Goal: Task Accomplishment & Management: Use online tool/utility

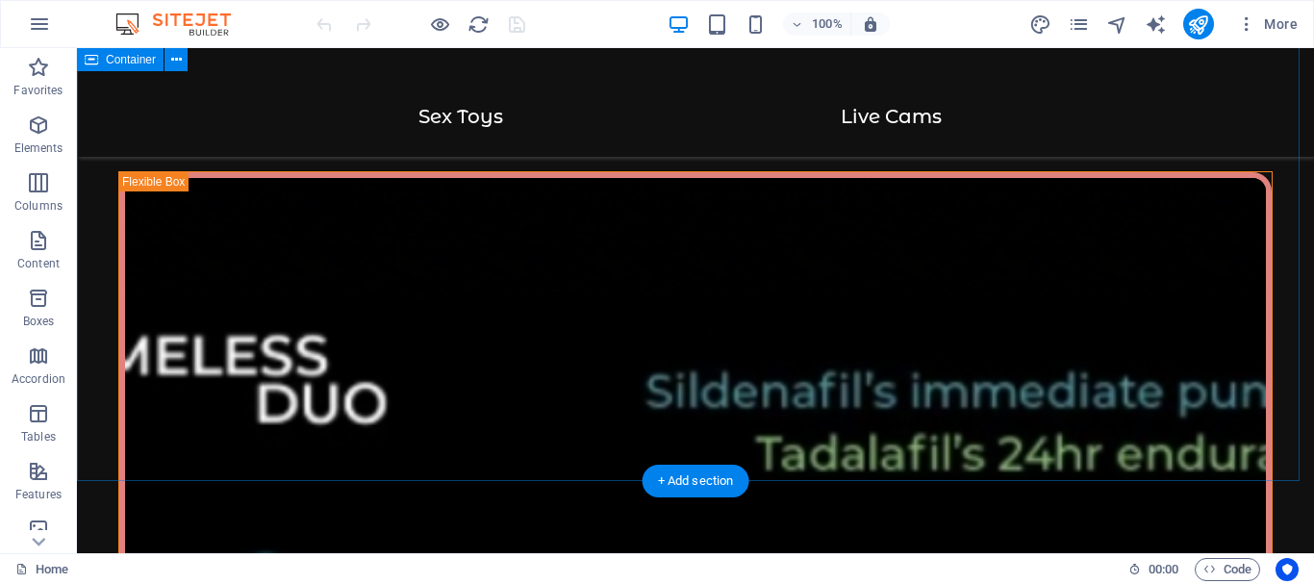
scroll to position [4520, 0]
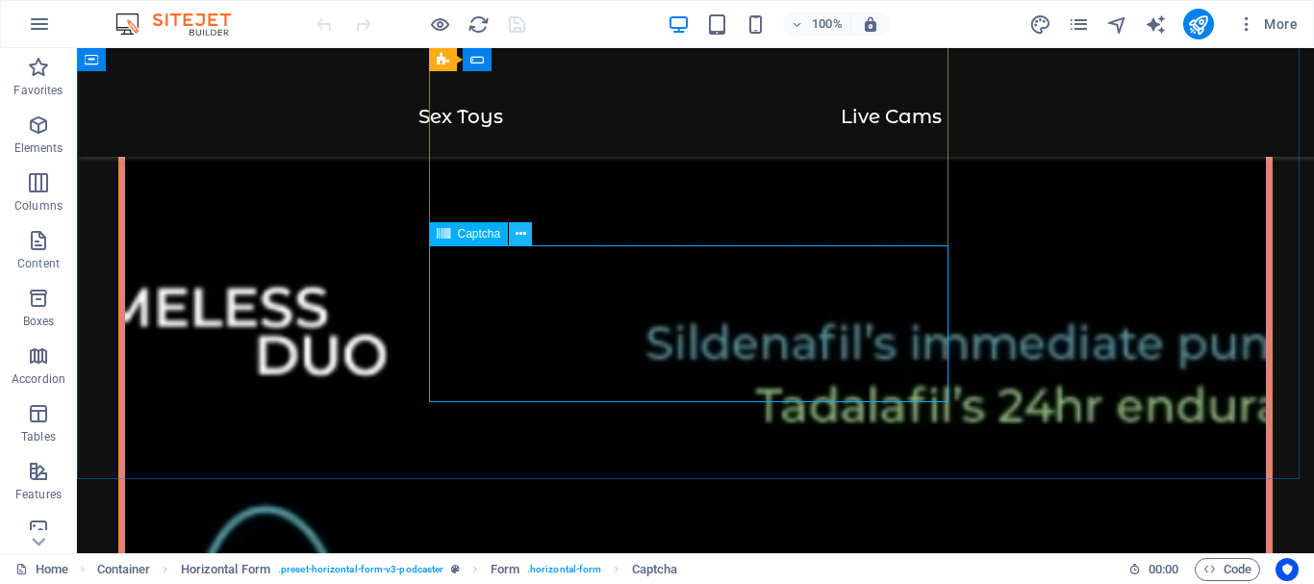
click at [520, 238] on icon at bounding box center [520, 234] width 11 height 20
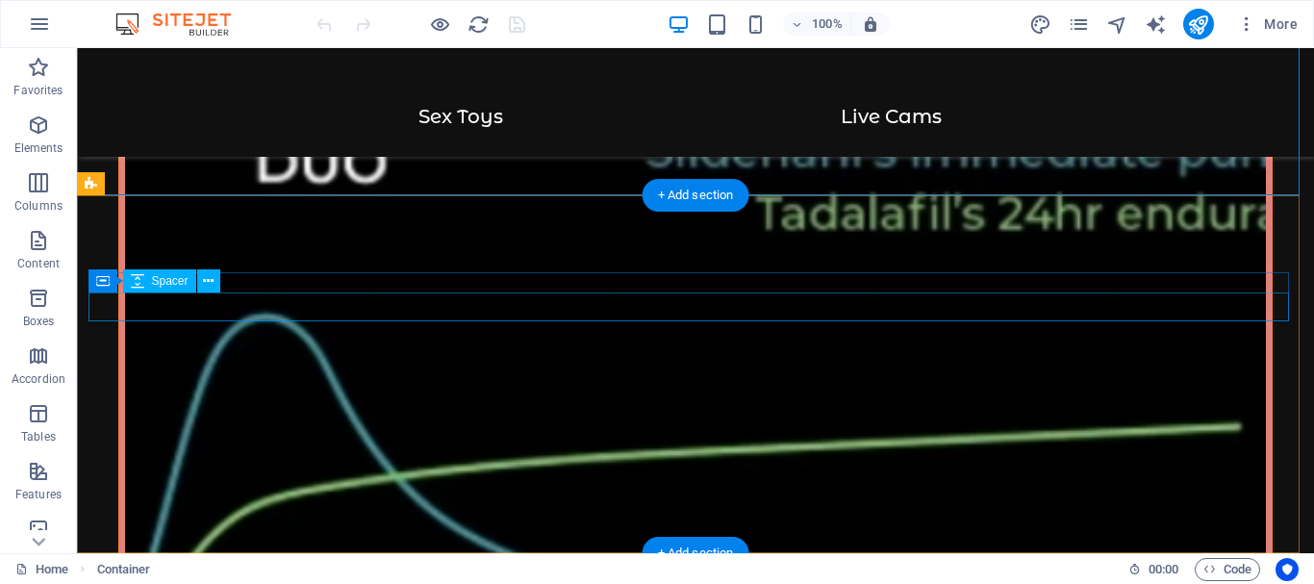
scroll to position [4803, 0]
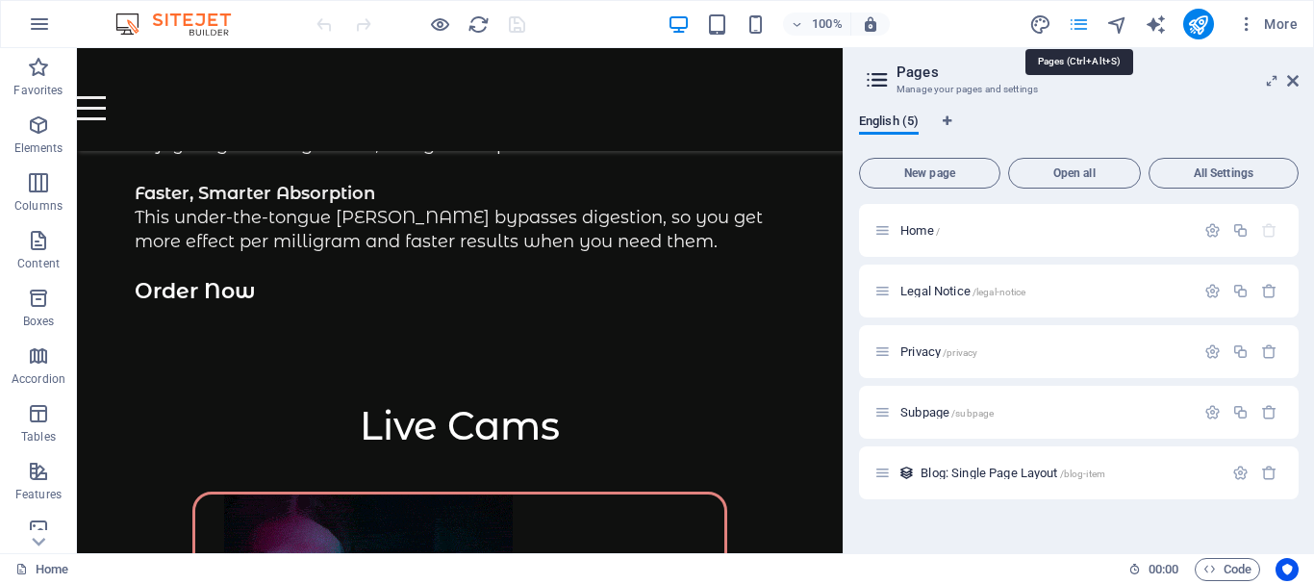
scroll to position [4771, 0]
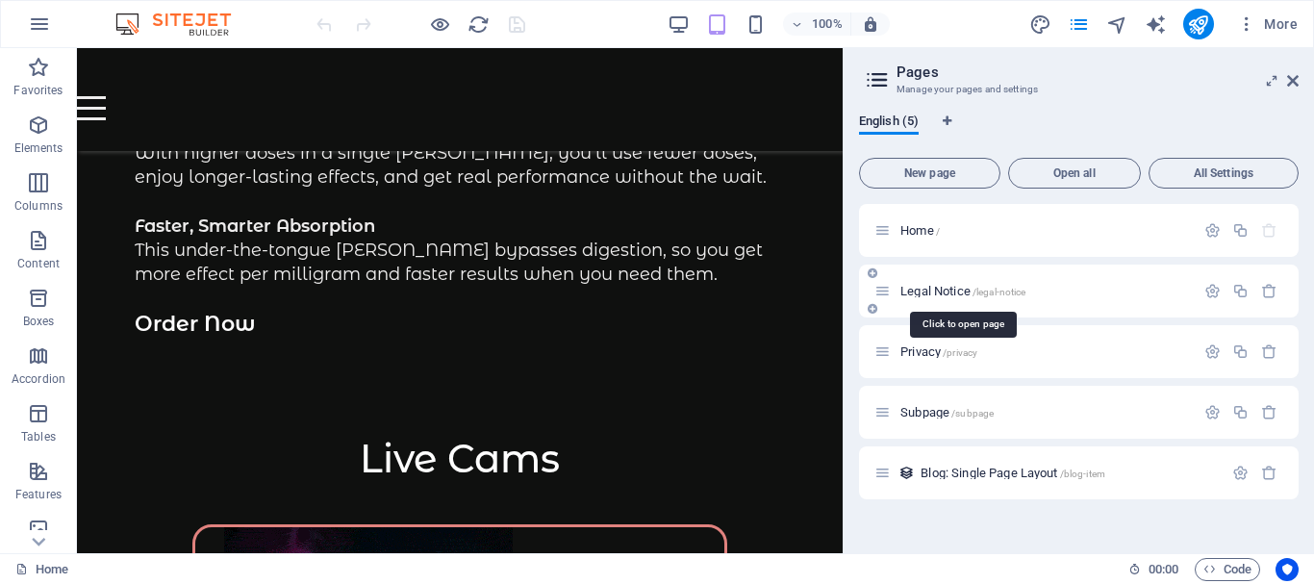
click at [940, 290] on span "Legal Notice /legal-notice" at bounding box center [962, 291] width 125 height 14
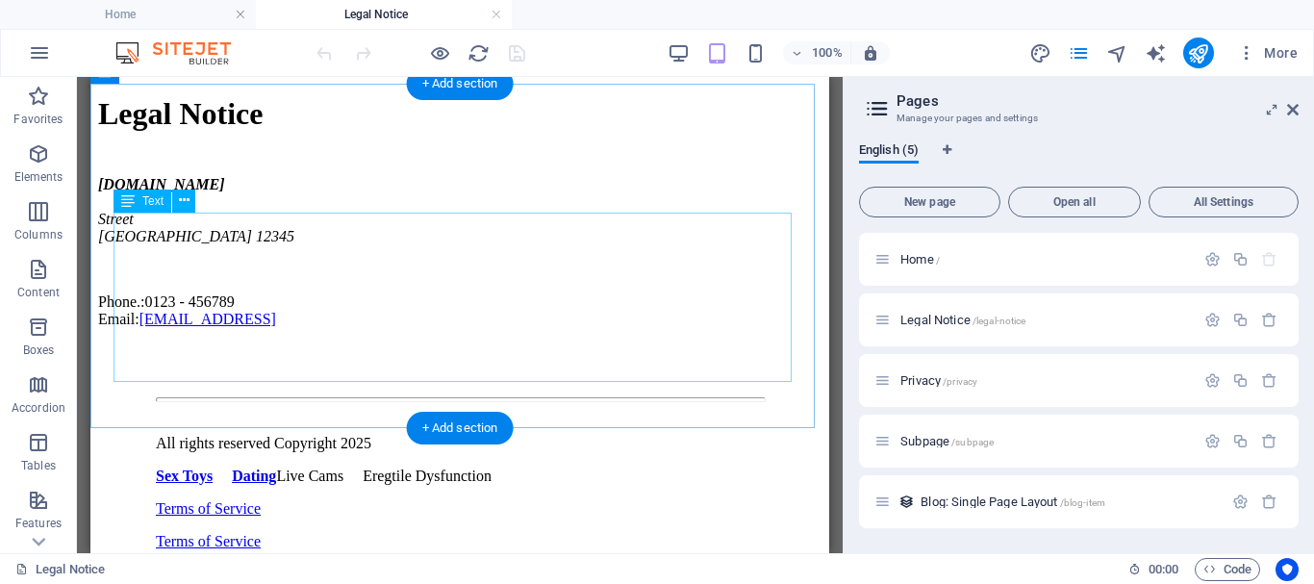
scroll to position [96, 0]
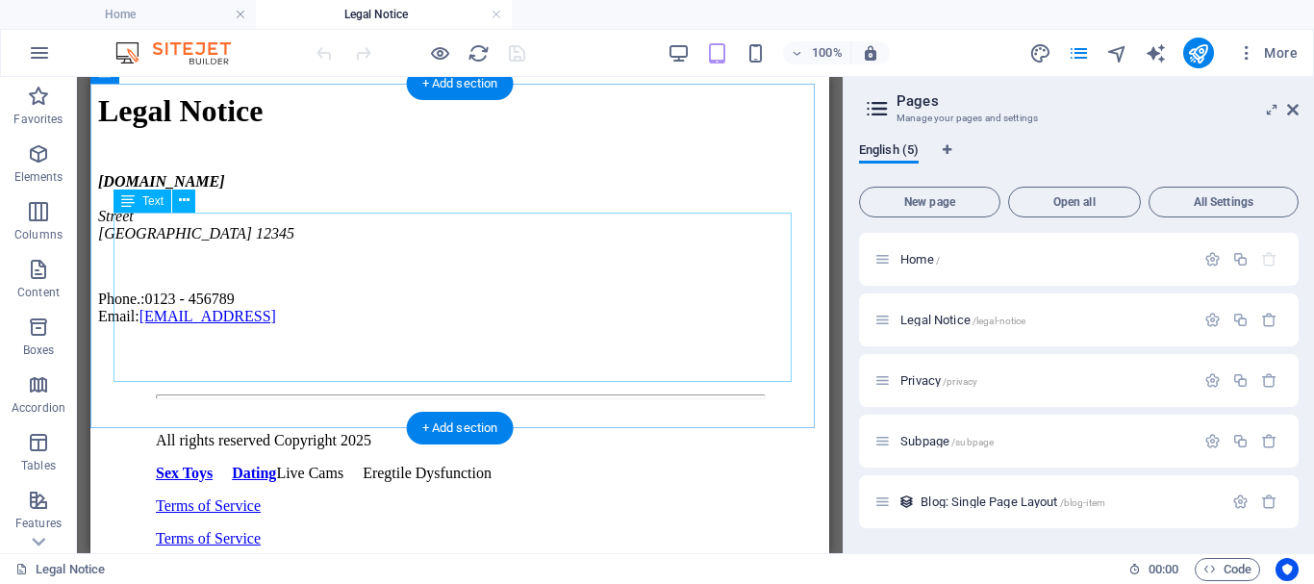
click at [334, 298] on div "[DOMAIN_NAME] [GEOGRAPHIC_DATA] 12345 Phone.: 0123 - 456789 Email: [EMAIL_ADDRE…" at bounding box center [459, 249] width 723 height 152
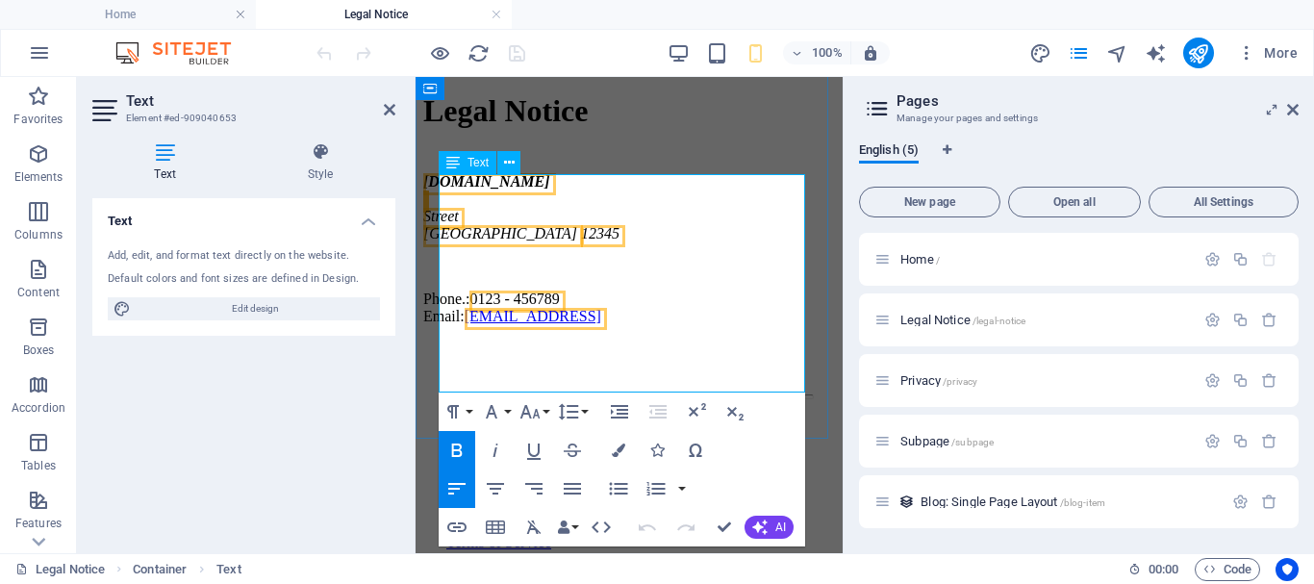
drag, startPoint x: 531, startPoint y: 374, endPoint x: 547, endPoint y: 215, distance: 159.5
click at [442, 189] on div "[DOMAIN_NAME] [GEOGRAPHIC_DATA] 12345 Phone.: 0123 - 456789 Email: [EMAIL_ADDRE…" at bounding box center [629, 249] width 412 height 152
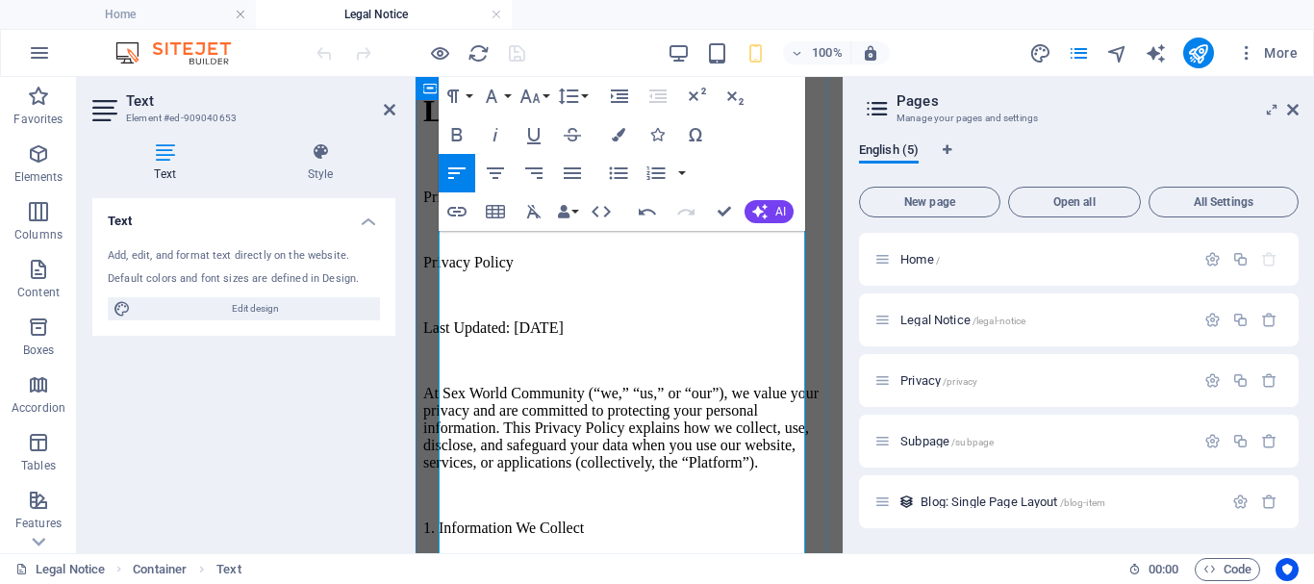
scroll to position [0, 0]
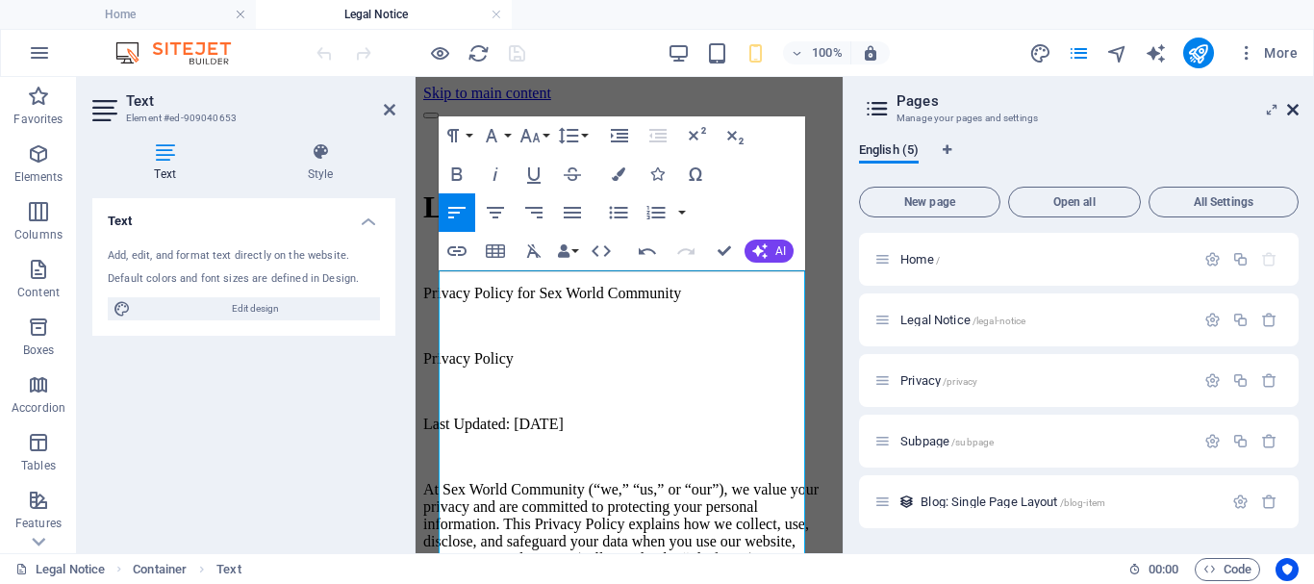
click at [1294, 109] on icon at bounding box center [1293, 109] width 12 height 15
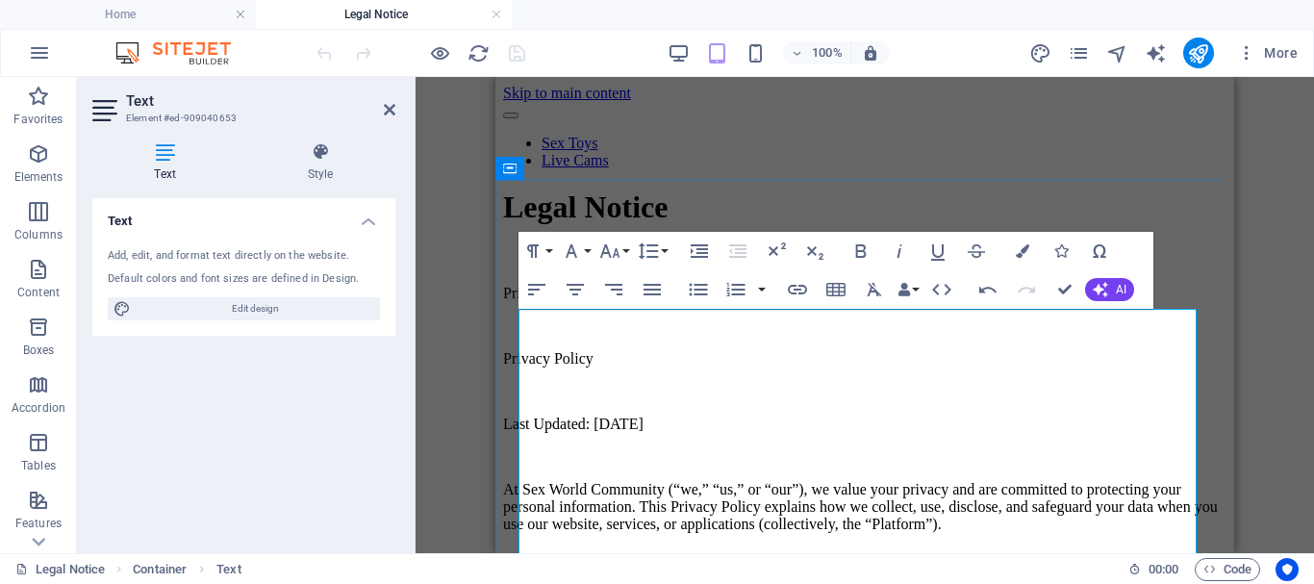
click at [764, 367] on p "Privacy Policy" at bounding box center [864, 358] width 723 height 17
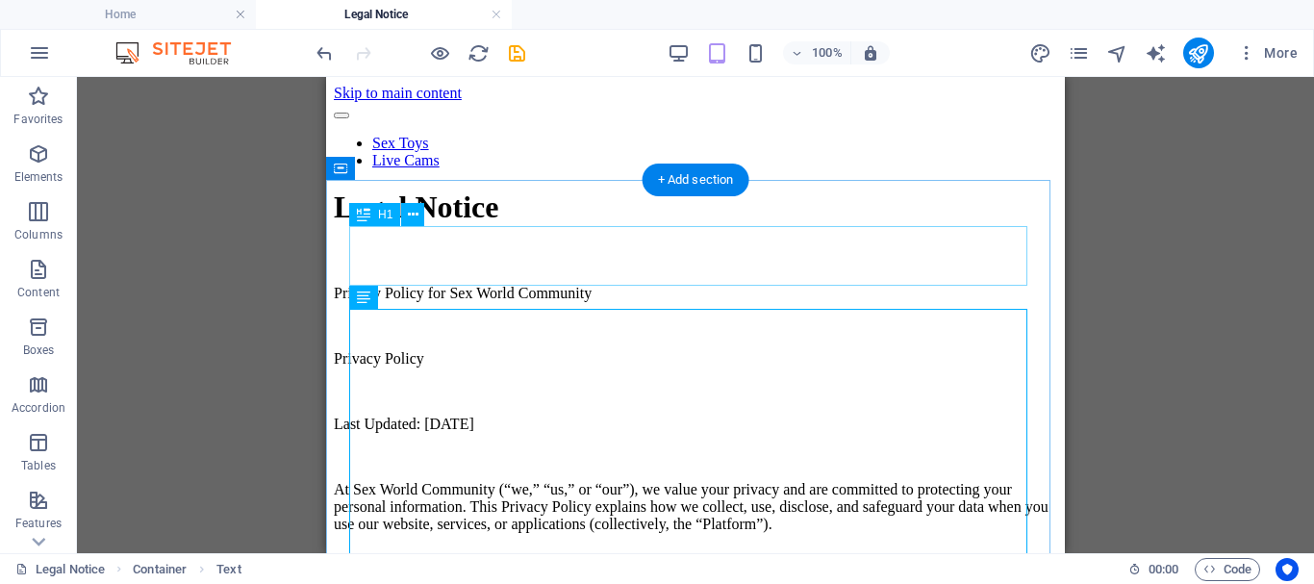
drag, startPoint x: 465, startPoint y: 249, endPoint x: 792, endPoint y: 325, distance: 335.7
click at [465, 225] on div "Legal Notice" at bounding box center [695, 207] width 723 height 36
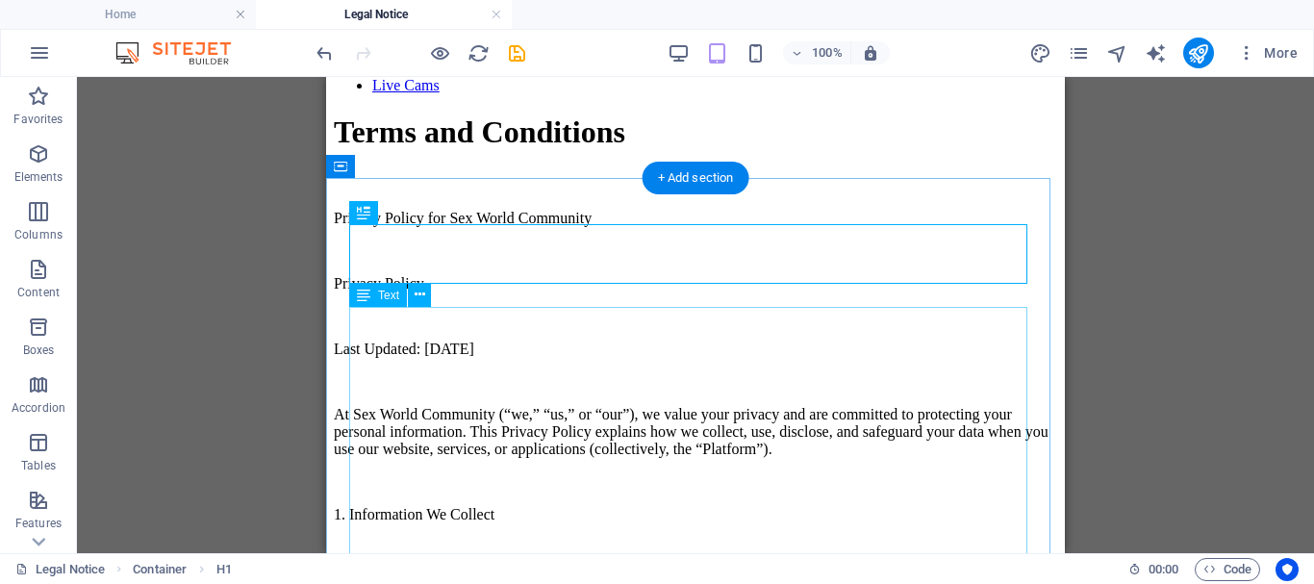
scroll to position [96, 0]
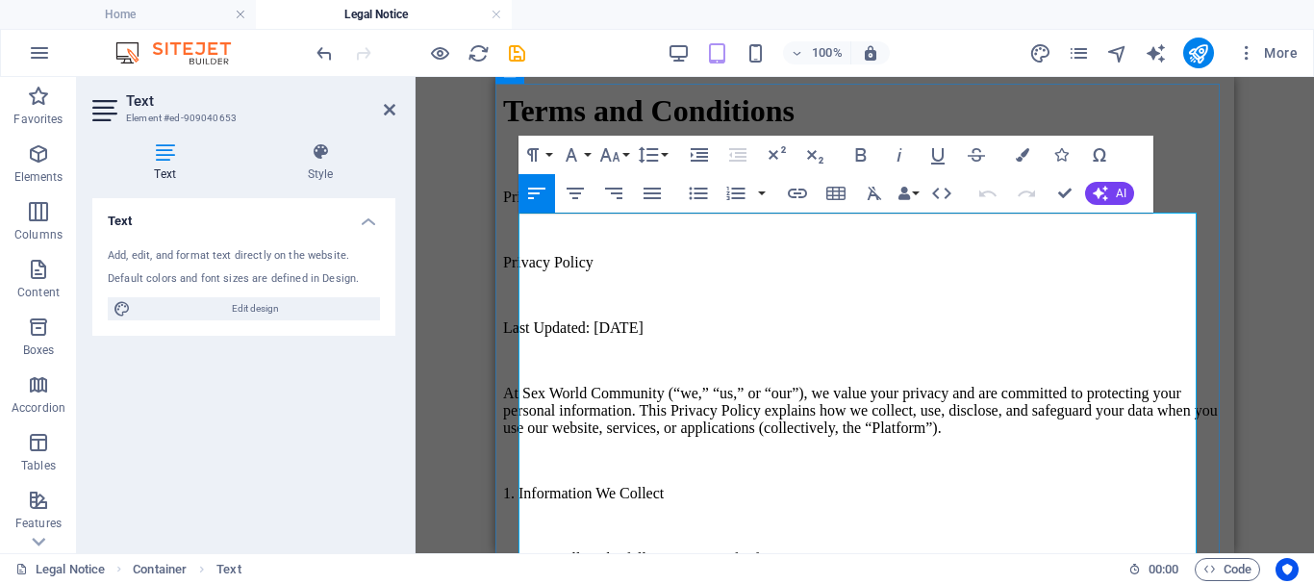
click at [549, 238] on p at bounding box center [864, 229] width 723 height 17
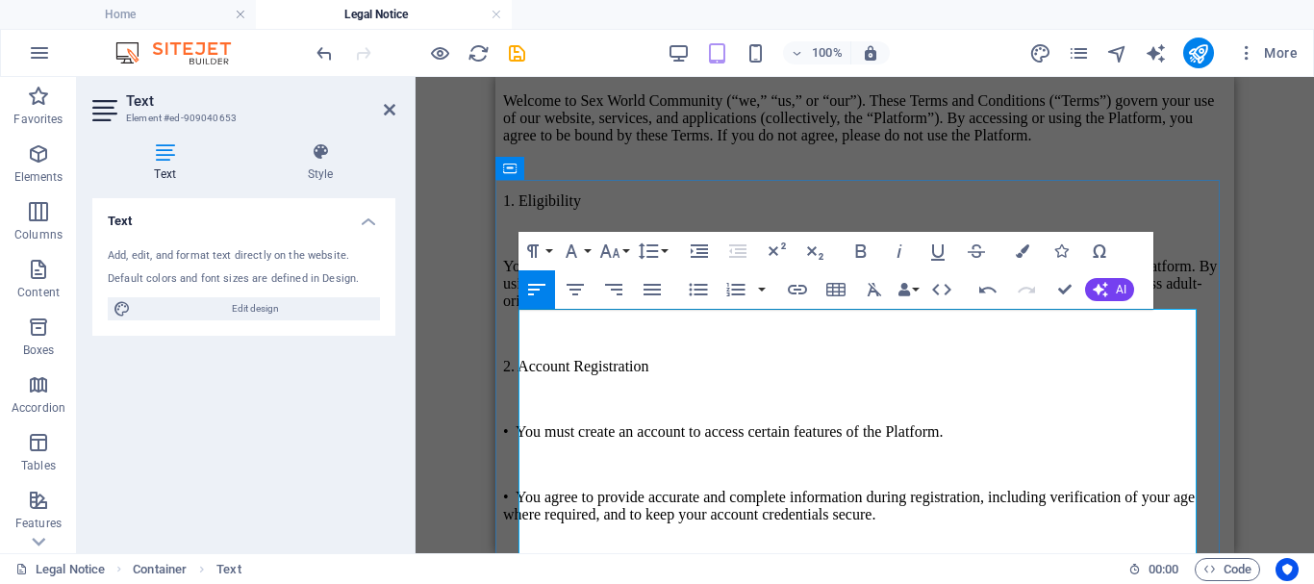
scroll to position [0, 0]
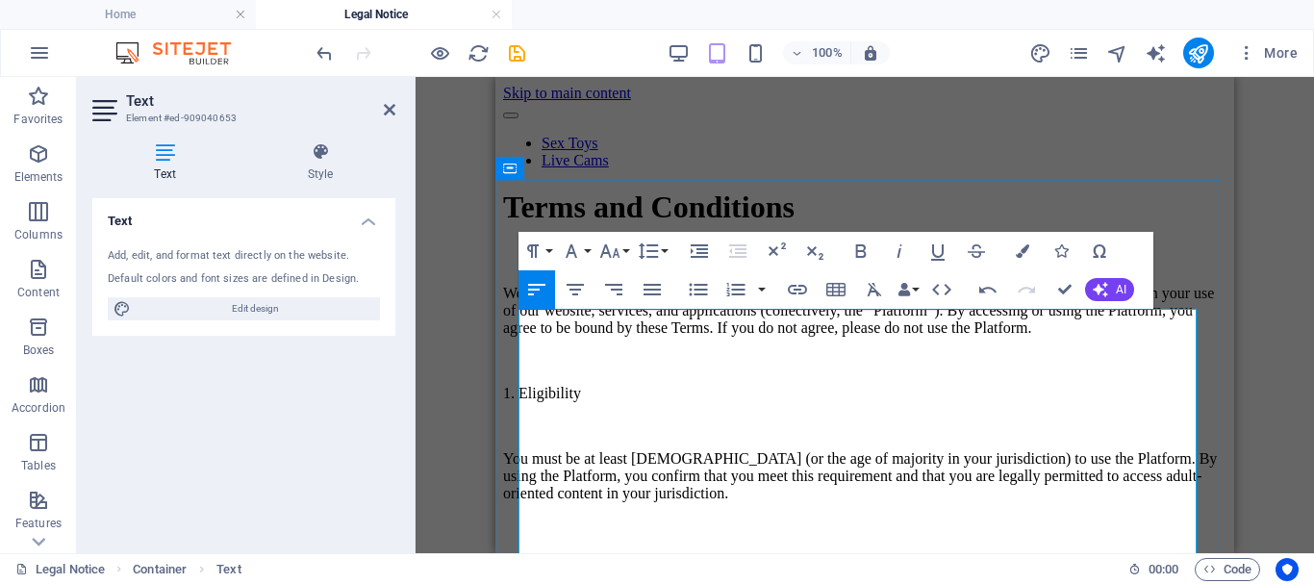
click at [725, 369] on p at bounding box center [864, 360] width 723 height 17
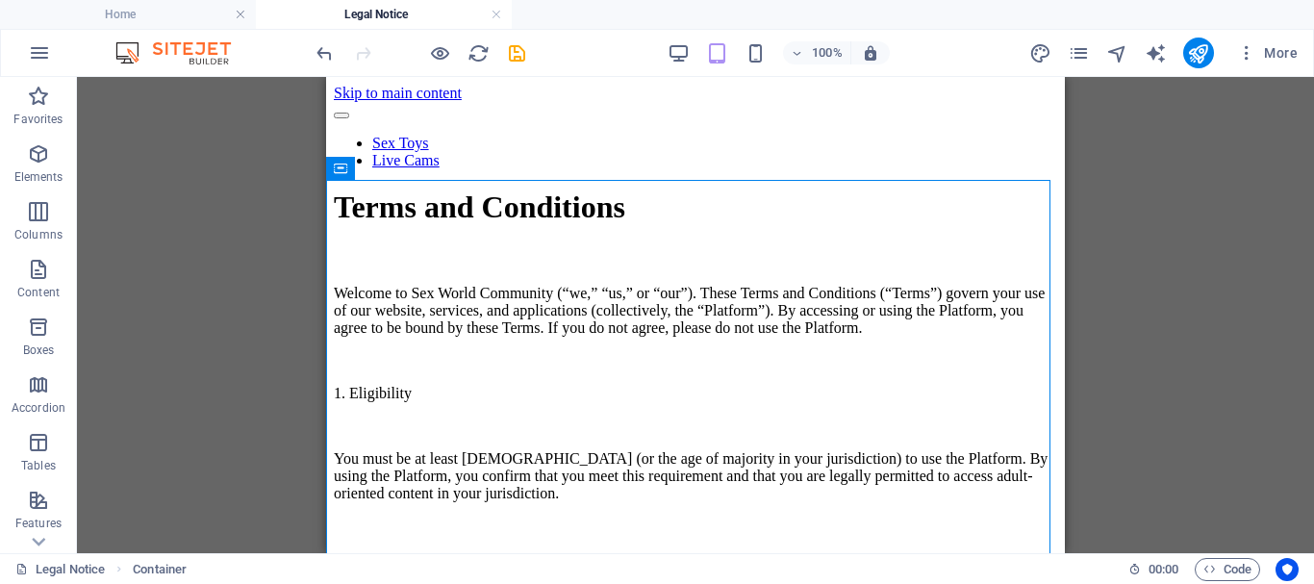
click at [1066, 286] on div "Drag here to replace the existing content. Press “Ctrl” if you want to create a…" at bounding box center [695, 315] width 1237 height 476
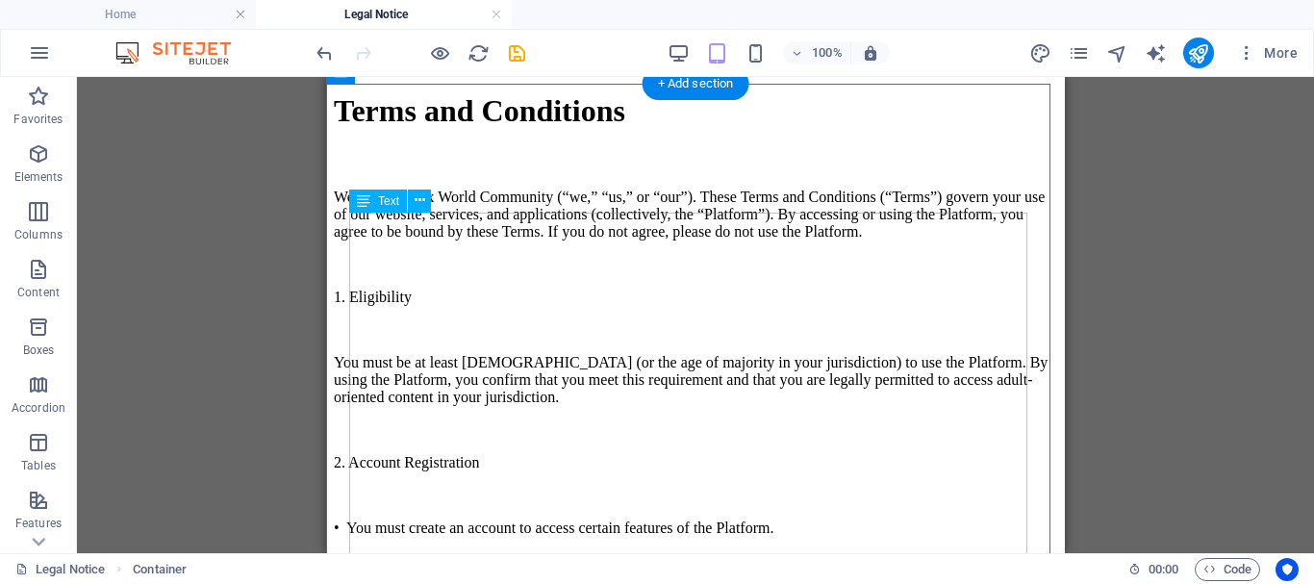
scroll to position [192, 0]
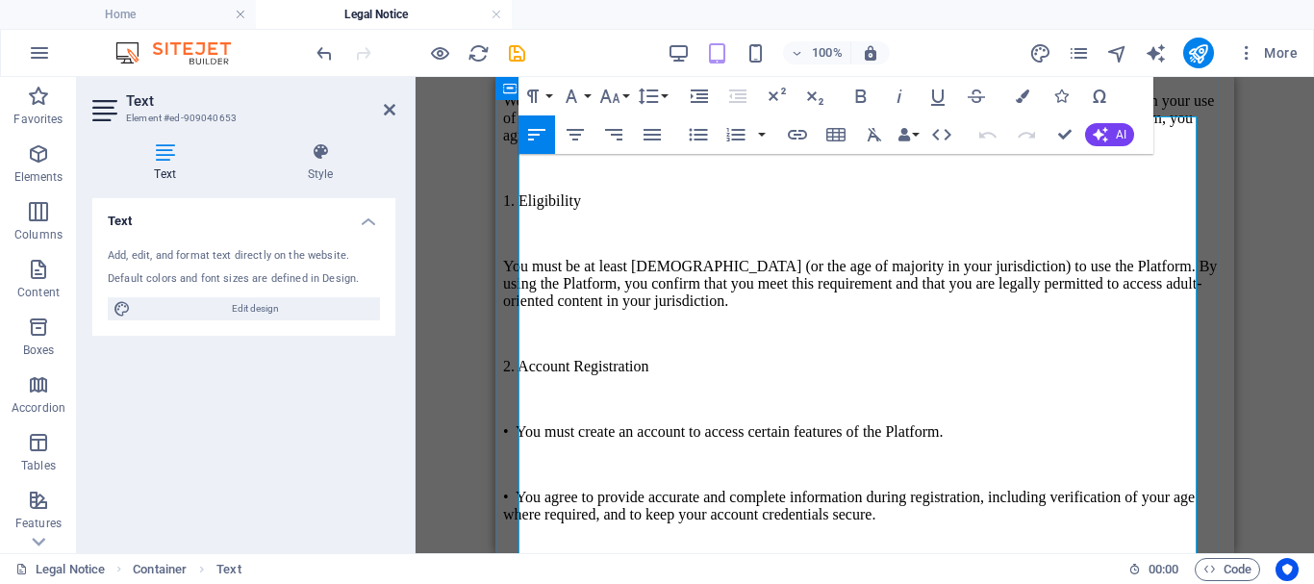
click at [588, 210] on p "1. Eligibility" at bounding box center [864, 200] width 723 height 17
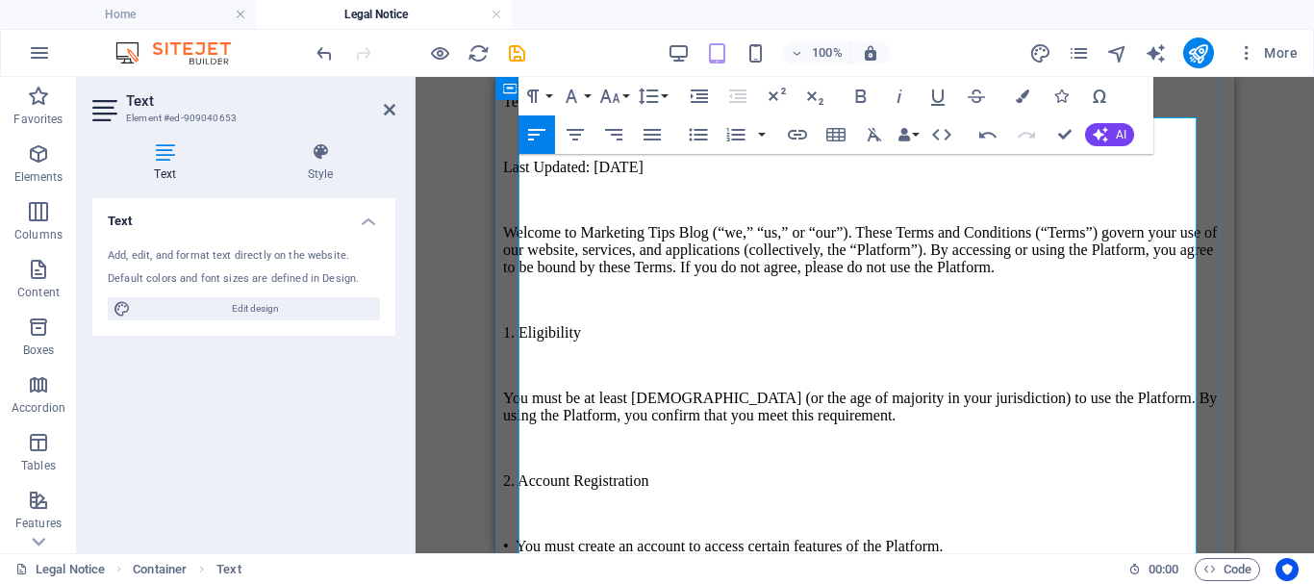
scroll to position [63942, 2]
click at [976, 341] on p "1. Eligibility" at bounding box center [864, 332] width 723 height 17
click at [977, 309] on p at bounding box center [864, 299] width 723 height 17
click at [967, 225] on p "Welcome to Marketing Tips Blog (“we,” “us,” or “our”). These Terms and Conditio…" at bounding box center [864, 250] width 723 height 52
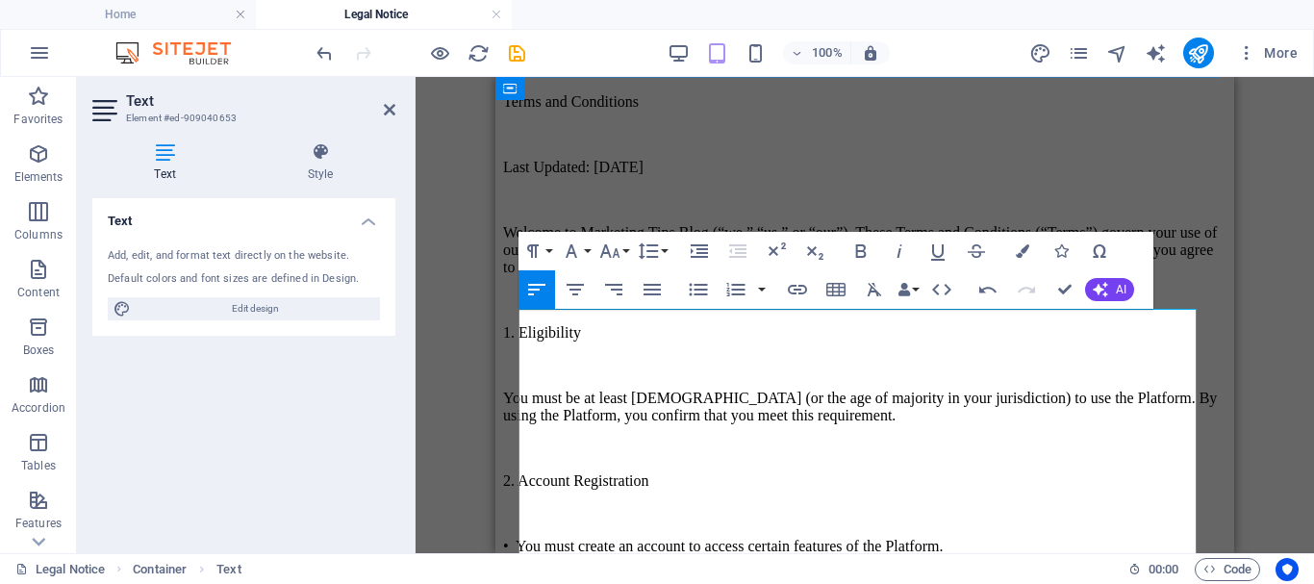
scroll to position [0, 0]
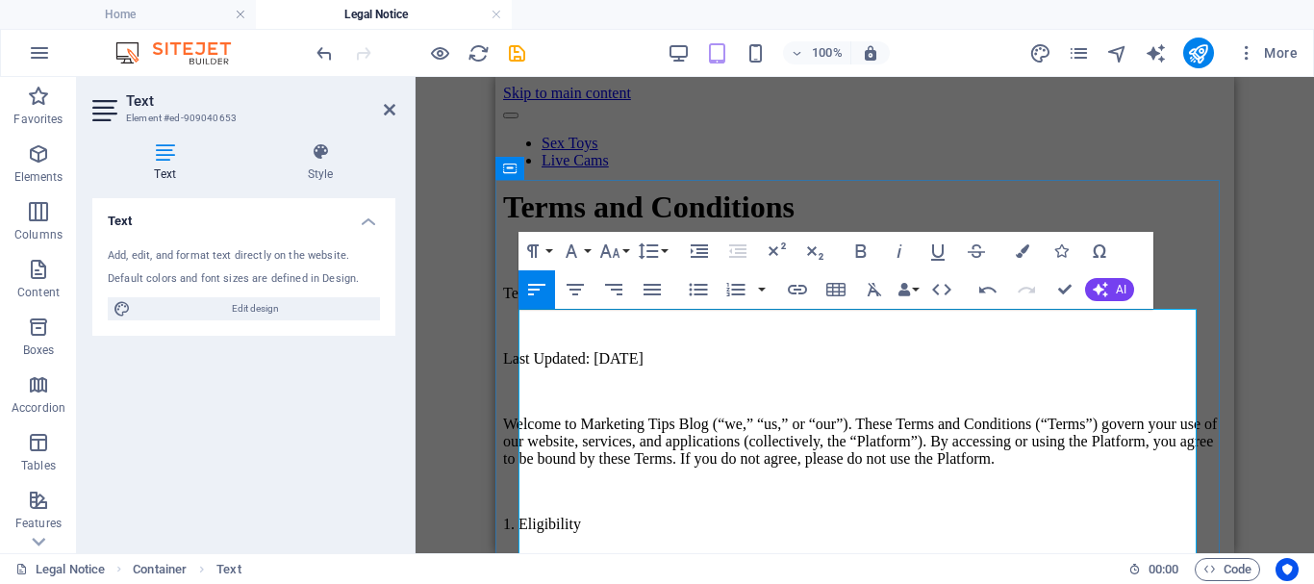
drag, startPoint x: 801, startPoint y: 368, endPoint x: 509, endPoint y: 365, distance: 292.3
click at [520, 366] on p "Last Updated: [DATE]" at bounding box center [864, 358] width 723 height 17
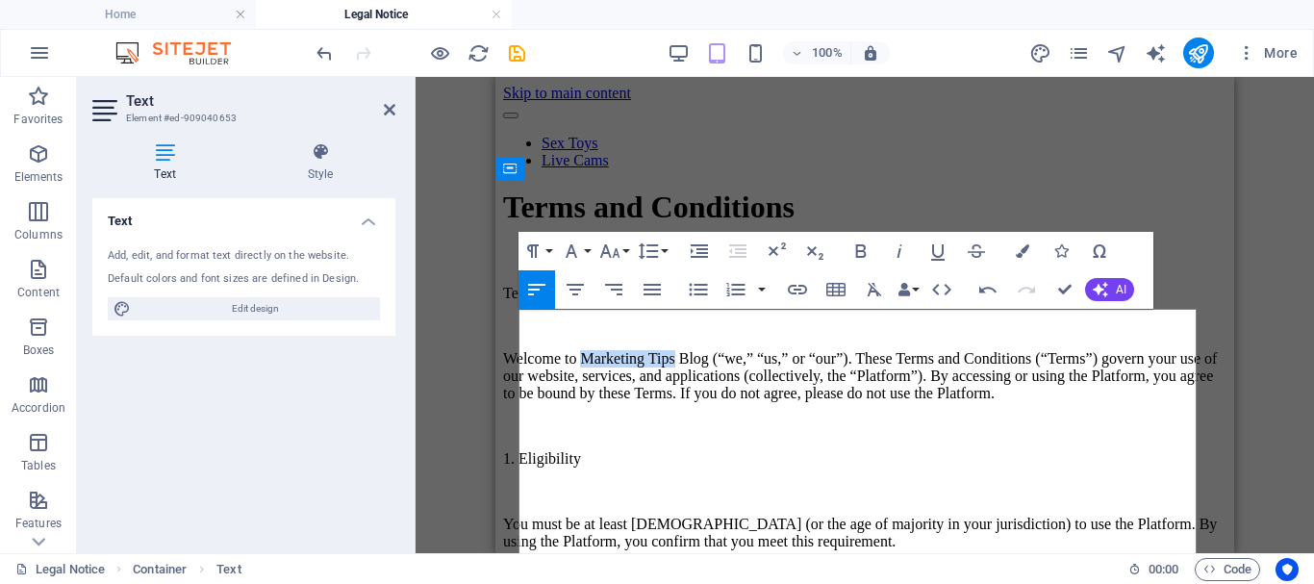
drag, startPoint x: 635, startPoint y: 363, endPoint x: 761, endPoint y: 368, distance: 126.1
click at [761, 368] on p "Welcome to Marketing Tips Blog (“we,” “us,” or “our”). These Terms and Conditio…" at bounding box center [864, 376] width 723 height 52
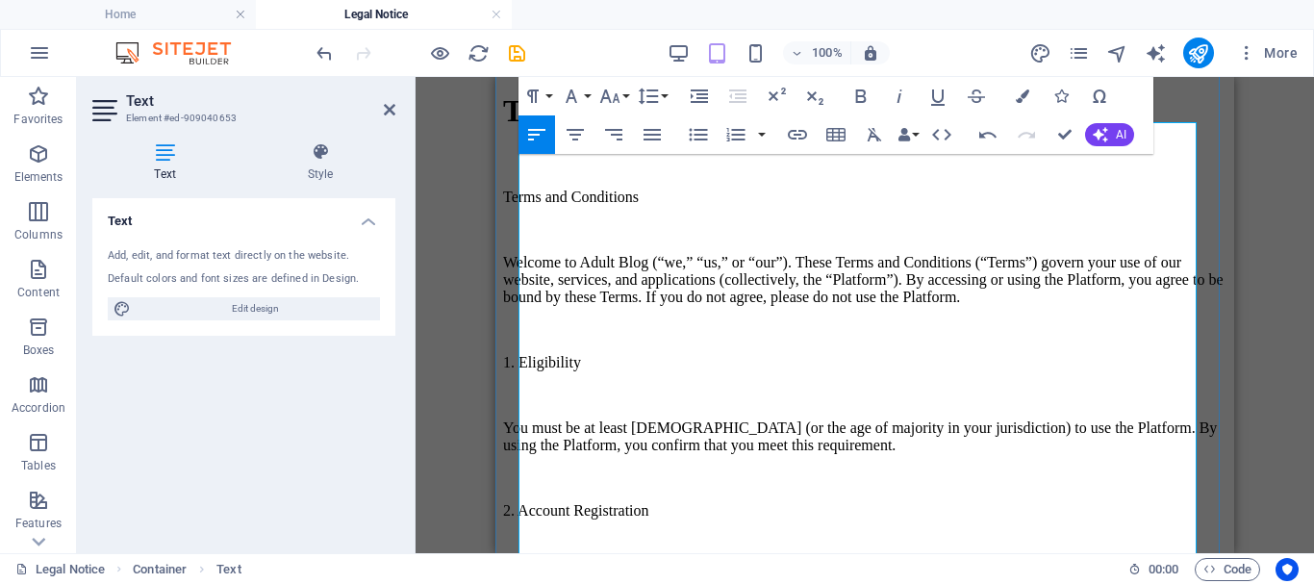
scroll to position [192, 0]
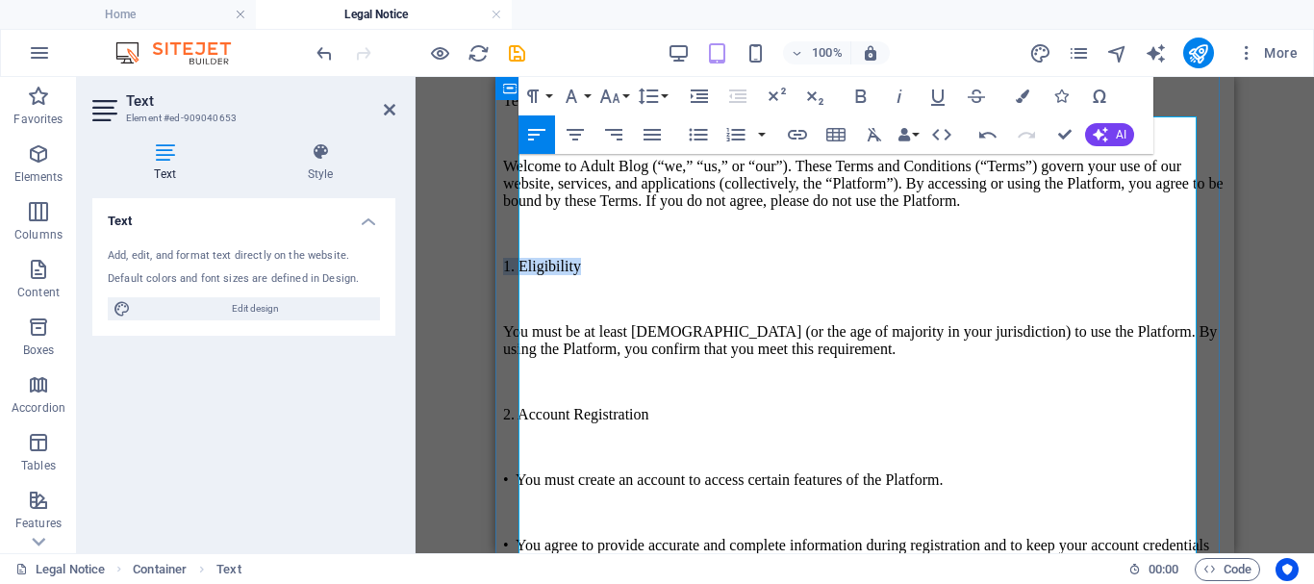
drag, startPoint x: 623, startPoint y: 322, endPoint x: 519, endPoint y: 313, distance: 104.2
click at [519, 275] on p "1. Eligibility" at bounding box center [864, 266] width 723 height 17
click at [861, 87] on icon "button" at bounding box center [860, 96] width 23 height 23
click at [713, 242] on p at bounding box center [864, 233] width 723 height 17
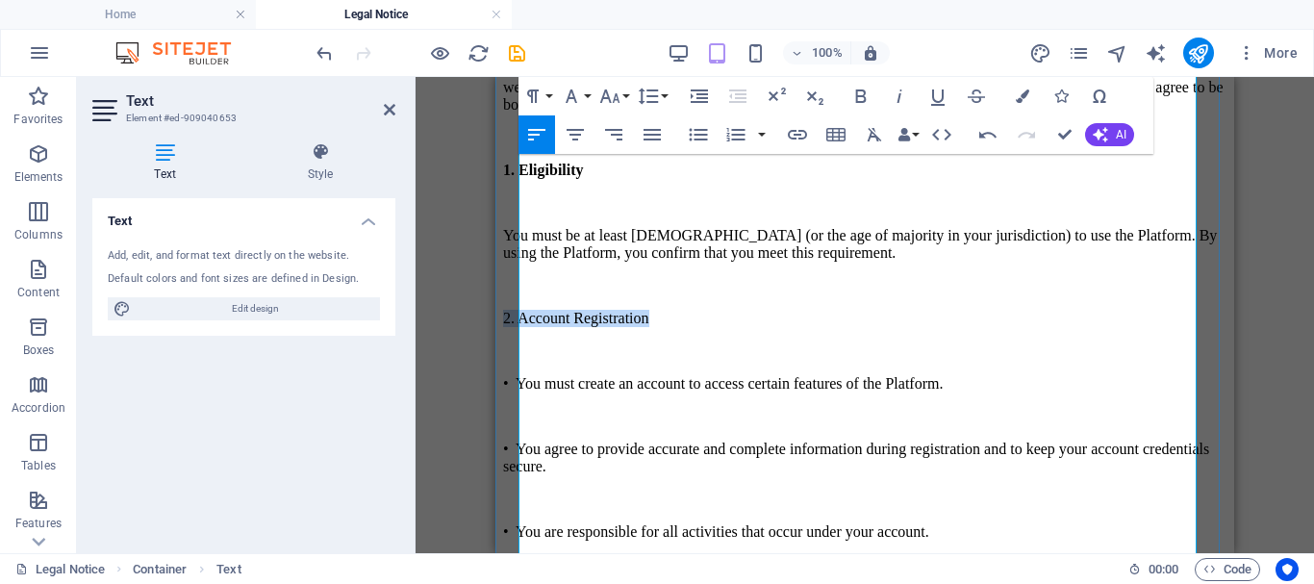
drag, startPoint x: 731, startPoint y: 369, endPoint x: 520, endPoint y: 365, distance: 210.6
click at [520, 327] on p "2. Account Registration" at bounding box center [864, 318] width 723 height 17
click at [861, 94] on icon "button" at bounding box center [860, 96] width 23 height 23
click at [840, 294] on p at bounding box center [864, 285] width 723 height 17
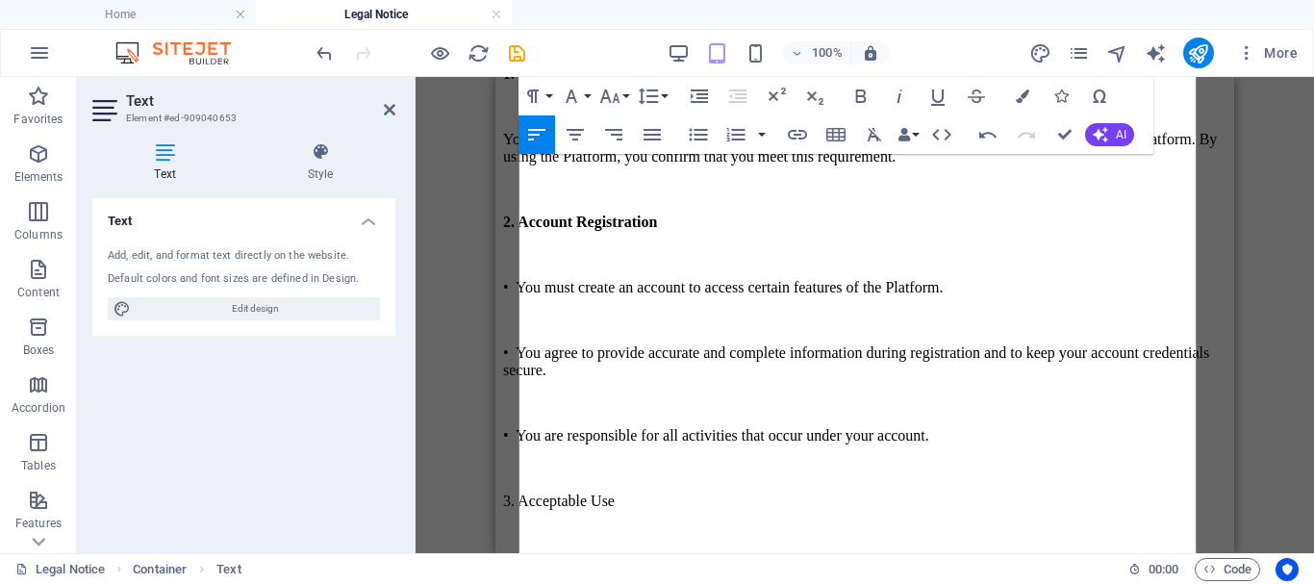
scroll to position [481, 0]
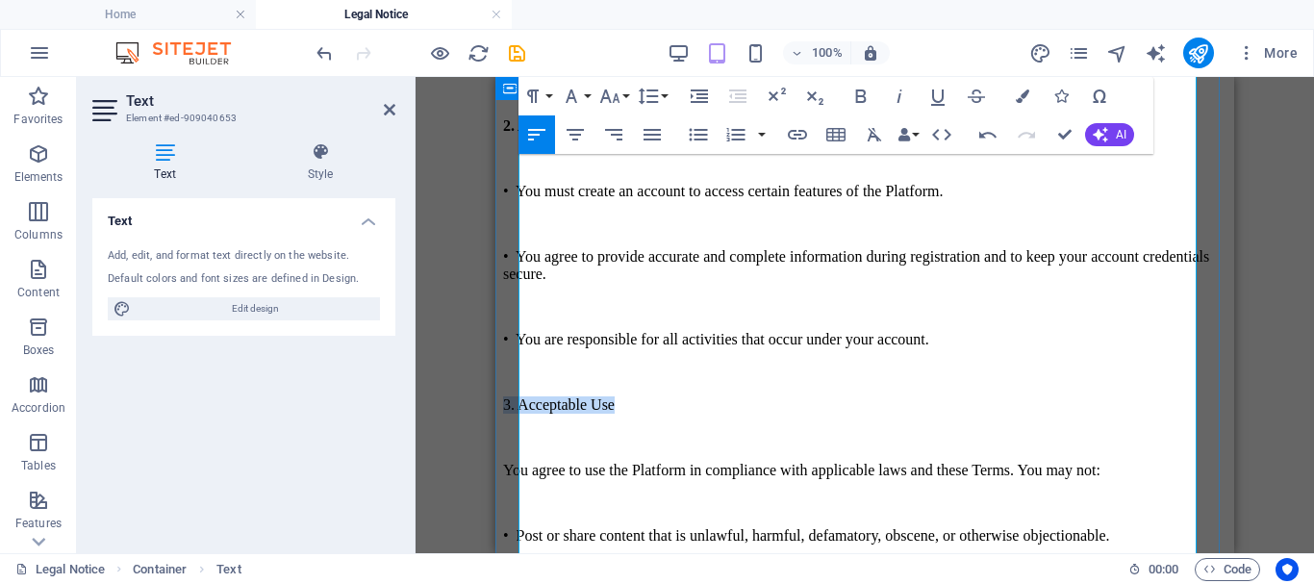
drag, startPoint x: 679, startPoint y: 397, endPoint x: 510, endPoint y: 391, distance: 169.3
click at [864, 93] on icon "button" at bounding box center [861, 95] width 11 height 13
click at [806, 373] on p at bounding box center [864, 371] width 723 height 17
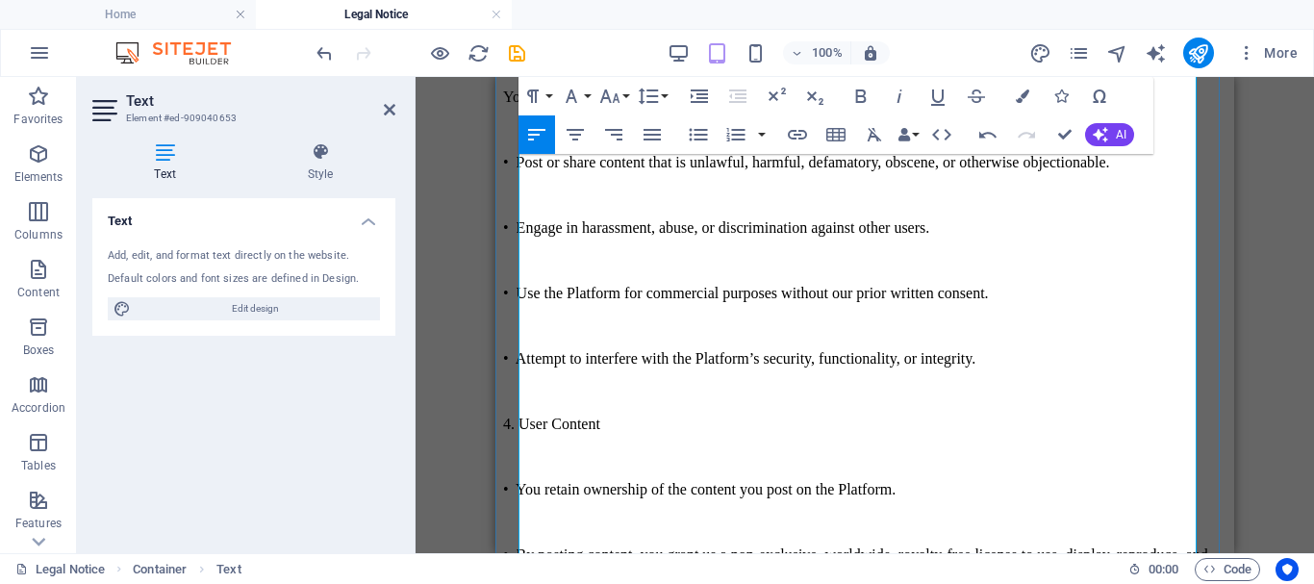
scroll to position [865, 0]
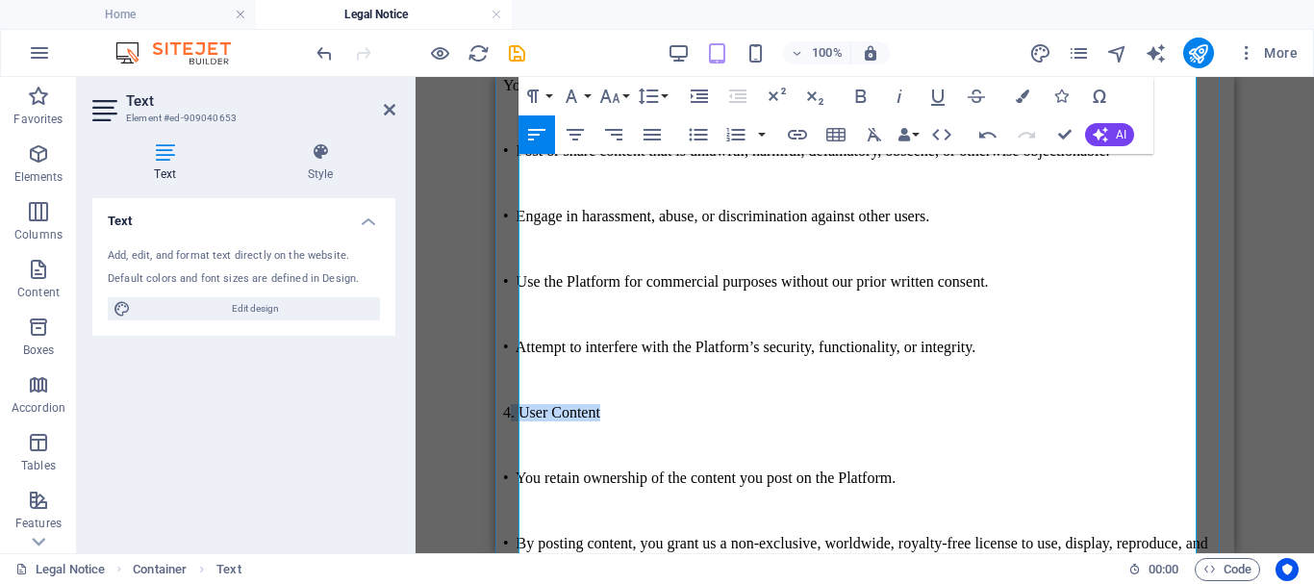
drag, startPoint x: 657, startPoint y: 378, endPoint x: 516, endPoint y: 374, distance: 140.5
click at [859, 93] on icon "button" at bounding box center [860, 96] width 23 height 23
click at [787, 404] on p "4. User Content" at bounding box center [864, 412] width 723 height 17
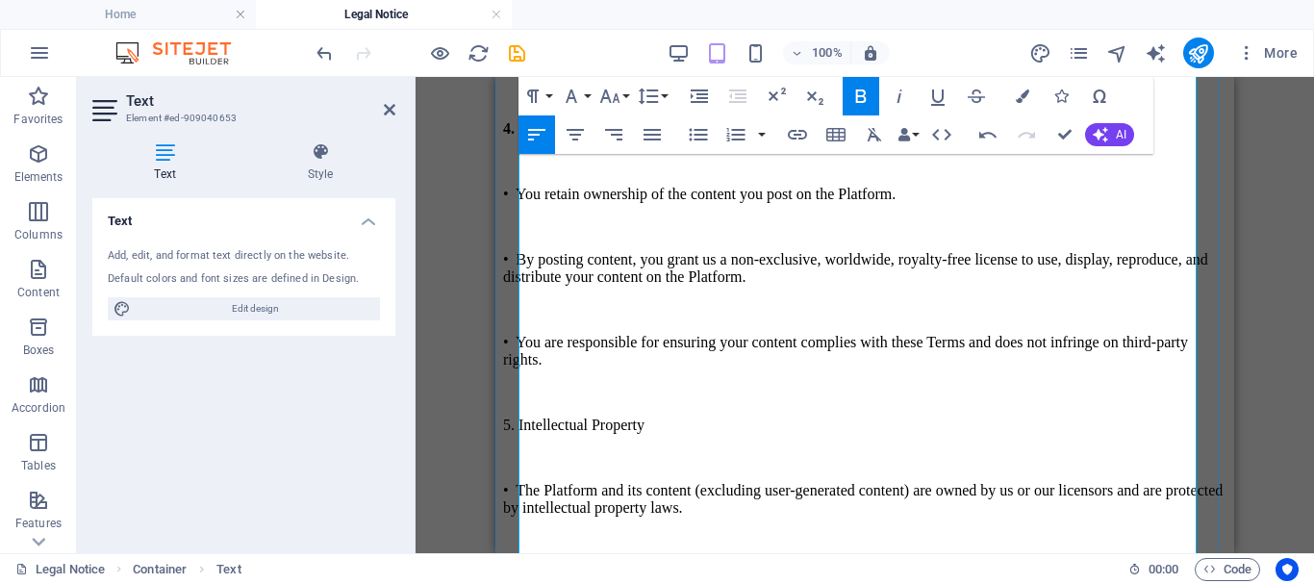
scroll to position [1154, 0]
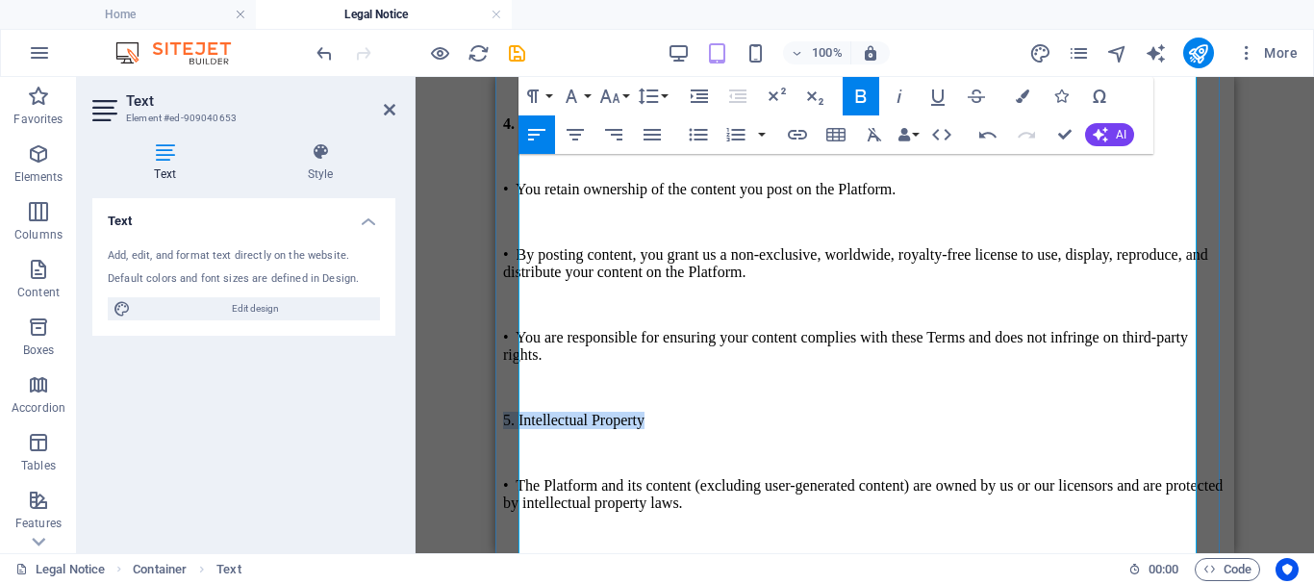
drag, startPoint x: 723, startPoint y: 359, endPoint x: 520, endPoint y: 346, distance: 203.3
click at [520, 412] on p "5. Intellectual Property" at bounding box center [864, 420] width 723 height 17
click at [858, 88] on icon "button" at bounding box center [860, 96] width 23 height 23
click at [834, 329] on p "• You are responsible for ensuring your content complies with these Terms and d…" at bounding box center [864, 346] width 723 height 35
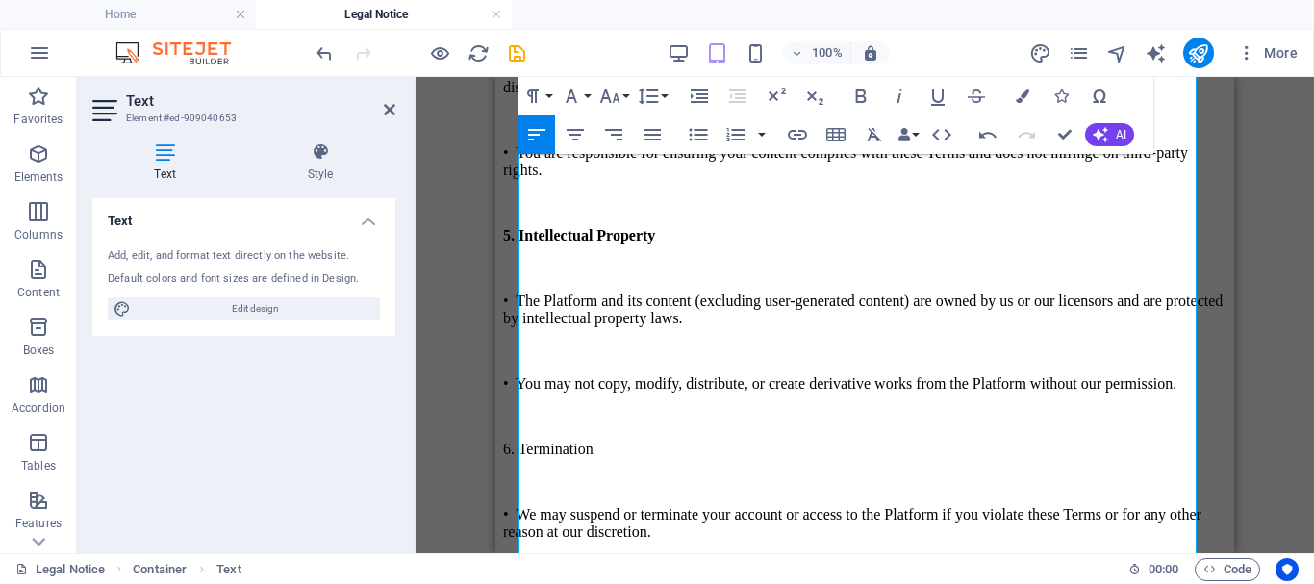
scroll to position [1346, 0]
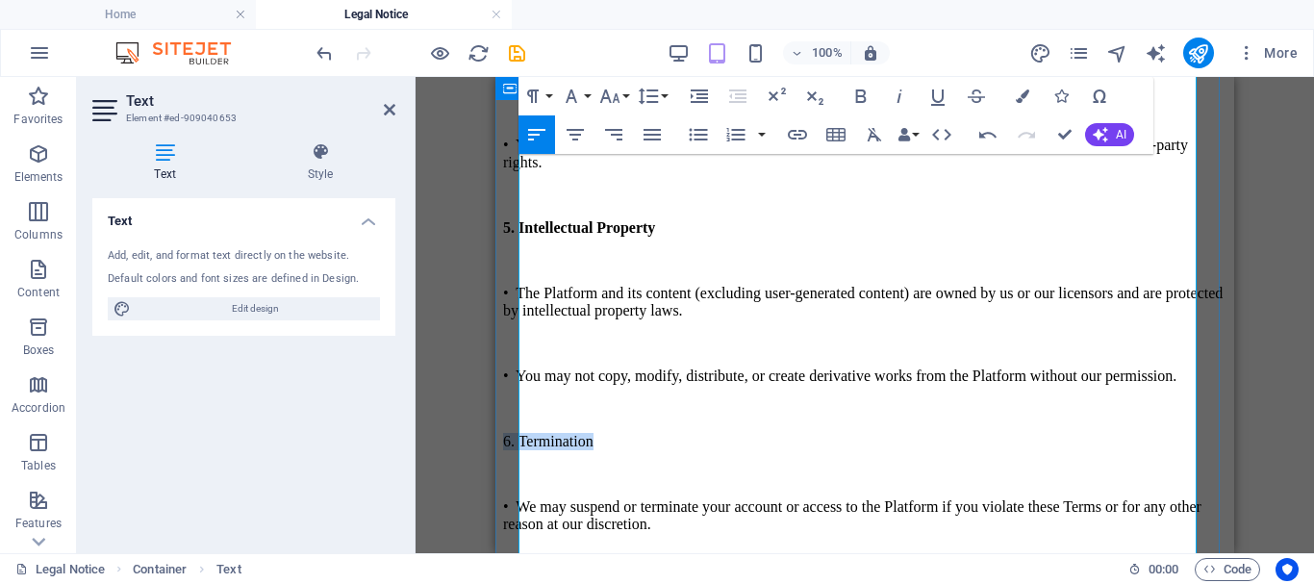
drag, startPoint x: 647, startPoint y: 357, endPoint x: 521, endPoint y: 347, distance: 126.3
click at [517, 348] on div "Terms and Conditions Terms and Conditions Welcome to Adult Blog (“we,” “us,” or…" at bounding box center [864, 212] width 723 height 2739
click at [863, 92] on icon "button" at bounding box center [860, 96] width 23 height 23
click at [798, 400] on p at bounding box center [864, 408] width 723 height 17
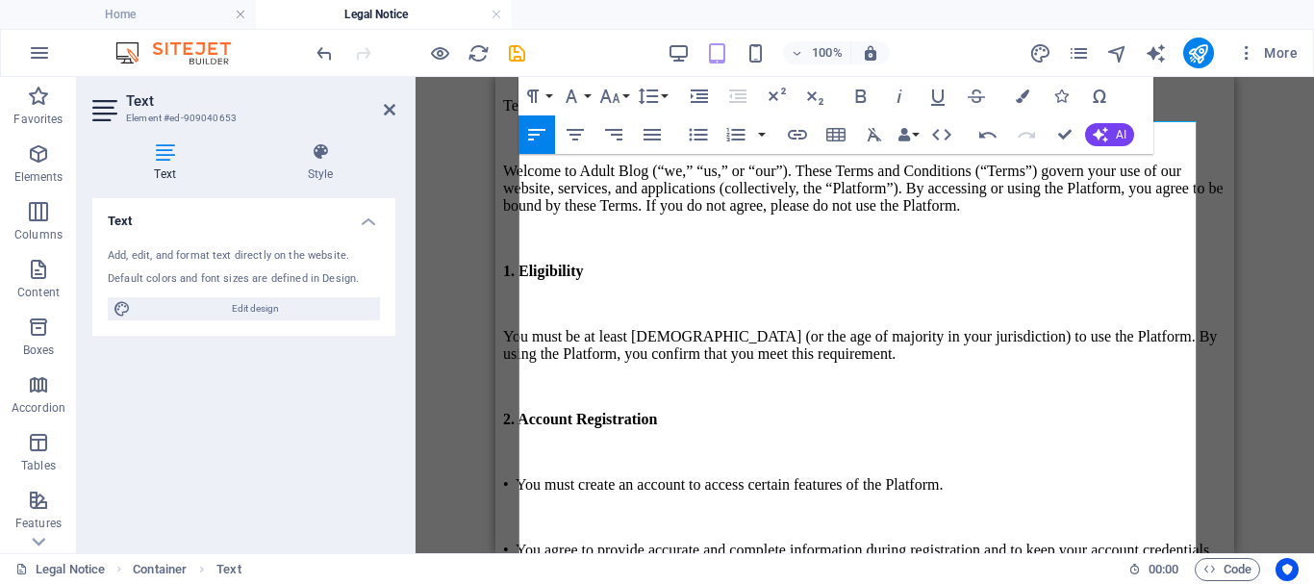
scroll to position [192, 0]
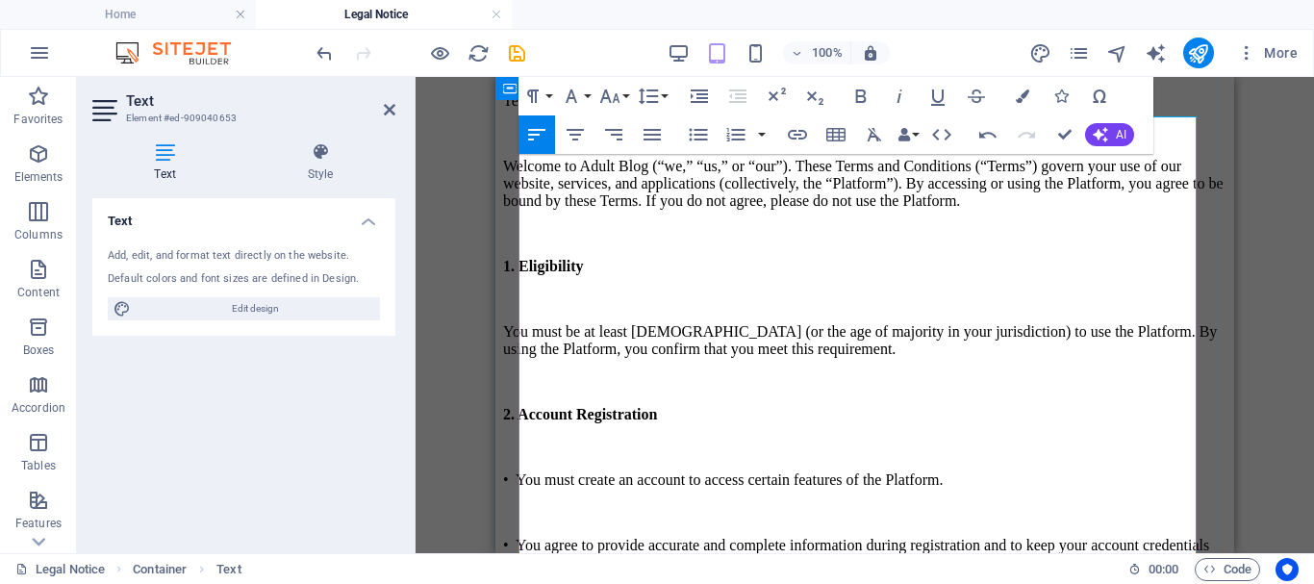
click at [663, 358] on p "You must be at least [DEMOGRAPHIC_DATA] (or the age of majority in your jurisdi…" at bounding box center [864, 340] width 723 height 35
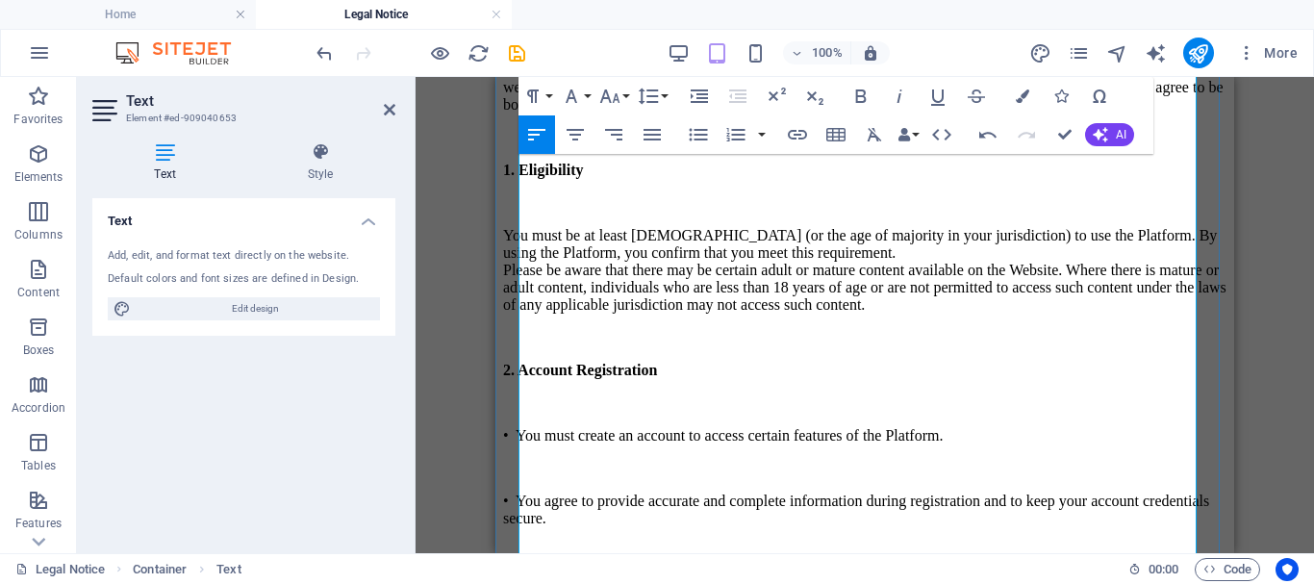
scroll to position [385, 0]
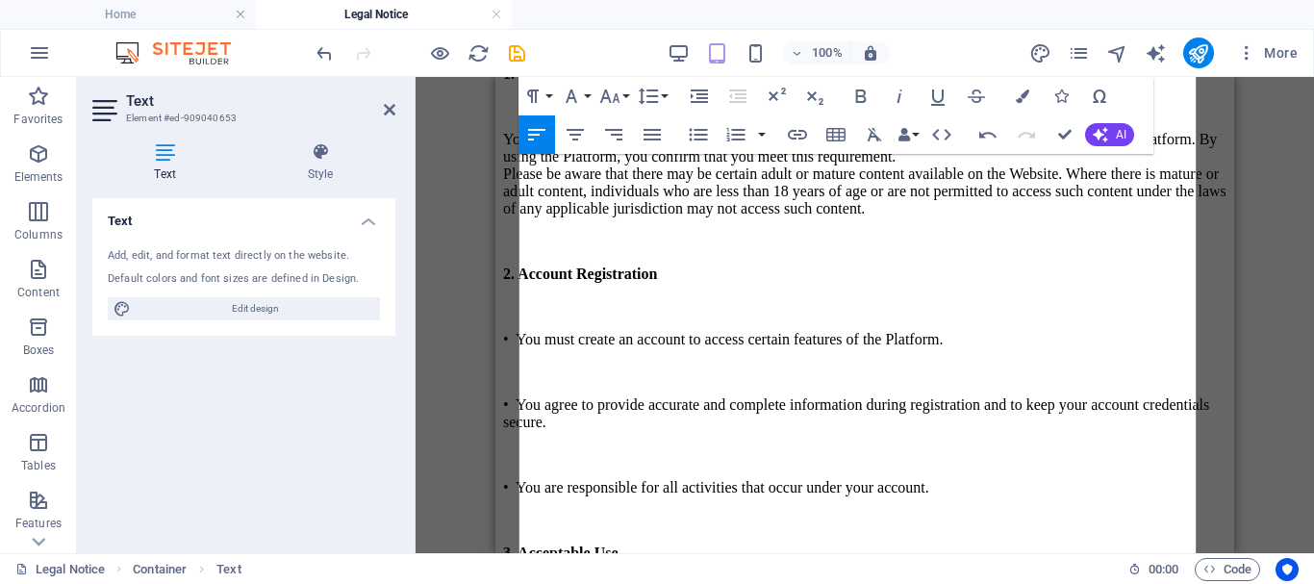
click at [671, 217] on p "You must be at least [DEMOGRAPHIC_DATA] (or the age of majority in your jurisdi…" at bounding box center [864, 174] width 723 height 87
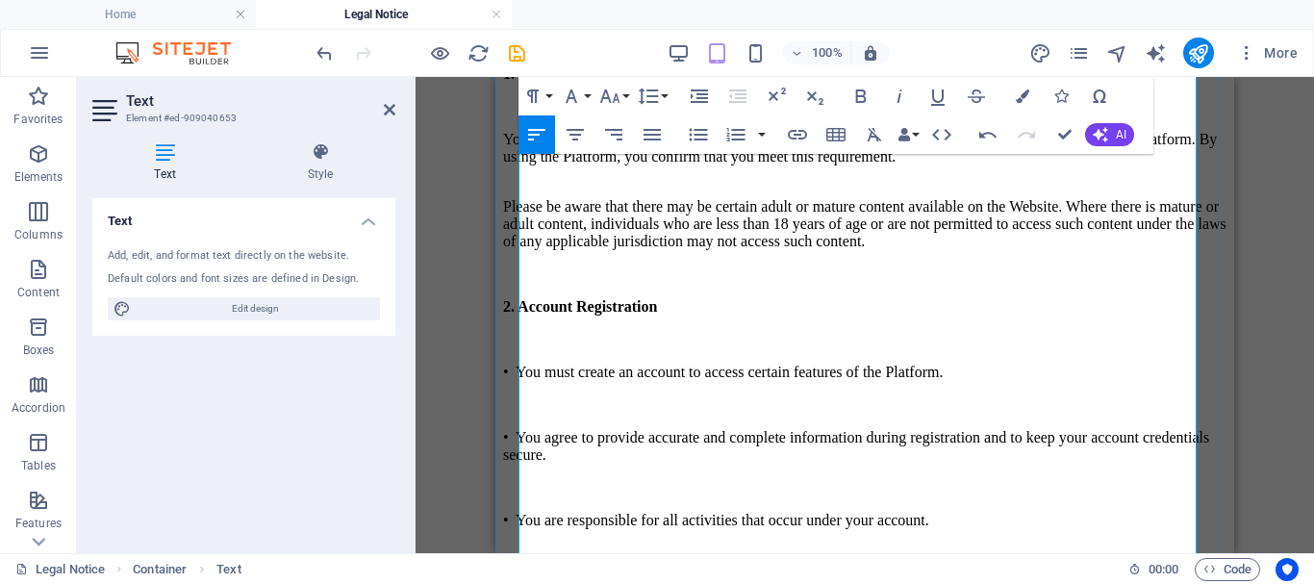
click at [806, 250] on p "Please be aware that there may be certain adult or mature content available on …" at bounding box center [864, 215] width 723 height 69
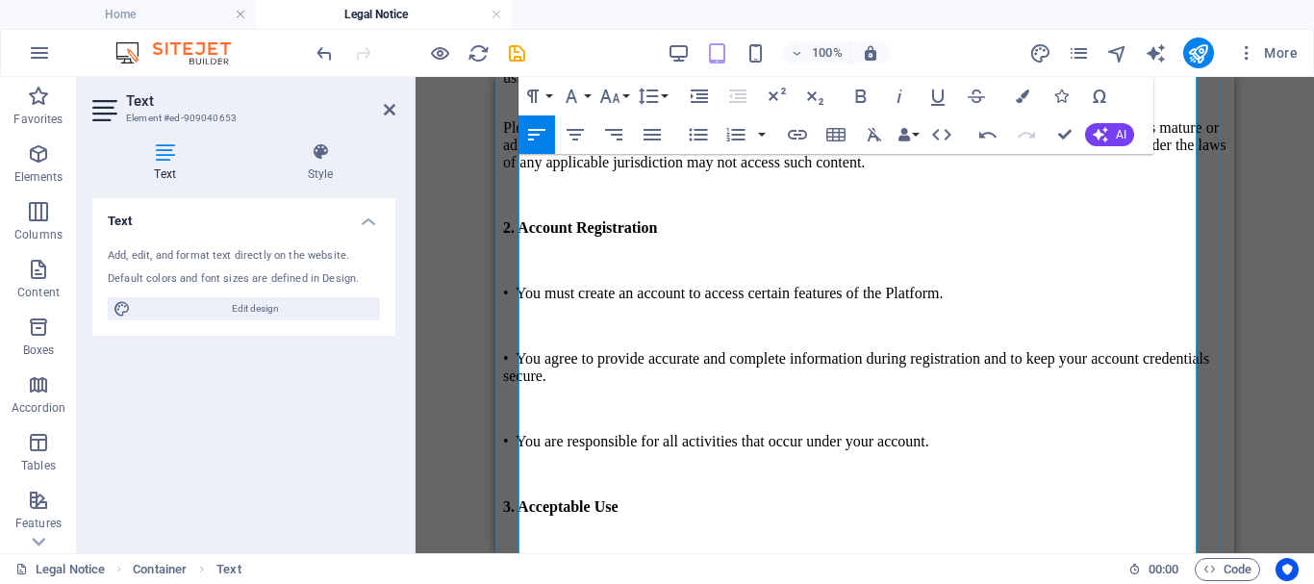
scroll to position [481, 0]
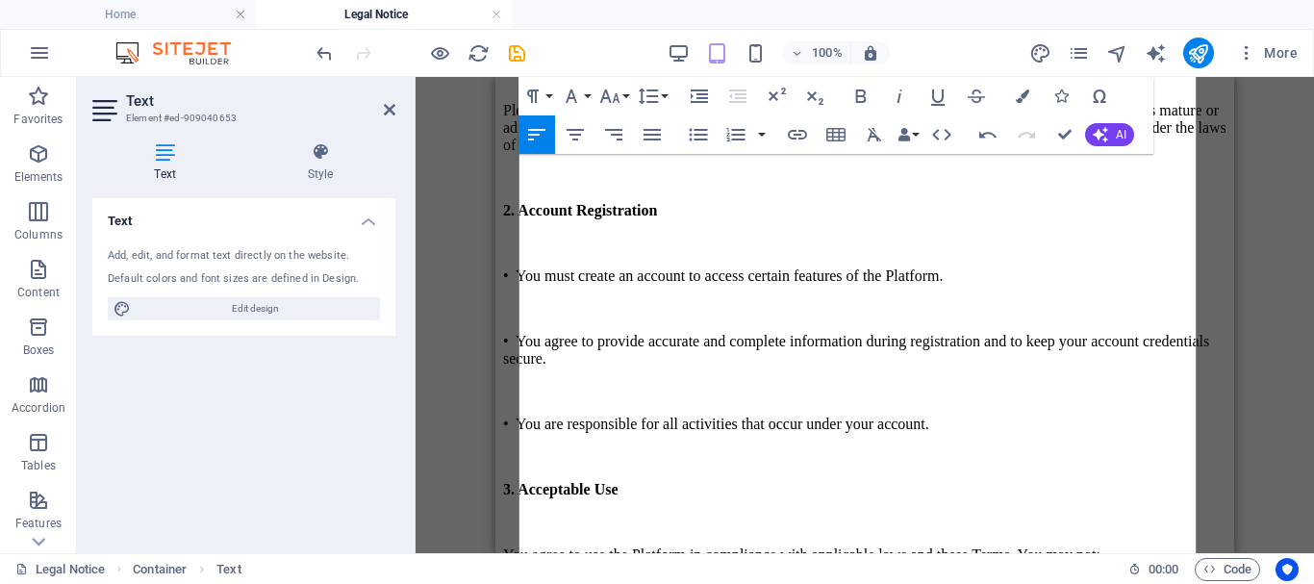
click at [683, 400] on p at bounding box center [864, 391] width 723 height 17
click at [547, 252] on p at bounding box center [864, 243] width 723 height 17
drag, startPoint x: 547, startPoint y: 323, endPoint x: 582, endPoint y: 363, distance: 53.2
click at [582, 317] on p at bounding box center [864, 308] width 723 height 17
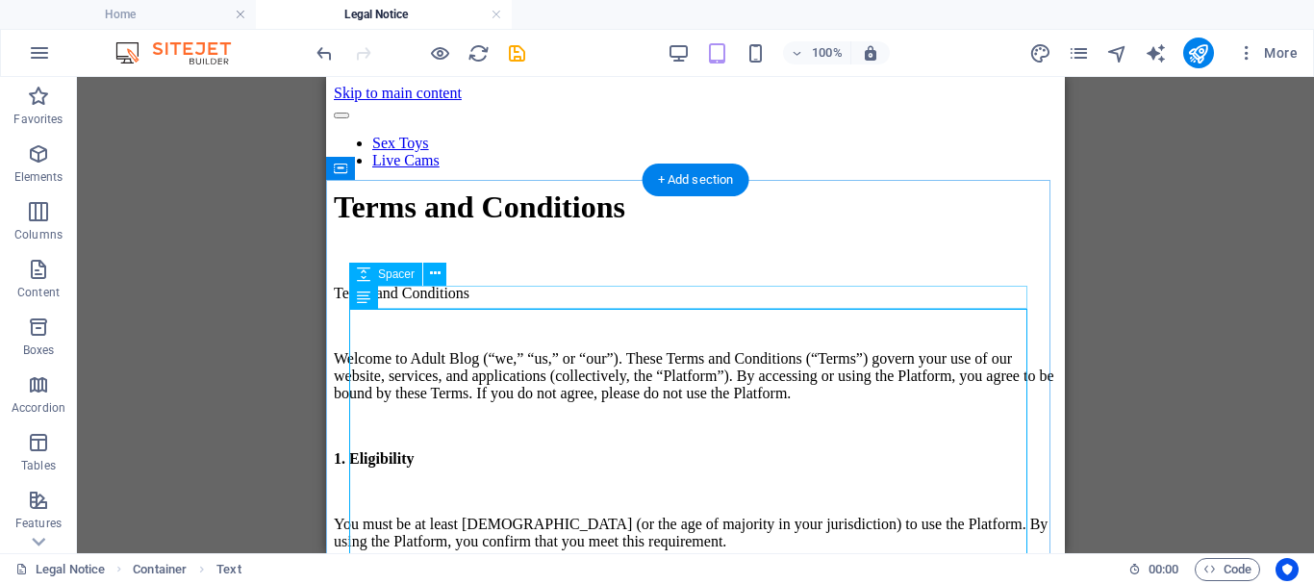
scroll to position [96, 0]
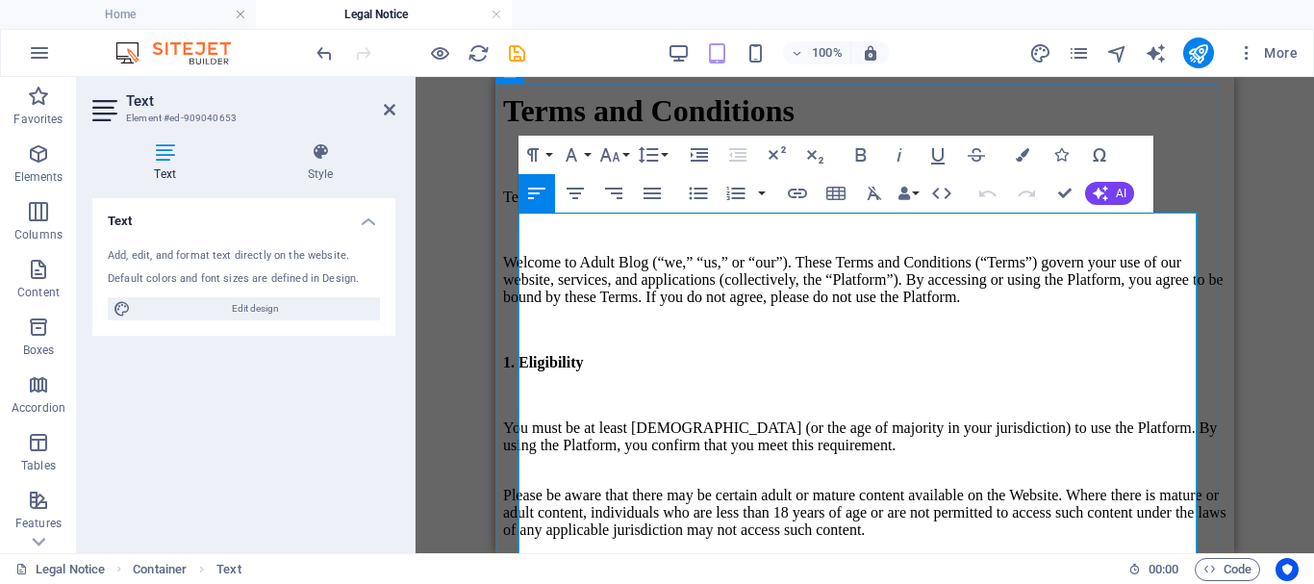
click at [563, 274] on p "Welcome to Adult Blog (“we,” “us,” or “our”). These Terms and Conditions (“Term…" at bounding box center [864, 280] width 723 height 52
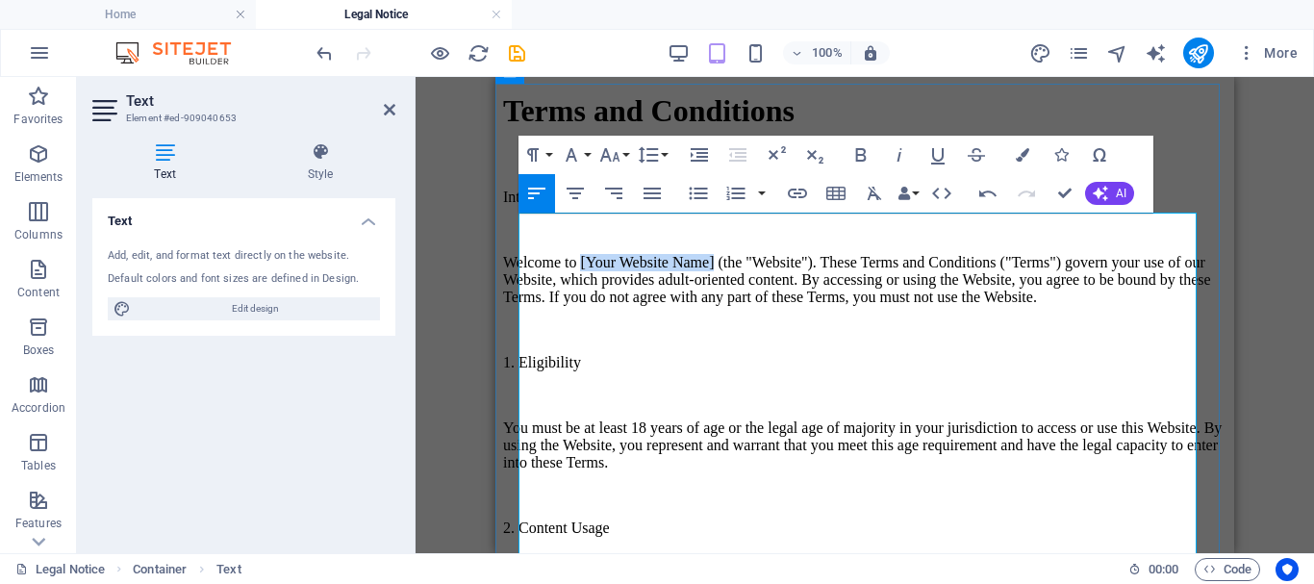
drag, startPoint x: 631, startPoint y: 271, endPoint x: 819, endPoint y: 275, distance: 188.5
click at [819, 275] on p "Welcome to [Your Website Name] (the "Website"). These Terms and Conditions ("Te…" at bounding box center [864, 280] width 723 height 52
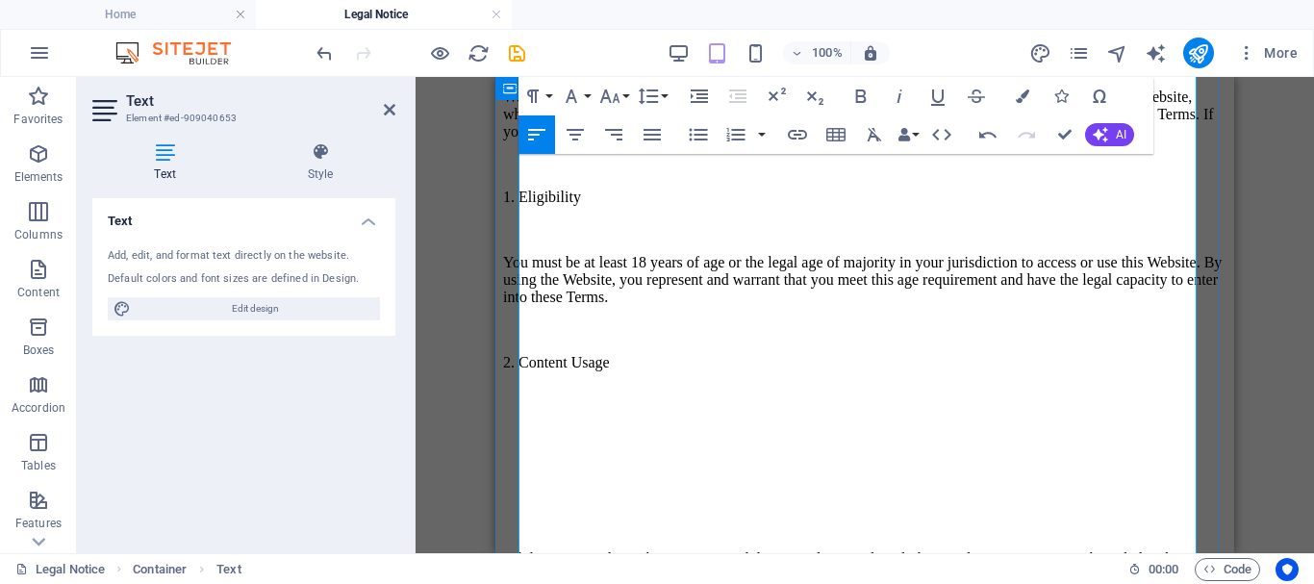
scroll to position [288, 0]
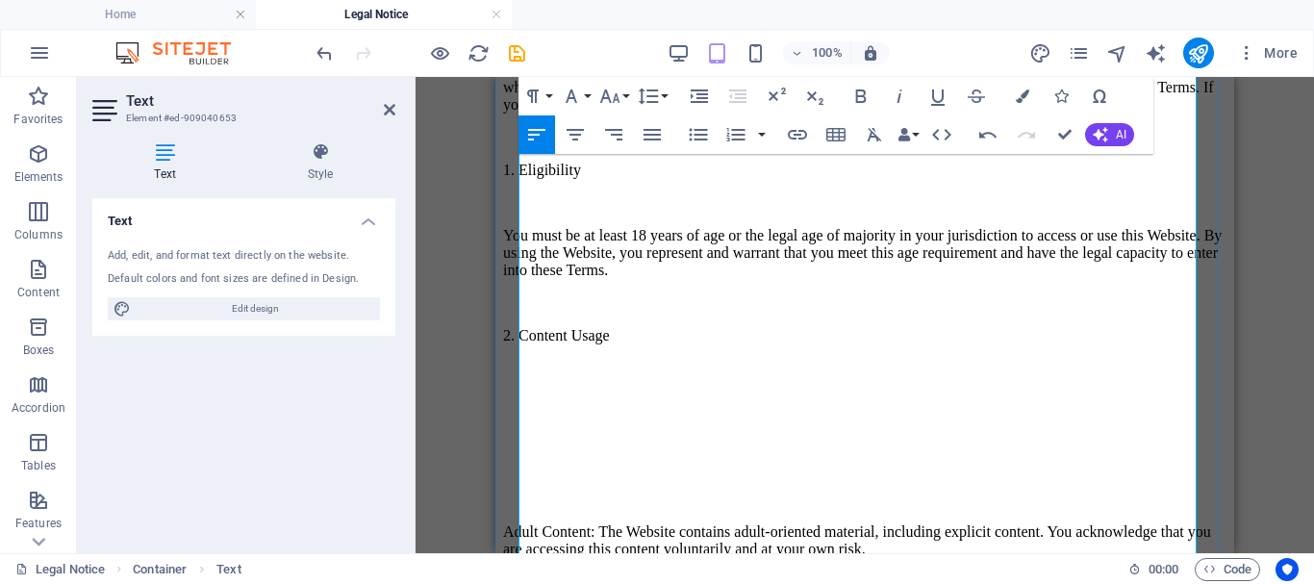
click at [614, 410] on p at bounding box center [864, 400] width 723 height 17
click at [677, 344] on p "2. Content Usage" at bounding box center [864, 335] width 723 height 17
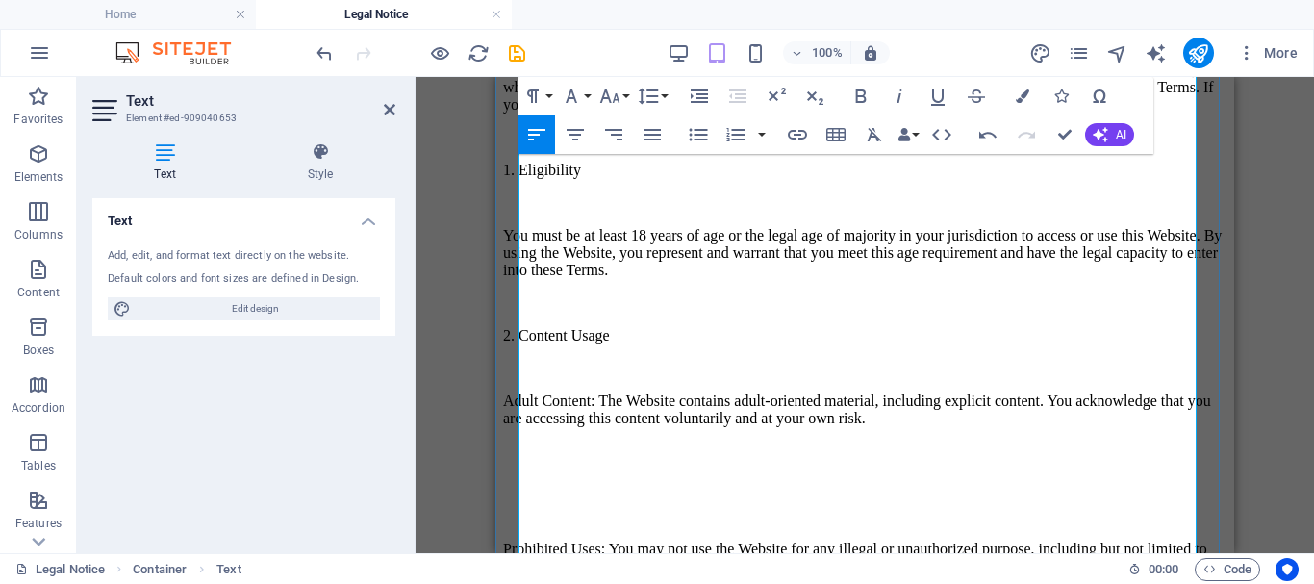
scroll to position [385, 0]
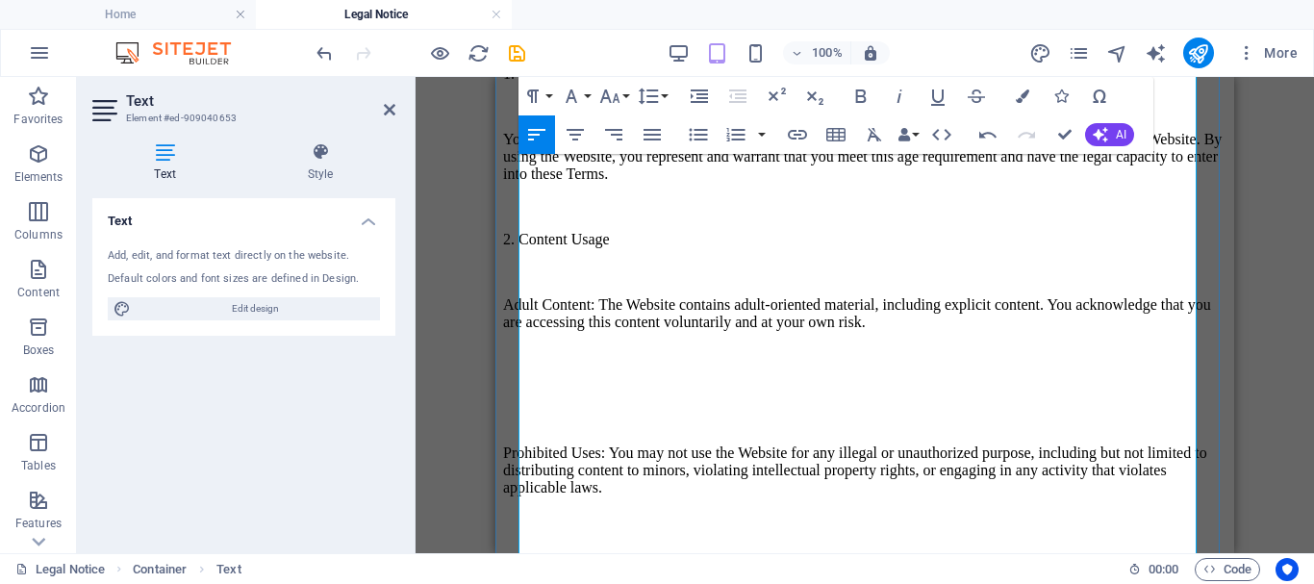
click at [836, 331] on p "Adult Content: The Website contains adult-oriented material, including explicit…" at bounding box center [864, 313] width 723 height 35
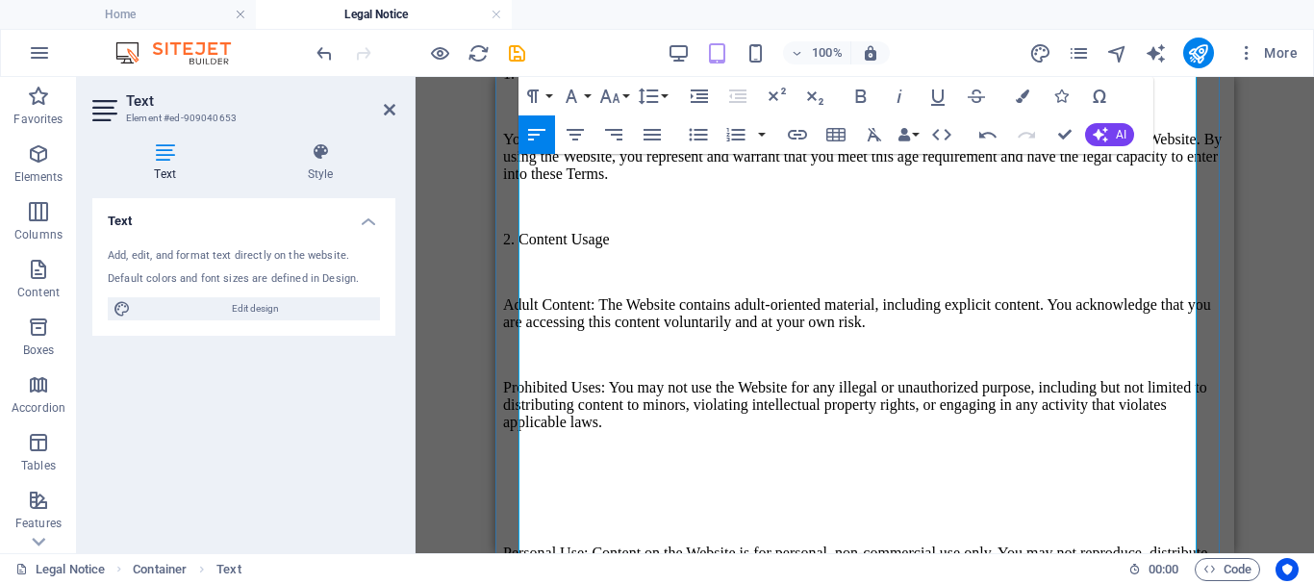
scroll to position [481, 0]
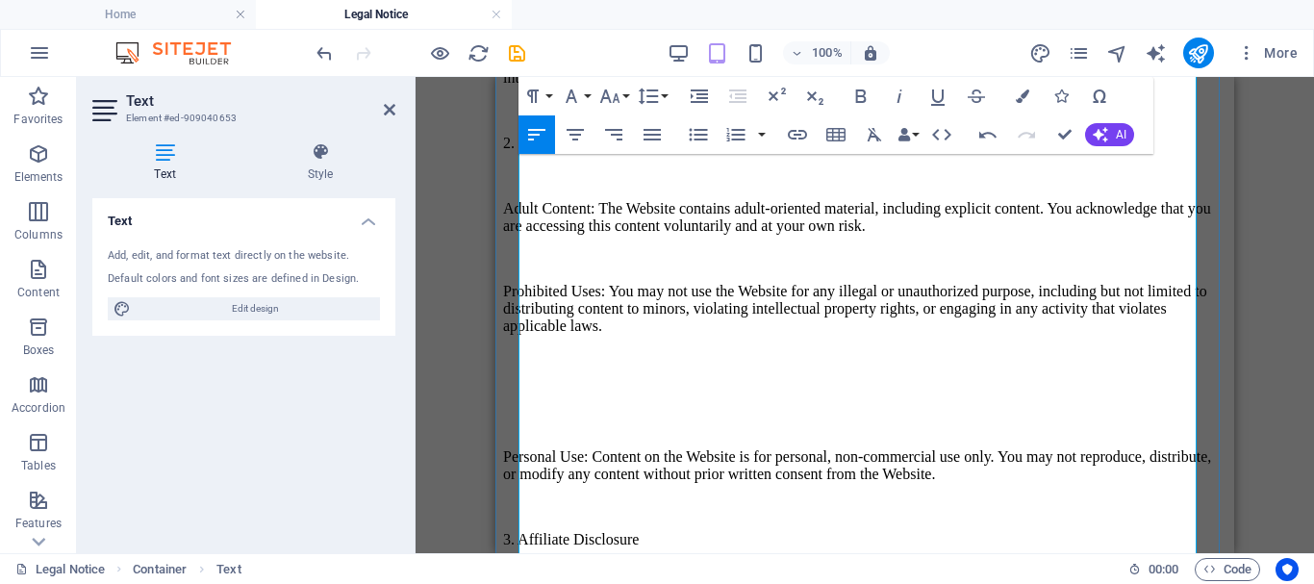
click at [773, 335] on p "Prohibited Uses: You may not use the Website for any illegal or unauthorized pu…" at bounding box center [864, 309] width 723 height 52
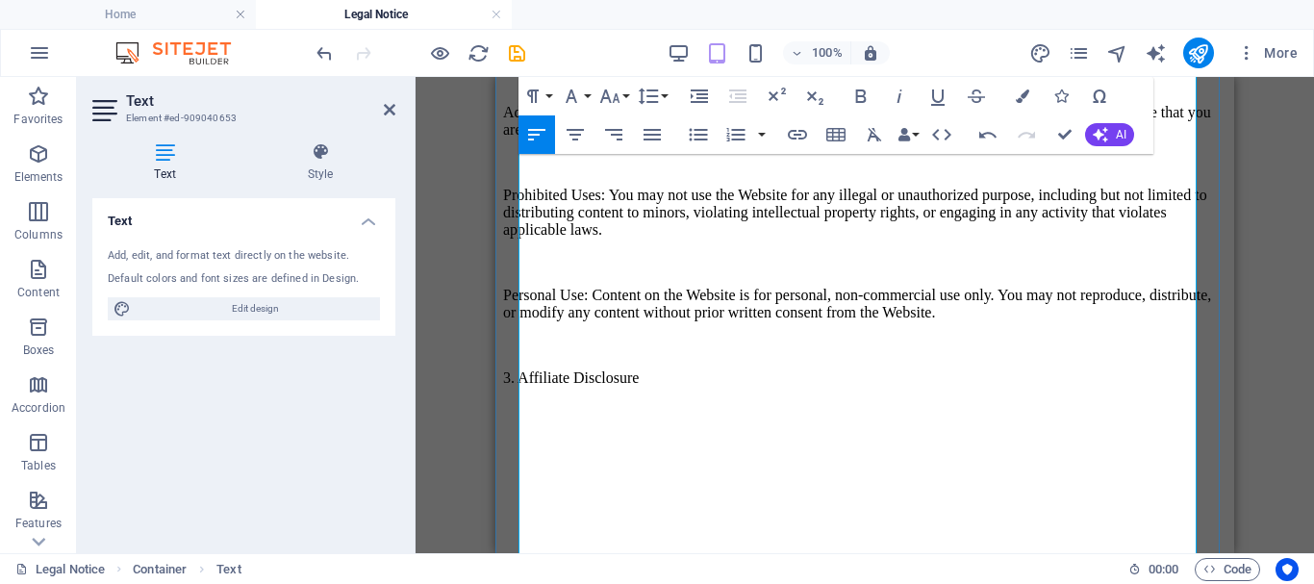
scroll to position [769, 0]
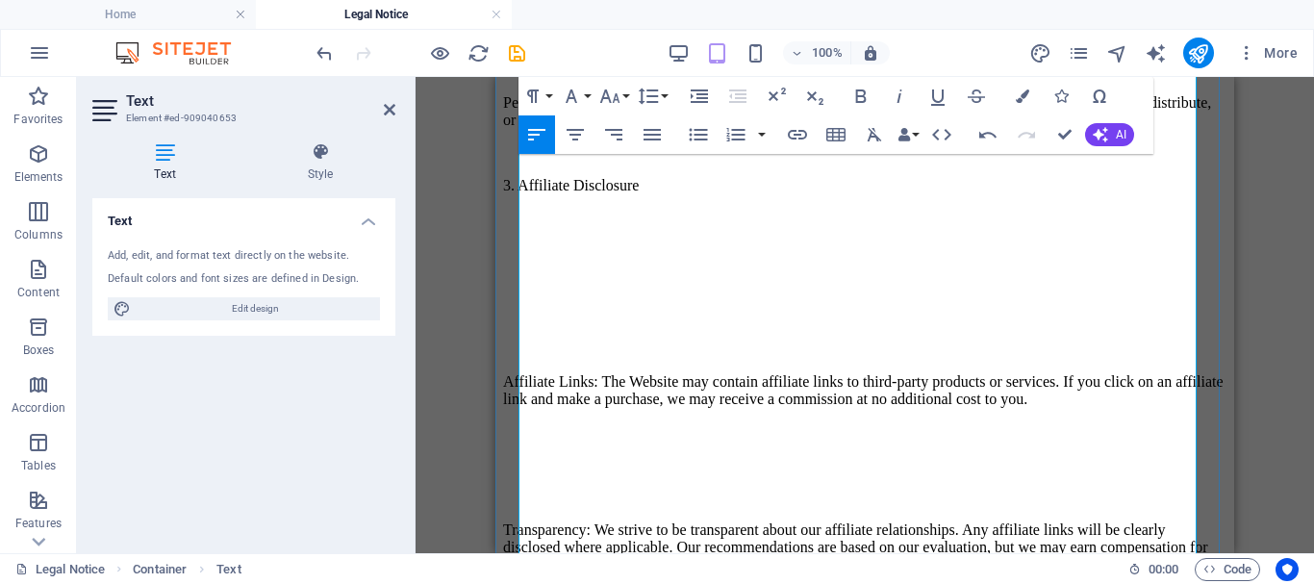
click at [728, 194] on p "3. Affiliate Disclosure" at bounding box center [864, 185] width 723 height 17
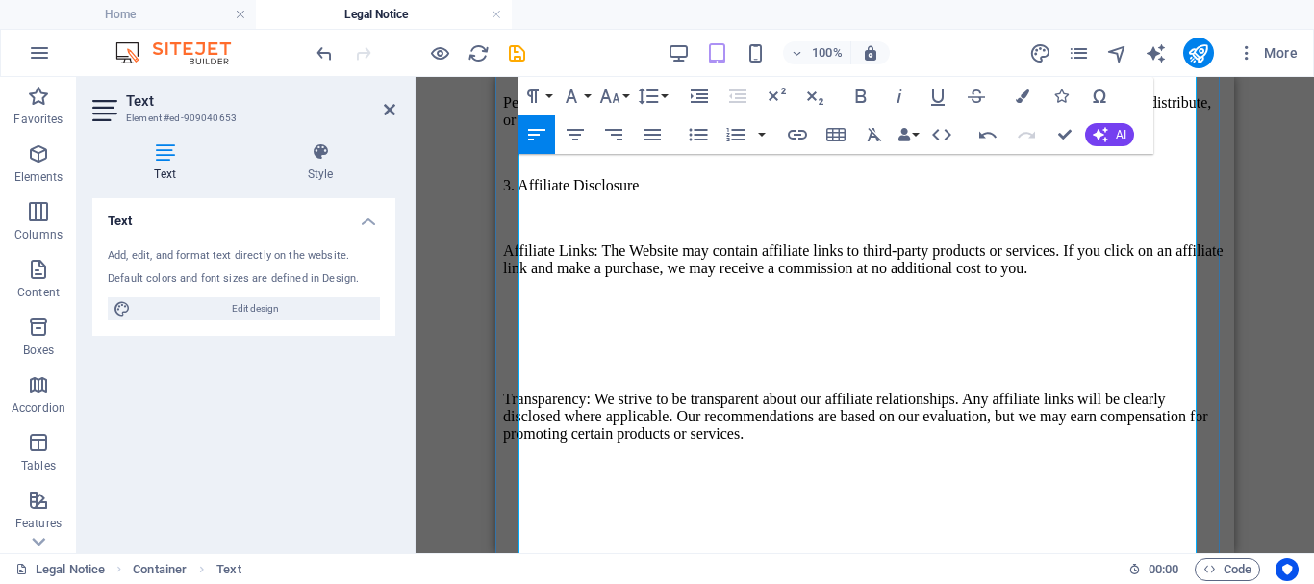
click at [657, 310] on p at bounding box center [864, 300] width 723 height 17
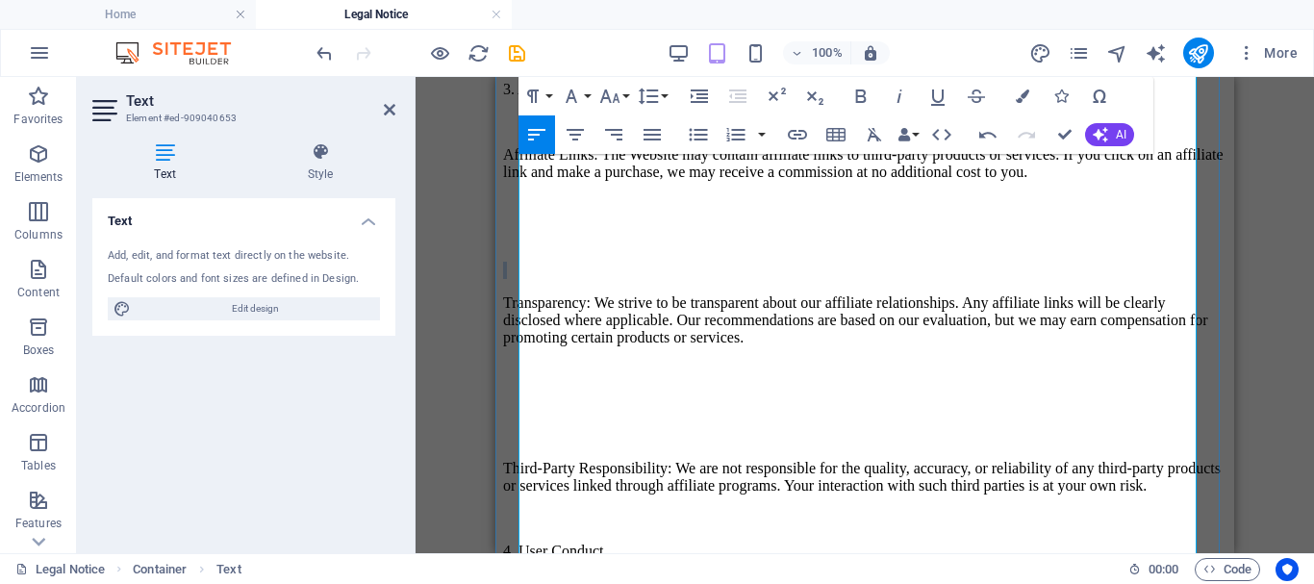
drag, startPoint x: 522, startPoint y: 373, endPoint x: 1115, endPoint y: 354, distance: 592.7
click at [664, 279] on p at bounding box center [864, 270] width 723 height 17
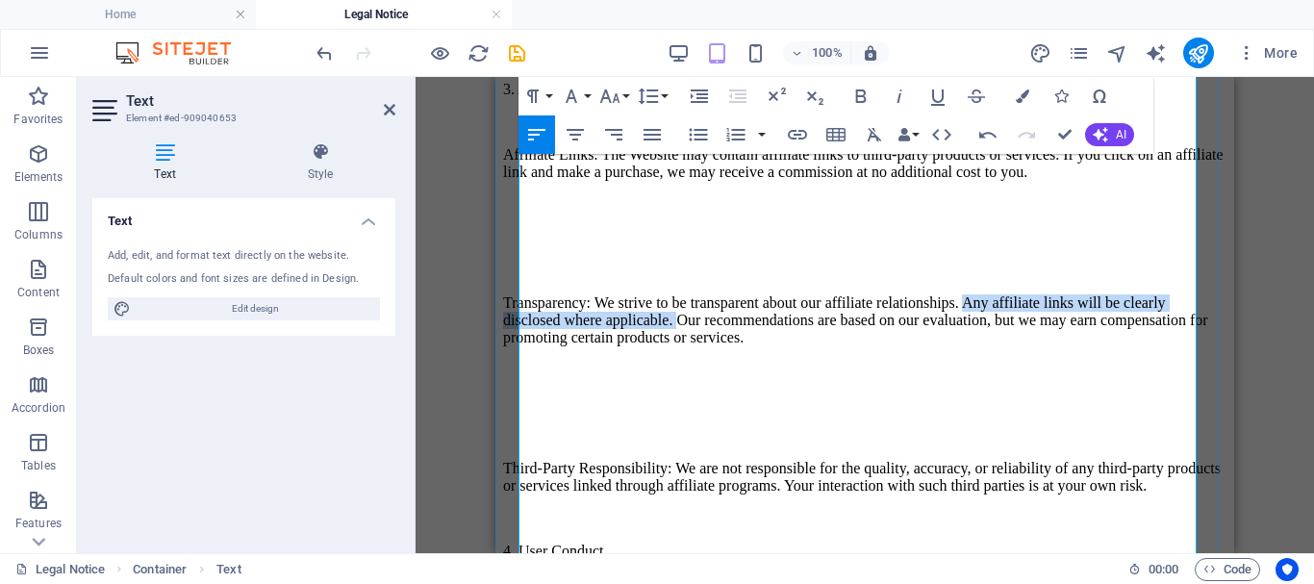
drag, startPoint x: 523, startPoint y: 399, endPoint x: 1062, endPoint y: 405, distance: 538.5
click at [1062, 346] on p "Transparency: We strive to be transparent about our affiliate relationships. An…" at bounding box center [864, 320] width 723 height 52
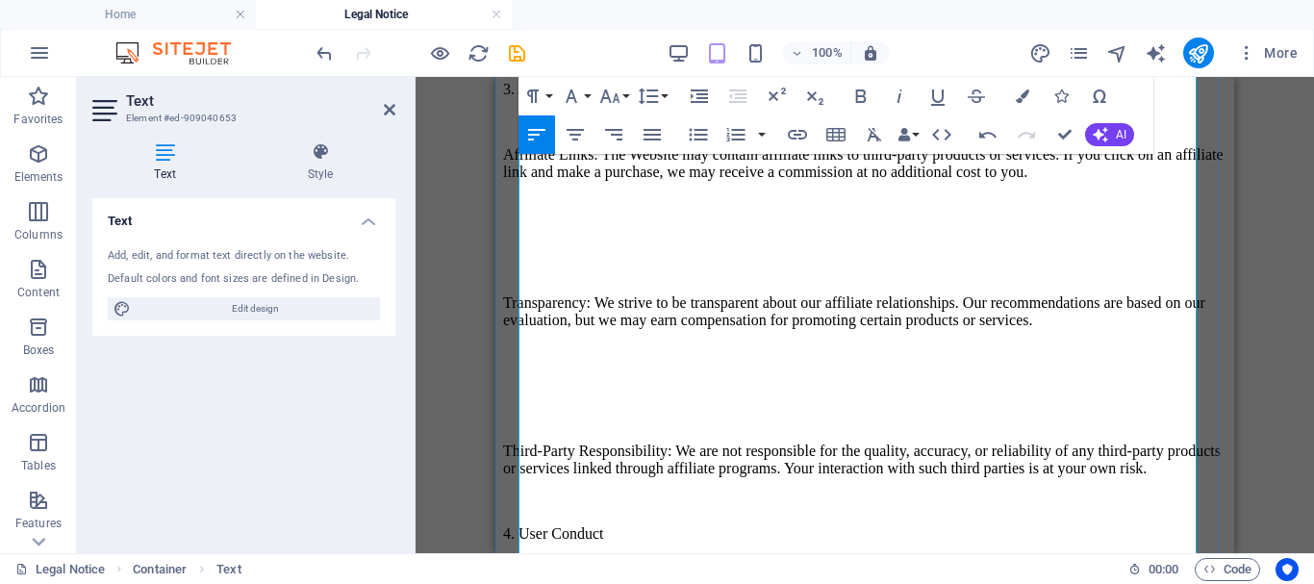
click at [989, 181] on p "Affiliate Links: The Website may contain affiliate links to third-party product…" at bounding box center [864, 163] width 723 height 35
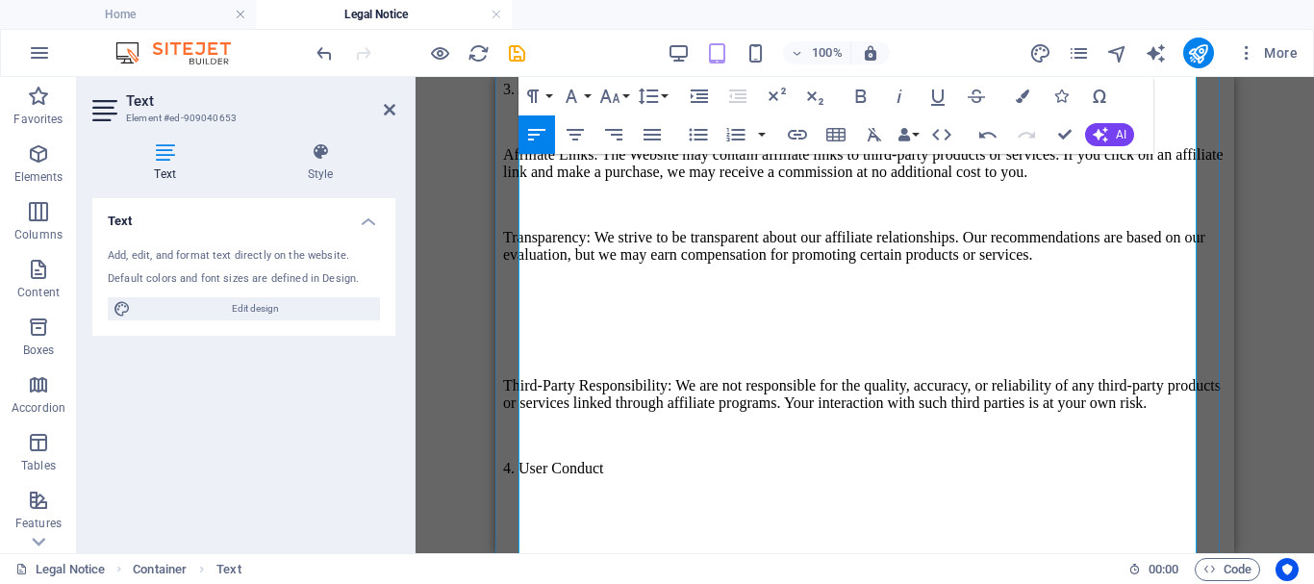
click at [1029, 263] on p "Transparency: We strive to be transparent about our affiliate relationships. Ou…" at bounding box center [864, 246] width 723 height 35
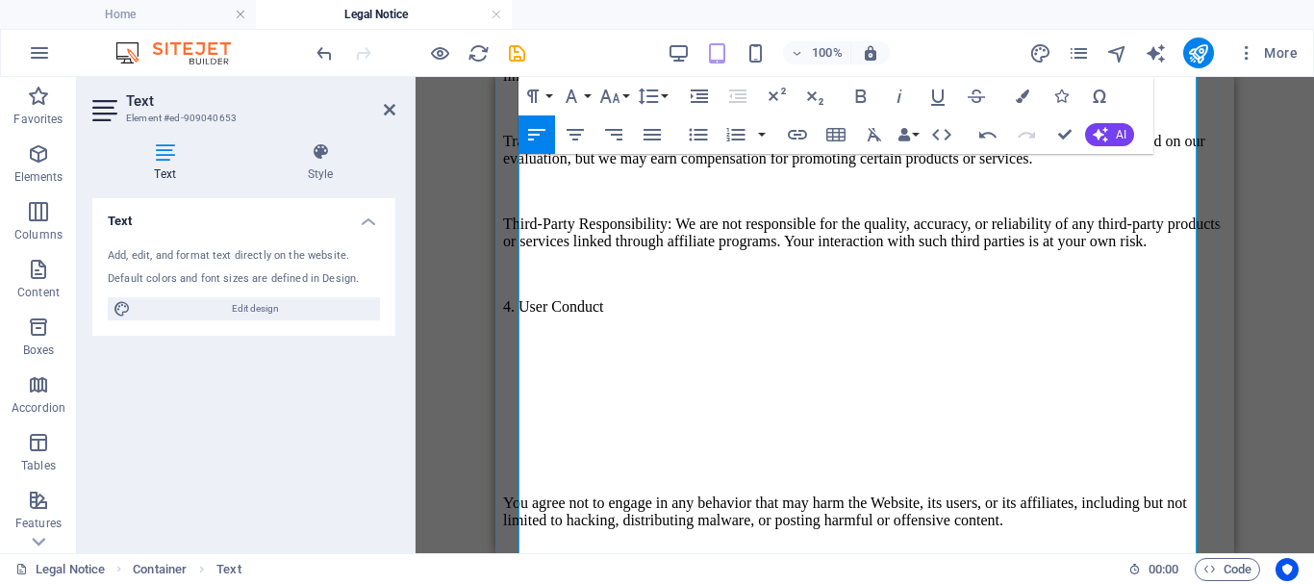
scroll to position [1058, 0]
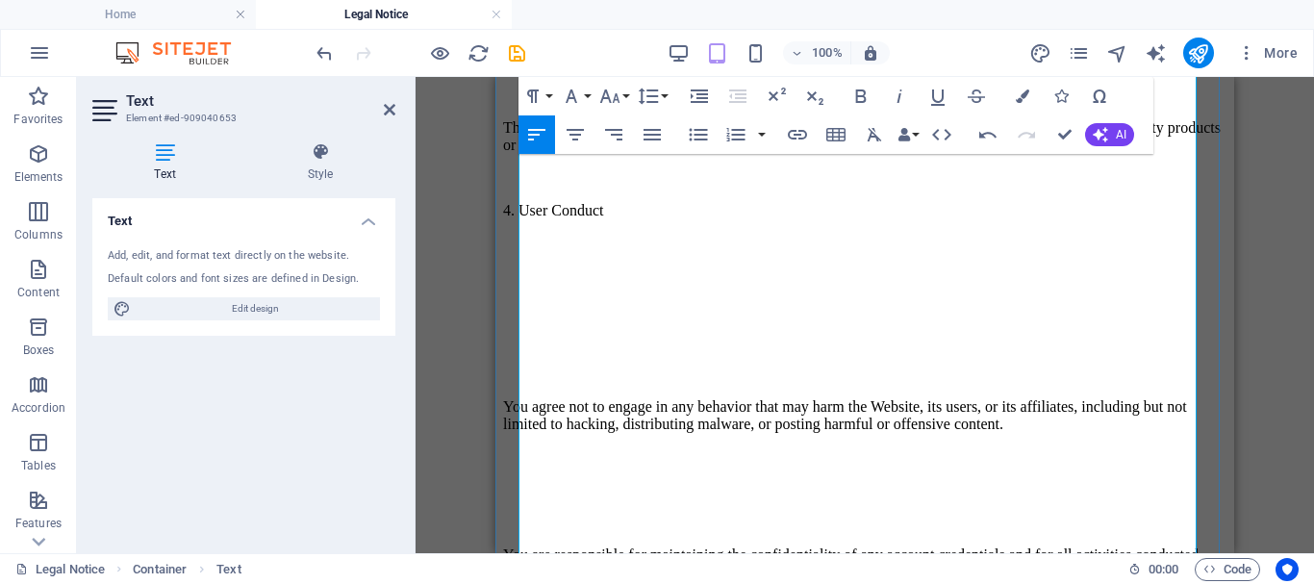
click at [676, 219] on p "4. User Conduct" at bounding box center [864, 210] width 723 height 17
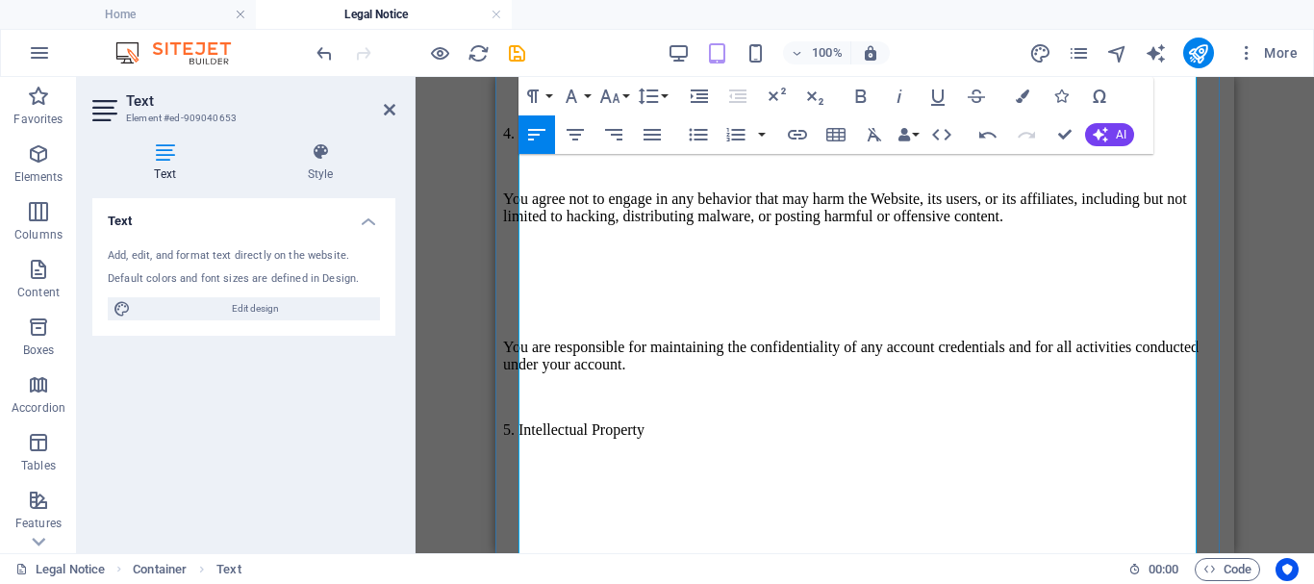
scroll to position [1154, 0]
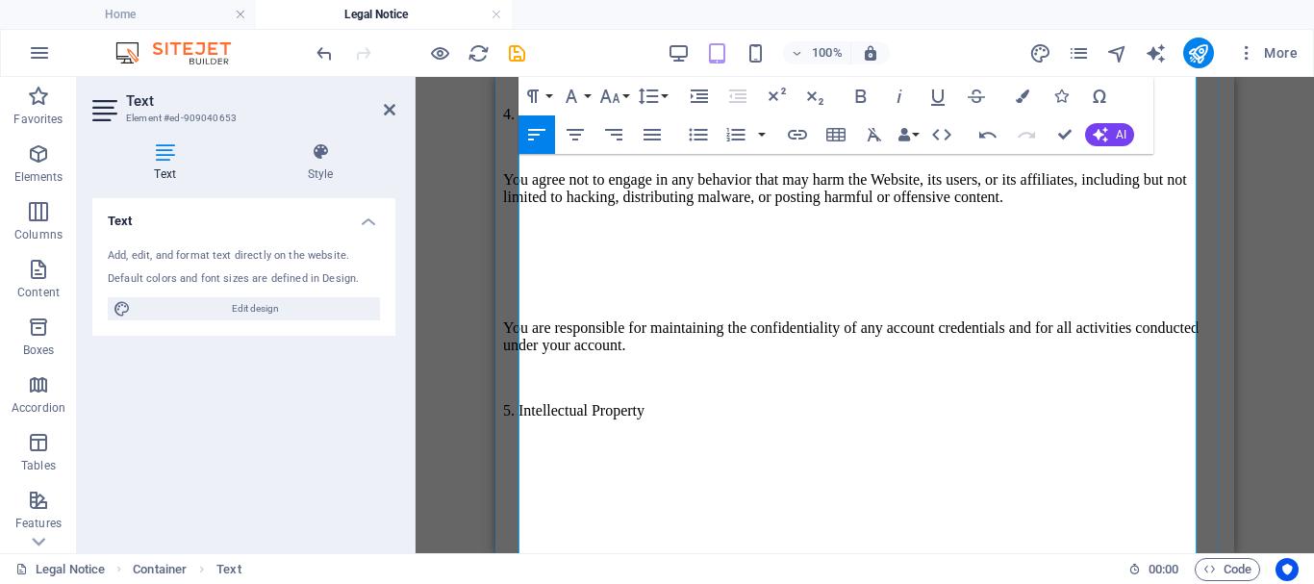
click at [987, 206] on p "You agree not to engage in any behavior that may harm the Website, its users, o…" at bounding box center [864, 188] width 723 height 35
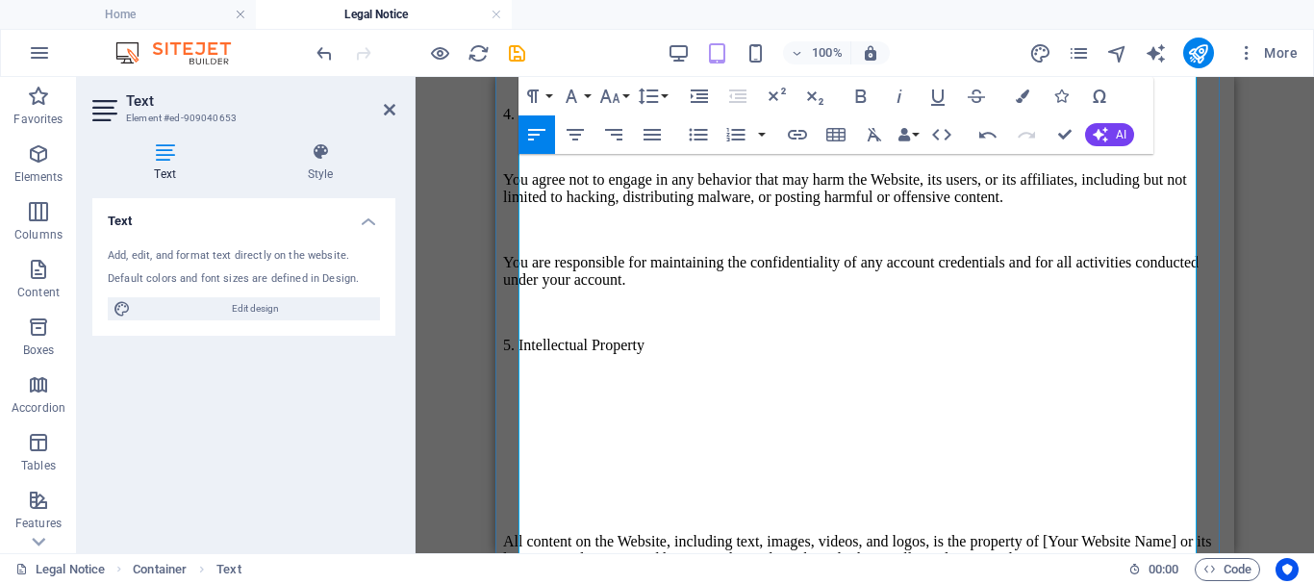
scroll to position [1250, 0]
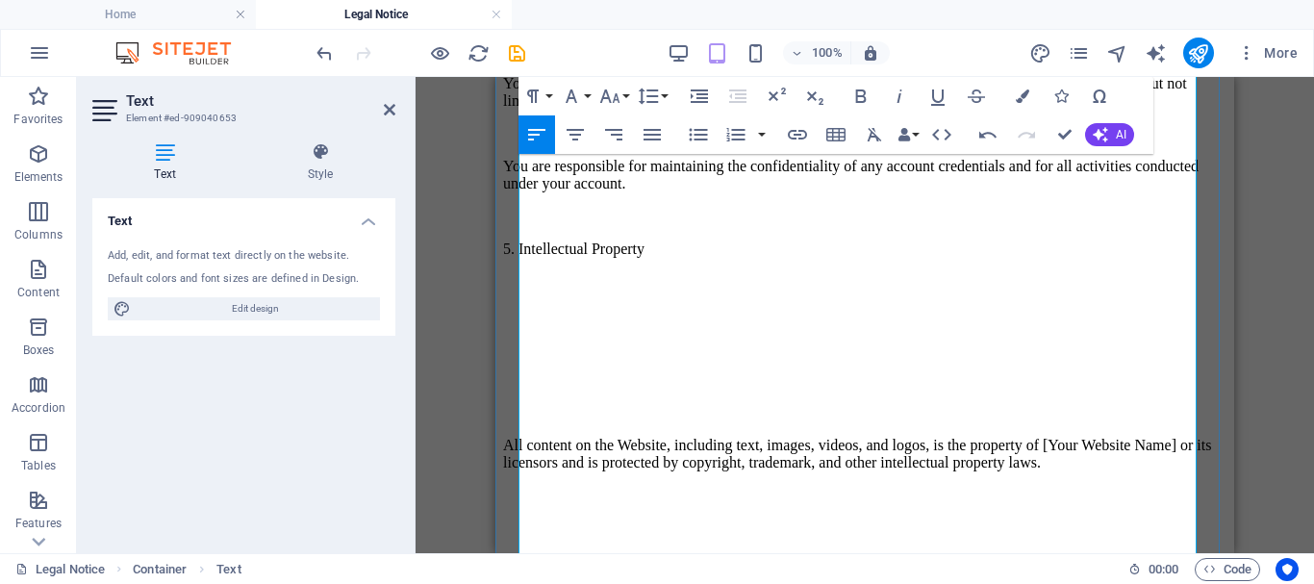
click at [746, 258] on p "5. Intellectual Property" at bounding box center [864, 248] width 723 height 17
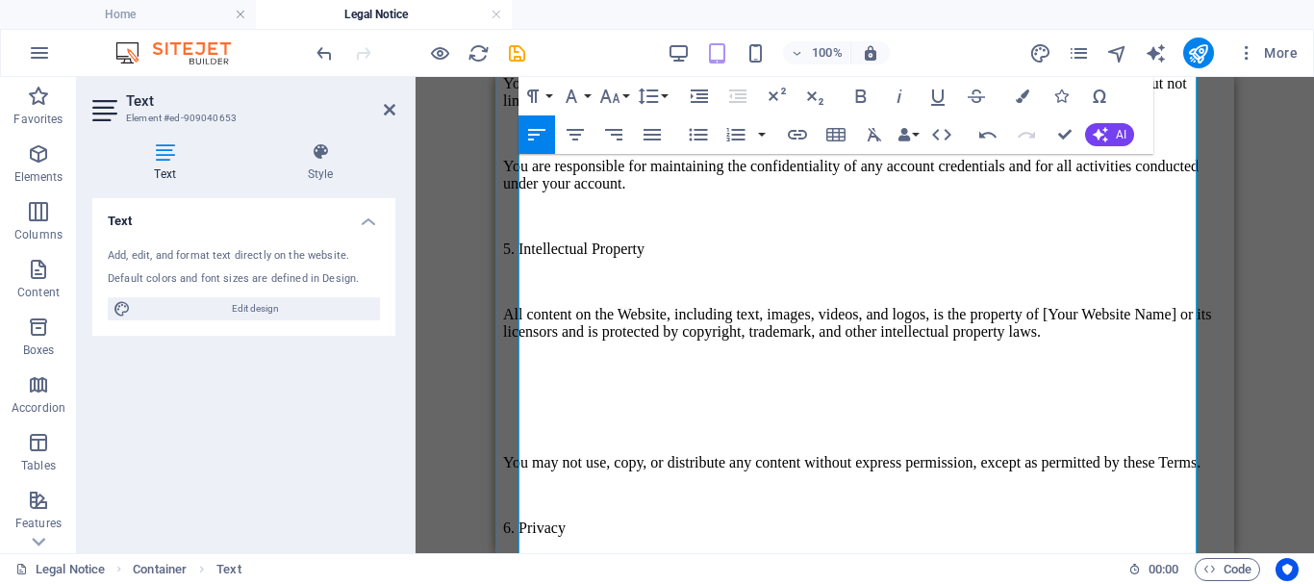
scroll to position [1346, 0]
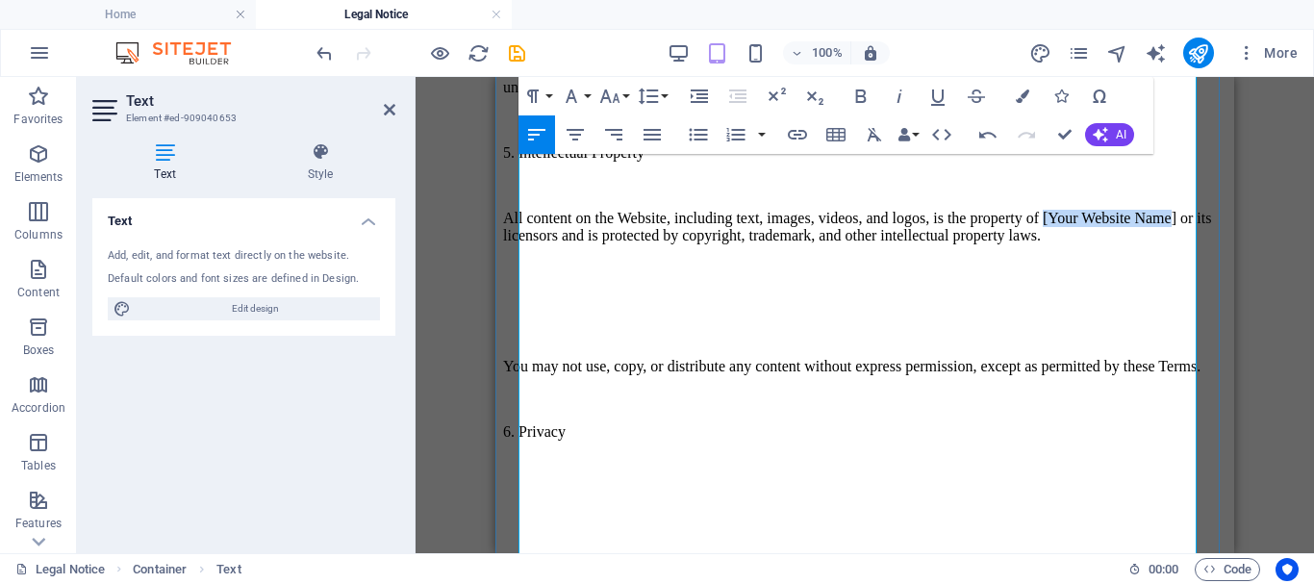
drag, startPoint x: 622, startPoint y: 327, endPoint x: 811, endPoint y: 328, distance: 188.5
click at [810, 244] on p "All content on the Website, including text, images, videos, and logos, is the p…" at bounding box center [864, 227] width 723 height 35
click at [612, 277] on p at bounding box center [864, 268] width 723 height 17
click at [955, 244] on p "All content on the Website, including text, images, videos, and logos, is the p…" at bounding box center [864, 227] width 723 height 35
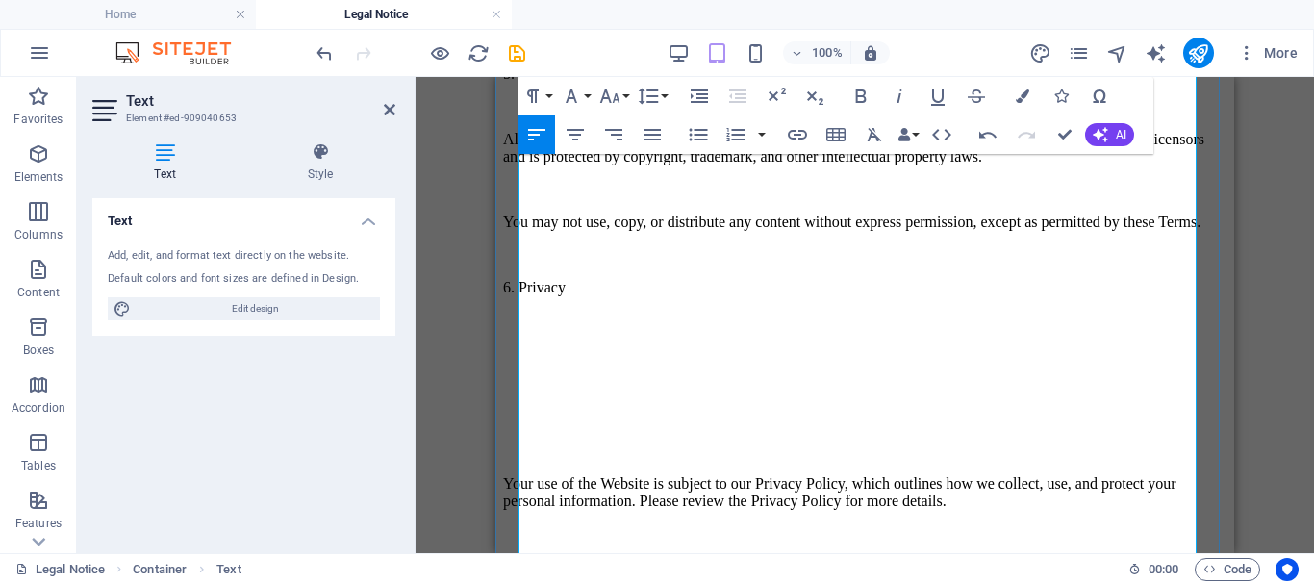
scroll to position [1442, 0]
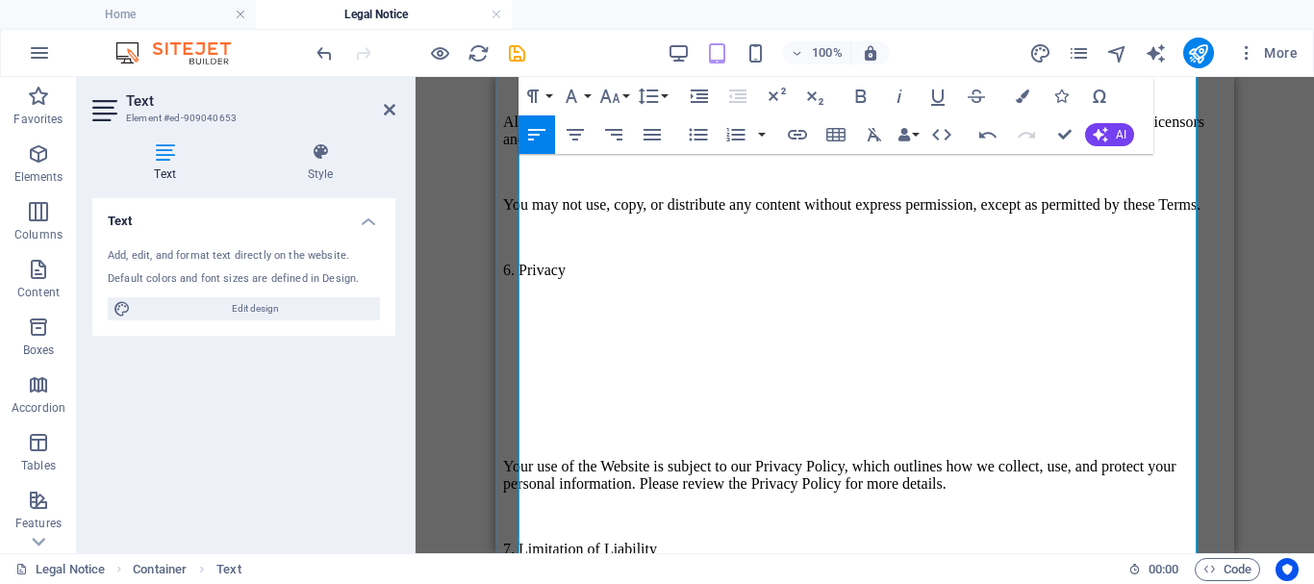
click at [617, 279] on p "6. Privacy" at bounding box center [864, 270] width 723 height 17
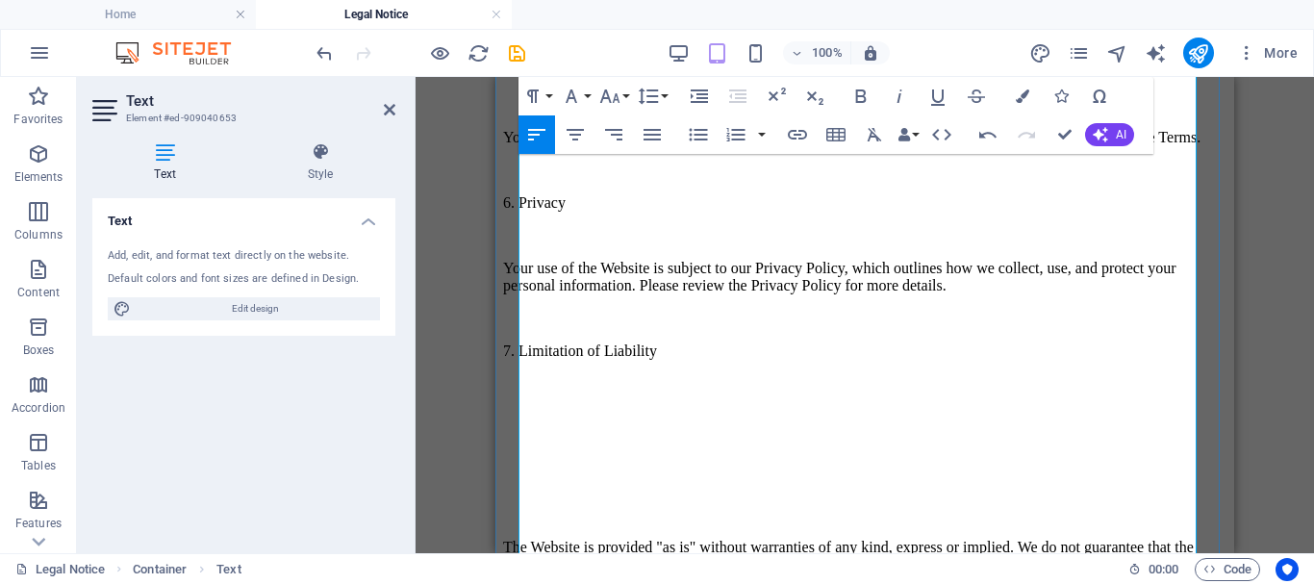
scroll to position [1539, 0]
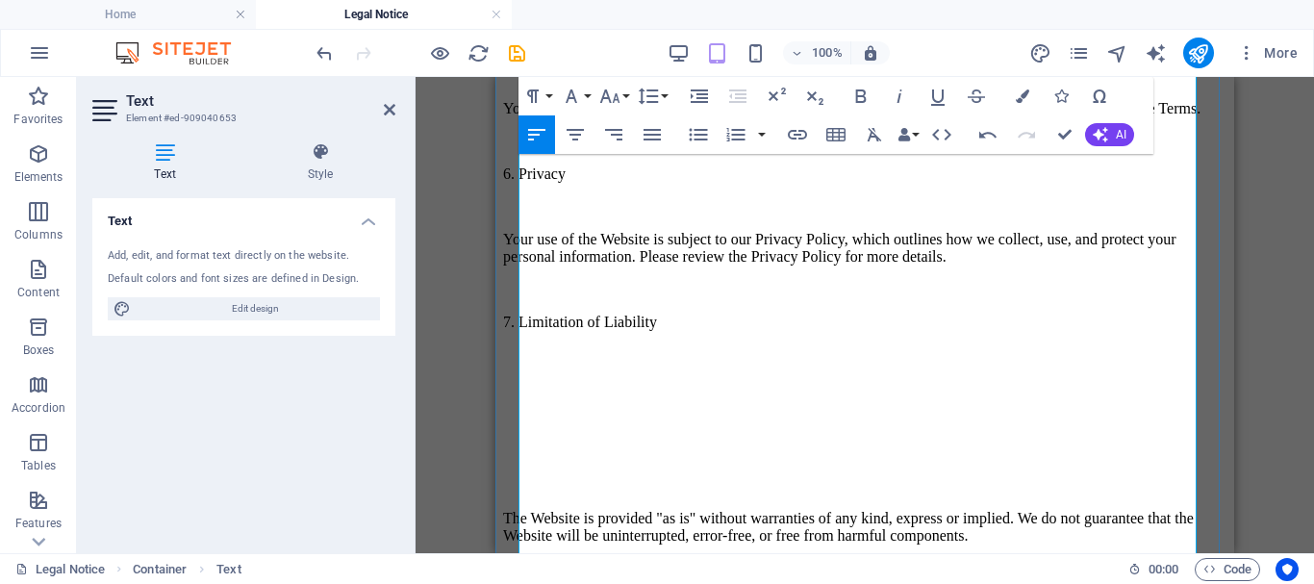
click at [728, 331] on p "7. Limitation of Liability" at bounding box center [864, 321] width 723 height 17
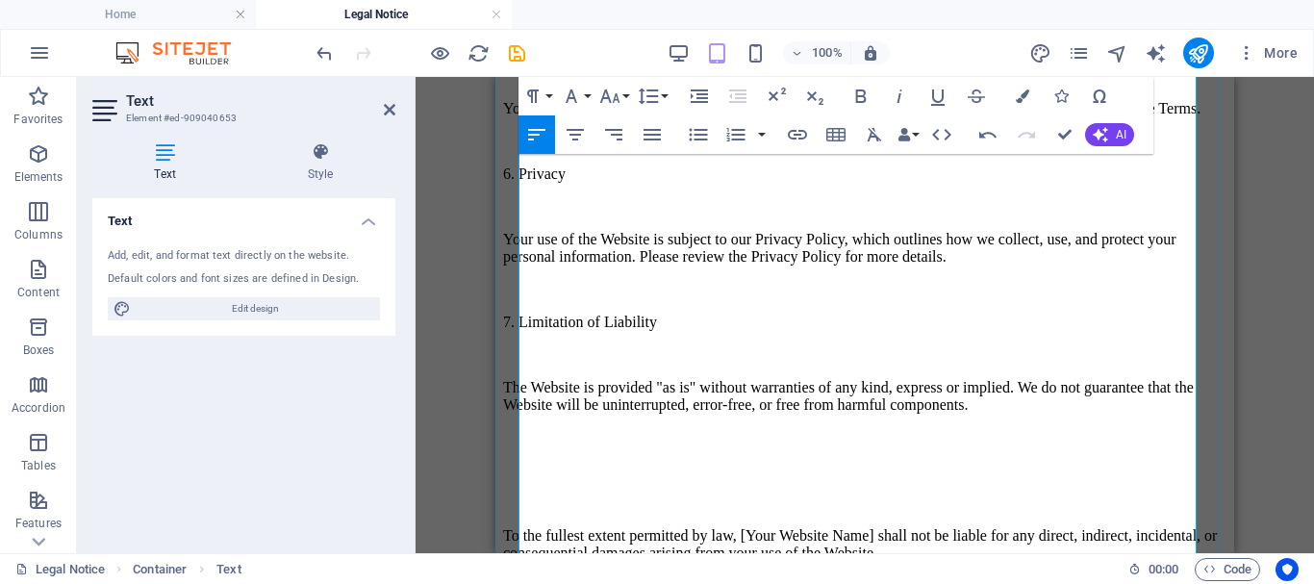
scroll to position [1635, 0]
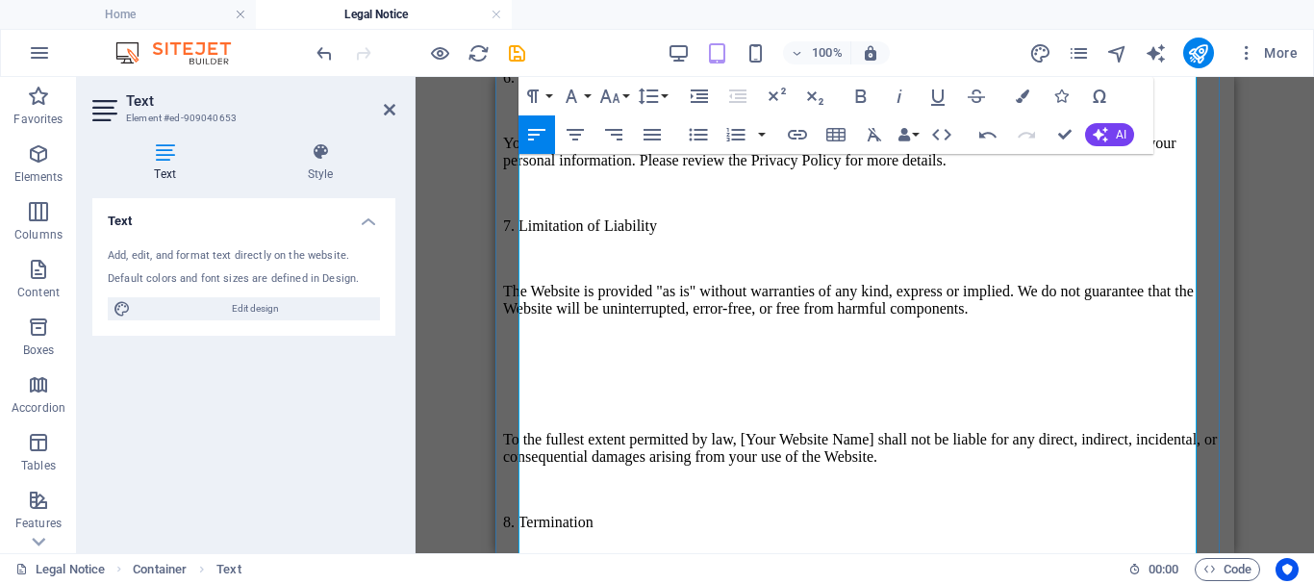
click at [889, 317] on p "The Website is provided "as is" without warranties of any kind, express or impl…" at bounding box center [864, 300] width 723 height 35
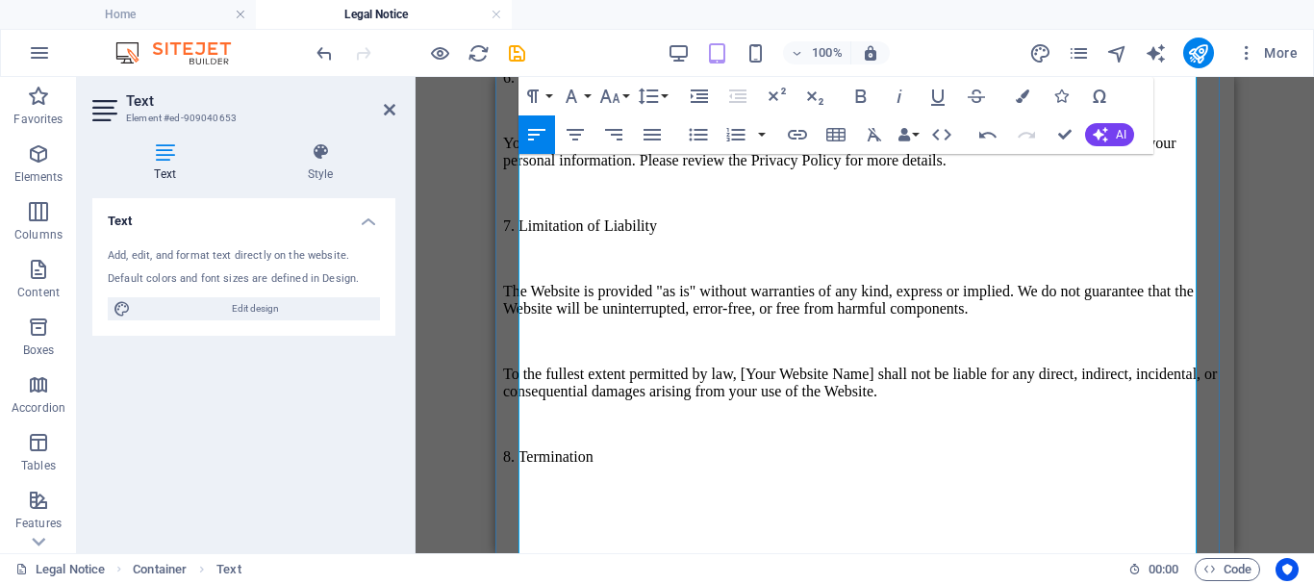
scroll to position [1731, 0]
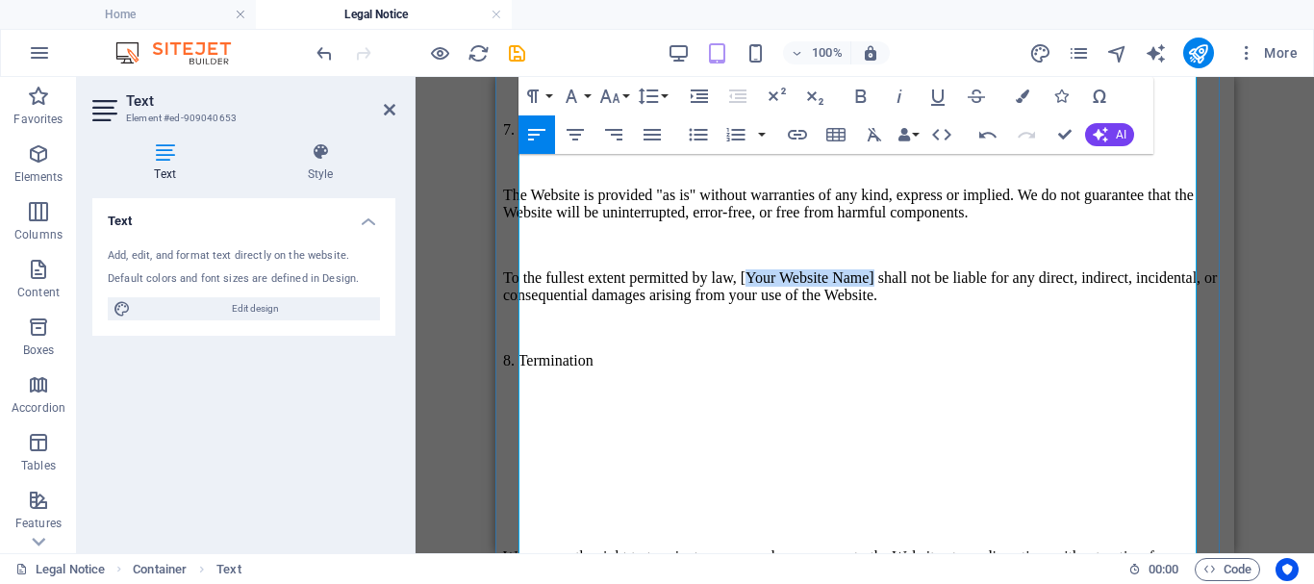
drag, startPoint x: 859, startPoint y: 378, endPoint x: 1046, endPoint y: 370, distance: 187.7
click at [1046, 304] on p "To the fullest extent permitted by law, [Your Website Name] shall not be liable…" at bounding box center [864, 286] width 723 height 35
click at [682, 369] on p "8. Termination" at bounding box center [864, 360] width 723 height 17
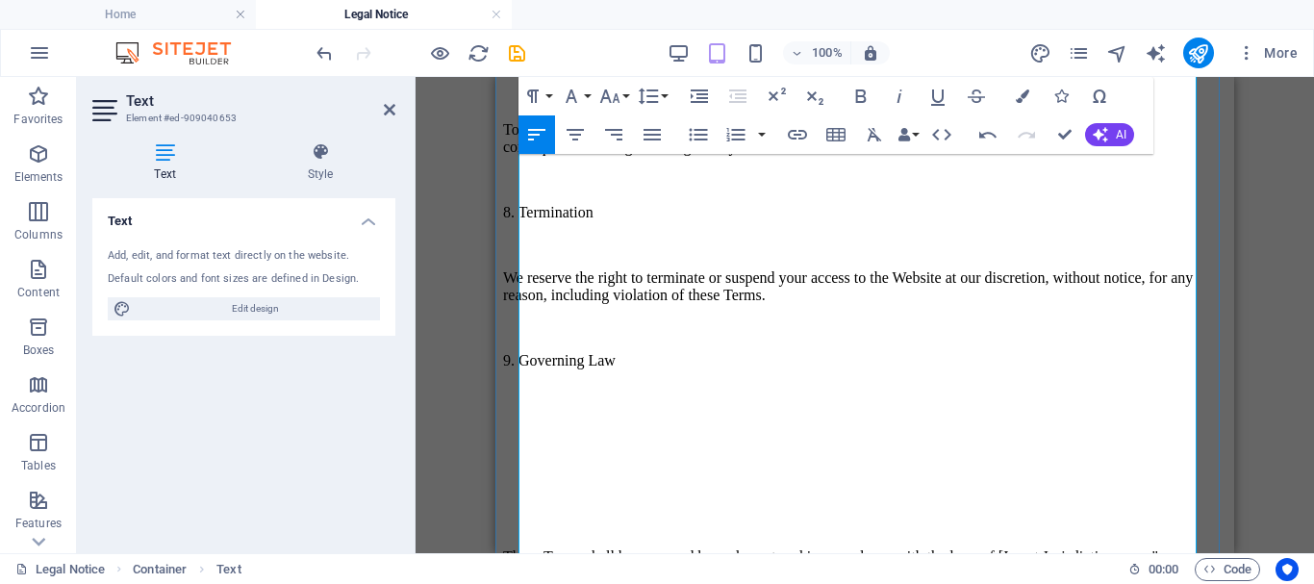
scroll to position [1923, 0]
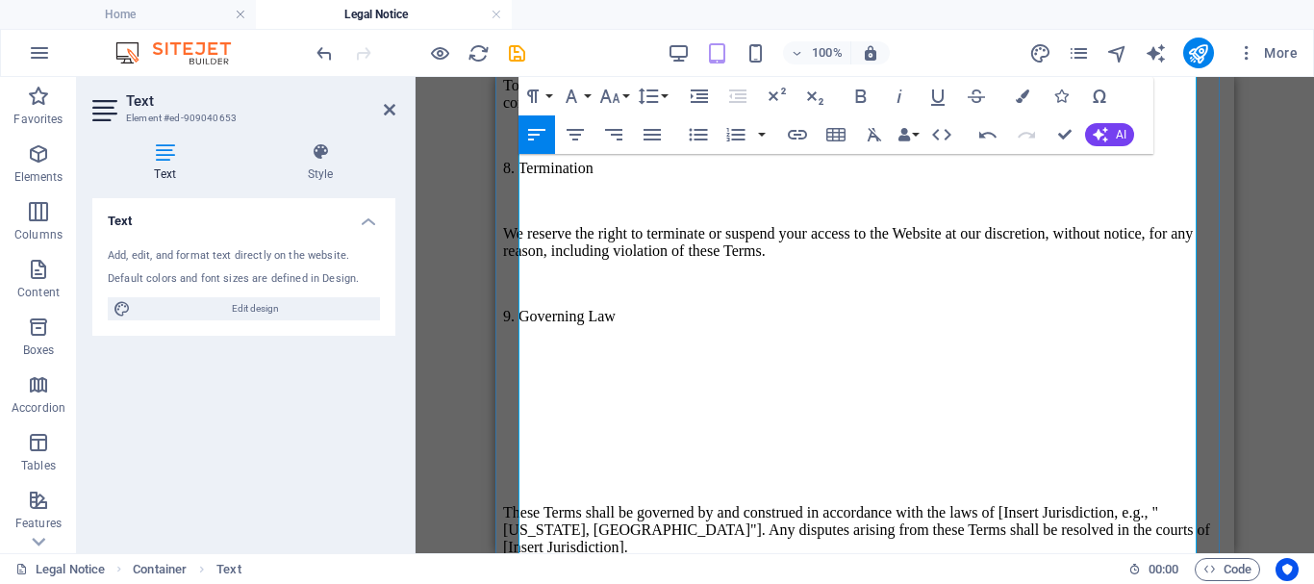
click at [705, 325] on p "9. Governing Law" at bounding box center [864, 316] width 723 height 17
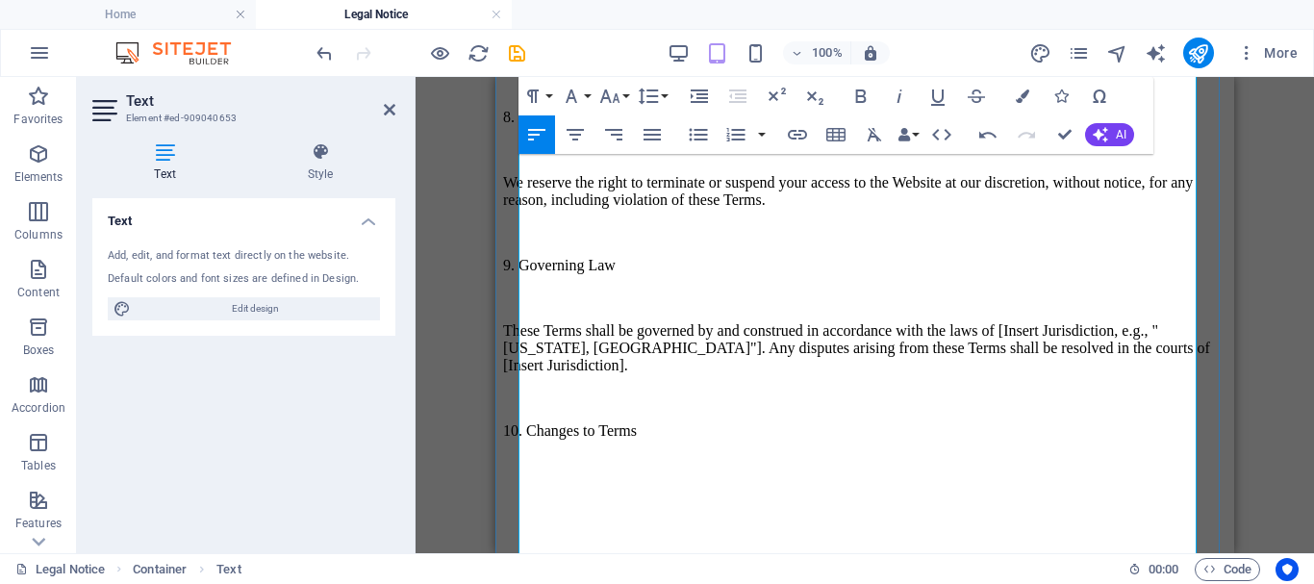
scroll to position [2019, 0]
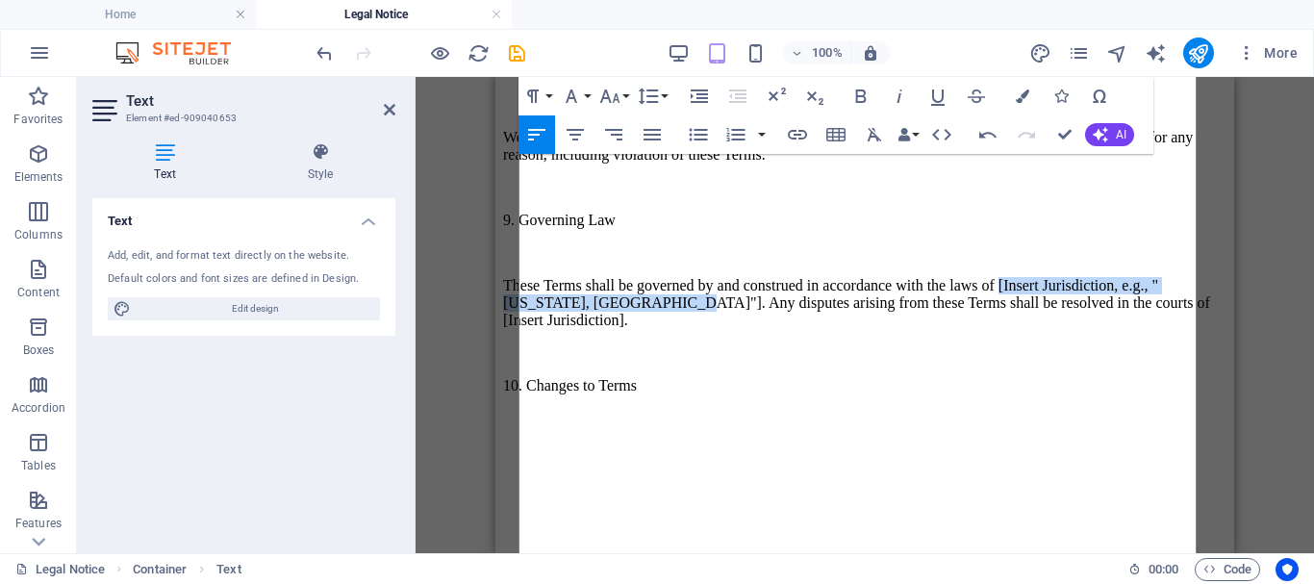
drag, startPoint x: 700, startPoint y: 410, endPoint x: 1021, endPoint y: 404, distance: 321.2
click at [1024, 329] on p "These Terms shall be governed by and construed in accordance with the laws of […" at bounding box center [864, 303] width 723 height 52
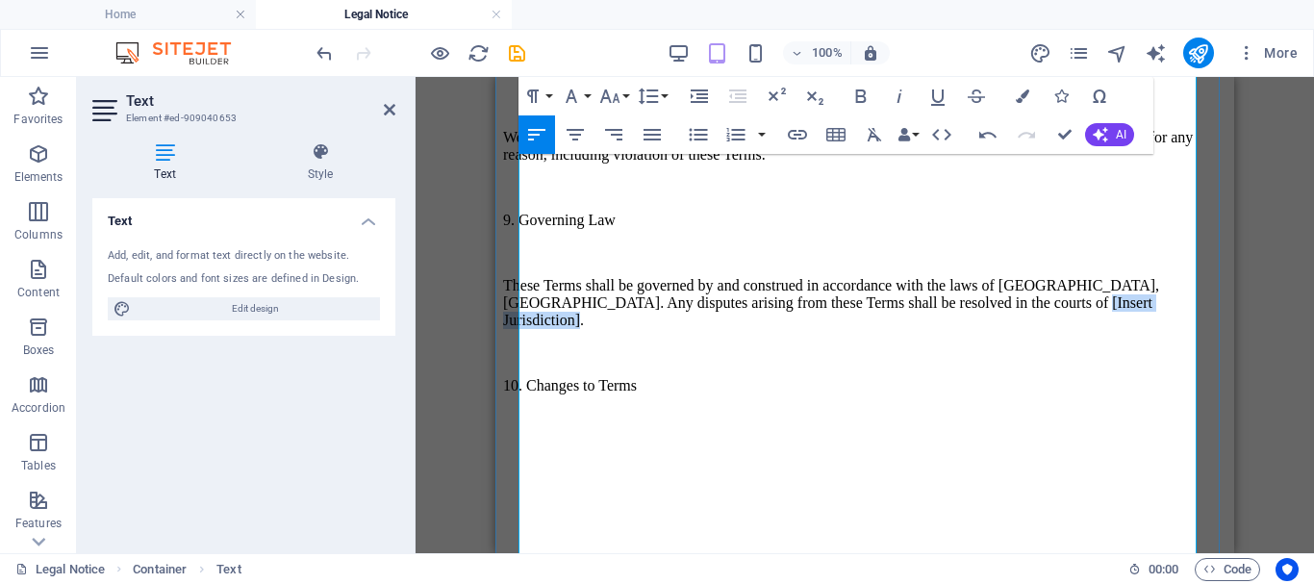
drag, startPoint x: 732, startPoint y: 428, endPoint x: 881, endPoint y: 428, distance: 149.1
click at [896, 329] on p "These Terms shall be governed by and construed in accordance with the laws of […" at bounding box center [864, 303] width 723 height 52
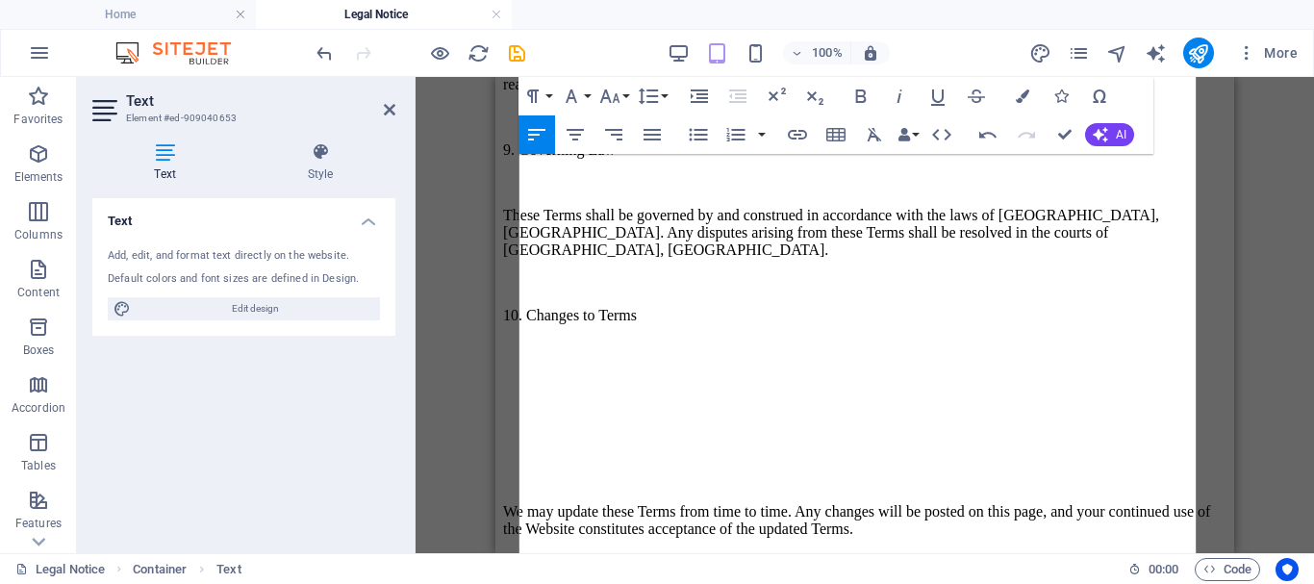
scroll to position [2116, 0]
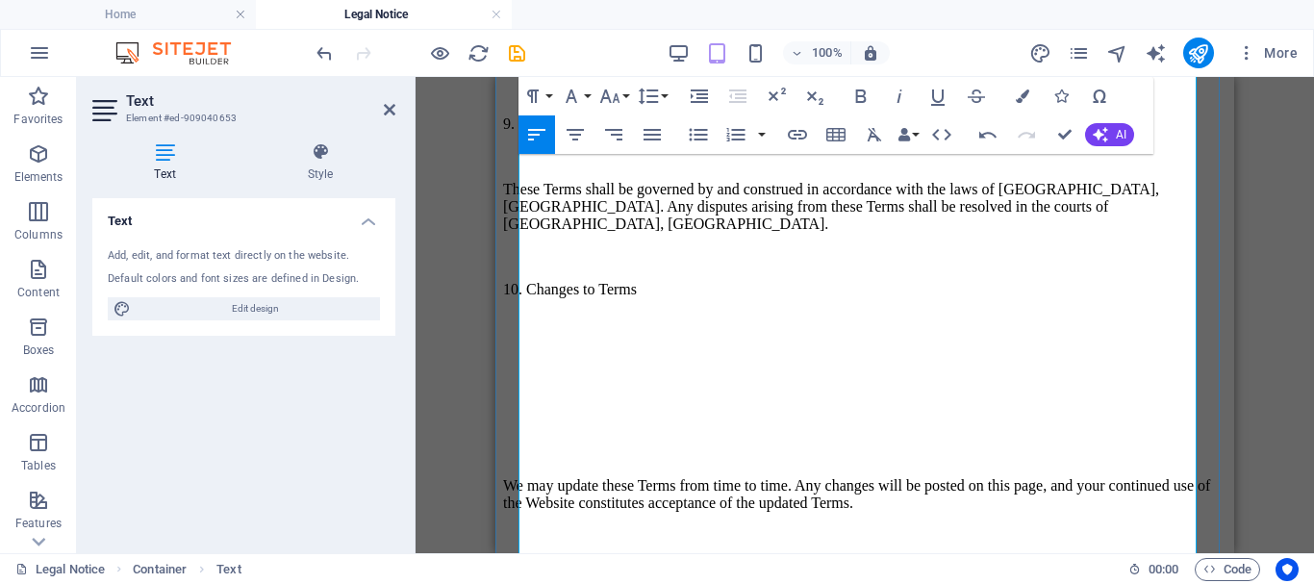
click at [710, 298] on p "10. Changes to Terms" at bounding box center [864, 289] width 723 height 17
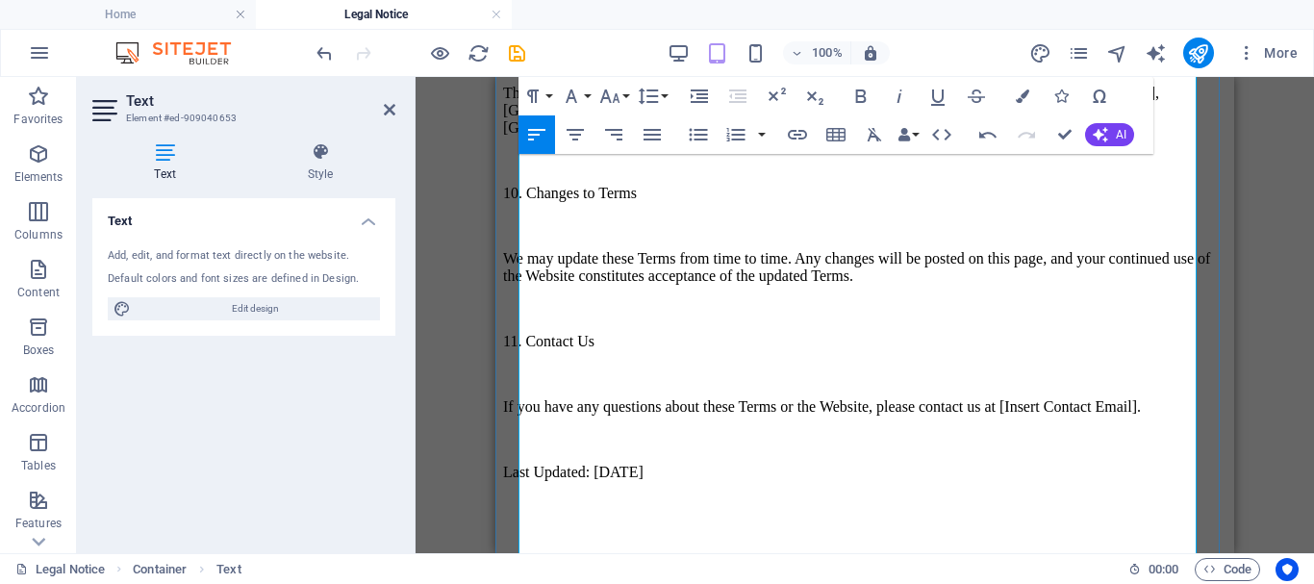
scroll to position [2308, 0]
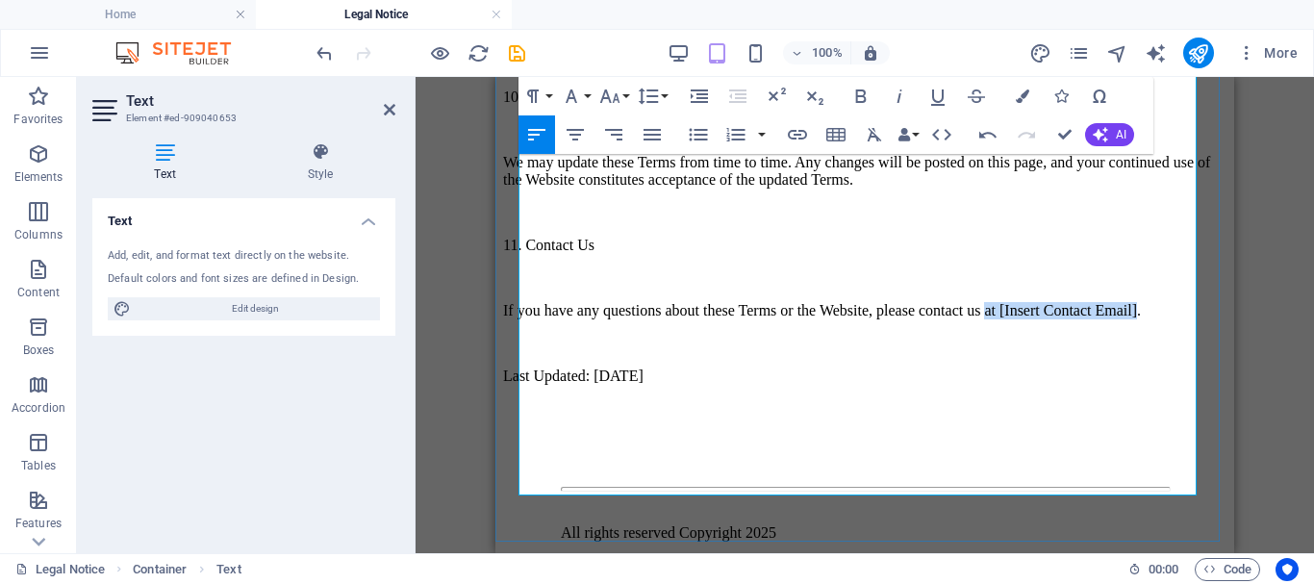
drag, startPoint x: 544, startPoint y: 412, endPoint x: 756, endPoint y: 408, distance: 211.6
click at [756, 319] on p "If you have any questions about these Terms or the Website, please contact us a…" at bounding box center [864, 310] width 723 height 17
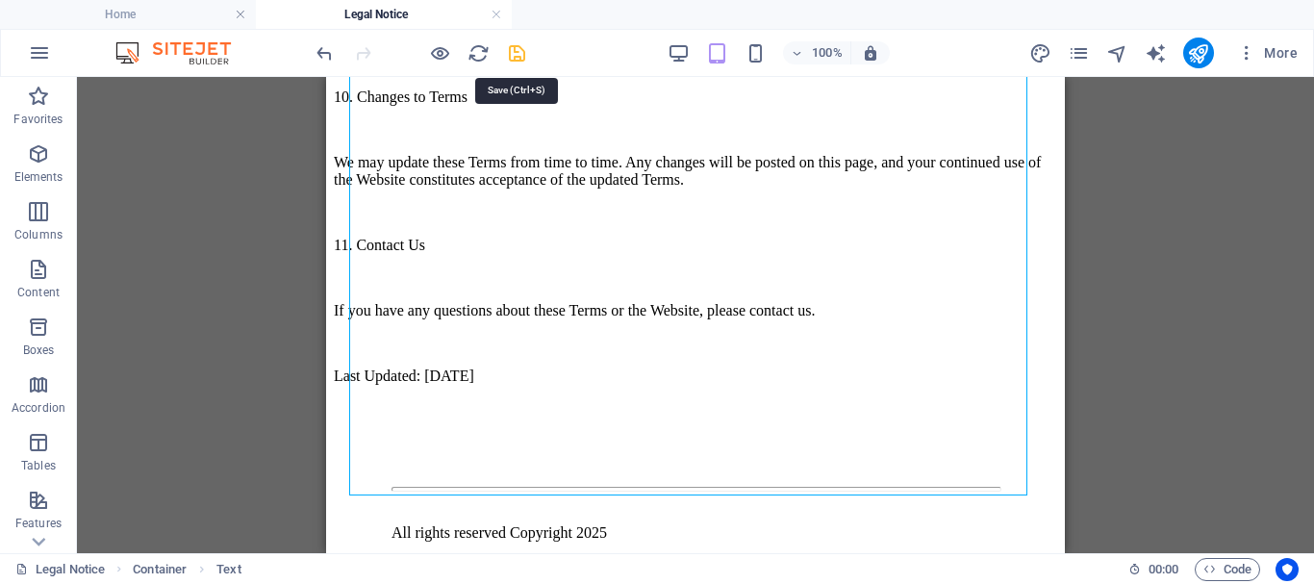
click at [517, 47] on icon "save" at bounding box center [517, 53] width 22 height 22
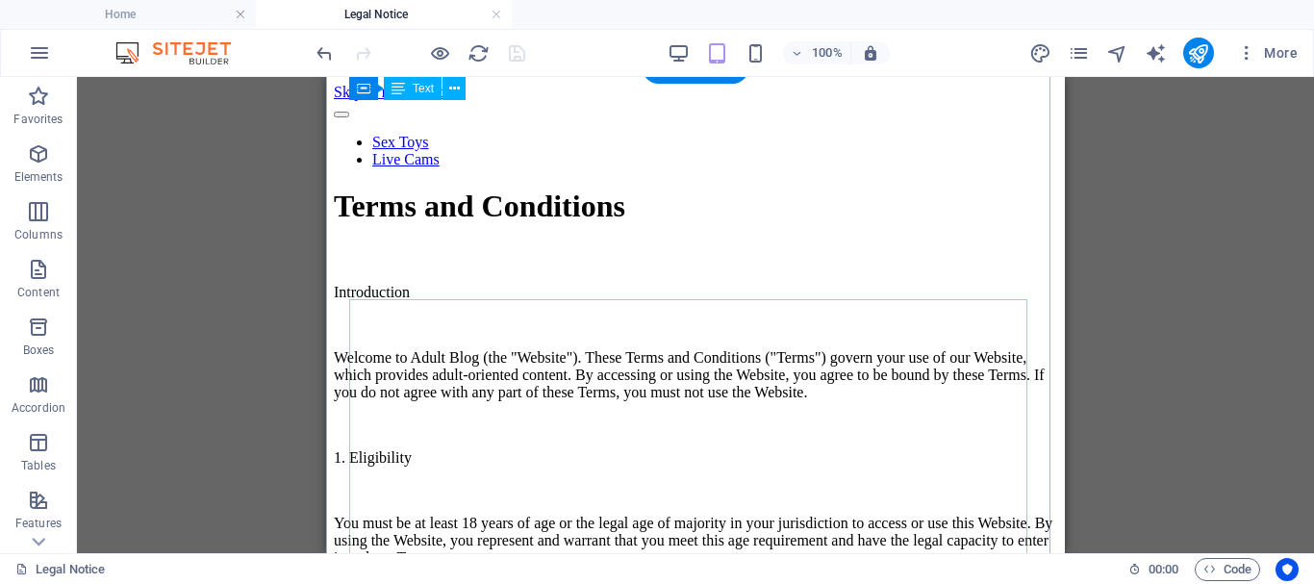
scroll to position [0, 0]
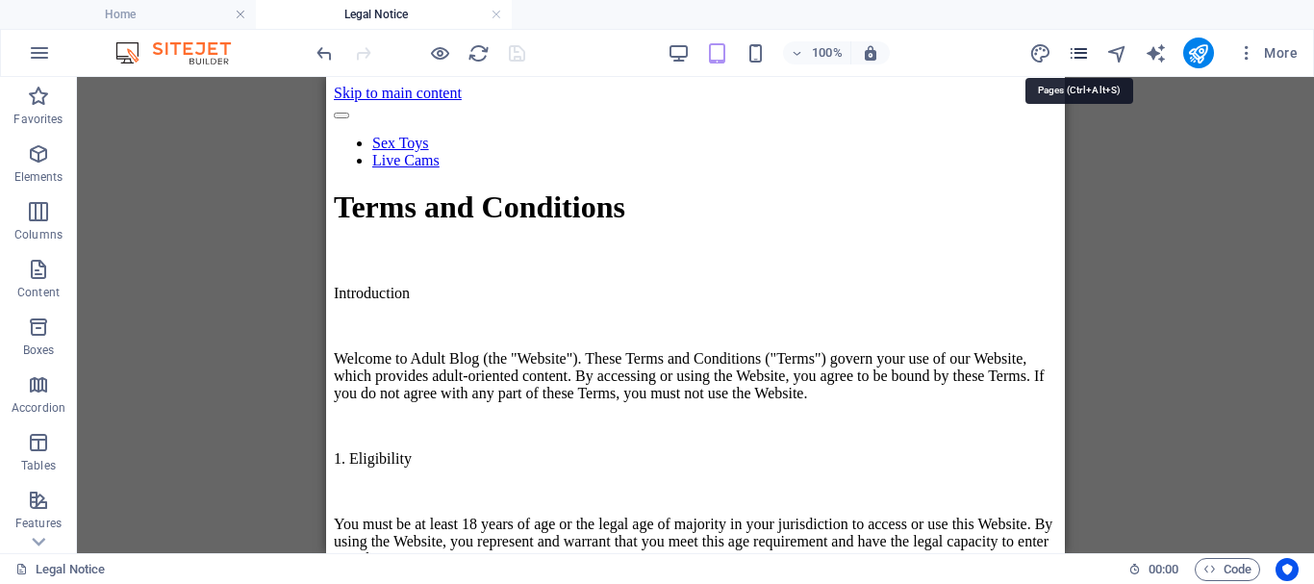
click at [1076, 56] on icon "pages" at bounding box center [1078, 53] width 22 height 22
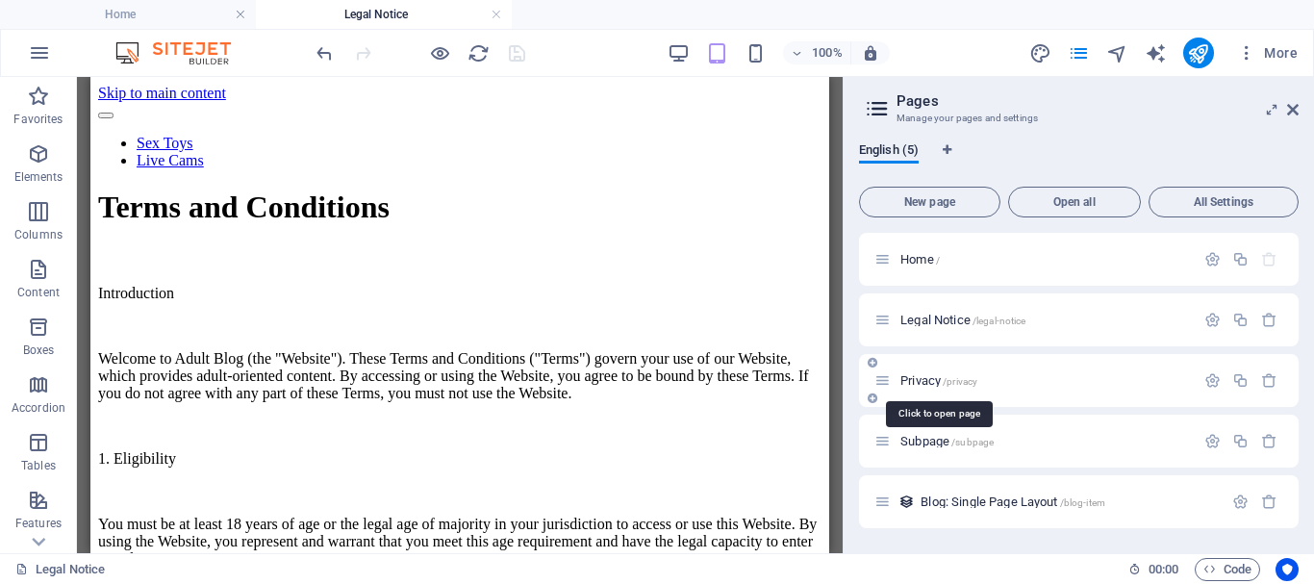
click at [924, 381] on span "Privacy /privacy" at bounding box center [938, 380] width 77 height 14
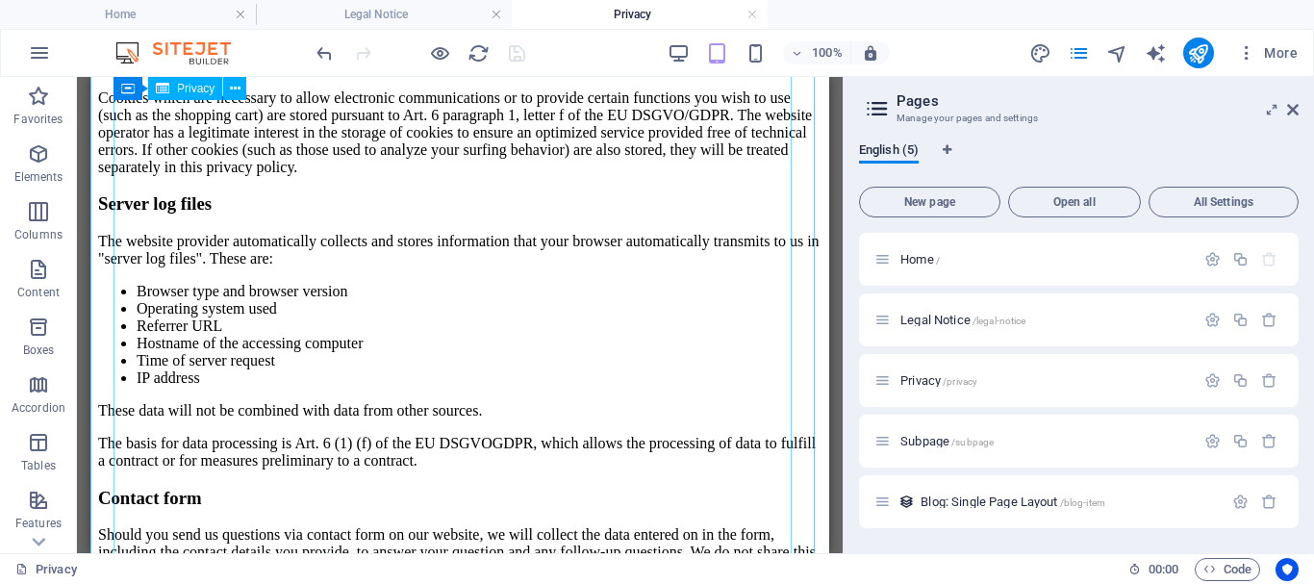
scroll to position [2308, 0]
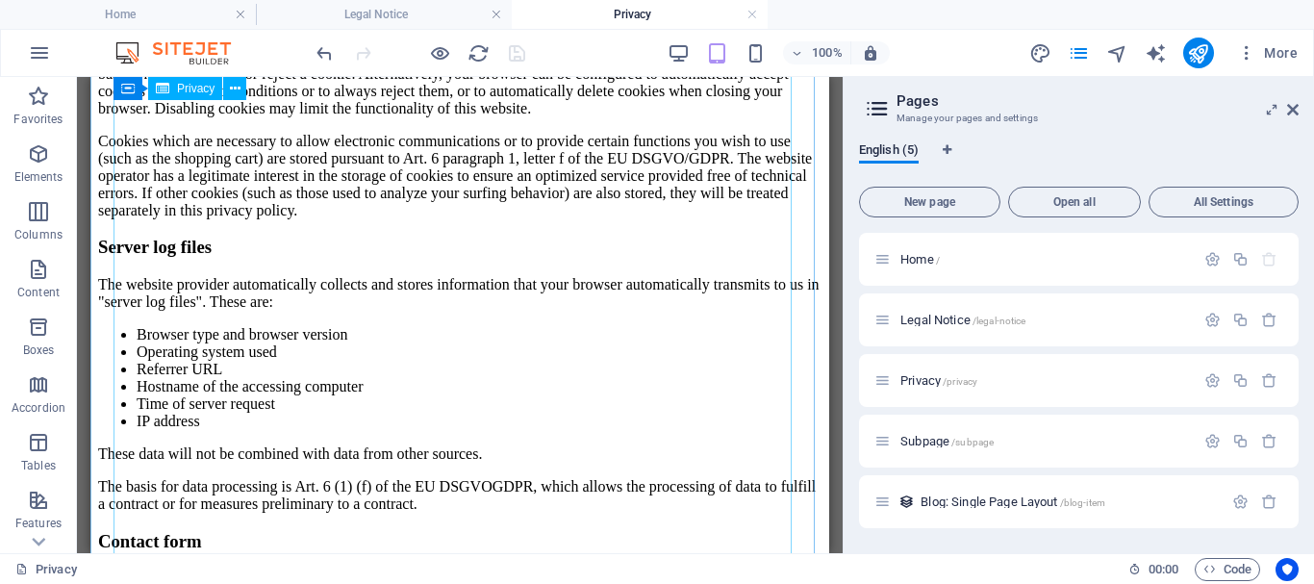
click at [359, 380] on div "Privacy Policy An overview of data protection General The following gives a sim…" at bounding box center [459, 68] width 723 height 4373
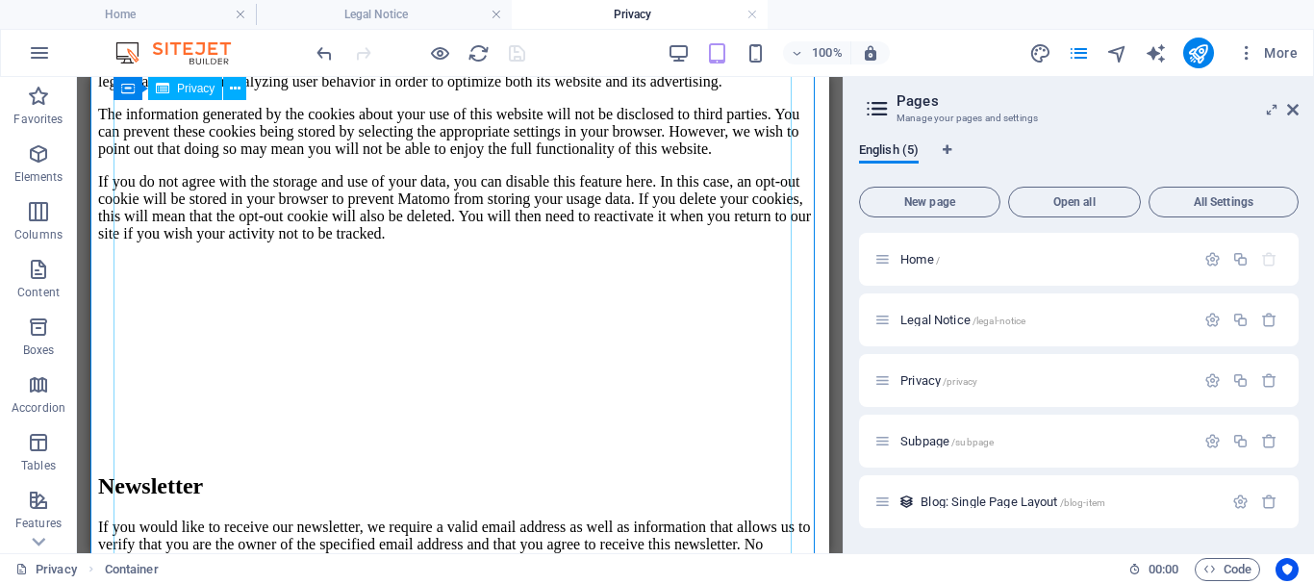
scroll to position [3822, 0]
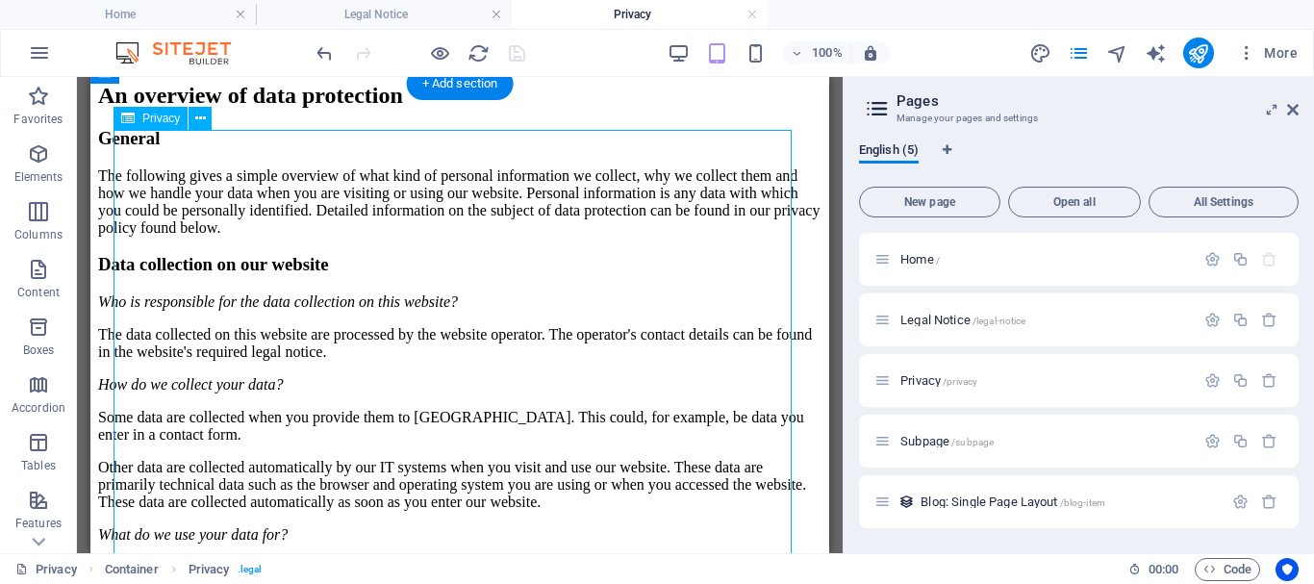
scroll to position [192, 0]
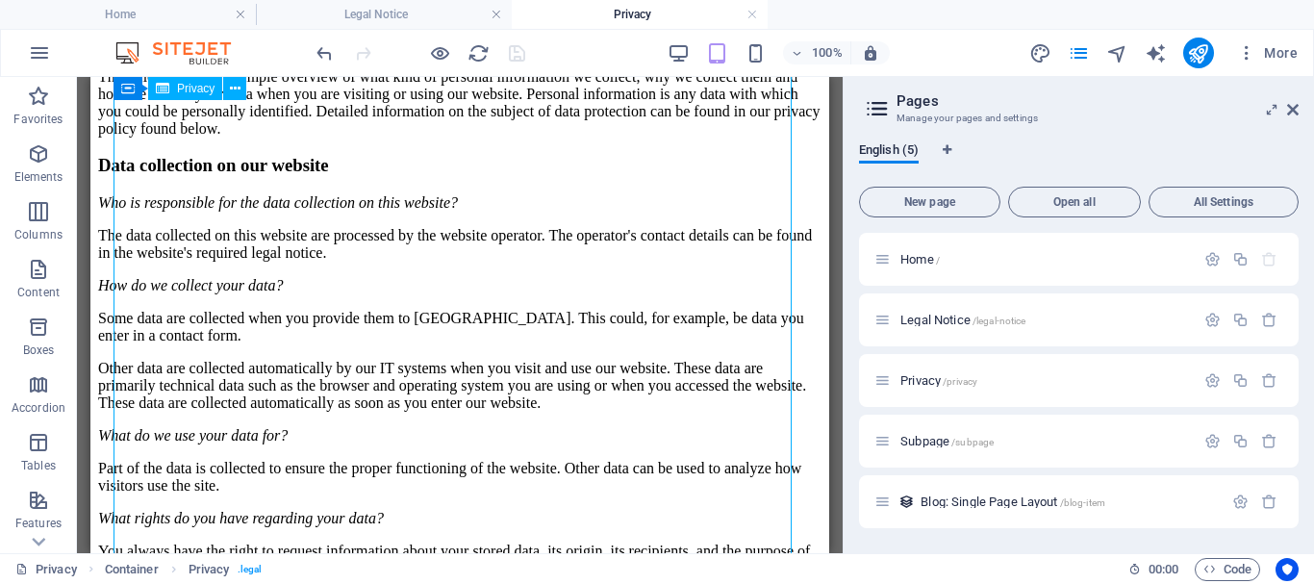
scroll to position [288, 0]
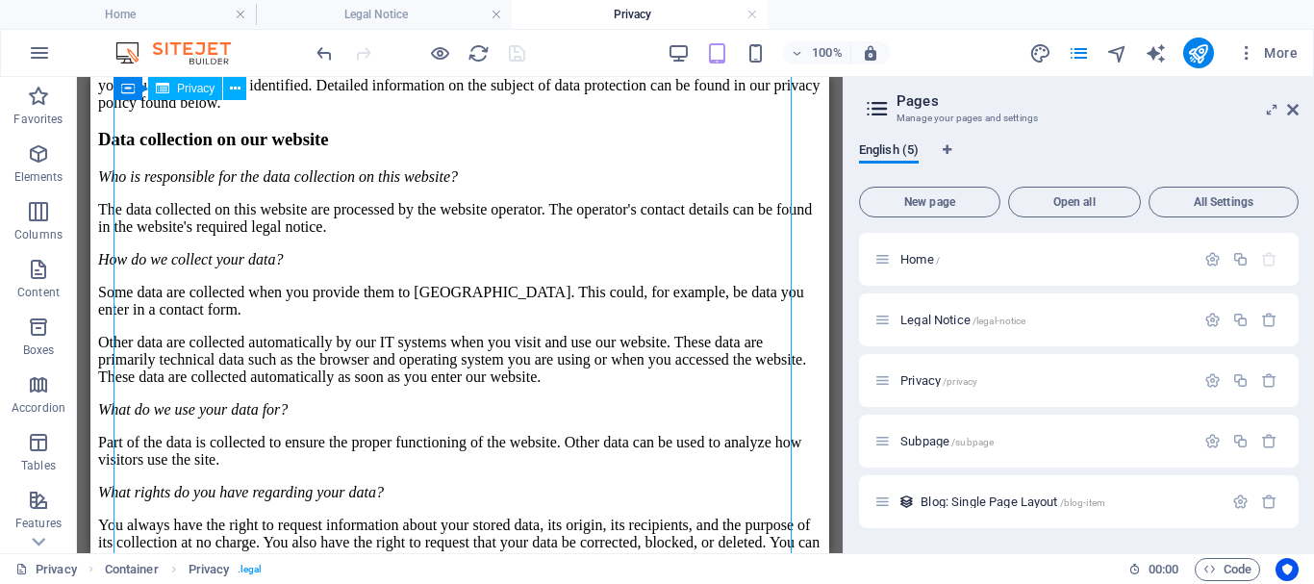
drag, startPoint x: 124, startPoint y: 312, endPoint x: 325, endPoint y: 375, distance: 210.8
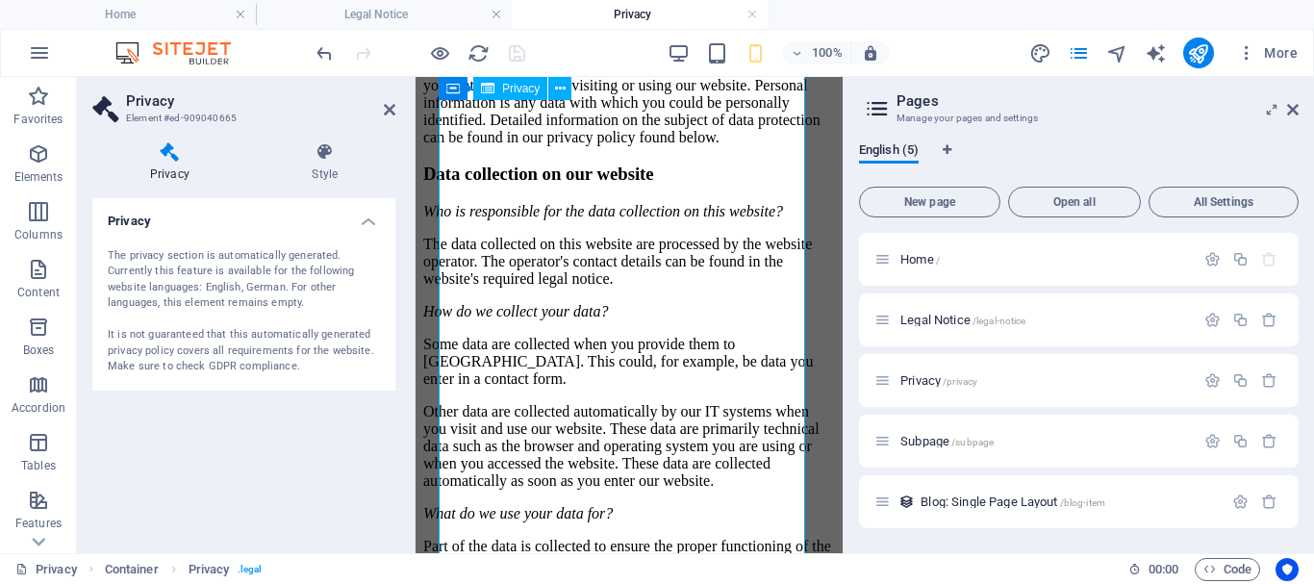
scroll to position [254, 0]
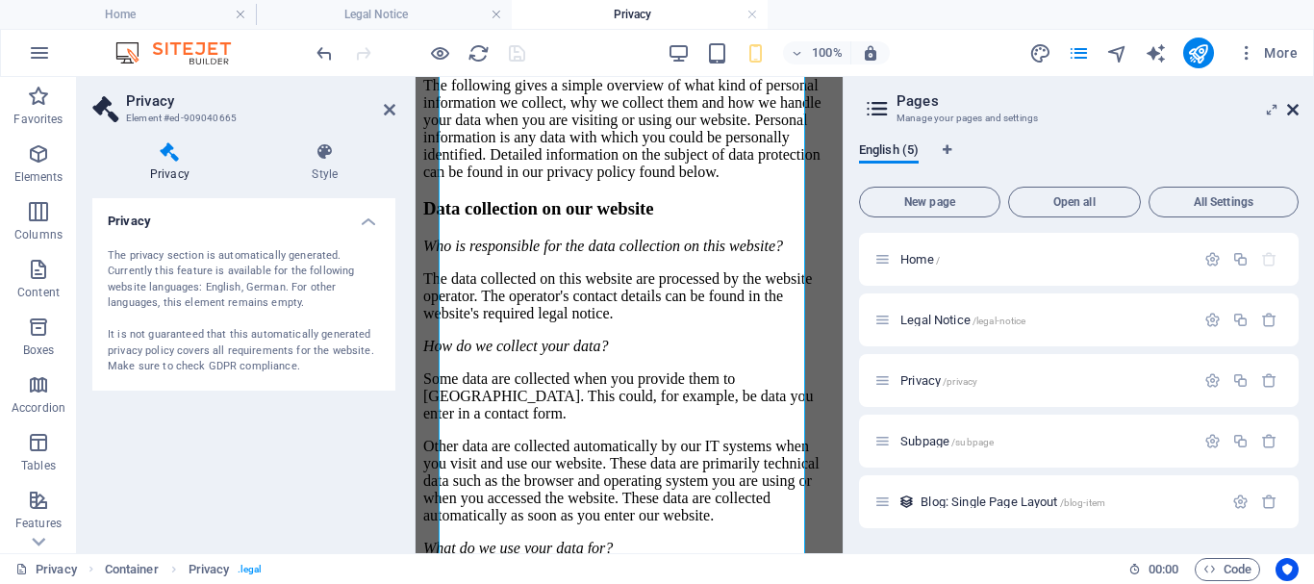
click at [1292, 106] on icon at bounding box center [1293, 109] width 12 height 15
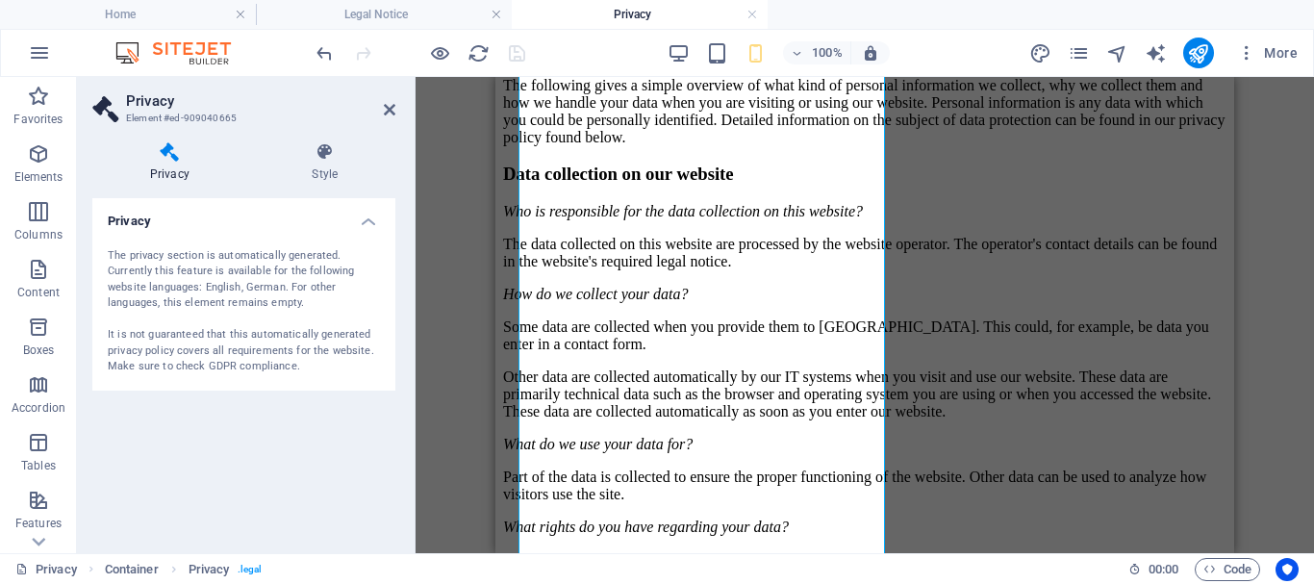
scroll to position [288, 0]
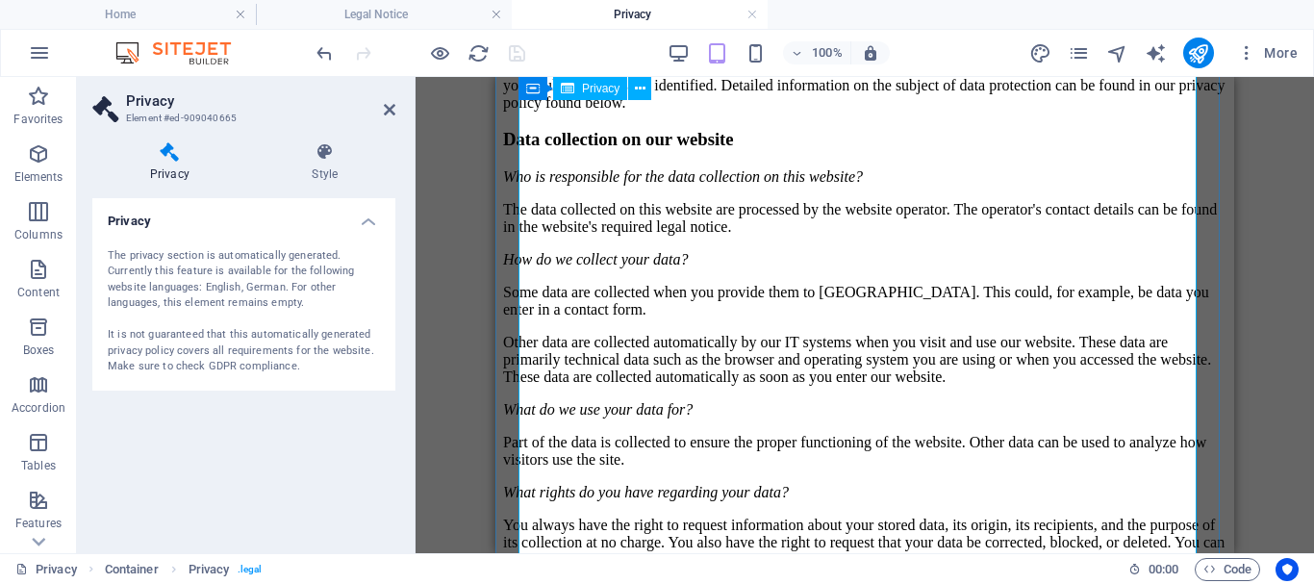
click at [475, 374] on div "Privacy Container Reference Reference" at bounding box center [864, 315] width 898 height 476
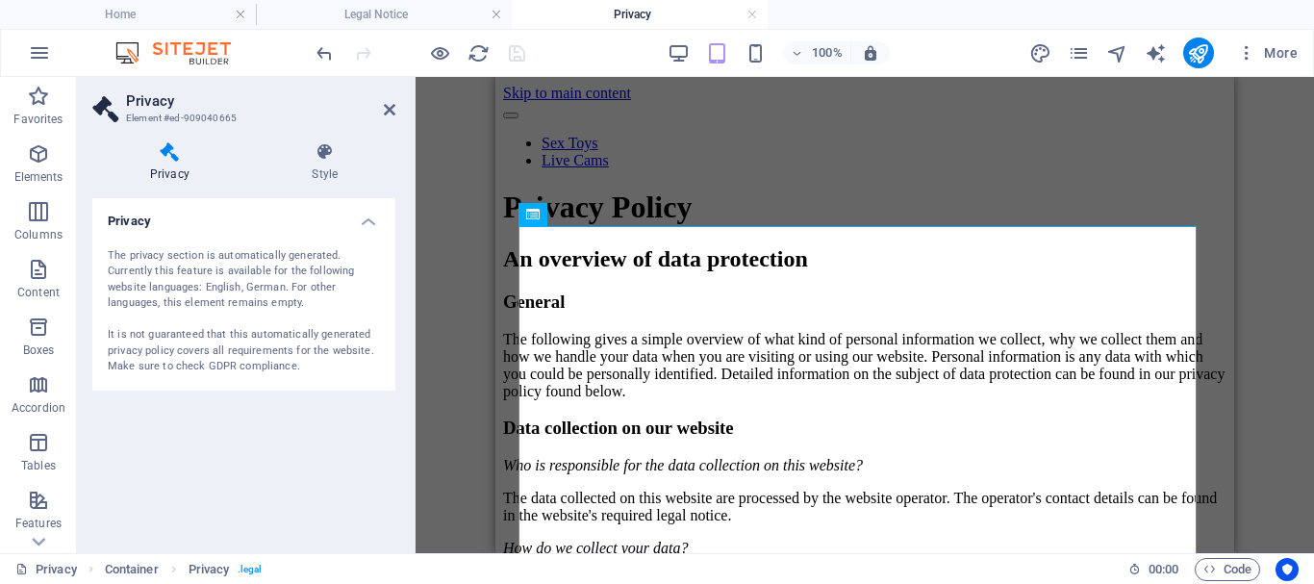
click at [459, 241] on div "Privacy Container Reference Reference" at bounding box center [864, 315] width 898 height 476
click at [387, 109] on icon at bounding box center [390, 109] width 12 height 15
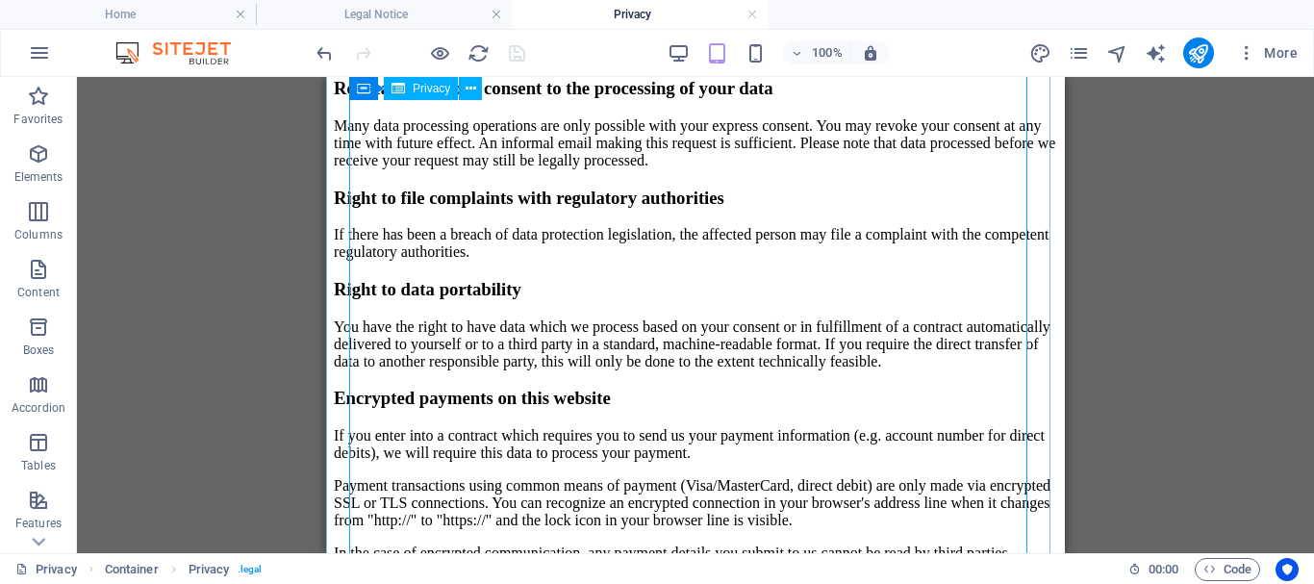
scroll to position [1442, 0]
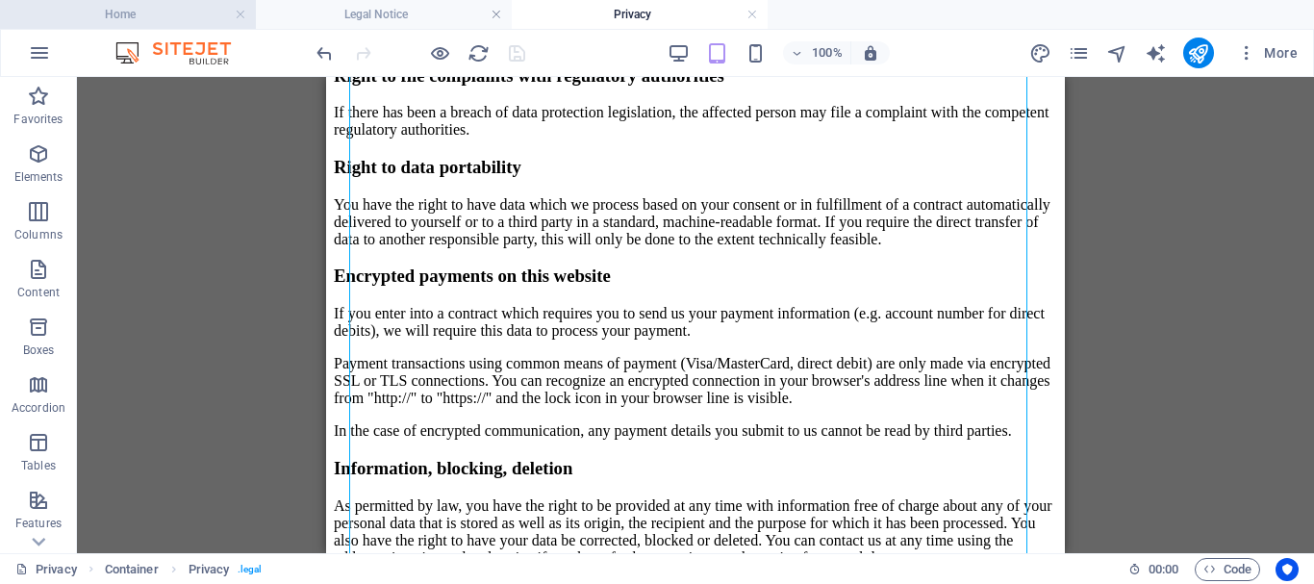
click at [159, 10] on h4 "Home" at bounding box center [128, 14] width 256 height 21
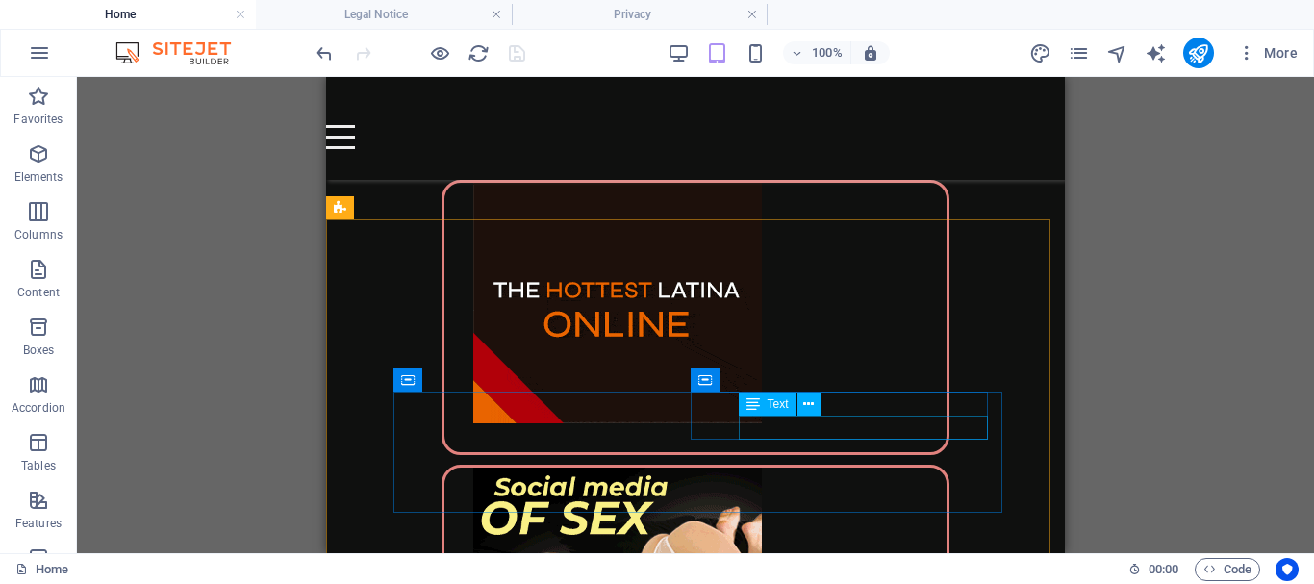
scroll to position [5556, 0]
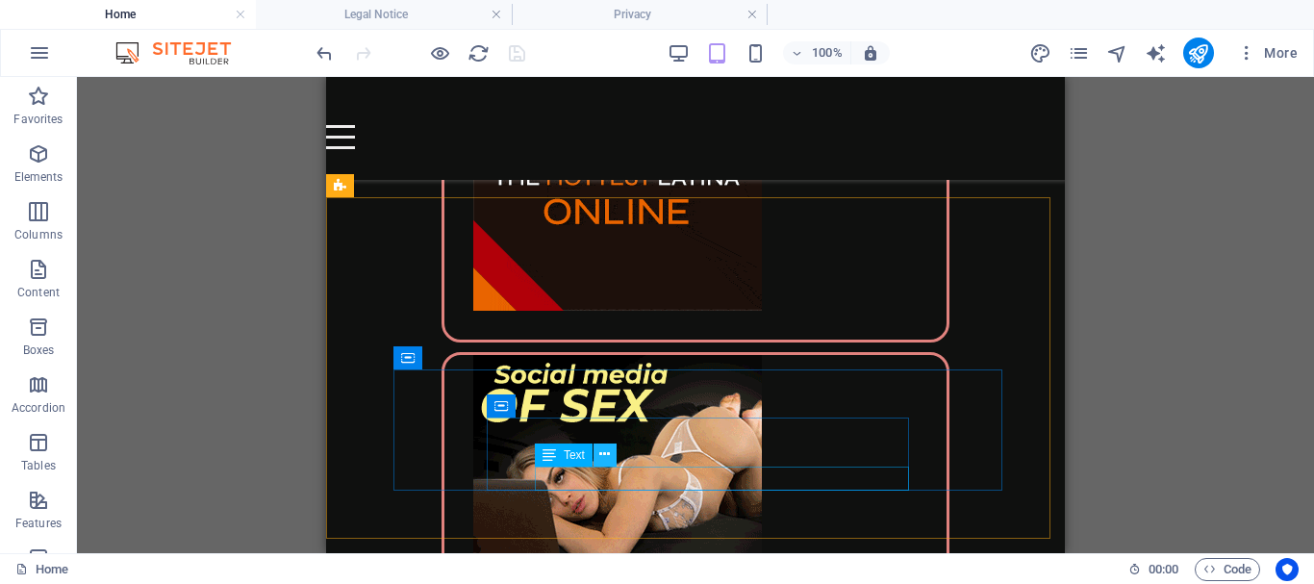
click at [604, 455] on icon at bounding box center [604, 454] width 11 height 20
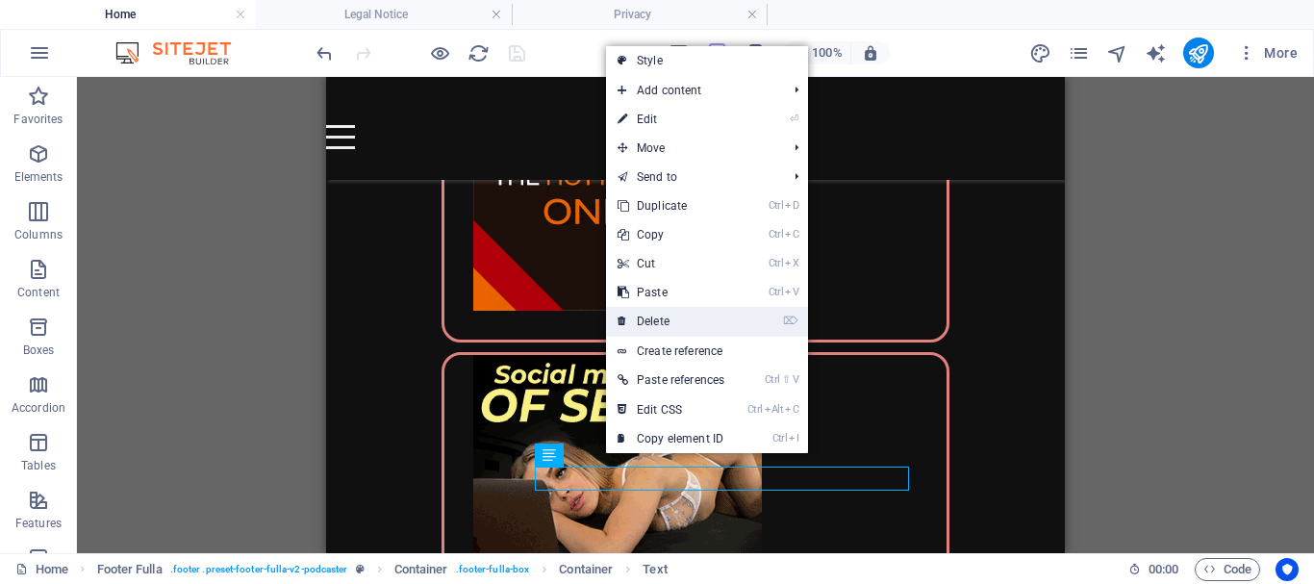
click at [661, 321] on link "⌦ Delete" at bounding box center [671, 321] width 130 height 29
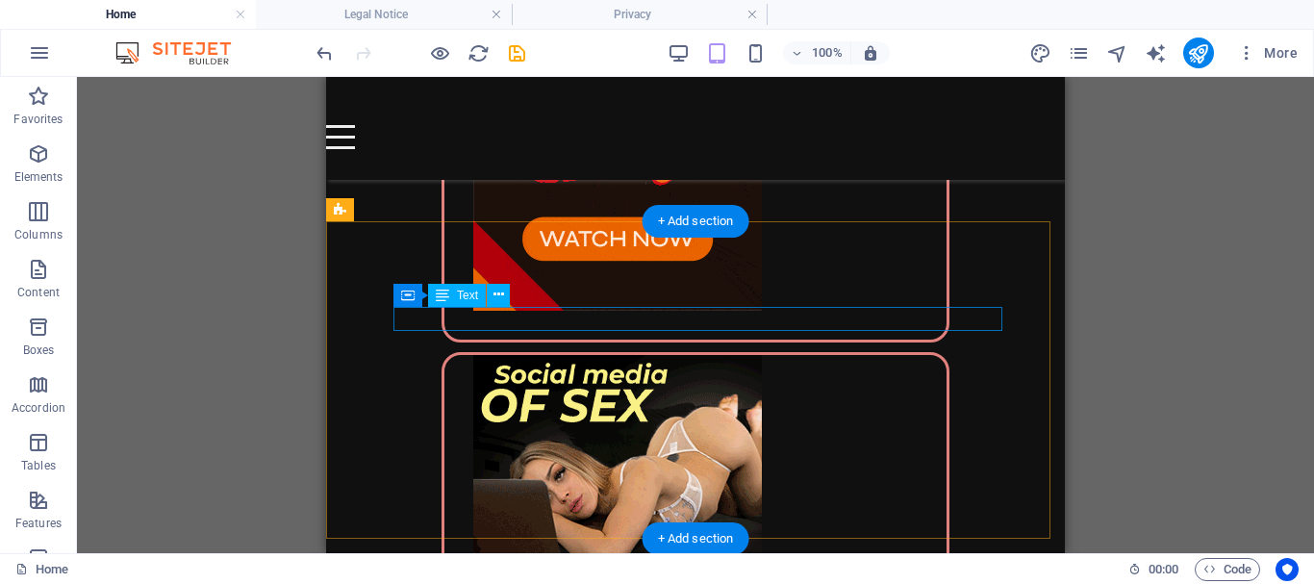
scroll to position [5532, 0]
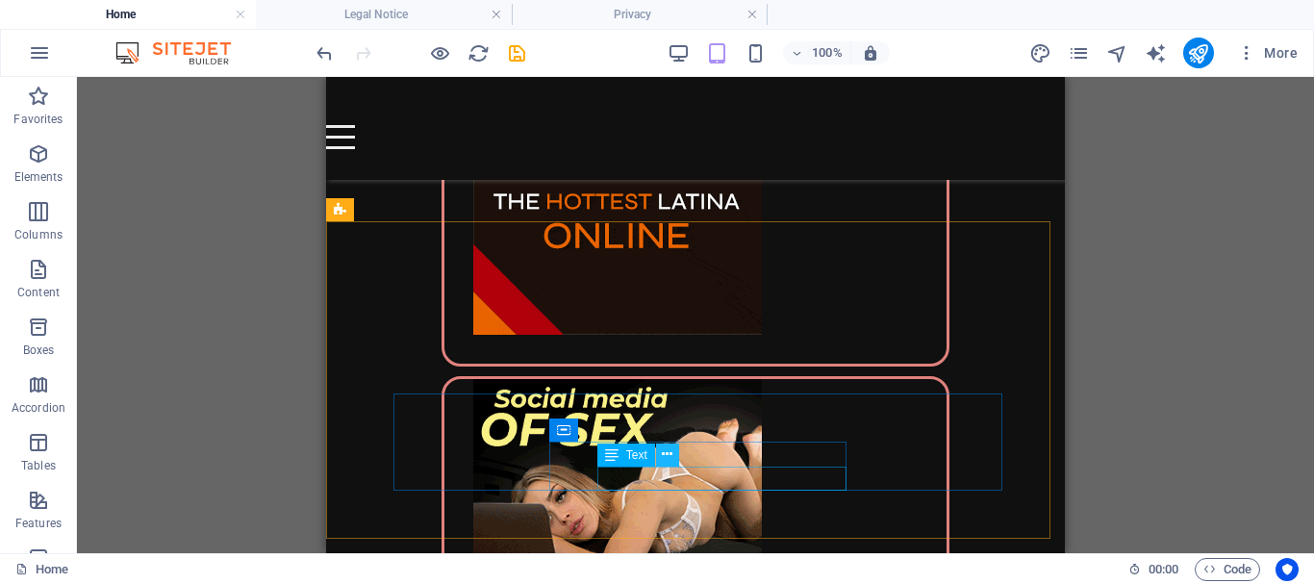
click at [664, 454] on icon at bounding box center [667, 454] width 11 height 20
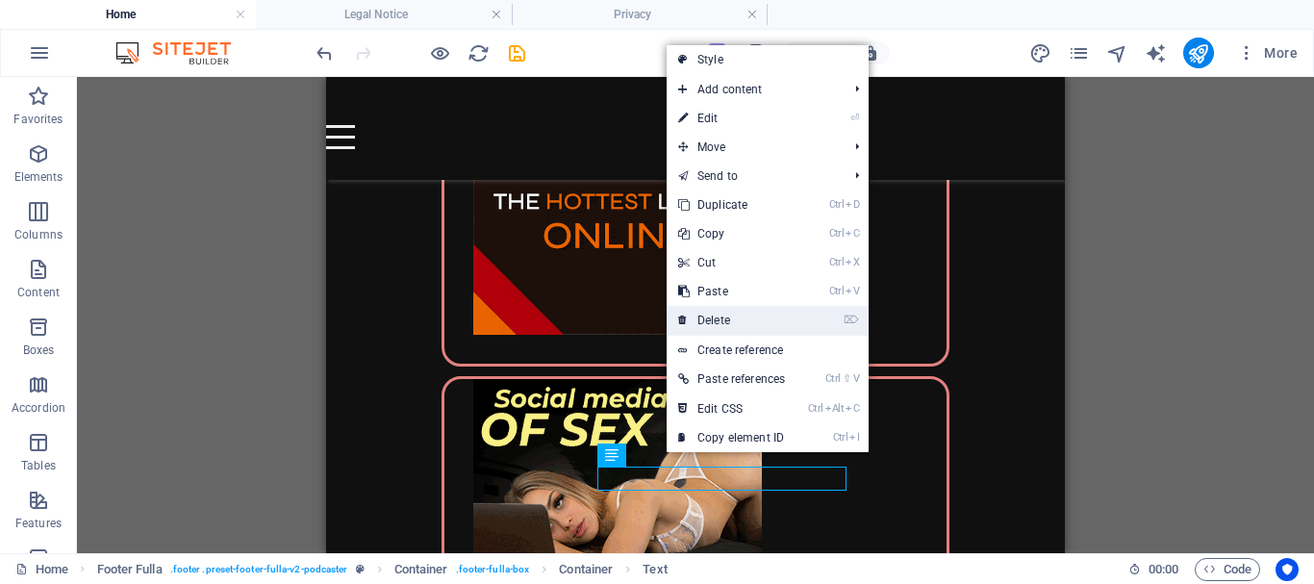
click at [723, 316] on link "⌦ Delete" at bounding box center [731, 320] width 130 height 29
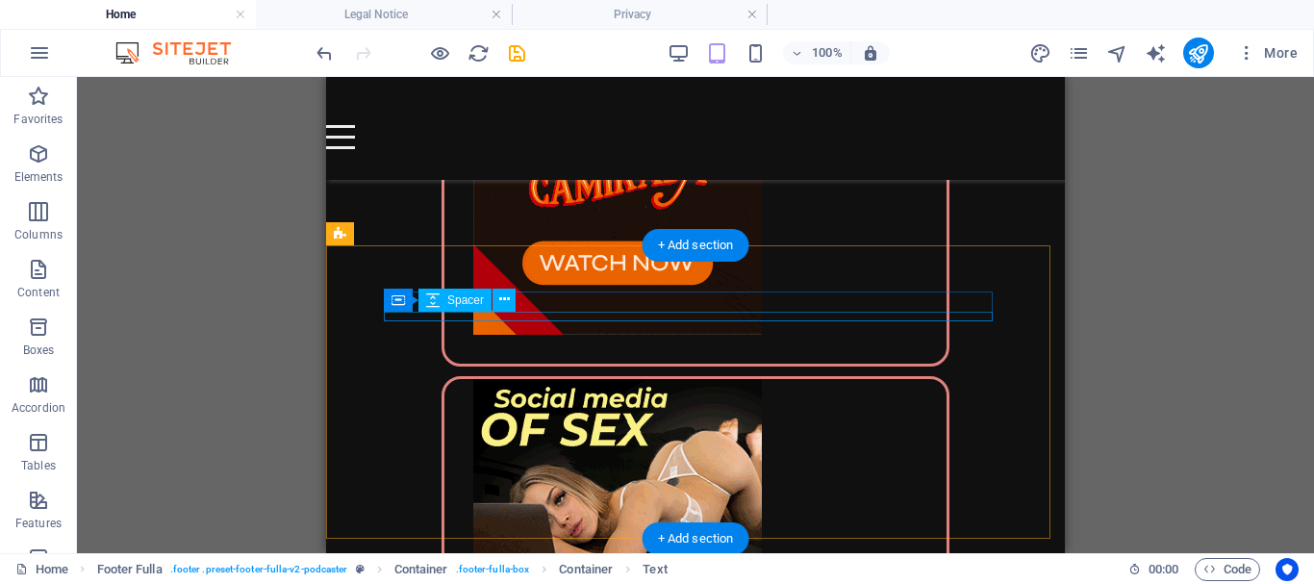
scroll to position [5508, 0]
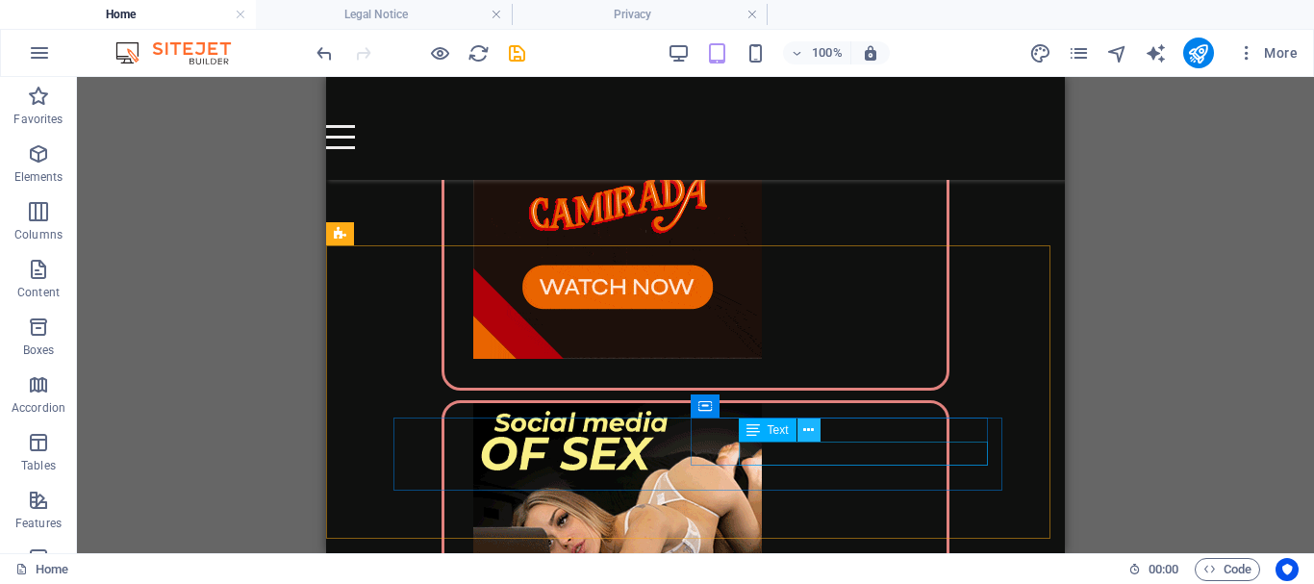
click at [807, 427] on icon at bounding box center [808, 430] width 11 height 20
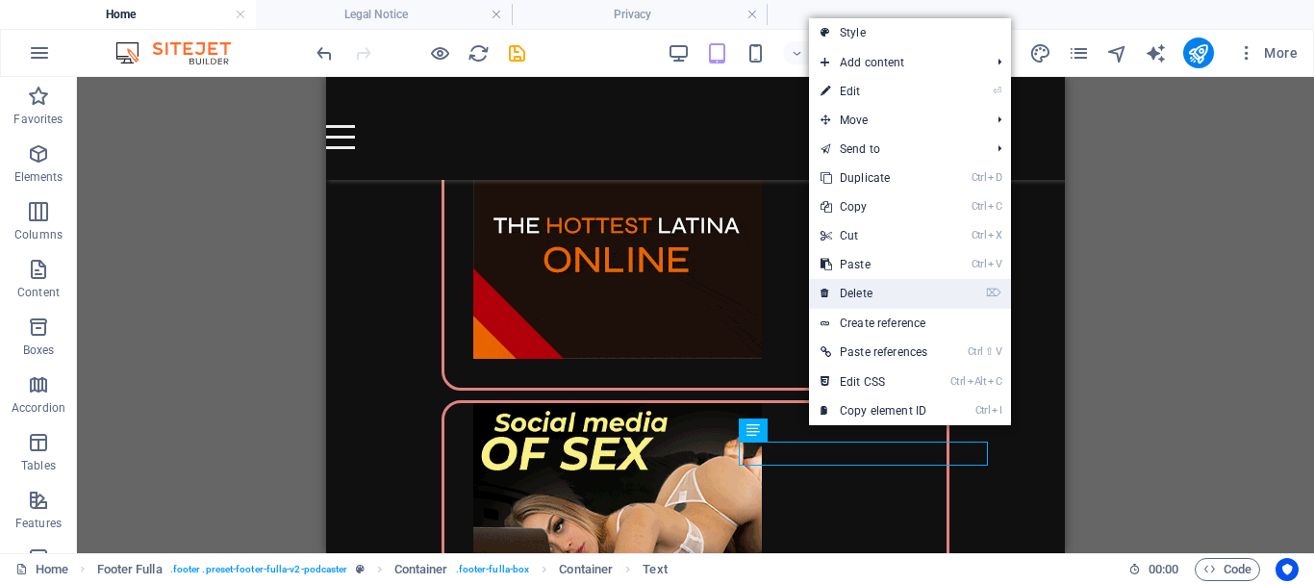
click at [866, 288] on link "⌦ Delete" at bounding box center [874, 293] width 130 height 29
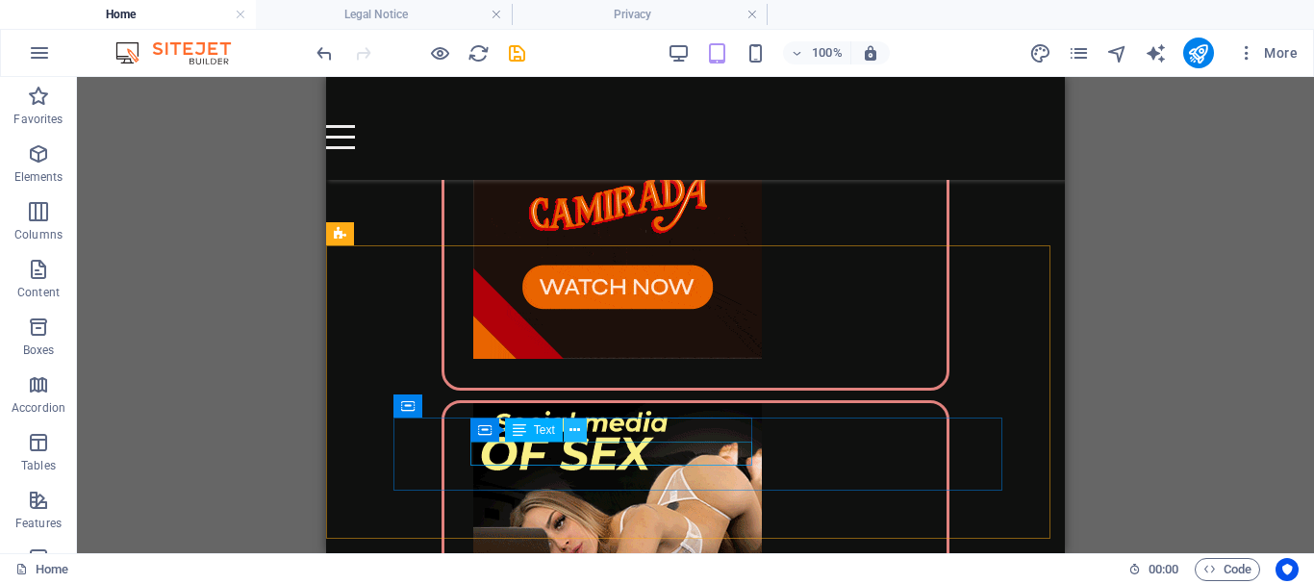
click at [575, 428] on icon at bounding box center [574, 430] width 11 height 20
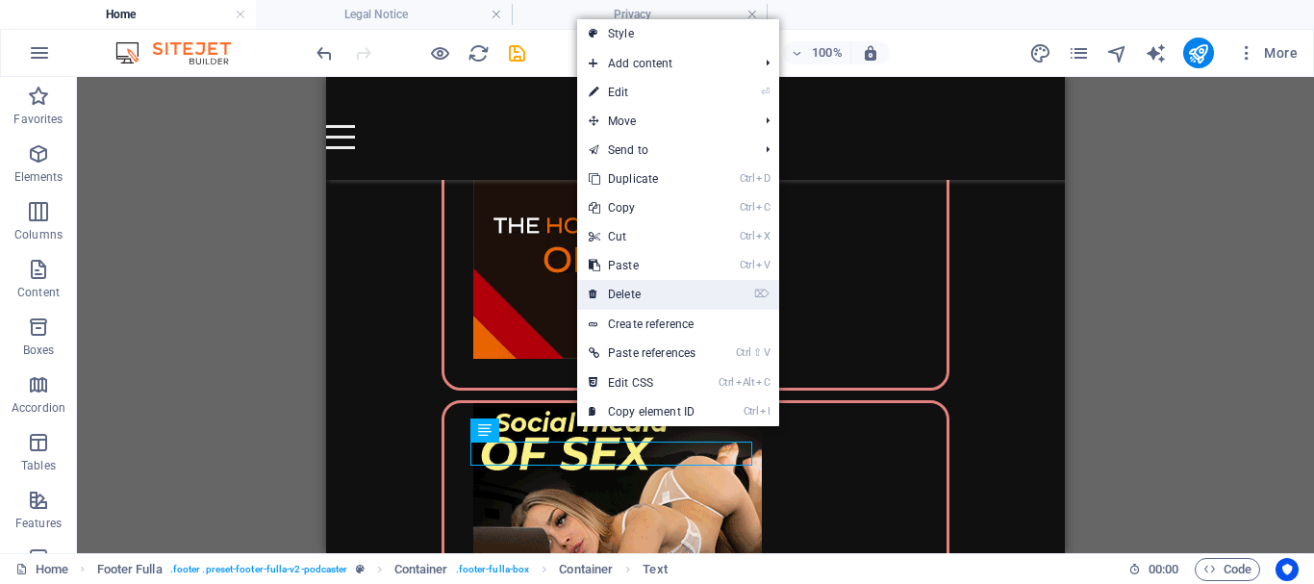
click at [637, 291] on link "⌦ Delete" at bounding box center [642, 294] width 130 height 29
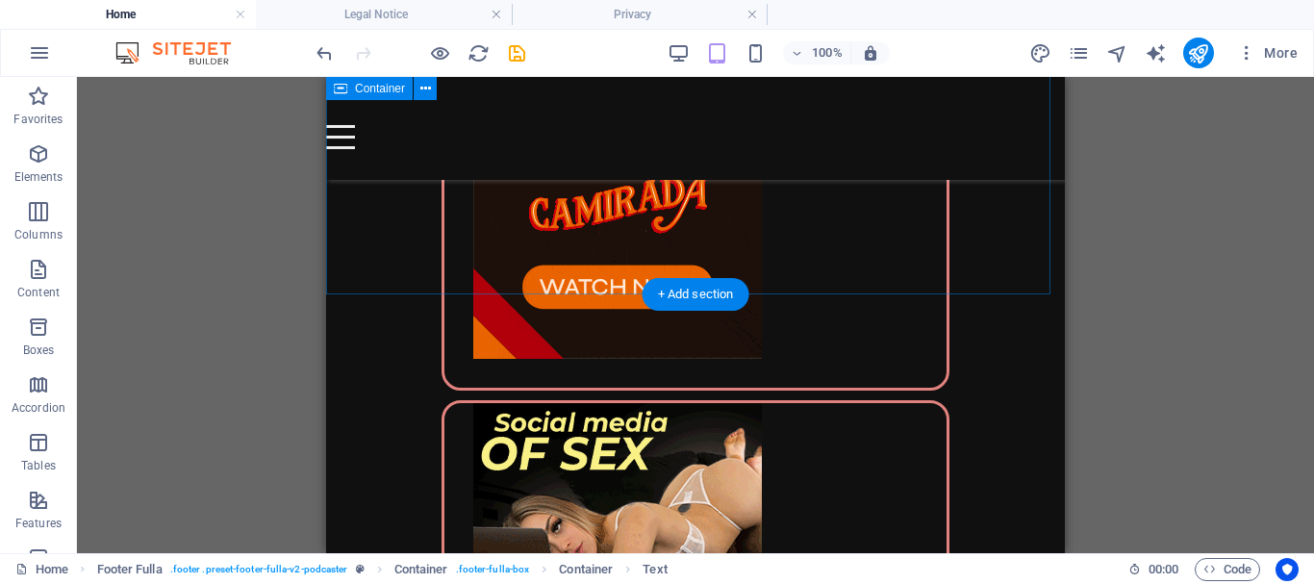
scroll to position [5459, 0]
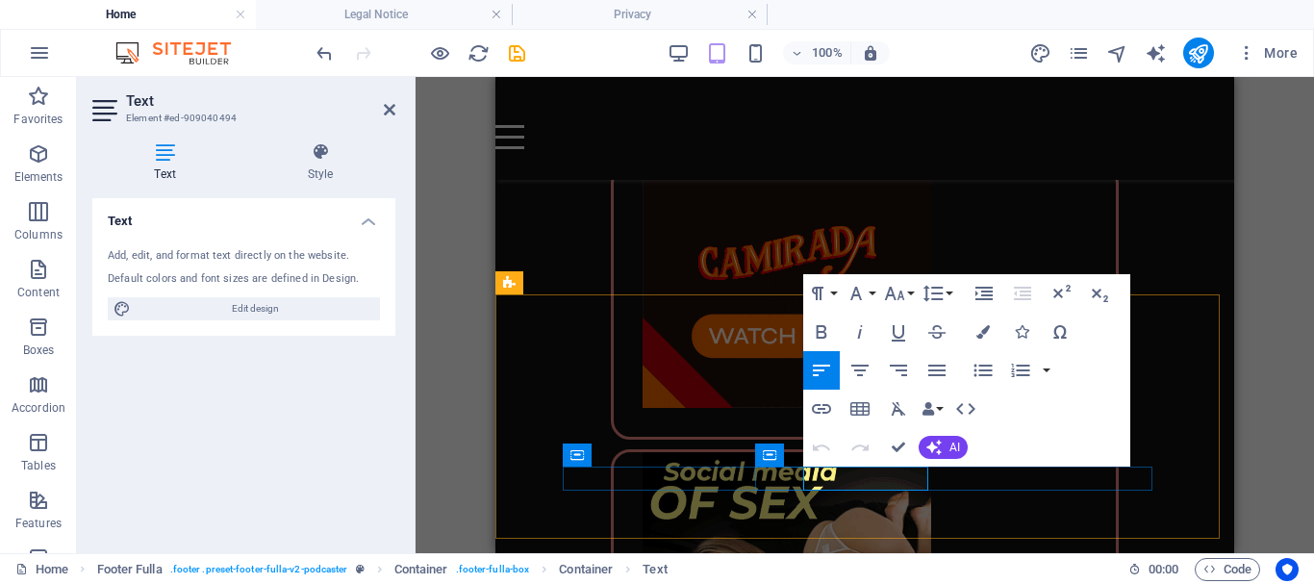
drag, startPoint x: 924, startPoint y: 481, endPoint x: 807, endPoint y: 474, distance: 117.5
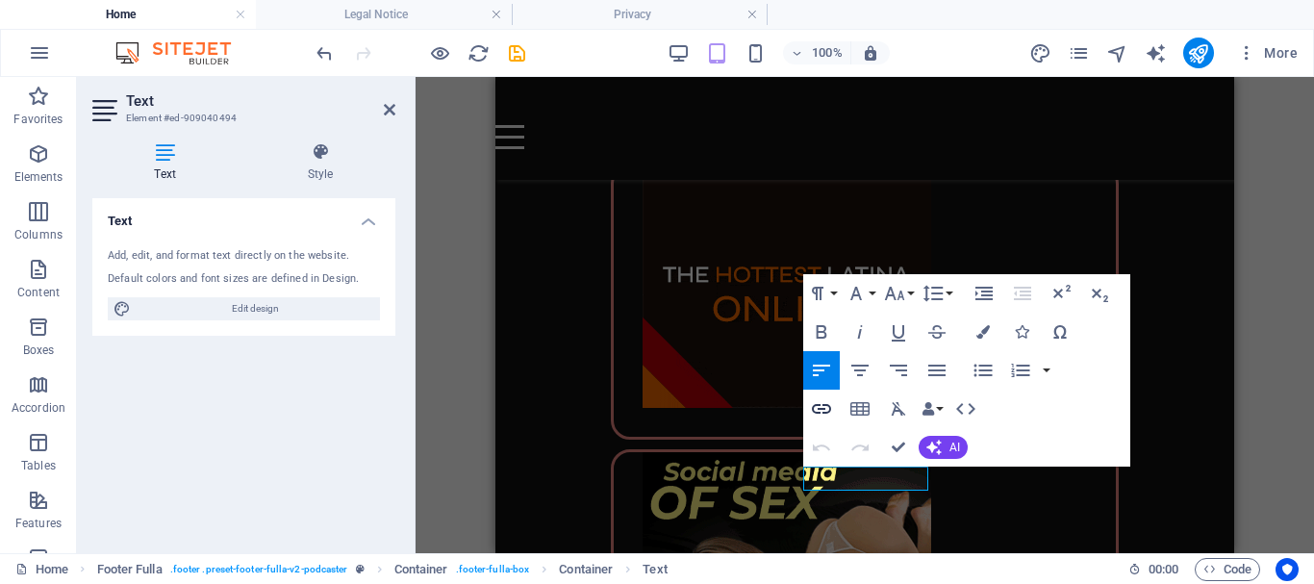
click at [821, 406] on icon "button" at bounding box center [821, 408] width 23 height 23
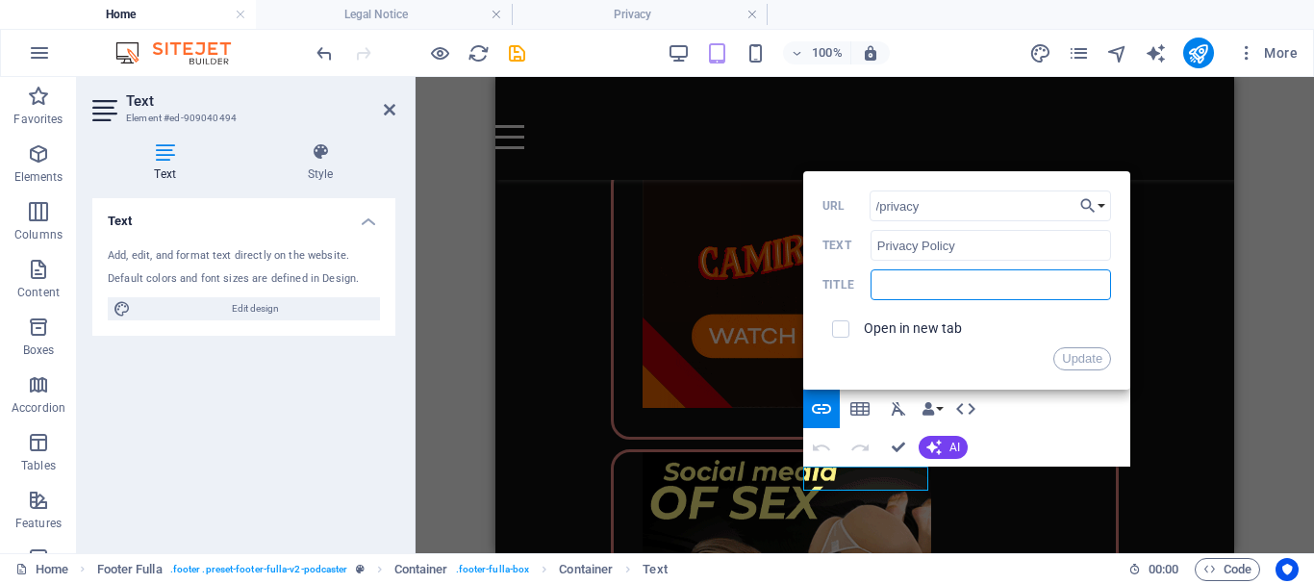
click at [903, 287] on input "text" at bounding box center [990, 284] width 240 height 31
type input "Privacy Policy"
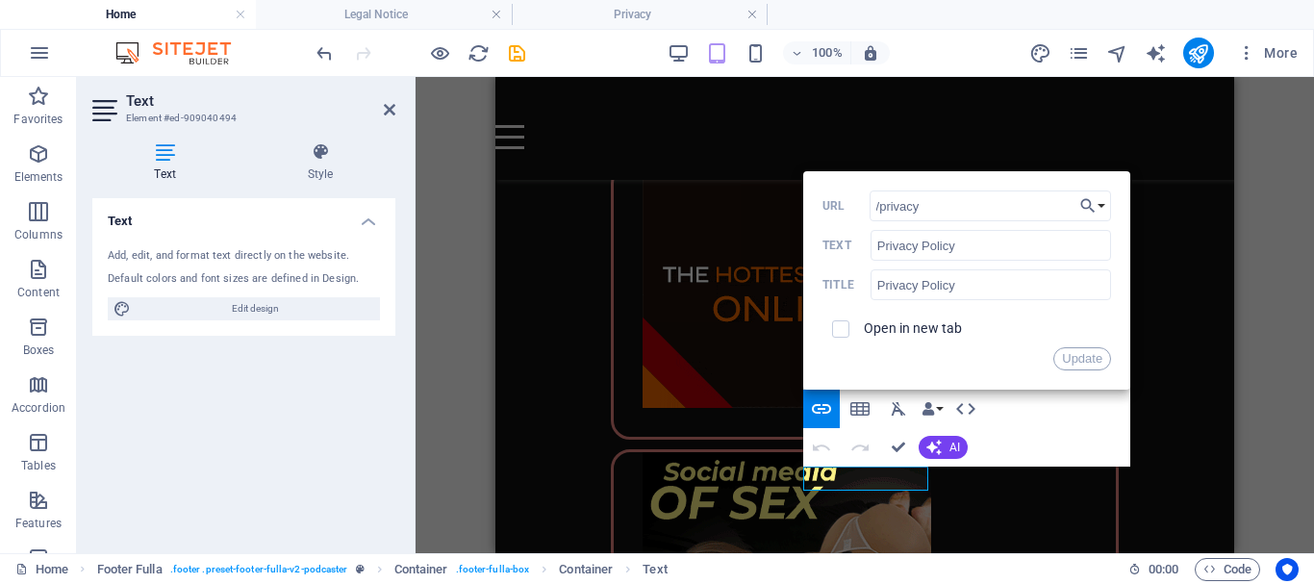
click at [1079, 353] on button "Update" at bounding box center [1082, 358] width 58 height 23
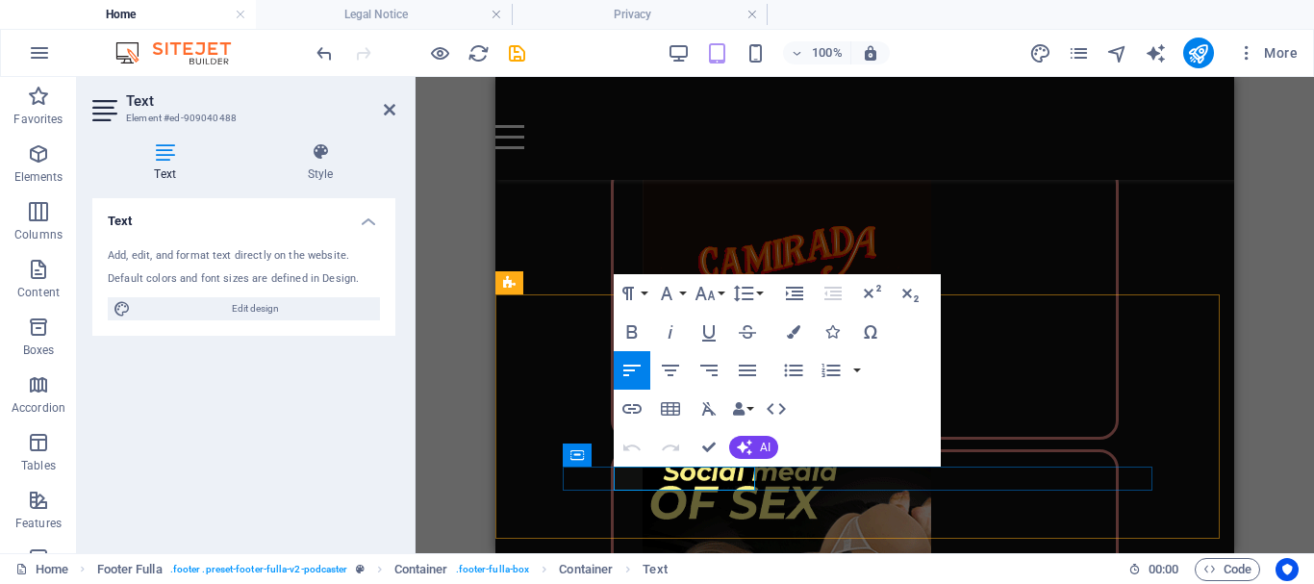
drag, startPoint x: 617, startPoint y: 478, endPoint x: 750, endPoint y: 475, distance: 132.7
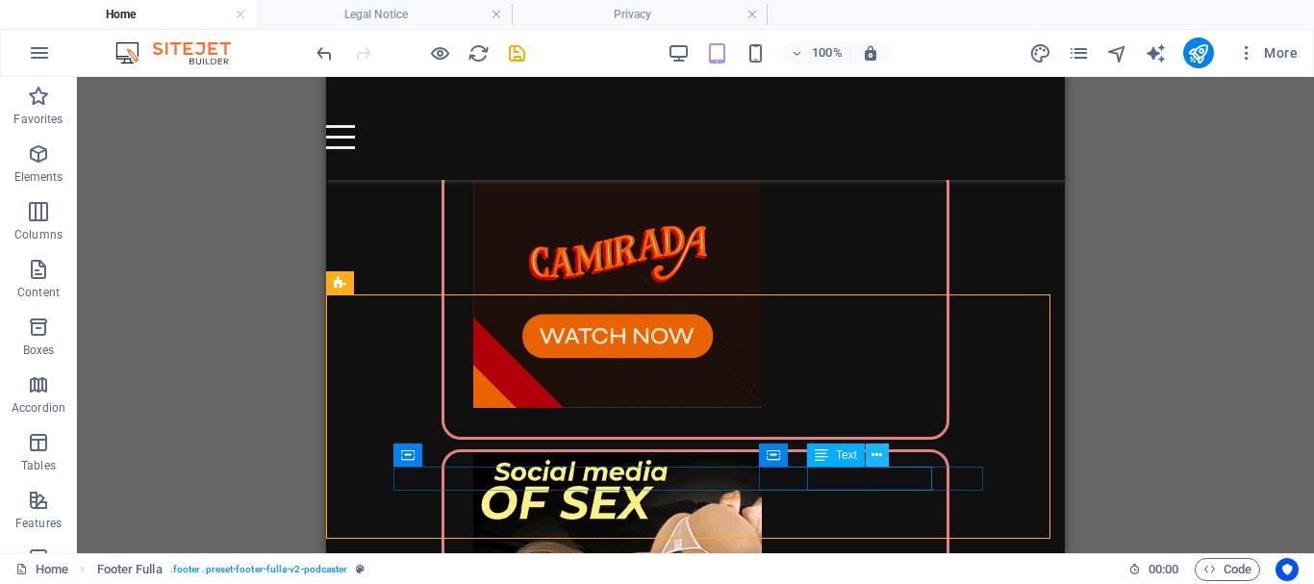
click at [878, 454] on icon at bounding box center [876, 455] width 11 height 20
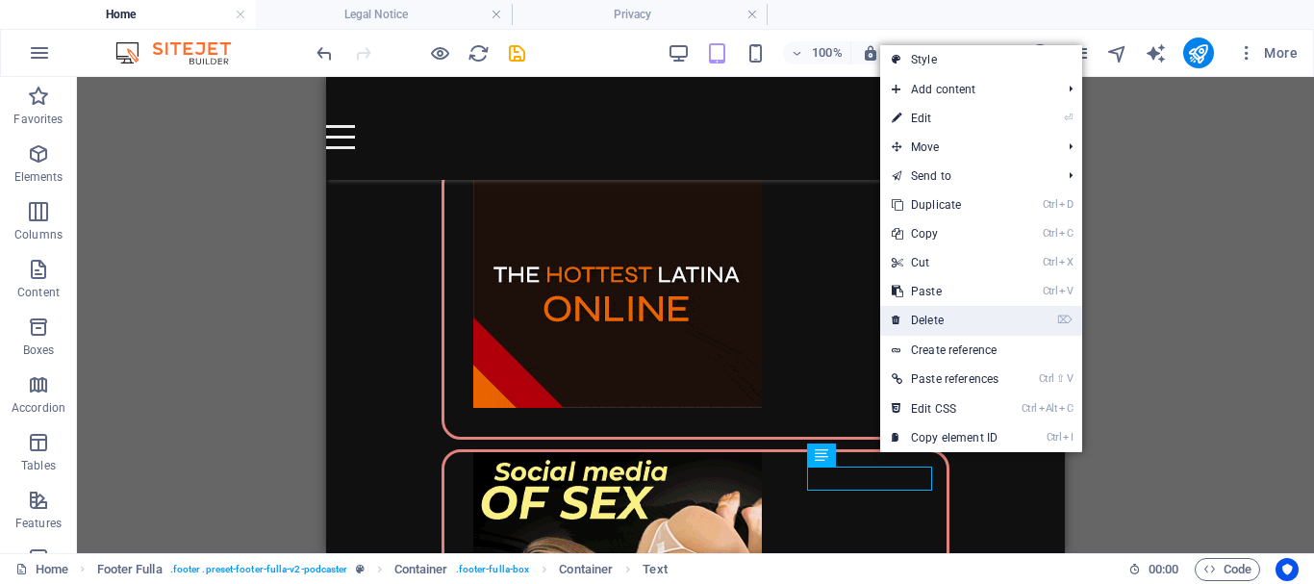
click at [957, 315] on link "⌦ Delete" at bounding box center [945, 320] width 130 height 29
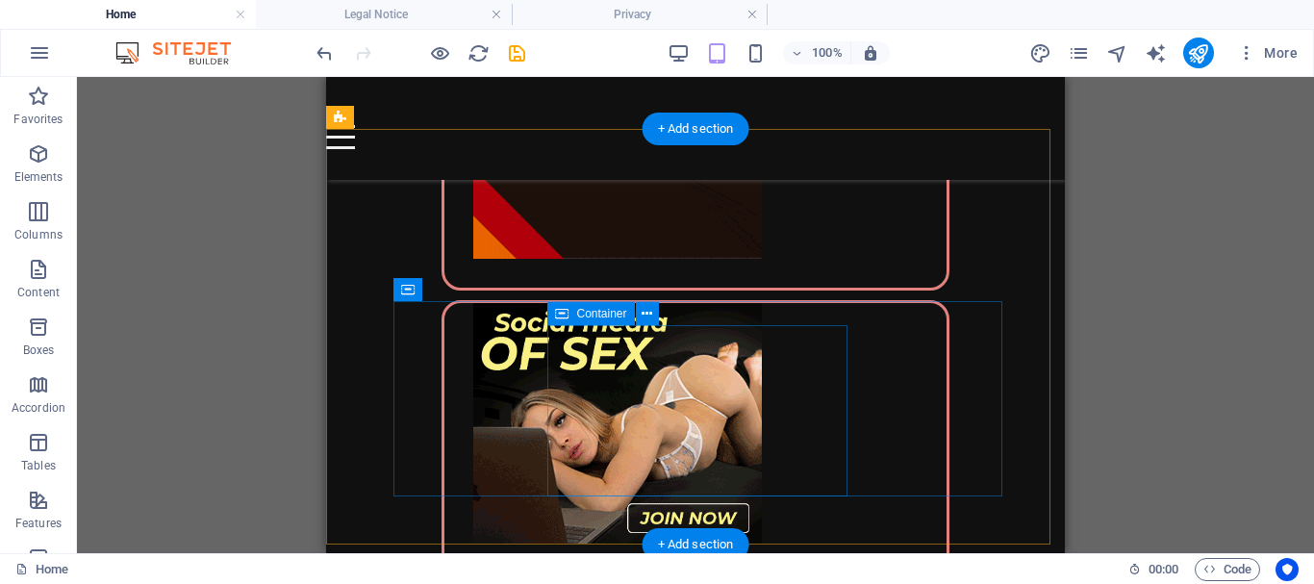
scroll to position [5630, 0]
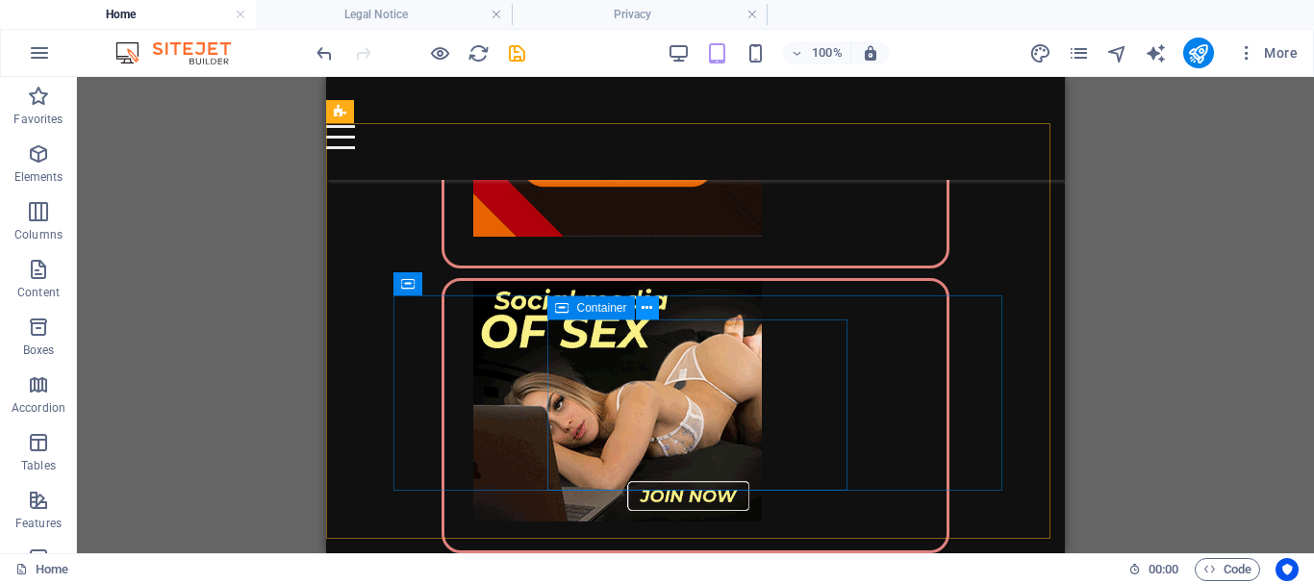
click at [646, 303] on icon at bounding box center [646, 308] width 11 height 20
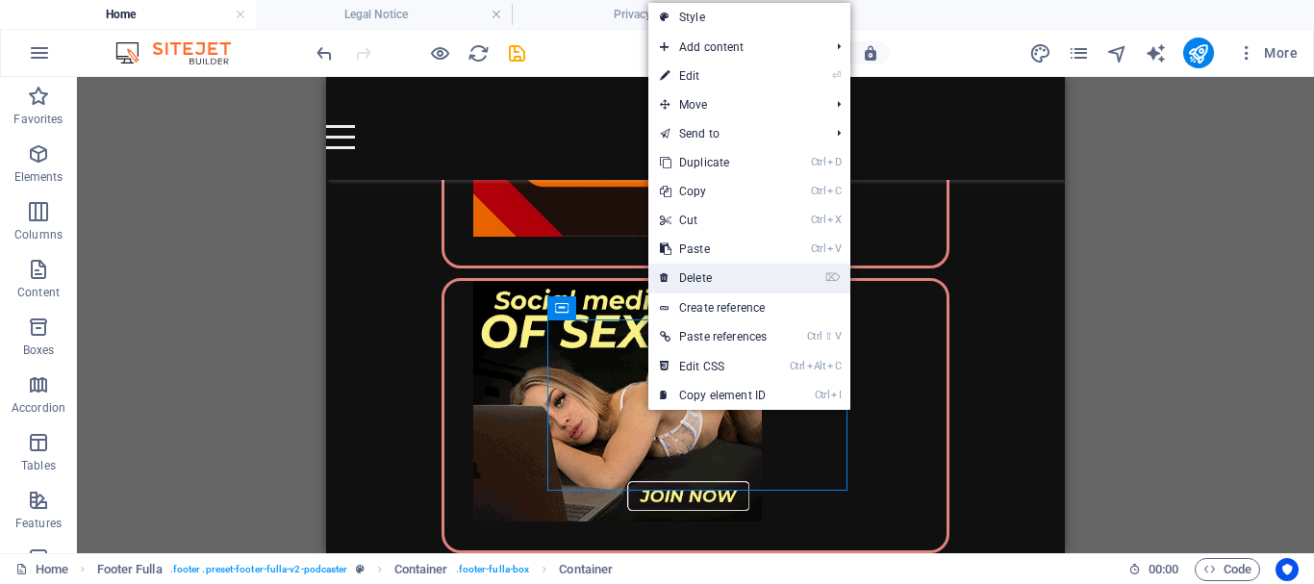
click at [706, 277] on link "⌦ Delete" at bounding box center [713, 277] width 130 height 29
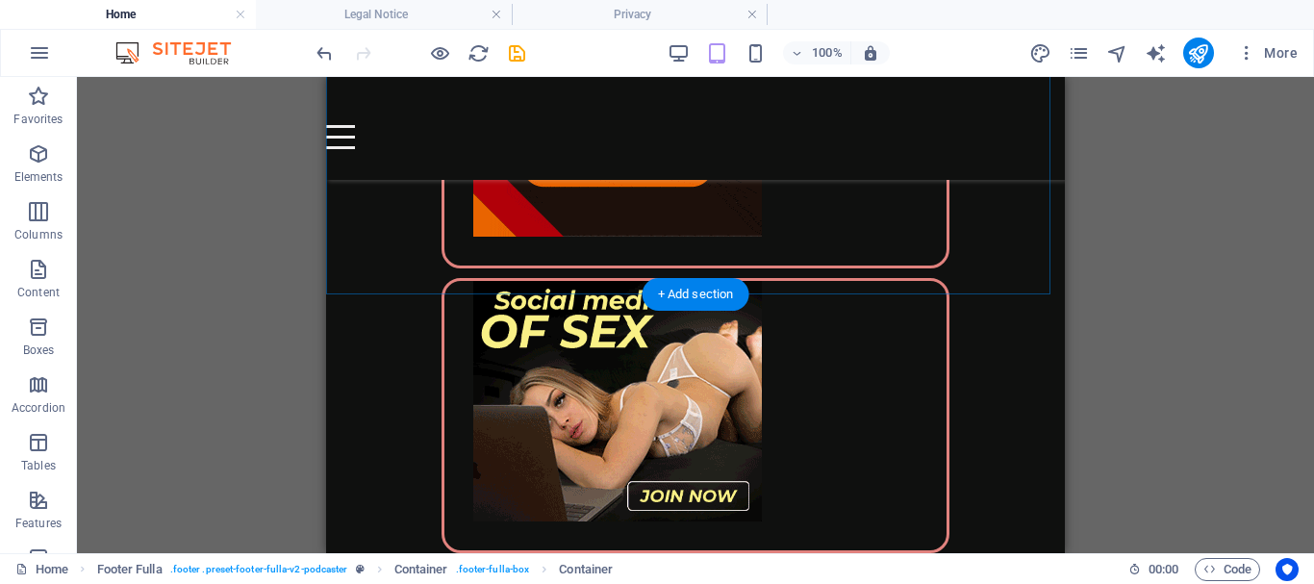
scroll to position [5459, 0]
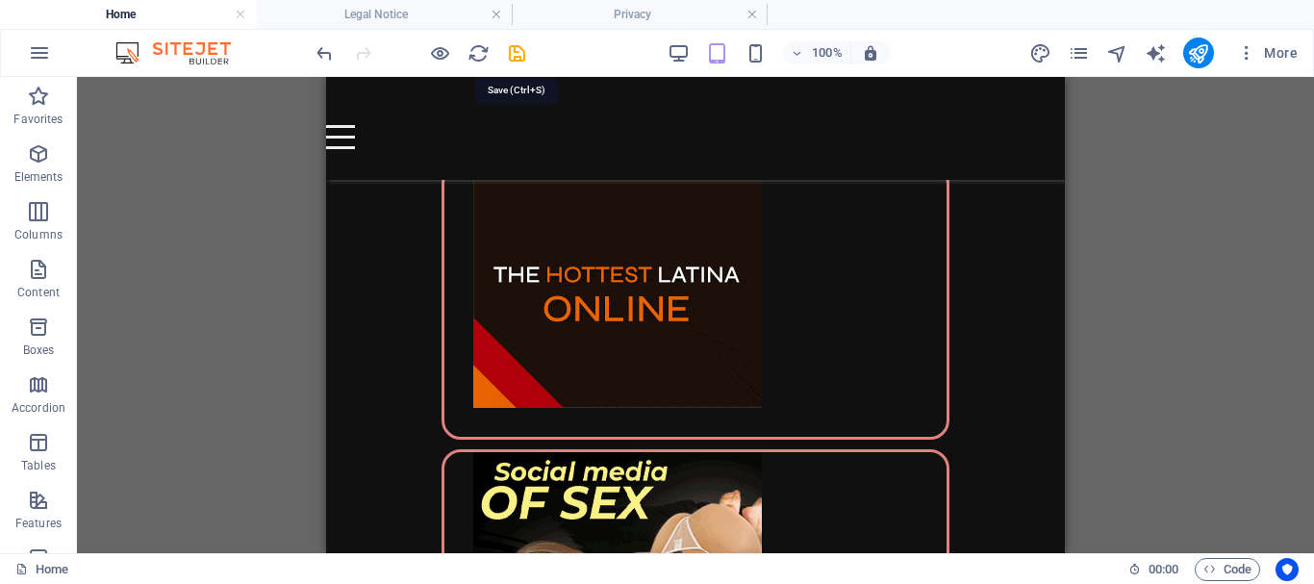
click at [514, 49] on icon "save" at bounding box center [517, 53] width 22 height 22
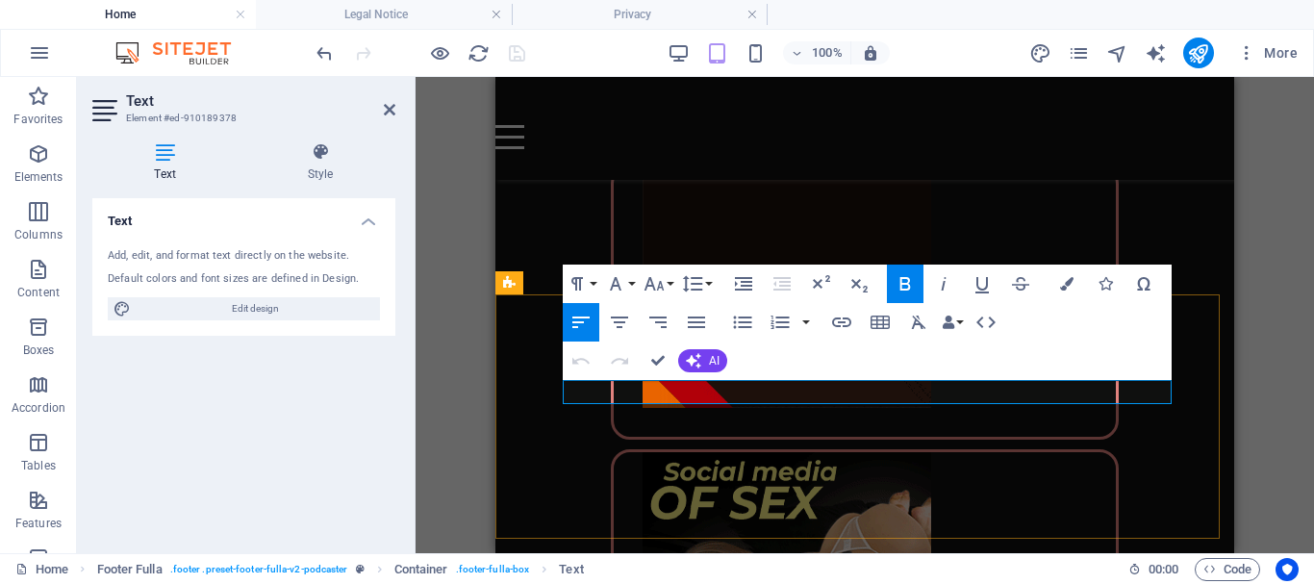
drag, startPoint x: 747, startPoint y: 388, endPoint x: 832, endPoint y: 387, distance: 84.6
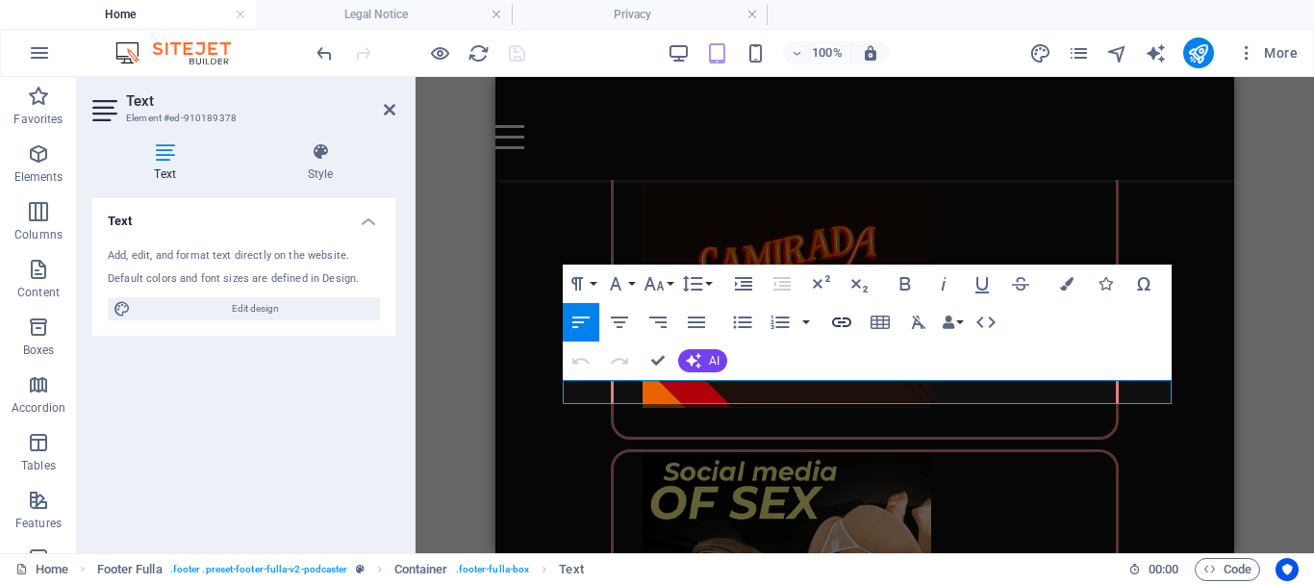
click at [841, 314] on icon "button" at bounding box center [841, 322] width 23 height 23
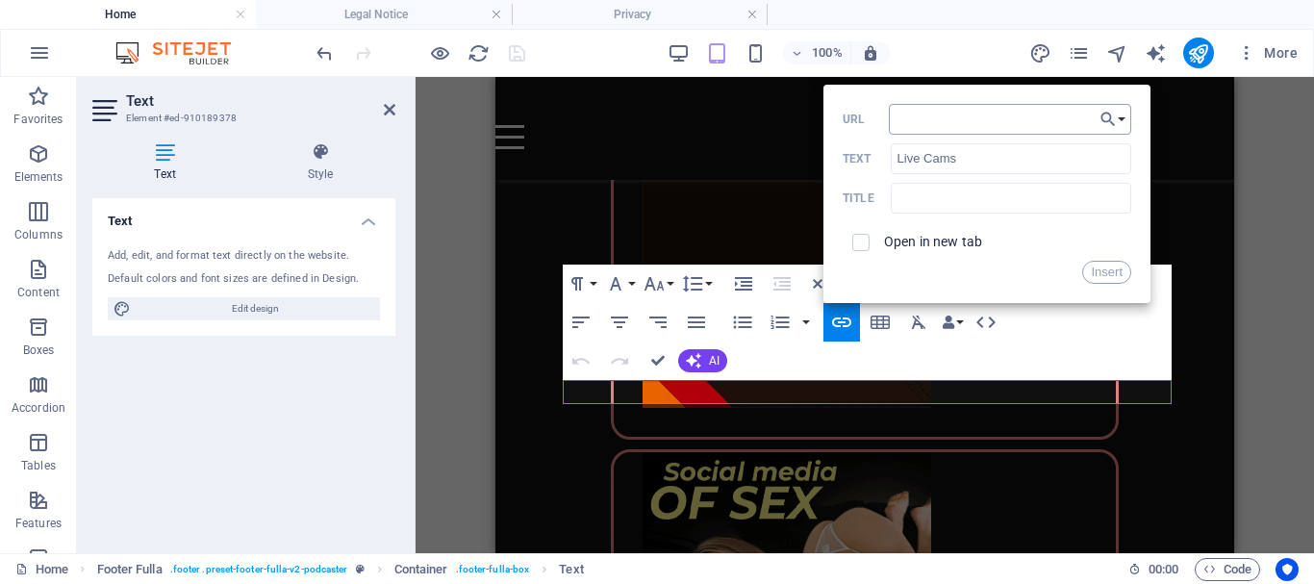
click at [910, 118] on input "URL" at bounding box center [1010, 119] width 242 height 31
type input "[URL][DOMAIN_NAME]"
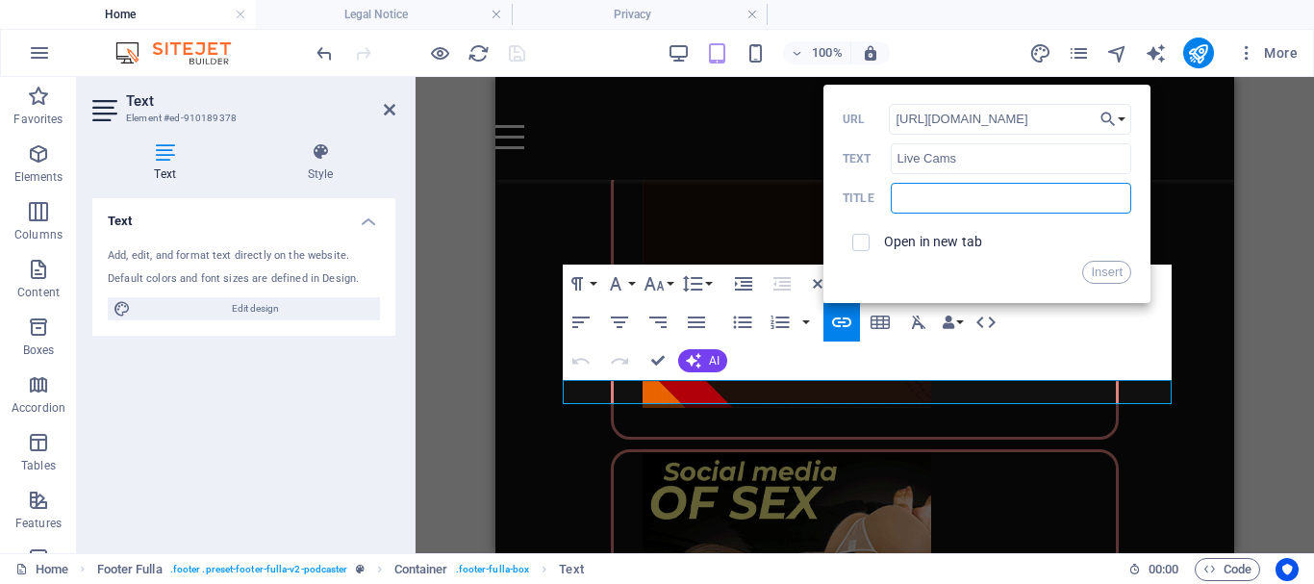
click at [939, 197] on input "text" at bounding box center [1010, 198] width 240 height 31
type input "Live Cams"
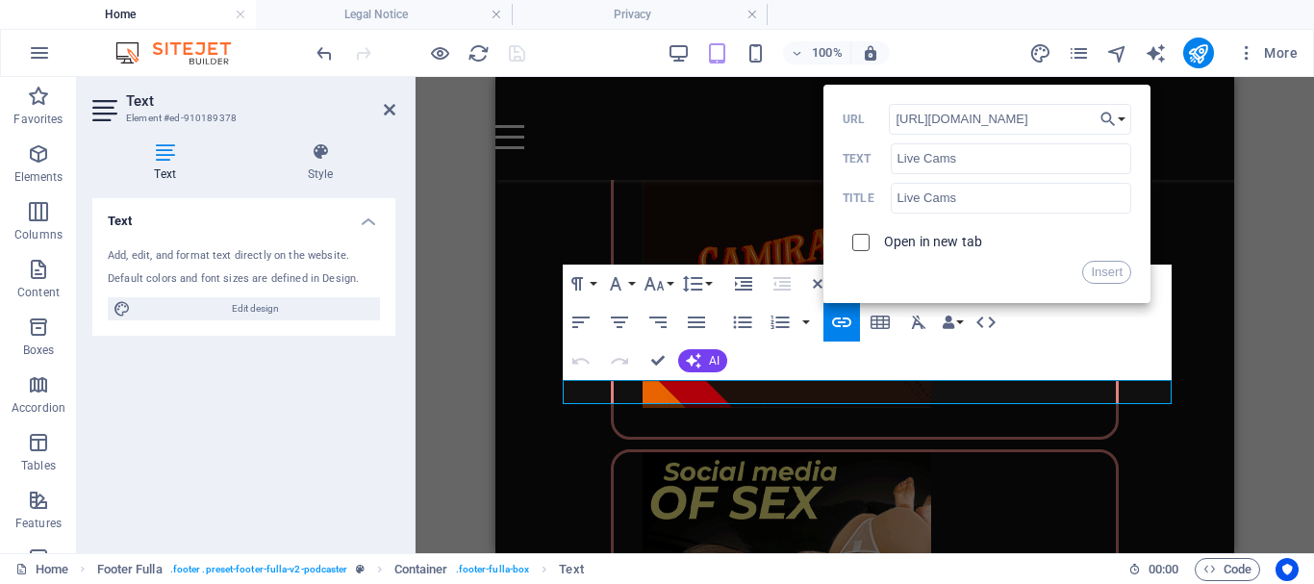
click at [861, 239] on input "checkbox" at bounding box center [857, 239] width 17 height 17
checkbox input "true"
click at [1099, 270] on button "Insert" at bounding box center [1106, 272] width 49 height 23
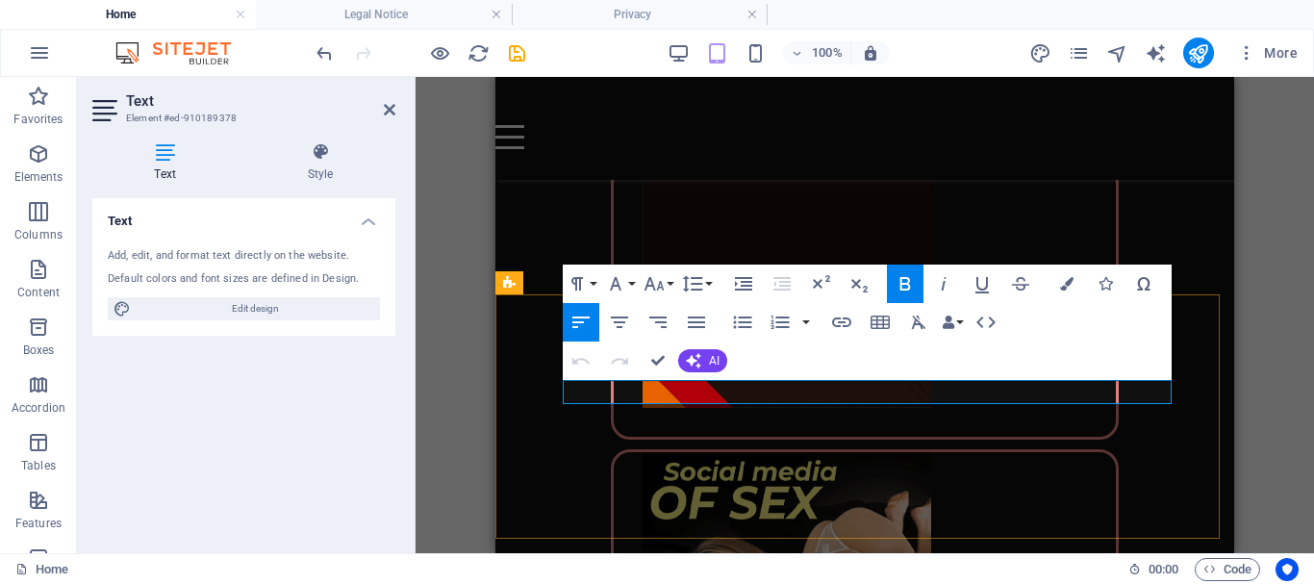
drag, startPoint x: 746, startPoint y: 388, endPoint x: 833, endPoint y: 393, distance: 86.7
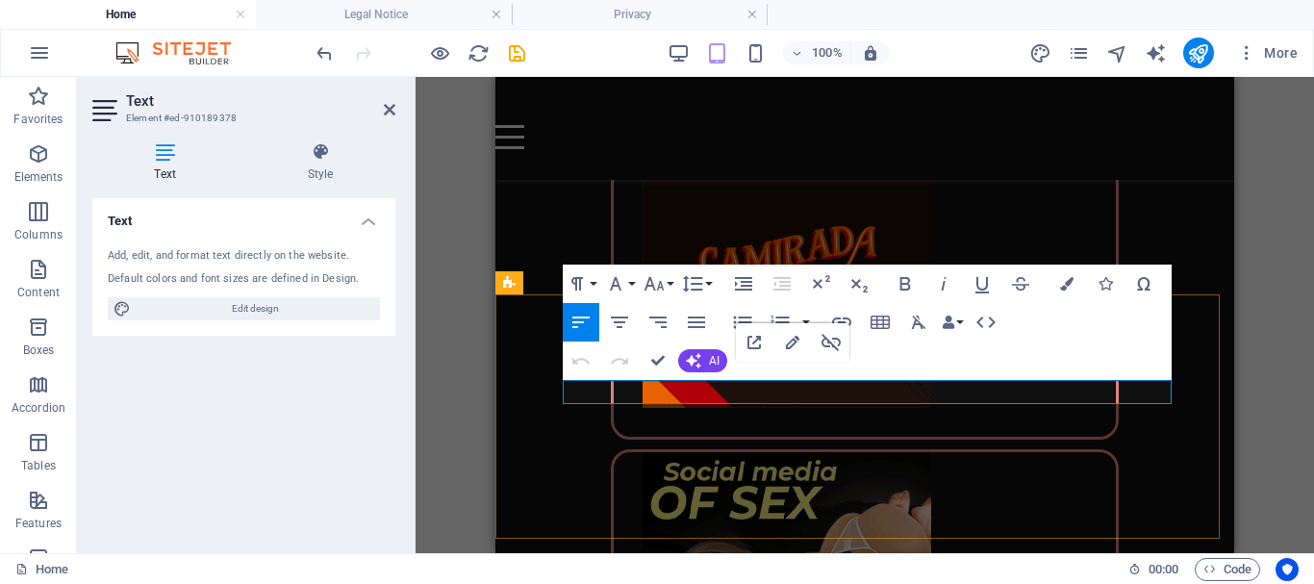
drag, startPoint x: 839, startPoint y: 389, endPoint x: 1238, endPoint y: 455, distance: 404.4
click at [903, 283] on icon "button" at bounding box center [905, 283] width 11 height 13
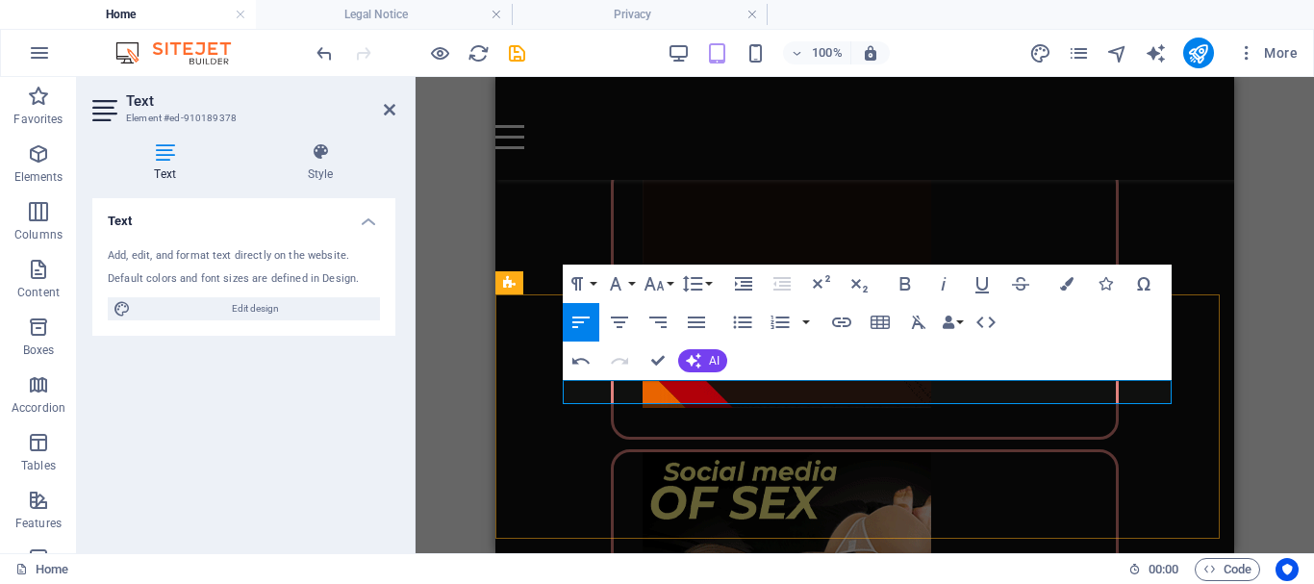
drag, startPoint x: 864, startPoint y: 387, endPoint x: 1038, endPoint y: 389, distance: 174.1
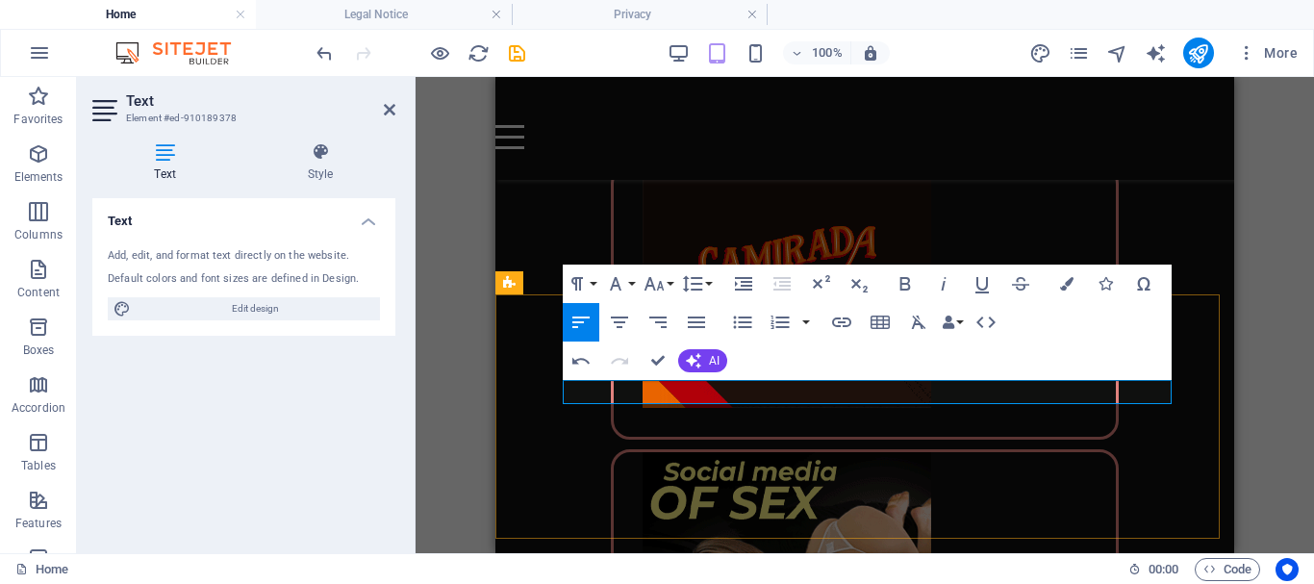
click at [907, 279] on icon "button" at bounding box center [904, 283] width 23 height 23
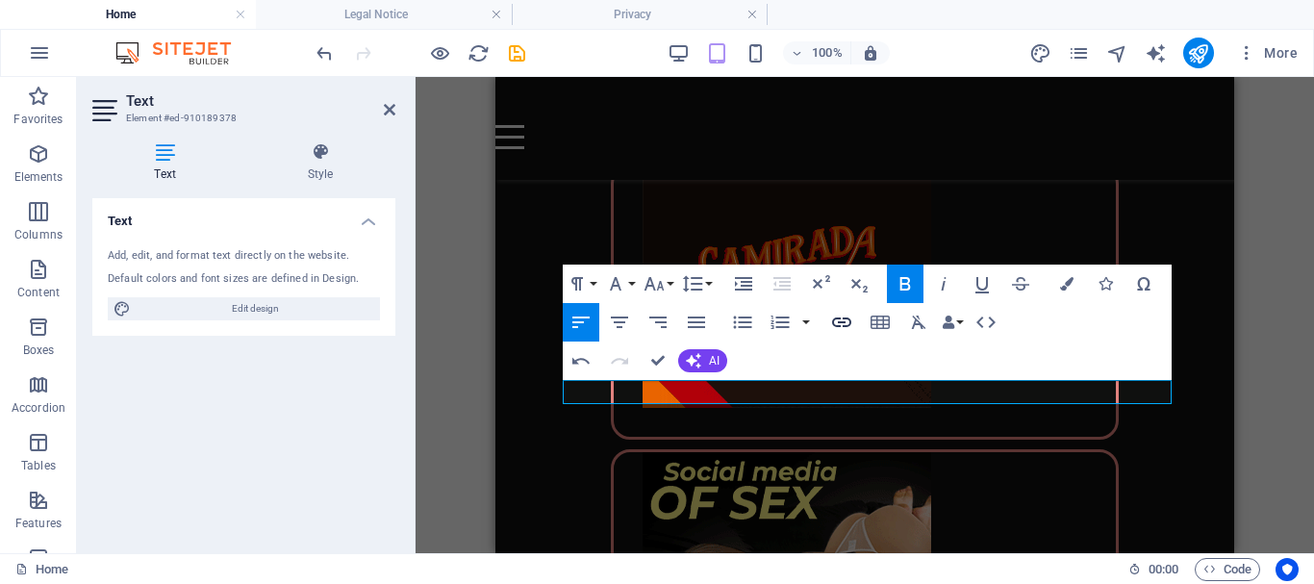
click at [838, 317] on icon "button" at bounding box center [841, 322] width 19 height 10
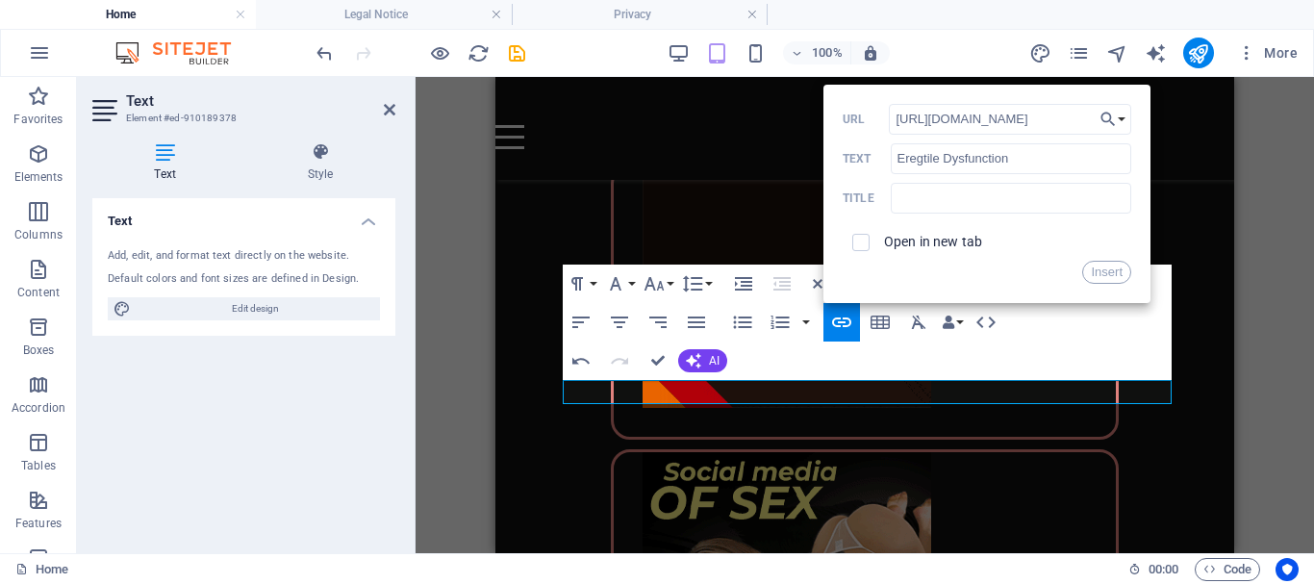
scroll to position [0, 7]
type input "[URL][DOMAIN_NAME]"
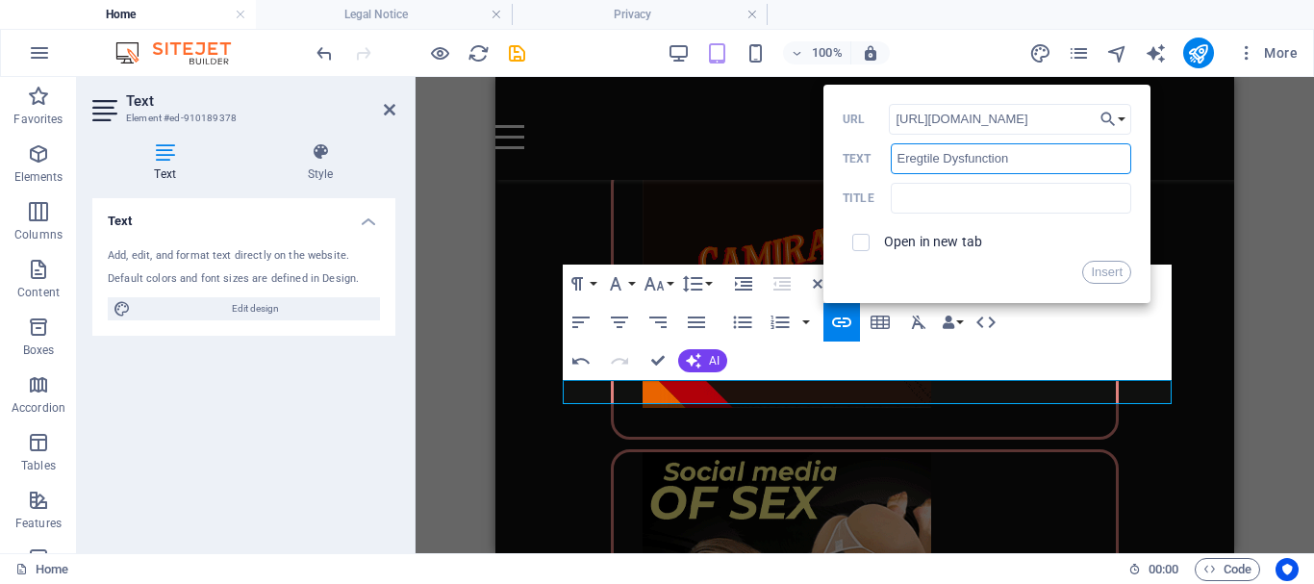
scroll to position [0, 0]
drag, startPoint x: 1016, startPoint y: 159, endPoint x: 893, endPoint y: 150, distance: 123.4
click at [893, 150] on input "Eregtile Dysfunction" at bounding box center [1010, 158] width 240 height 31
paste input "ctile d"
drag, startPoint x: 945, startPoint y: 158, endPoint x: 935, endPoint y: 163, distance: 11.6
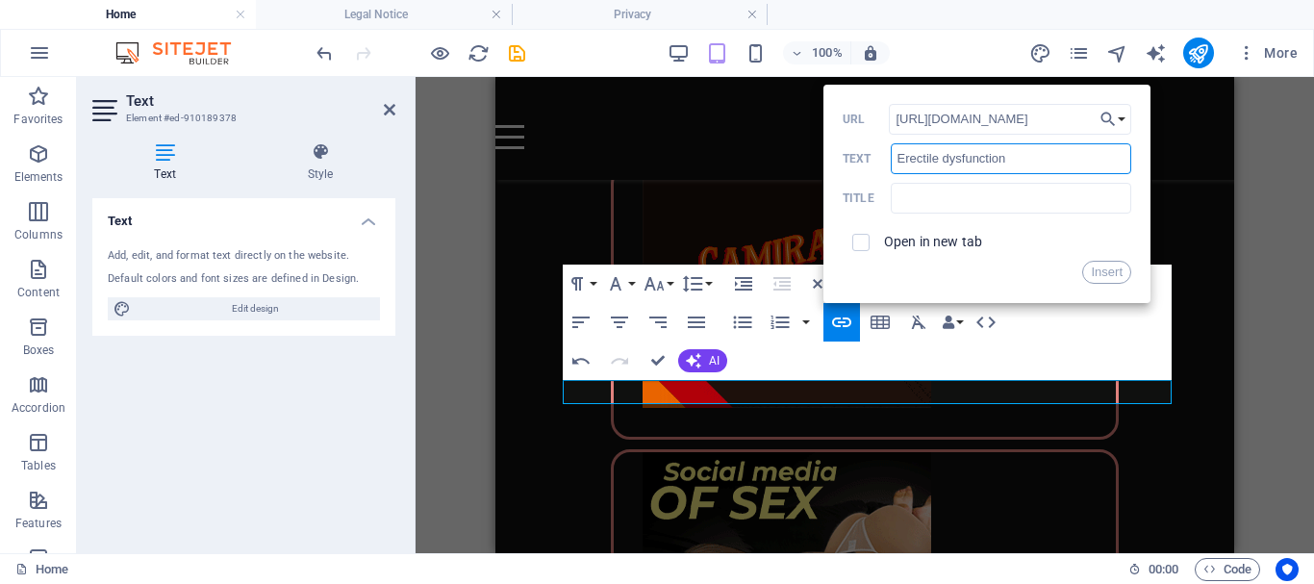
click at [946, 158] on input "Erectile dysfunction" at bounding box center [1010, 158] width 240 height 31
click at [1023, 161] on input "Erectile Dysfunction" at bounding box center [1010, 158] width 240 height 31
drag, startPoint x: 1022, startPoint y: 160, endPoint x: 889, endPoint y: 156, distance: 133.7
click at [889, 156] on div "[MEDICAL_DATA] Text" at bounding box center [986, 159] width 288 height 32
type input "Erectile Dysfunction"
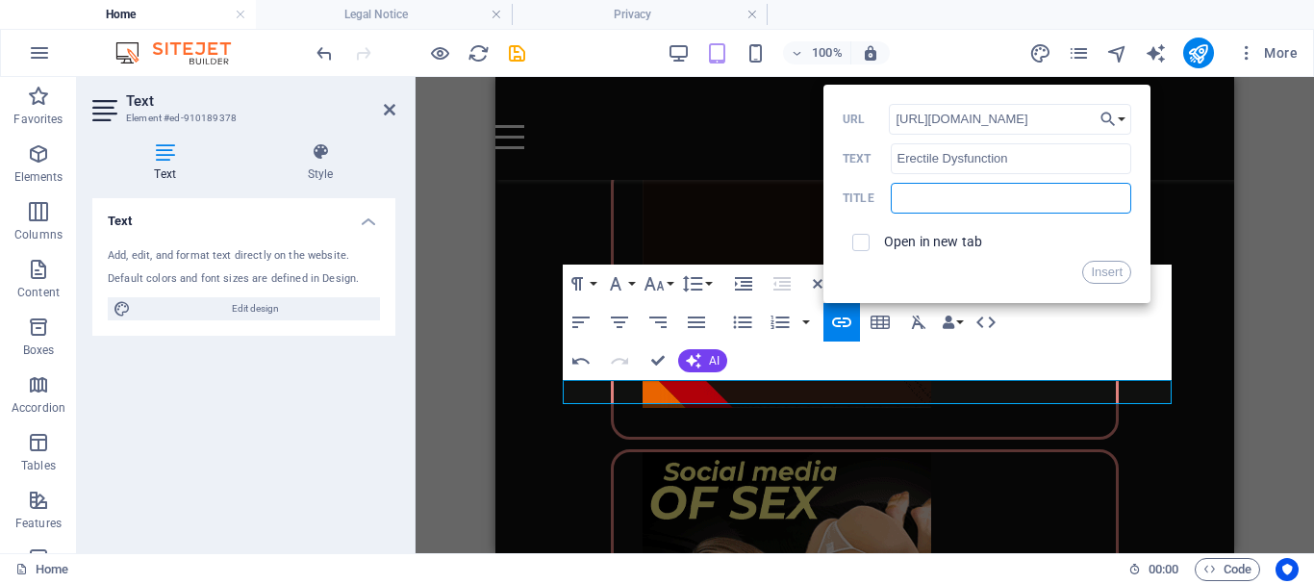
click at [942, 199] on input "text" at bounding box center [1010, 198] width 240 height 31
paste input "Erectile Dysfunction"
type input "Erectile Dysfunction"
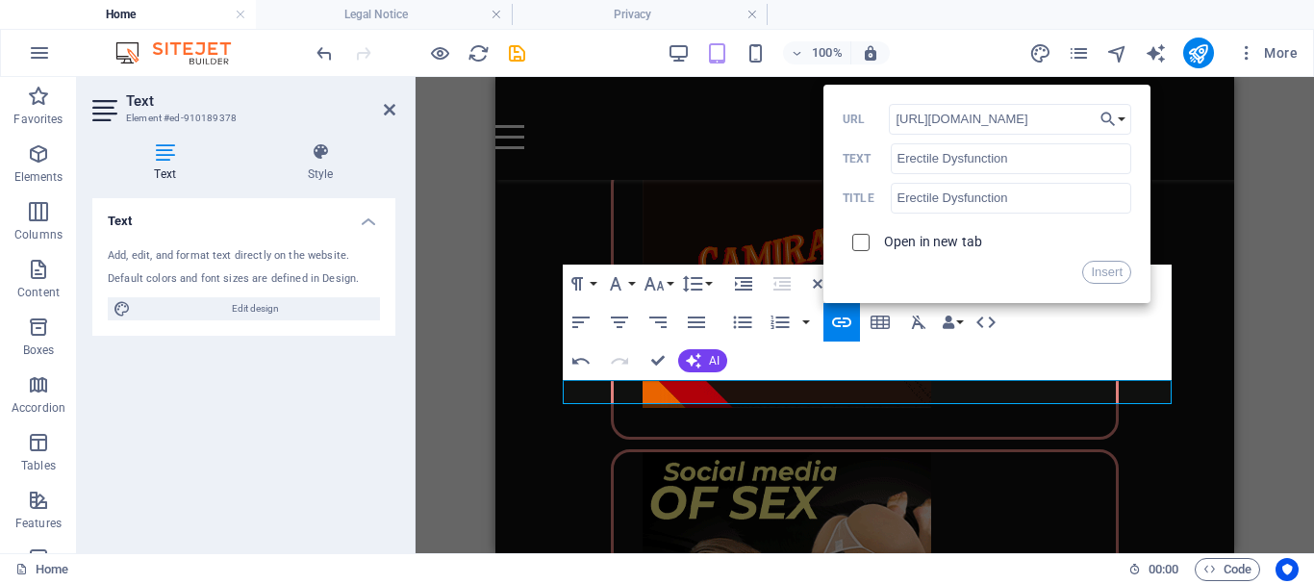
click at [860, 238] on input "checkbox" at bounding box center [857, 239] width 17 height 17
checkbox input "true"
click at [1107, 267] on button "Insert" at bounding box center [1106, 272] width 49 height 23
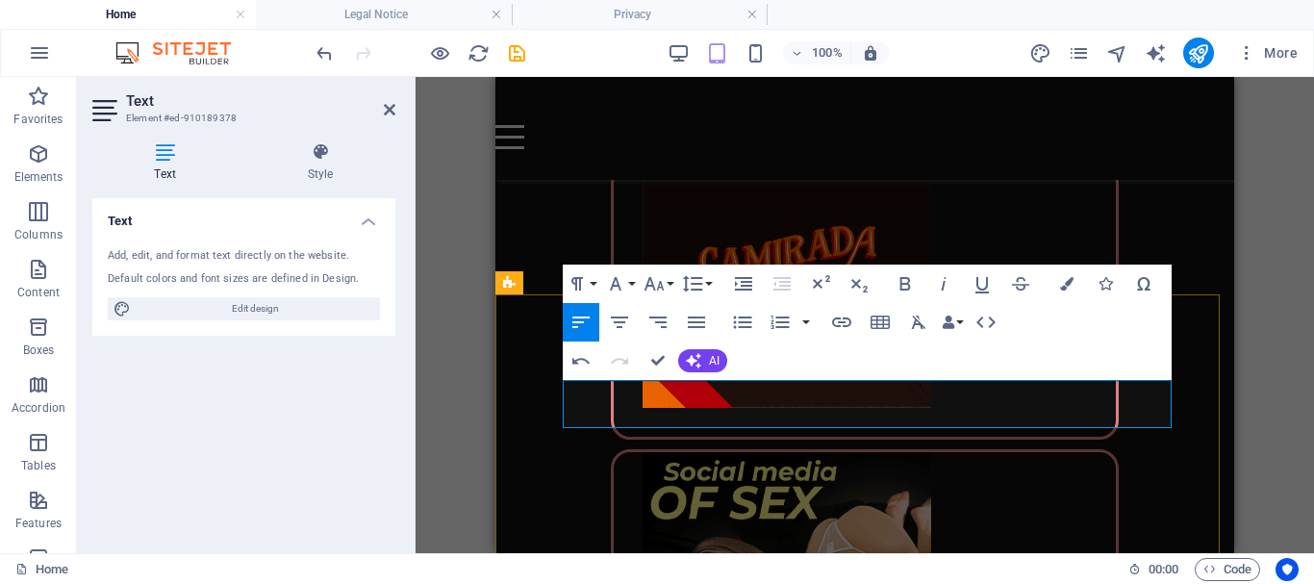
scroll to position [0, 17]
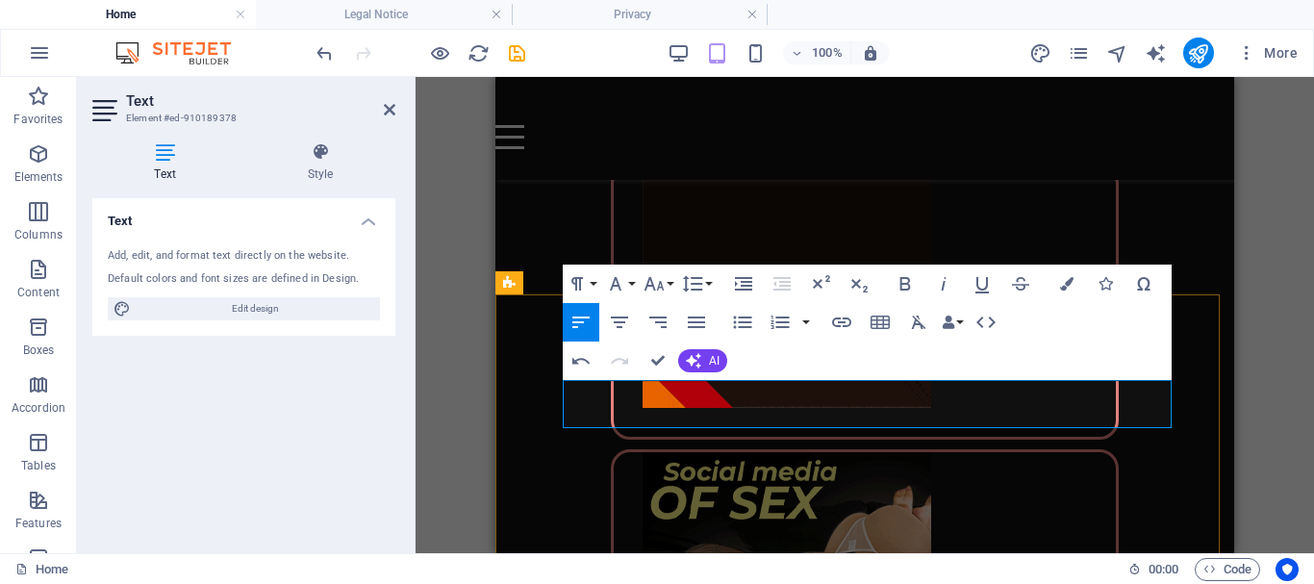
drag, startPoint x: 861, startPoint y: 391, endPoint x: 1035, endPoint y: 387, distance: 174.1
click at [904, 279] on icon "button" at bounding box center [904, 283] width 23 height 23
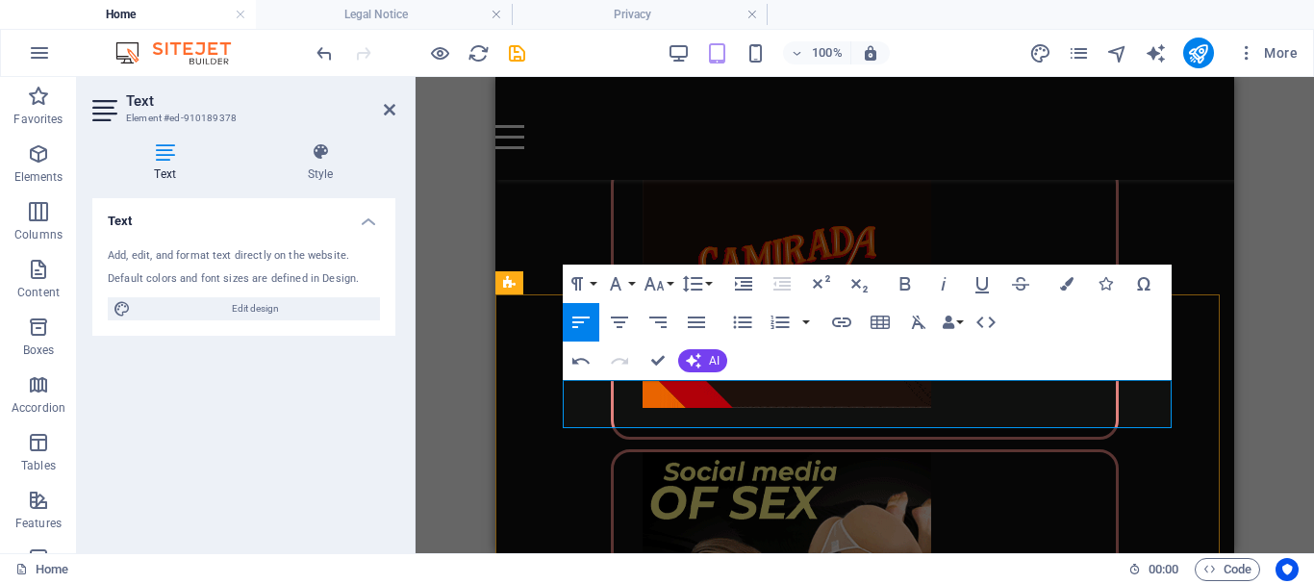
drag, startPoint x: 1060, startPoint y: 388, endPoint x: 1067, endPoint y: 414, distance: 27.1
click at [902, 277] on icon "button" at bounding box center [905, 283] width 11 height 13
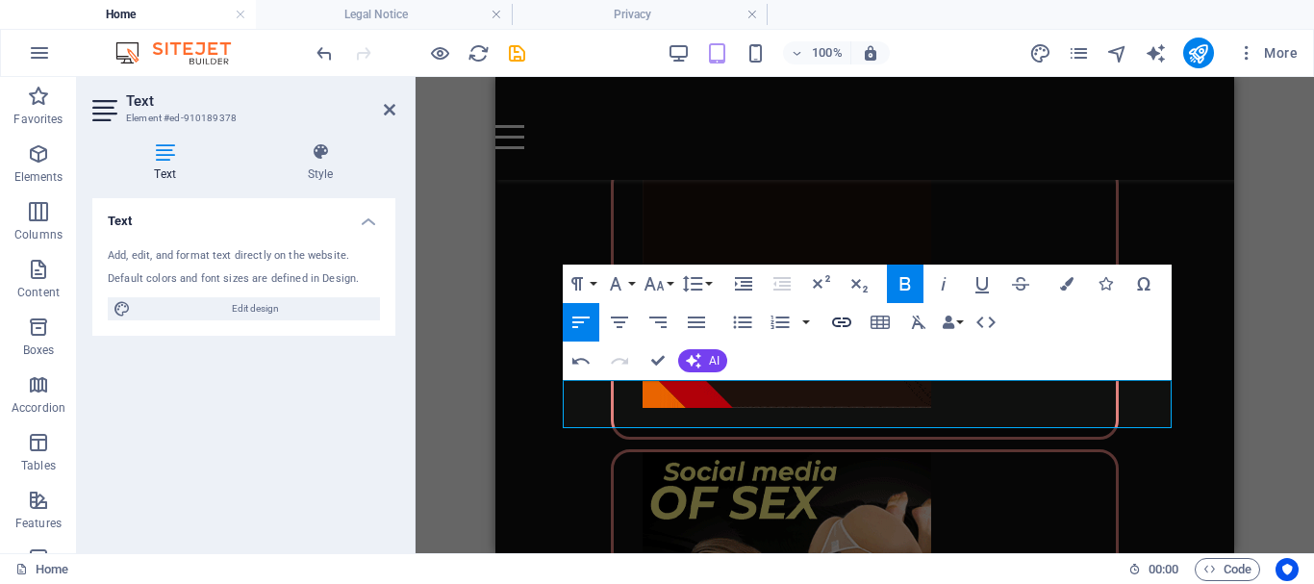
type input "Affiliate program"
checkbox input "false"
click at [842, 318] on icon "button" at bounding box center [841, 322] width 23 height 23
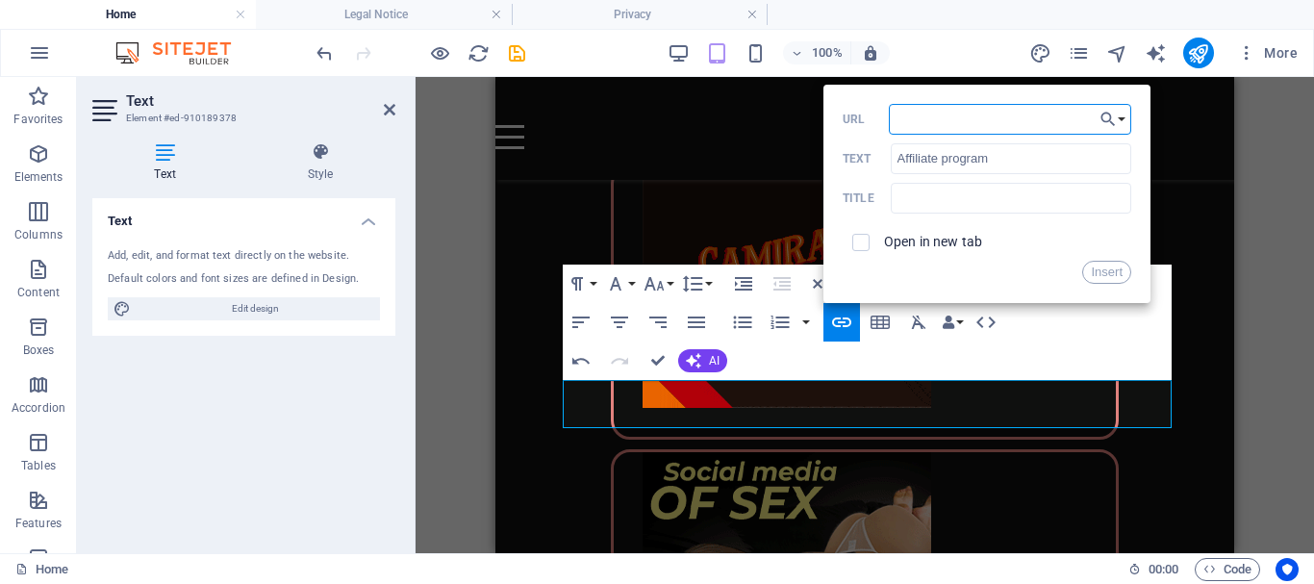
click at [919, 119] on input "URL" at bounding box center [1010, 119] width 242 height 31
drag, startPoint x: 921, startPoint y: 125, endPoint x: 902, endPoint y: 114, distance: 21.9
type input "[URL][DOMAIN_NAME]"
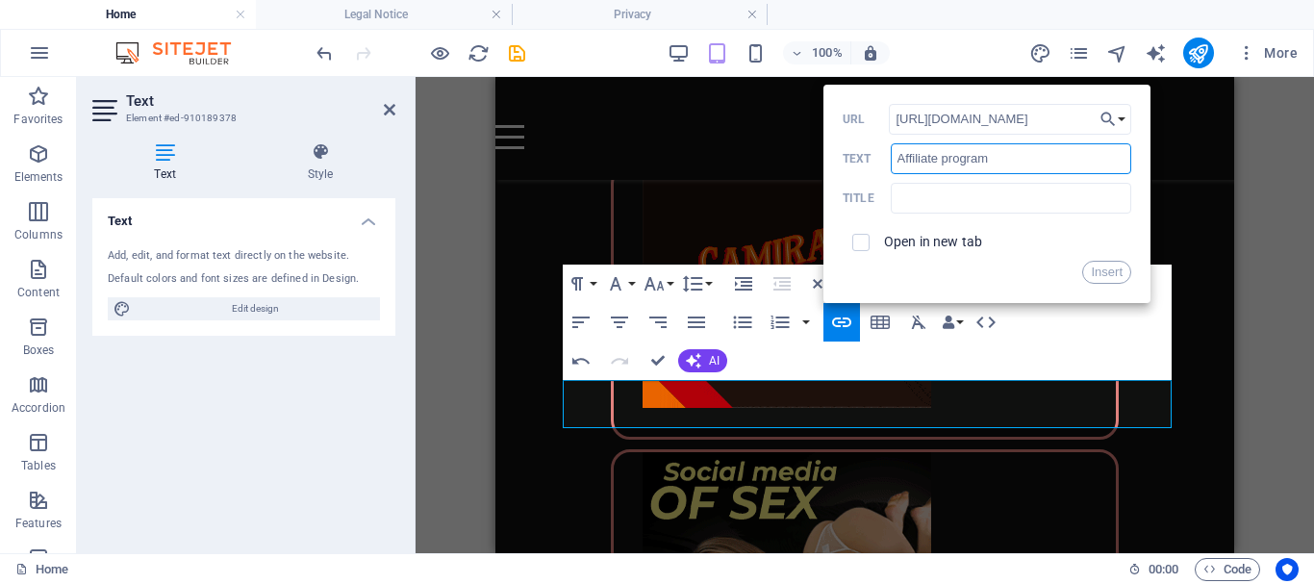
scroll to position [0, 0]
drag, startPoint x: 993, startPoint y: 162, endPoint x: 891, endPoint y: 161, distance: 101.9
click at [891, 161] on input "Affiliate program" at bounding box center [1010, 158] width 240 height 31
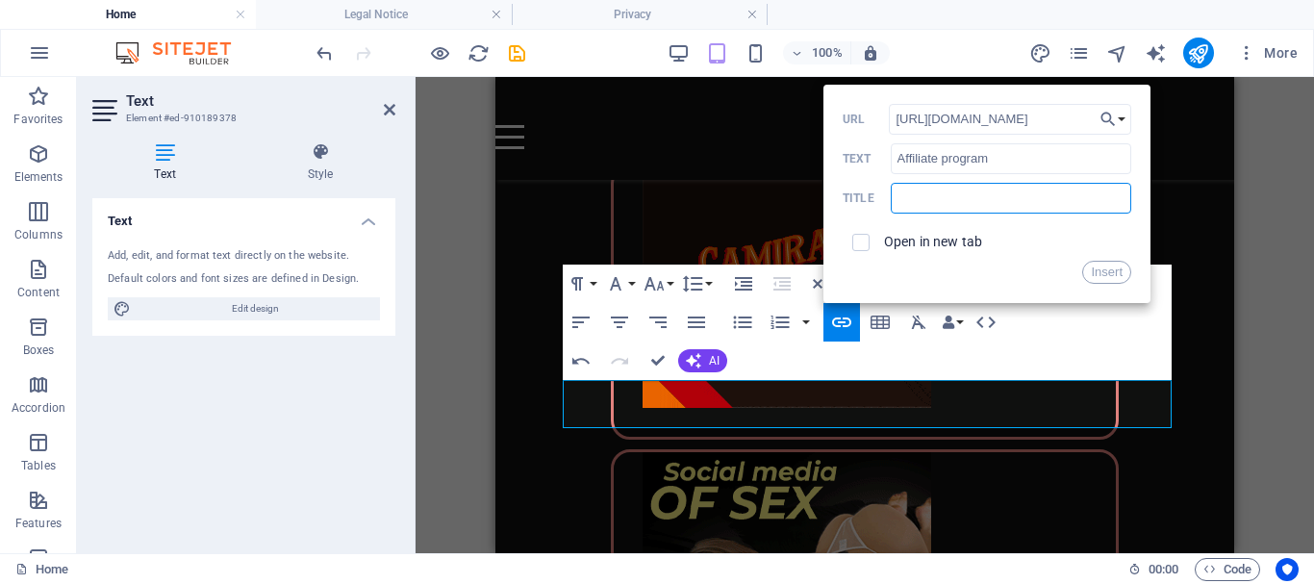
click at [935, 200] on input "text" at bounding box center [1010, 198] width 240 height 31
paste input "Affiliate program"
type input "Affiliate program"
click at [860, 239] on input "checkbox" at bounding box center [857, 239] width 17 height 17
checkbox input "true"
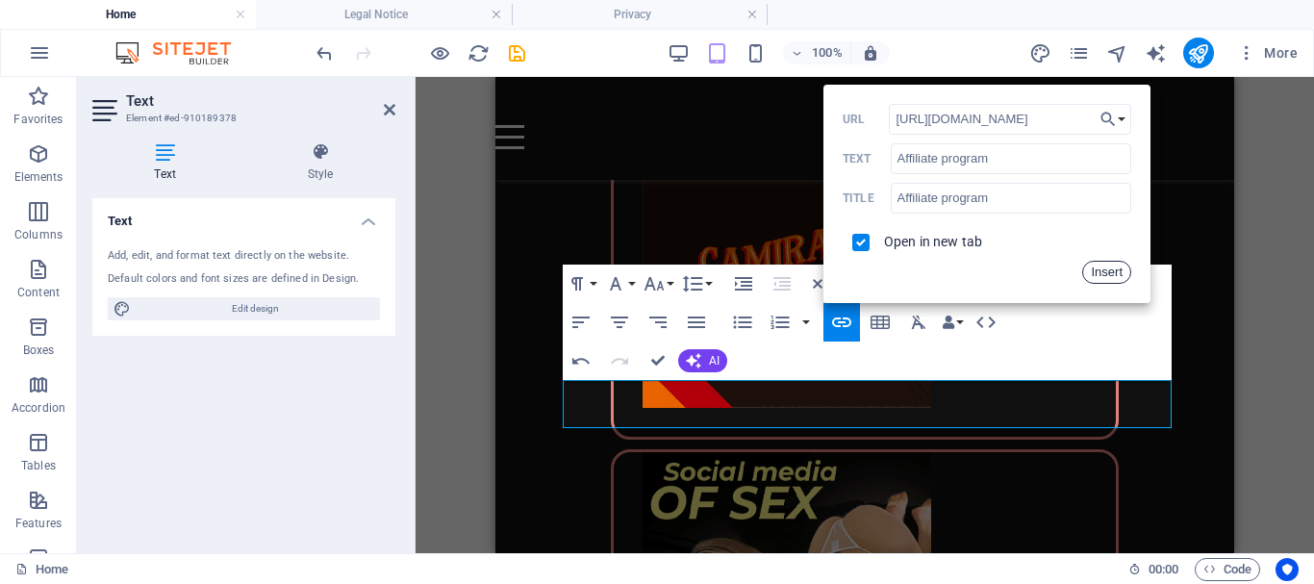
click at [1100, 267] on button "Insert" at bounding box center [1106, 272] width 49 height 23
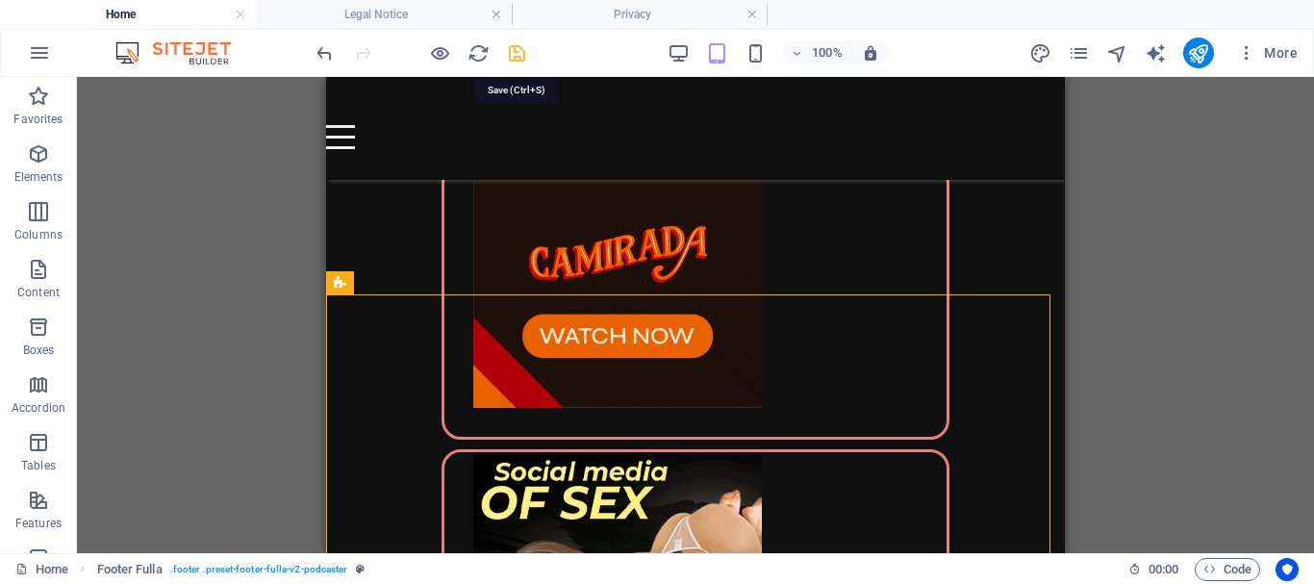
click at [514, 49] on icon "save" at bounding box center [517, 53] width 22 height 22
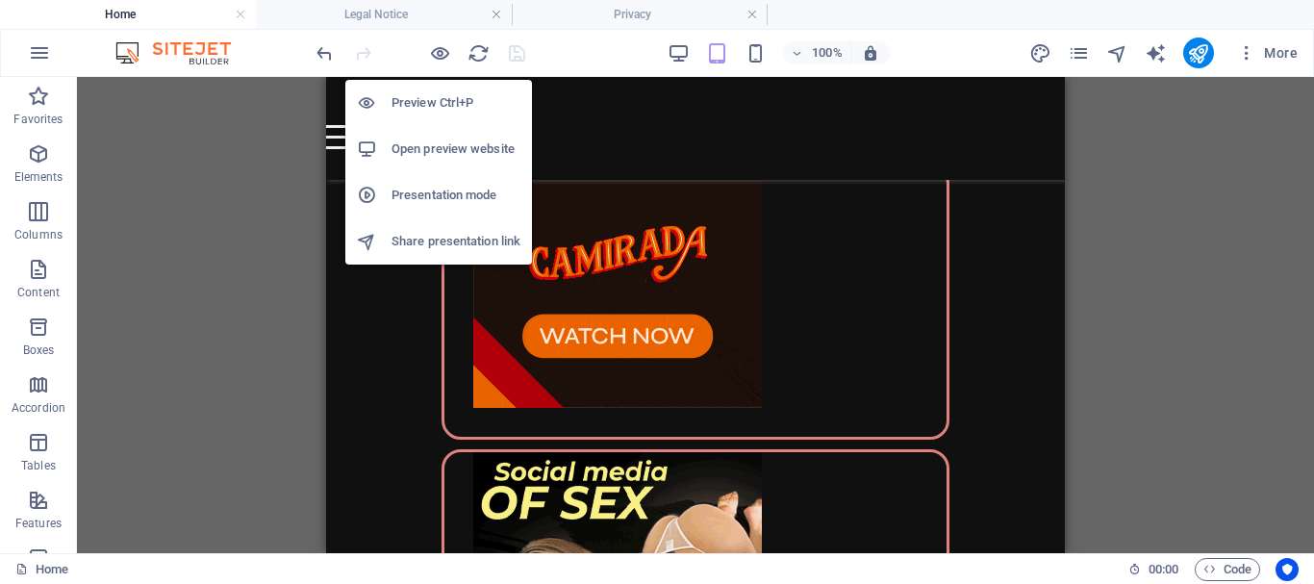
click at [437, 147] on h6 "Open preview website" at bounding box center [455, 149] width 129 height 23
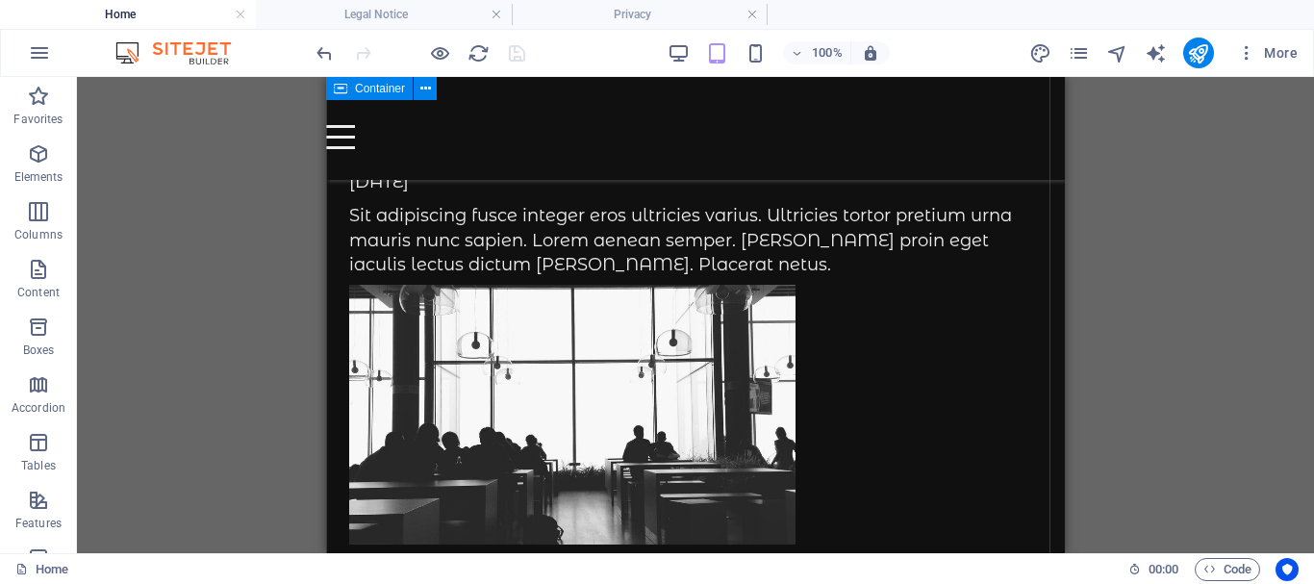
scroll to position [2406, 0]
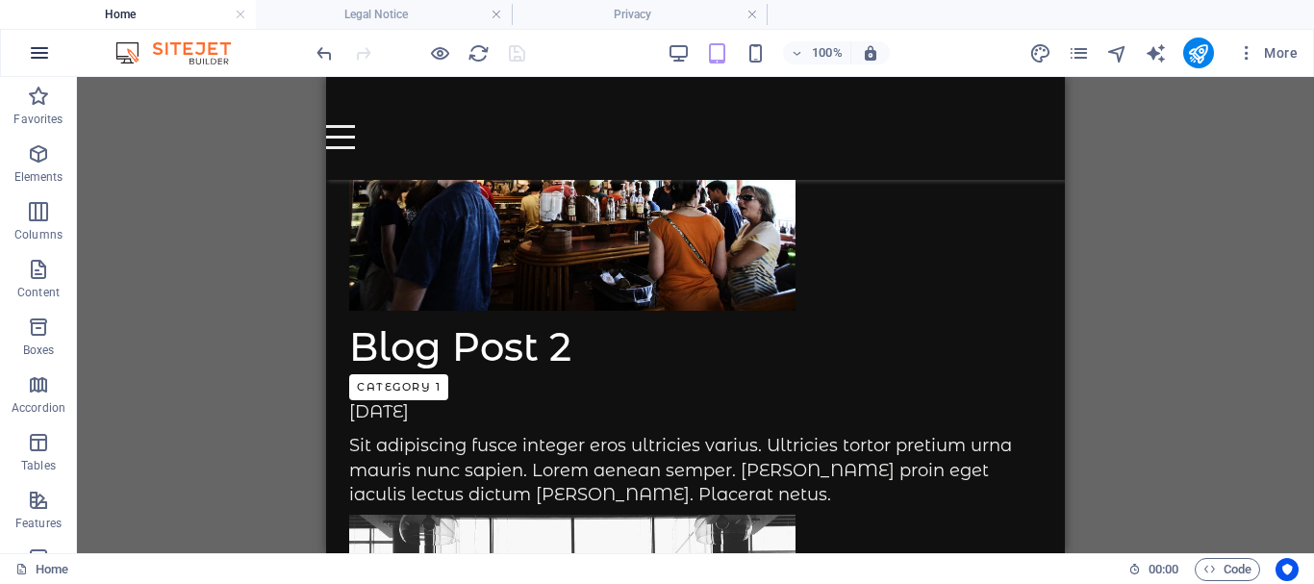
click at [0, 0] on icon "button" at bounding box center [0, 0] width 0 height 0
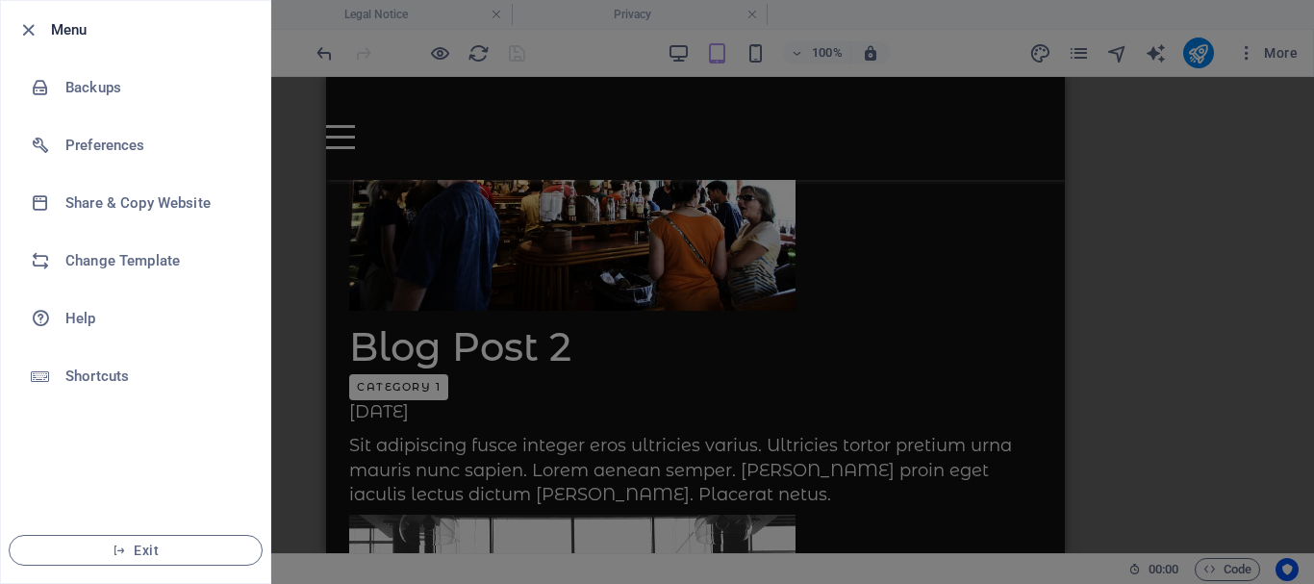
click at [295, 108] on div at bounding box center [657, 292] width 1314 height 584
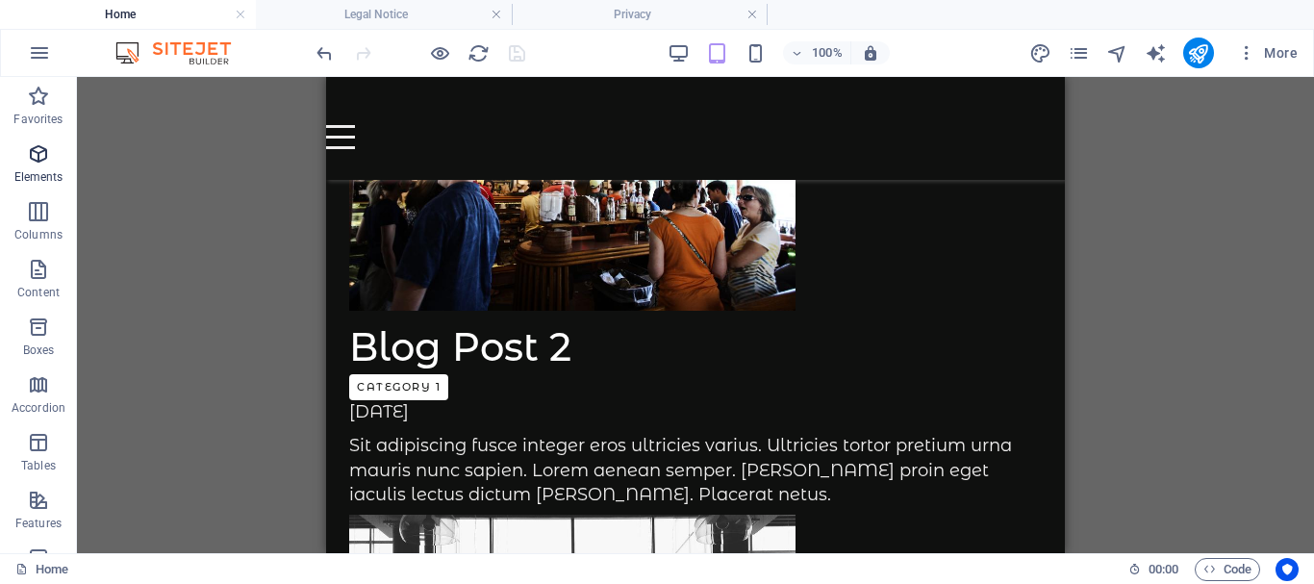
click at [38, 160] on icon "button" at bounding box center [38, 153] width 23 height 23
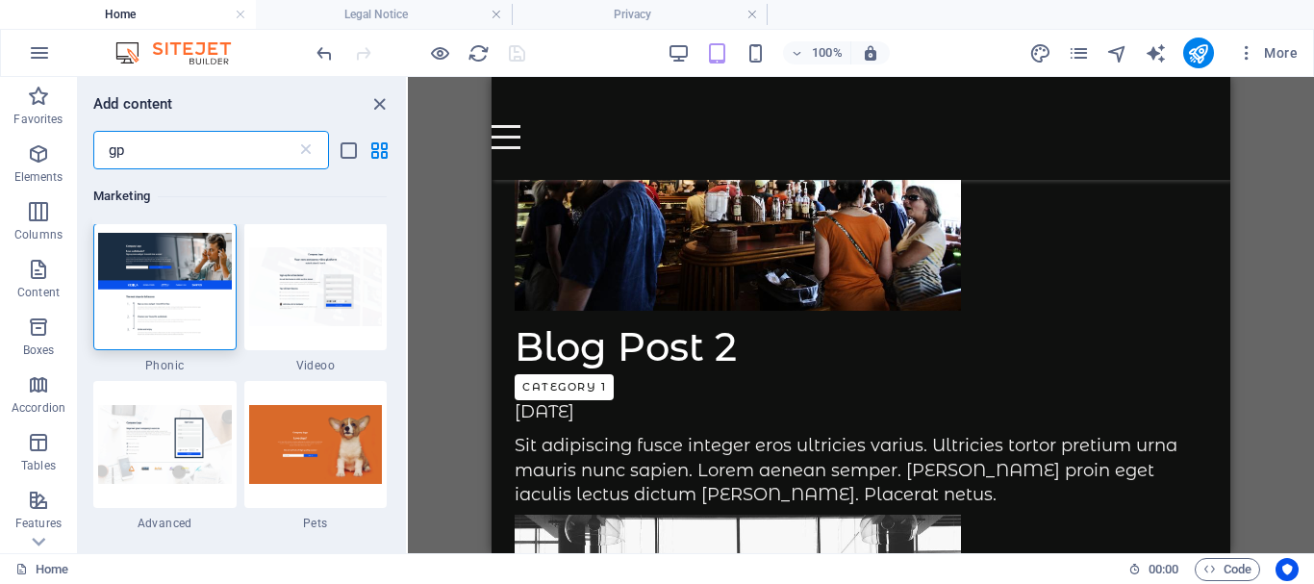
scroll to position [0, 0]
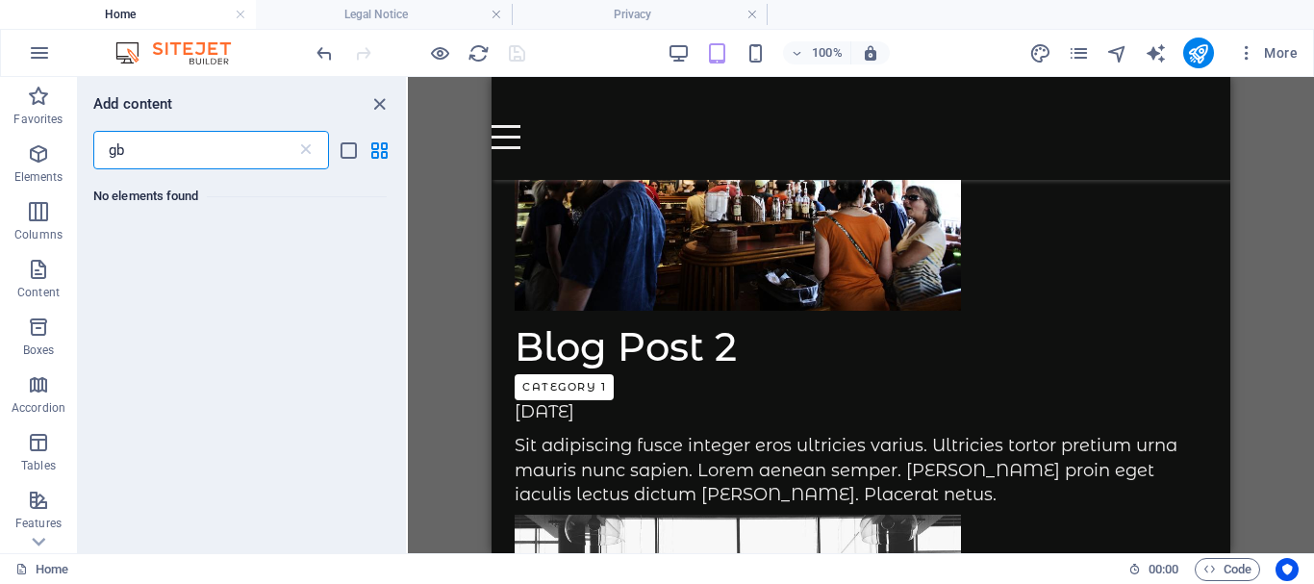
type input "g"
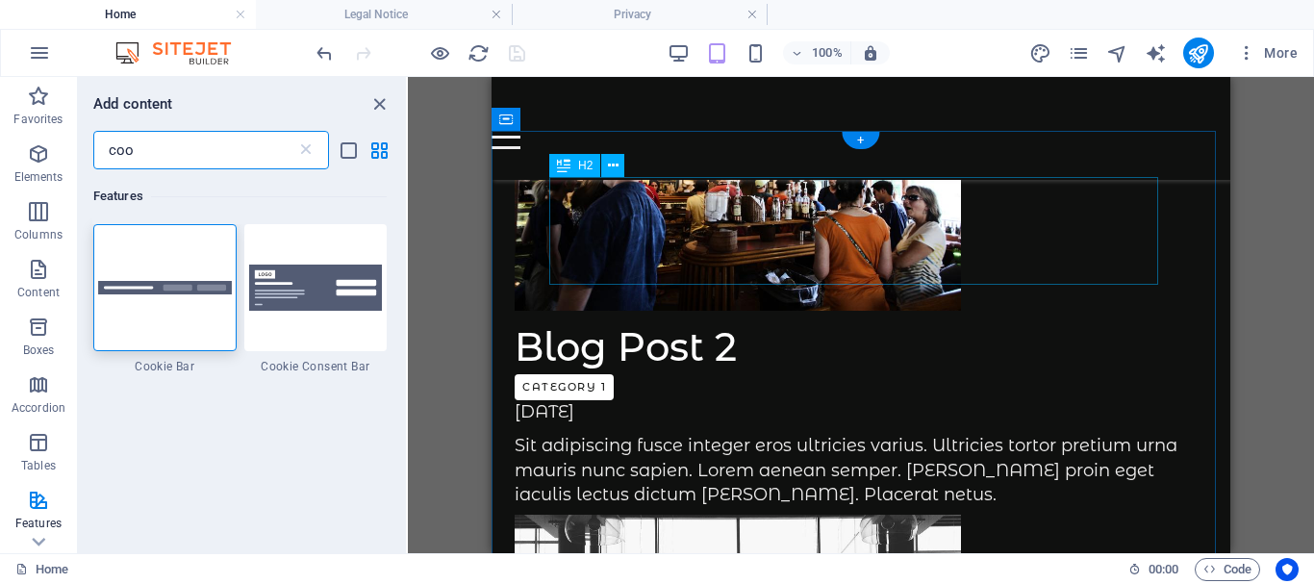
type input "coo"
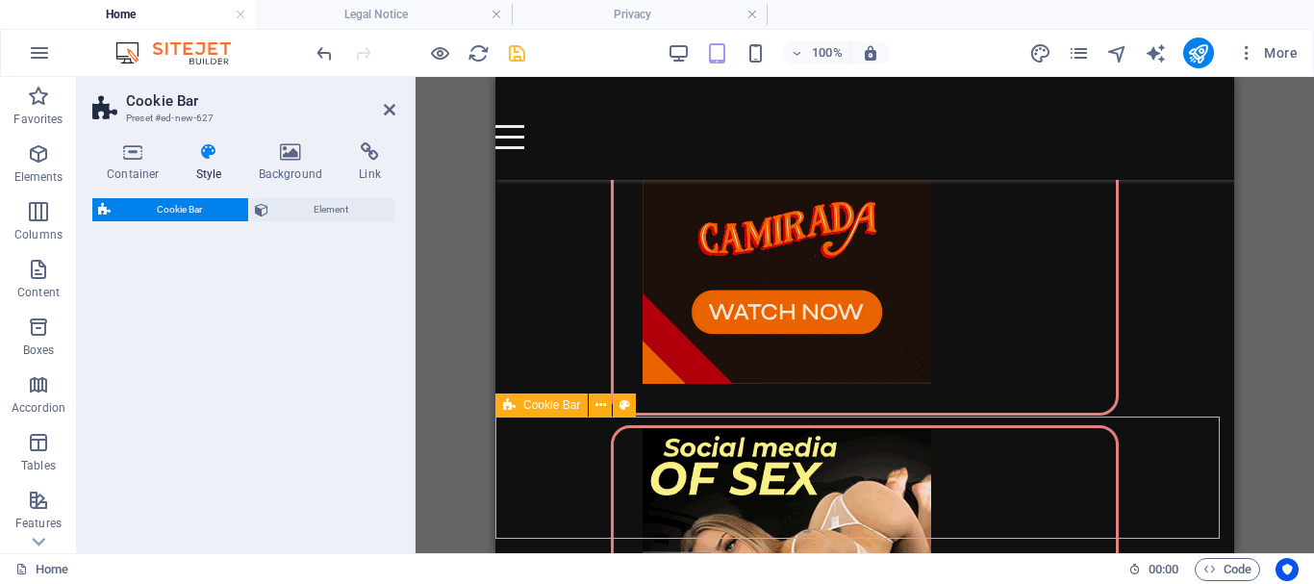
scroll to position [5605, 0]
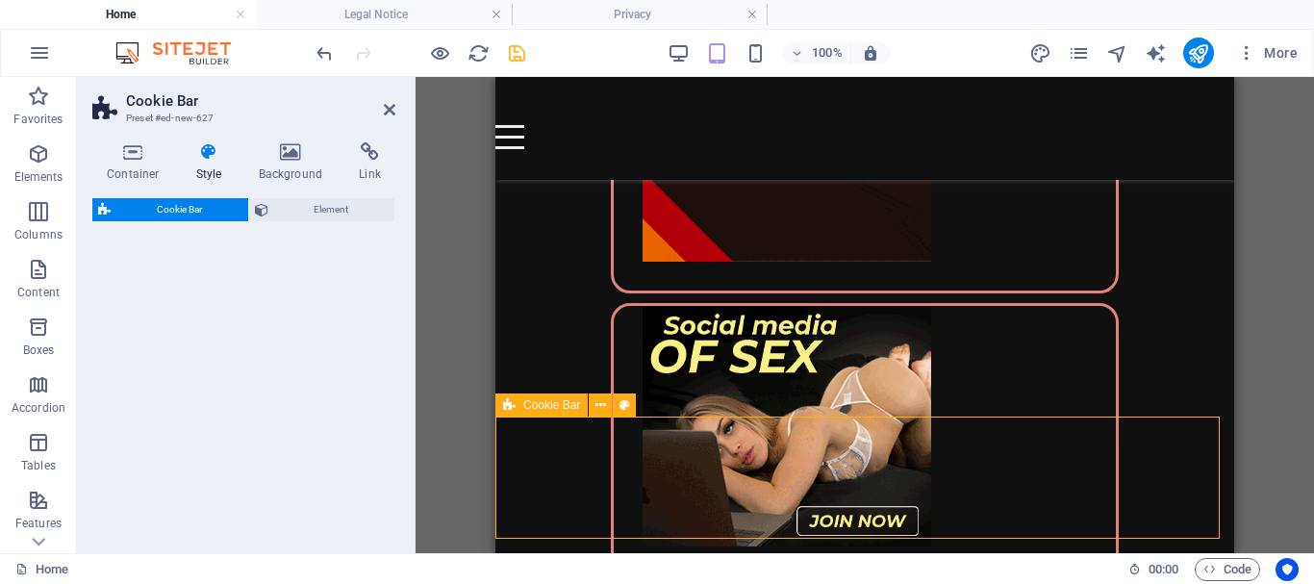
select select "px"
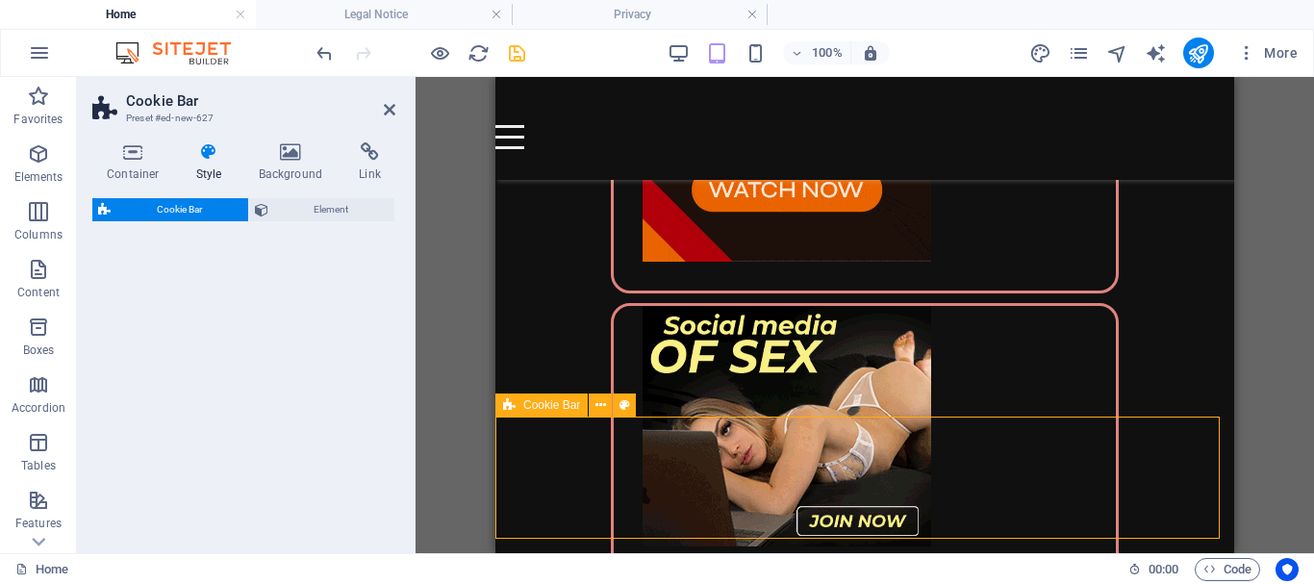
select select "rem"
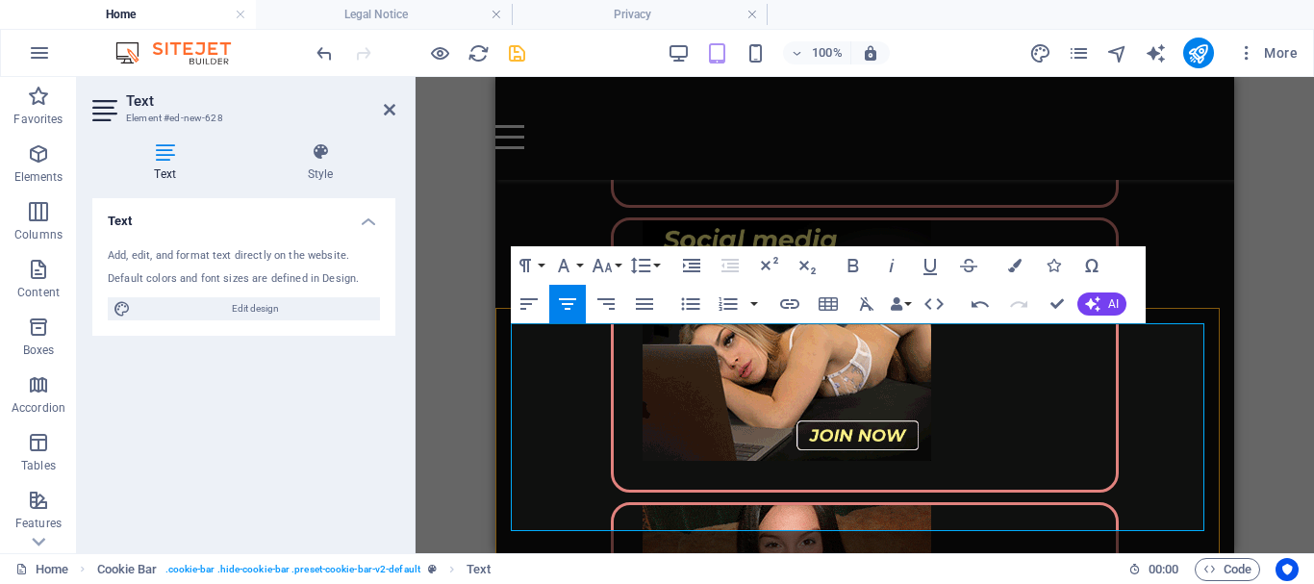
scroll to position [5775, 0]
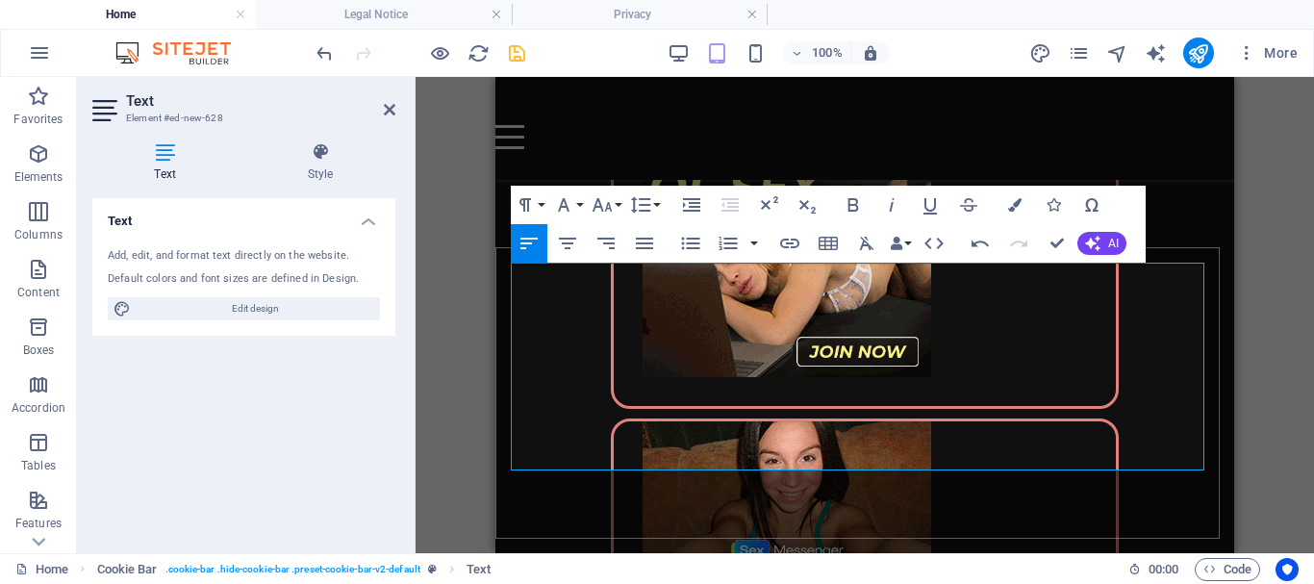
drag, startPoint x: 518, startPoint y: 321, endPoint x: 573, endPoint y: 338, distance: 57.5
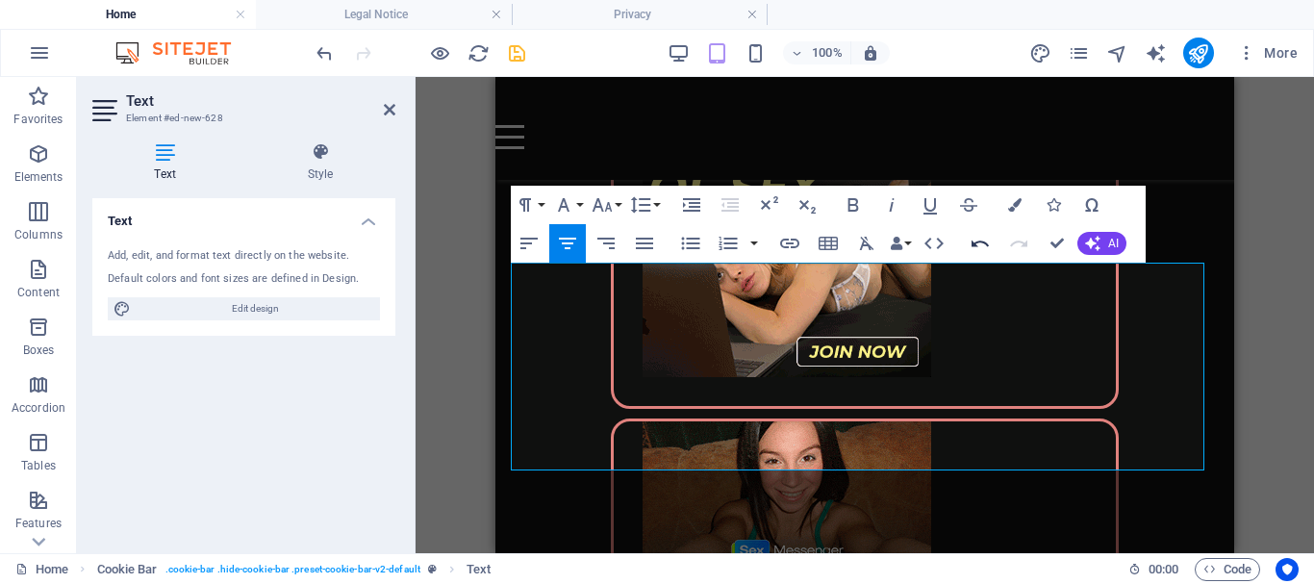
click at [976, 243] on icon "button" at bounding box center [979, 243] width 17 height 7
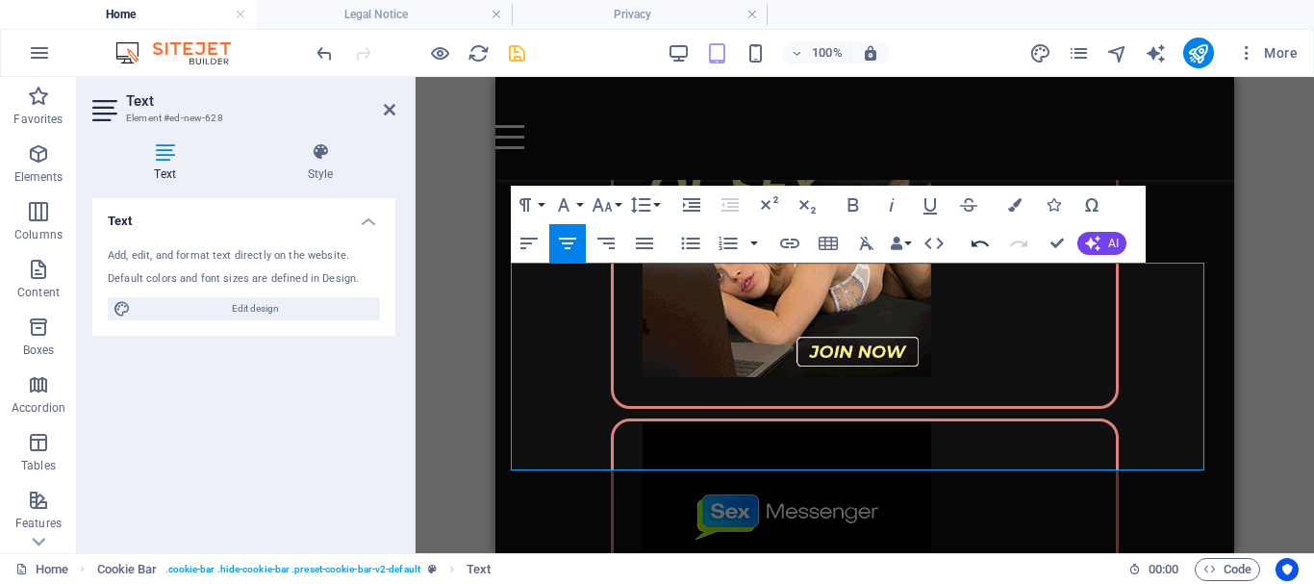
scroll to position [5640, 0]
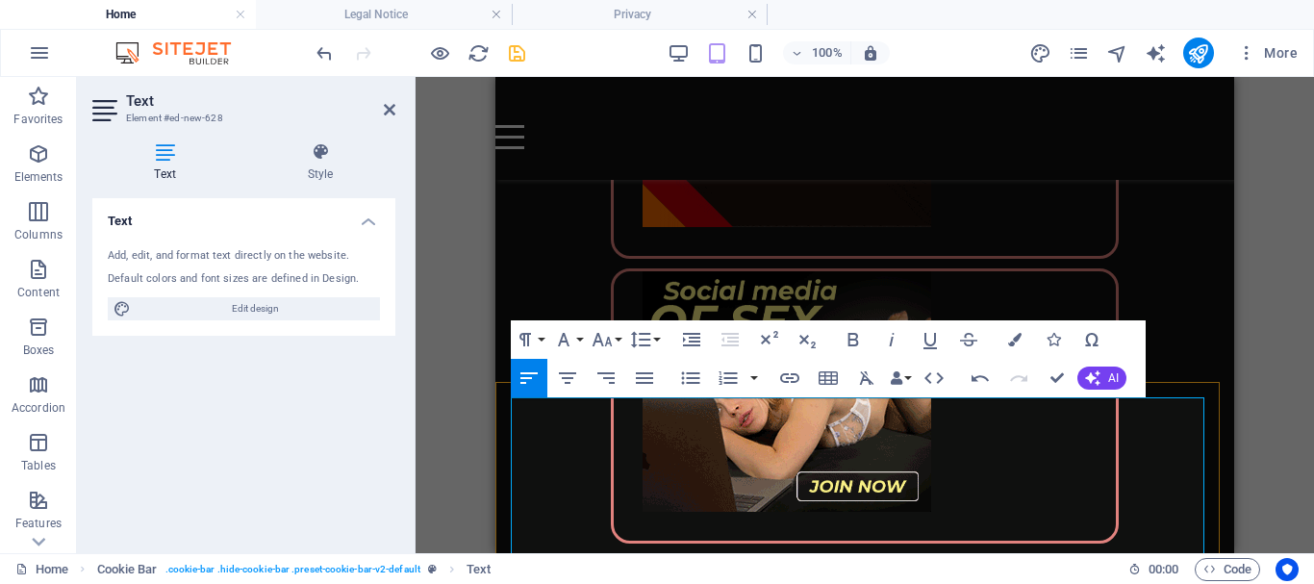
drag, startPoint x: 730, startPoint y: 413, endPoint x: 514, endPoint y: 403, distance: 215.6
click at [852, 331] on icon "button" at bounding box center [852, 339] width 23 height 23
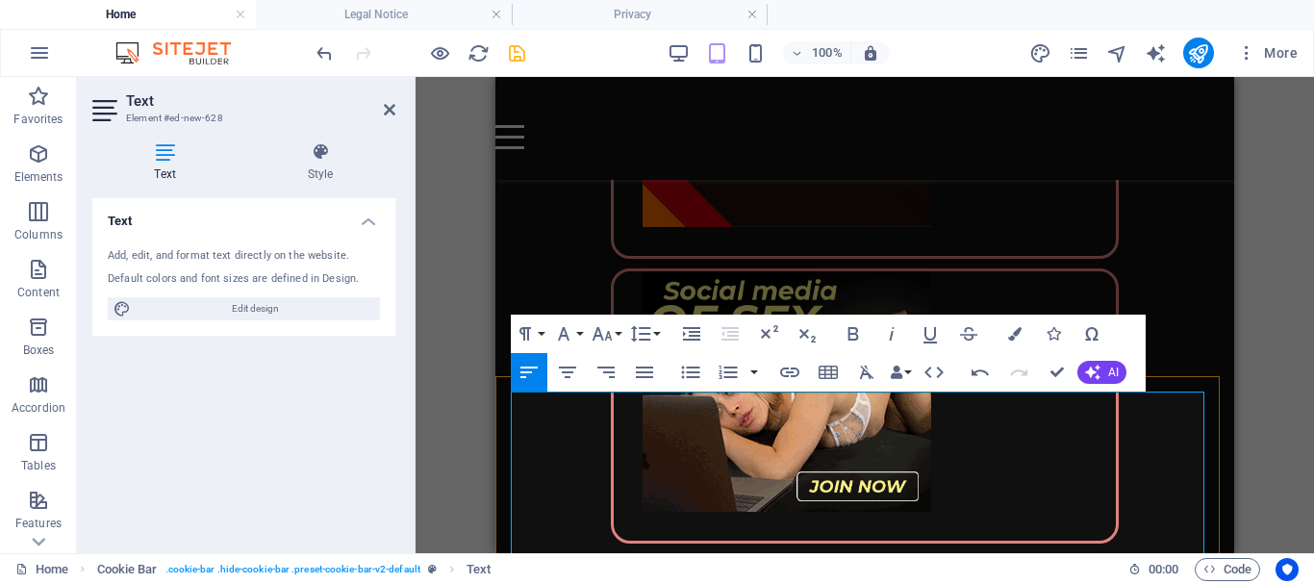
scroll to position [5736, 0]
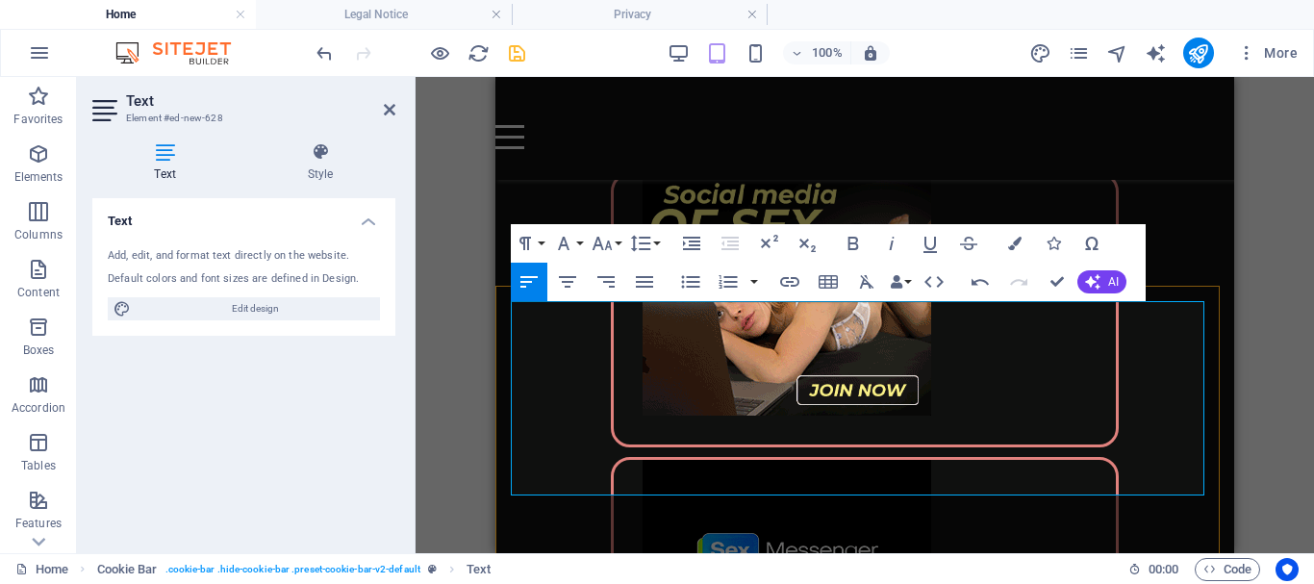
drag, startPoint x: 762, startPoint y: 380, endPoint x: 619, endPoint y: 408, distance: 145.0
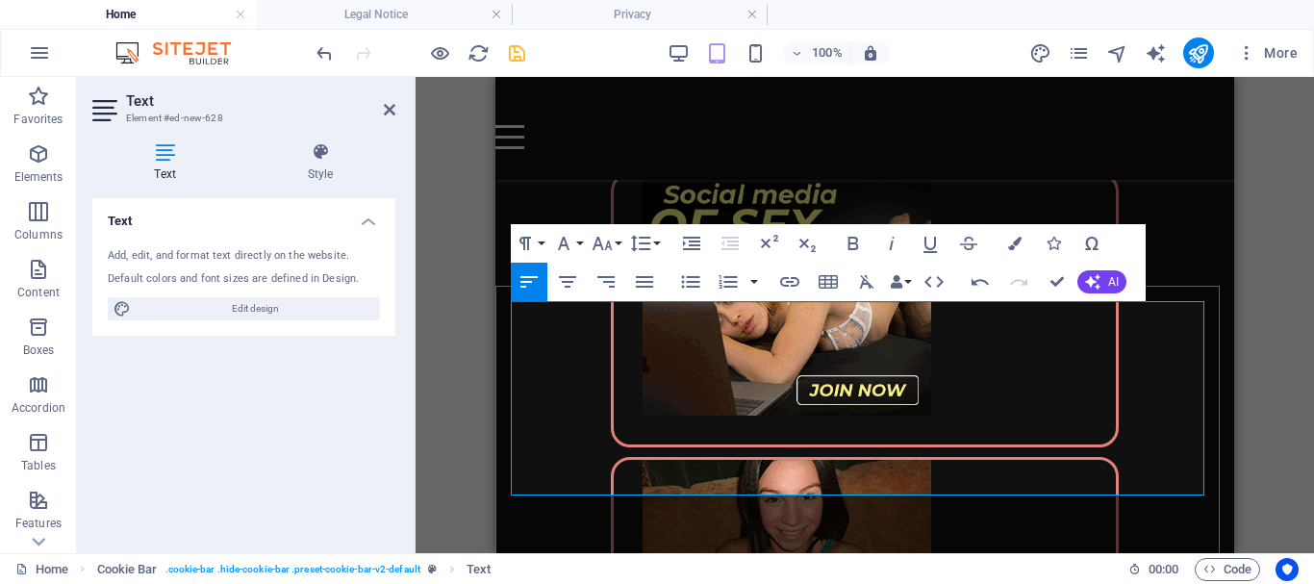
drag, startPoint x: 874, startPoint y: 382, endPoint x: 619, endPoint y: 399, distance: 255.4
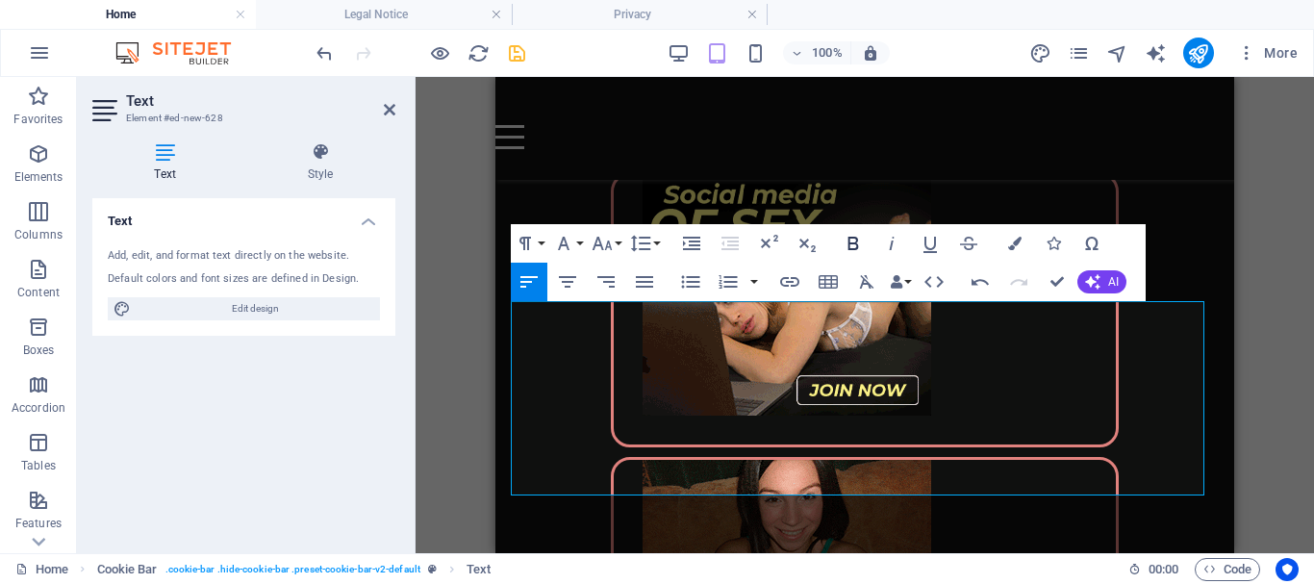
click at [850, 238] on icon "button" at bounding box center [852, 243] width 23 height 23
drag, startPoint x: 730, startPoint y: 198, endPoint x: 1056, endPoint y: 275, distance: 334.9
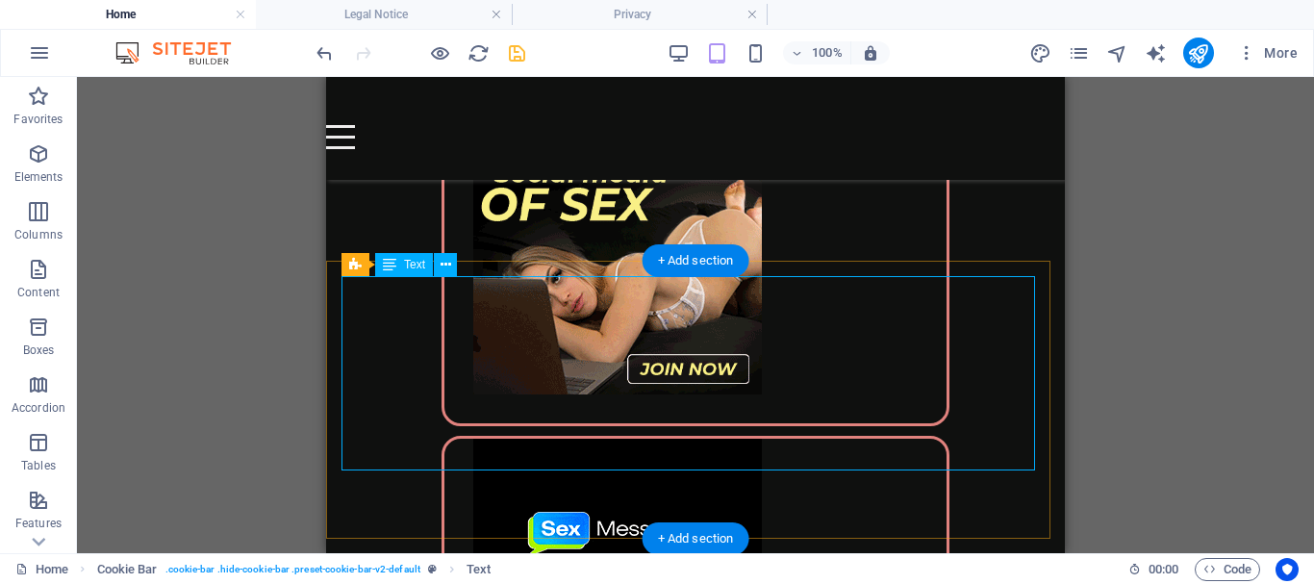
scroll to position [5761, 0]
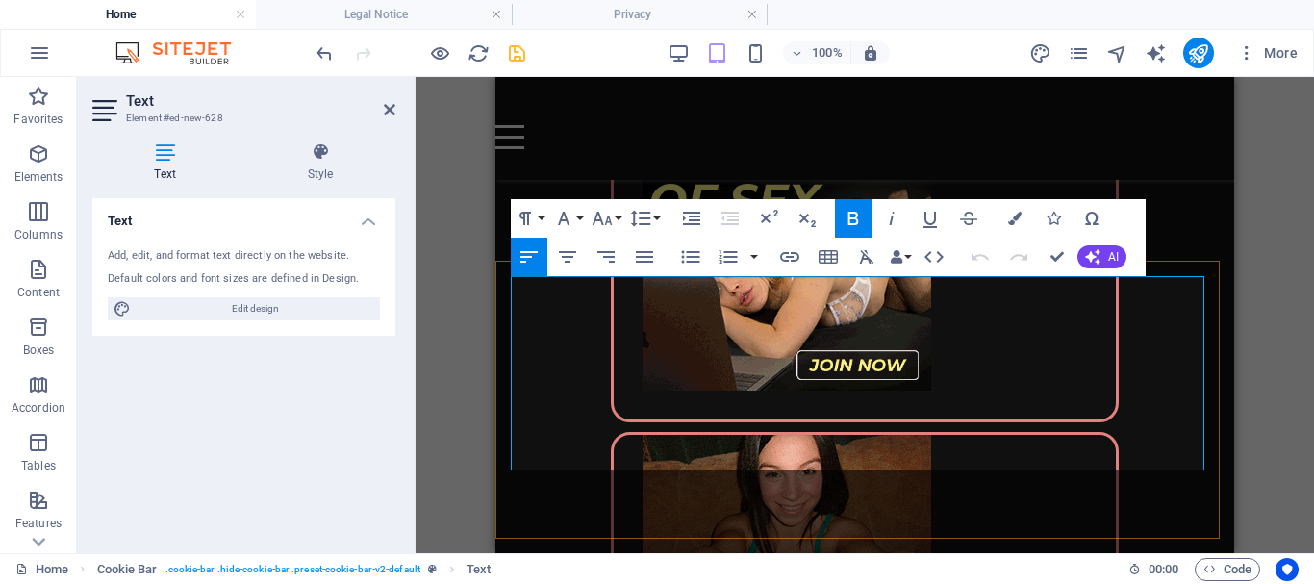
drag, startPoint x: 570, startPoint y: 456, endPoint x: 1022, endPoint y: 441, distance: 452.2
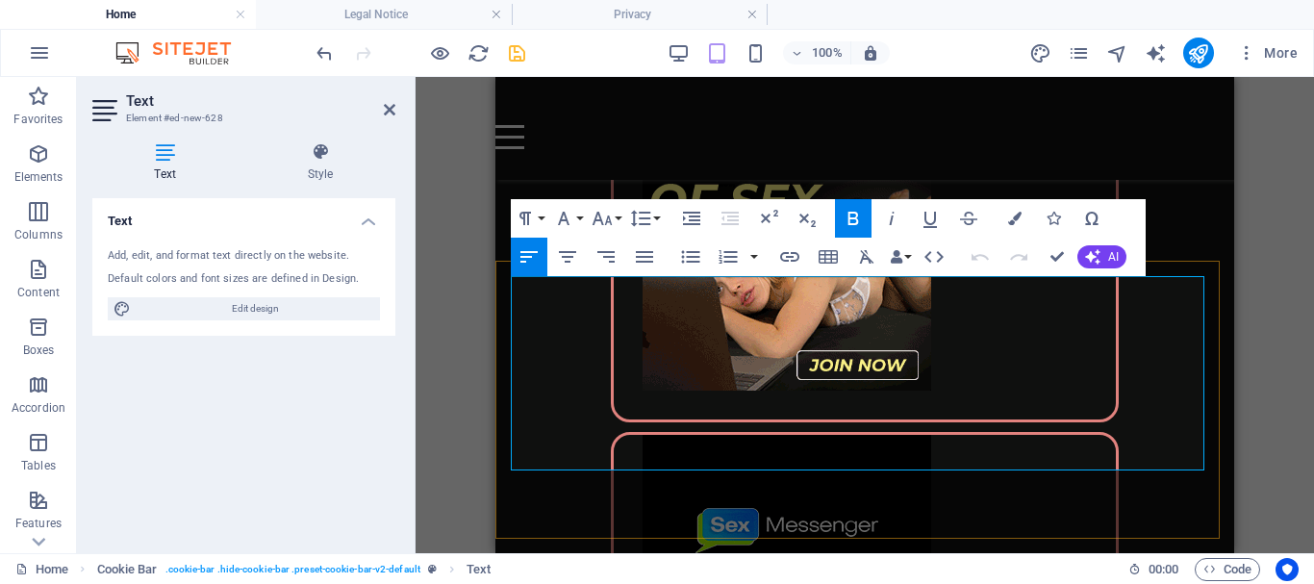
click at [853, 209] on icon "button" at bounding box center [852, 218] width 23 height 23
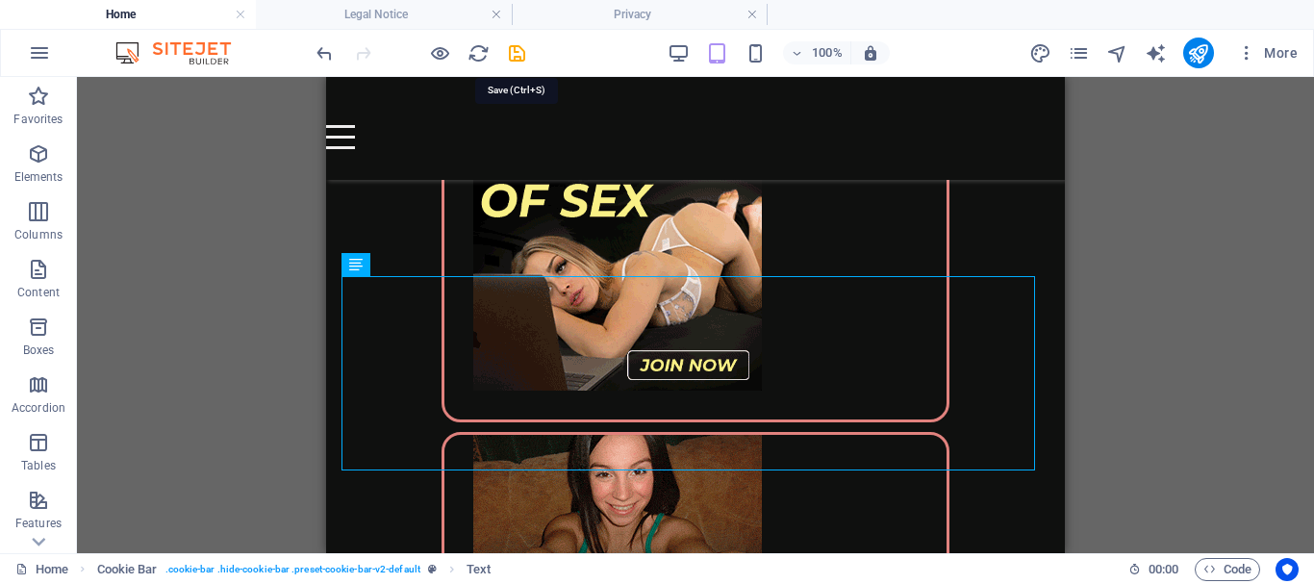
click at [515, 50] on icon "save" at bounding box center [517, 53] width 22 height 22
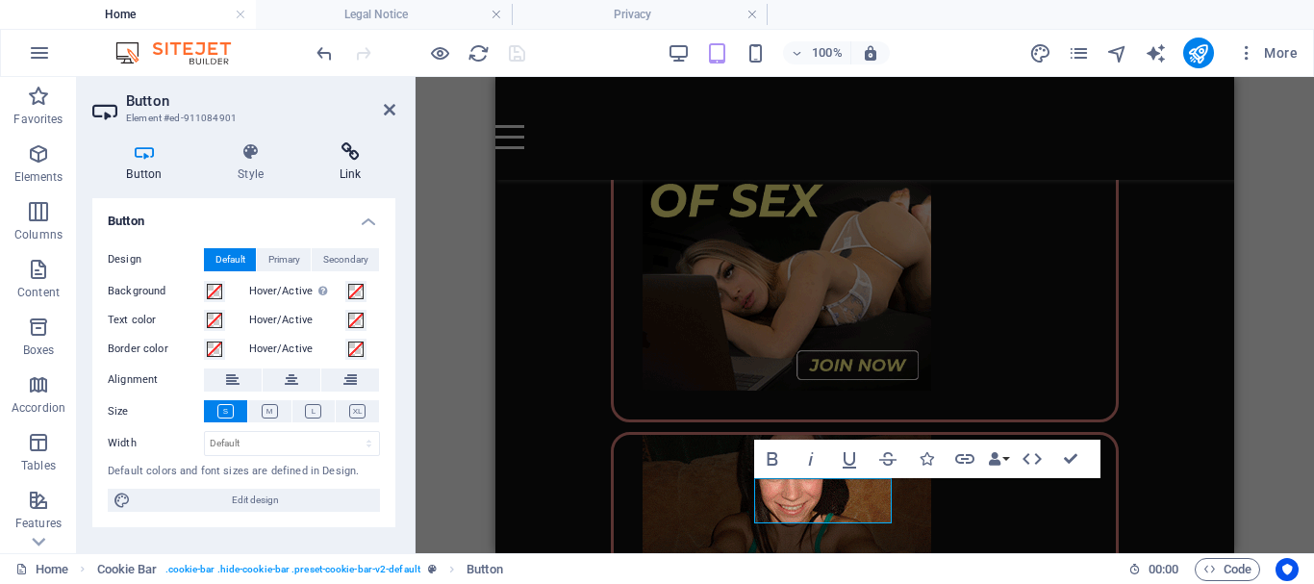
click at [350, 156] on icon at bounding box center [350, 151] width 90 height 19
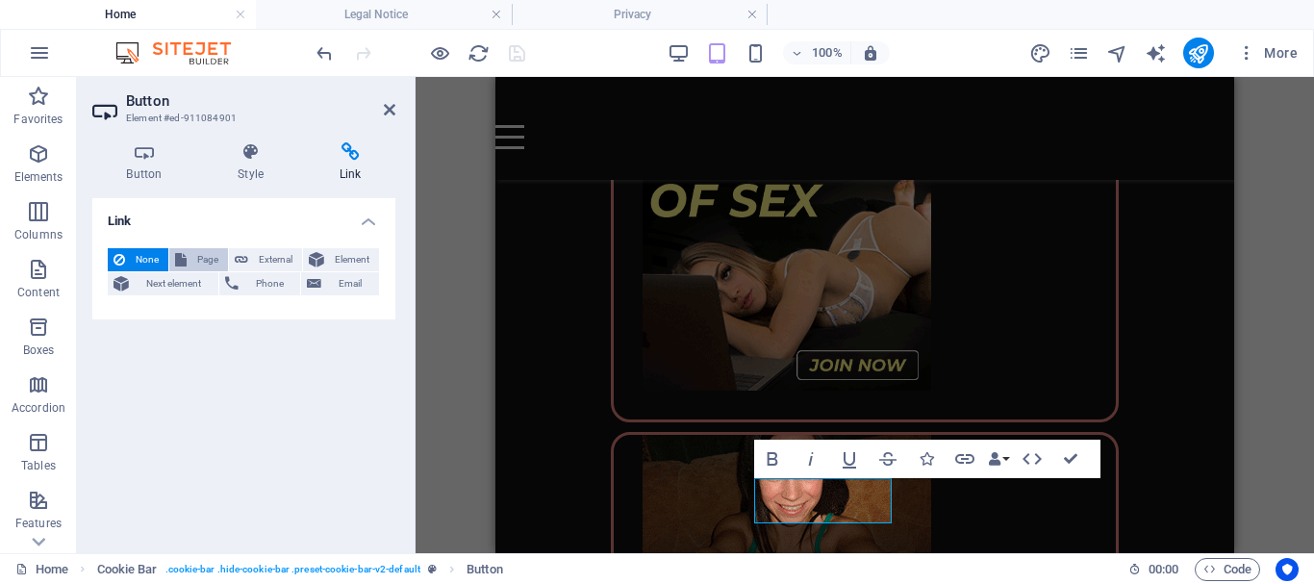
click at [199, 255] on span "Page" at bounding box center [207, 259] width 30 height 23
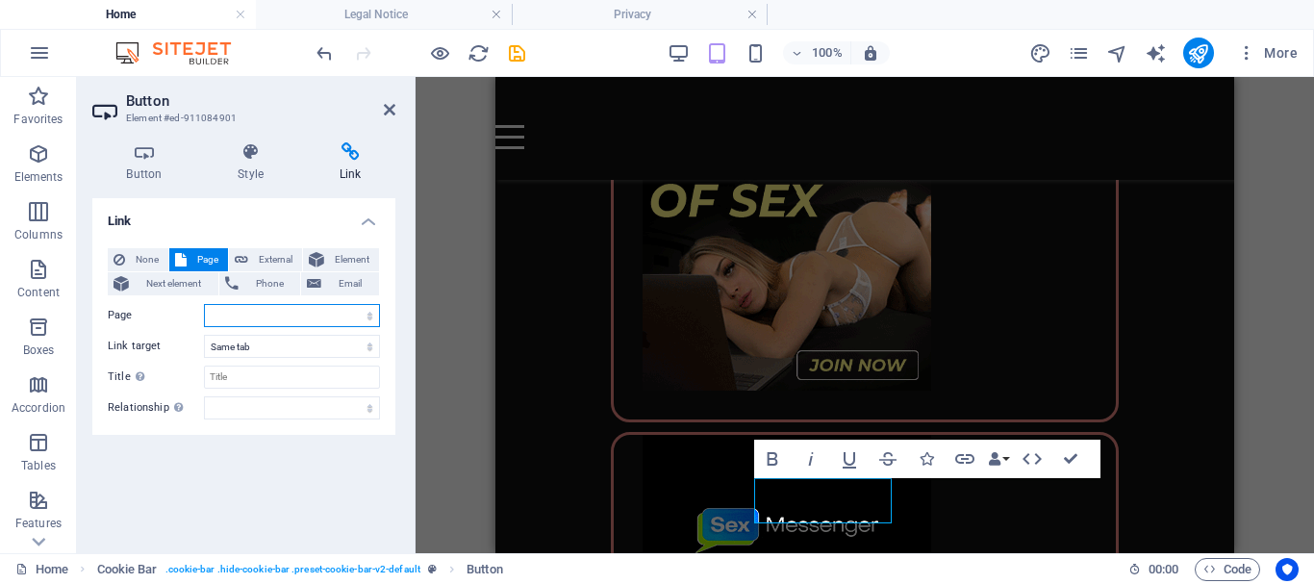
click at [275, 313] on select "Home Legal Notice Privacy Subpage" at bounding box center [292, 315] width 176 height 23
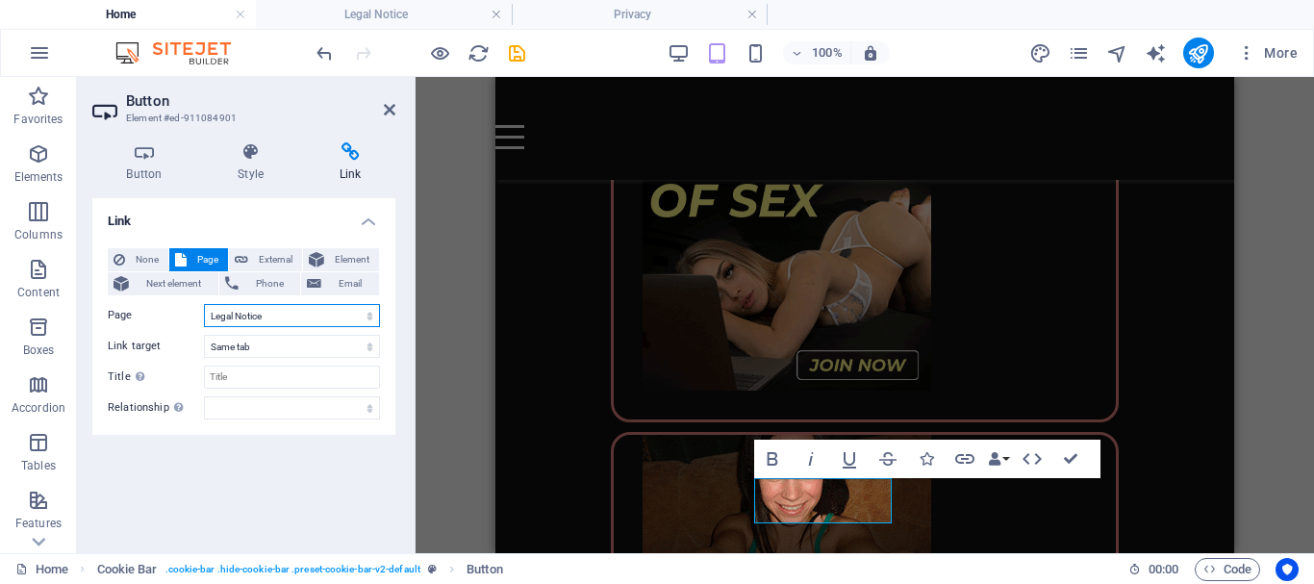
click at [204, 304] on select "Home Legal Notice Privacy Subpage" at bounding box center [292, 315] width 176 height 23
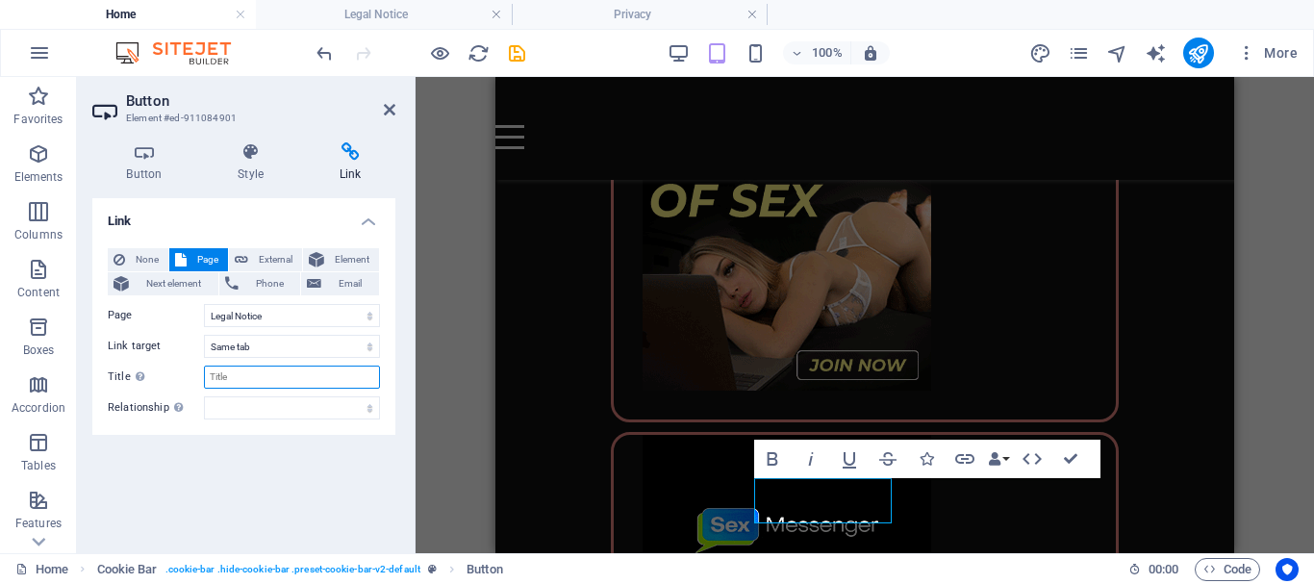
click at [238, 377] on input "Title Additional link description, should not be the same as the link text. The…" at bounding box center [292, 376] width 176 height 23
click at [284, 315] on select "Home Legal Notice Privacy Subpage" at bounding box center [292, 315] width 176 height 23
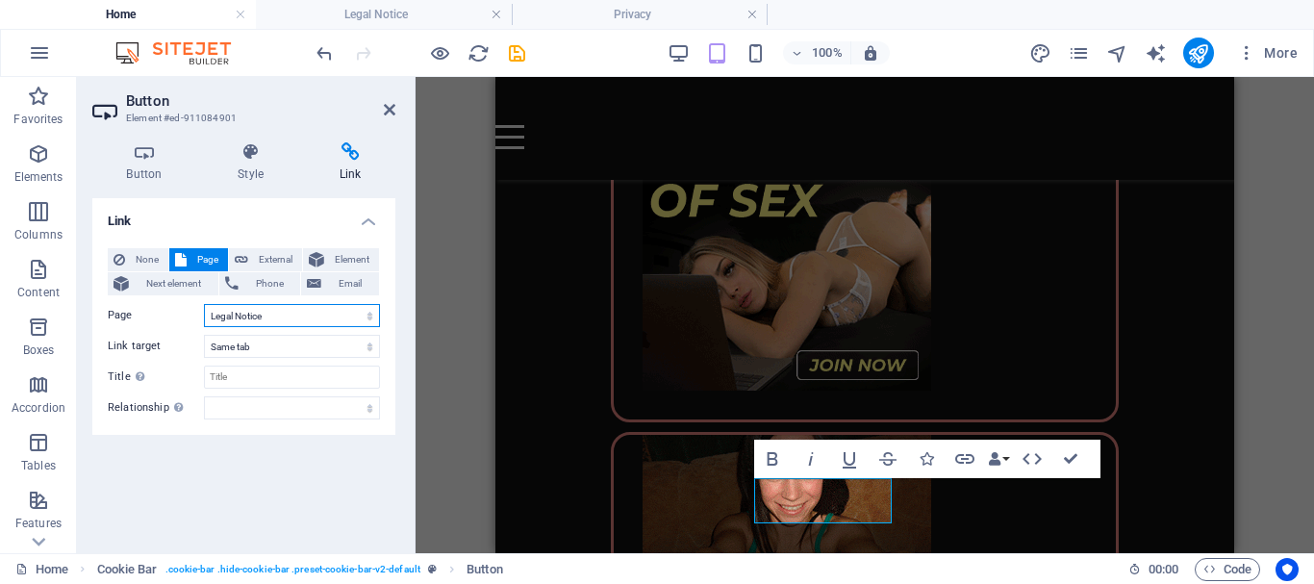
select select "2"
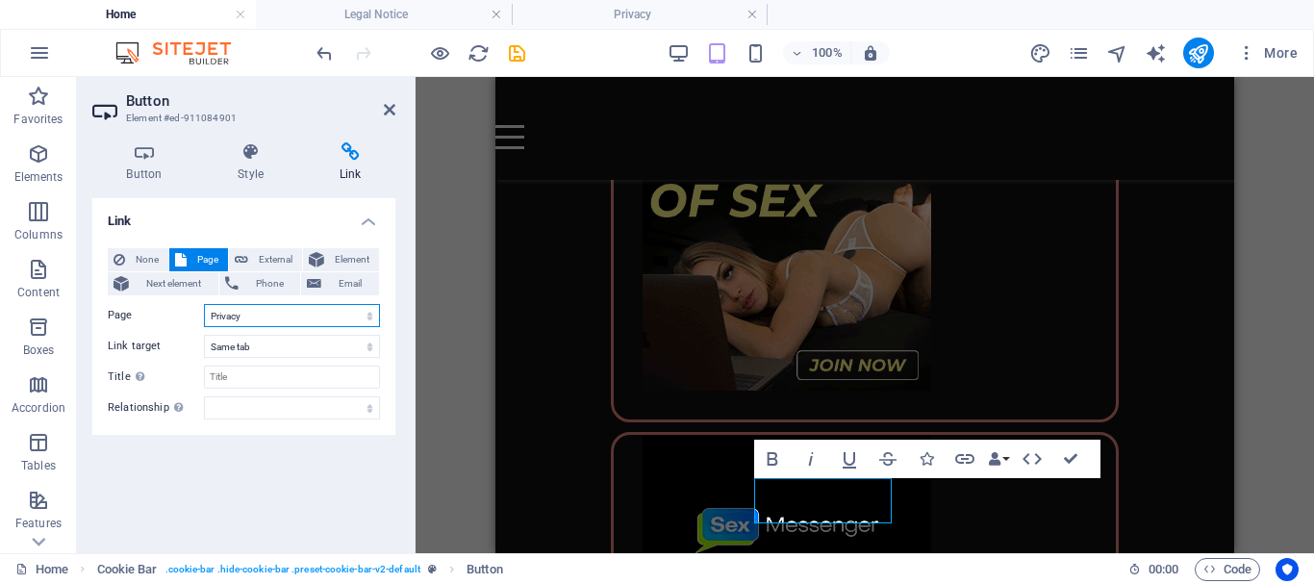
click at [204, 304] on select "Home Legal Notice Privacy Subpage" at bounding box center [292, 315] width 176 height 23
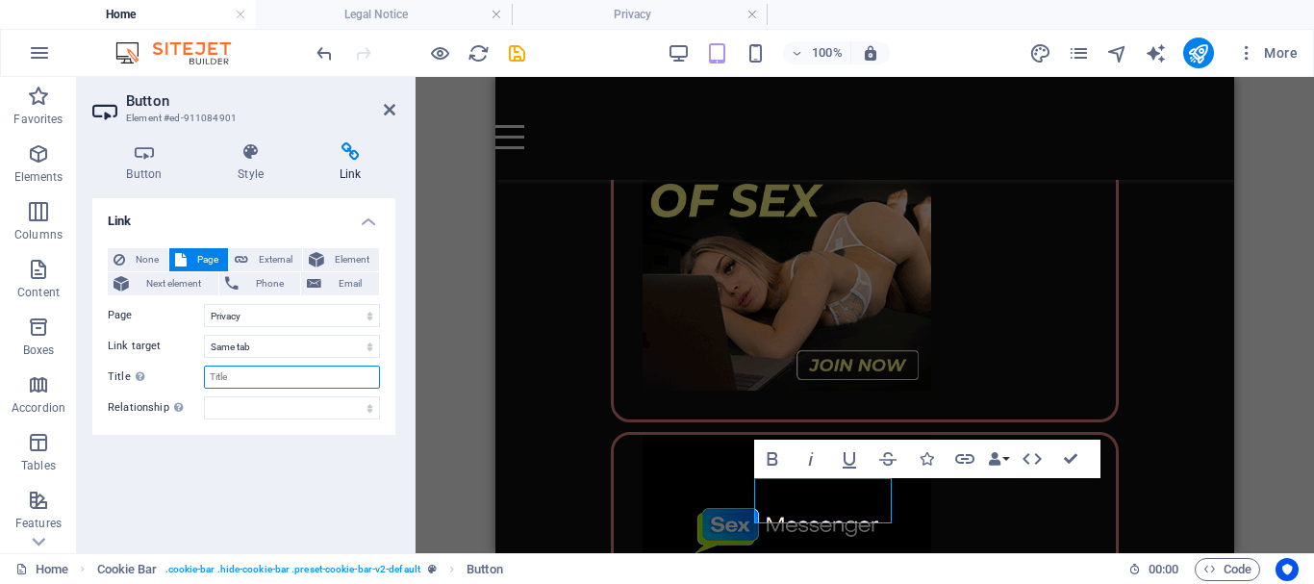
click at [250, 383] on input "Title Additional link description, should not be the same as the link text. The…" at bounding box center [292, 376] width 176 height 23
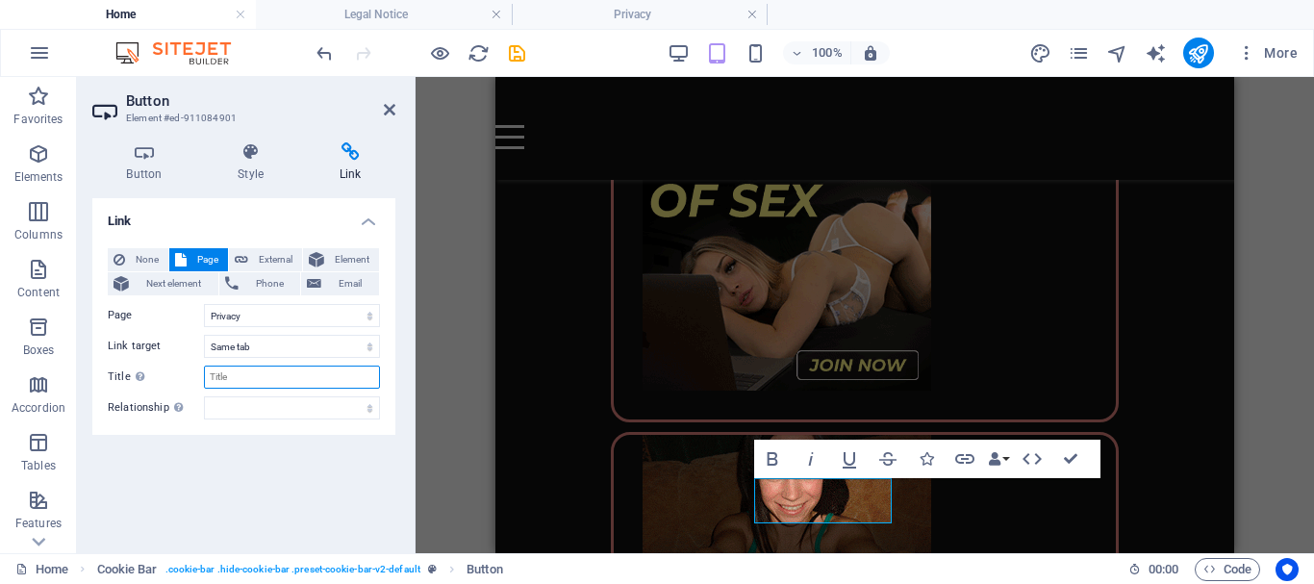
paste input "Privacy Policy"
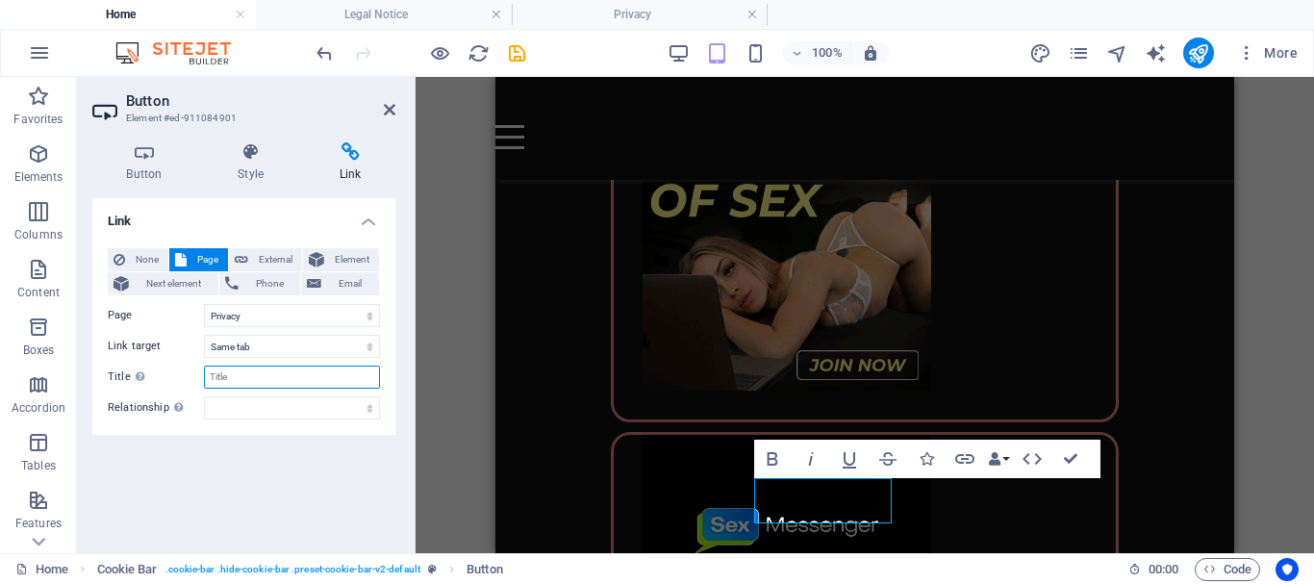
type input "Privacy Policy"
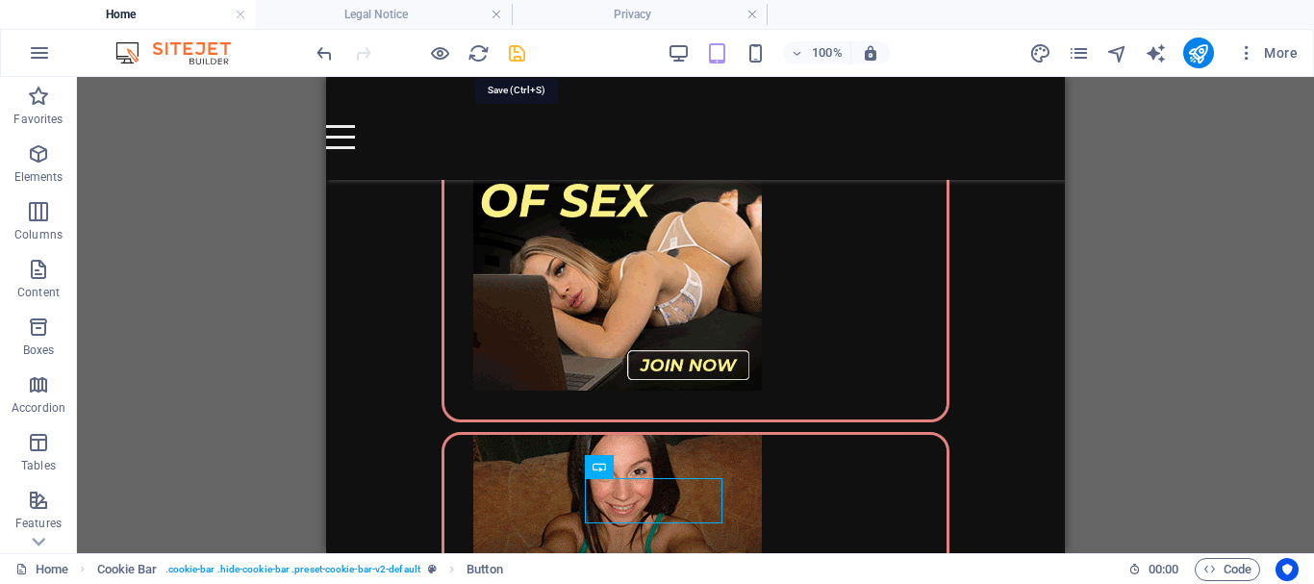
click at [514, 49] on icon "save" at bounding box center [517, 53] width 22 height 22
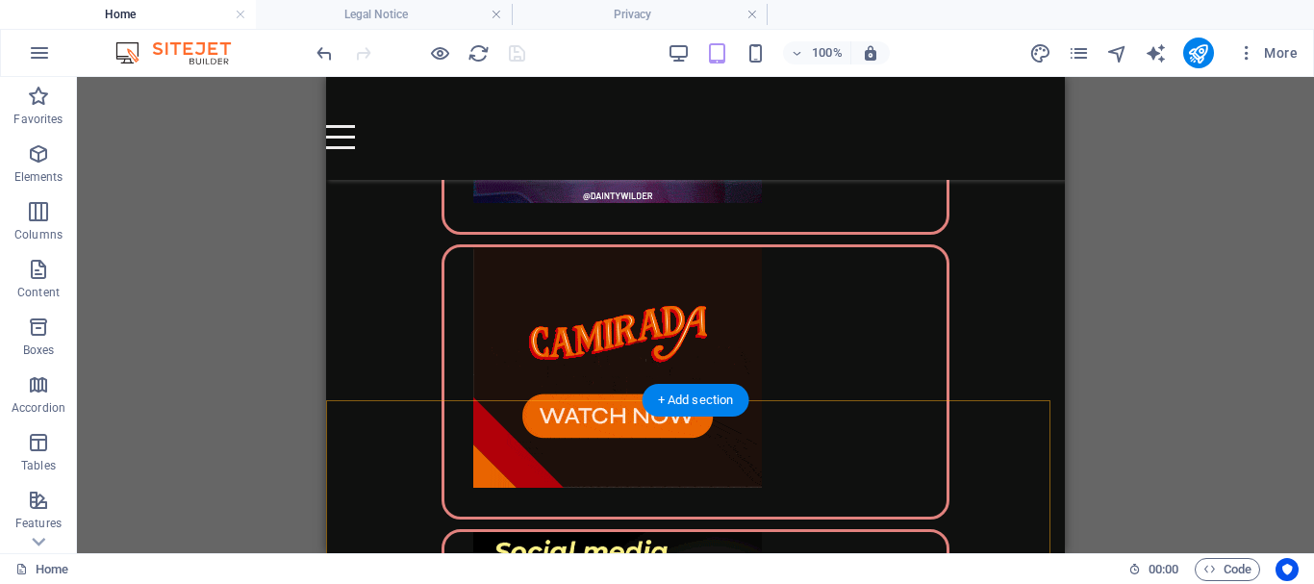
scroll to position [5280, 0]
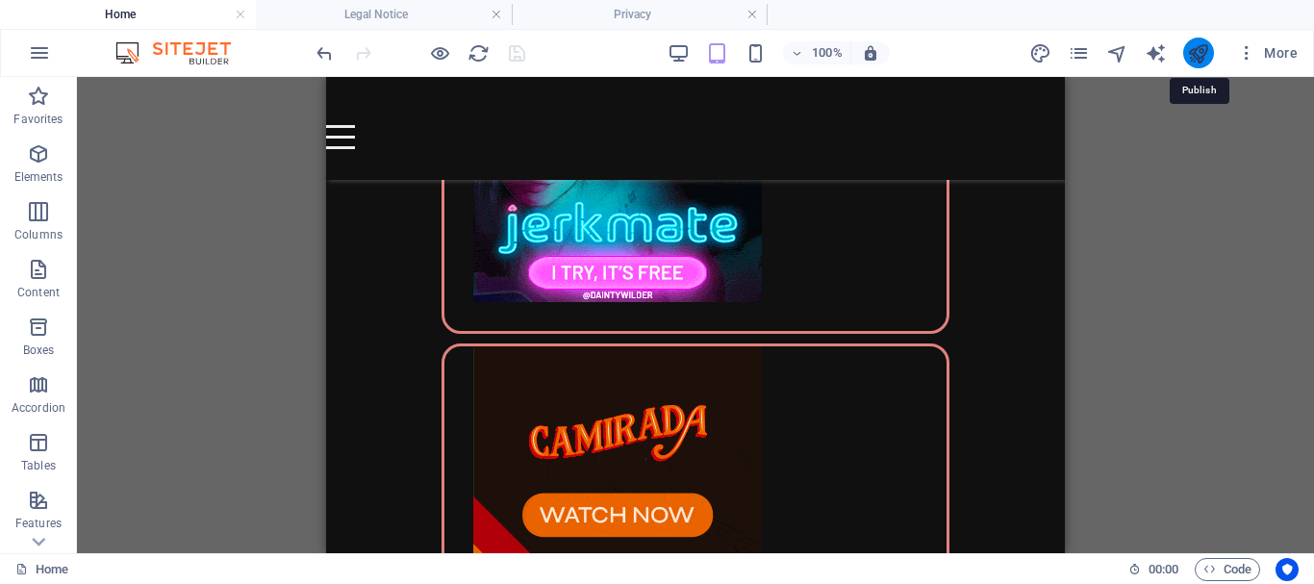
click at [1196, 49] on icon "publish" at bounding box center [1198, 53] width 22 height 22
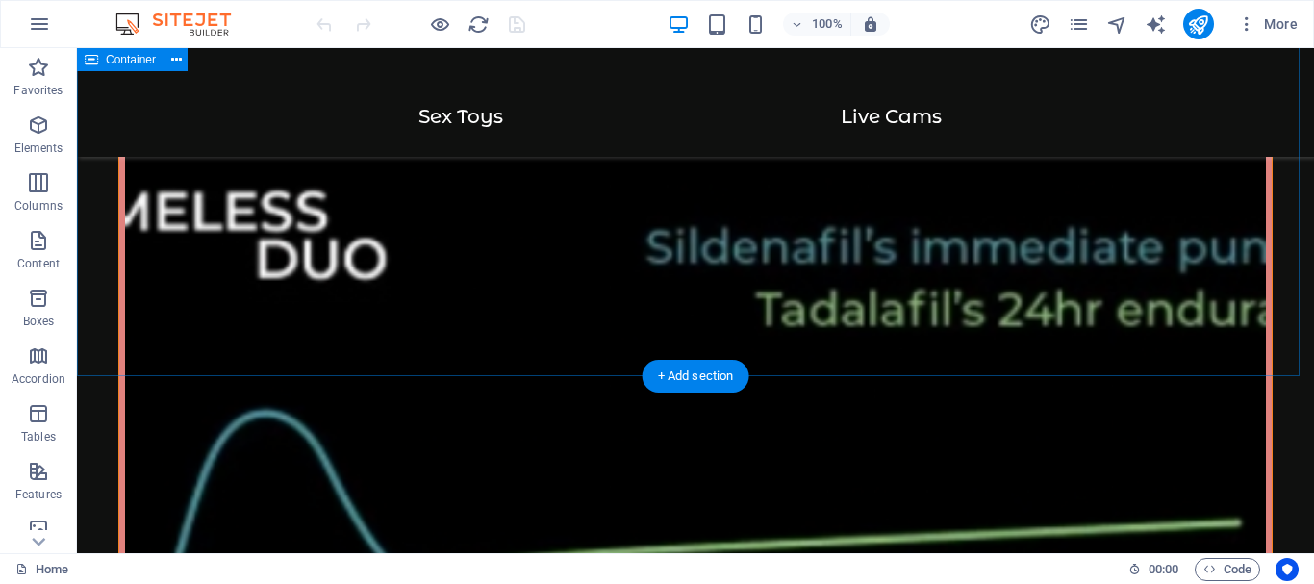
scroll to position [5008, 0]
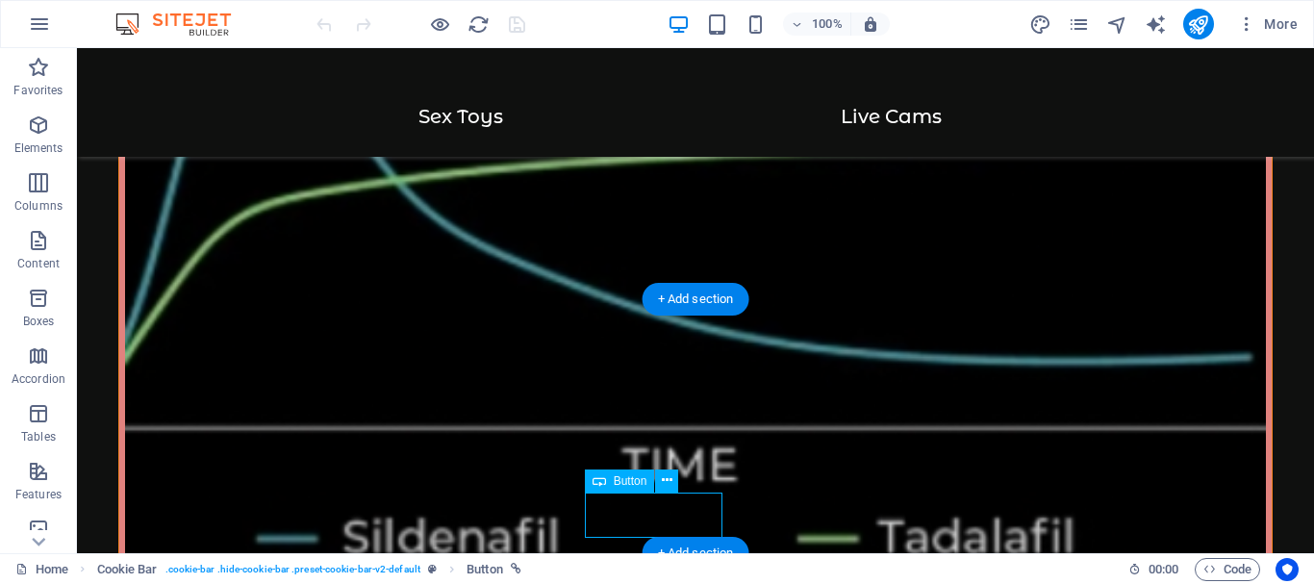
select select "2"
select select
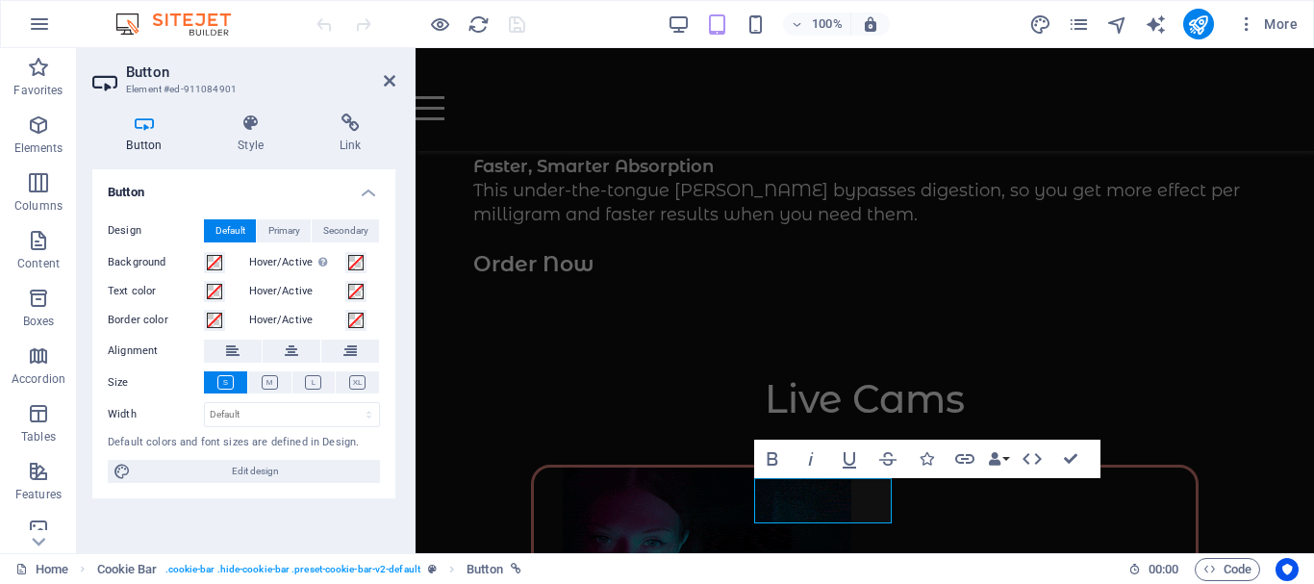
scroll to position [5491, 0]
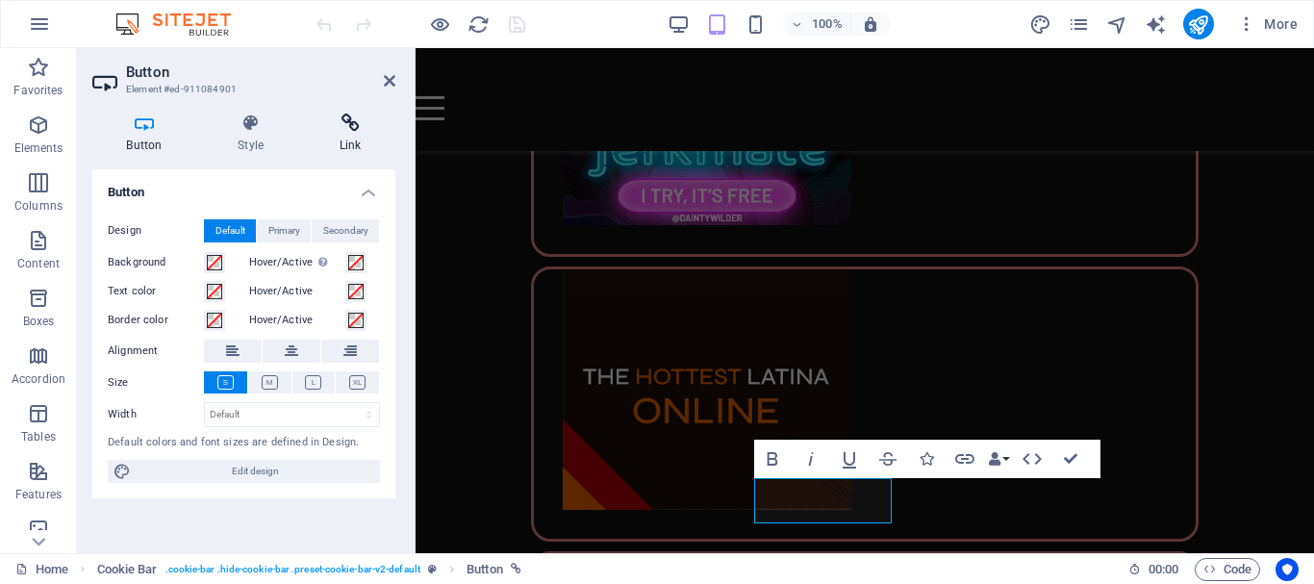
click at [351, 127] on icon at bounding box center [350, 122] width 90 height 19
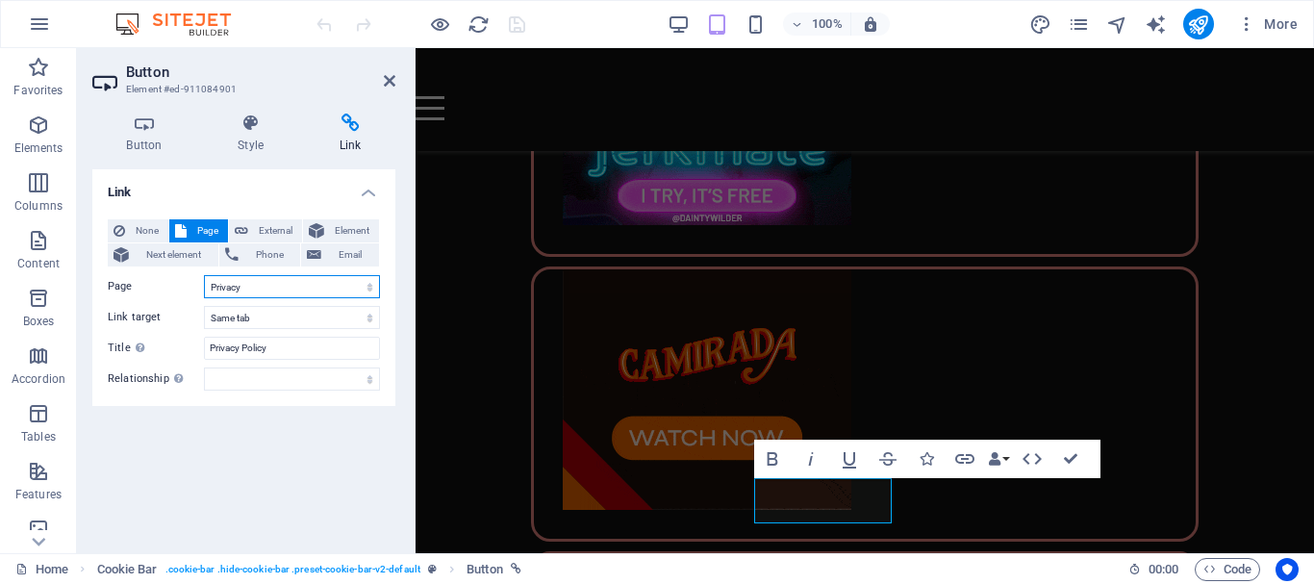
click at [286, 287] on select "Home Legal Notice Privacy Subpage" at bounding box center [292, 286] width 176 height 23
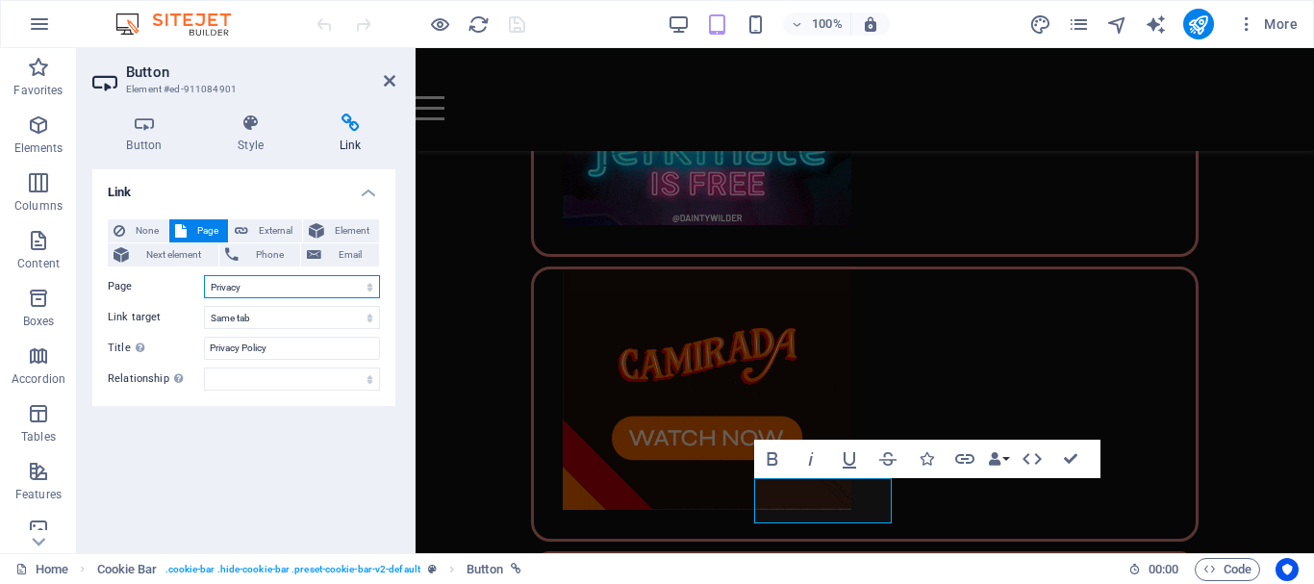
select select "1"
click at [204, 275] on select "Home Legal Notice Privacy Subpage" at bounding box center [292, 286] width 176 height 23
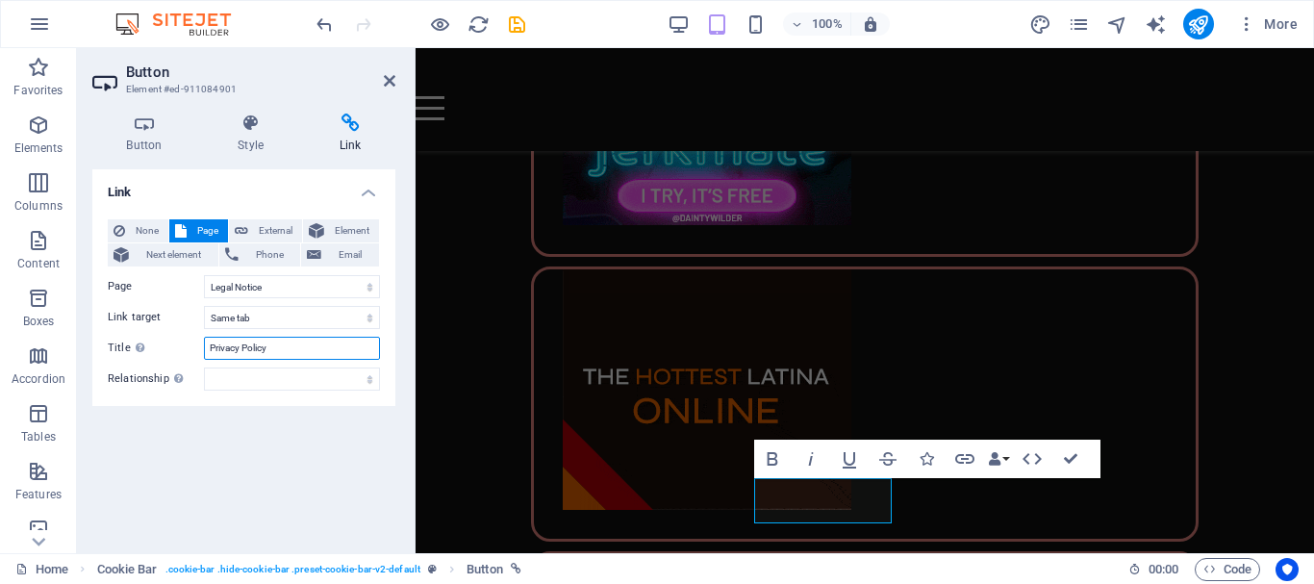
drag, startPoint x: 281, startPoint y: 352, endPoint x: 196, endPoint y: 347, distance: 84.8
click at [196, 347] on div "Title Additional link description, should not be the same as the link text. The…" at bounding box center [244, 348] width 272 height 23
type input "Terms and conditions"
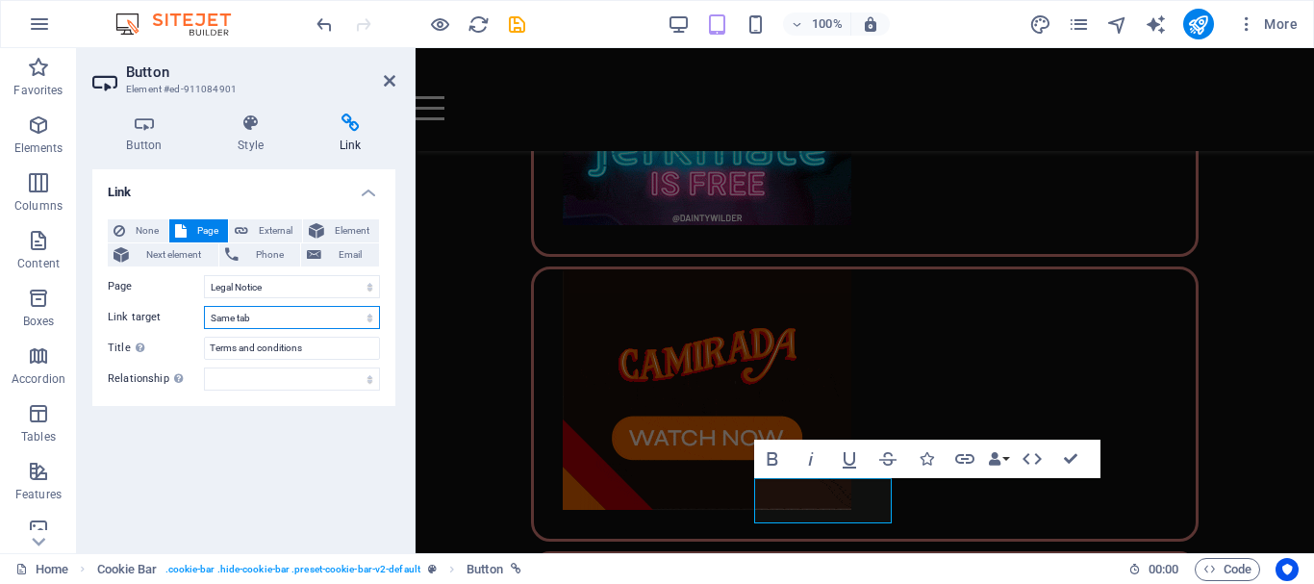
click at [290, 317] on select "New tab Same tab Overlay" at bounding box center [292, 317] width 176 height 23
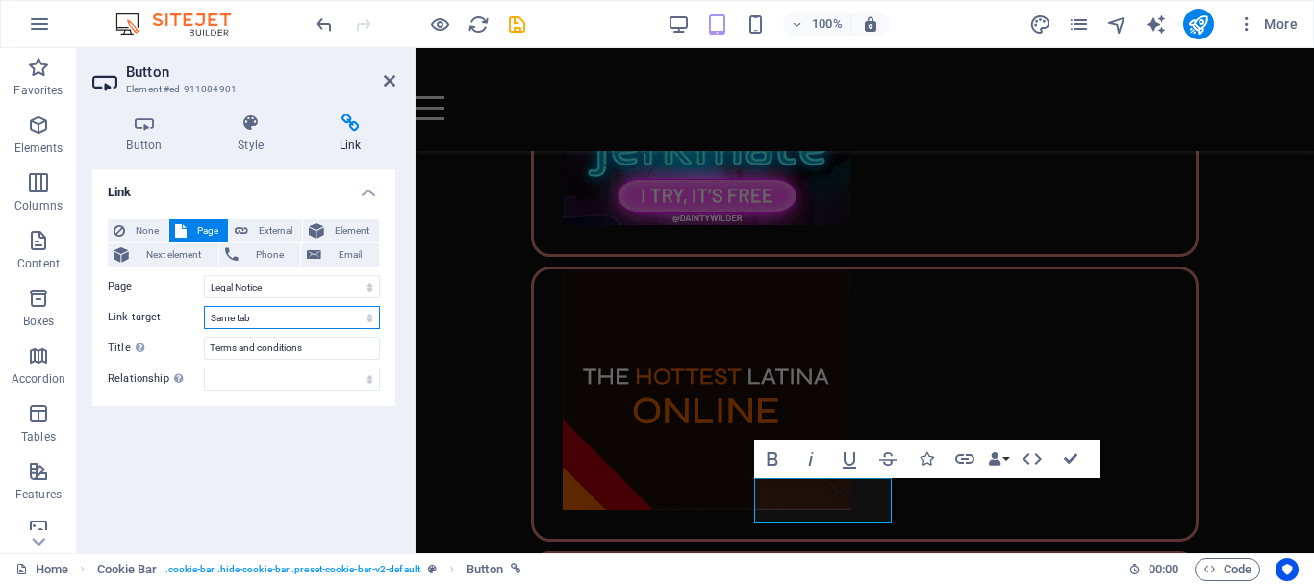
select select "blank"
click at [204, 306] on select "New tab Same tab Overlay" at bounding box center [292, 317] width 176 height 23
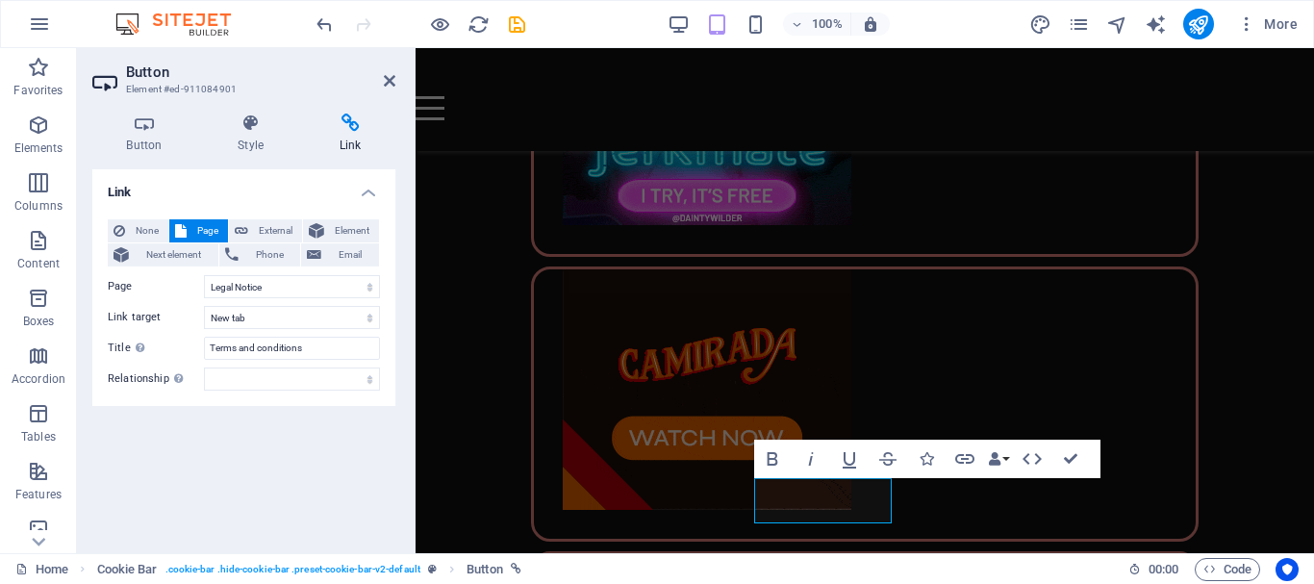
click at [274, 421] on div "Link None Page External Element Next element Phone Email Page Home Legal Notice…" at bounding box center [243, 353] width 303 height 368
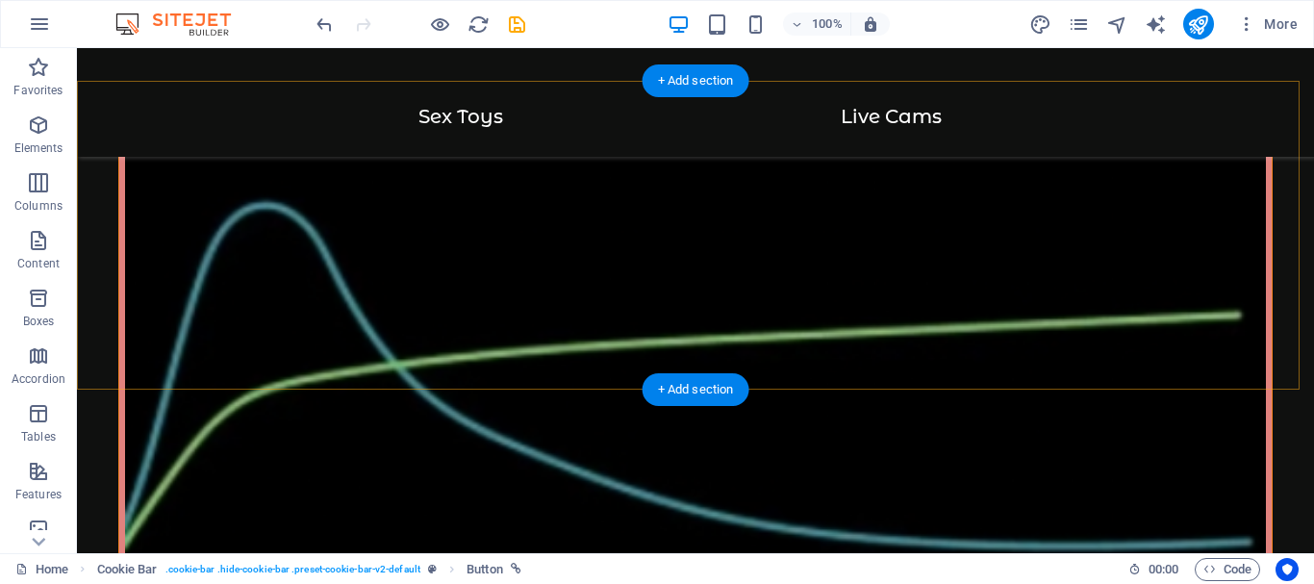
scroll to position [5008, 0]
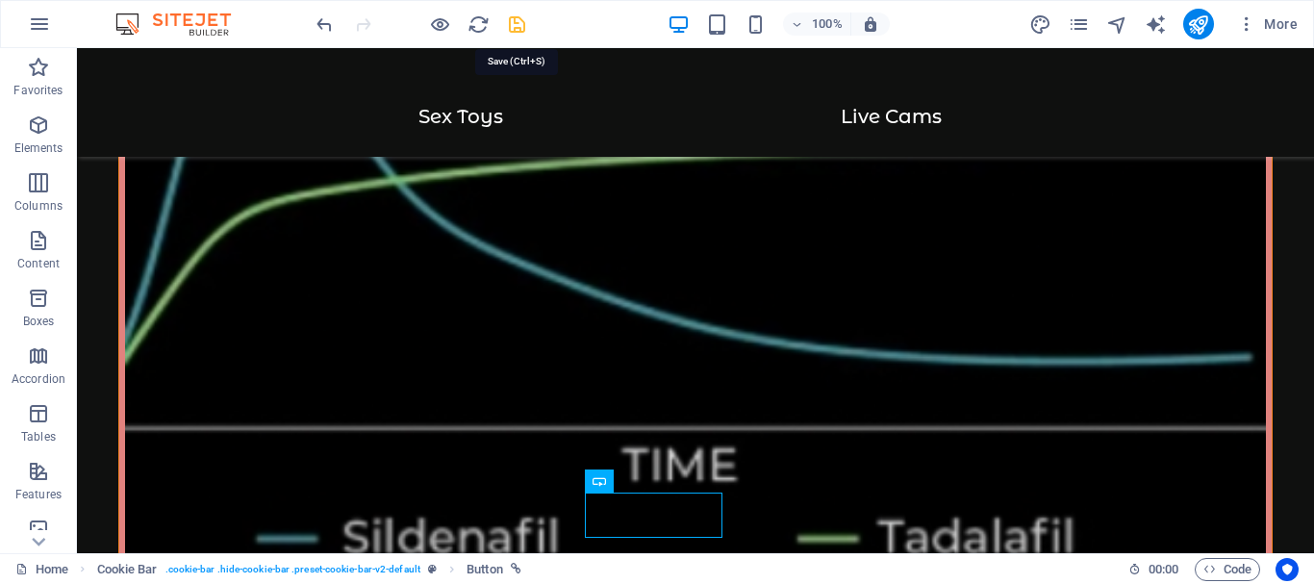
click at [513, 24] on icon "save" at bounding box center [517, 24] width 22 height 22
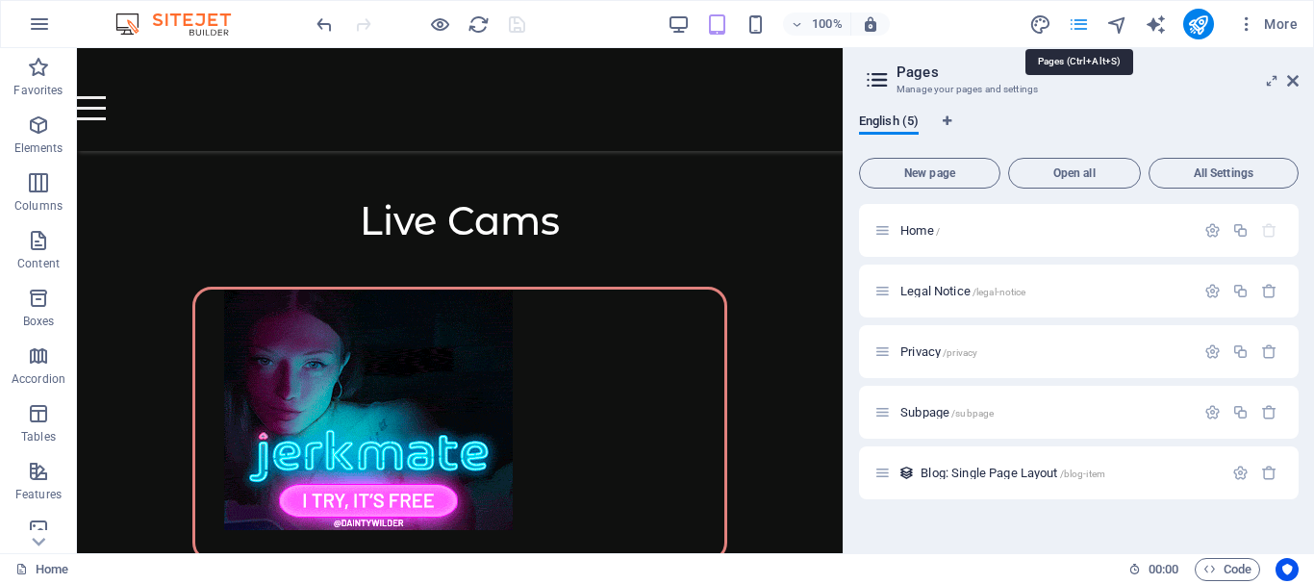
scroll to position [4975, 0]
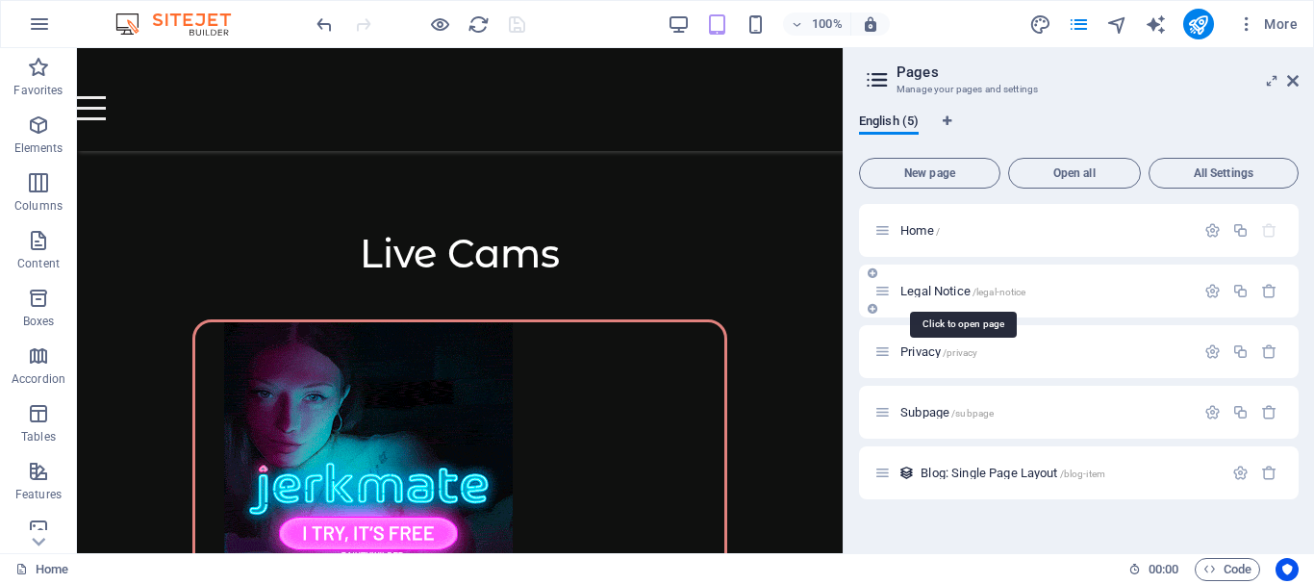
click at [954, 291] on span "Legal Notice /legal-notice" at bounding box center [962, 291] width 125 height 14
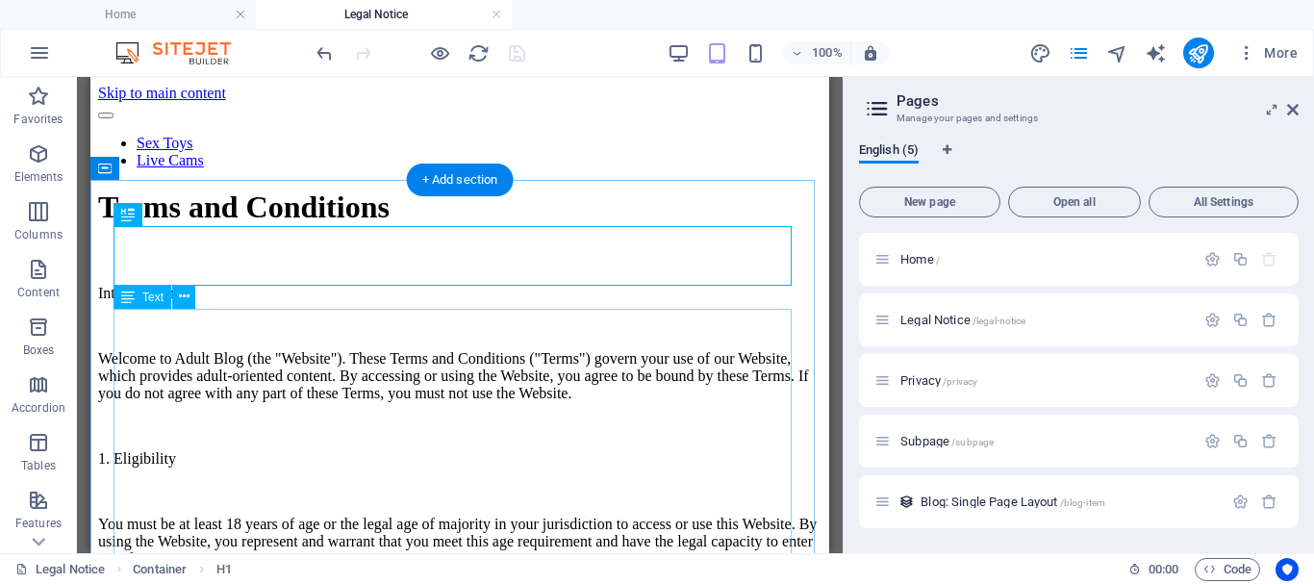
scroll to position [0, 0]
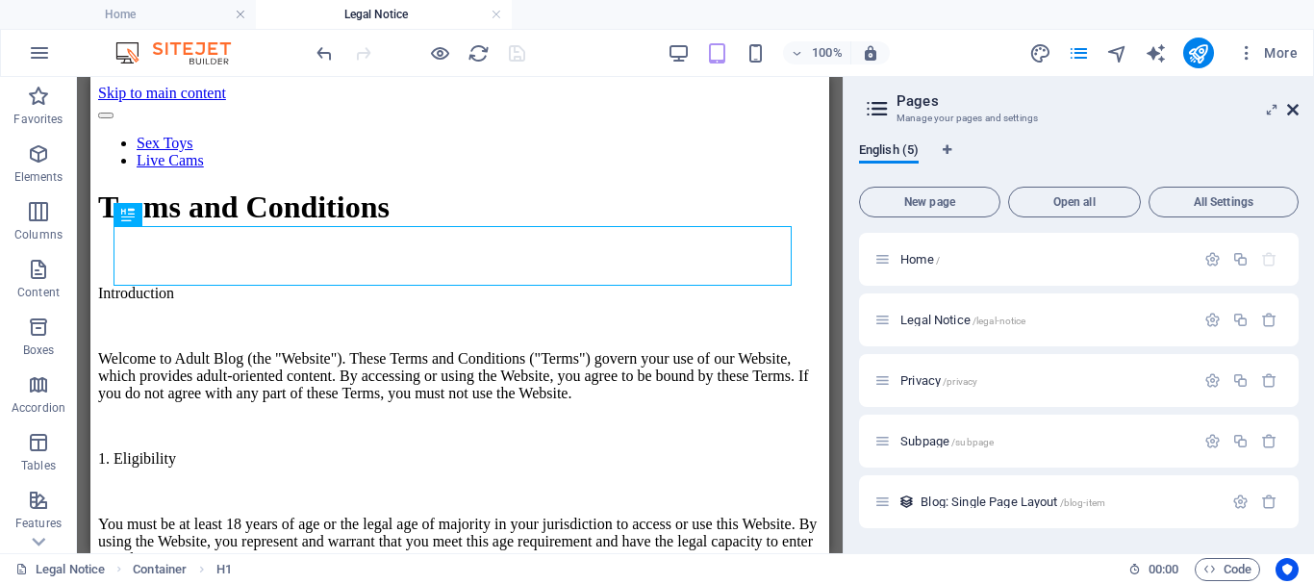
click at [1291, 104] on icon at bounding box center [1293, 109] width 12 height 15
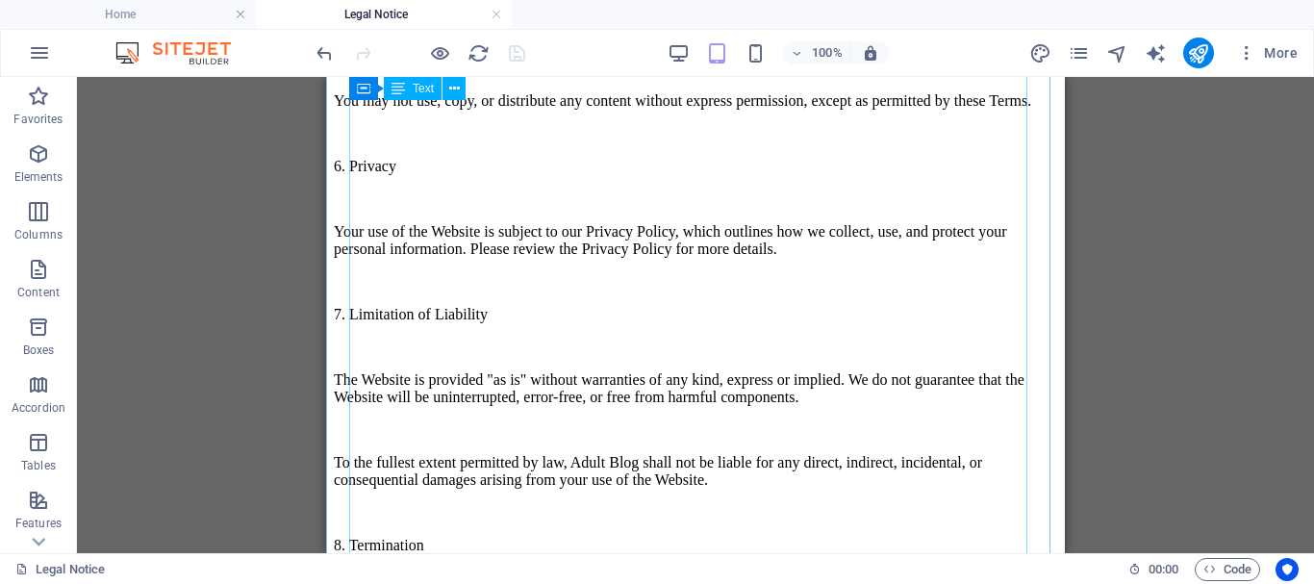
scroll to position [1539, 0]
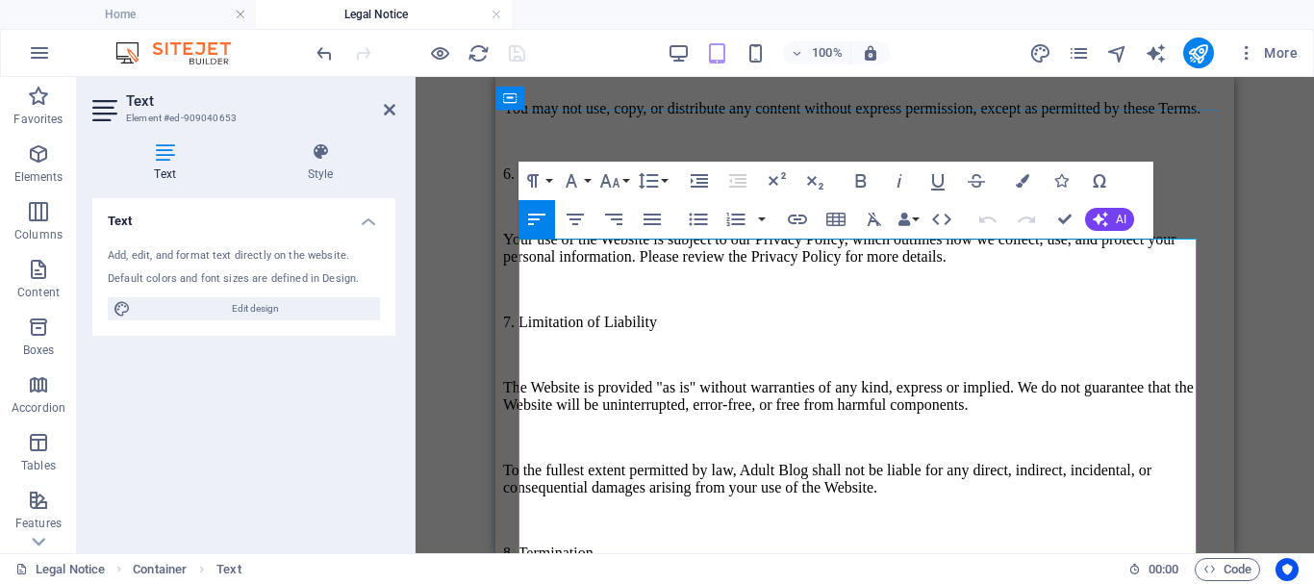
scroll to position [70, 0]
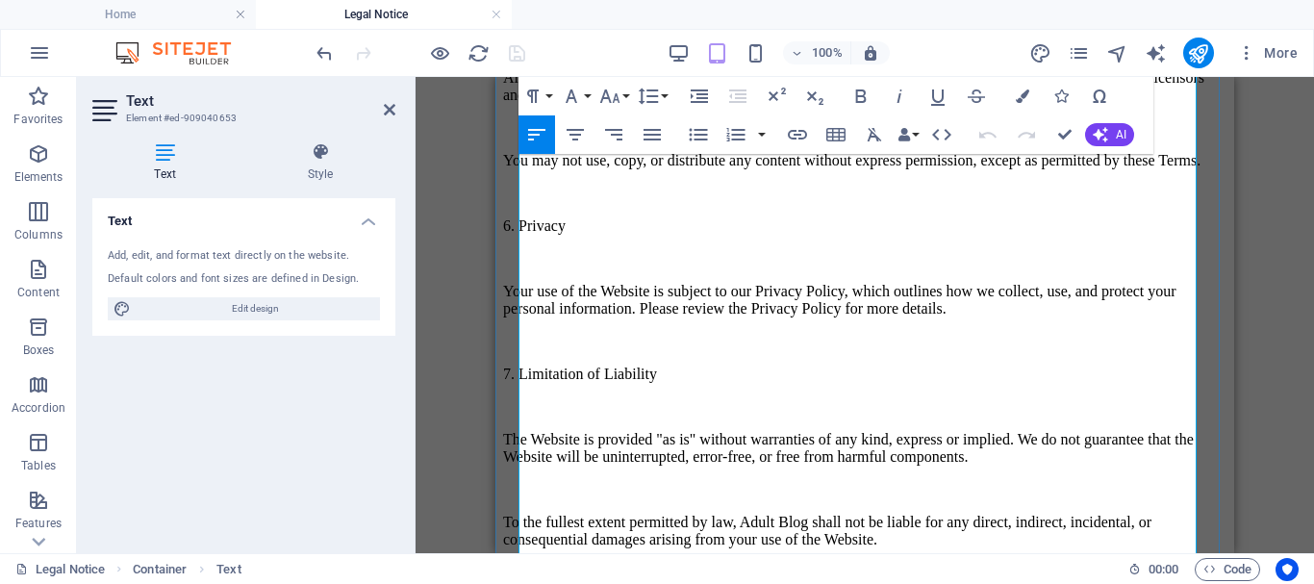
scroll to position [1513, 0]
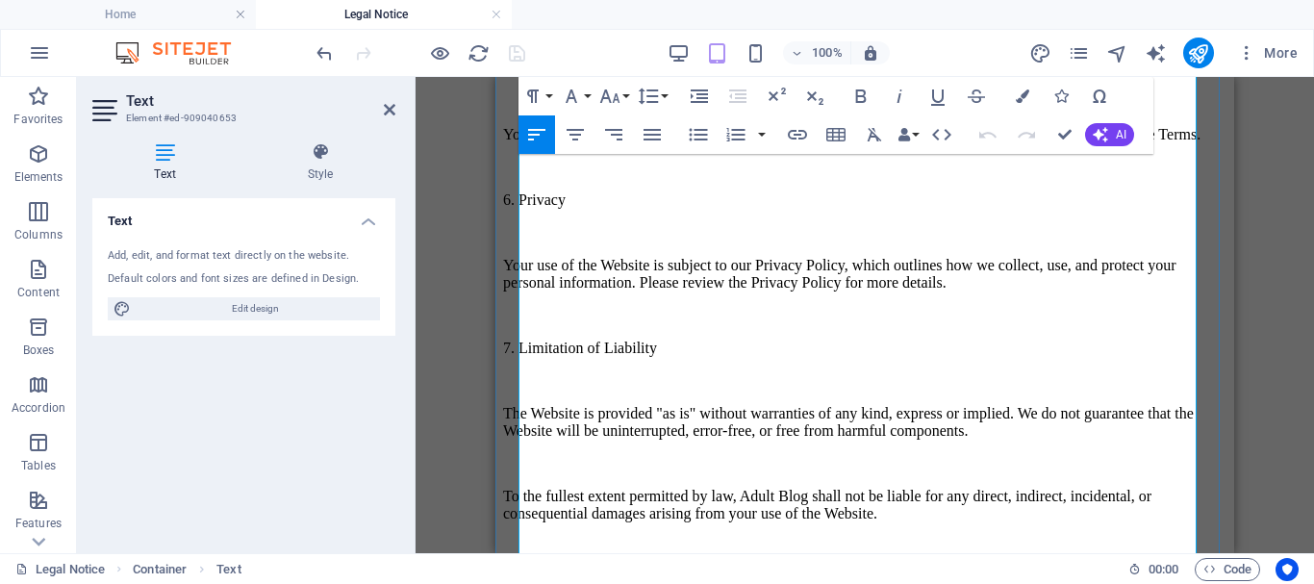
click at [805, 291] on p "Your use of the Website is subject to our Privacy Policy, which outlines how we…" at bounding box center [864, 274] width 723 height 35
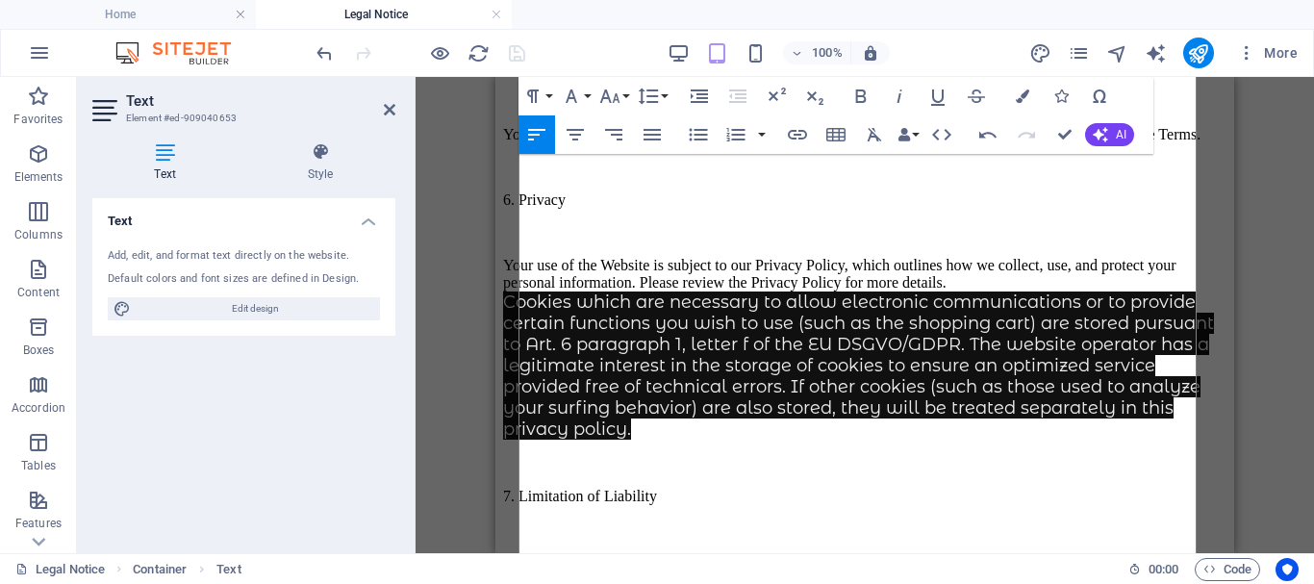
click at [808, 409] on p "Your use of the Website is subject to our Privacy Policy, which outlines how we…" at bounding box center [864, 348] width 723 height 183
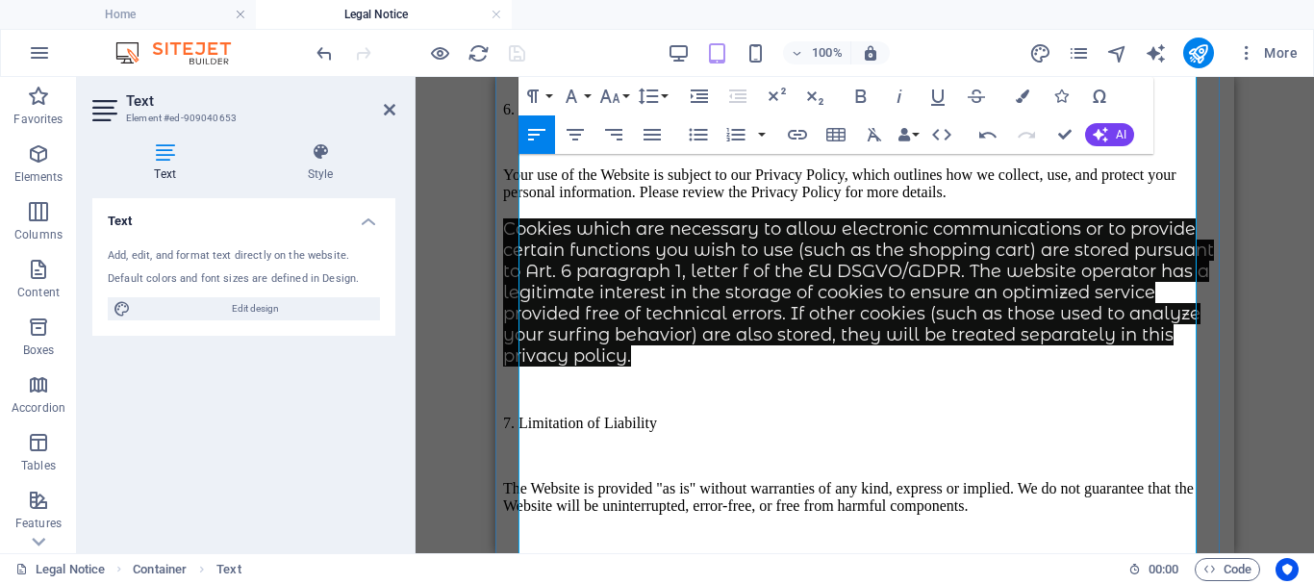
scroll to position [1609, 0]
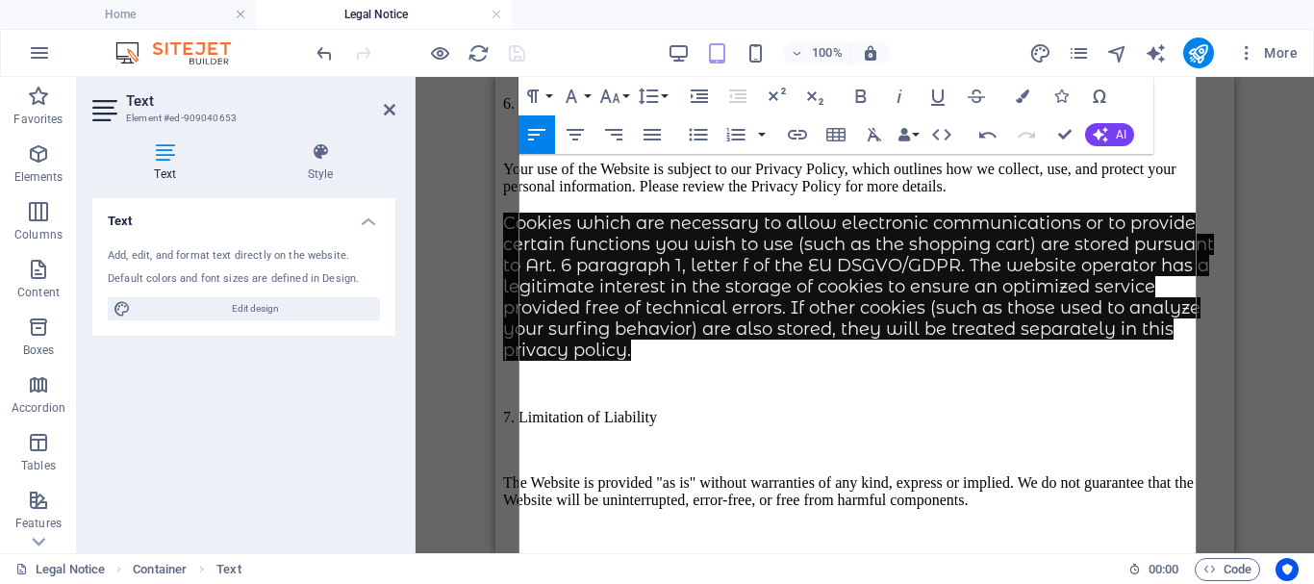
click at [538, 337] on p "Your use of the Website is subject to our Privacy Policy, which outlines how we…" at bounding box center [864, 261] width 723 height 200
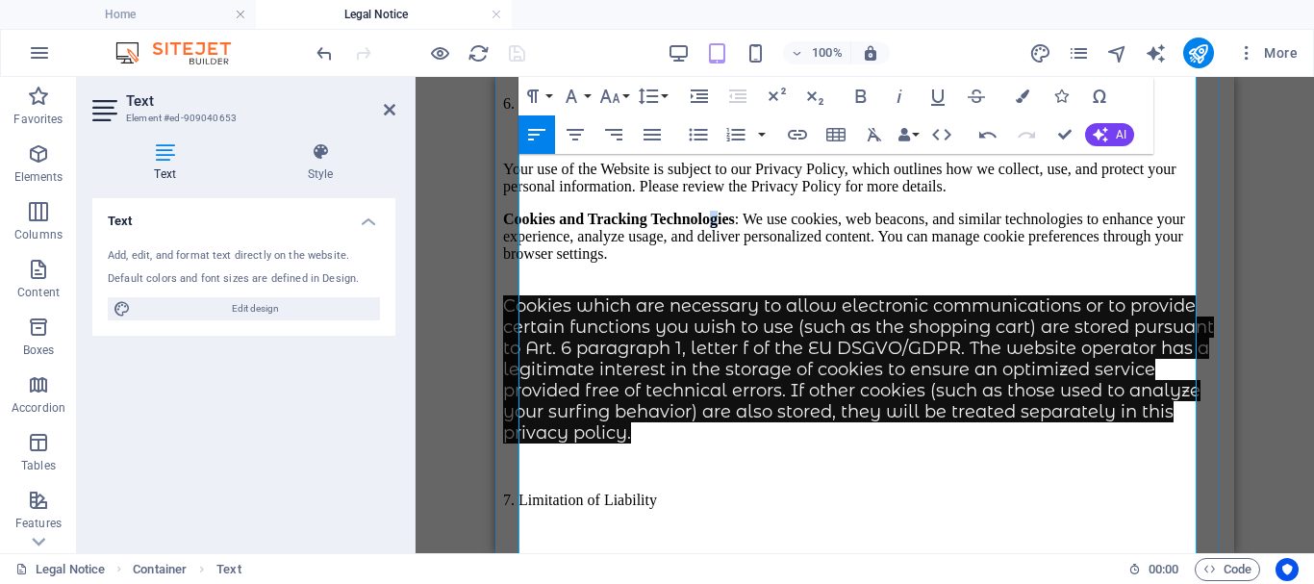
click at [807, 263] on p "Cookies and Tracking Technologies : We use cookies, web beacons, and similar te…" at bounding box center [864, 237] width 723 height 52
click at [794, 195] on p "Your use of the Website is subject to our Privacy Policy, which outlines how we…" at bounding box center [864, 178] width 723 height 35
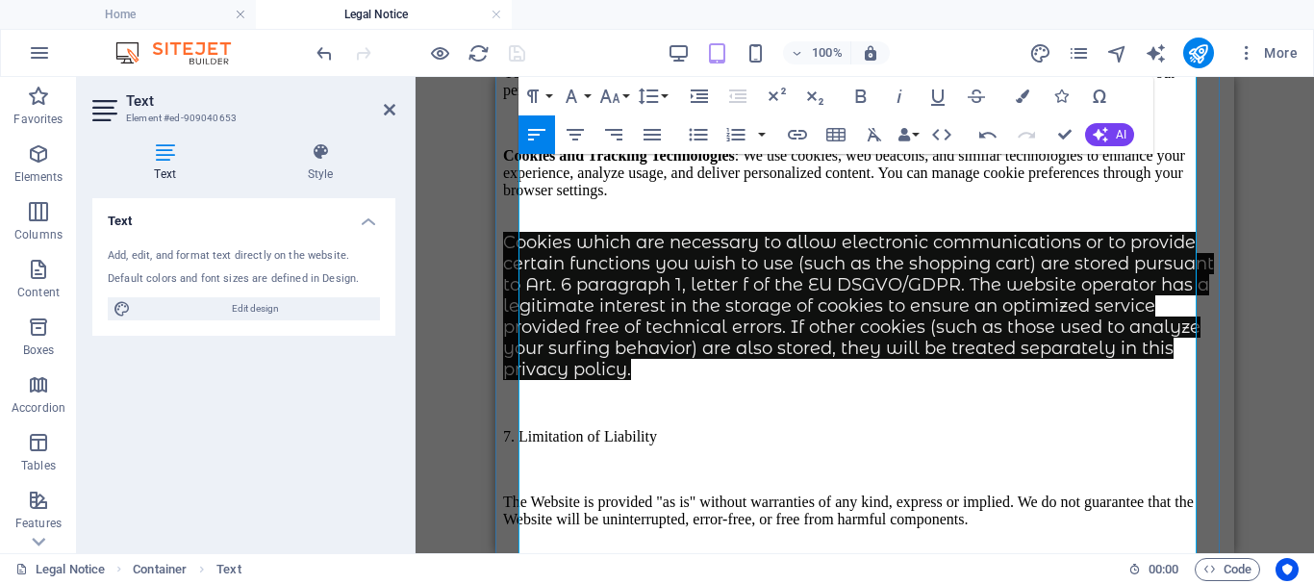
scroll to position [1801, 0]
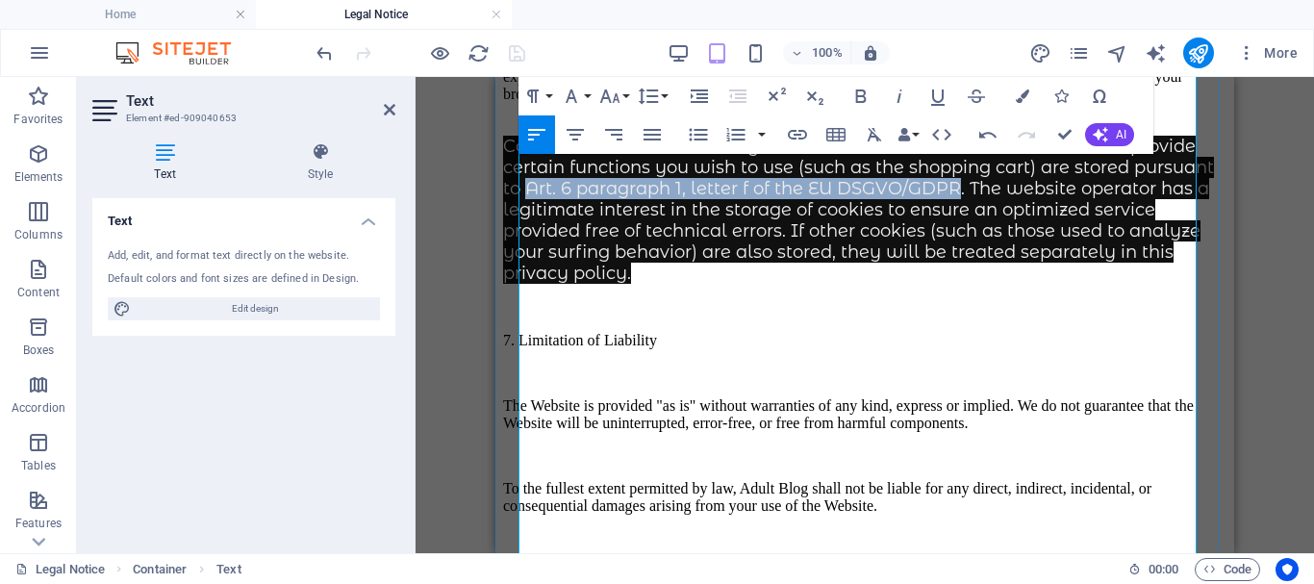
drag, startPoint x: 684, startPoint y: 338, endPoint x: 1096, endPoint y: 329, distance: 412.6
click at [1114, 284] on span "Cookies which are necessary to allow electronic communications or to provide ce…" at bounding box center [858, 210] width 711 height 148
copy span "Art. 6 paragraph 1, letter f of the EU DSGVO/GDPR"
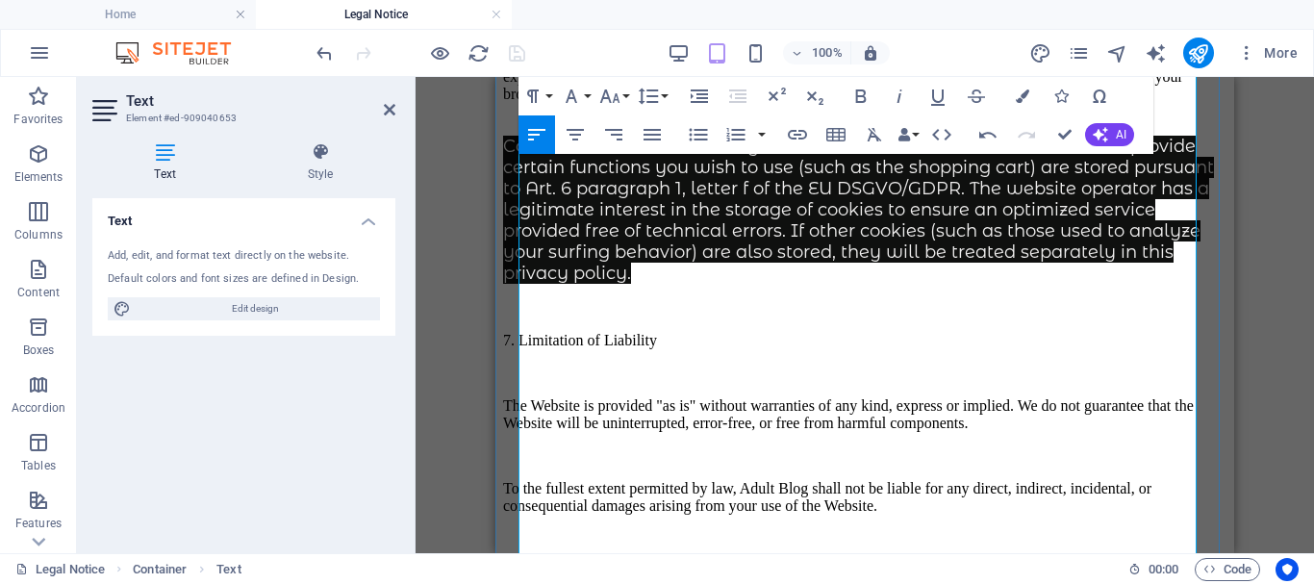
click at [680, 103] on p "Cookies and Tracking Technologies : We use cookies, web beacons, and similar te…" at bounding box center [864, 77] width 723 height 52
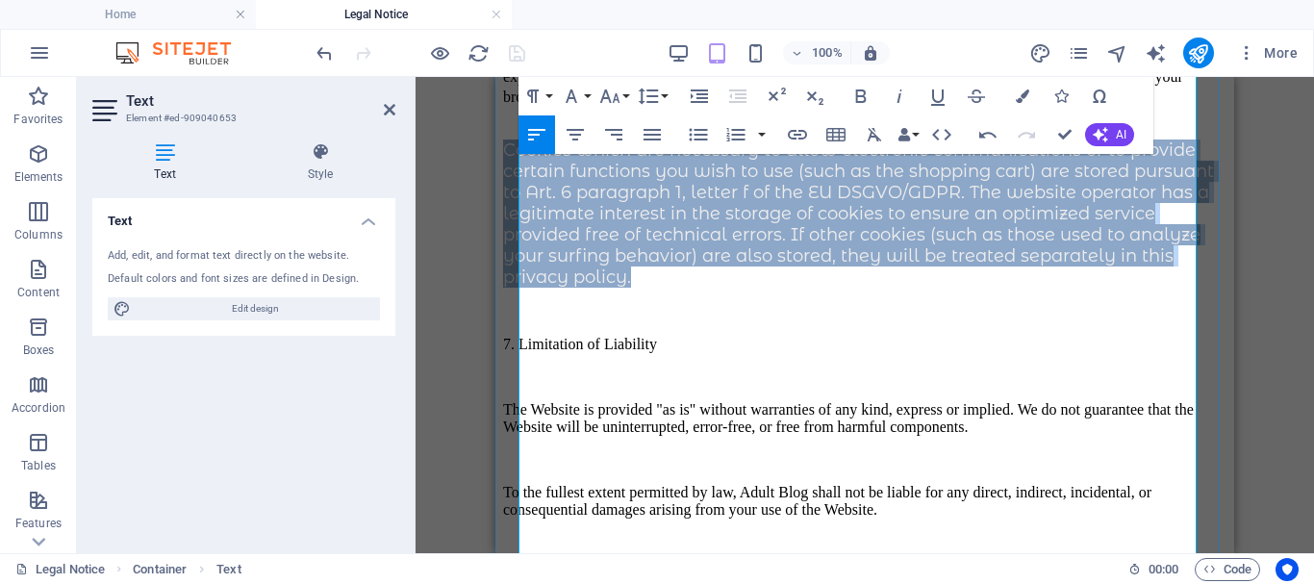
drag, startPoint x: 522, startPoint y: 289, endPoint x: 874, endPoint y: 434, distance: 380.4
click at [873, 288] on p "Cookies which are necessary to allow electronic communications or to provide ce…" at bounding box center [864, 204] width 723 height 165
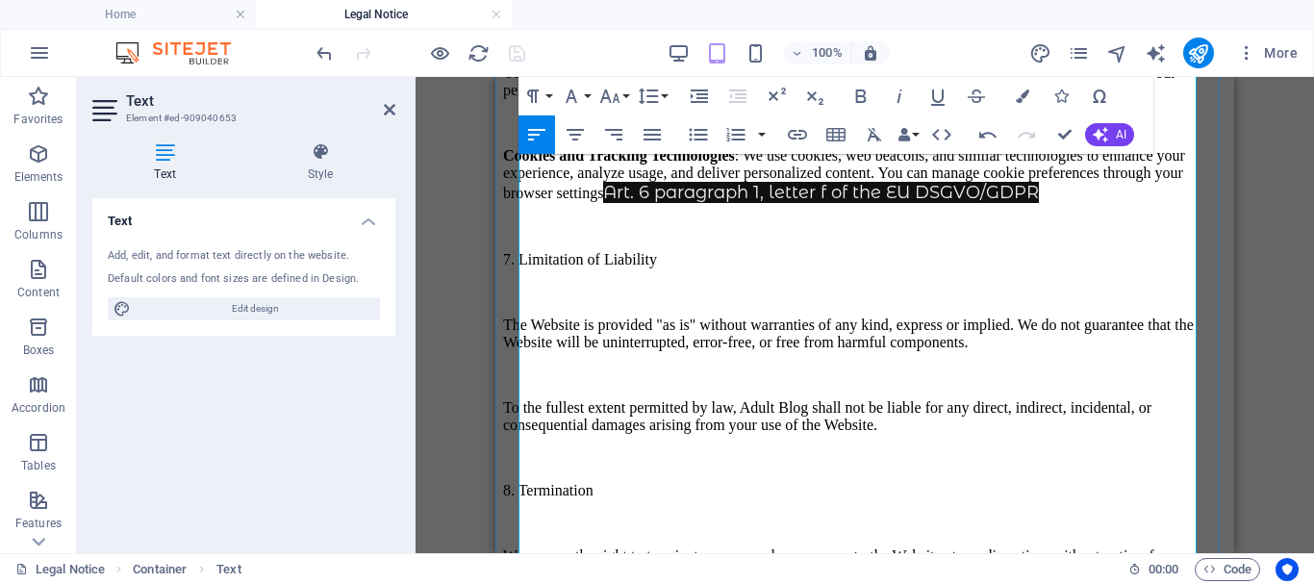
scroll to position [1609, 0]
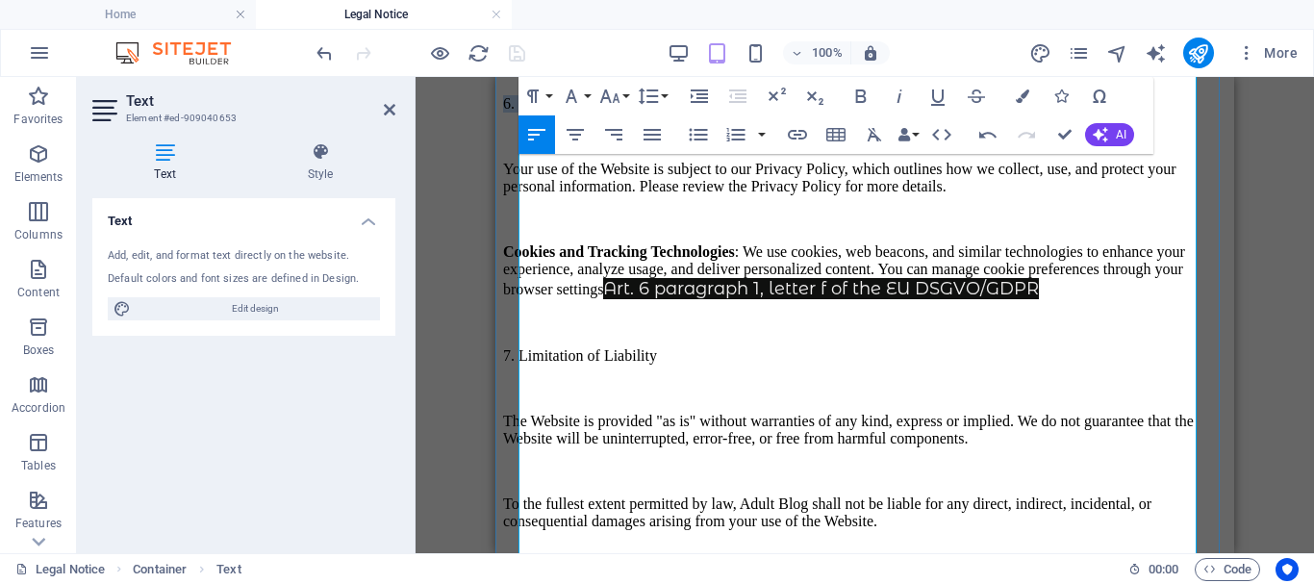
drag, startPoint x: 607, startPoint y: 211, endPoint x: 519, endPoint y: 213, distance: 87.5
click at [519, 113] on p "6. Privacy" at bounding box center [864, 103] width 723 height 17
click at [858, 89] on icon "button" at bounding box center [861, 95] width 11 height 13
drag, startPoint x: 731, startPoint y: 480, endPoint x: 521, endPoint y: 474, distance: 209.7
click at [521, 364] on p "7. Limitation of Liability" at bounding box center [864, 355] width 723 height 17
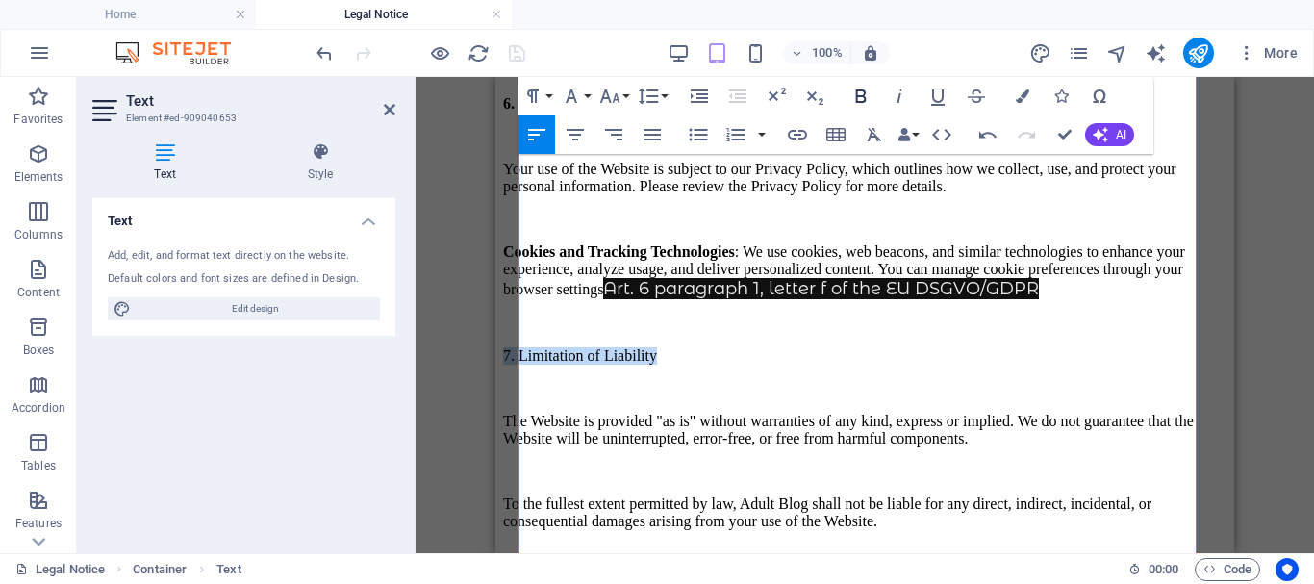
click at [861, 94] on icon "button" at bounding box center [860, 96] width 23 height 23
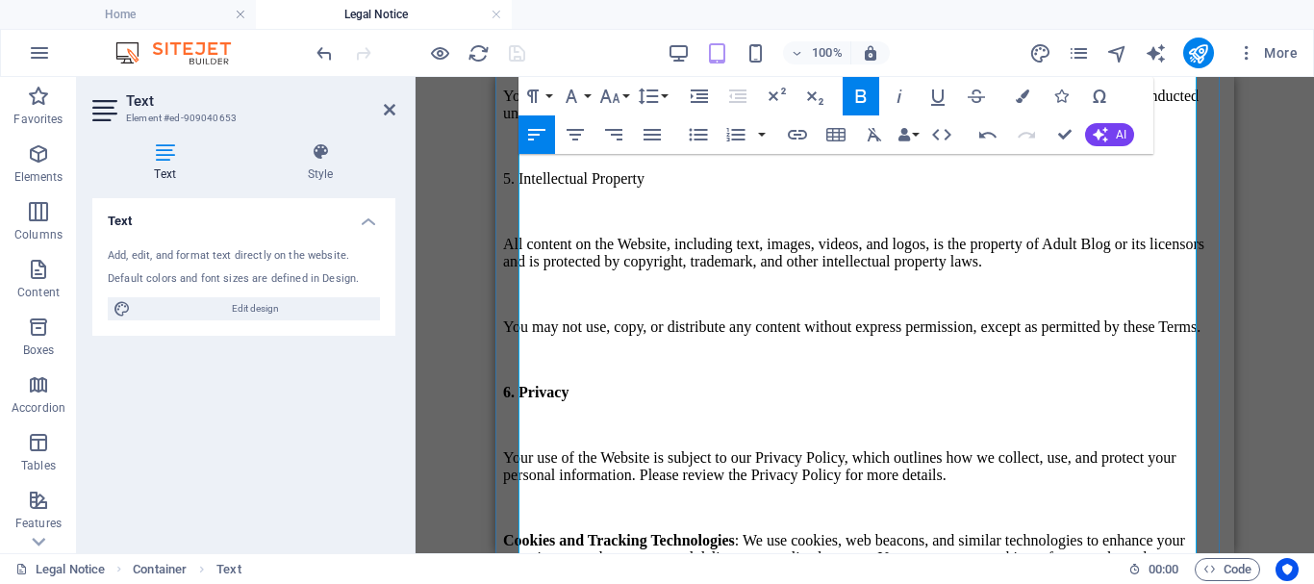
scroll to position [1224, 0]
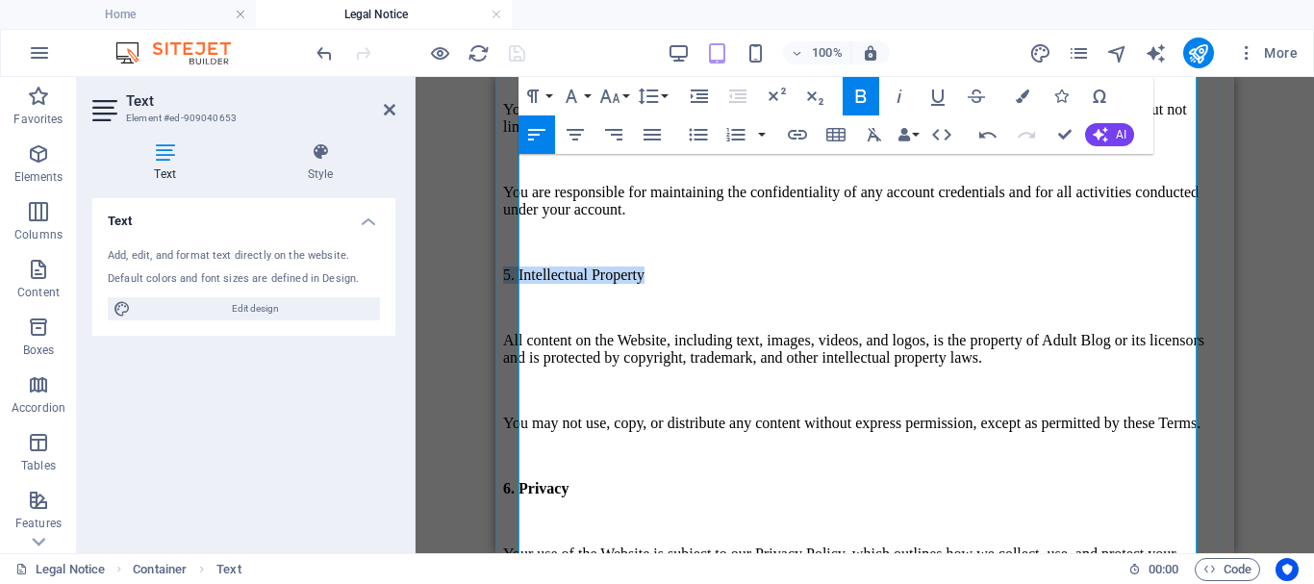
drag, startPoint x: 715, startPoint y: 385, endPoint x: 1363, endPoint y: 121, distance: 698.8
click at [520, 284] on p "5. Intellectual Property" at bounding box center [864, 274] width 723 height 17
click at [858, 89] on icon "button" at bounding box center [861, 95] width 11 height 13
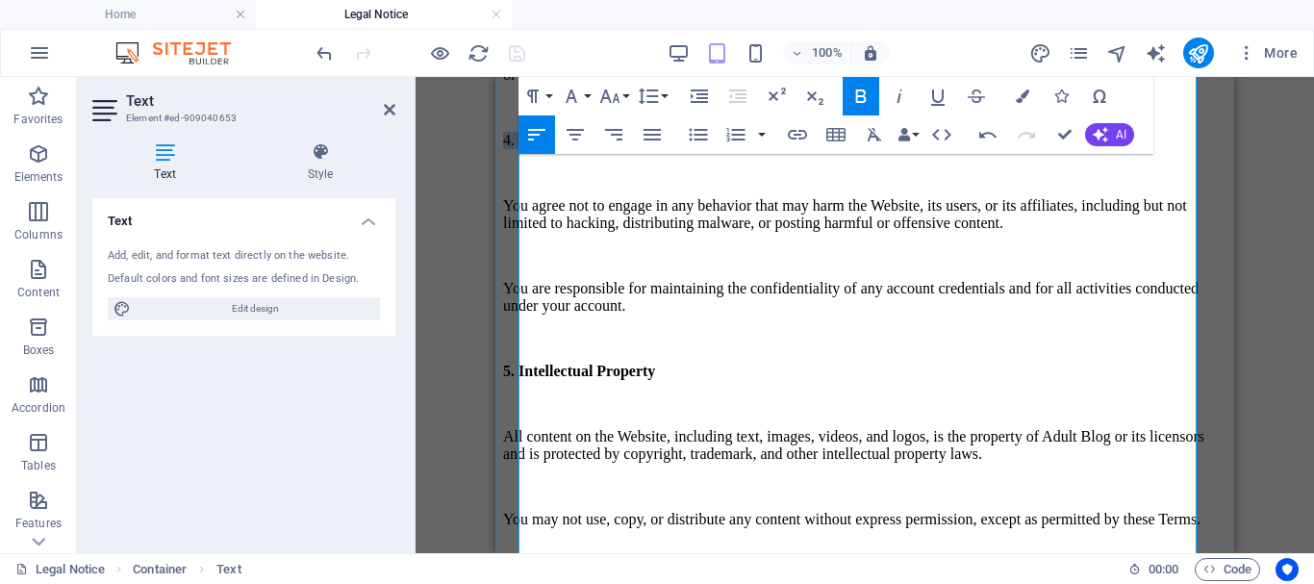
drag, startPoint x: 659, startPoint y: 260, endPoint x: 522, endPoint y: 259, distance: 136.6
click at [522, 149] on p "4. User Conduct" at bounding box center [864, 140] width 723 height 17
click at [861, 94] on icon "button" at bounding box center [860, 96] width 23 height 23
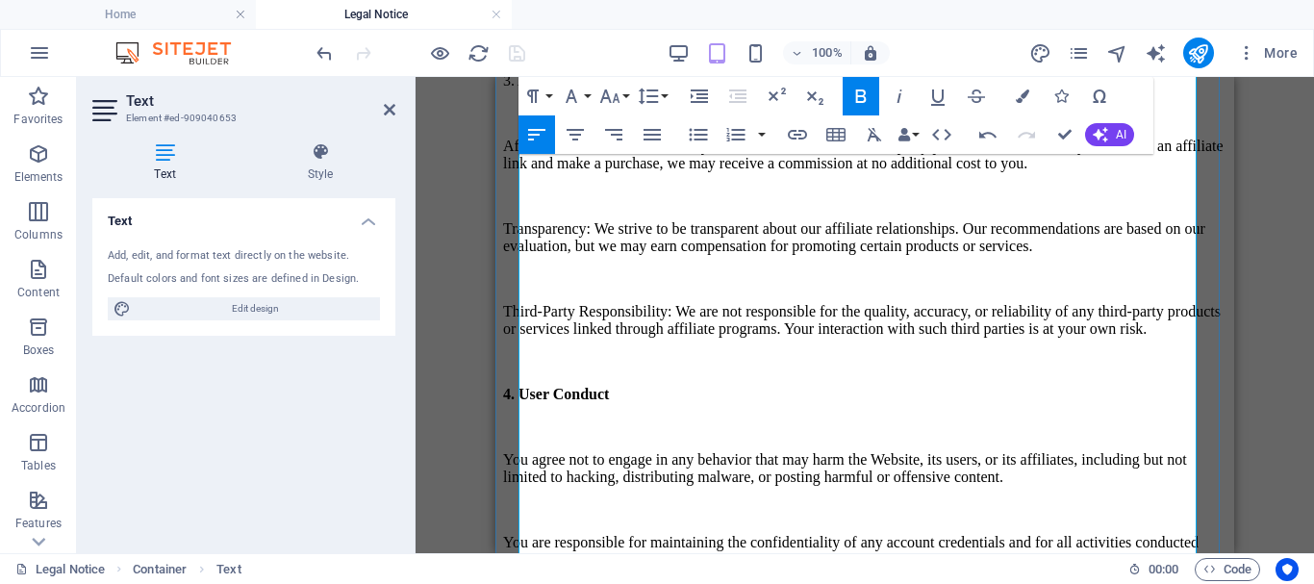
scroll to position [840, 0]
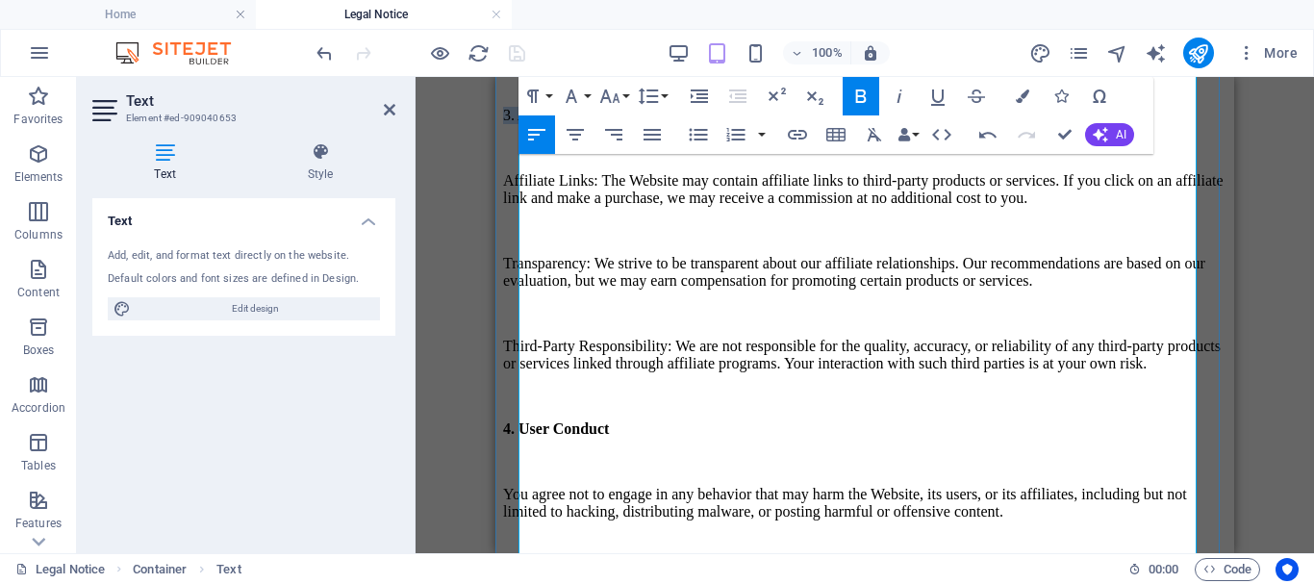
drag, startPoint x: 704, startPoint y: 210, endPoint x: 521, endPoint y: 205, distance: 182.8
click at [521, 124] on p "3. Affiliate Disclosure" at bounding box center [864, 115] width 723 height 17
click at [860, 85] on icon "button" at bounding box center [860, 96] width 23 height 23
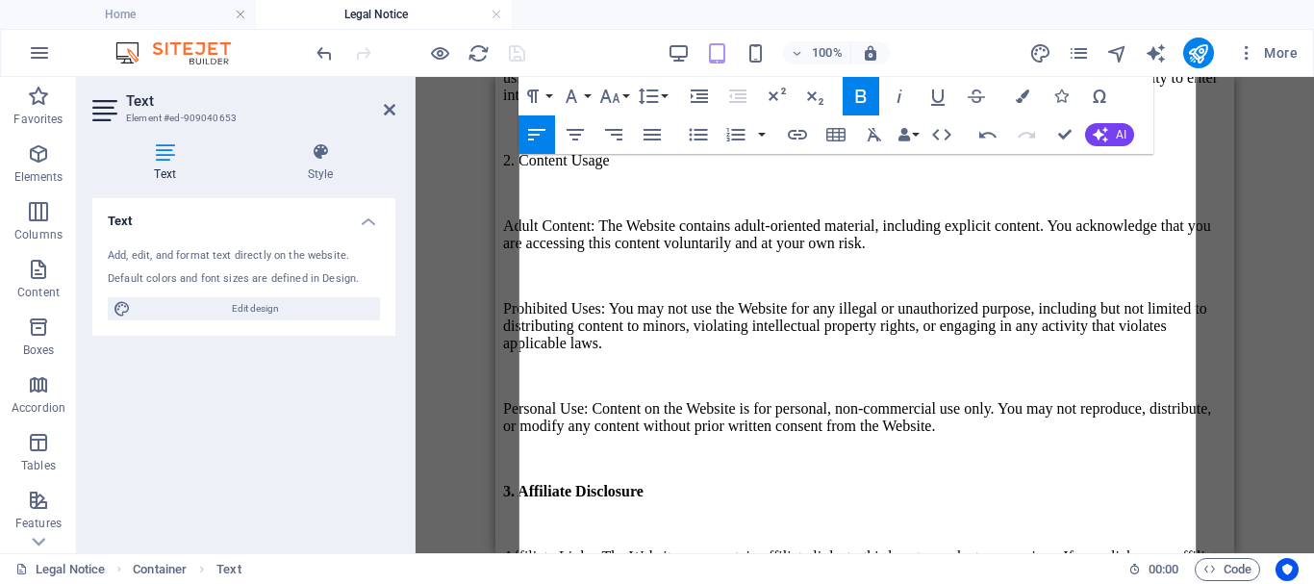
scroll to position [455, 0]
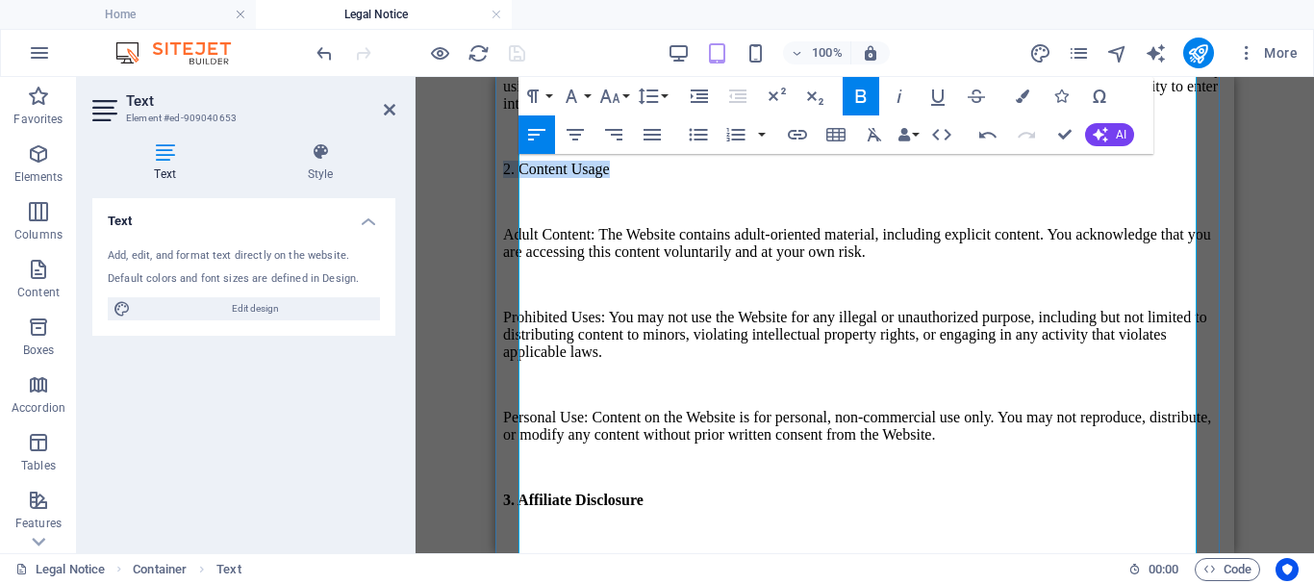
drag, startPoint x: 665, startPoint y: 226, endPoint x: 521, endPoint y: 233, distance: 144.4
click at [519, 178] on p "2. Content Usage" at bounding box center [864, 169] width 723 height 17
click at [863, 87] on icon "button" at bounding box center [860, 96] width 23 height 23
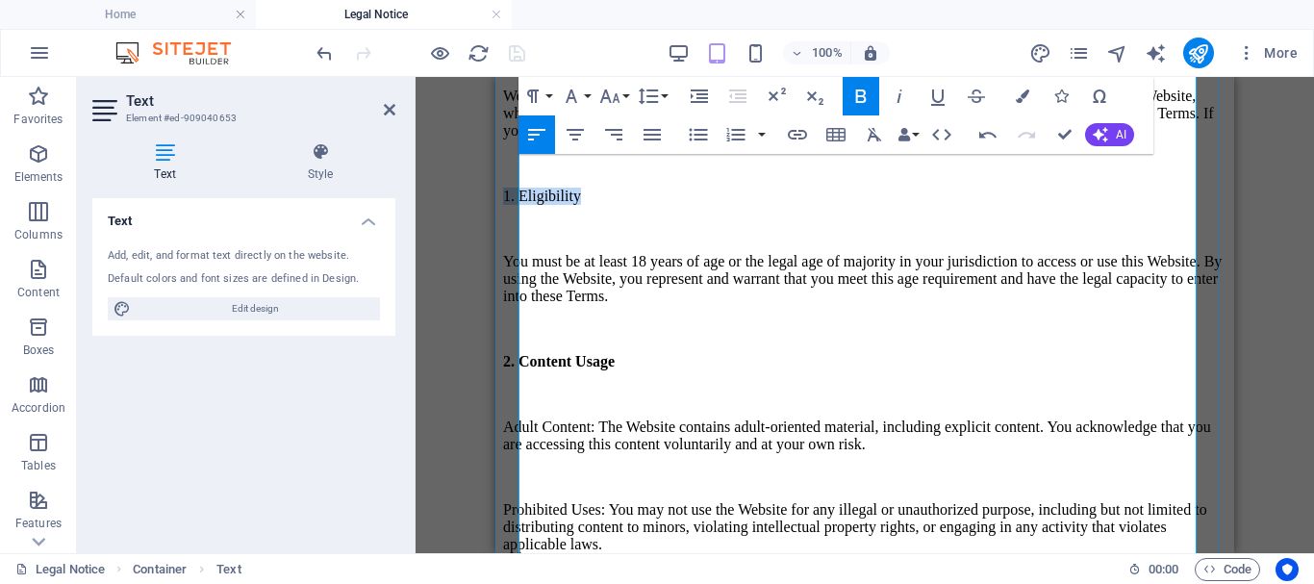
drag, startPoint x: 623, startPoint y: 252, endPoint x: 519, endPoint y: 254, distance: 103.9
click at [519, 205] on p "1. Eligibility" at bounding box center [864, 196] width 723 height 17
click at [862, 91] on icon "button" at bounding box center [861, 95] width 11 height 13
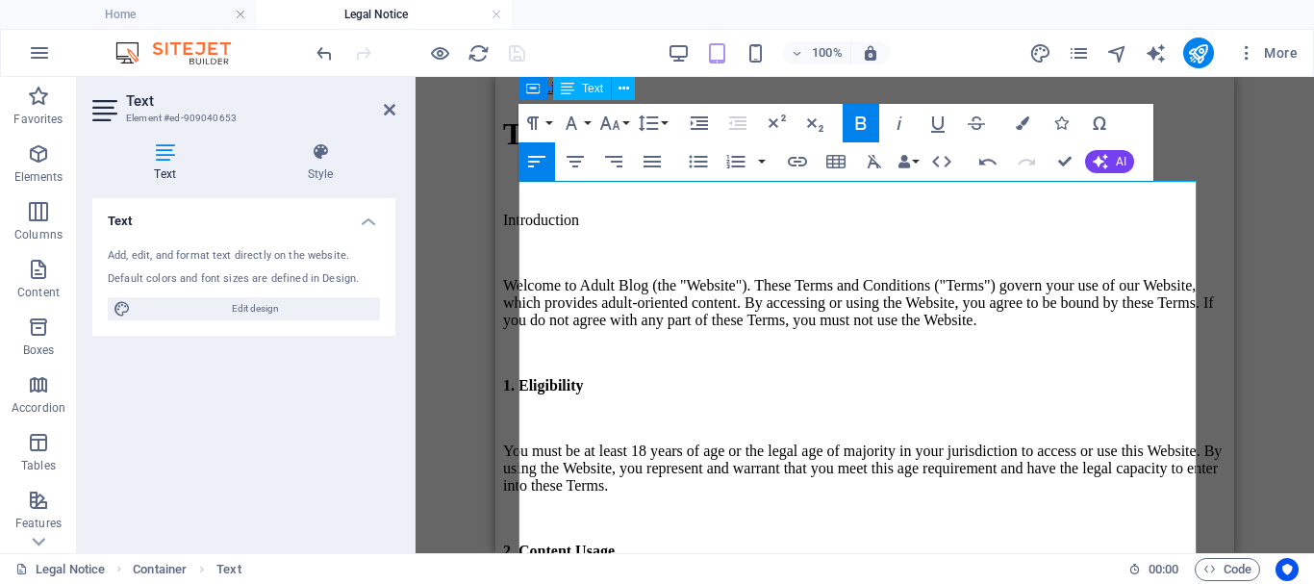
scroll to position [70, 0]
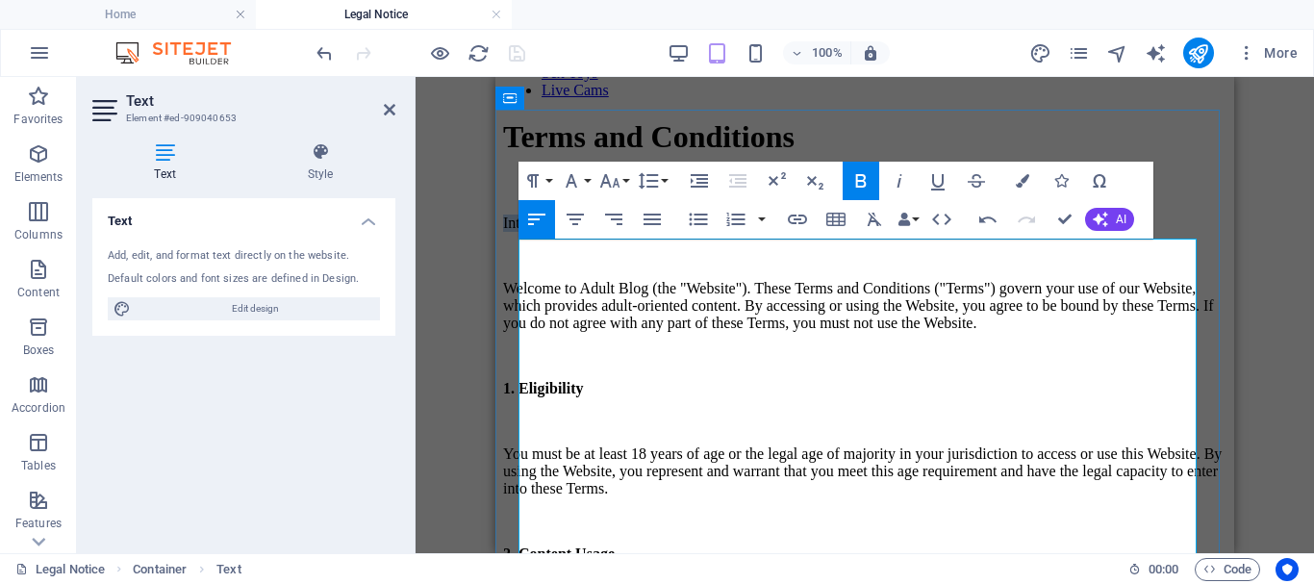
drag, startPoint x: 639, startPoint y: 251, endPoint x: 518, endPoint y: 258, distance: 121.4
click at [518, 232] on p "Introduction" at bounding box center [864, 222] width 723 height 17
click at [856, 173] on icon "button" at bounding box center [860, 180] width 23 height 23
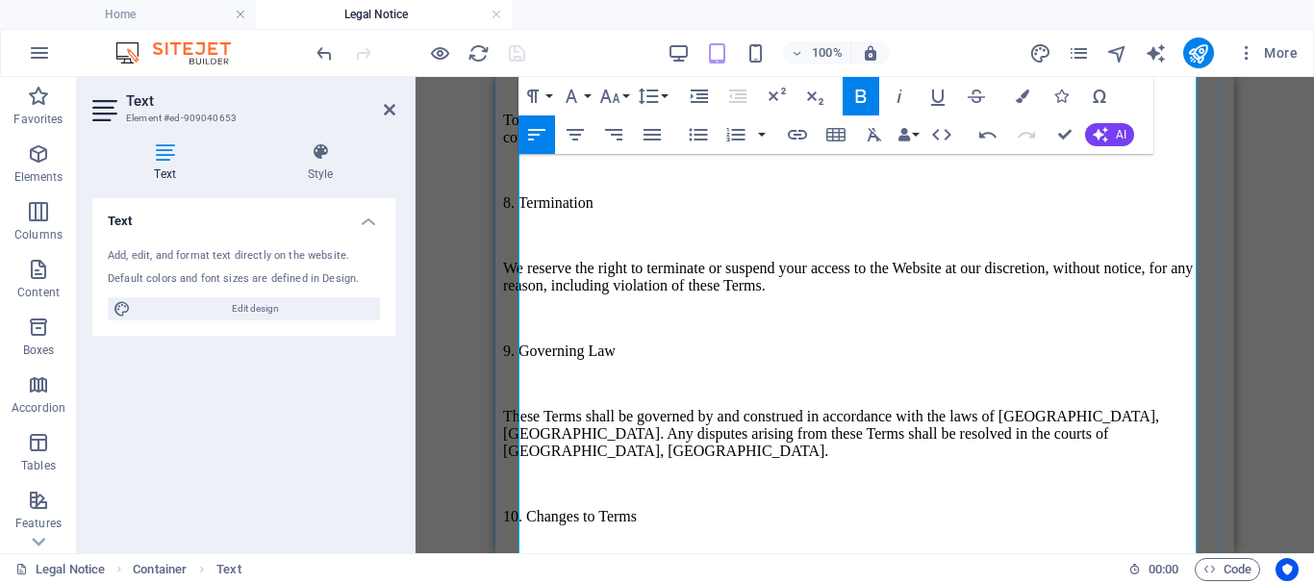
scroll to position [1993, 0]
drag, startPoint x: 656, startPoint y: 333, endPoint x: 550, endPoint y: 319, distance: 106.6
click at [520, 211] on p "8. Termination" at bounding box center [864, 201] width 723 height 17
click at [863, 94] on icon "button" at bounding box center [860, 96] width 23 height 23
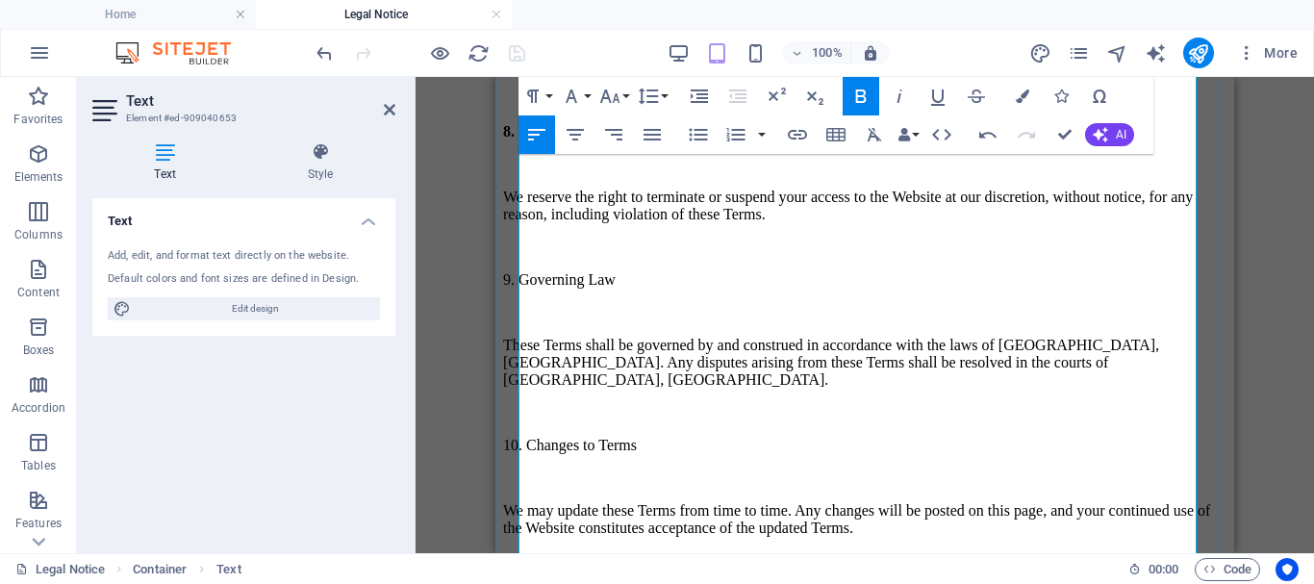
scroll to position [2090, 0]
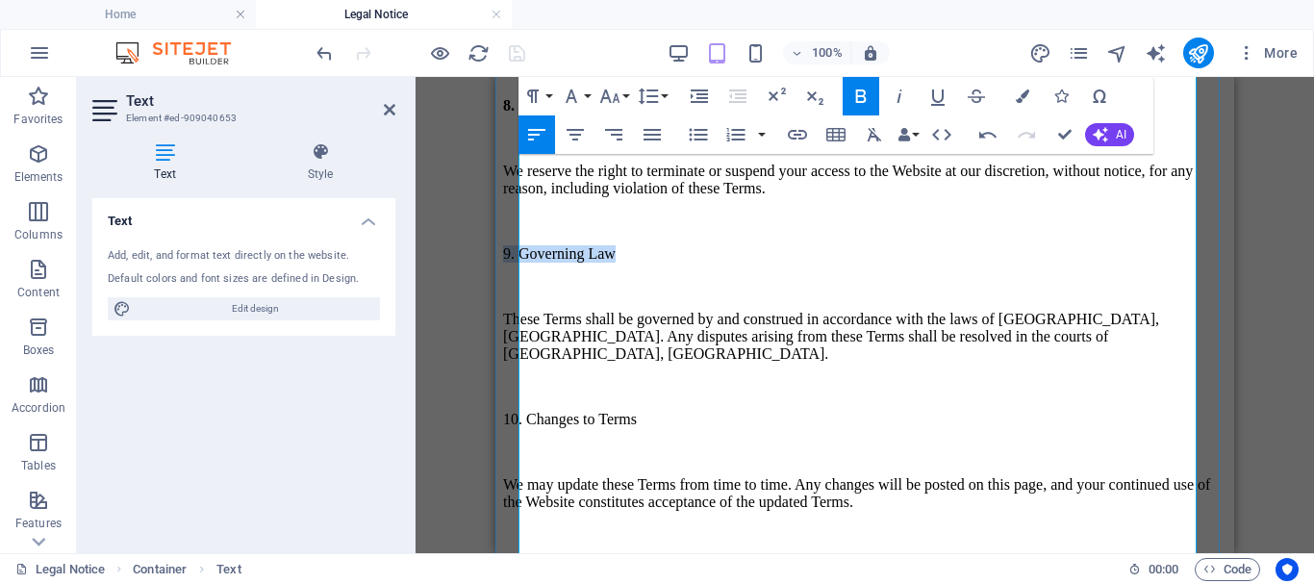
drag, startPoint x: 672, startPoint y: 385, endPoint x: 564, endPoint y: 361, distance: 111.3
click at [520, 263] on p "9. Governing Law" at bounding box center [864, 253] width 723 height 17
click at [863, 90] on icon "button" at bounding box center [861, 95] width 11 height 13
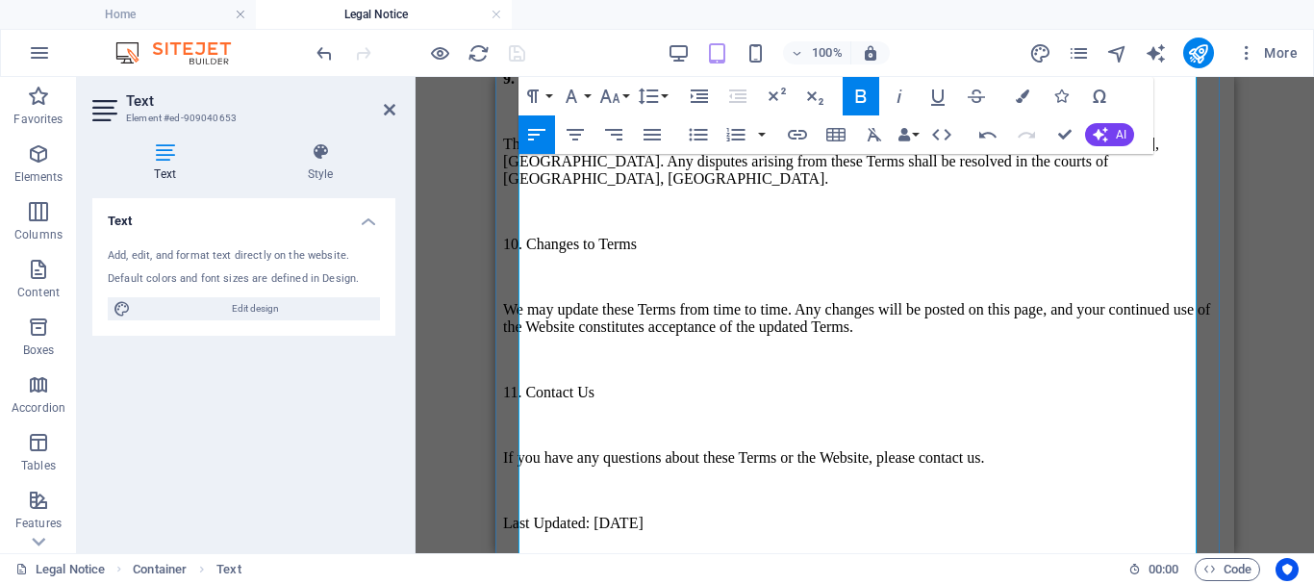
scroll to position [2282, 0]
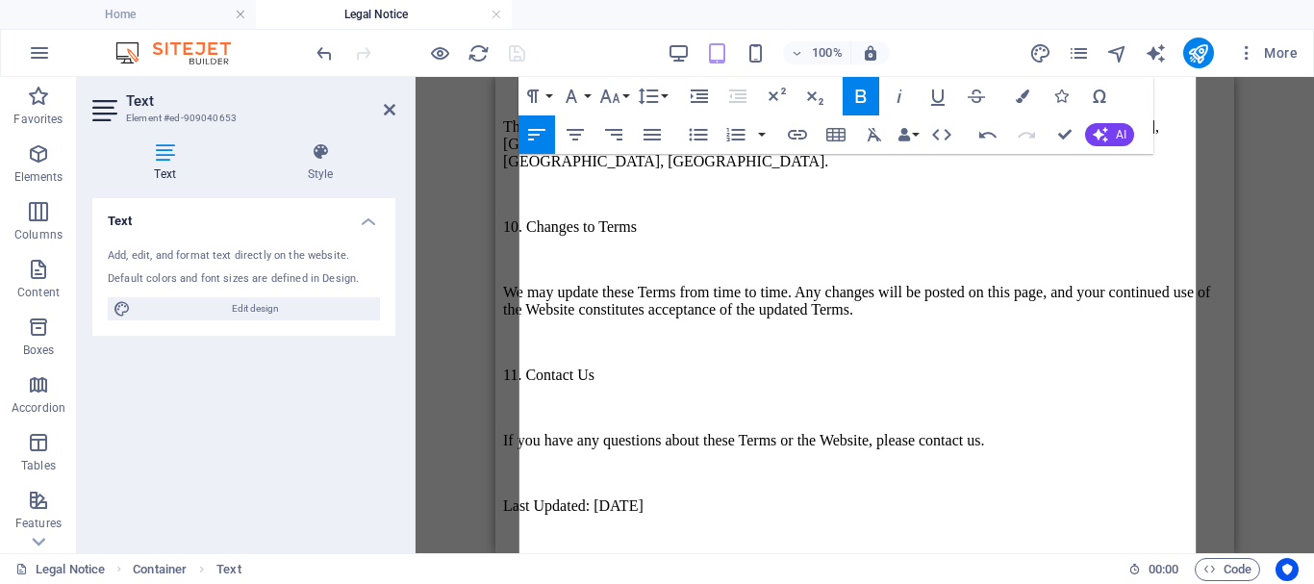
drag, startPoint x: 693, startPoint y: 341, endPoint x: 706, endPoint y: 334, distance: 14.7
click at [697, 236] on p "10. Changes to Terms" at bounding box center [864, 226] width 723 height 17
drag, startPoint x: 710, startPoint y: 336, endPoint x: 519, endPoint y: 335, distance: 190.4
click at [519, 236] on p "10. Changes to Terms" at bounding box center [864, 226] width 723 height 17
click at [859, 93] on icon "button" at bounding box center [860, 96] width 23 height 23
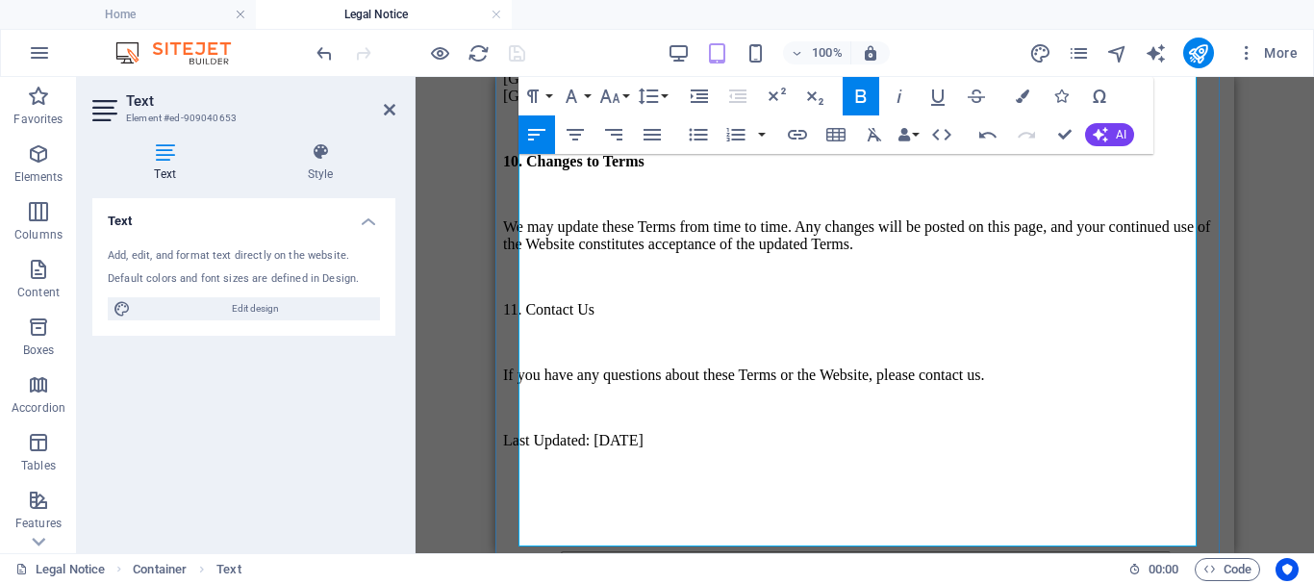
scroll to position [2378, 0]
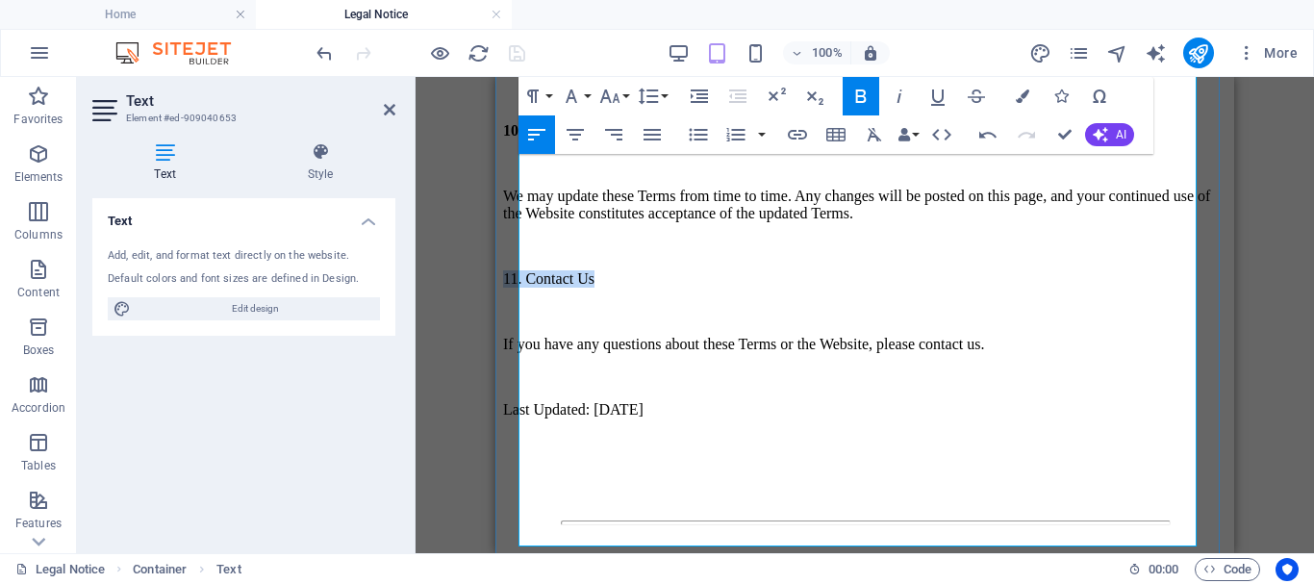
drag, startPoint x: 639, startPoint y: 390, endPoint x: 543, endPoint y: 375, distance: 97.4
click at [522, 288] on p "11. Contact Us" at bounding box center [864, 278] width 723 height 17
click at [655, 288] on p "11. Contact Us" at bounding box center [864, 278] width 723 height 17
drag, startPoint x: 644, startPoint y: 387, endPoint x: 519, endPoint y: 387, distance: 125.0
click at [519, 288] on p "11. Contact Us" at bounding box center [864, 278] width 723 height 17
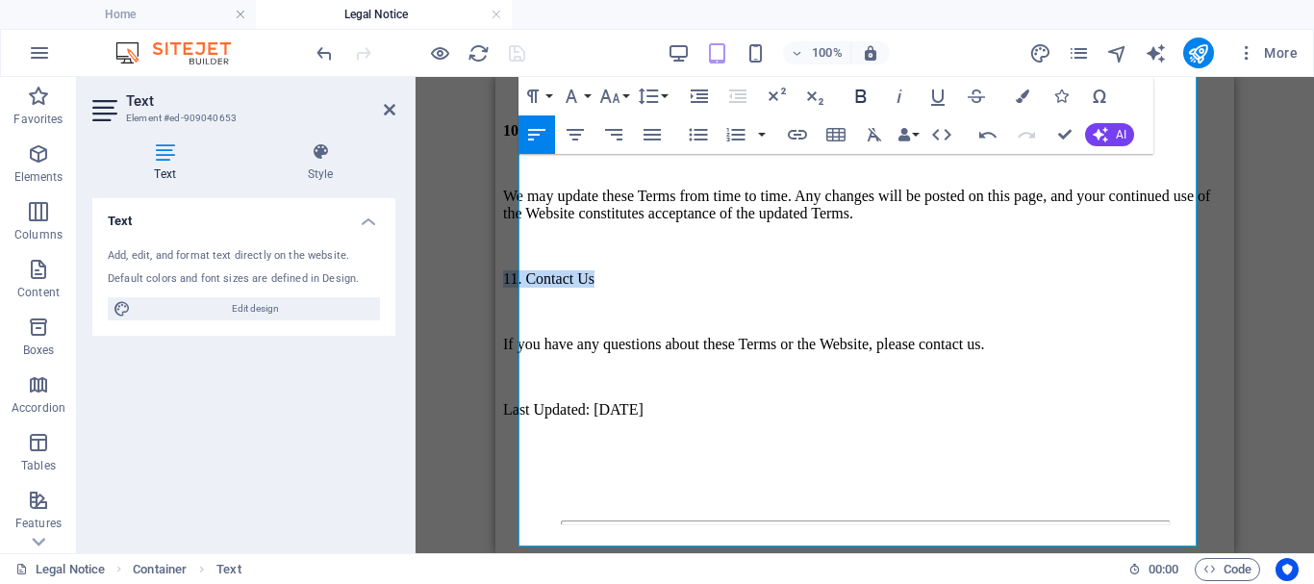
click at [863, 93] on icon "button" at bounding box center [860, 96] width 23 height 23
click at [834, 255] on p at bounding box center [864, 246] width 723 height 17
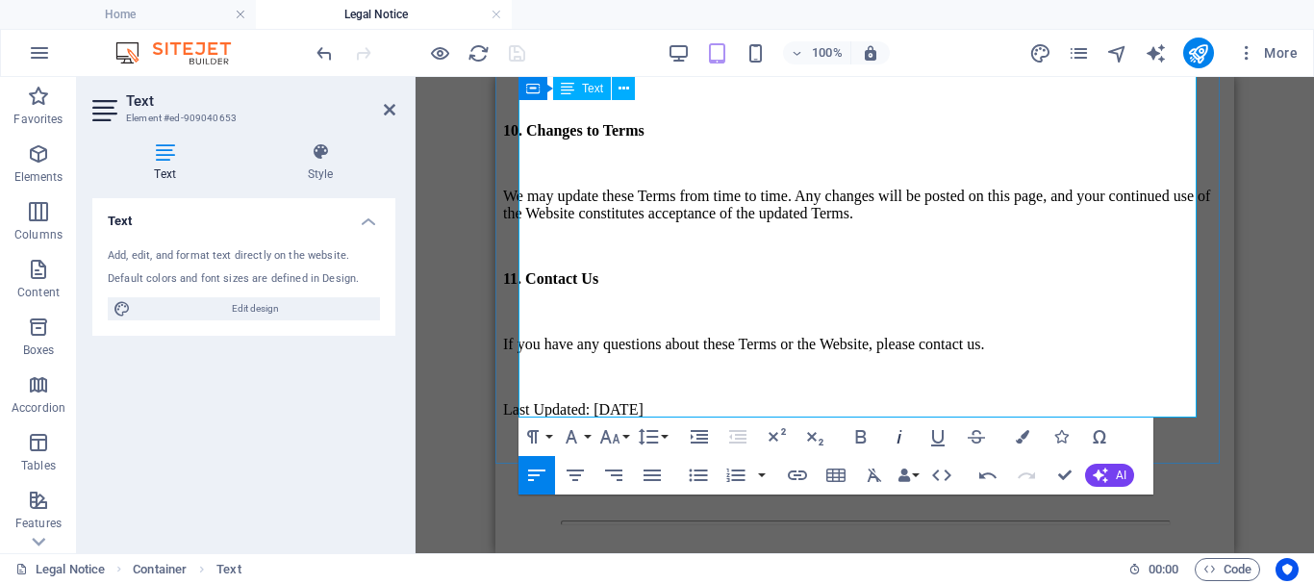
scroll to position [2570, 0]
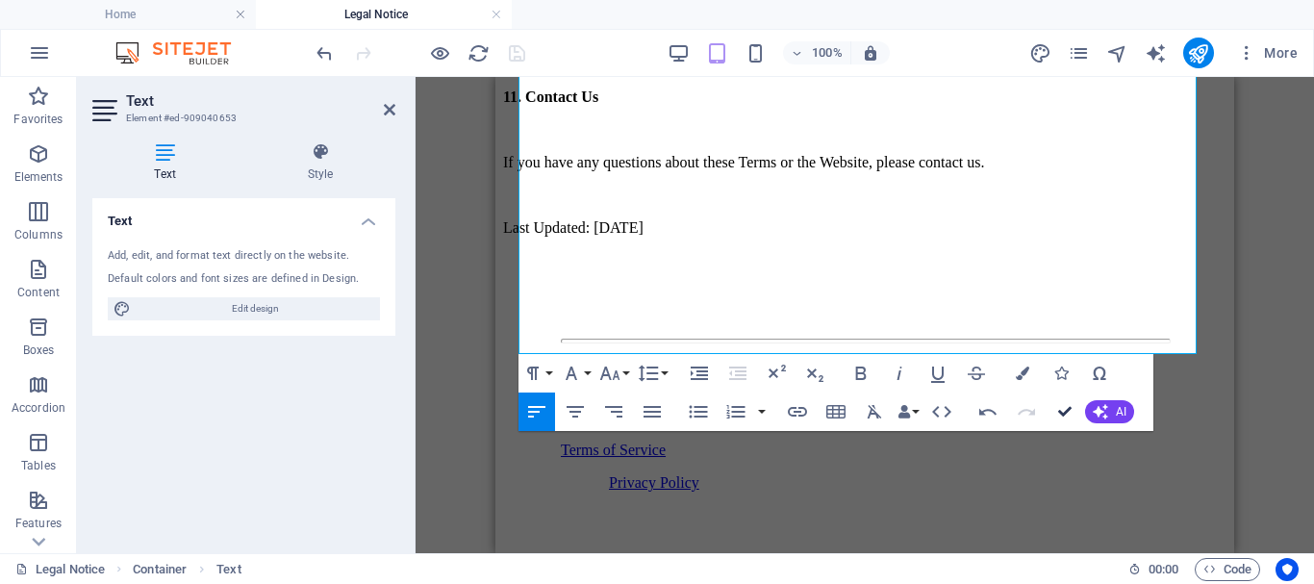
drag, startPoint x: 1061, startPoint y: 410, endPoint x: 735, endPoint y: 333, distance: 334.9
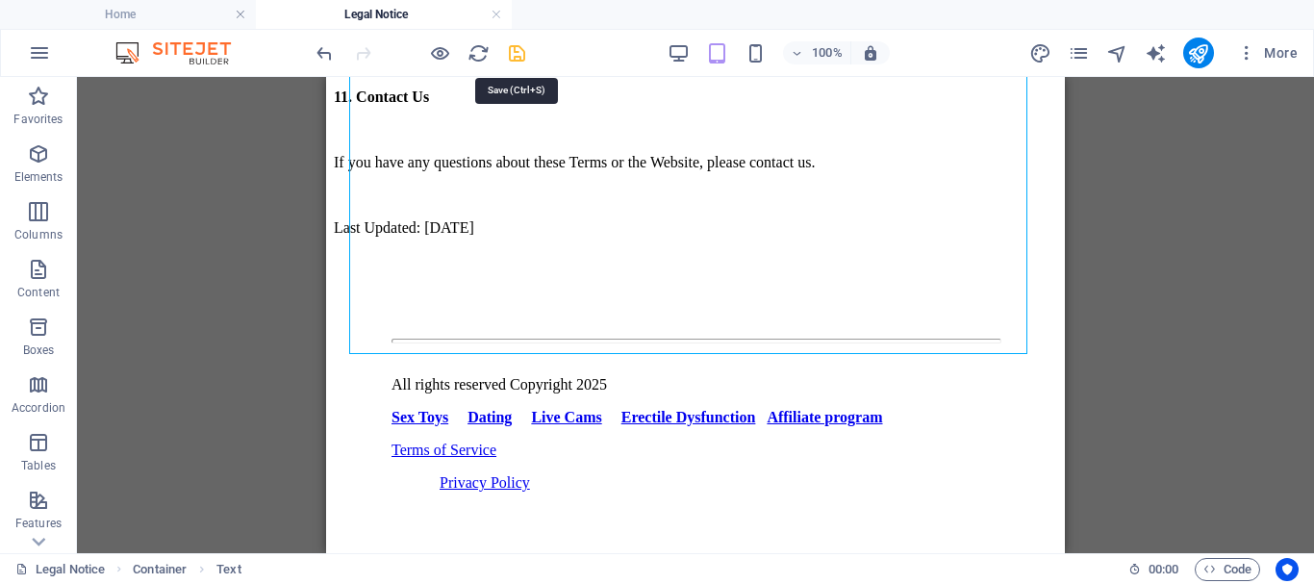
click at [507, 49] on icon "save" at bounding box center [517, 53] width 22 height 22
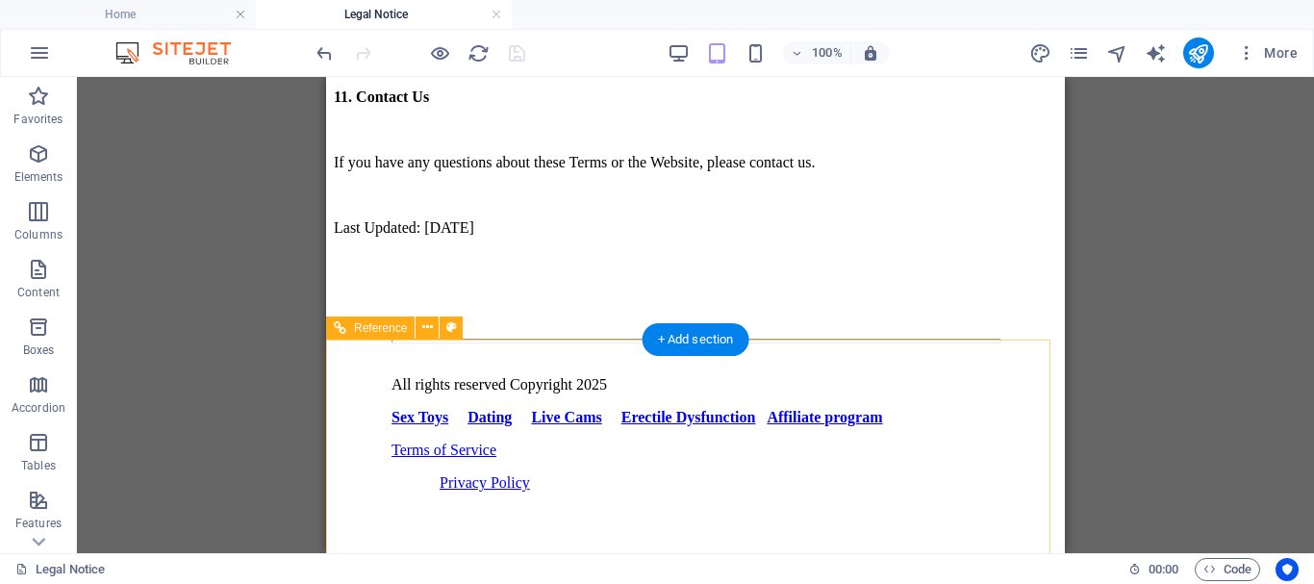
scroll to position [2687, 0]
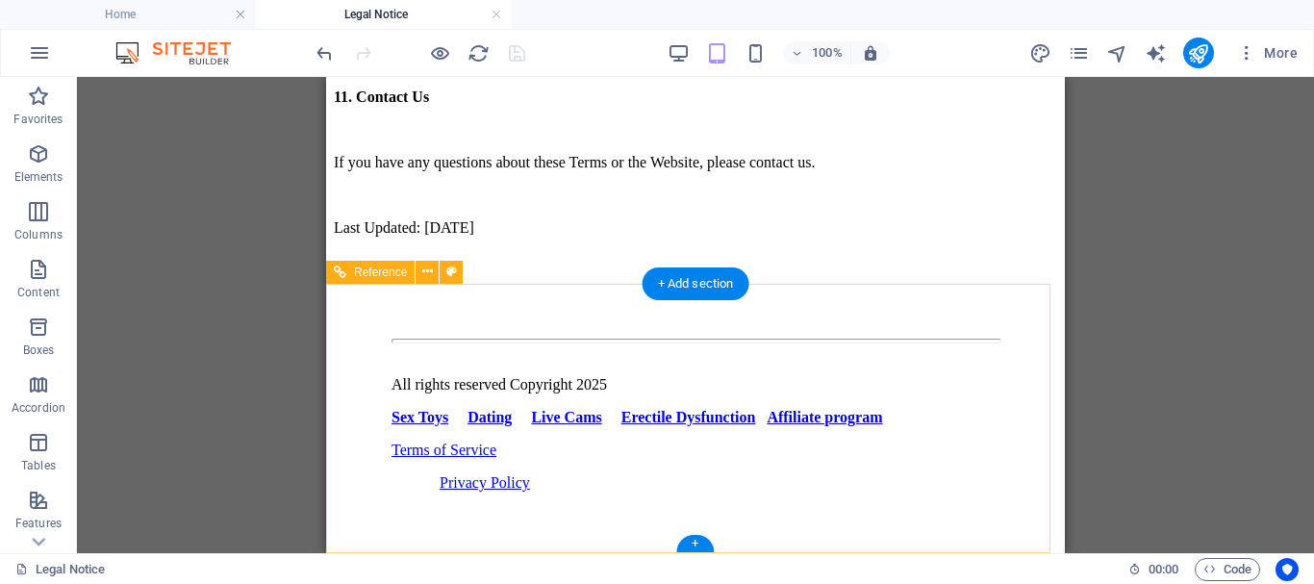
click at [517, 409] on div "Sex Toys Dating Live Cams [MEDICAL_DATA] Affiliate program" at bounding box center [695, 417] width 608 height 17
click at [478, 409] on div "Sex Toys Dating Live Cams [MEDICAL_DATA] Affiliate program" at bounding box center [695, 417] width 608 height 17
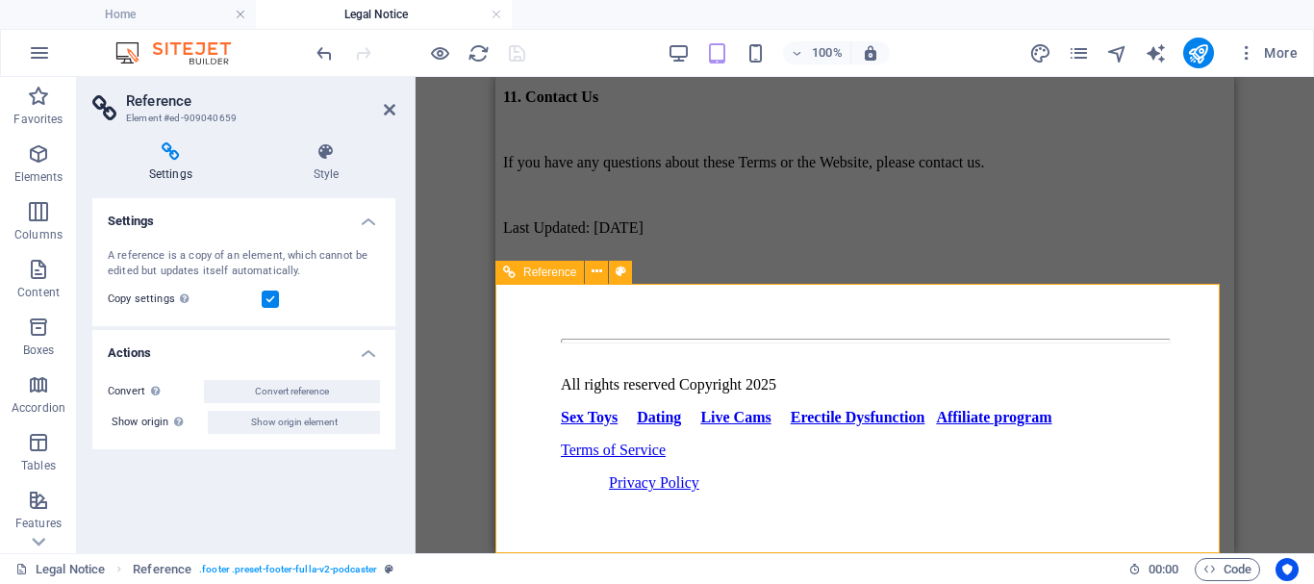
click at [614, 409] on div "Sex Toys Dating Live Cams [MEDICAL_DATA] Affiliate program" at bounding box center [865, 417] width 608 height 17
click at [712, 409] on div "Sex Toys Dating Live Cams [MEDICAL_DATA] Affiliate program" at bounding box center [865, 417] width 608 height 17
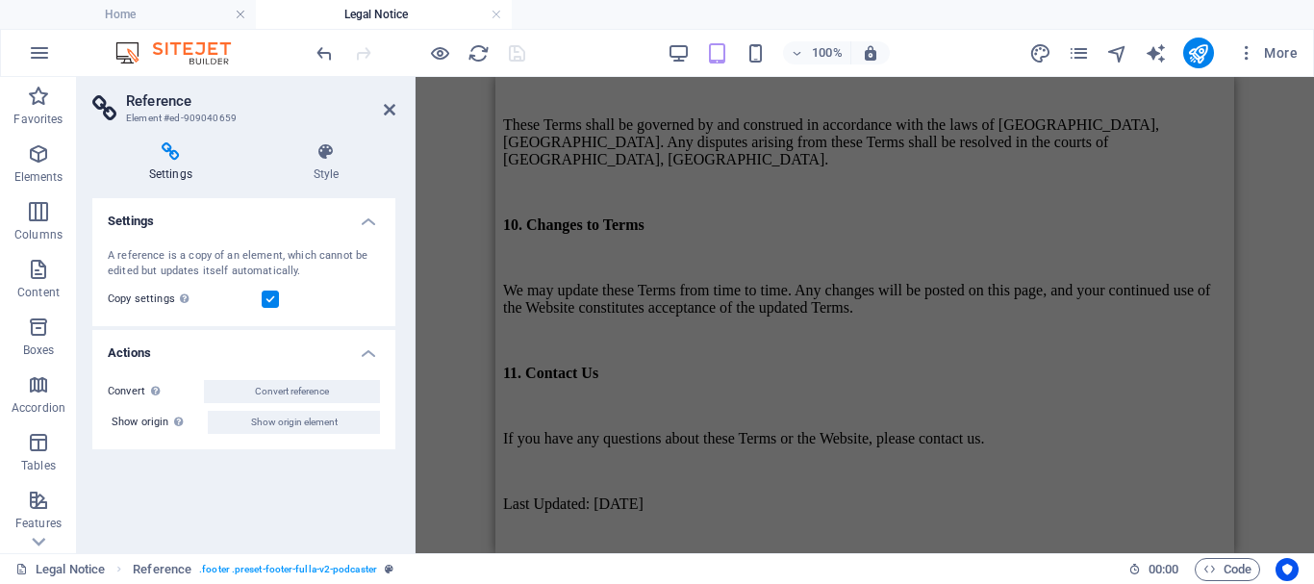
scroll to position [2110, 0]
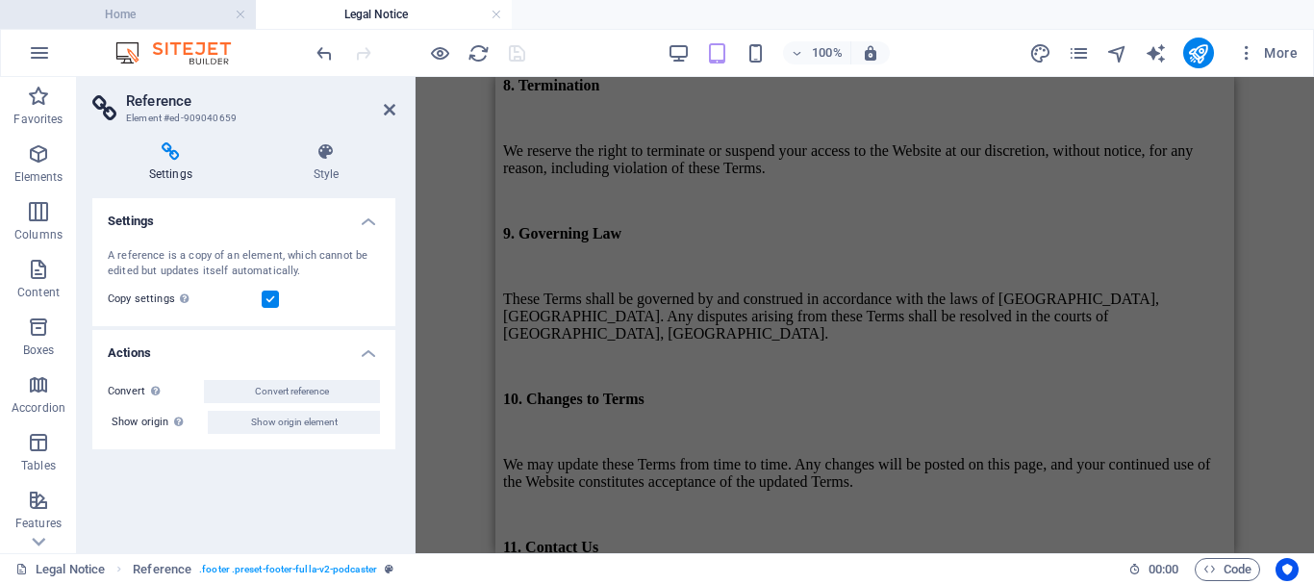
click at [154, 13] on h4 "Home" at bounding box center [128, 14] width 256 height 21
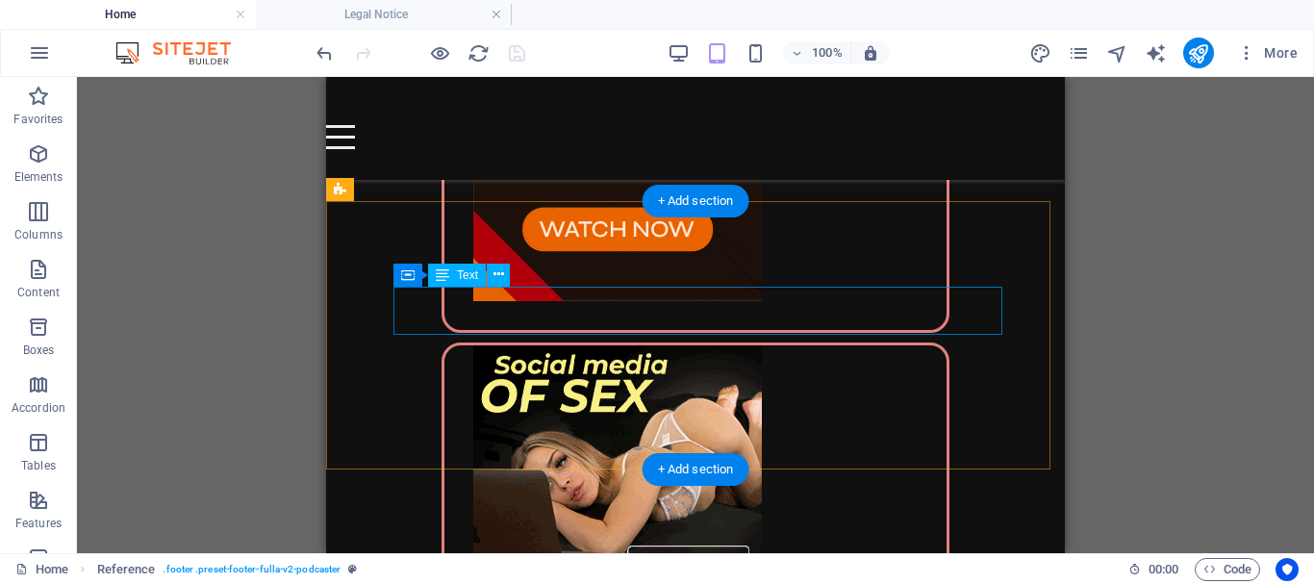
scroll to position [5552, 0]
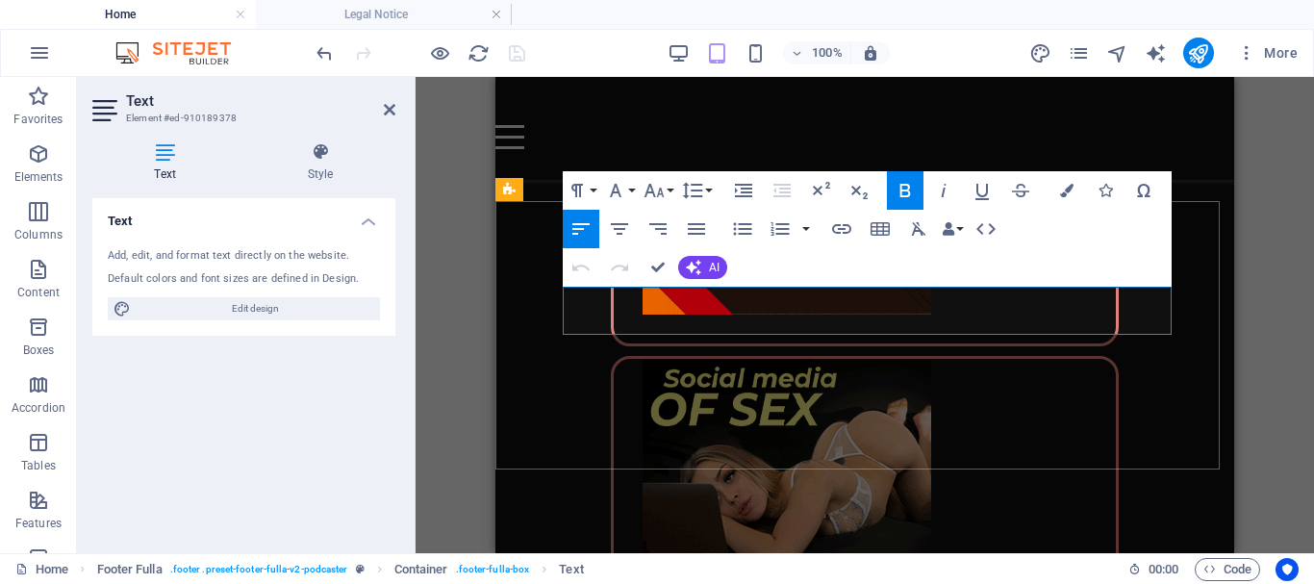
drag, startPoint x: 614, startPoint y: 302, endPoint x: 564, endPoint y: 298, distance: 50.2
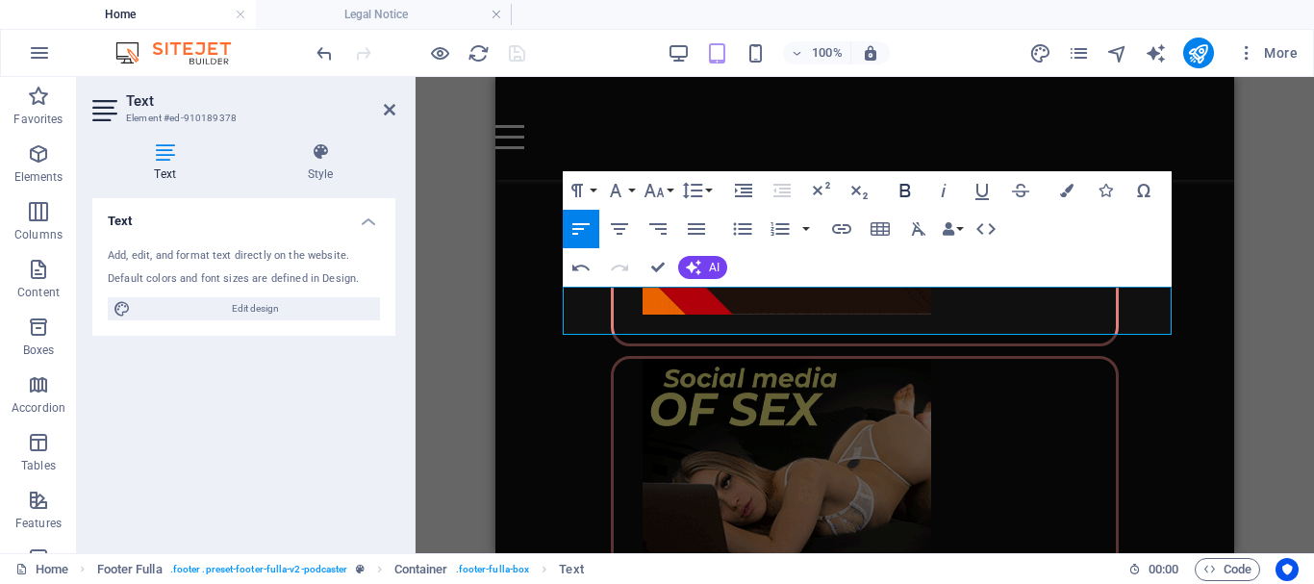
click at [904, 187] on icon "button" at bounding box center [904, 190] width 23 height 23
click at [838, 231] on icon "button" at bounding box center [841, 228] width 23 height 23
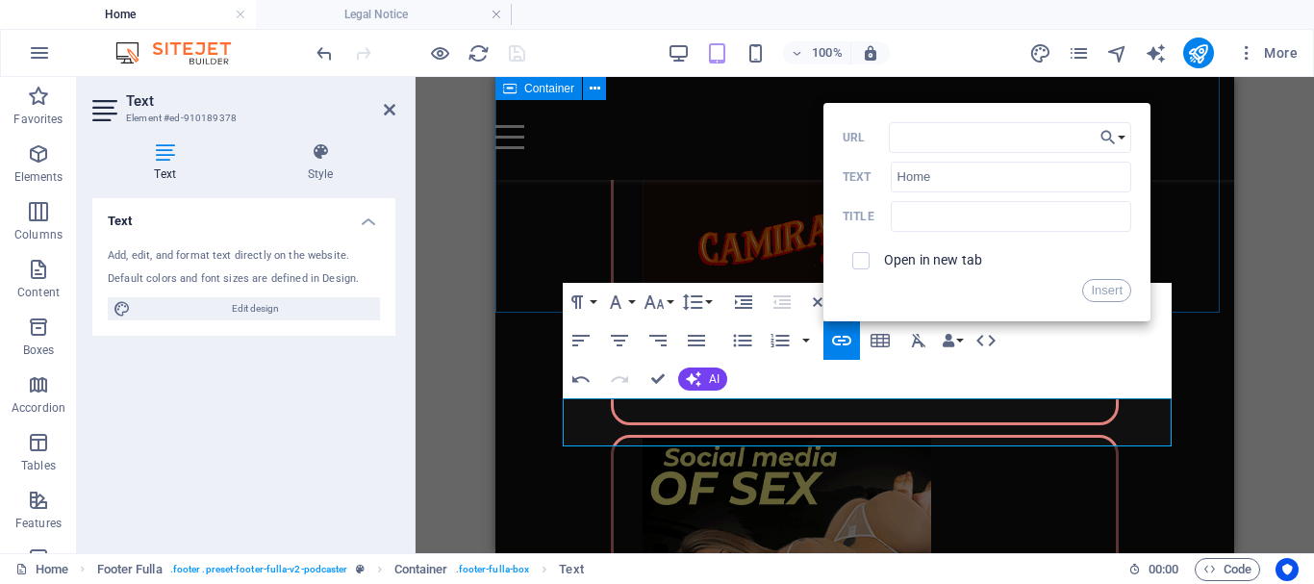
scroll to position [5360, 0]
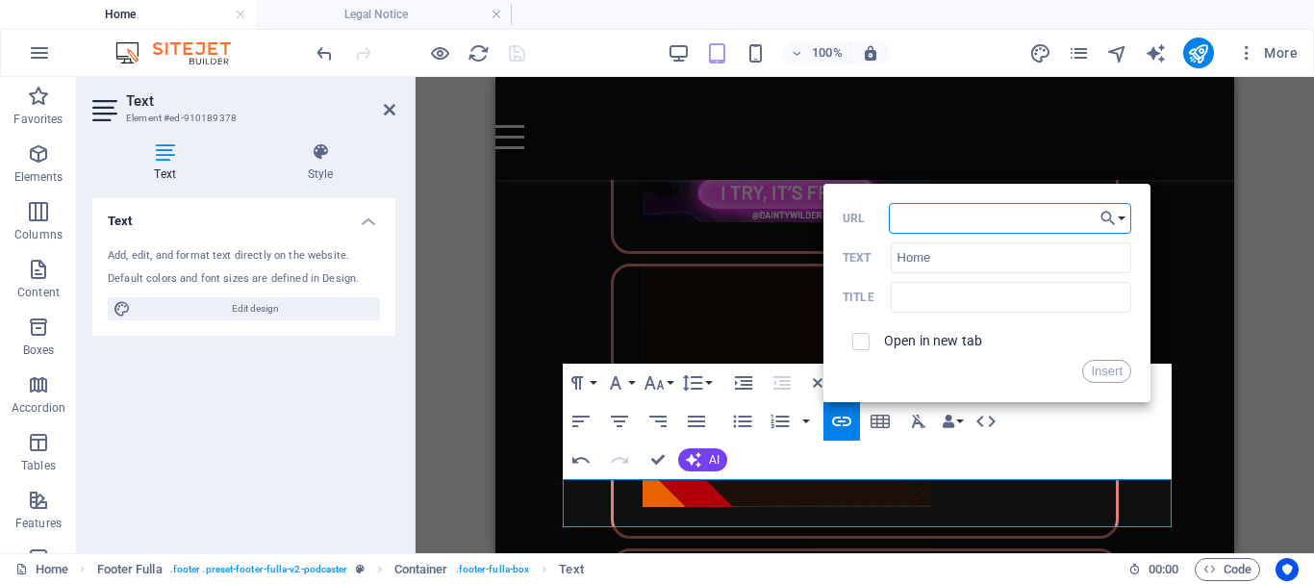
click at [919, 222] on input "URL" at bounding box center [1010, 218] width 242 height 31
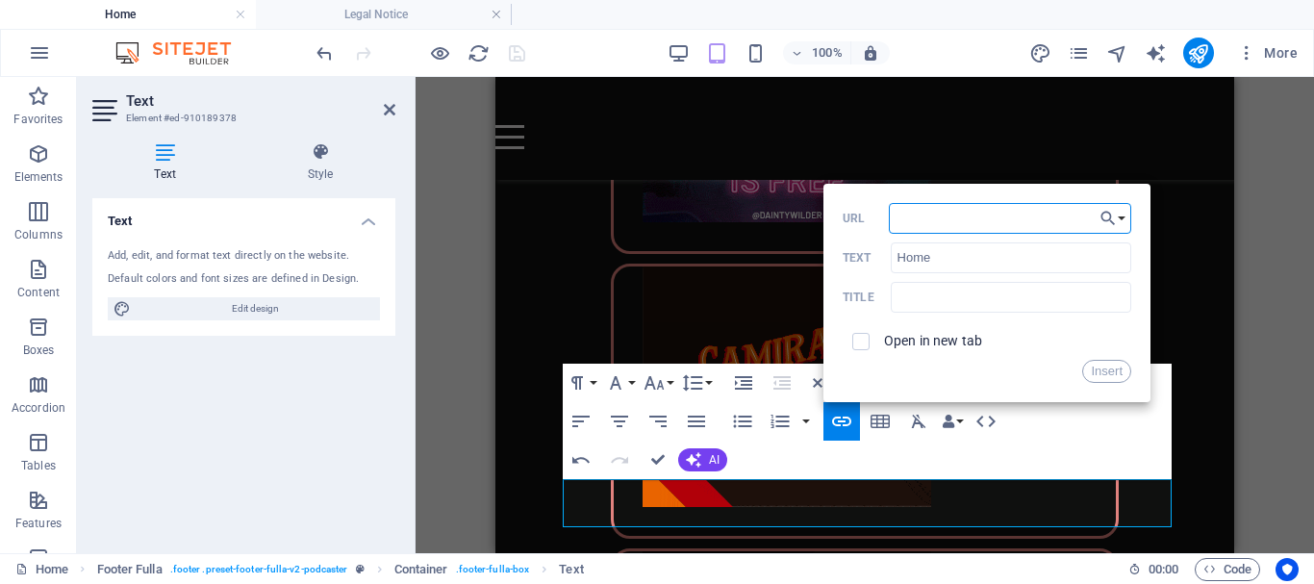
paste input "https://adult.intimo.rs/"
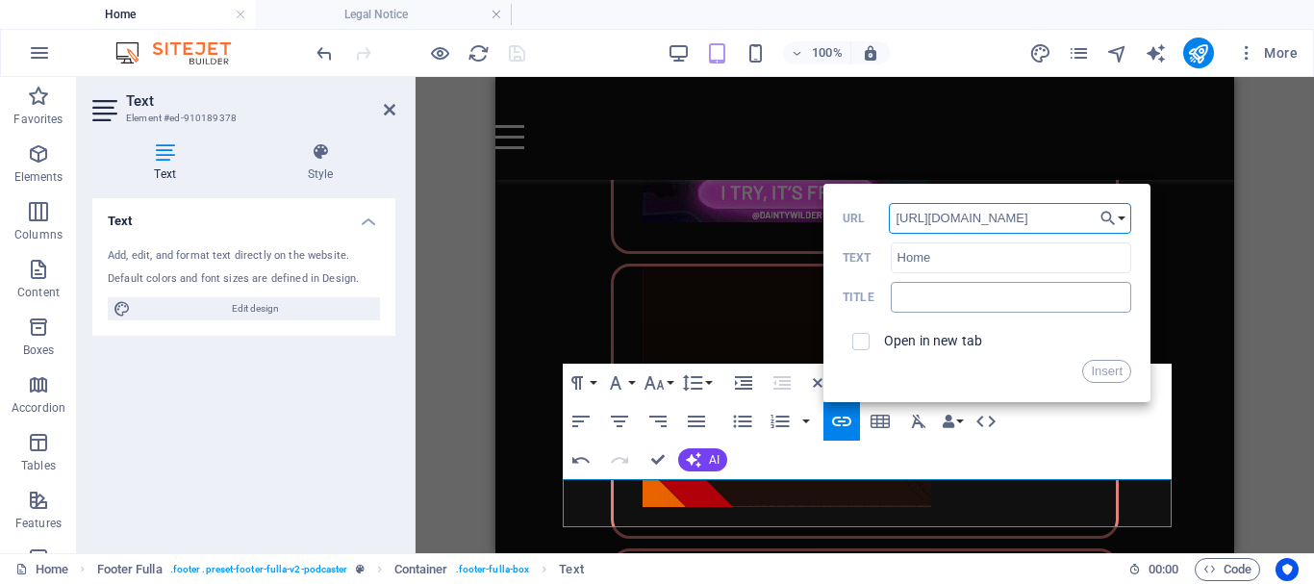
type input "https://adult.intimo.rs/"
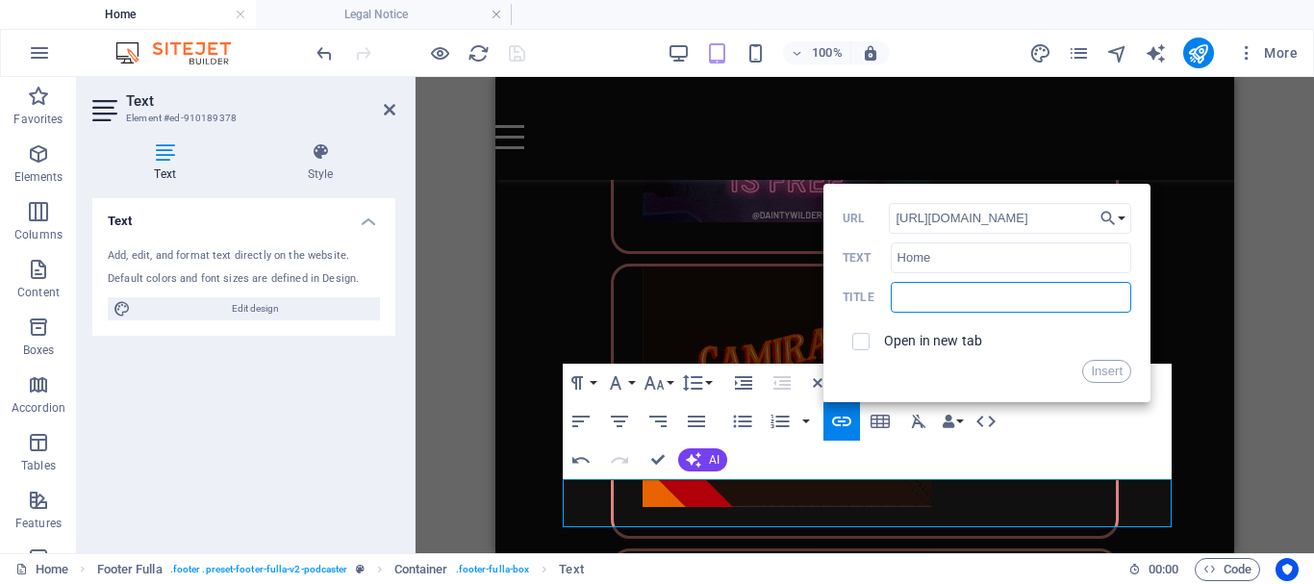
click at [940, 300] on input "text" at bounding box center [1010, 297] width 240 height 31
type input "Home"
click at [861, 342] on input "checkbox" at bounding box center [857, 338] width 17 height 17
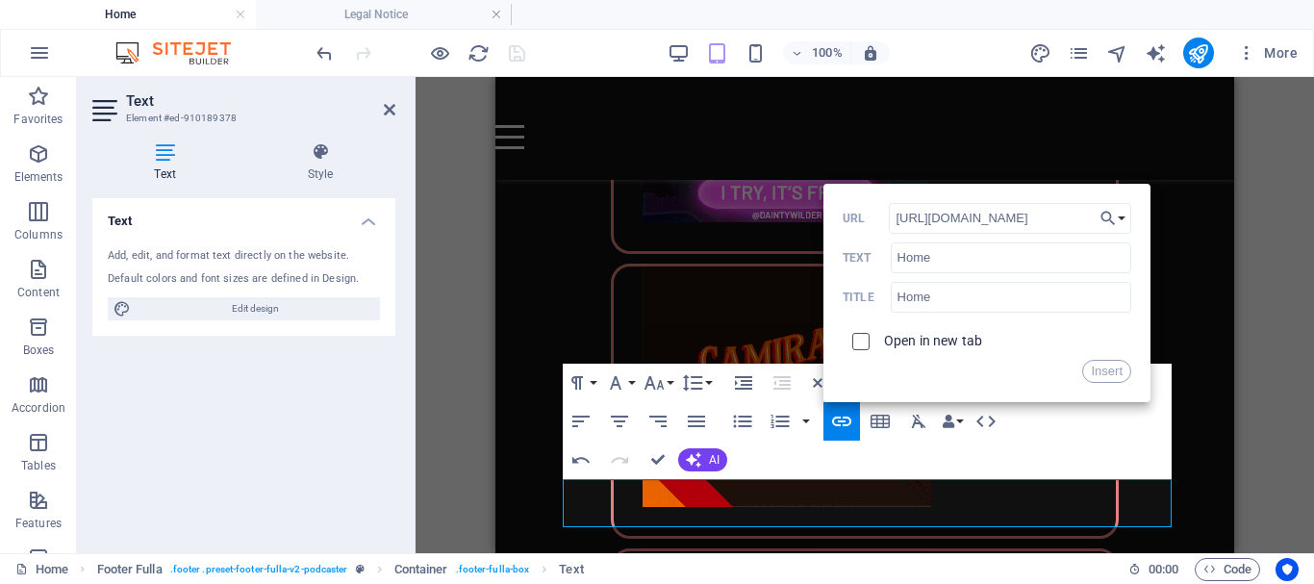
checkbox input "true"
click at [1104, 371] on button "Insert" at bounding box center [1106, 371] width 49 height 23
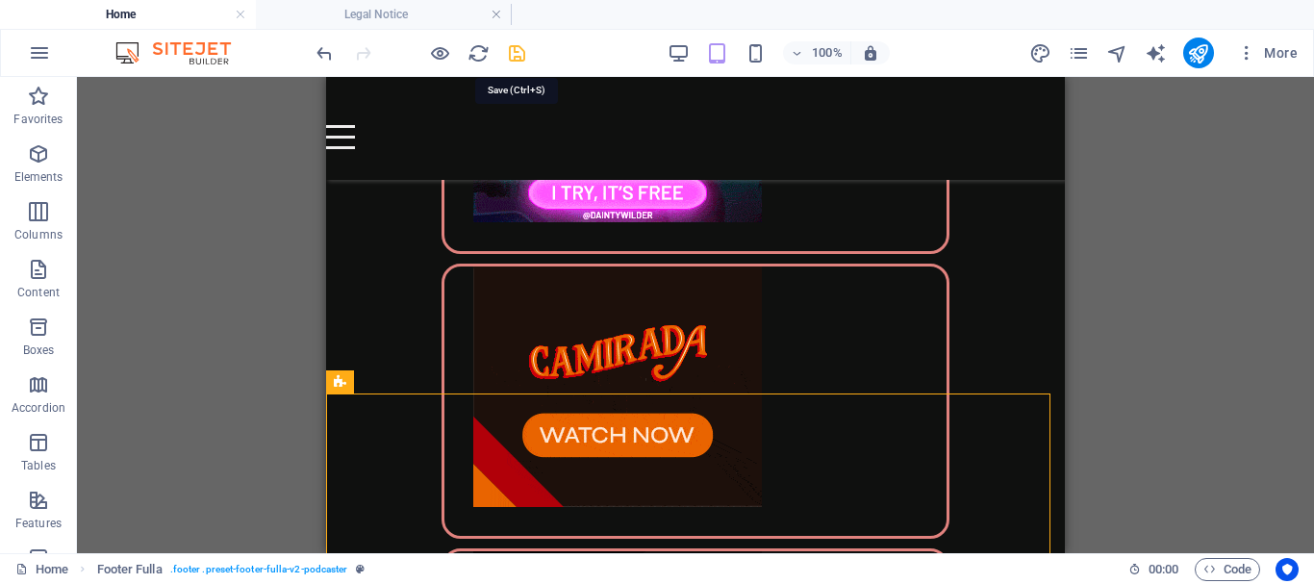
click at [520, 57] on icon "save" at bounding box center [517, 53] width 22 height 22
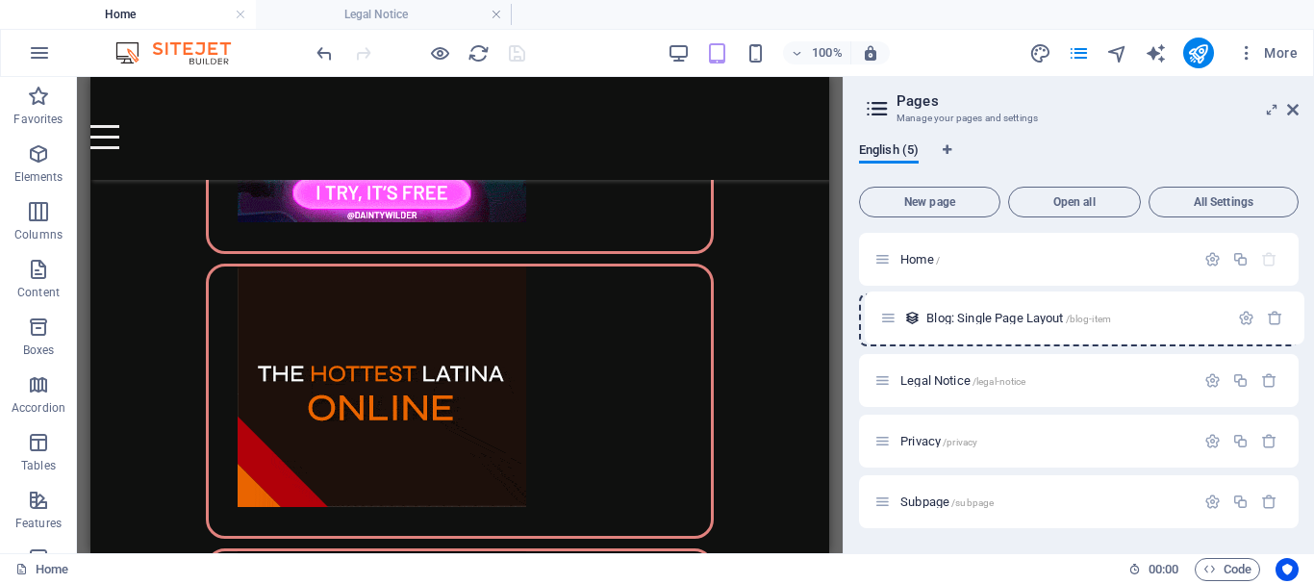
drag, startPoint x: 876, startPoint y: 504, endPoint x: 882, endPoint y: 315, distance: 188.6
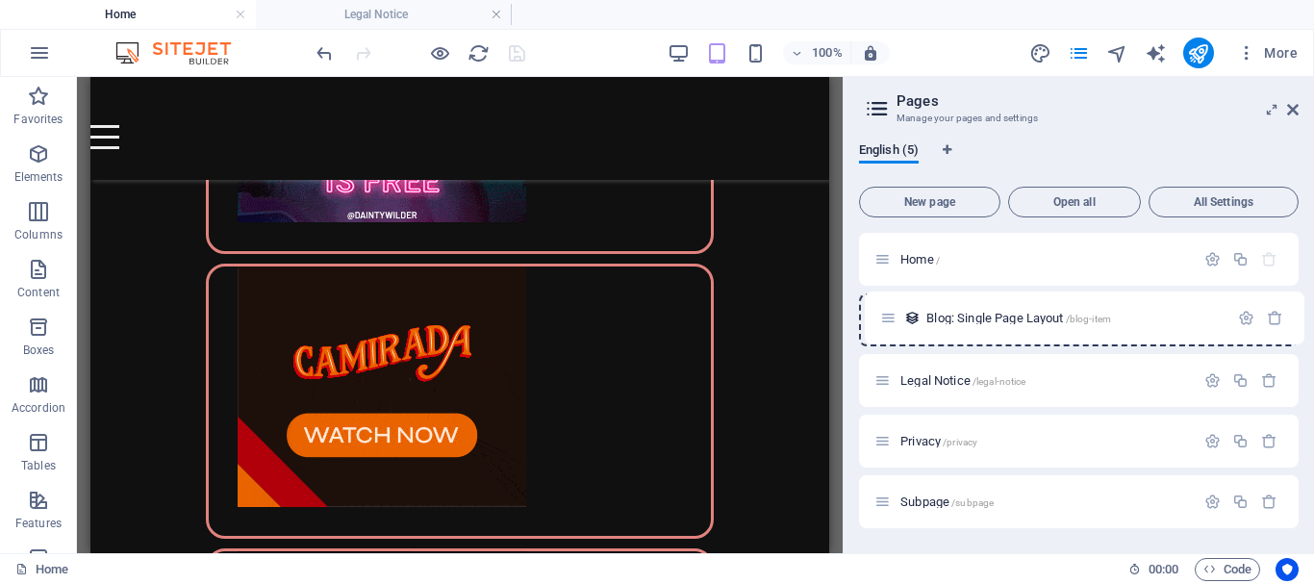
click at [882, 315] on div "Home / Legal Notice /legal-notice Privacy /privacy Subpage /subpage Blog: Singl…" at bounding box center [1078, 380] width 439 height 295
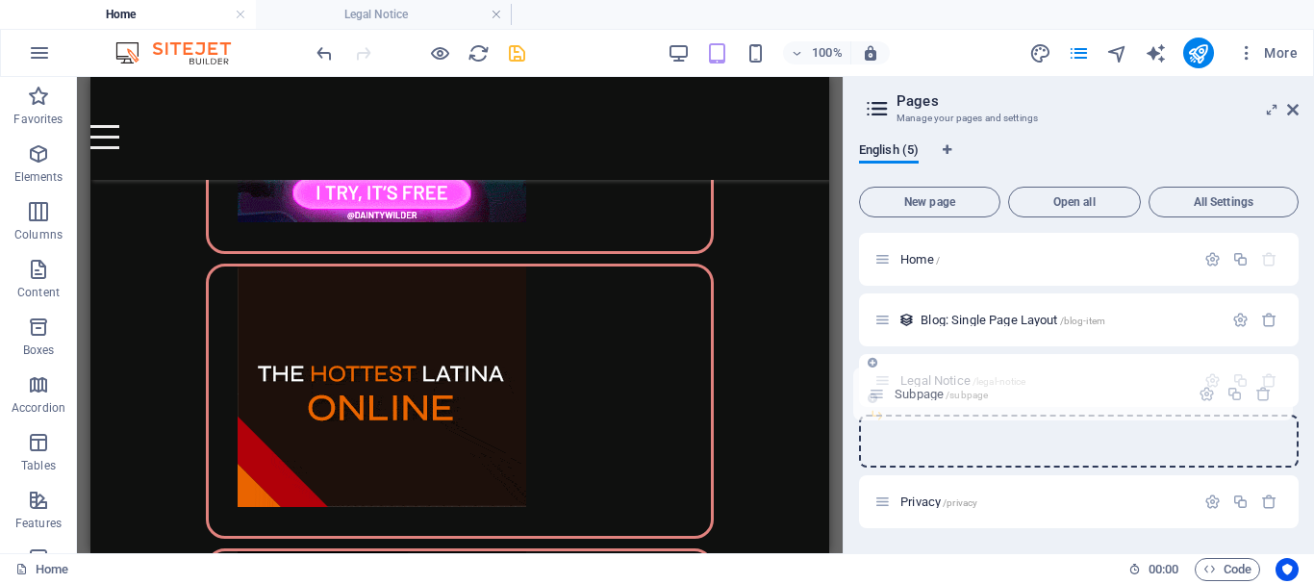
drag, startPoint x: 884, startPoint y: 502, endPoint x: 876, endPoint y: 388, distance: 114.7
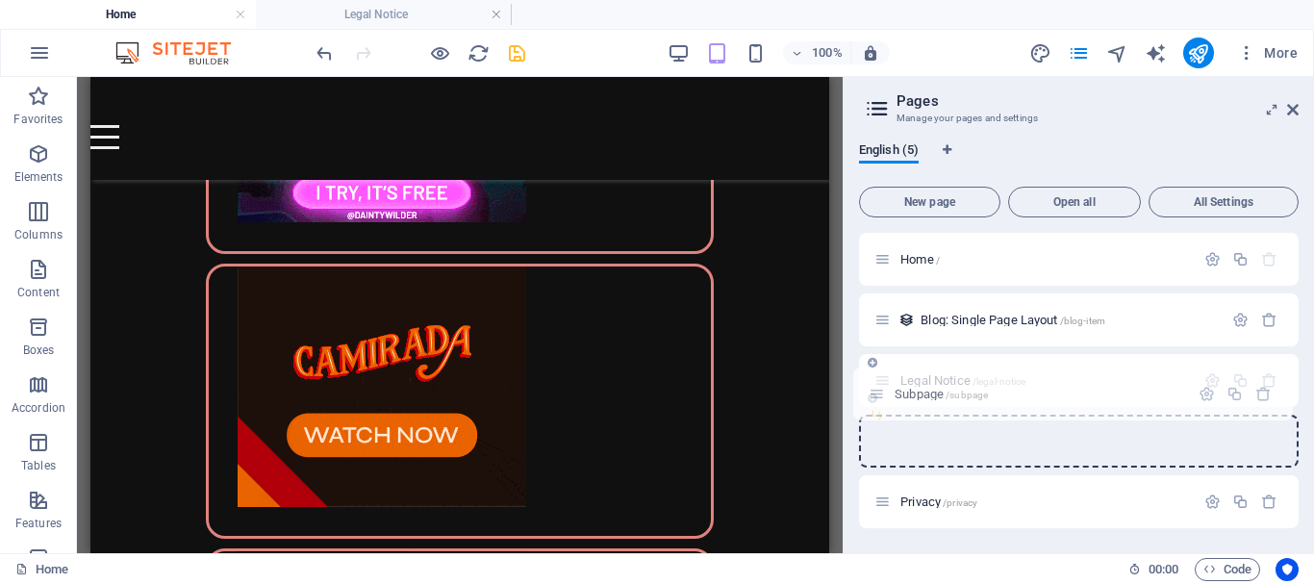
click at [876, 388] on div "Home / Blog: Single Page Layout /blog-item Legal Notice /legal-notice Privacy /…" at bounding box center [1078, 350] width 439 height 235
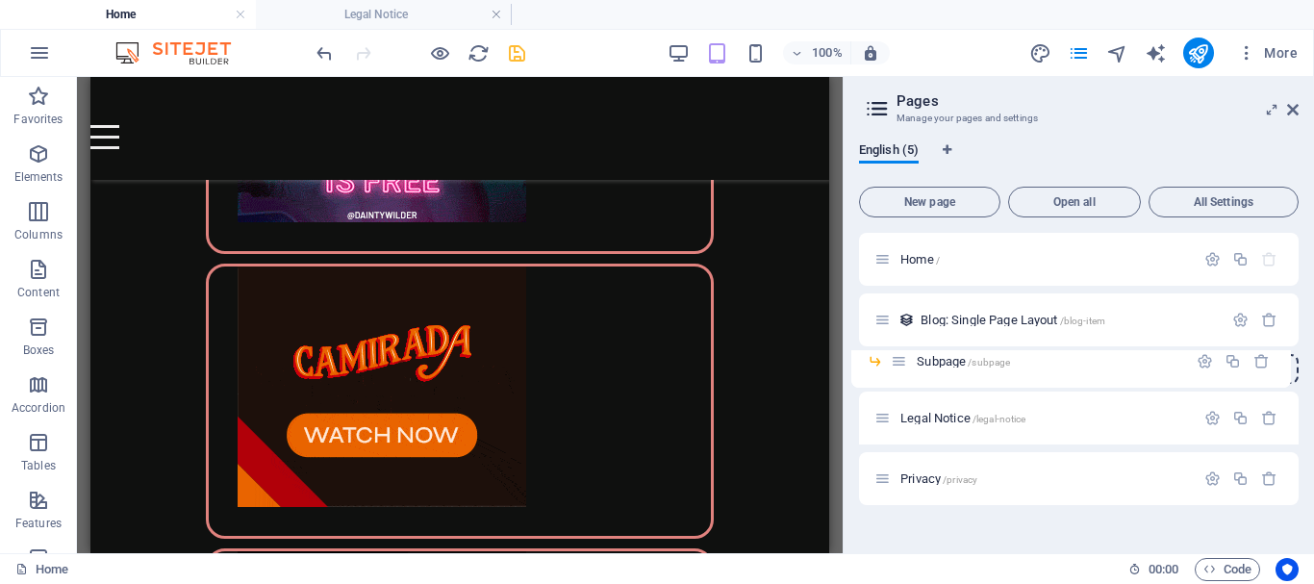
drag, startPoint x: 907, startPoint y: 422, endPoint x: 894, endPoint y: 362, distance: 61.9
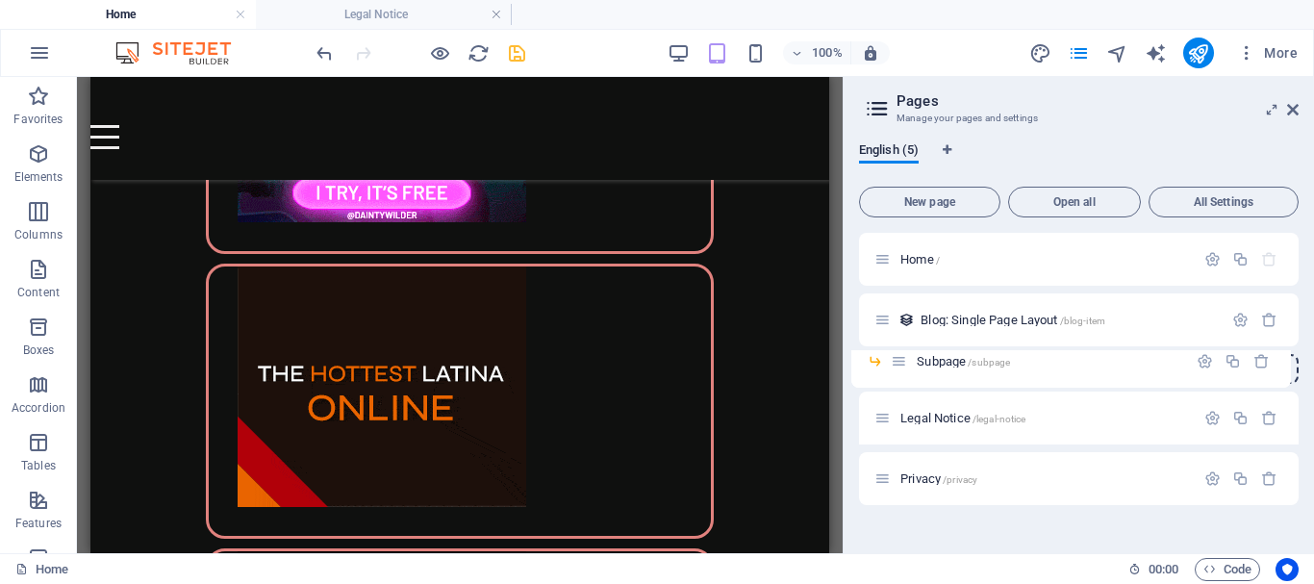
click at [894, 362] on div "Home / Blog: Single Page Layout /blog-item Legal Notice /legal-notice Subpage /…" at bounding box center [1078, 369] width 439 height 272
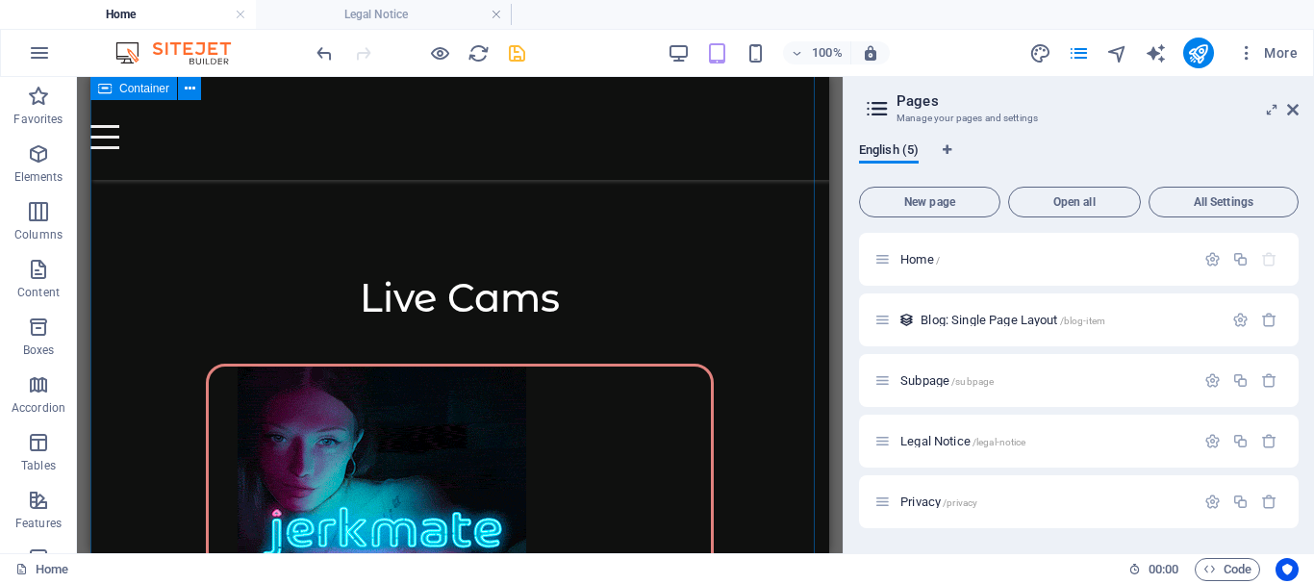
scroll to position [4879, 0]
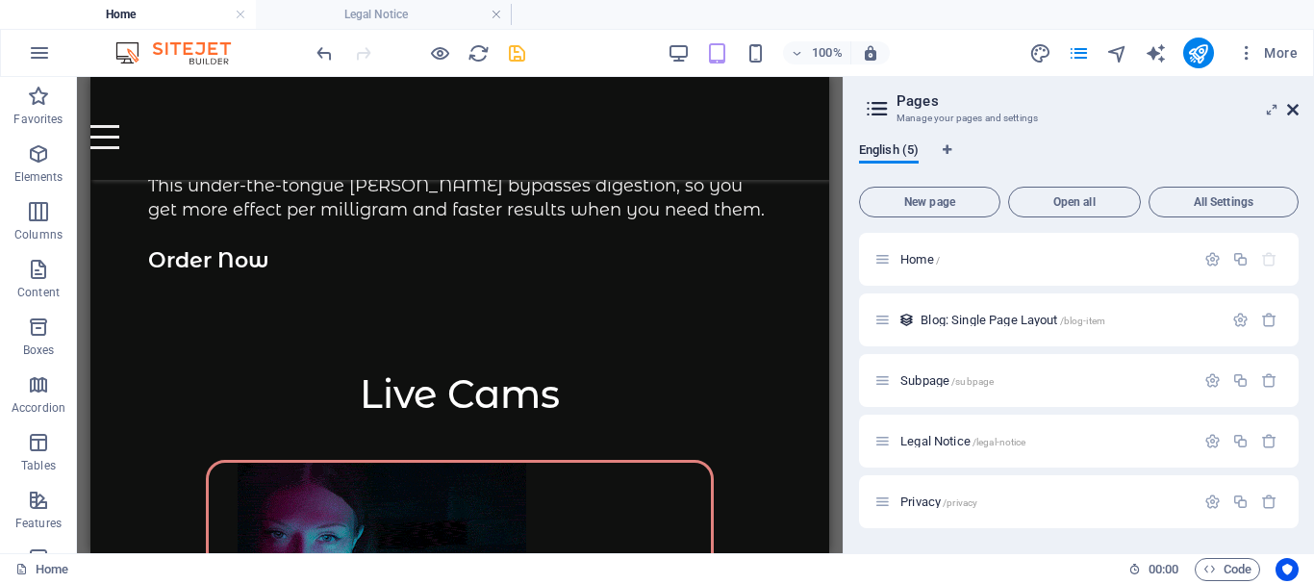
click at [1291, 109] on icon at bounding box center [1293, 109] width 12 height 15
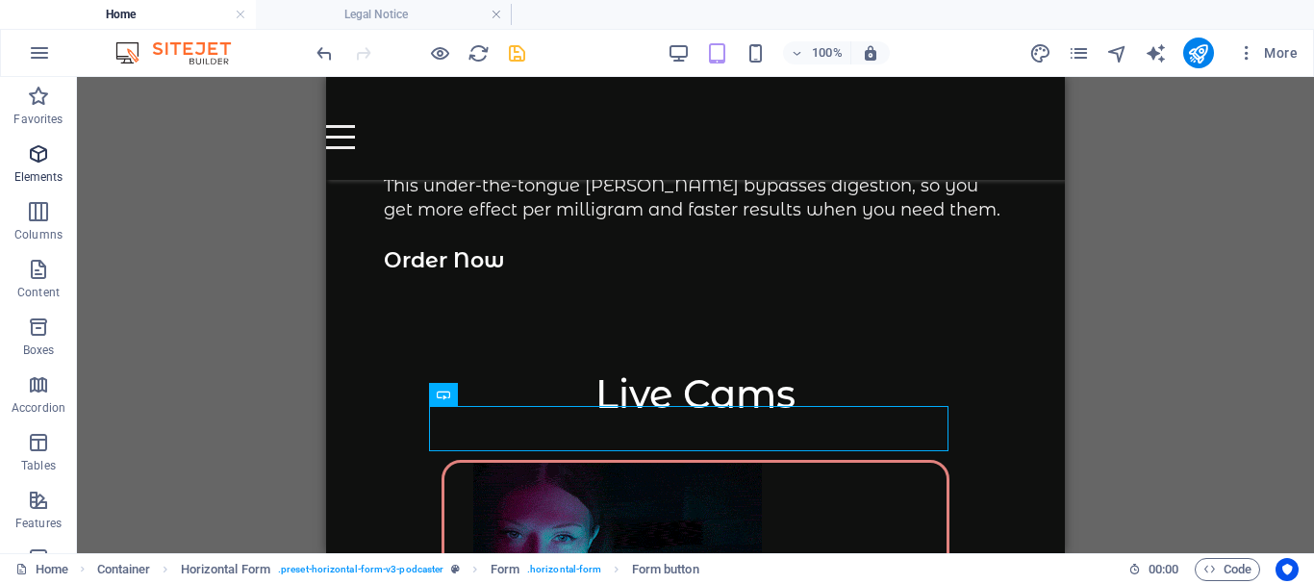
click at [35, 159] on icon "button" at bounding box center [38, 153] width 23 height 23
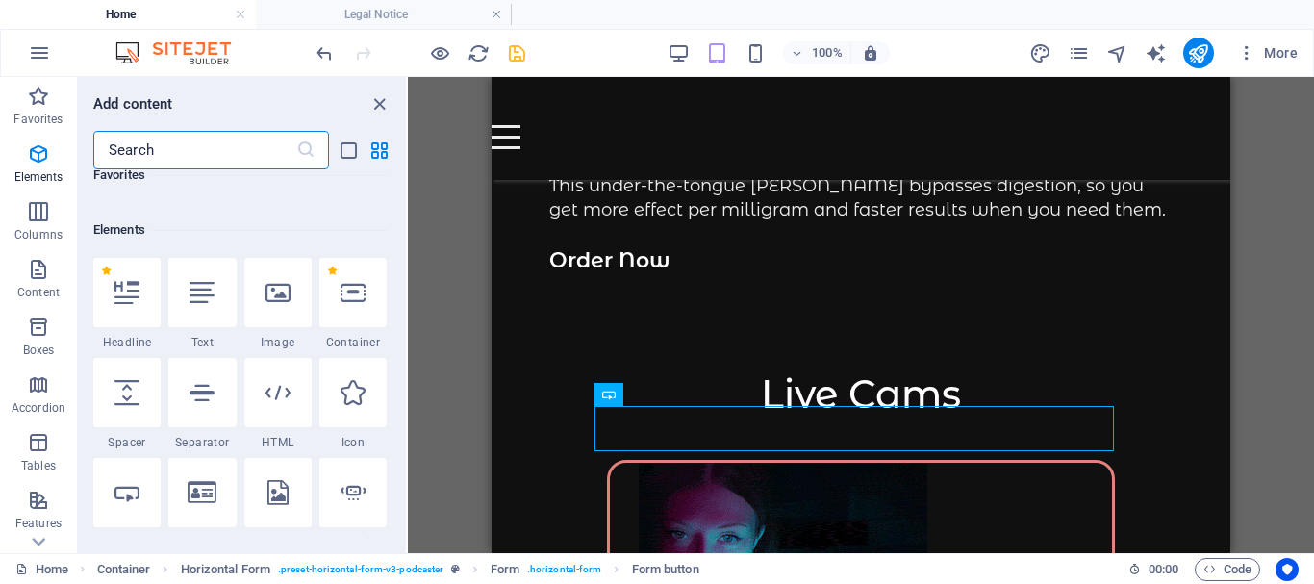
scroll to position [520, 0]
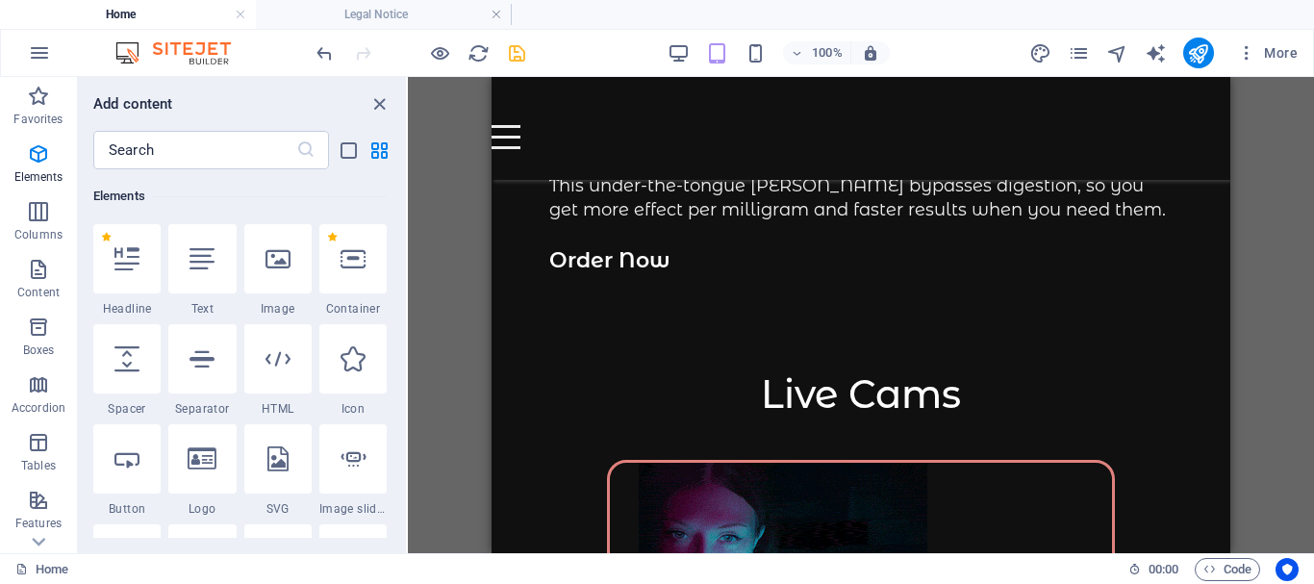
click at [210, 208] on div "Elements" at bounding box center [239, 196] width 293 height 54
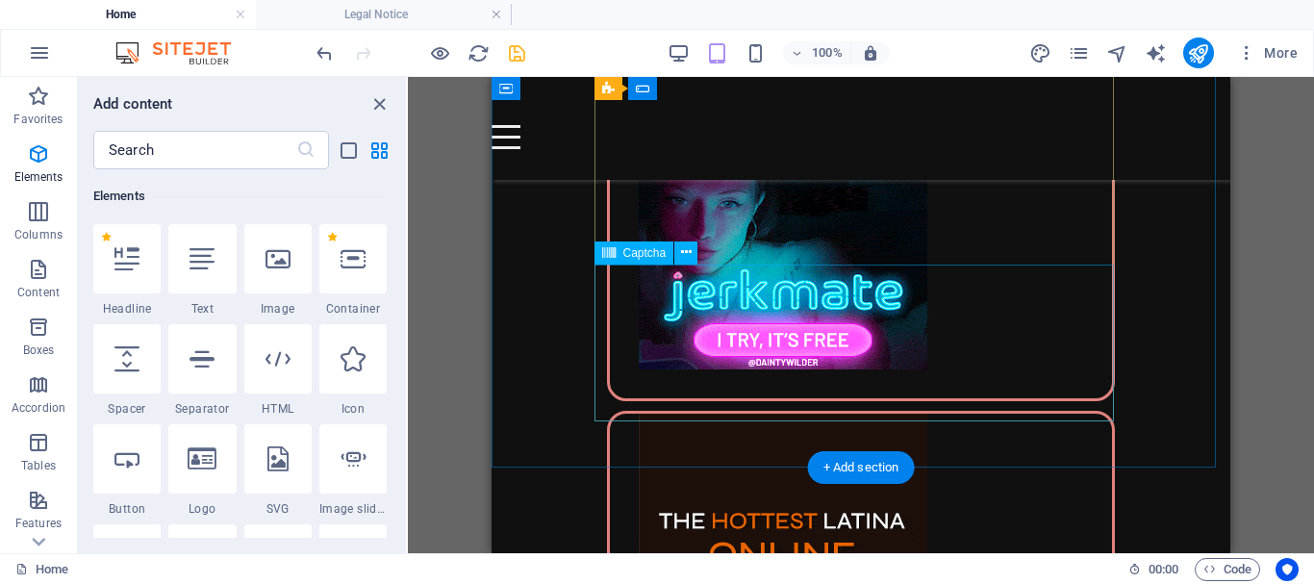
scroll to position [5360, 0]
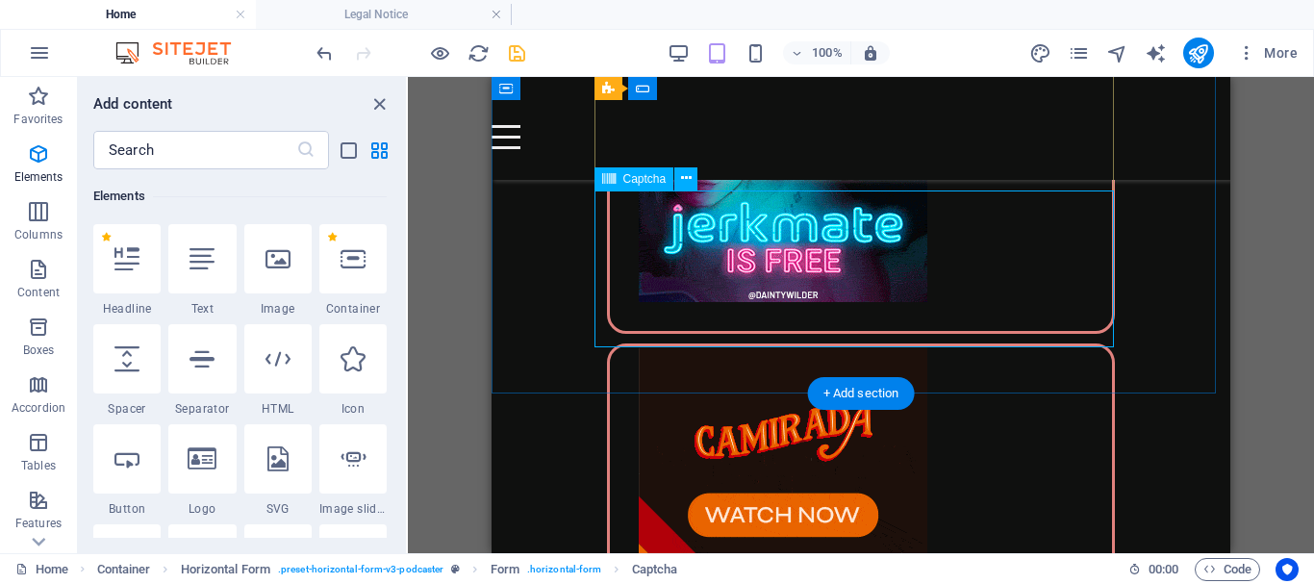
scroll to position [5168, 0]
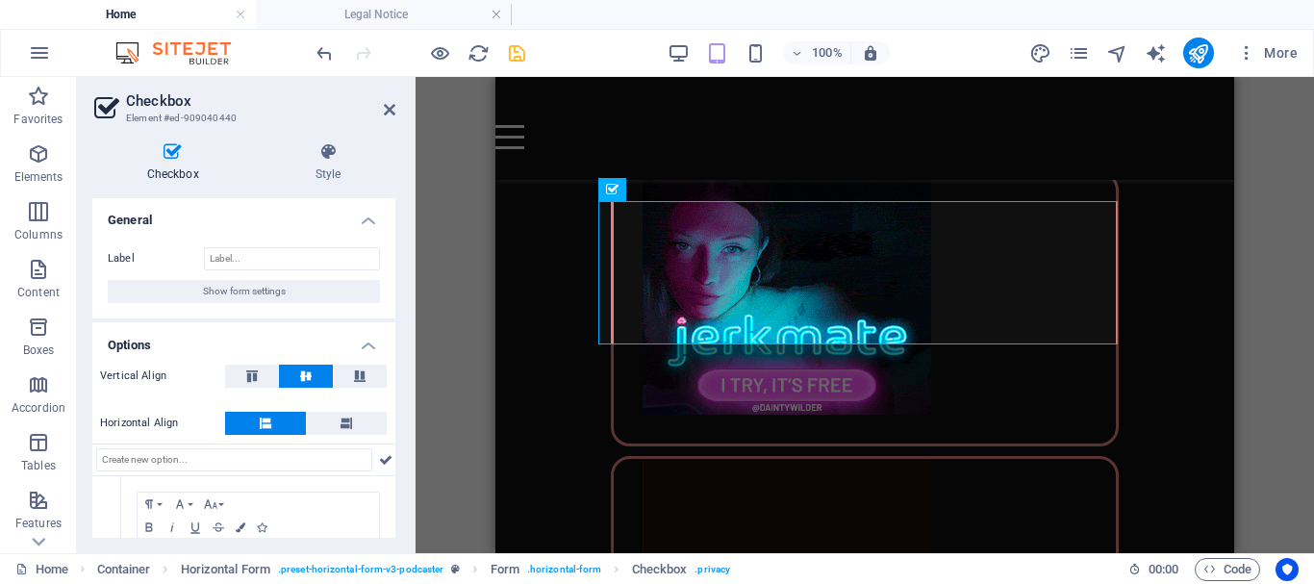
scroll to position [0, 0]
click at [446, 152] on div "H1 Container Container Container Logo Text H2 Container Collection Collection i…" at bounding box center [864, 315] width 898 height 476
drag, startPoint x: 391, startPoint y: 106, endPoint x: 65, endPoint y: 30, distance: 334.7
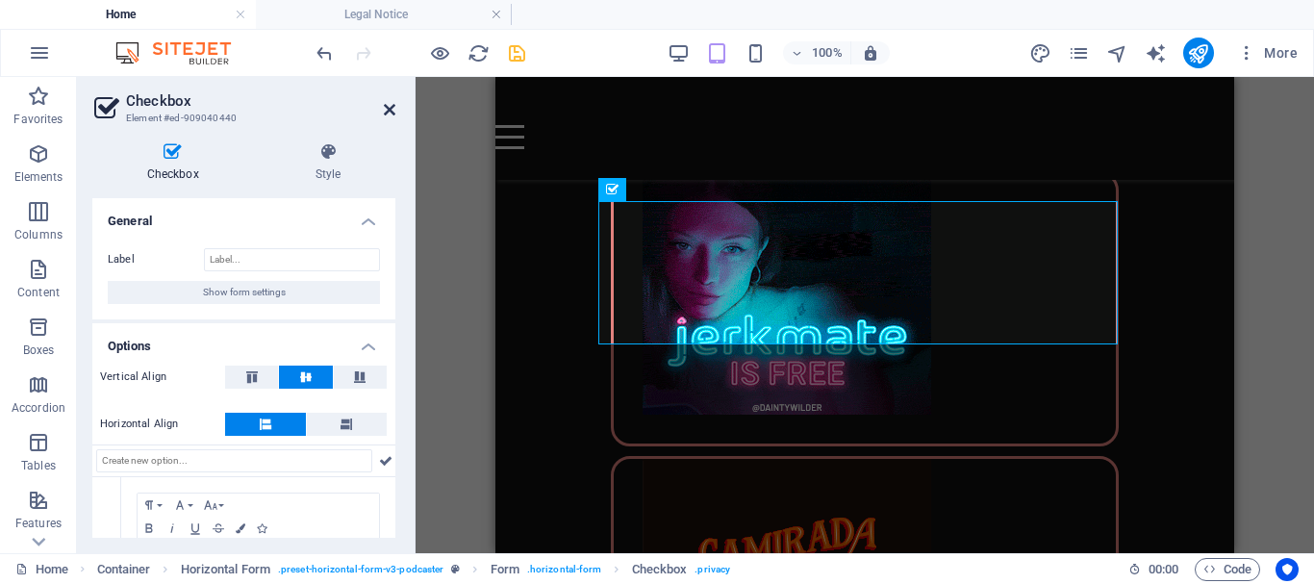
click at [391, 106] on icon at bounding box center [390, 109] width 12 height 15
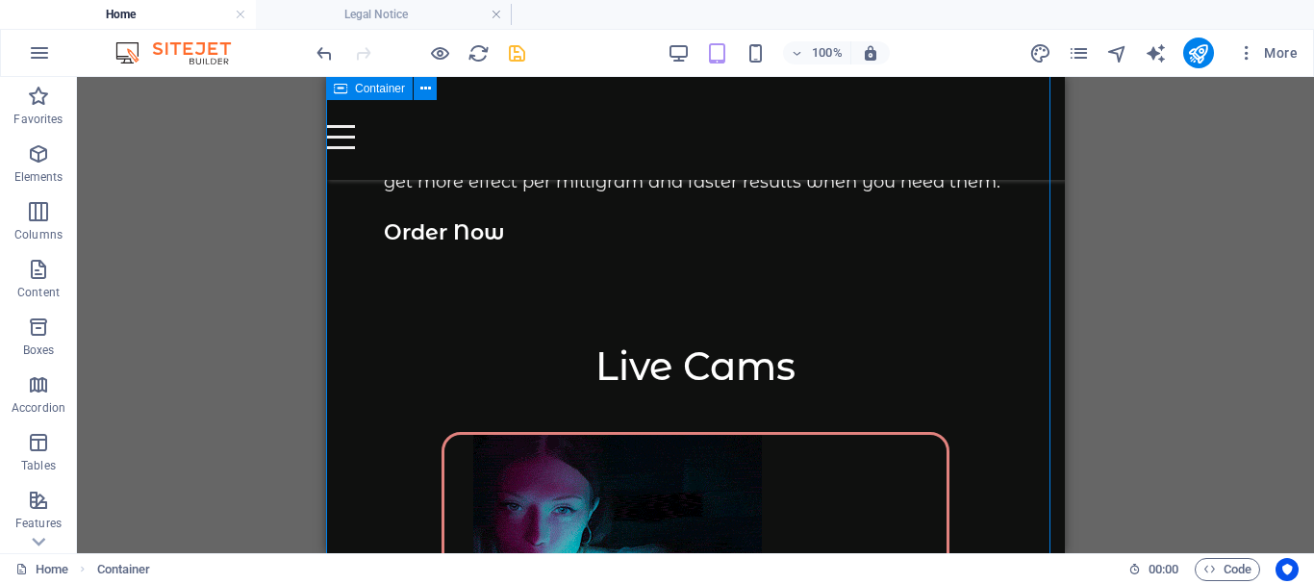
scroll to position [4879, 0]
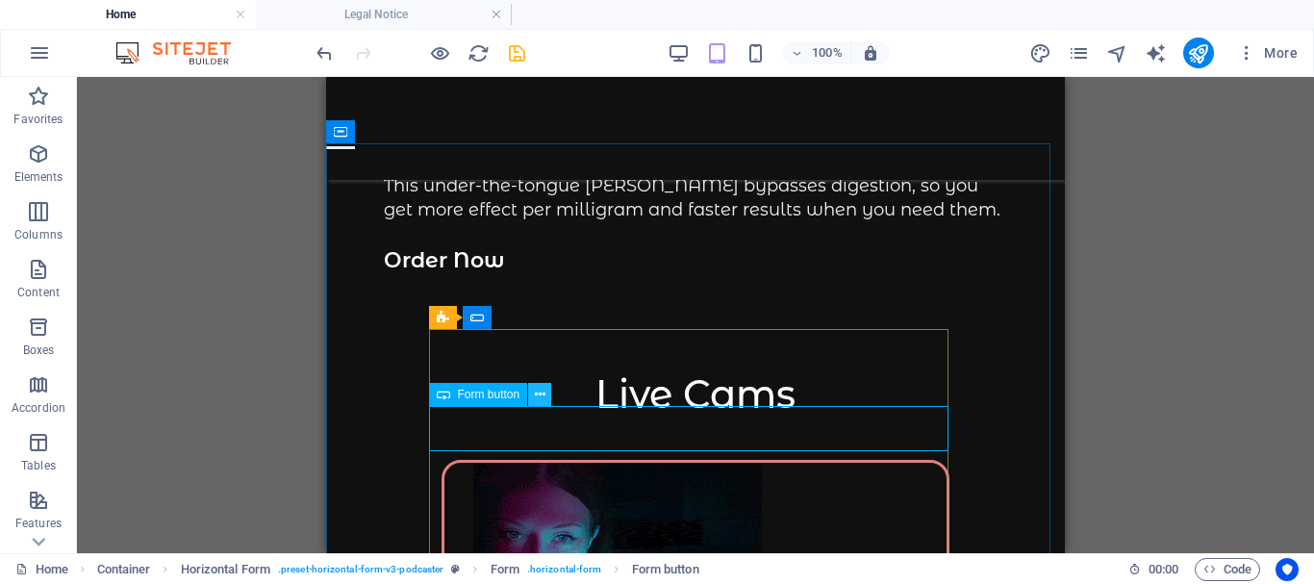
click at [539, 393] on icon at bounding box center [540, 395] width 11 height 20
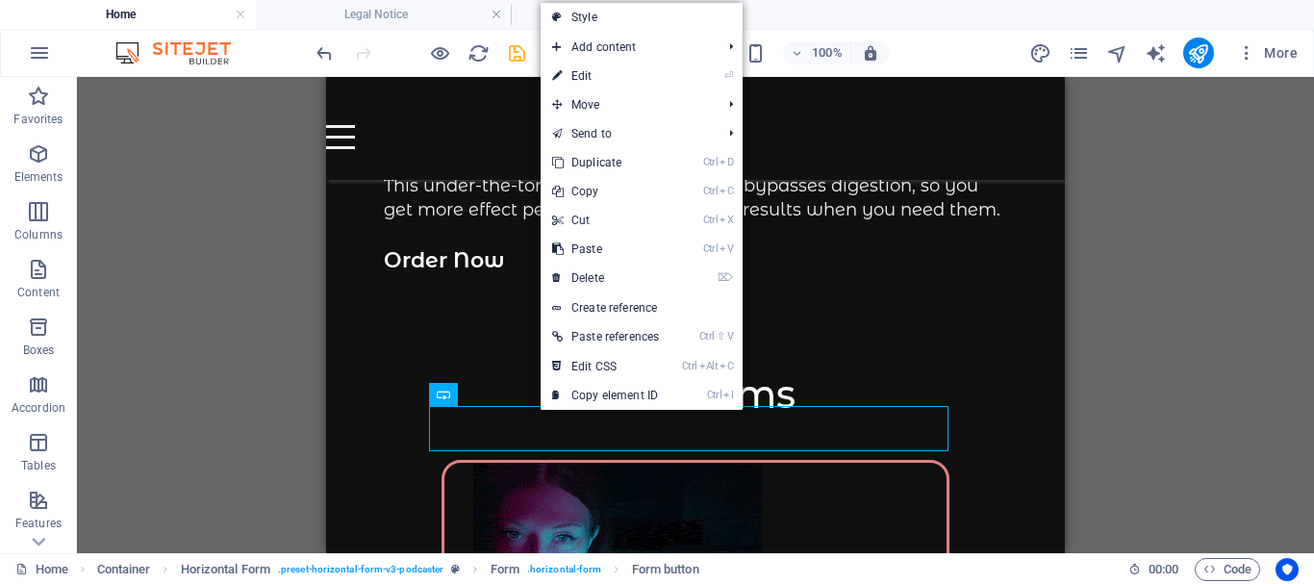
click at [606, 74] on link "⏎ Edit" at bounding box center [605, 76] width 130 height 29
select select "px"
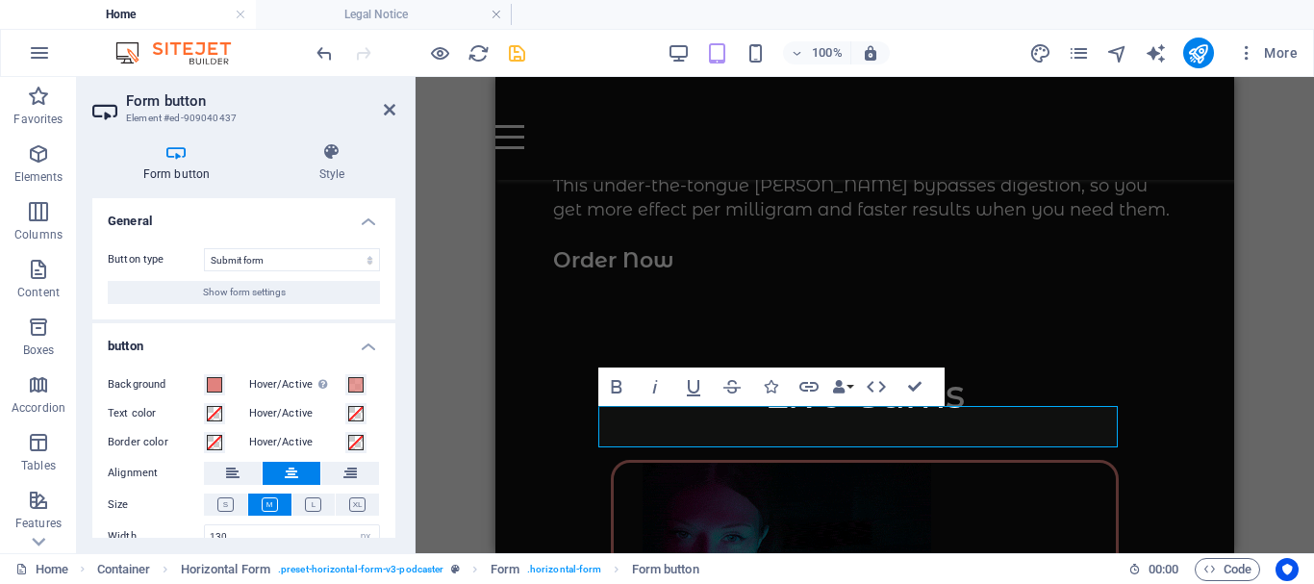
scroll to position [83, 0]
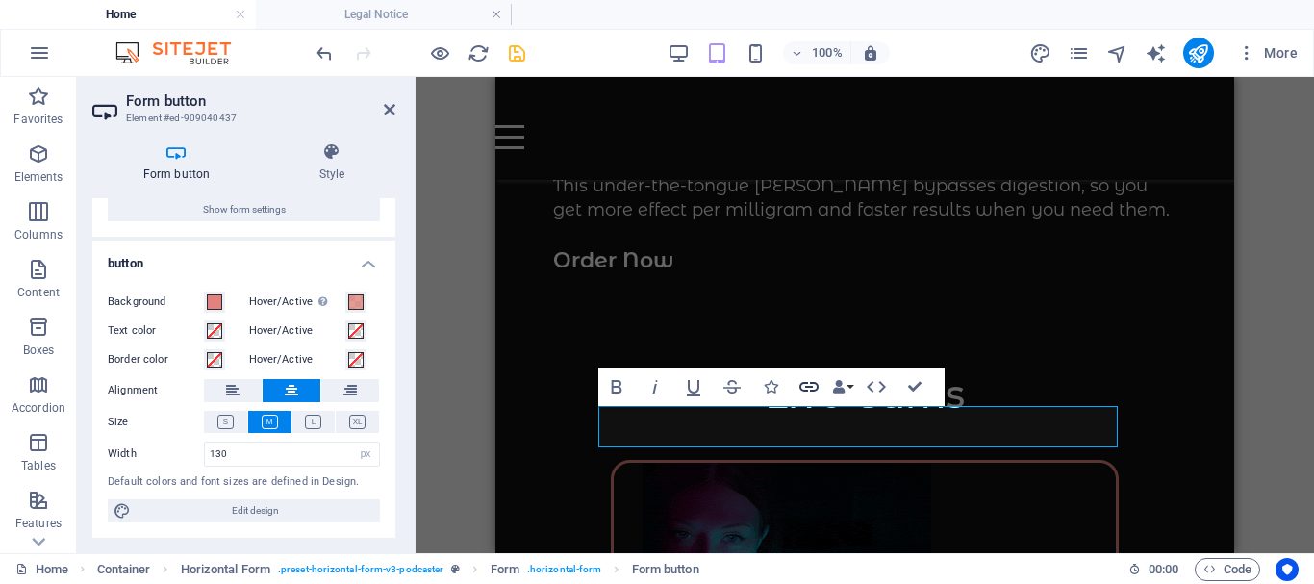
click at [811, 385] on icon "button" at bounding box center [808, 386] width 23 height 23
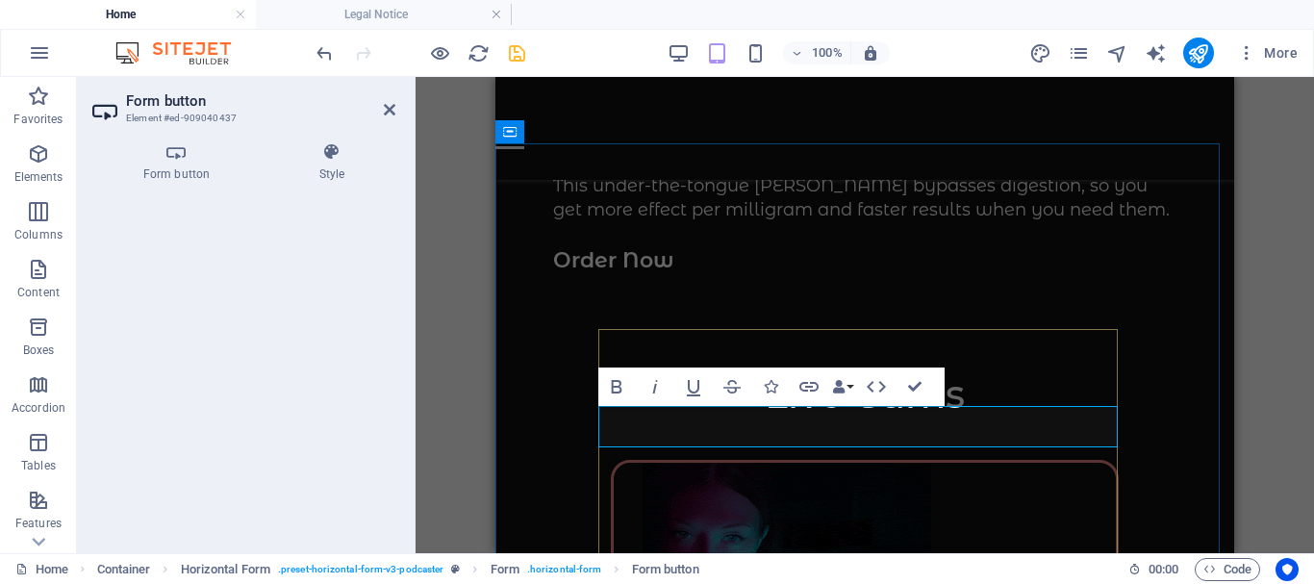
click at [172, 163] on h4 "Form button" at bounding box center [180, 162] width 176 height 40
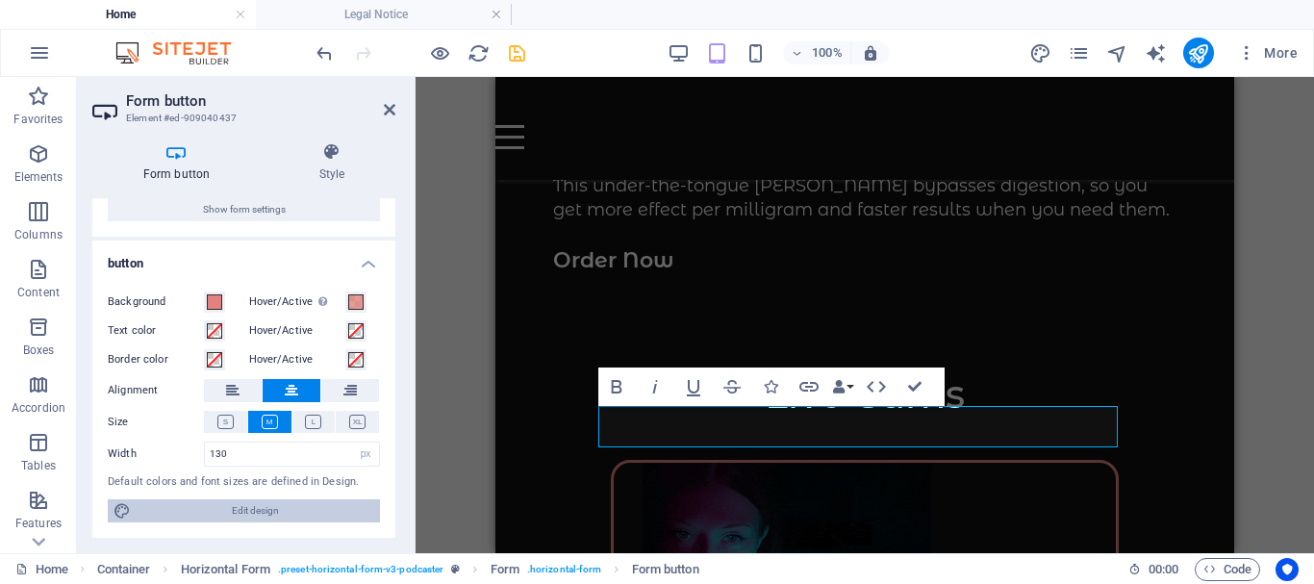
drag, startPoint x: 257, startPoint y: 514, endPoint x: 82, endPoint y: 97, distance: 452.6
click at [257, 514] on span "Edit design" at bounding box center [256, 510] width 238 height 23
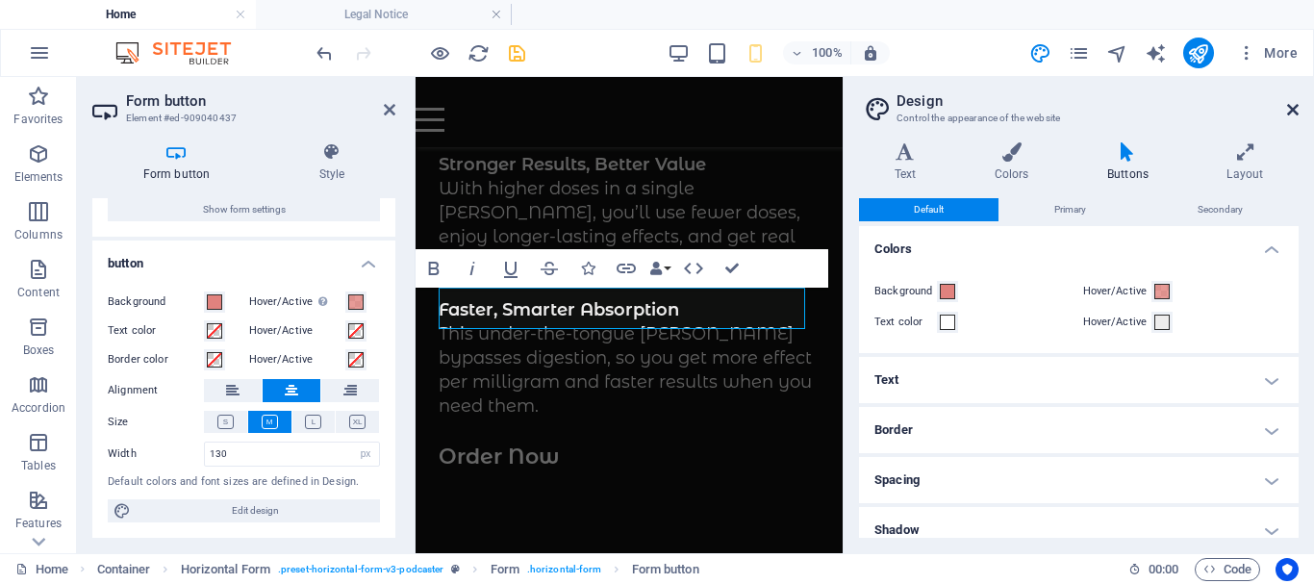
click at [1292, 106] on icon at bounding box center [1293, 109] width 12 height 15
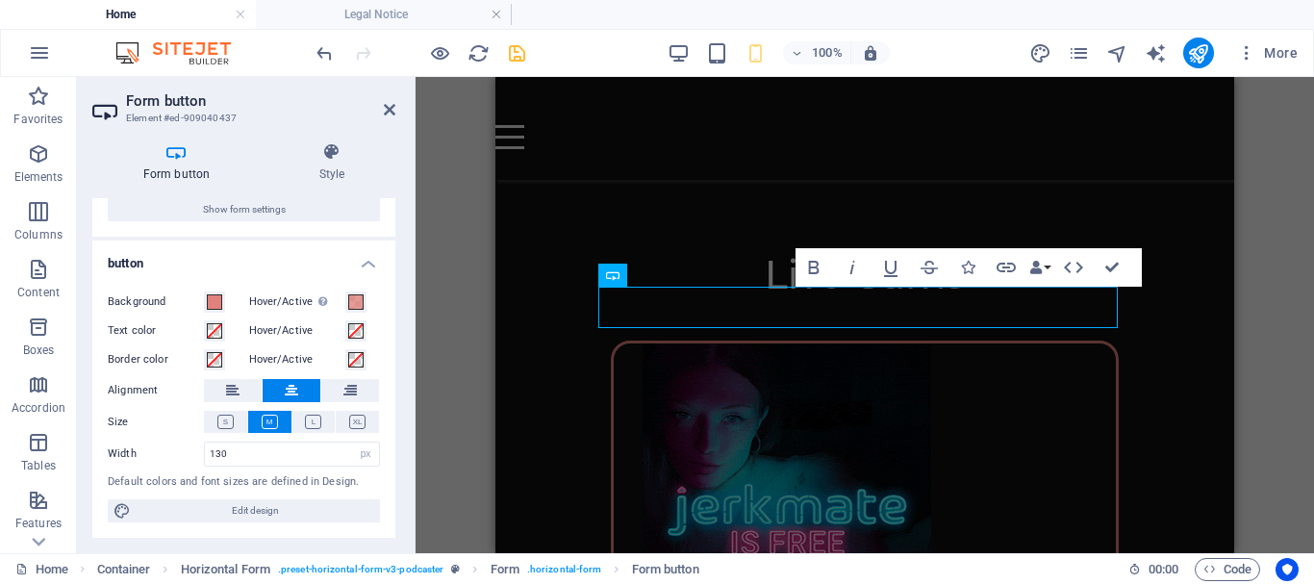
click at [439, 222] on div "H1 Container Container Container Logo Text H2 Container Collection Collection i…" at bounding box center [864, 315] width 898 height 476
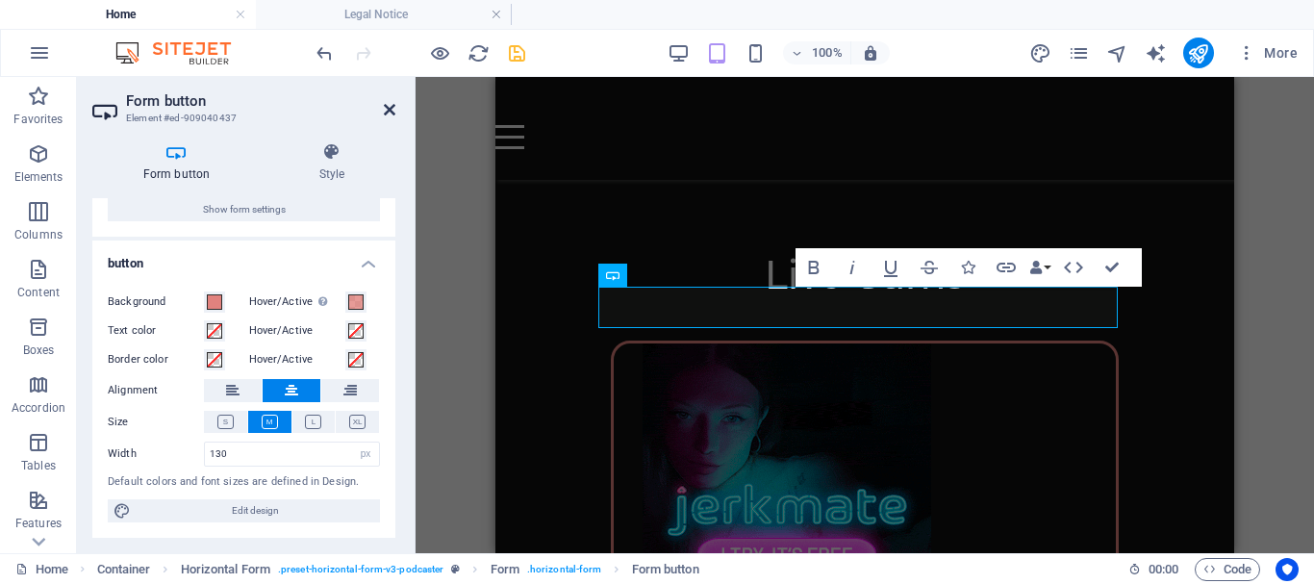
click at [390, 106] on icon at bounding box center [390, 109] width 12 height 15
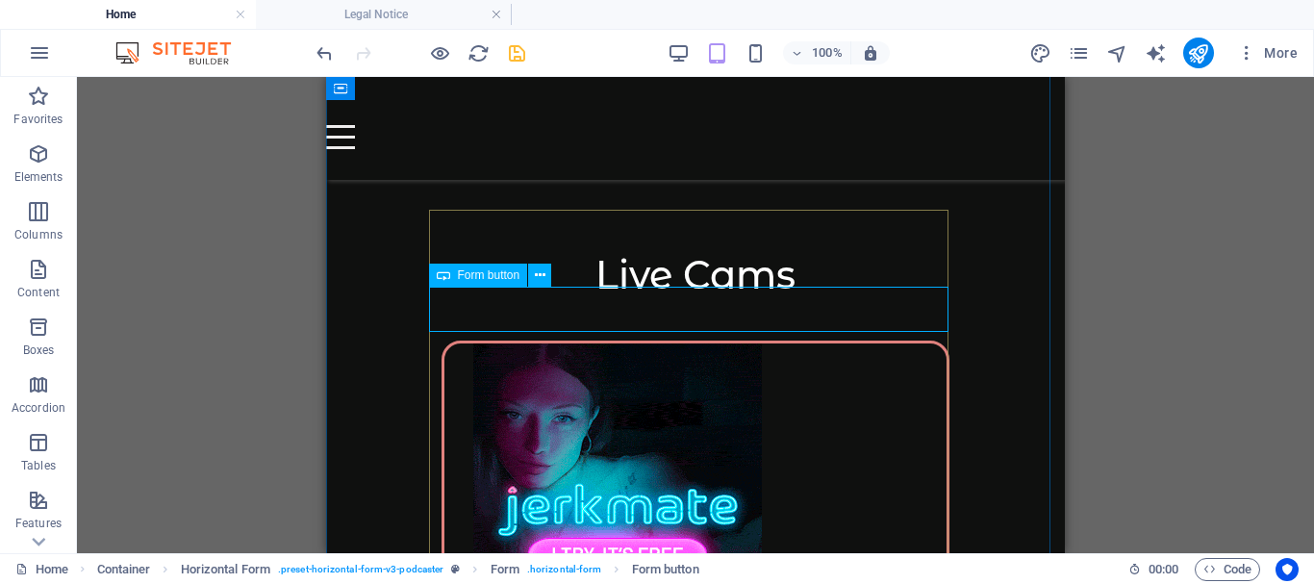
click at [482, 281] on span "Form button" at bounding box center [489, 275] width 63 height 12
click at [538, 278] on icon at bounding box center [540, 275] width 11 height 20
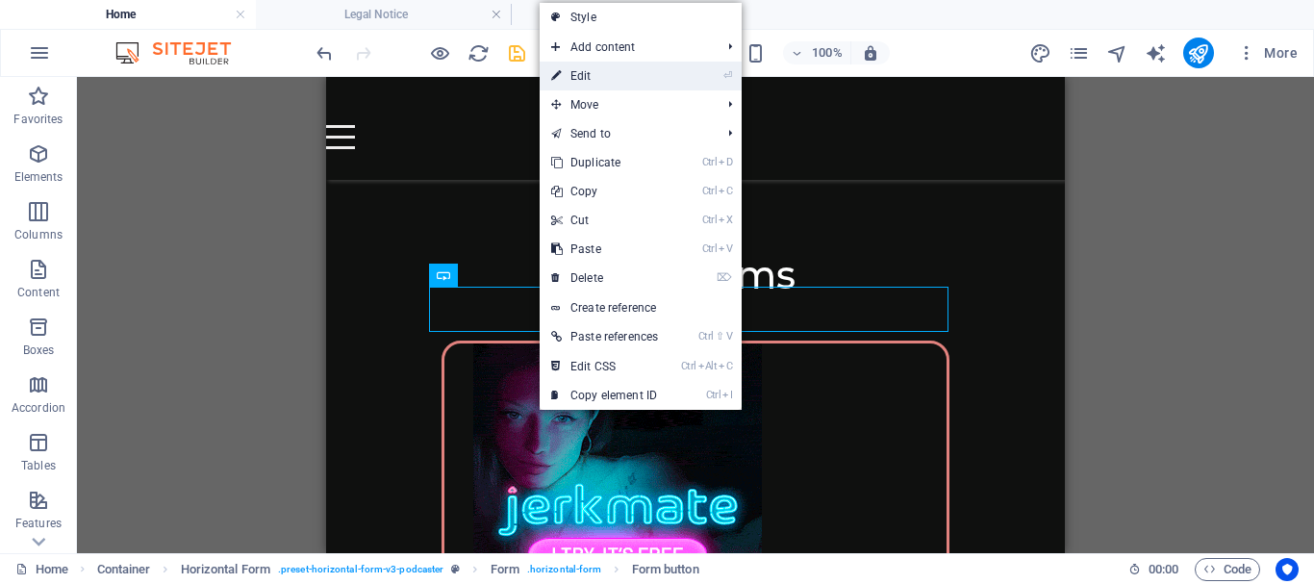
click at [584, 71] on link "⏎ Edit" at bounding box center [604, 76] width 130 height 29
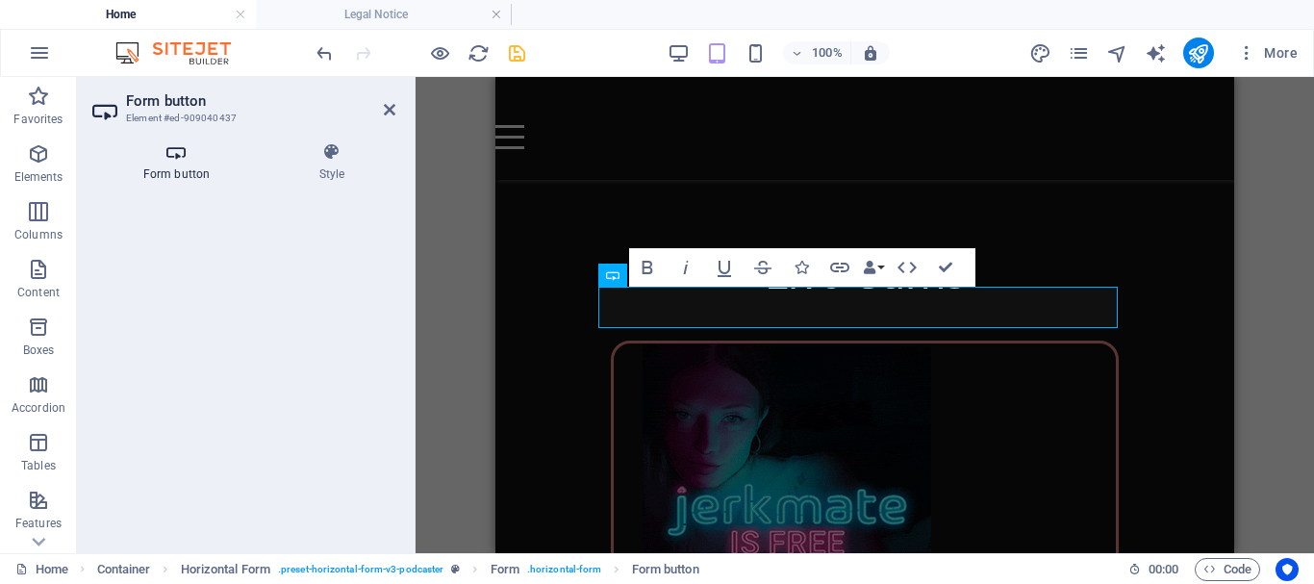
click at [168, 163] on h4 "Form button" at bounding box center [180, 162] width 176 height 40
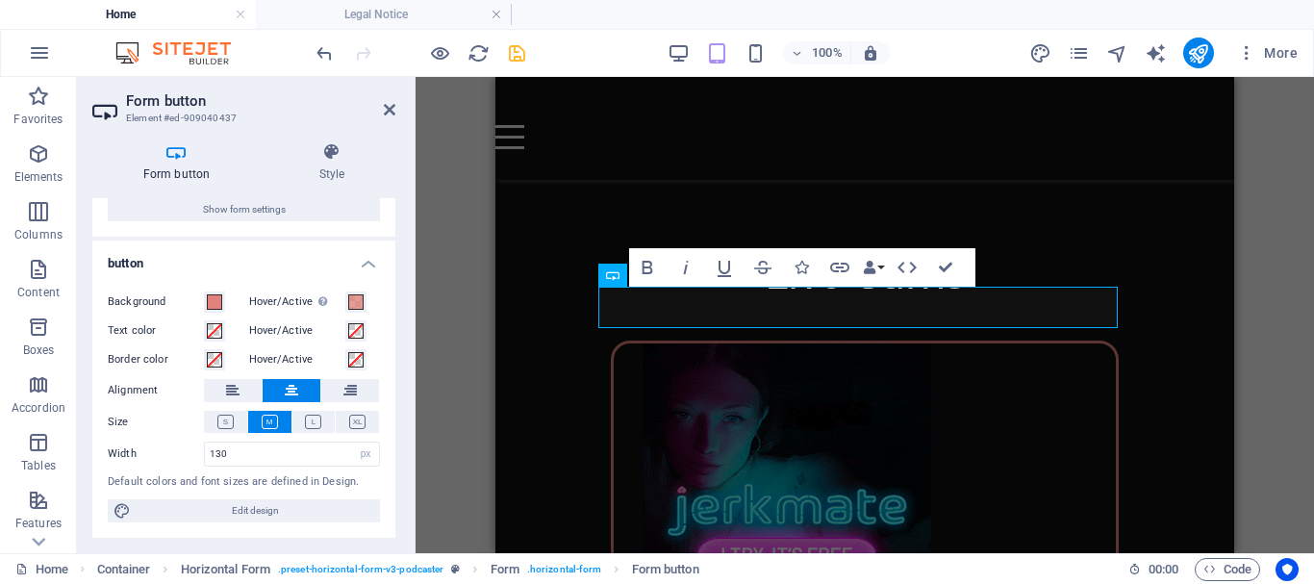
scroll to position [0, 0]
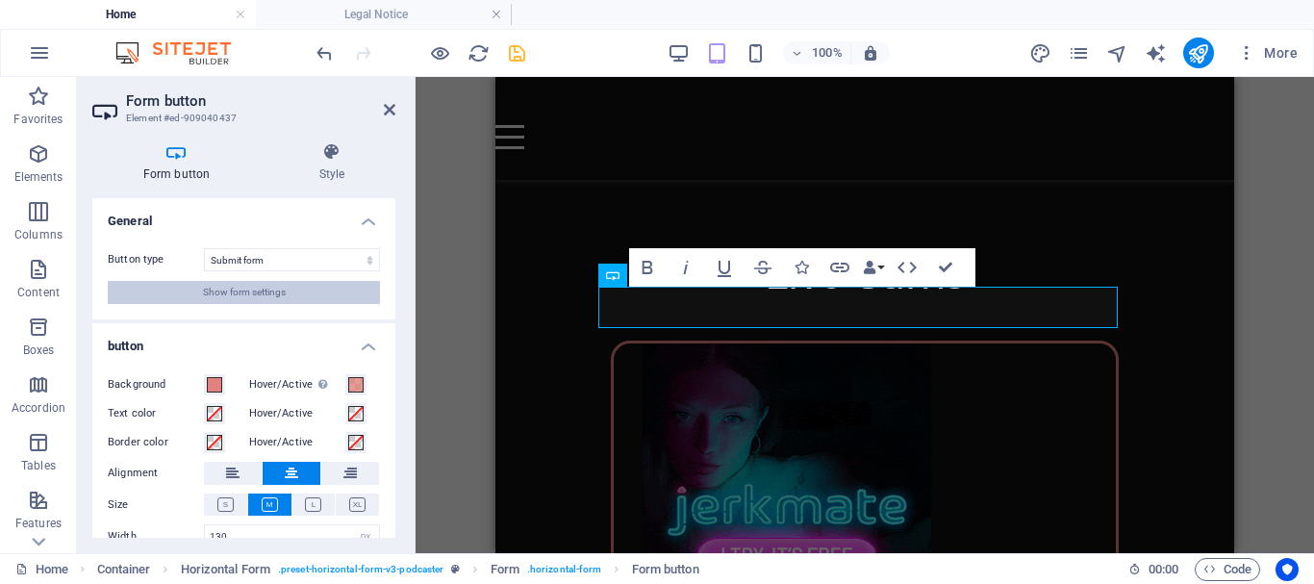
click at [235, 288] on span "Show form settings" at bounding box center [244, 292] width 83 height 23
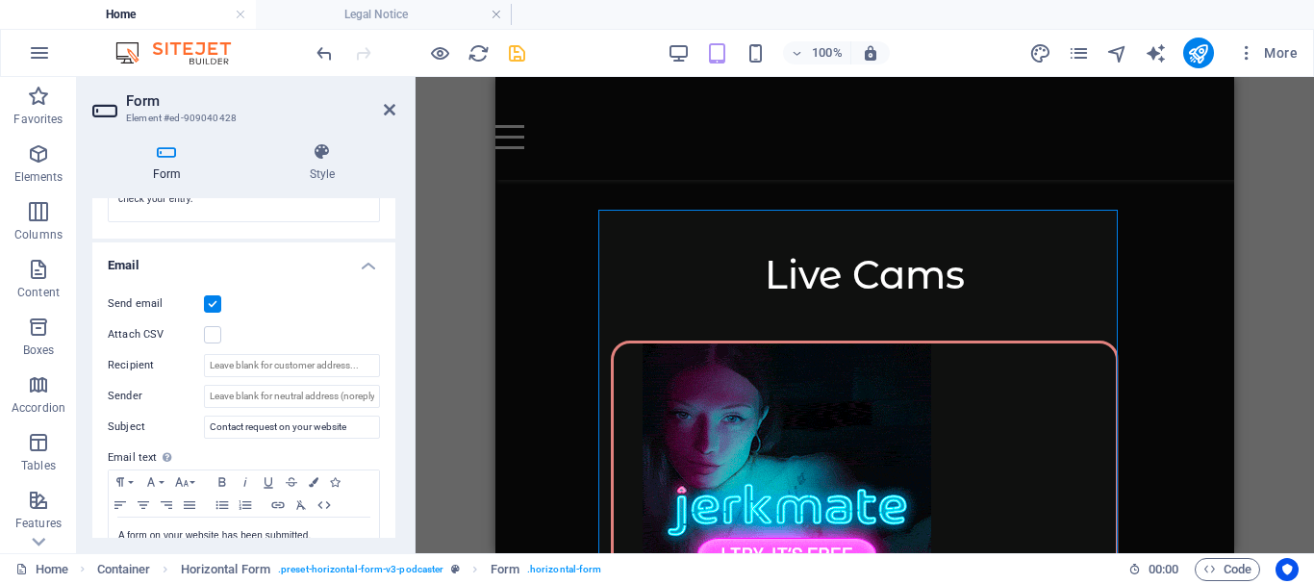
scroll to position [481, 0]
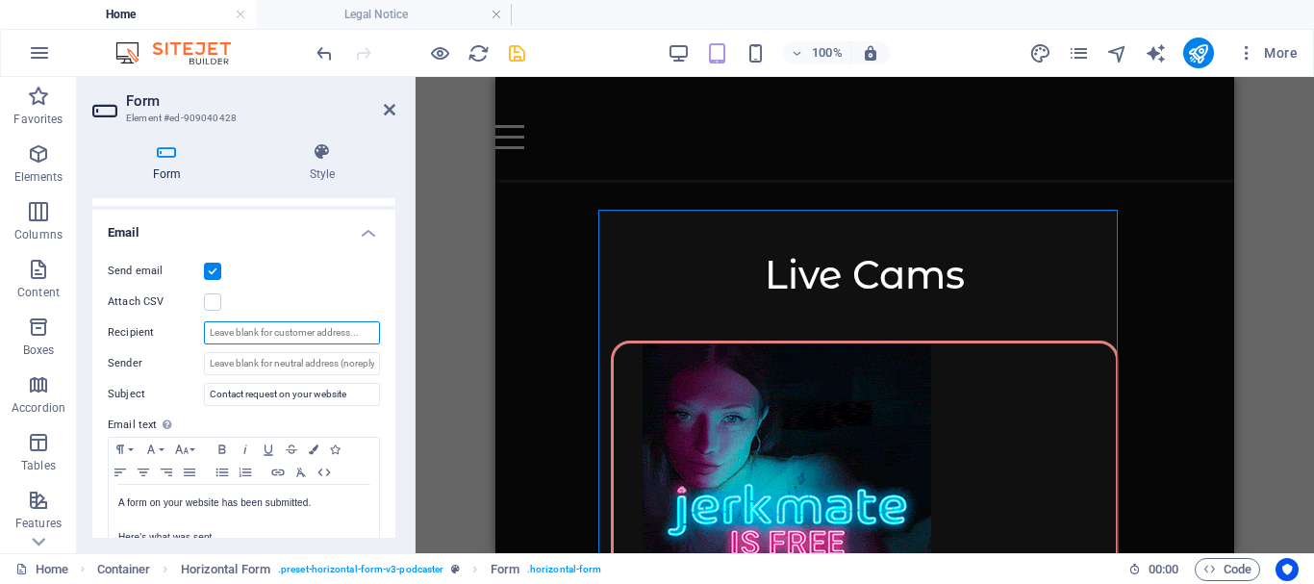
click at [238, 335] on input "Recipient" at bounding box center [292, 332] width 176 height 23
type input "bm@intimo.rs"
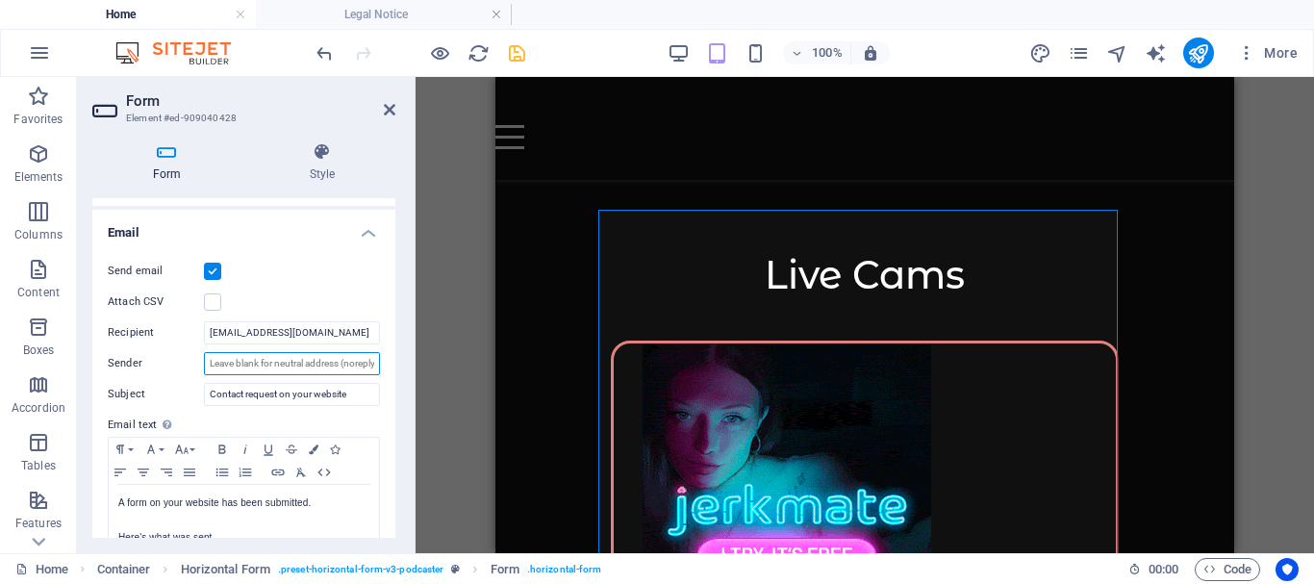
click at [254, 363] on input "Sender" at bounding box center [292, 363] width 176 height 23
type input "bm@intimo.rs"
drag, startPoint x: 246, startPoint y: 391, endPoint x: 313, endPoint y: 396, distance: 67.5
click at [313, 396] on input "Contact request on your website" at bounding box center [292, 394] width 176 height 23
click at [286, 390] on input "Contact request on your website" at bounding box center [292, 394] width 176 height 23
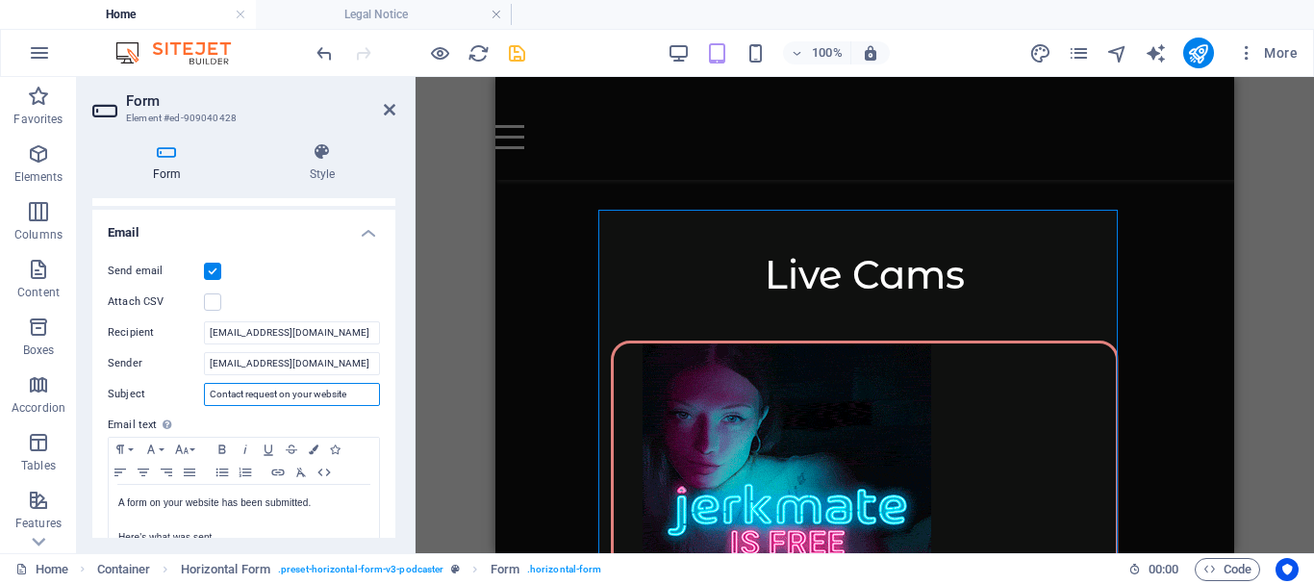
click at [351, 394] on input "Contact request on your website" at bounding box center [292, 394] width 176 height 23
drag, startPoint x: 293, startPoint y: 393, endPoint x: 474, endPoint y: 388, distance: 180.9
click at [355, 394] on input "Contact request on your website" at bounding box center [292, 394] width 176 height 23
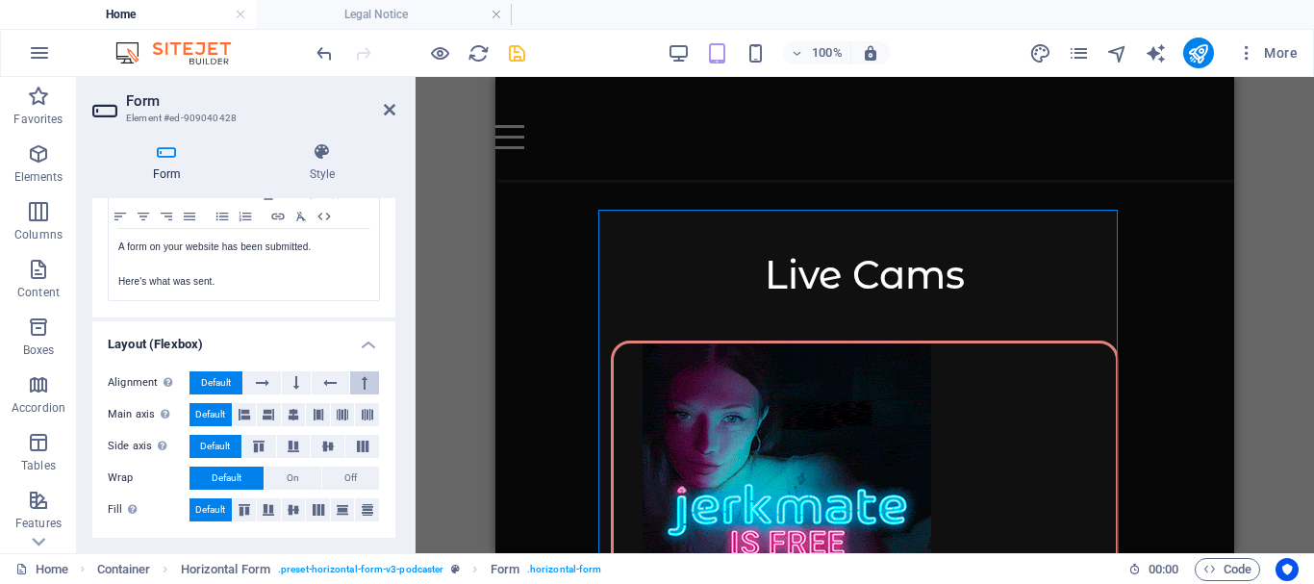
scroll to position [544, 0]
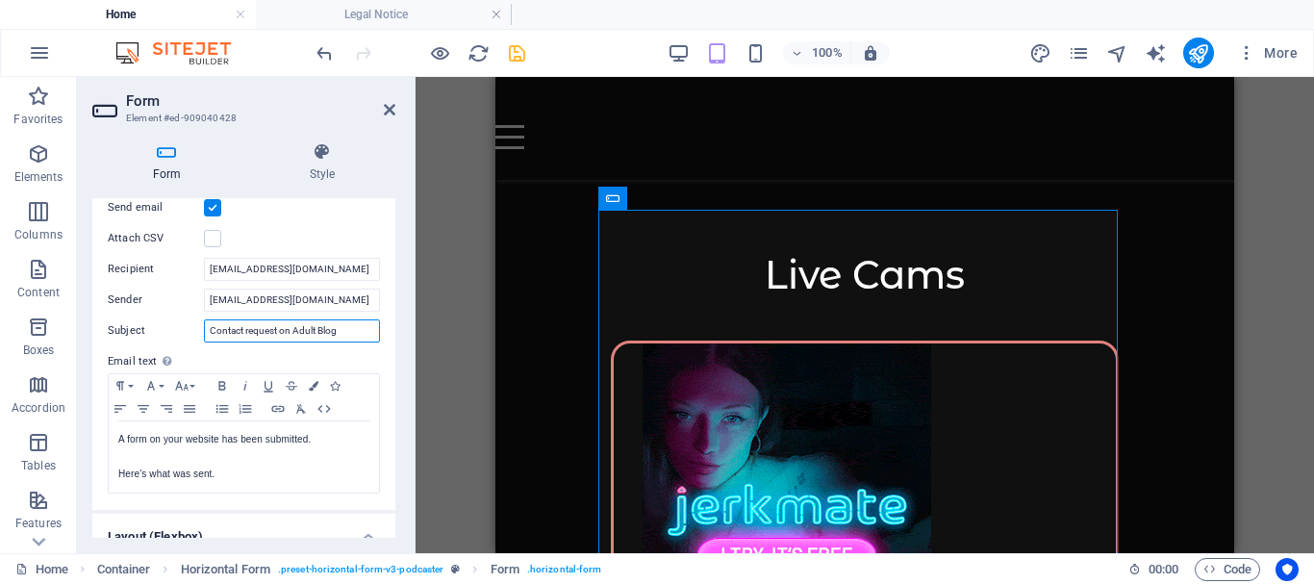
type input "Contact request on Adult Blog"
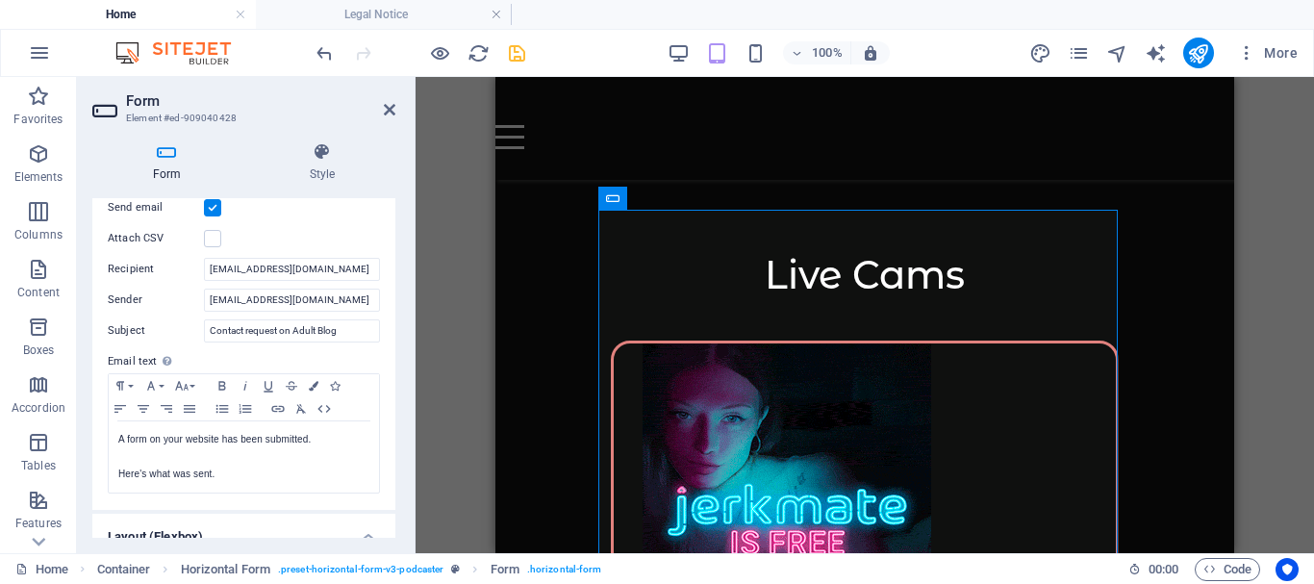
click at [452, 234] on div "Drag here to replace the existing content. Press “Ctrl” if you want to create a…" at bounding box center [864, 315] width 898 height 476
click at [387, 108] on icon at bounding box center [390, 109] width 12 height 15
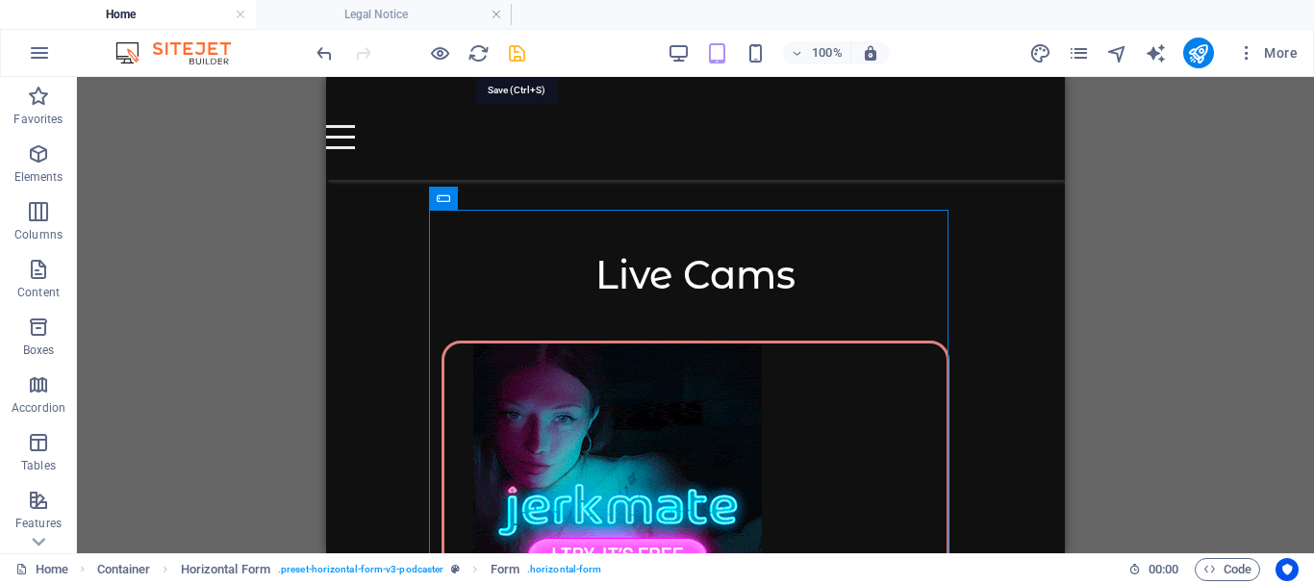
click at [514, 50] on icon "save" at bounding box center [517, 53] width 22 height 22
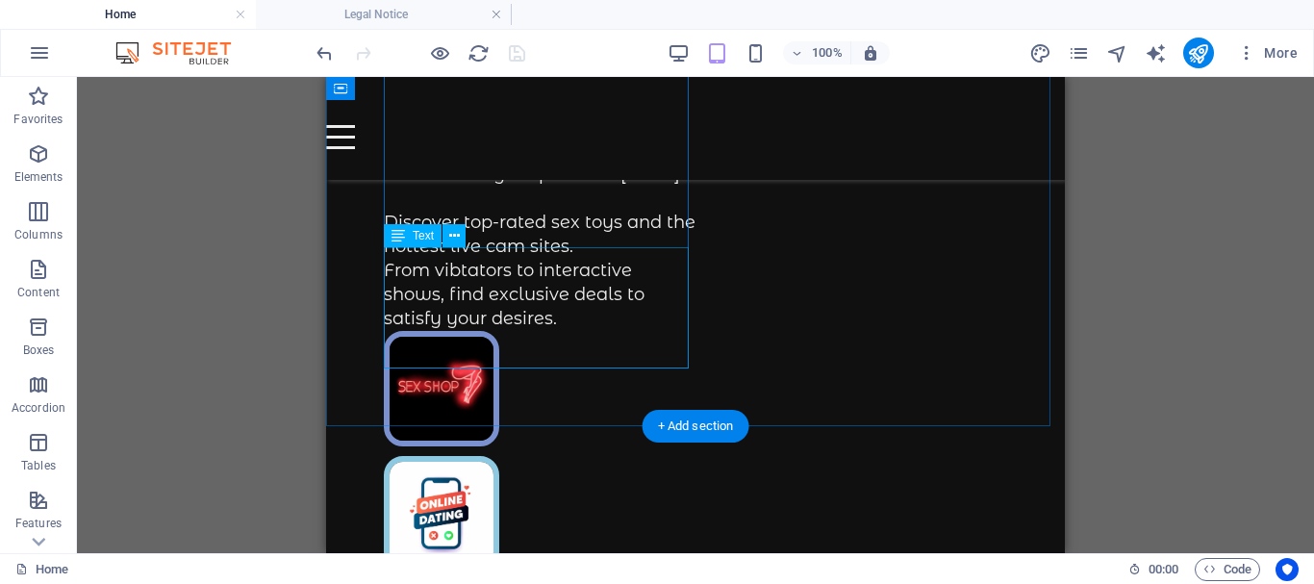
scroll to position [671, 0]
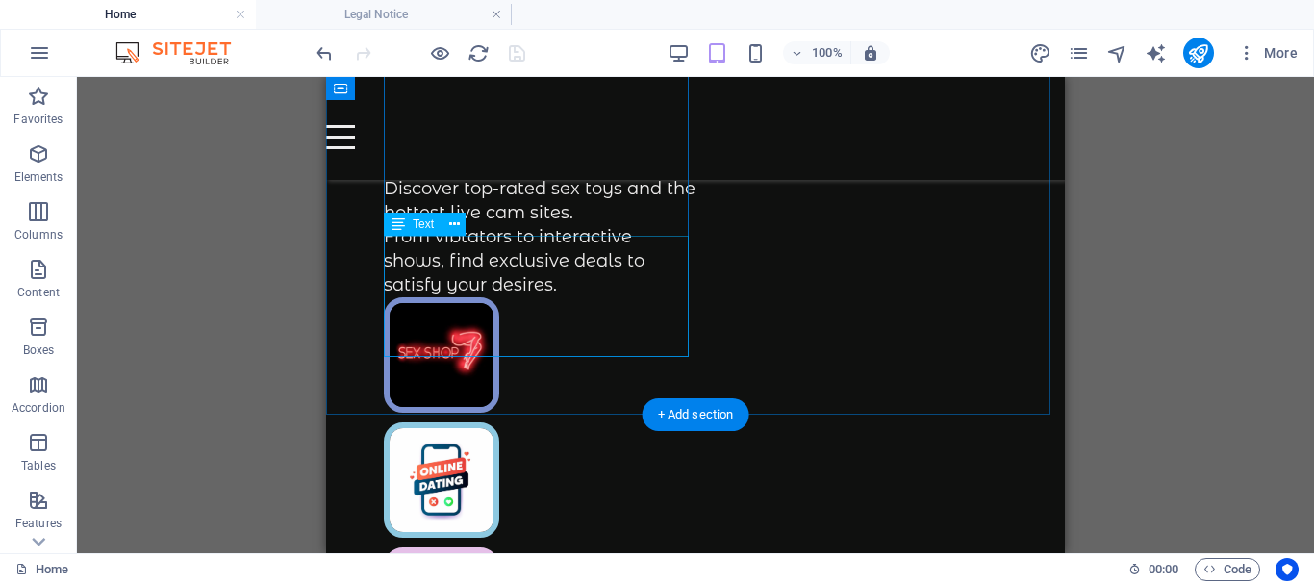
click at [486, 294] on div "Discover top-rated sex toys and the hottest live cam sites. From vibtators to i…" at bounding box center [540, 237] width 312 height 121
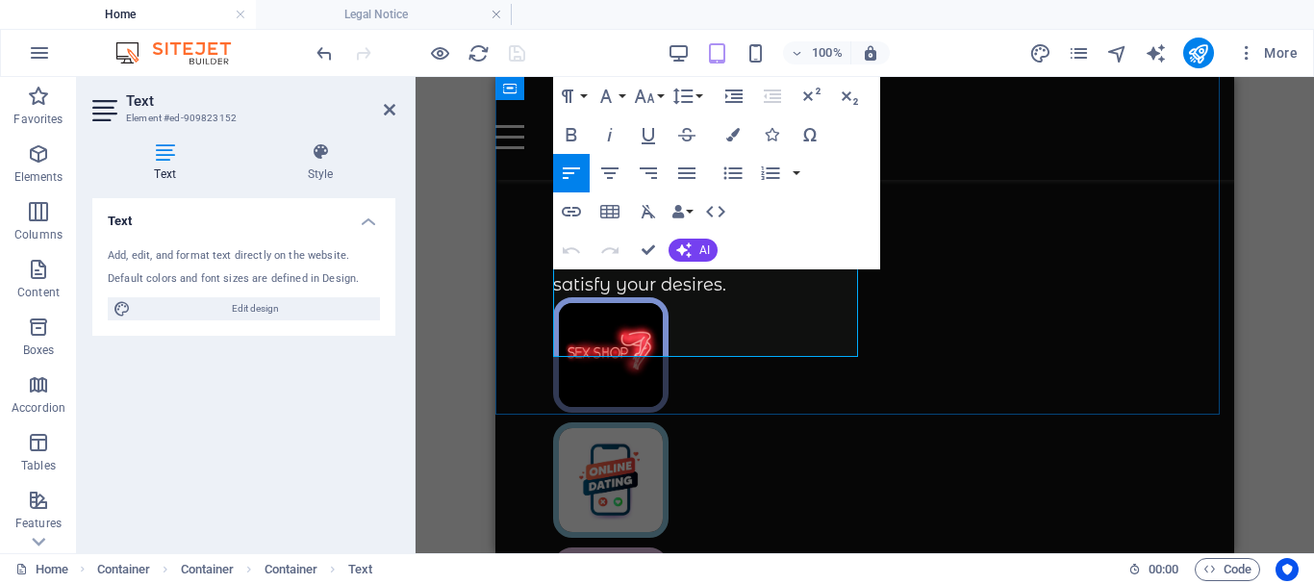
click at [573, 298] on p "Discover top-rated sex toys and the hottest live cam sites. From vibtators to i…" at bounding box center [709, 237] width 312 height 121
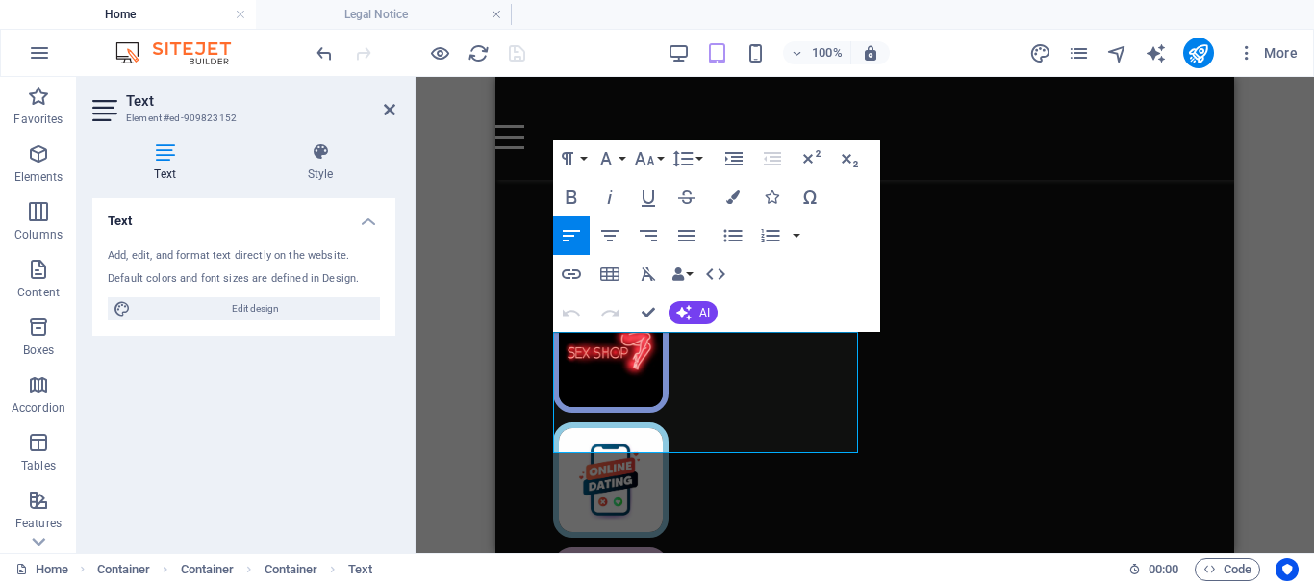
scroll to position [575, 0]
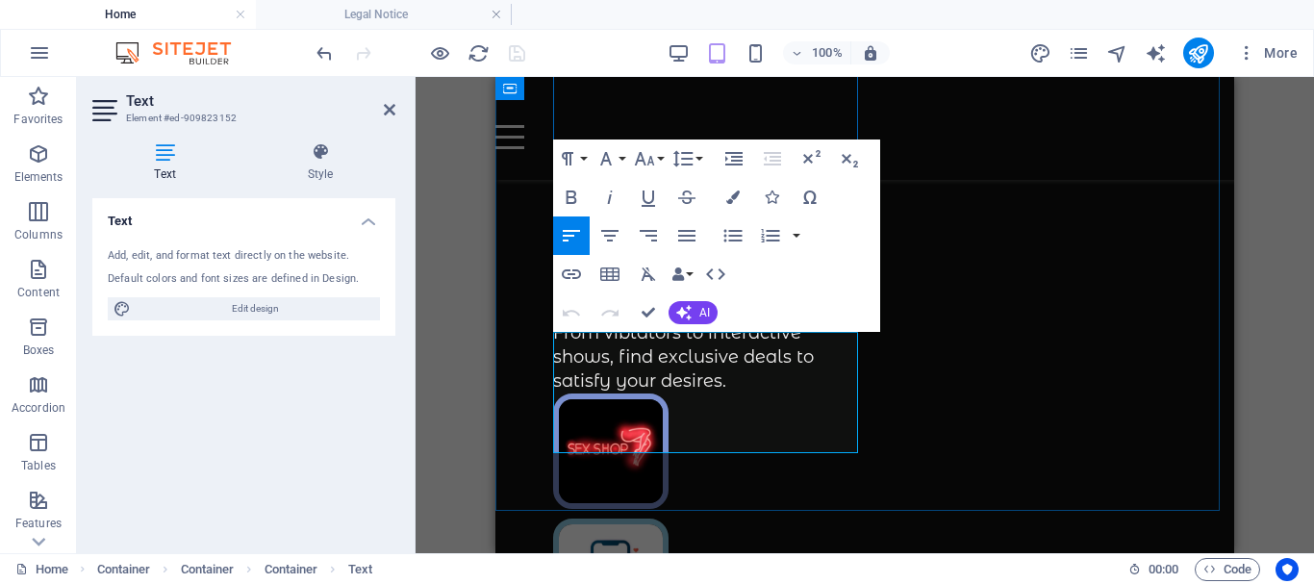
click at [558, 342] on p "Discover top-rated sex toys and the hottest live cam sites. From vibtators to i…" at bounding box center [709, 333] width 312 height 121
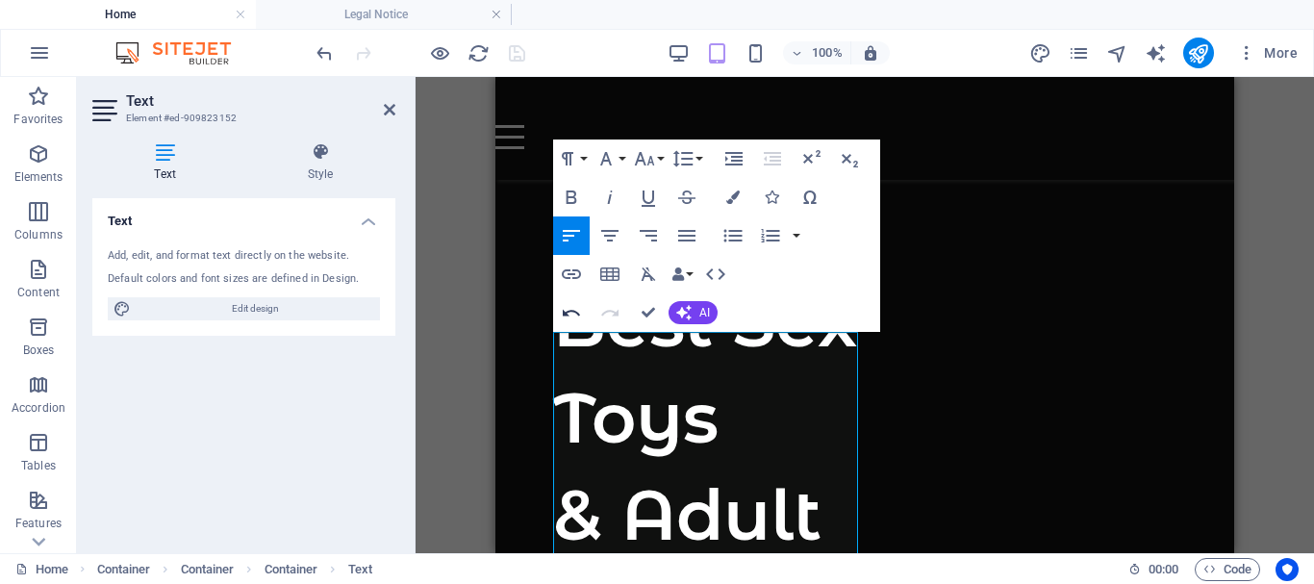
click at [568, 309] on icon "button" at bounding box center [571, 312] width 23 height 23
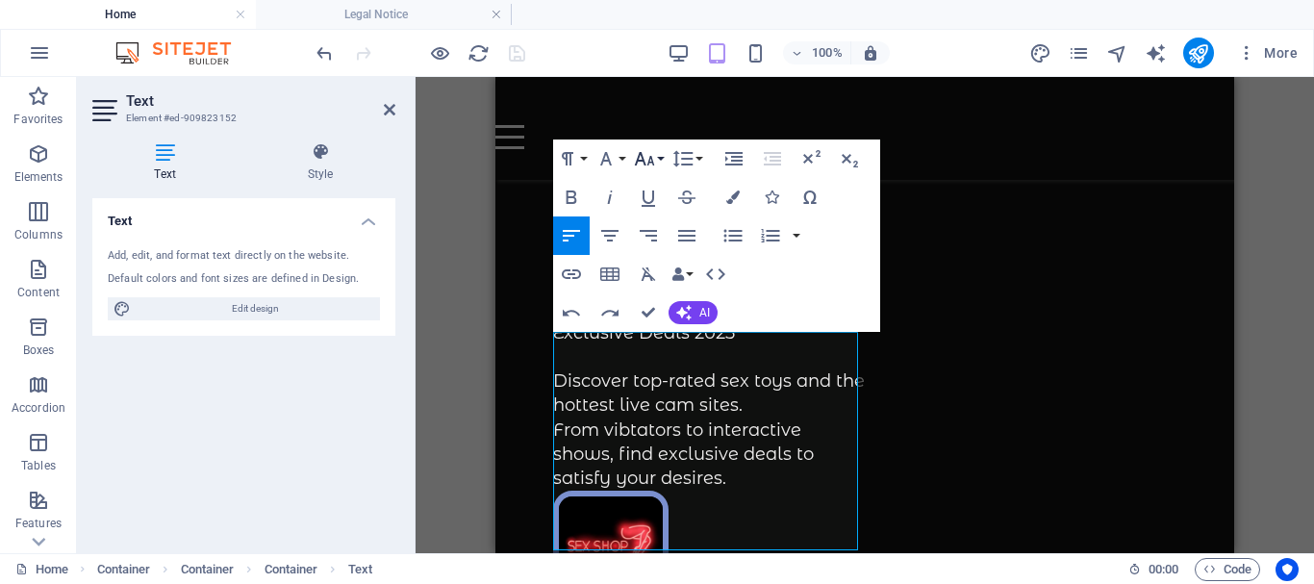
scroll to position [506, 9]
click at [692, 297] on p "Best Sex Toys" at bounding box center [709, 285] width 312 height 24
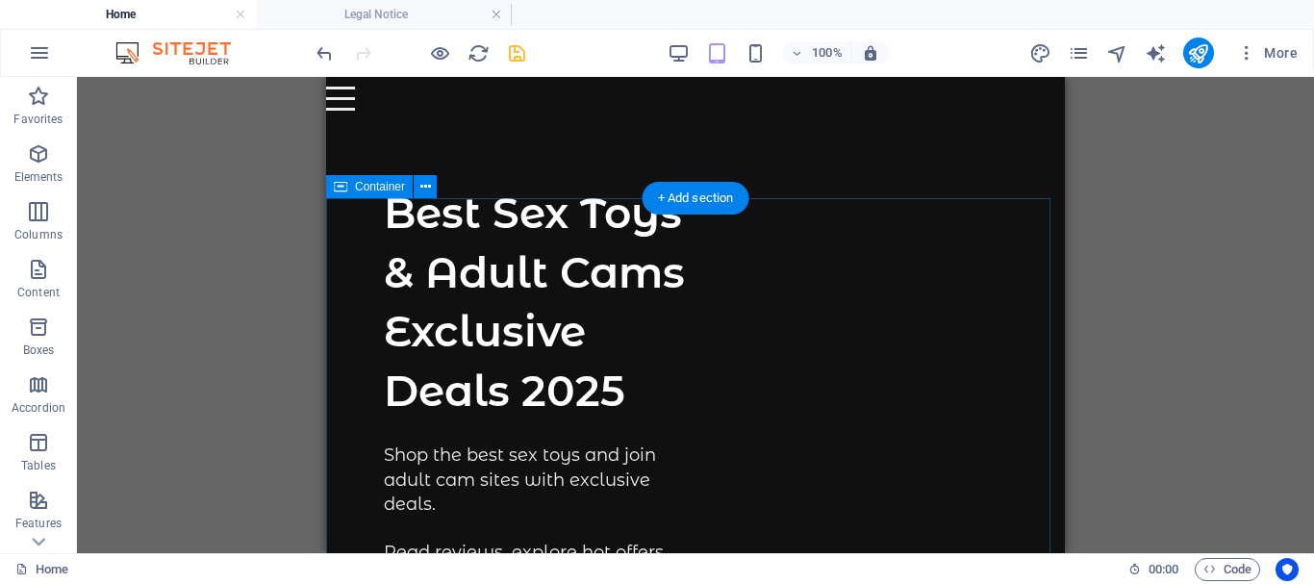
scroll to position [288, 0]
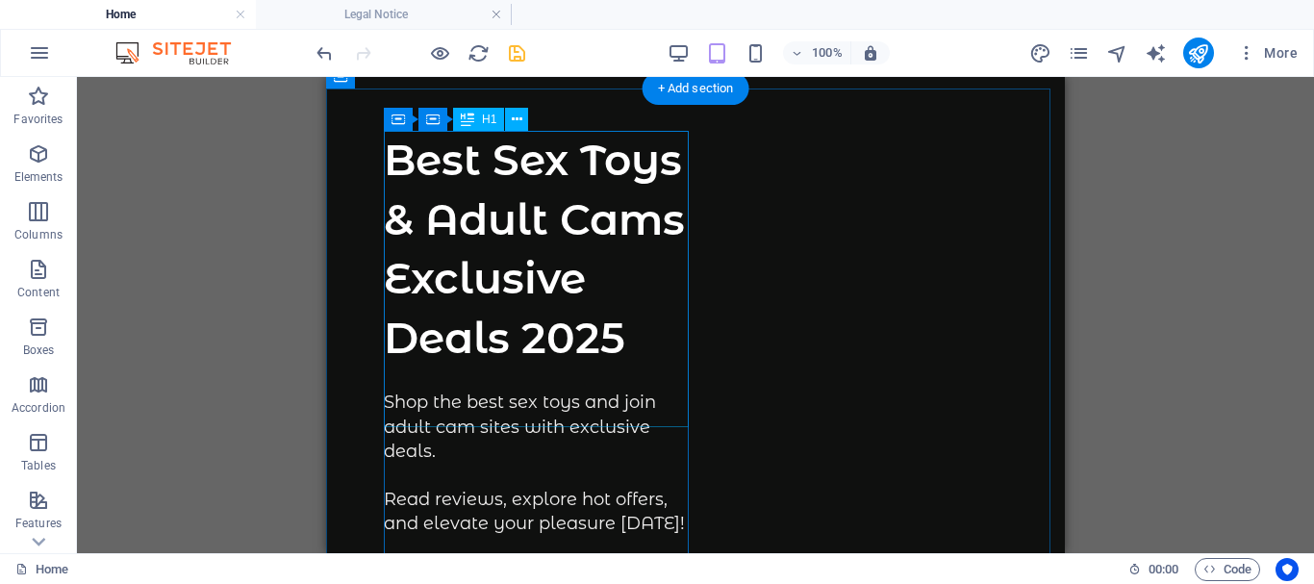
click at [480, 365] on div "Best Sex Toys & Adult Cams Exclusive Deals 2025" at bounding box center [540, 249] width 312 height 237
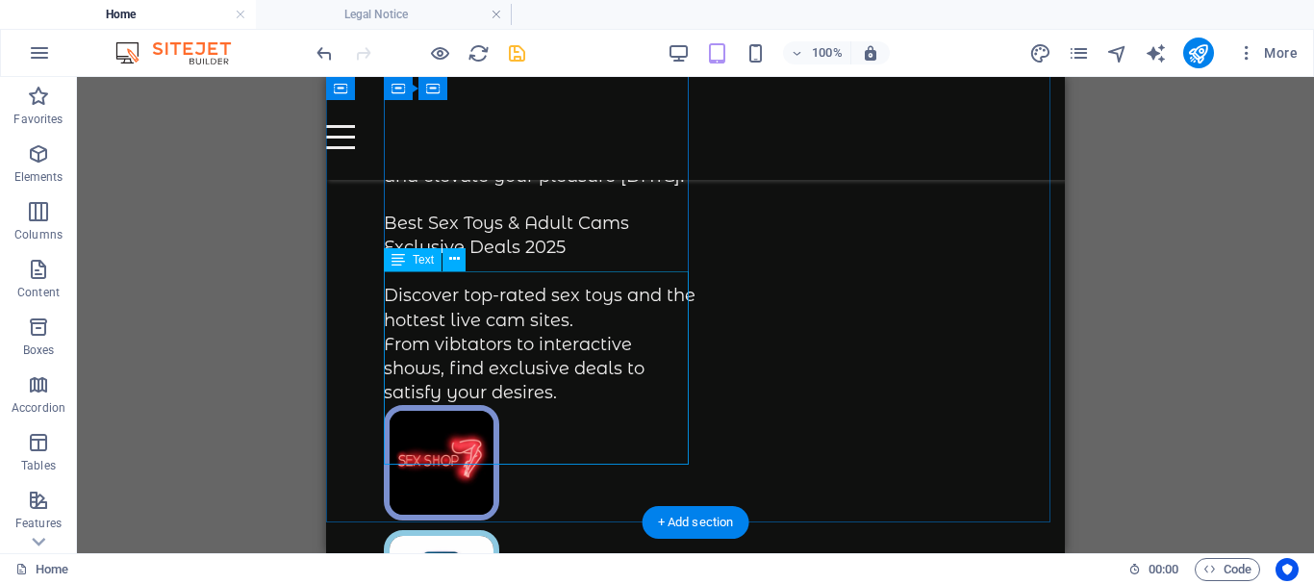
scroll to position [481, 0]
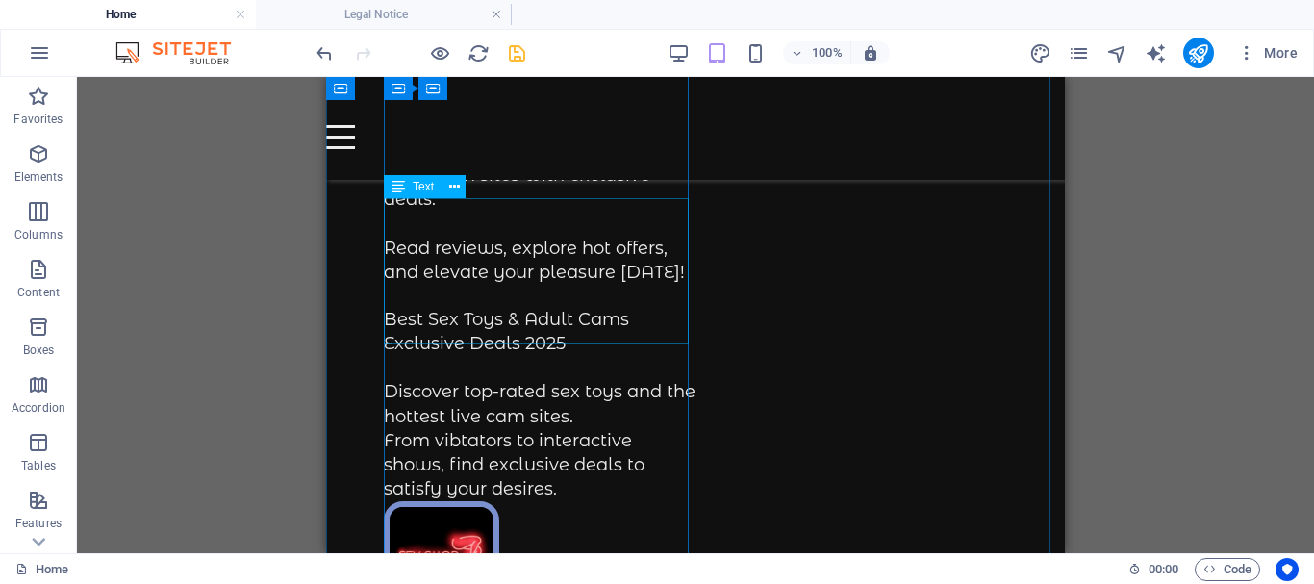
click at [433, 281] on div "Shop the best sex toys and join adult cam sites with exclusive deals. Read revi…" at bounding box center [540, 211] width 312 height 145
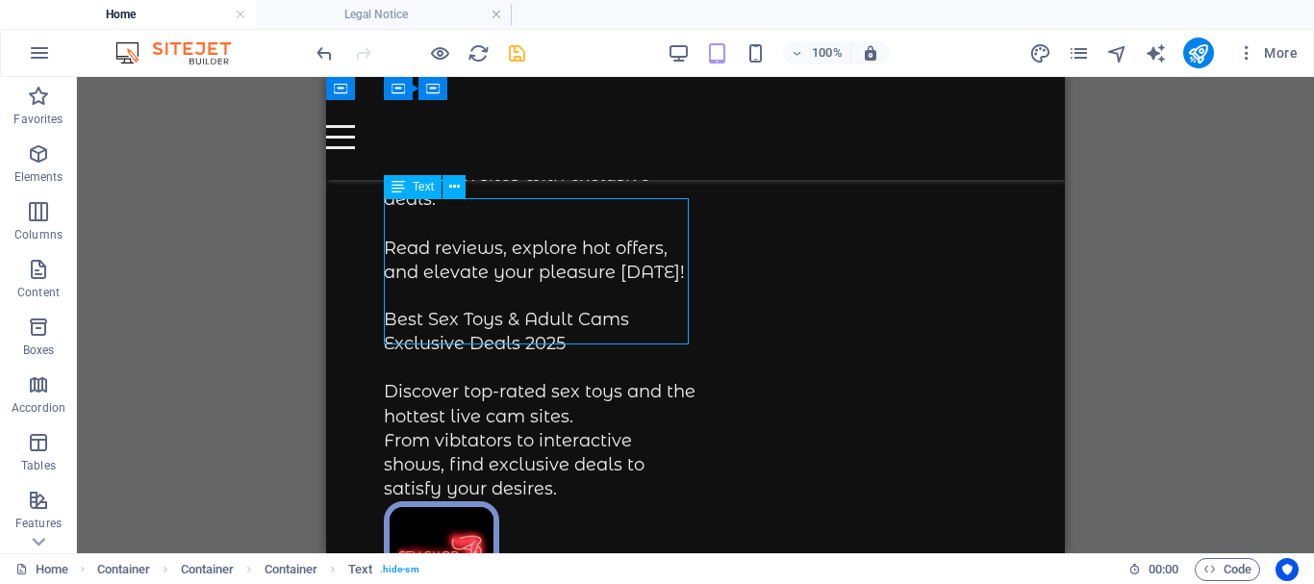
click at [462, 258] on div "Shop the best sex toys and join adult cam sites with exclusive deals. Read revi…" at bounding box center [540, 211] width 312 height 145
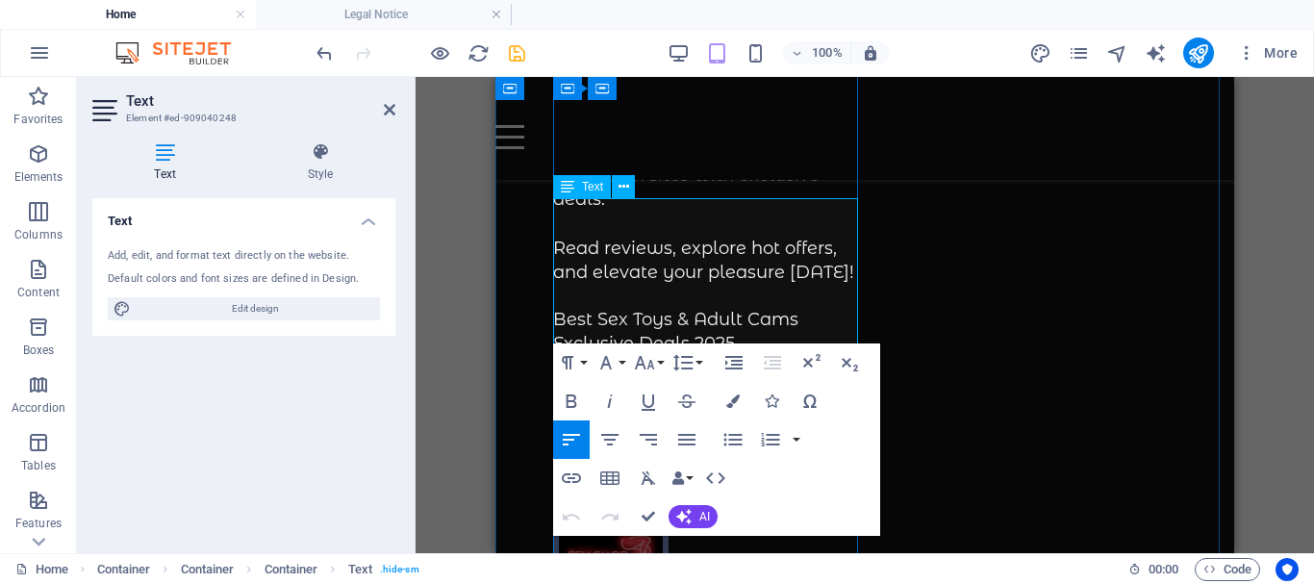
click at [619, 213] on p "Shop the best sex toys and join adult cam sites with exclusive deals." at bounding box center [709, 175] width 312 height 73
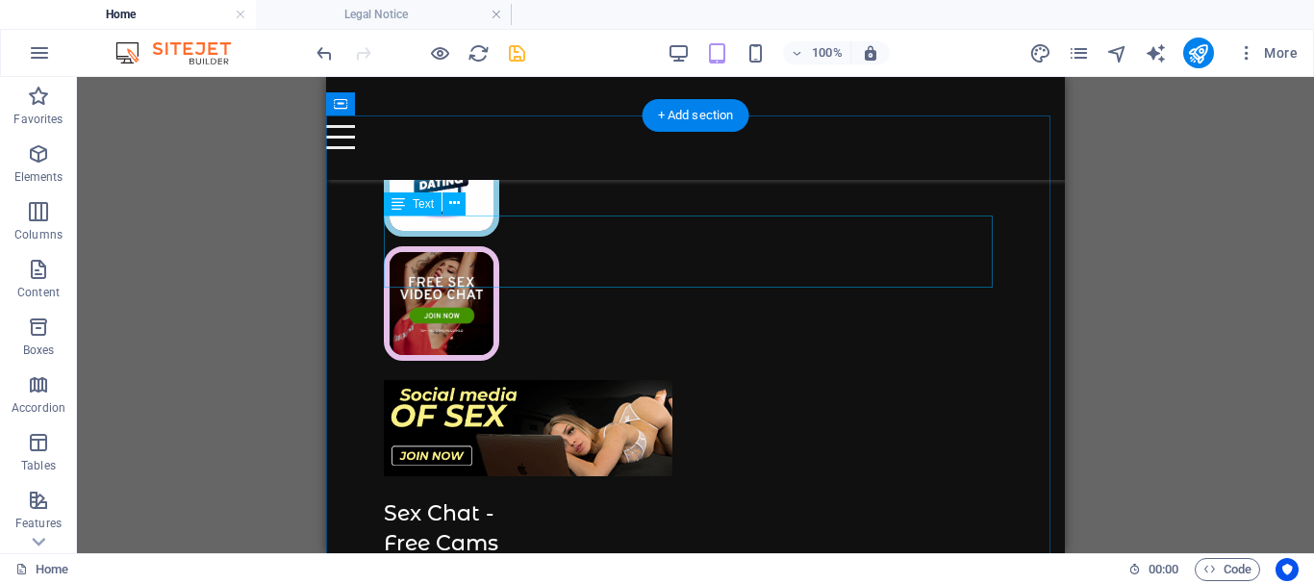
scroll to position [865, 0]
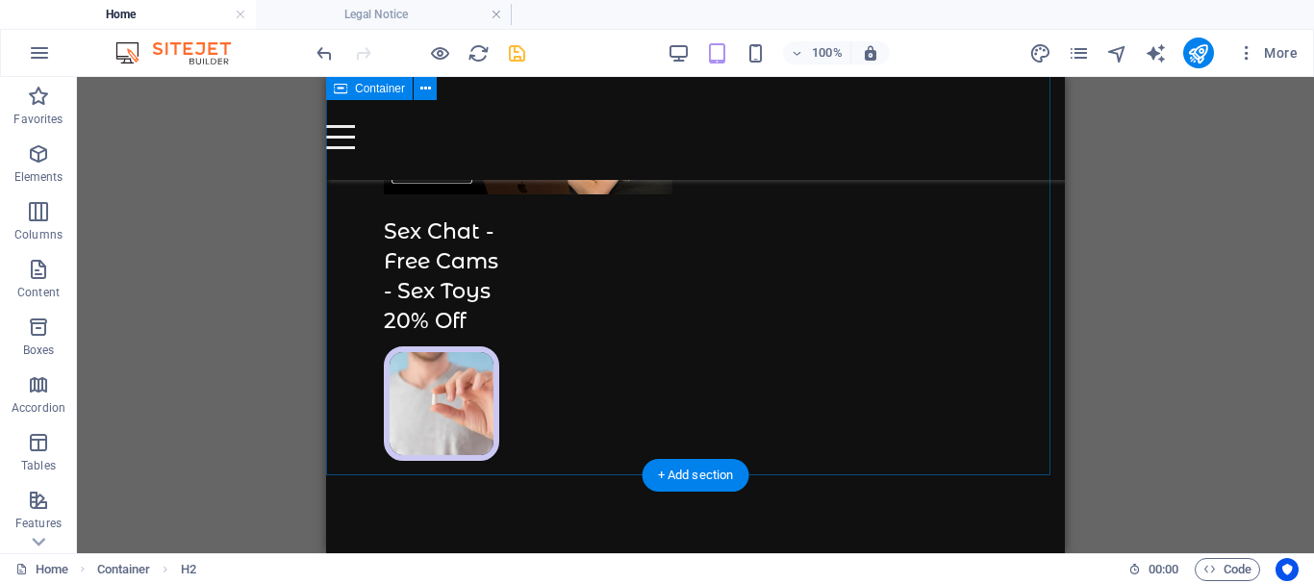
scroll to position [1250, 0]
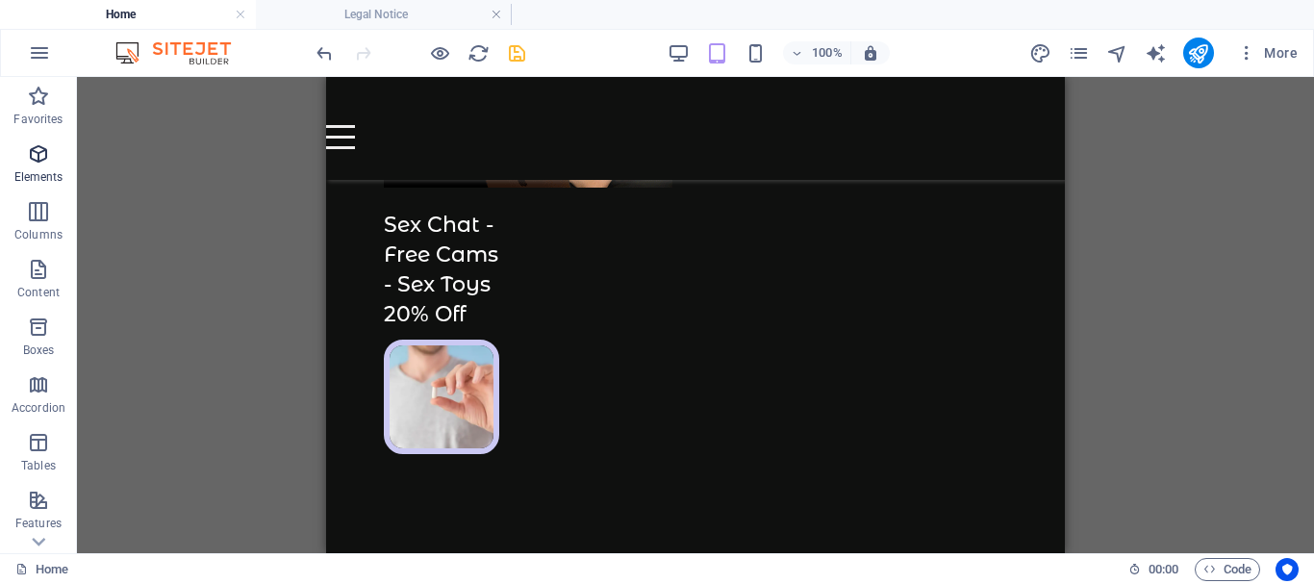
click at [36, 165] on span "Elements" at bounding box center [38, 165] width 77 height 46
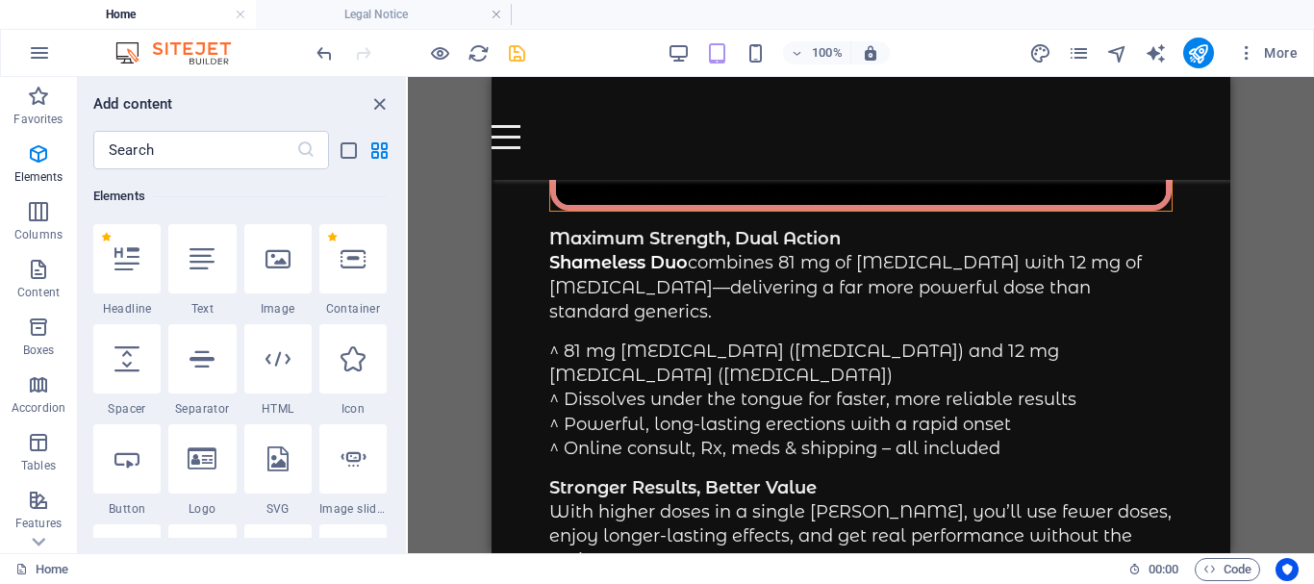
scroll to position [4423, 0]
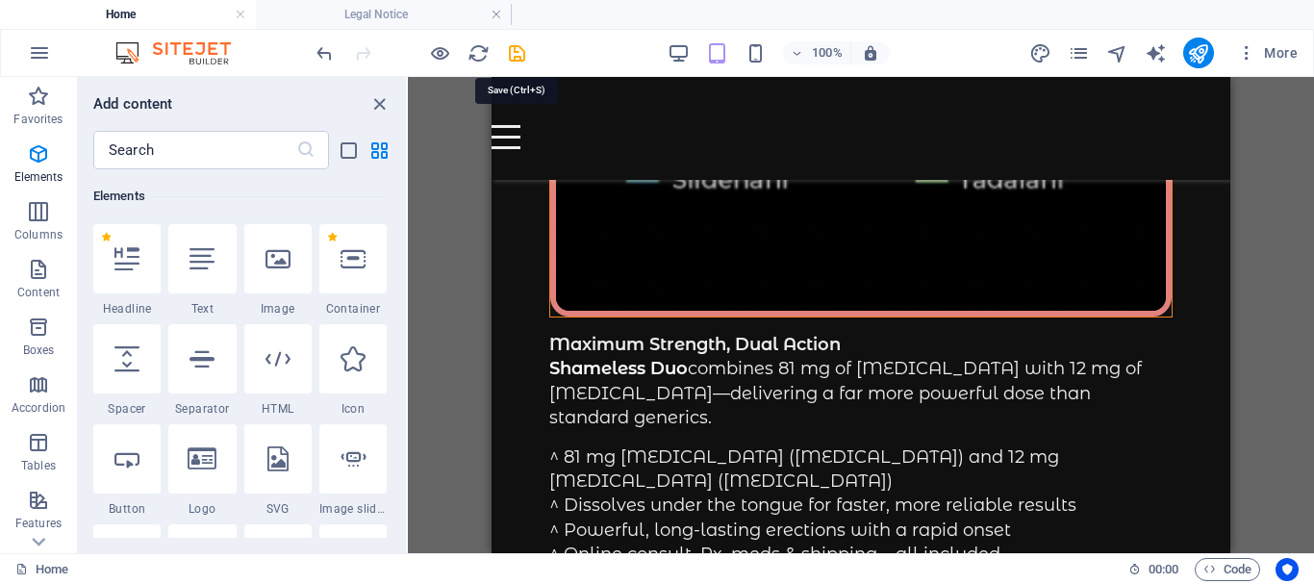
click at [516, 50] on icon "save" at bounding box center [517, 53] width 22 height 22
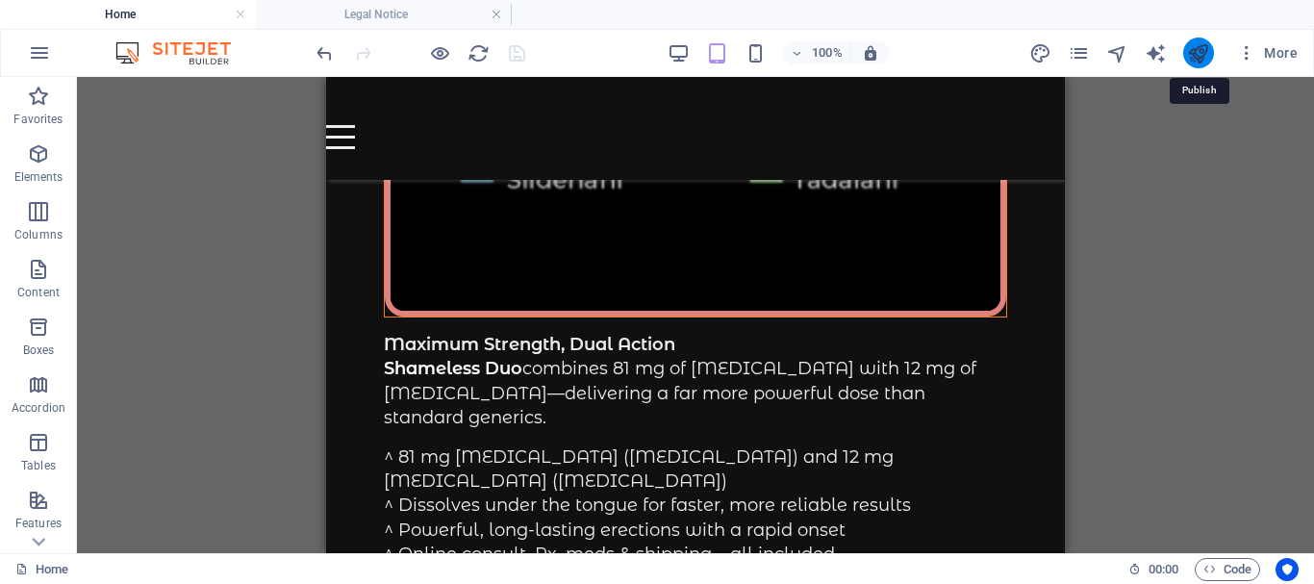
click at [1194, 52] on icon "publish" at bounding box center [1198, 53] width 22 height 22
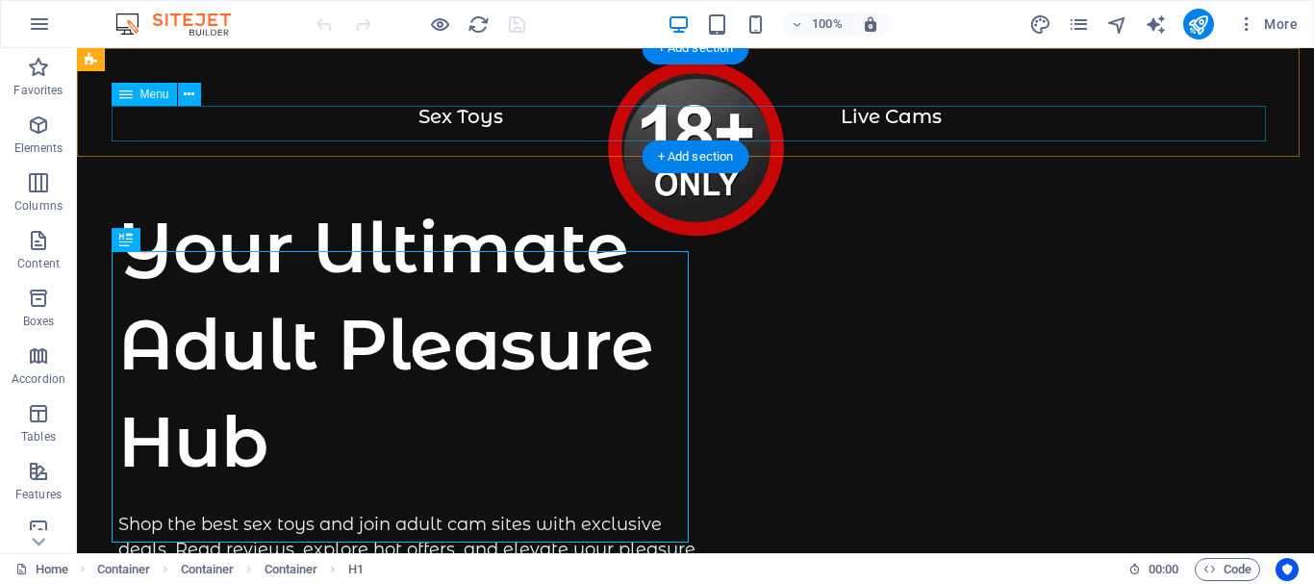
click at [556, 121] on nav "Sex Toys Live Cams" at bounding box center [695, 124] width 1154 height 36
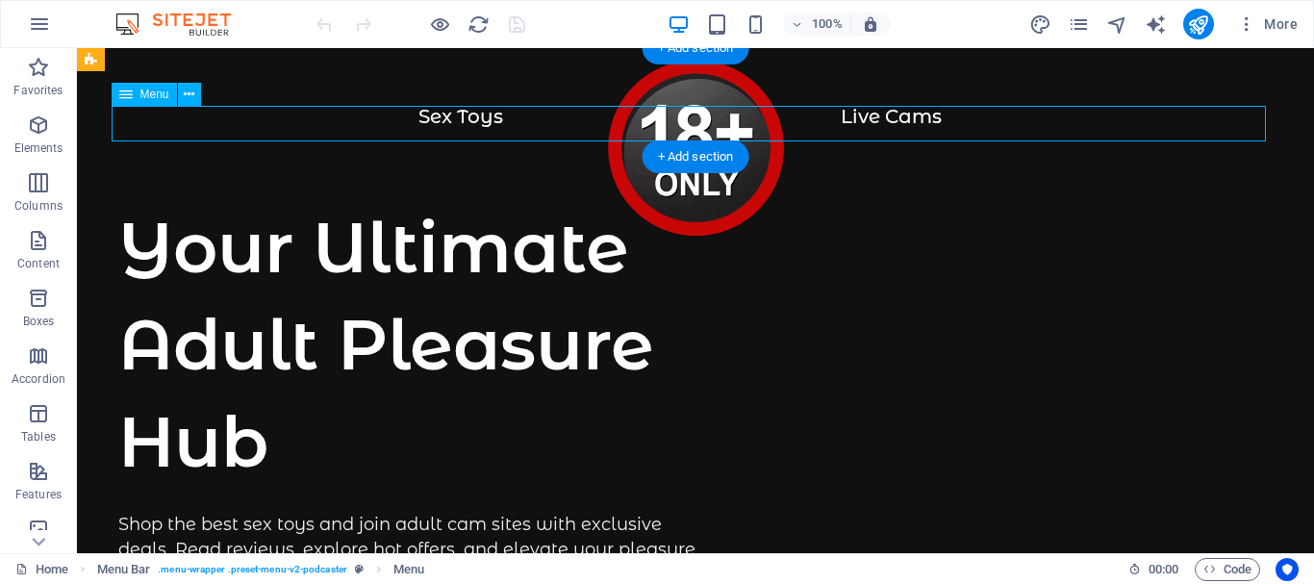
click at [556, 121] on nav "Sex Toys Live Cams" at bounding box center [695, 124] width 1154 height 36
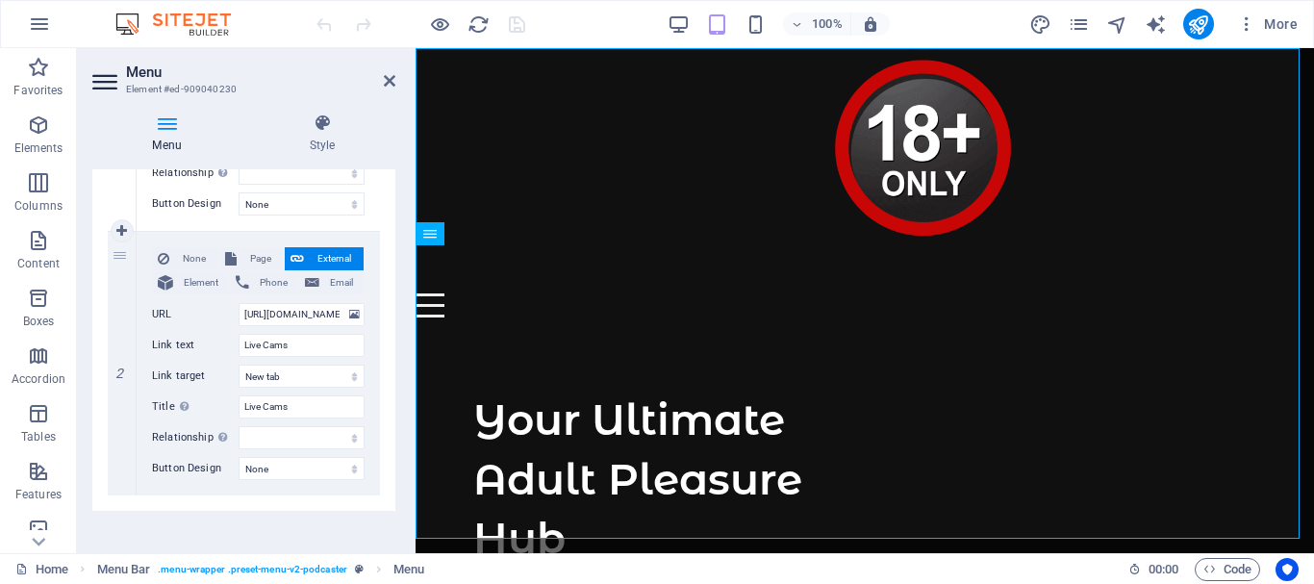
scroll to position [396, 0]
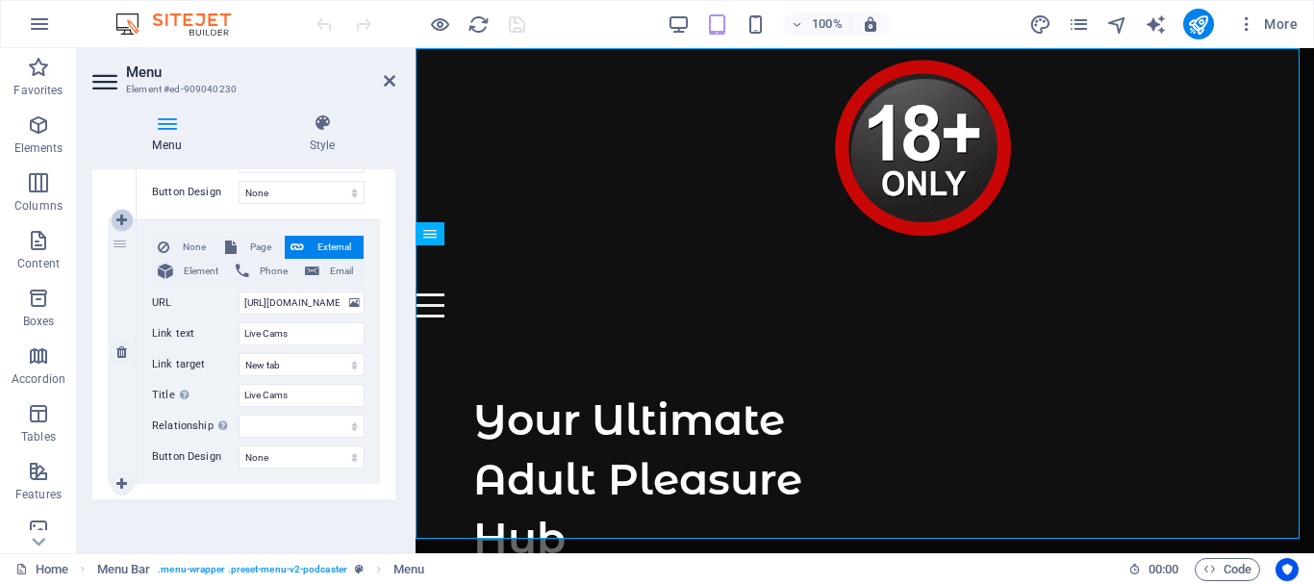
click at [116, 216] on icon at bounding box center [121, 219] width 11 height 13
select select
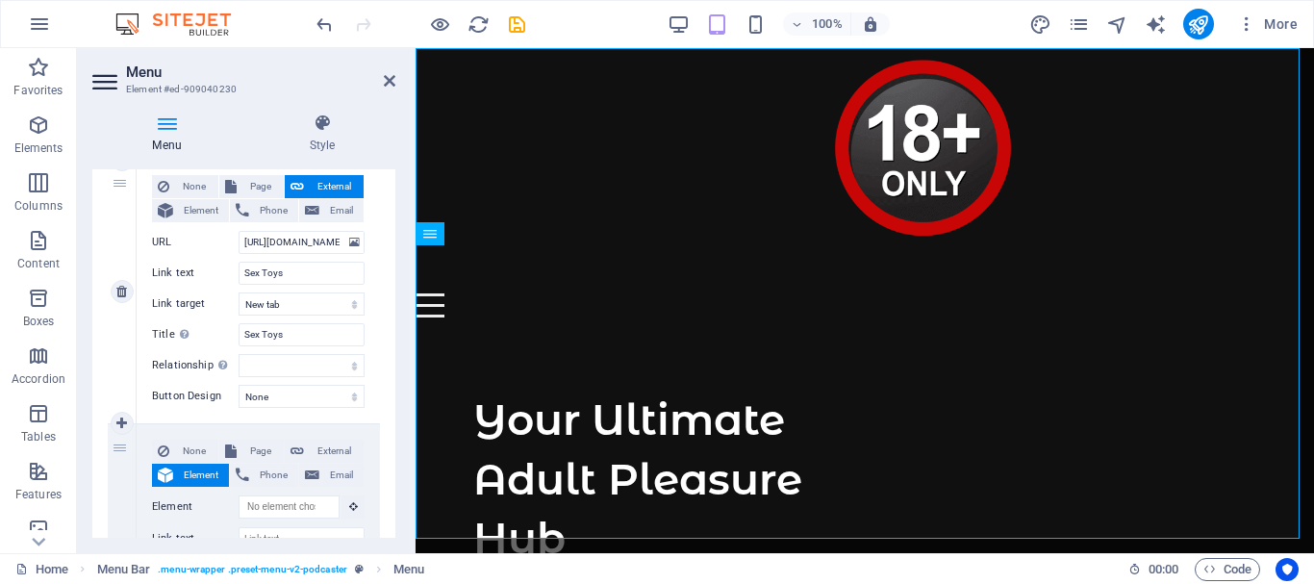
scroll to position [0, 0]
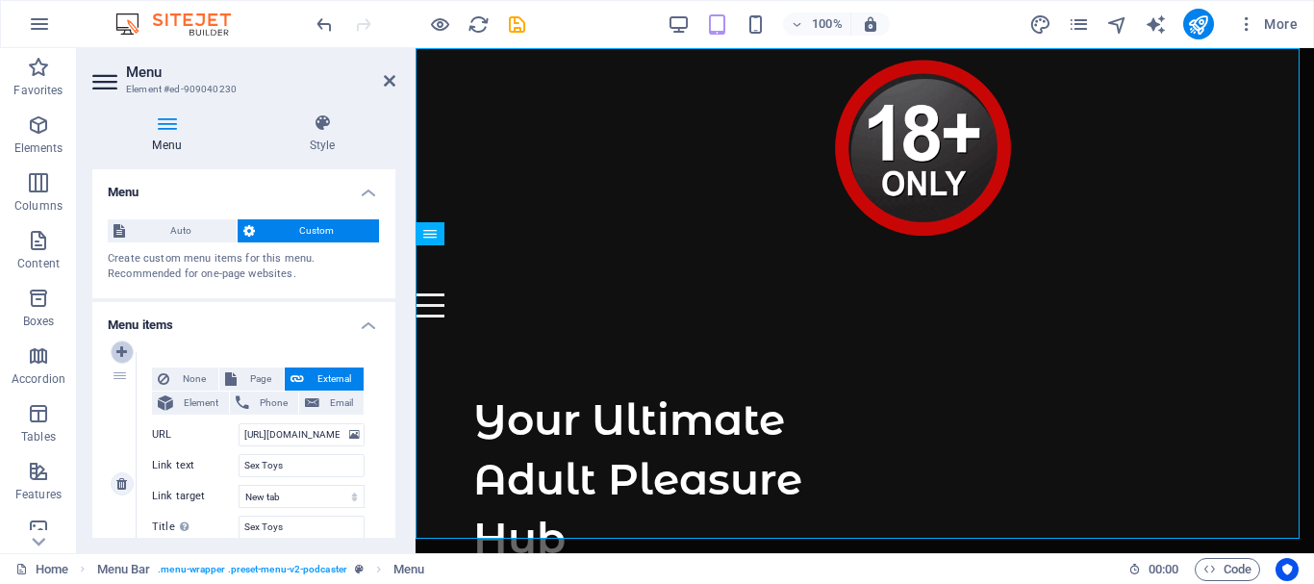
click at [122, 346] on icon at bounding box center [121, 351] width 11 height 13
select select
type input "https://blisx.sjv.io/DyrQrj"
type input "Sex Toys"
select select "blank"
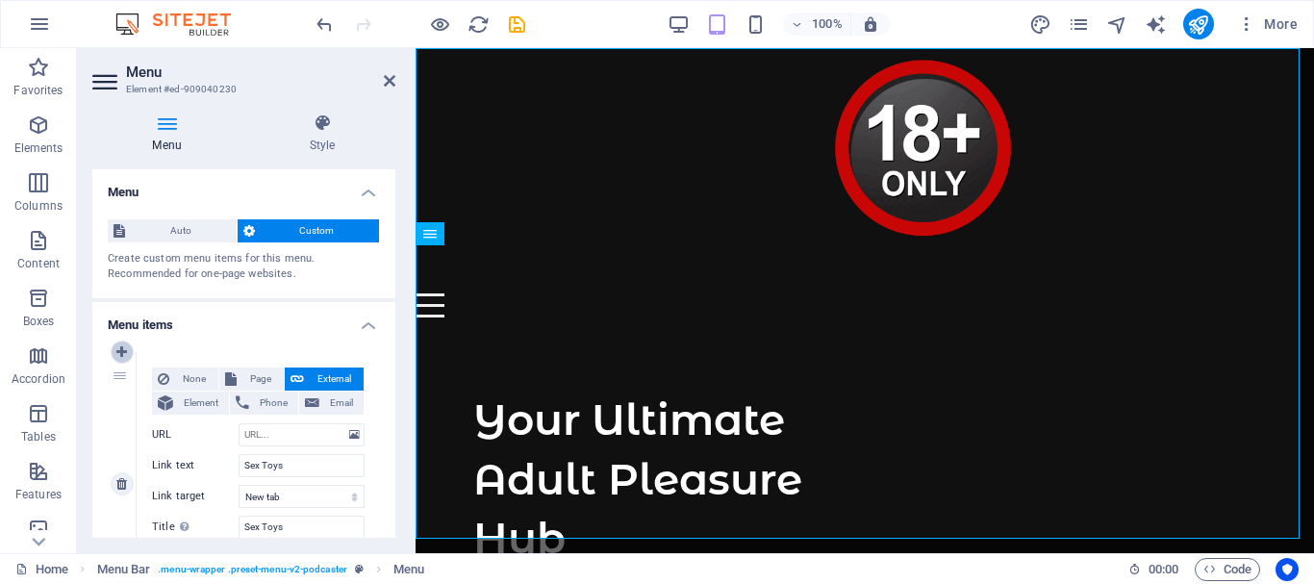
type input "Sex Toys"
select select
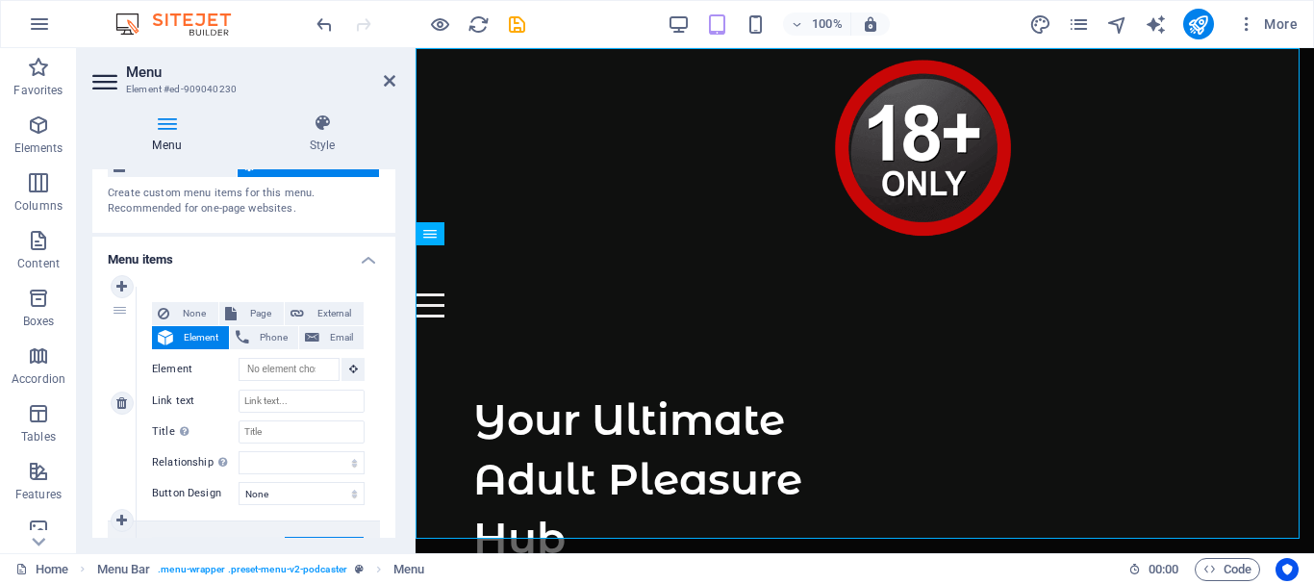
scroll to position [96, 0]
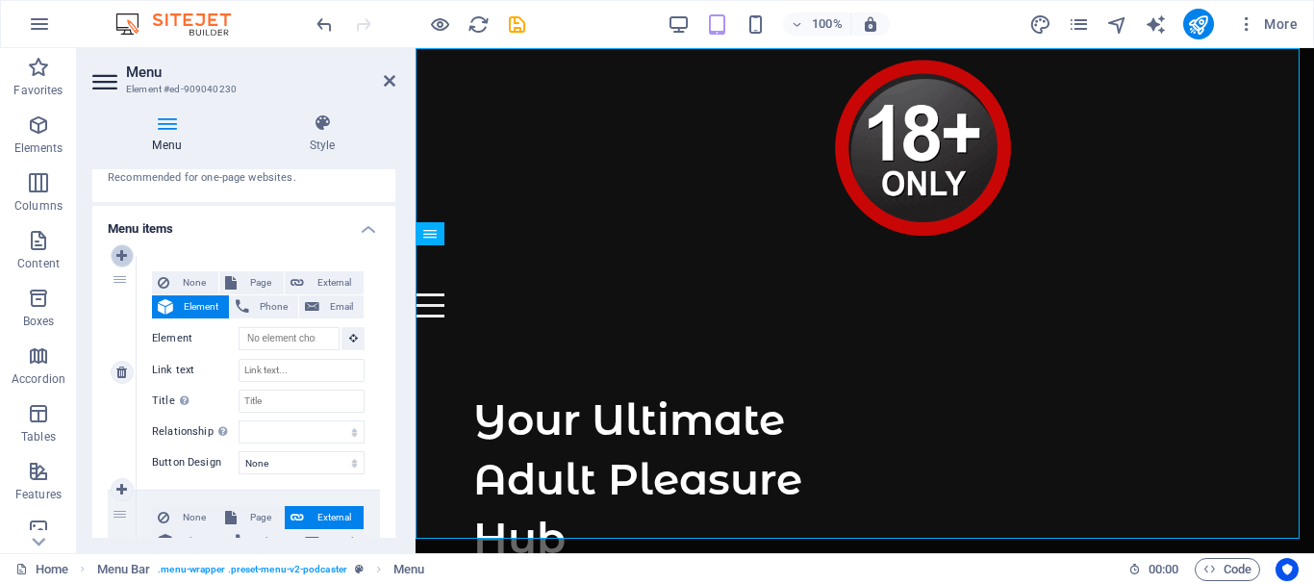
click at [123, 252] on icon at bounding box center [121, 255] width 11 height 13
select select
type input "https://blisx.sjv.io/DyrQrj"
type input "Sex Toys"
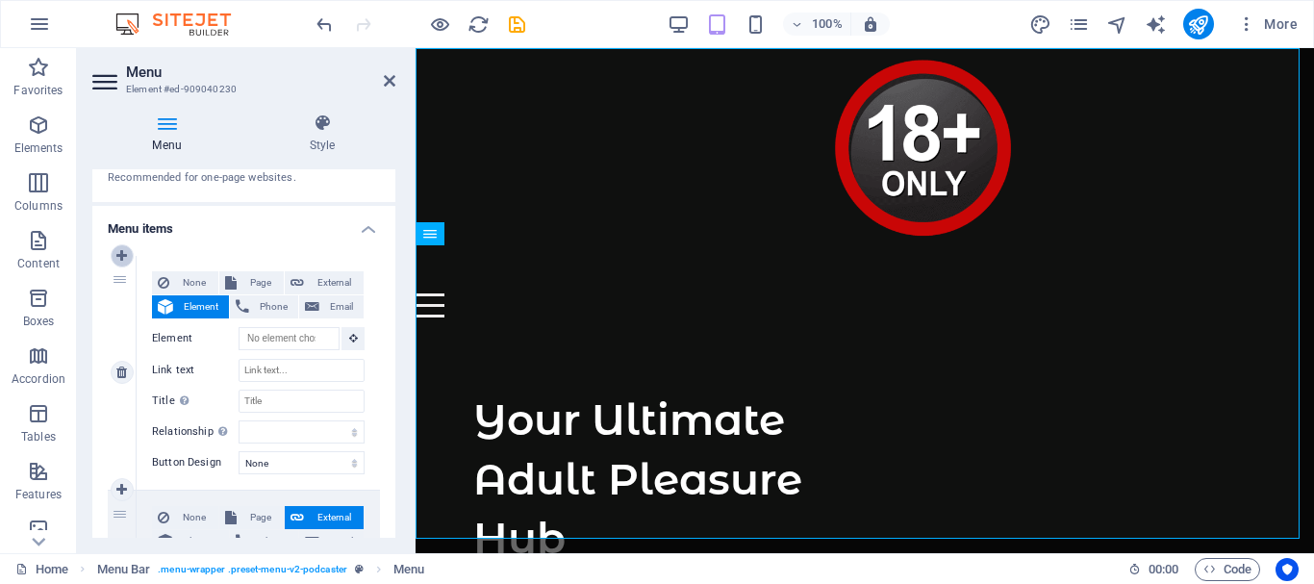
select select "blank"
type input "Sex Toys"
select select
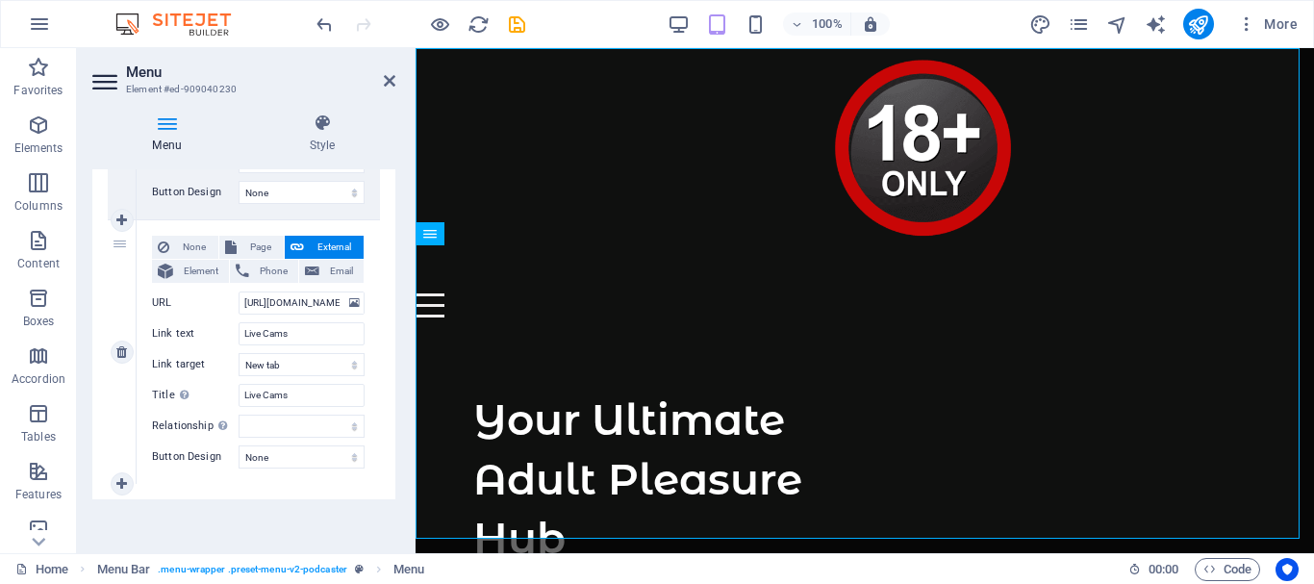
scroll to position [1004, 0]
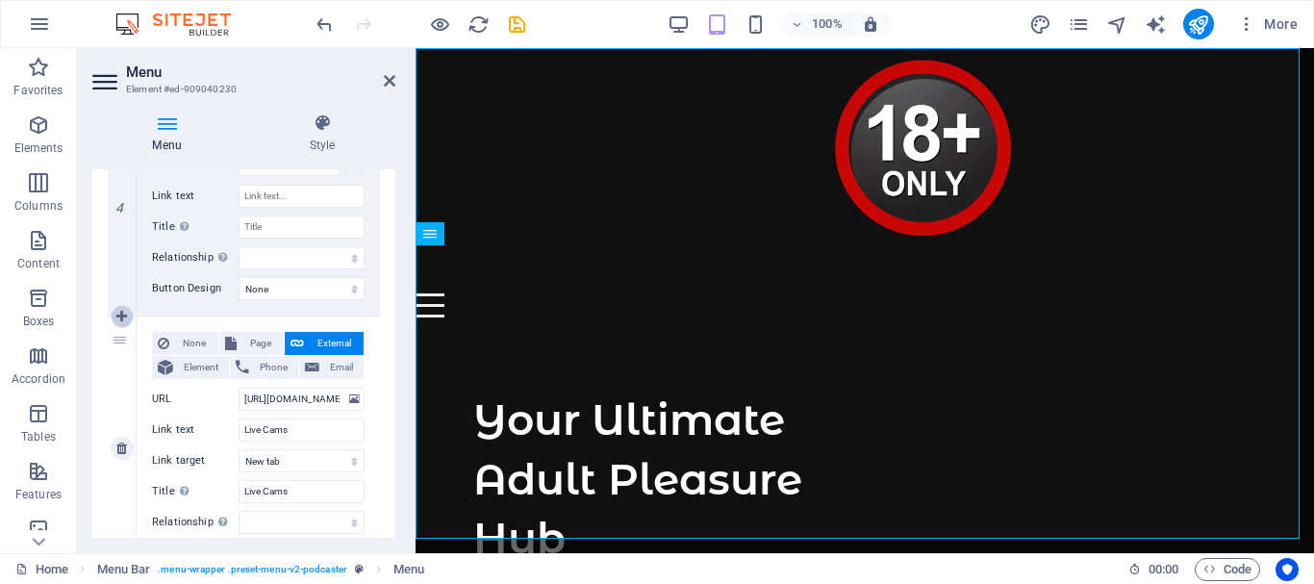
click at [122, 314] on icon at bounding box center [121, 316] width 11 height 13
select select
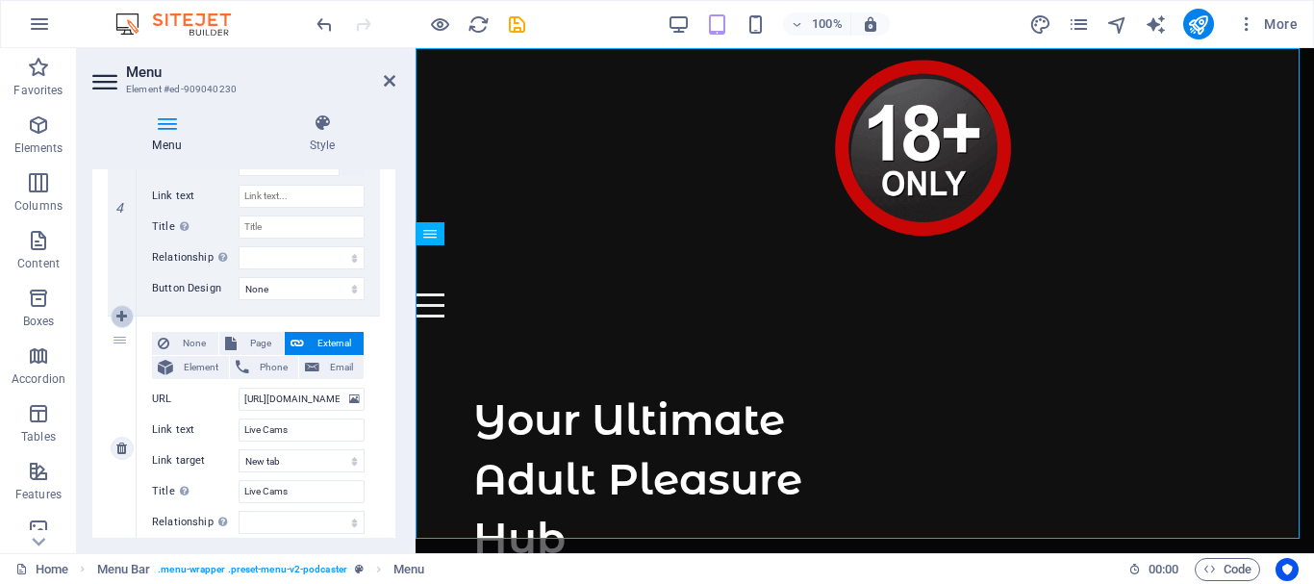
select select
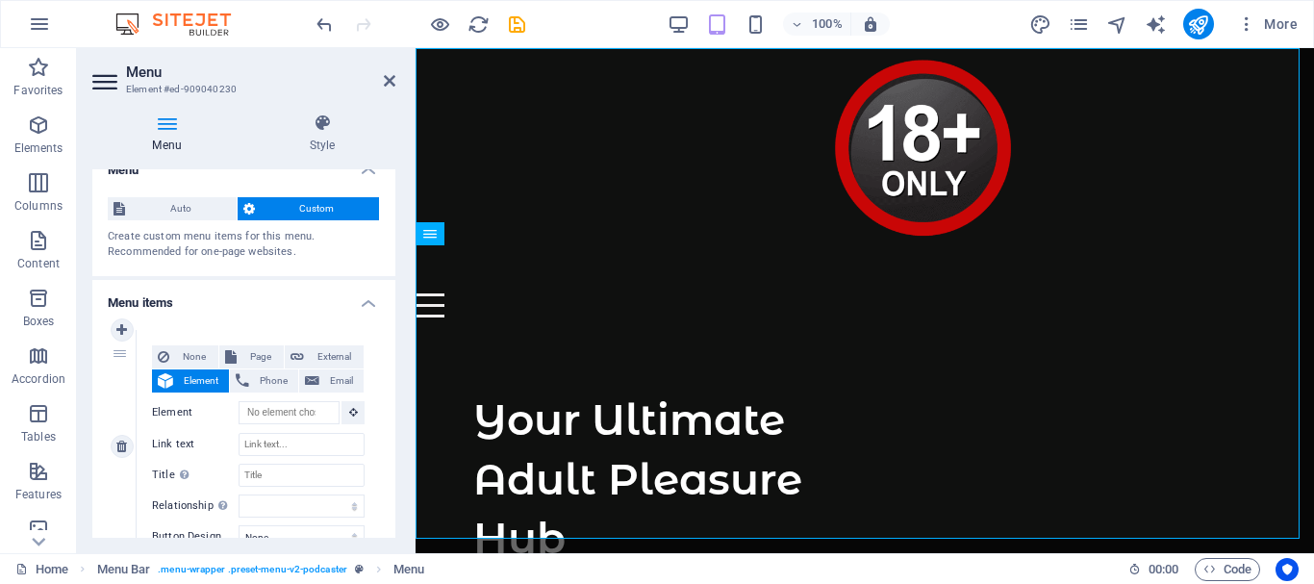
scroll to position [0, 0]
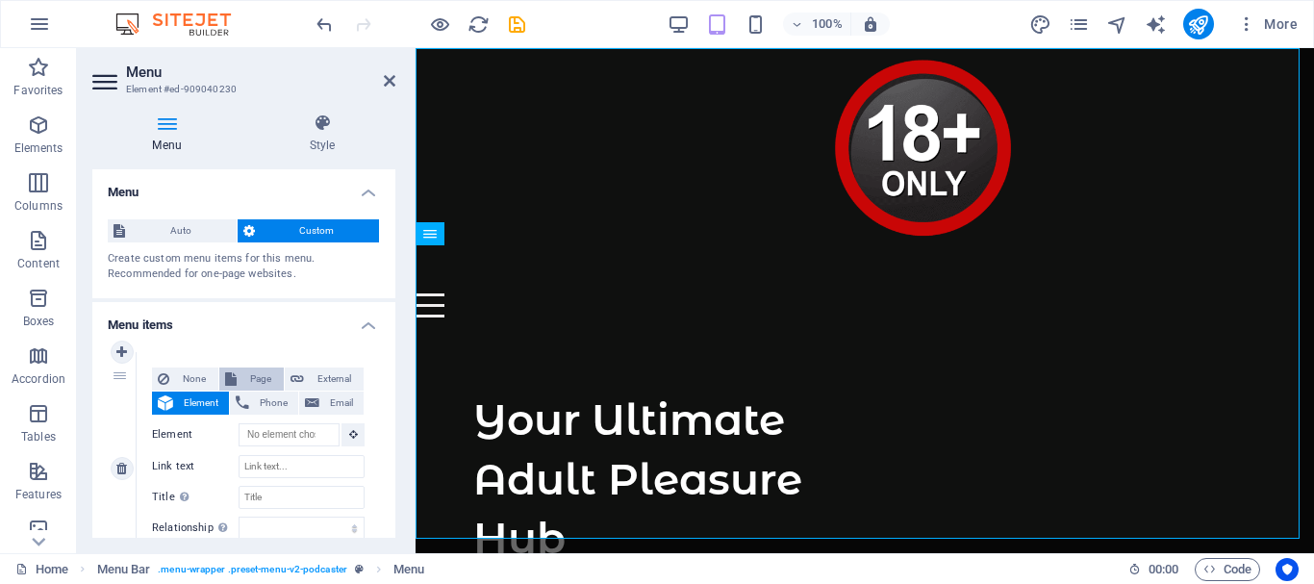
click at [256, 375] on span "Page" at bounding box center [260, 378] width 36 height 23
select select
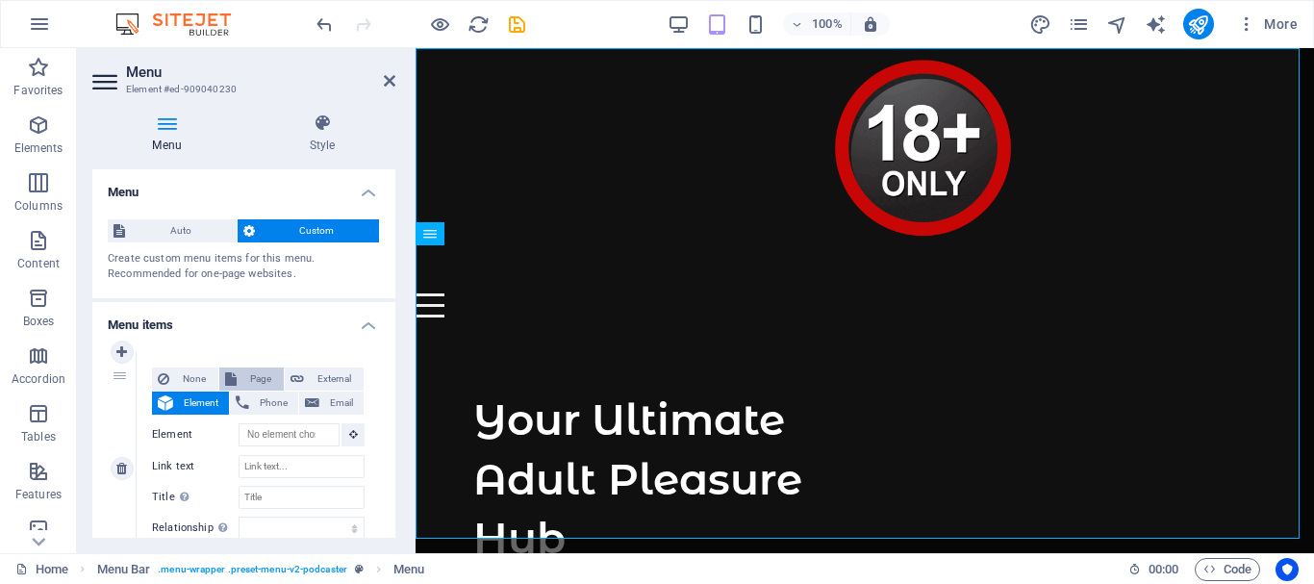
select select
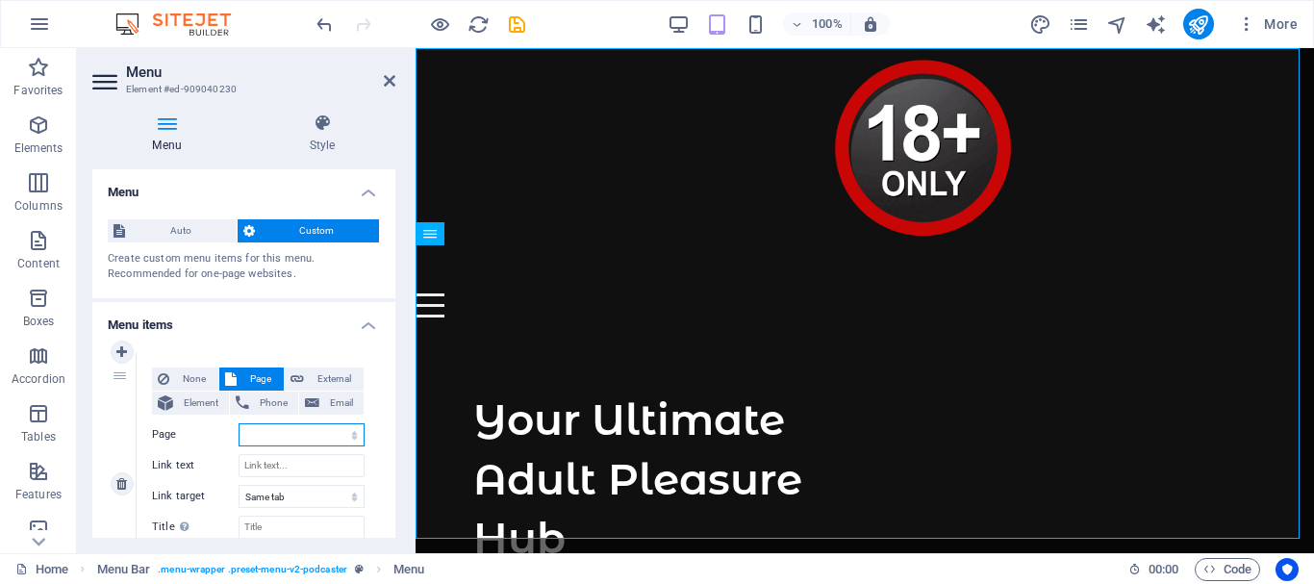
scroll to position [96, 0]
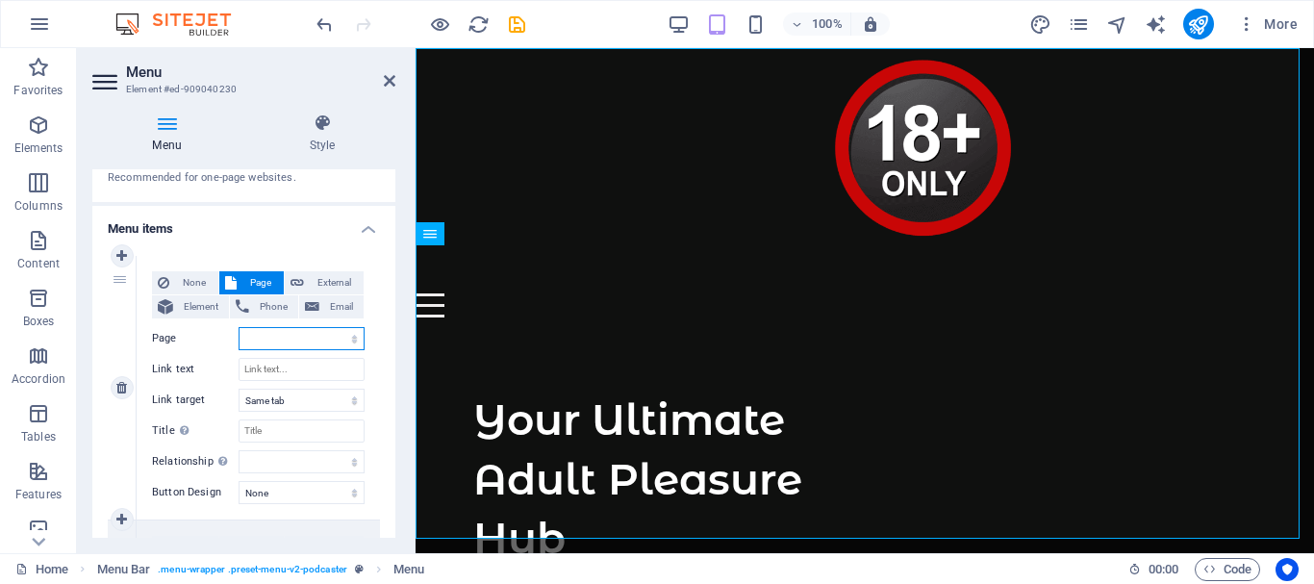
click at [305, 338] on select "Home Subpage Legal Notice Privacy" at bounding box center [301, 338] width 126 height 23
select select "0"
click at [238, 327] on select "Home Subpage Legal Notice Privacy" at bounding box center [301, 338] width 126 height 23
select select
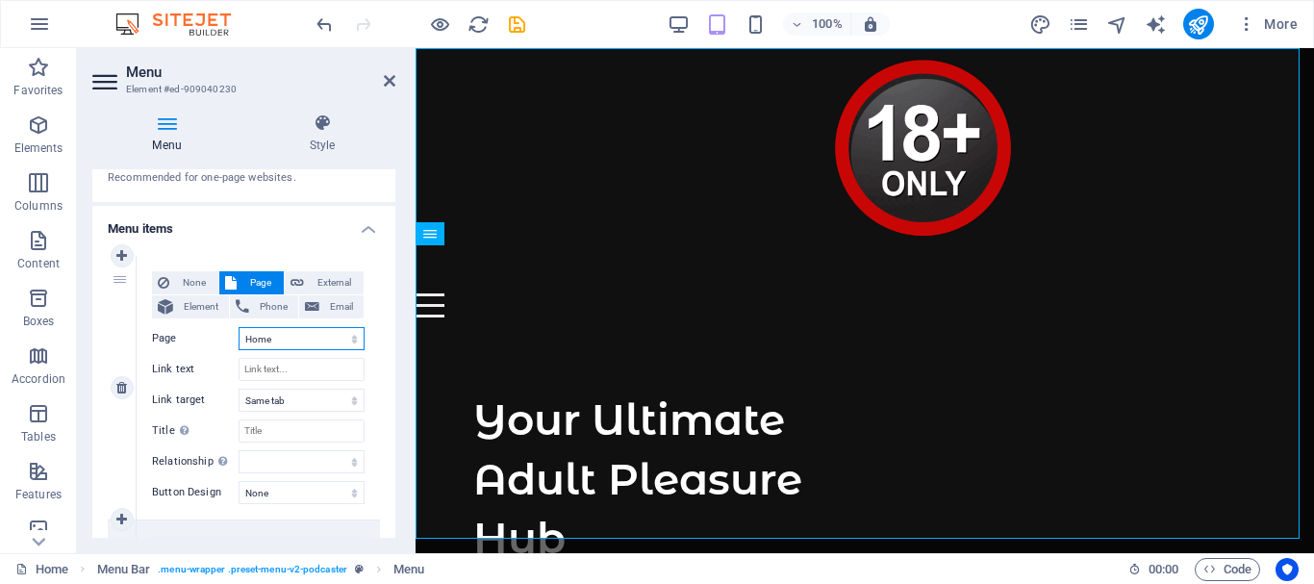
select select
click at [276, 372] on input "Link text" at bounding box center [301, 369] width 126 height 23
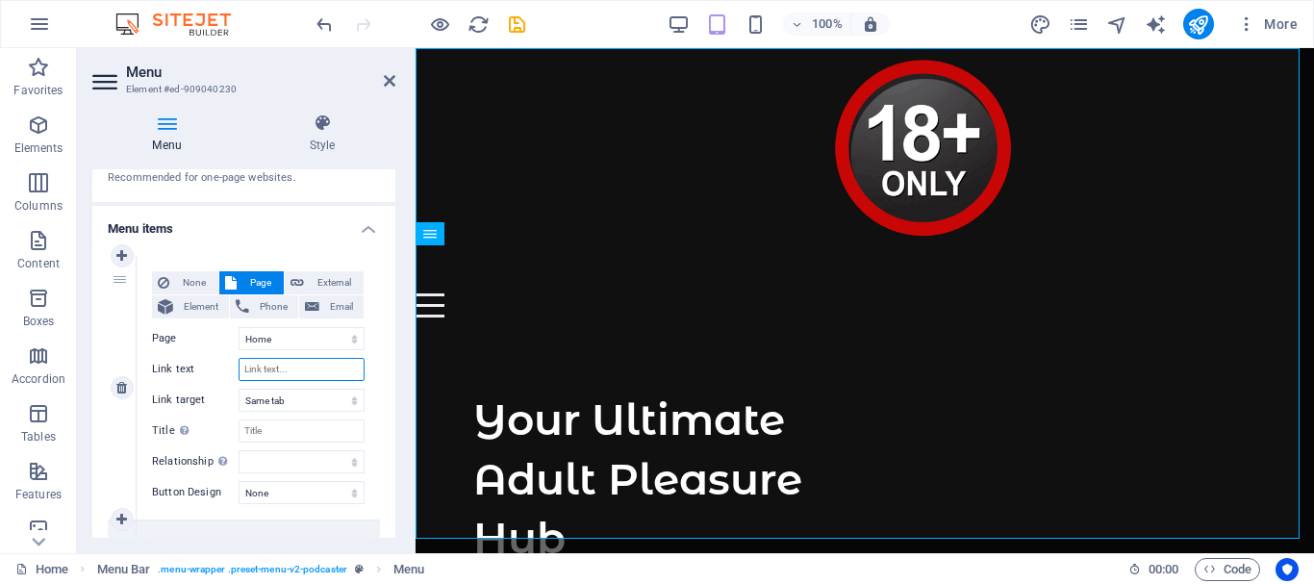
type input "h"
select select
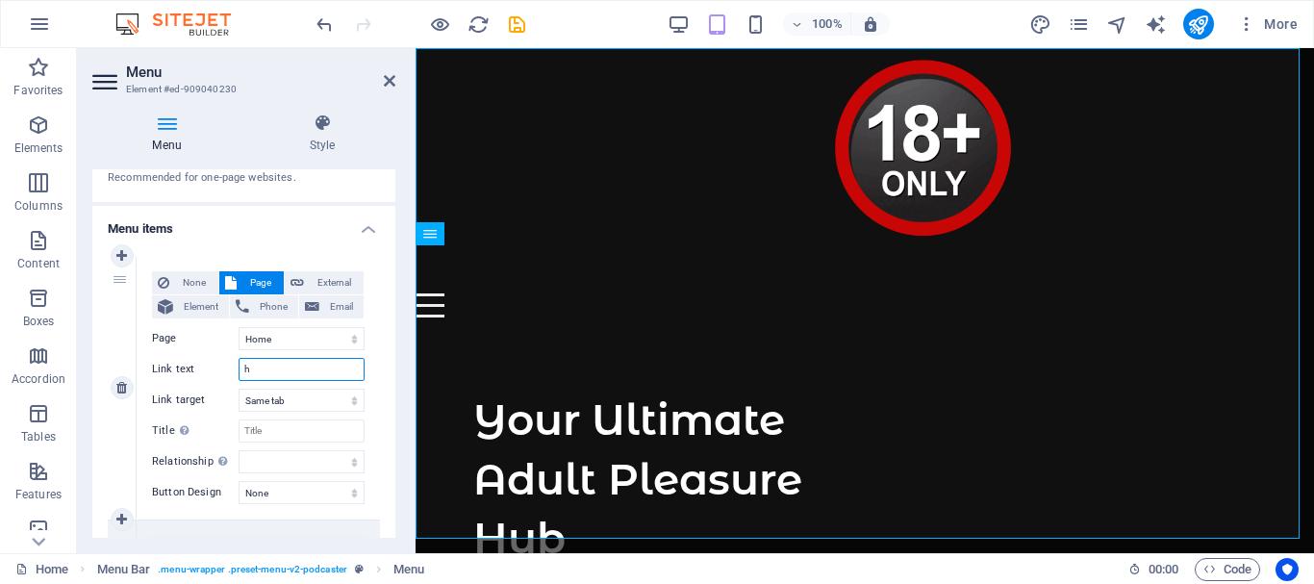
select select
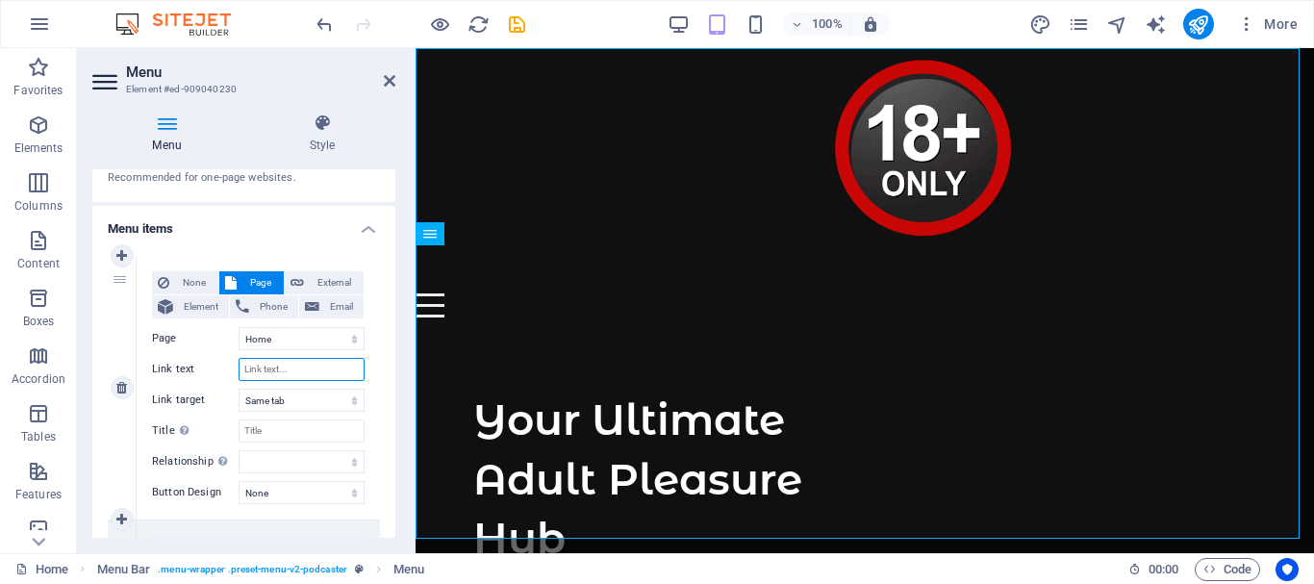
select select
type input "H"
select select
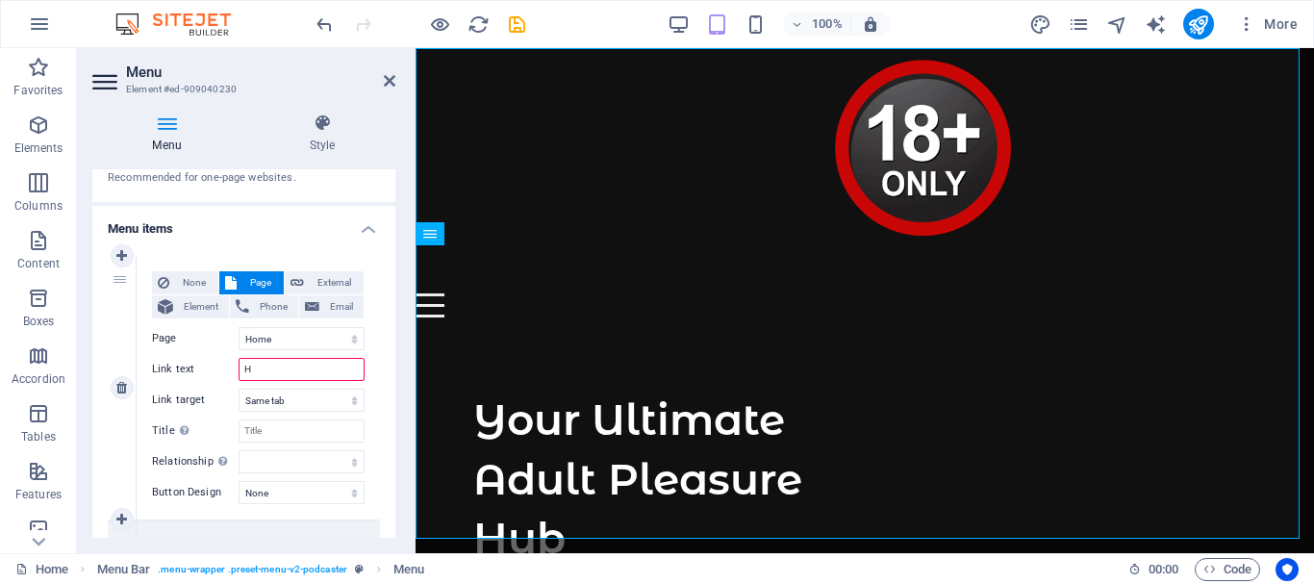
select select
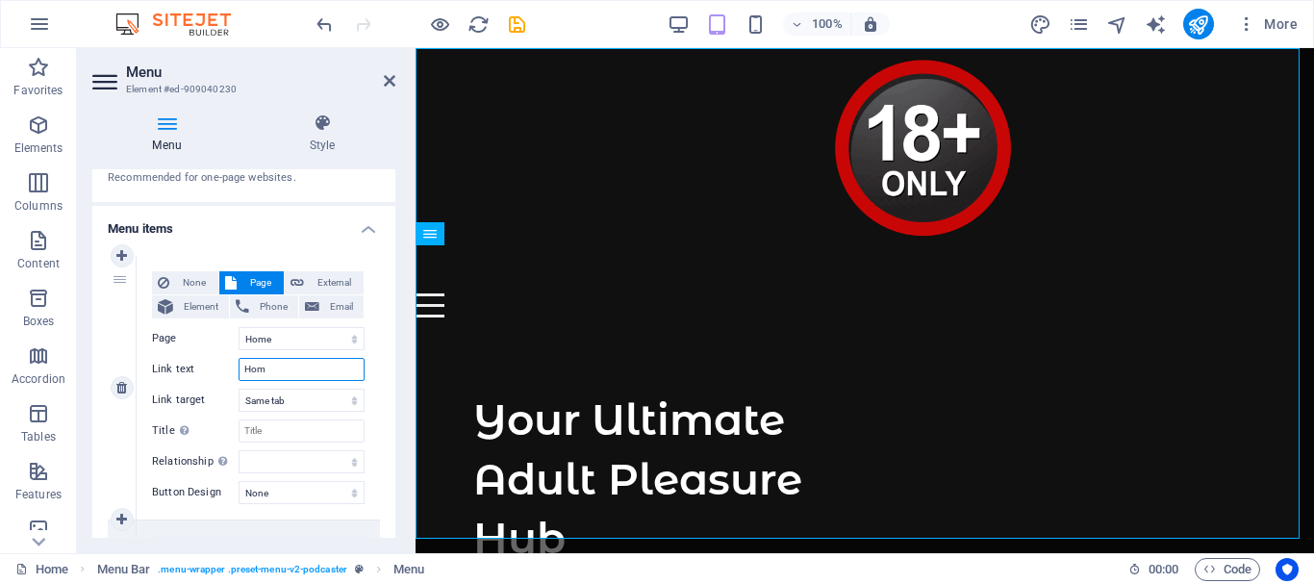
type input "Home"
select select
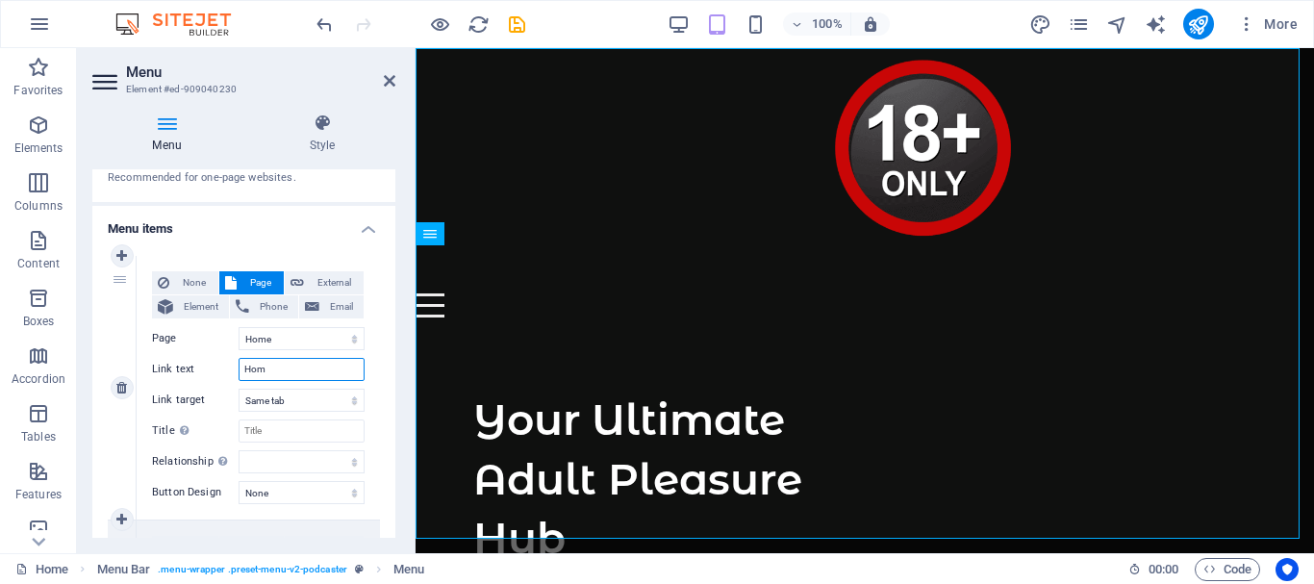
select select
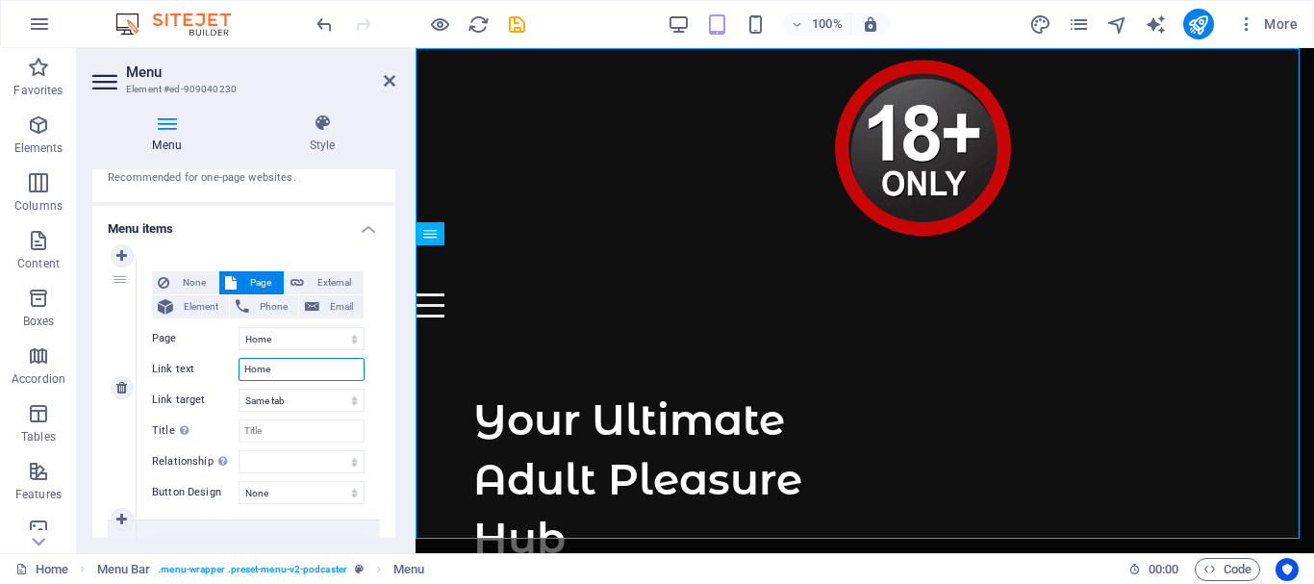
select select
type input "Home"
click at [257, 430] on input "Title Additional link description, should not be the same as the link text. The…" at bounding box center [301, 430] width 126 height 23
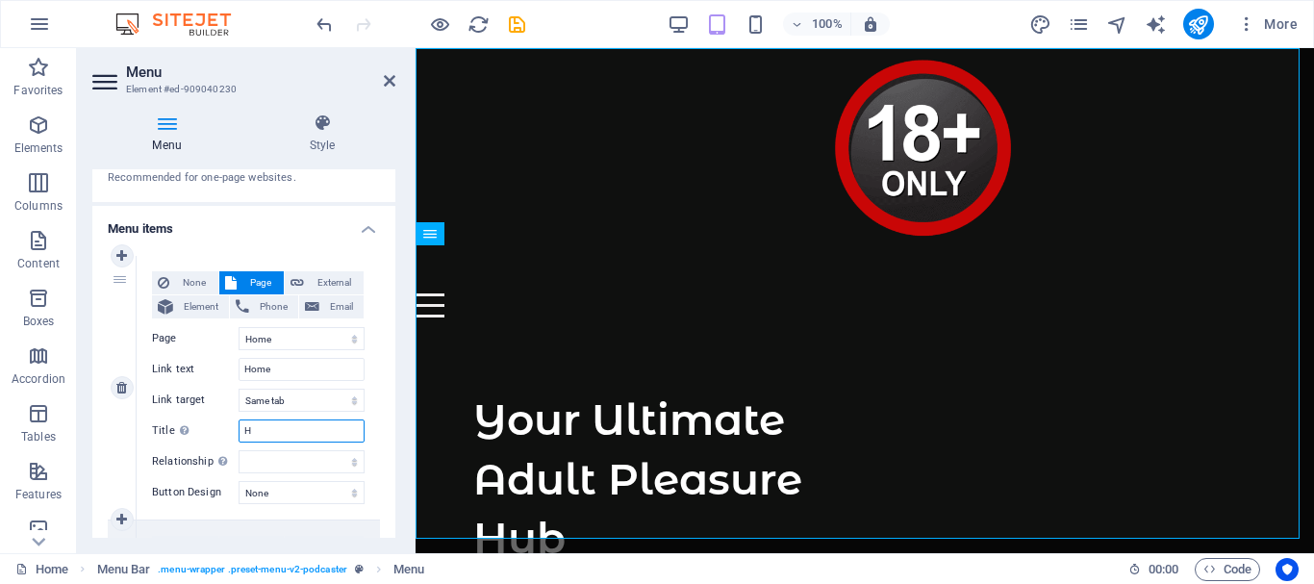
type input "Ho"
select select
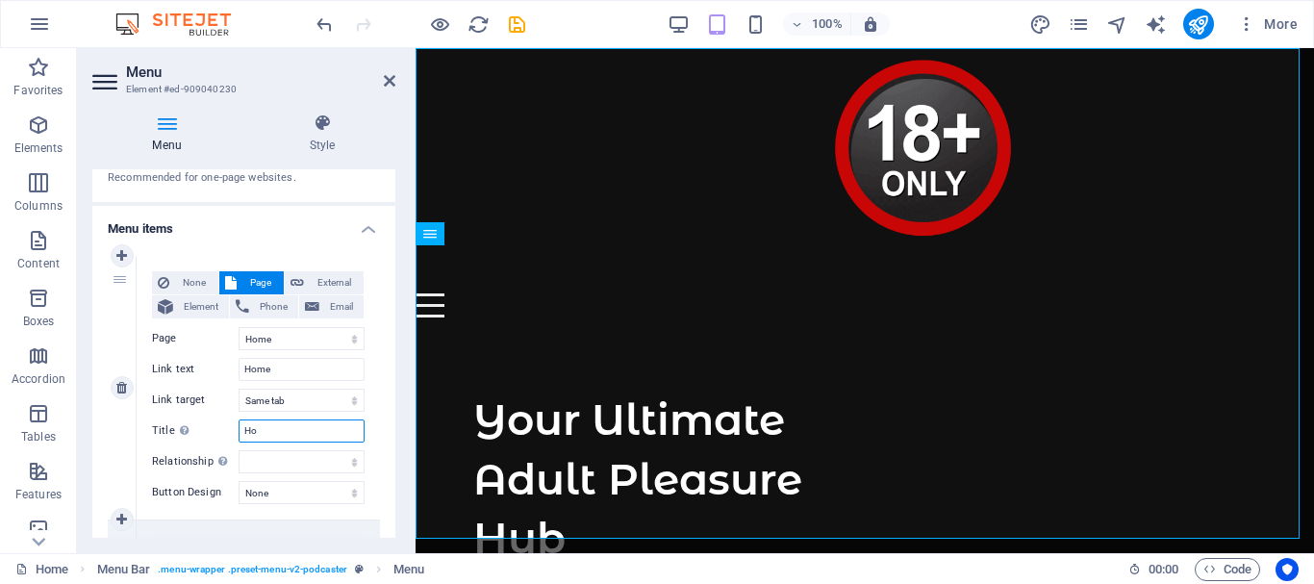
select select
type input "Home"
select select
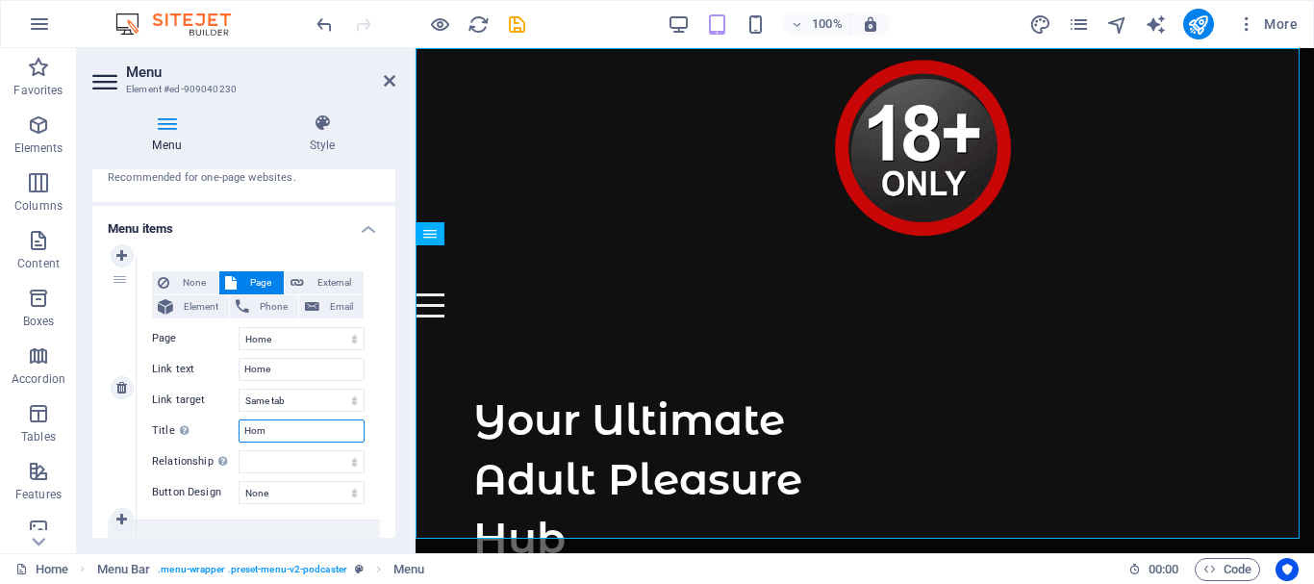
select select
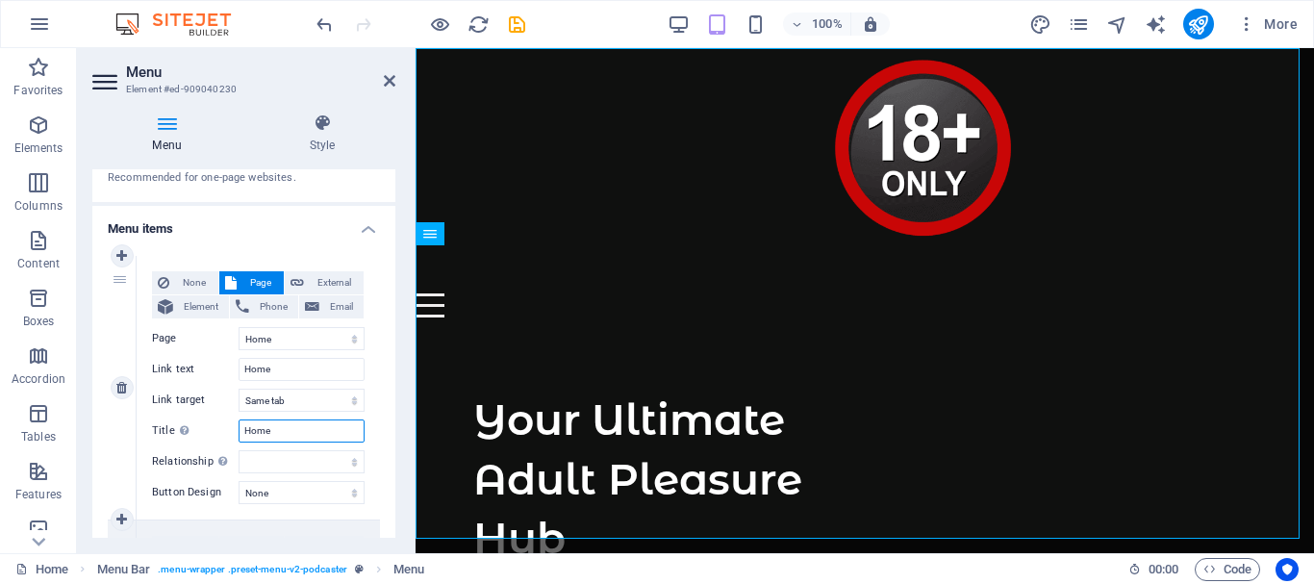
select select
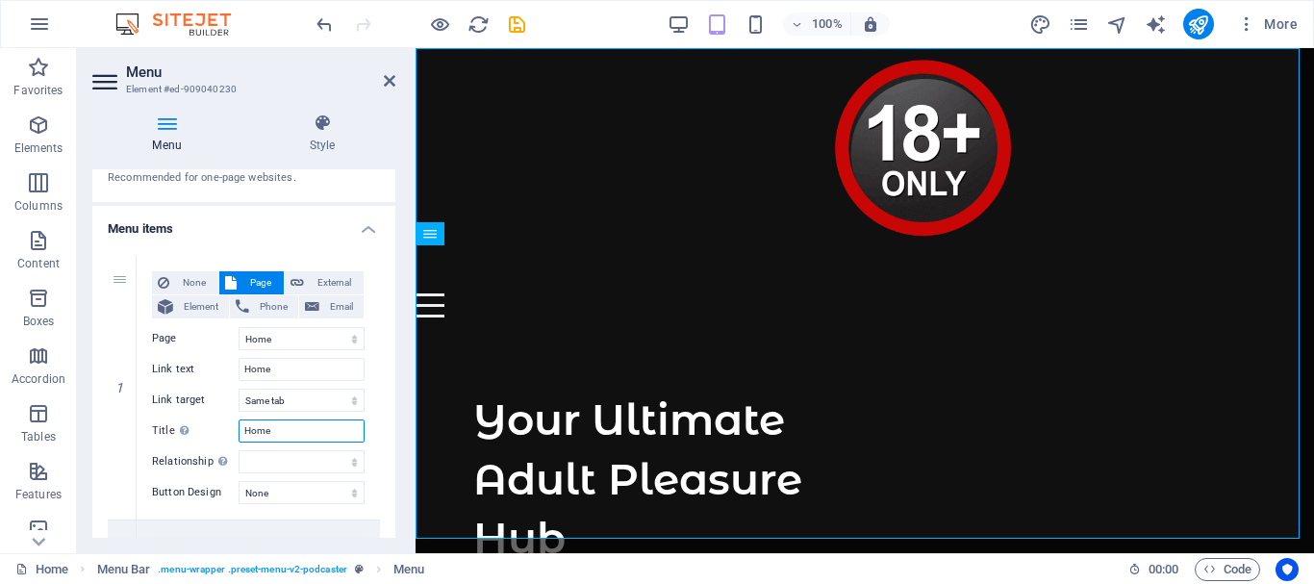
type input "Home"
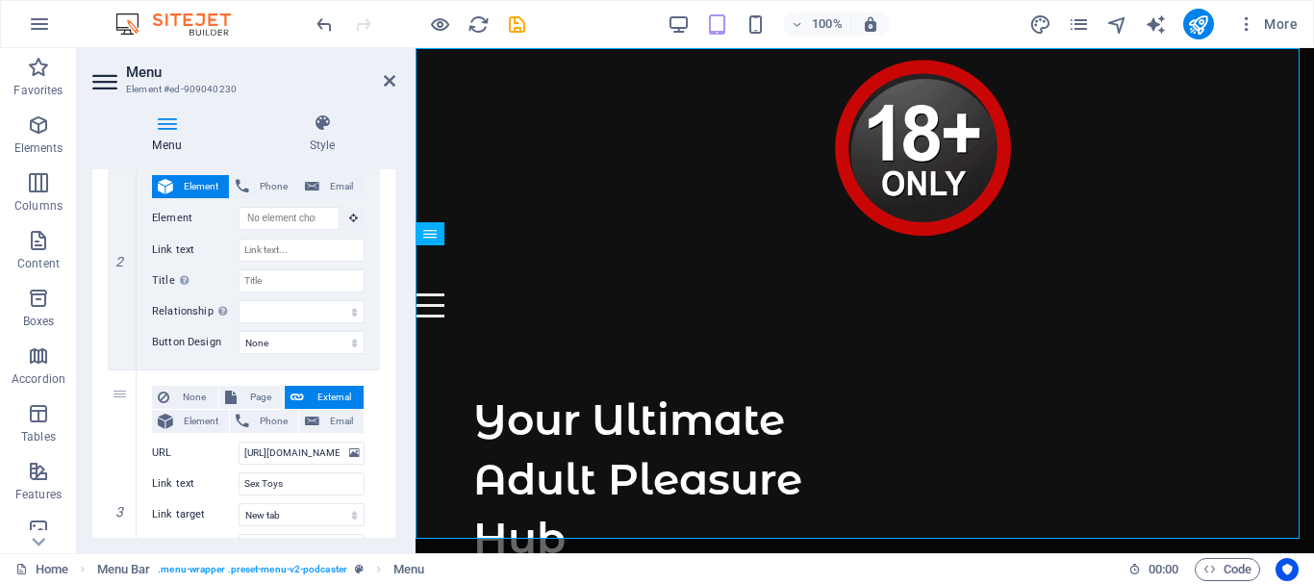
scroll to position [385, 0]
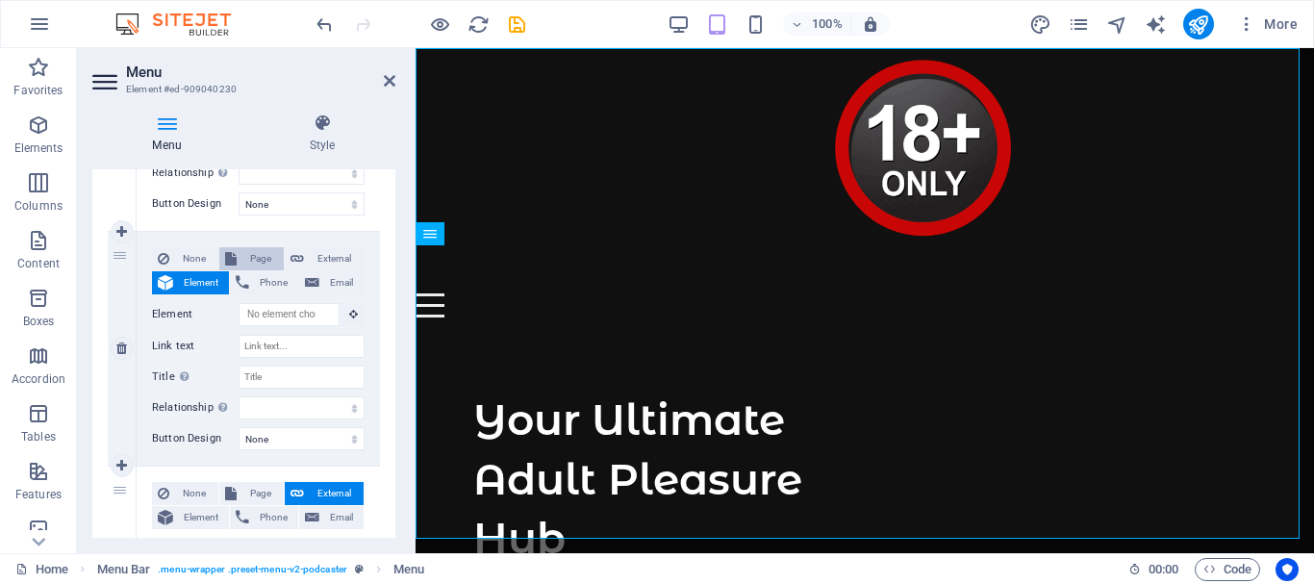
click at [261, 254] on span "Page" at bounding box center [260, 258] width 36 height 23
select select
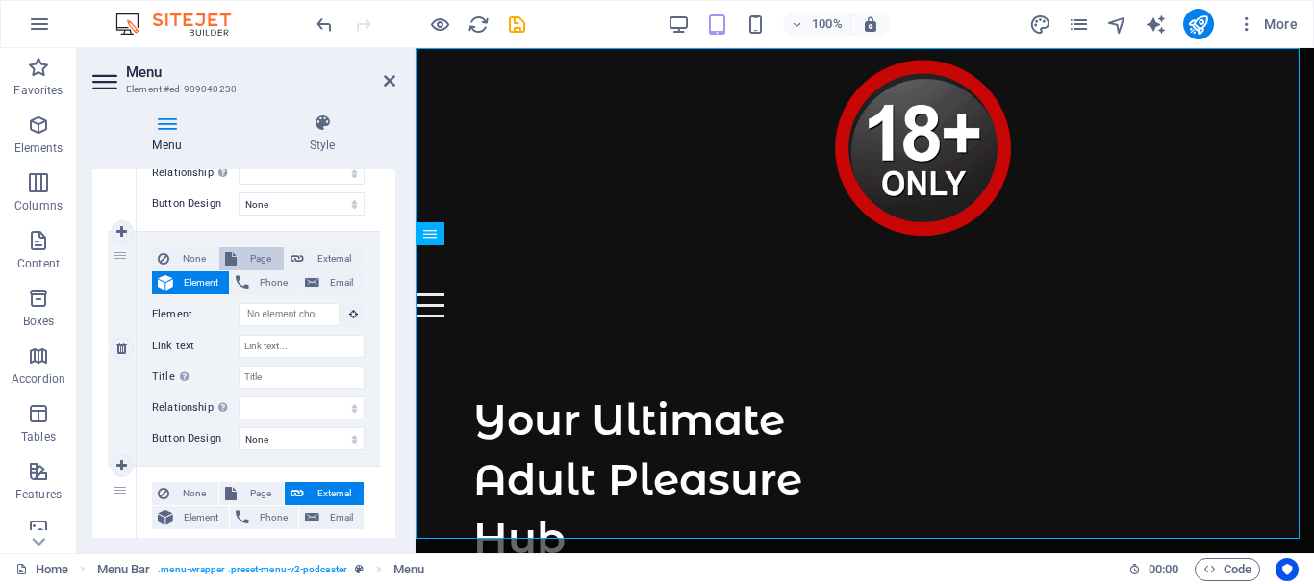
select select
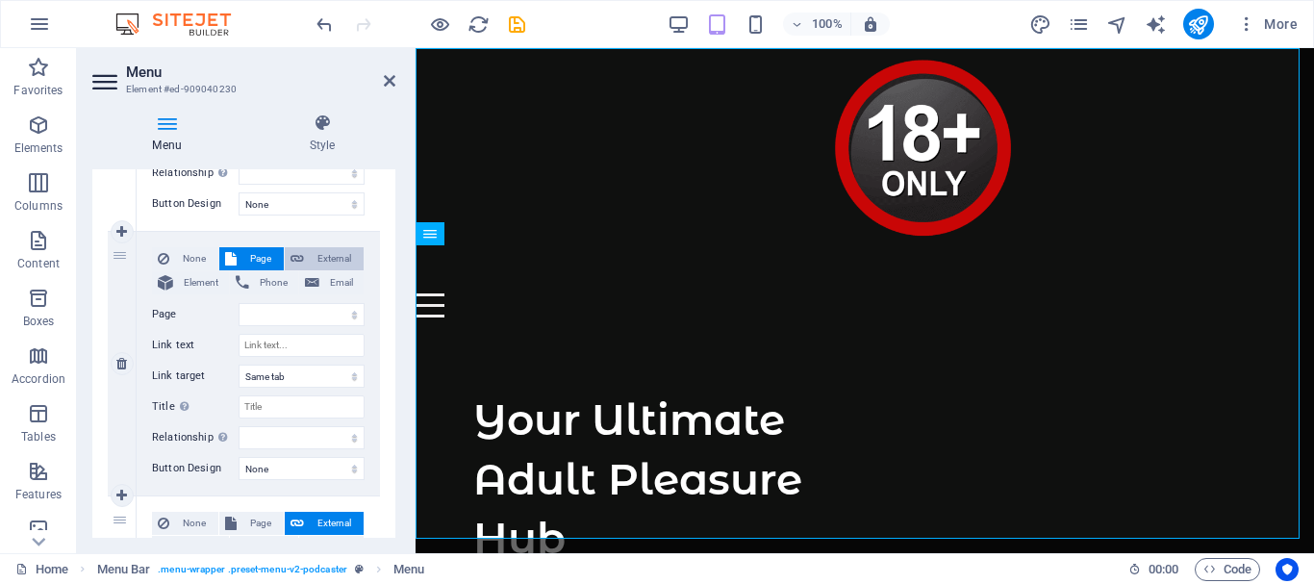
click at [323, 254] on span "External" at bounding box center [334, 258] width 48 height 23
select select
select select "blank"
select select
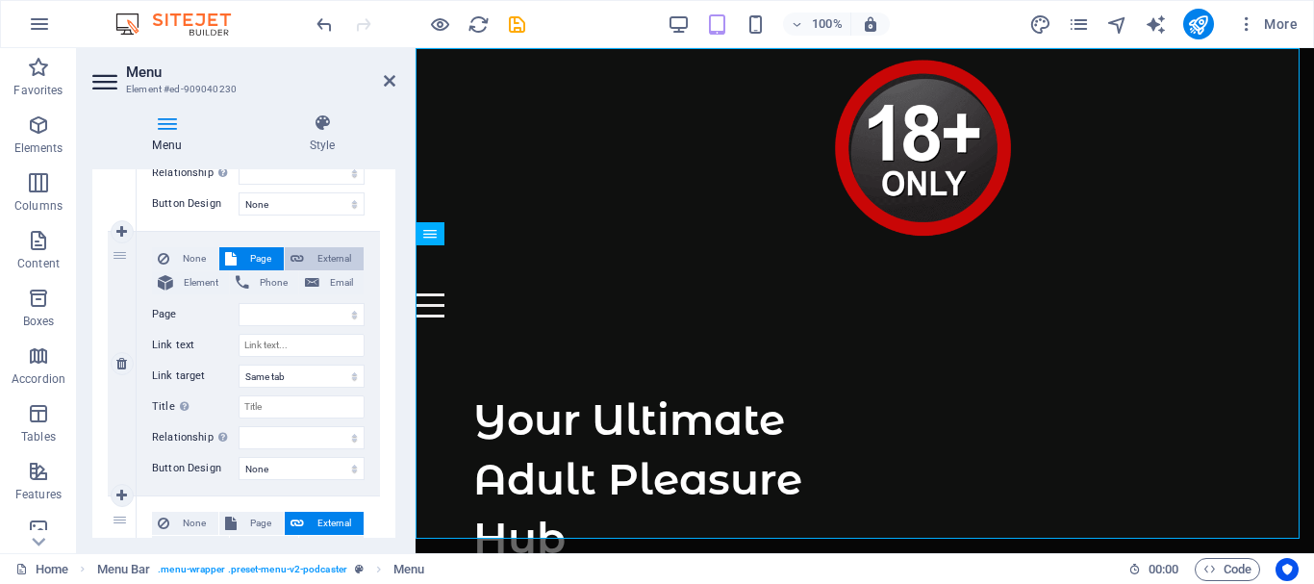
select select
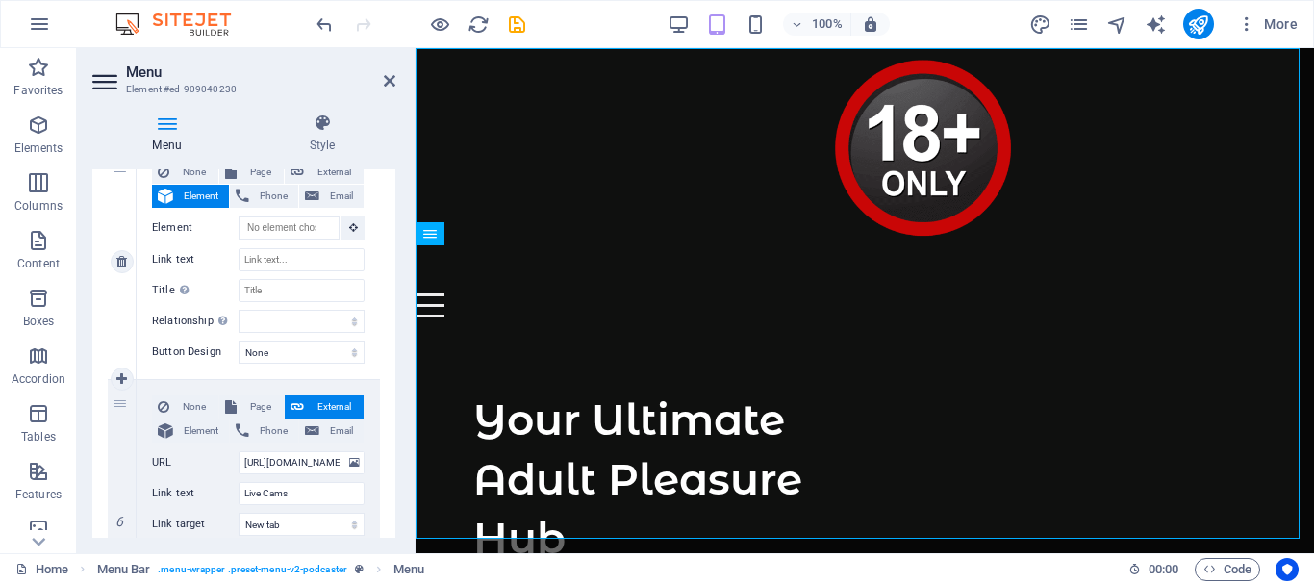
scroll to position [1202, 0]
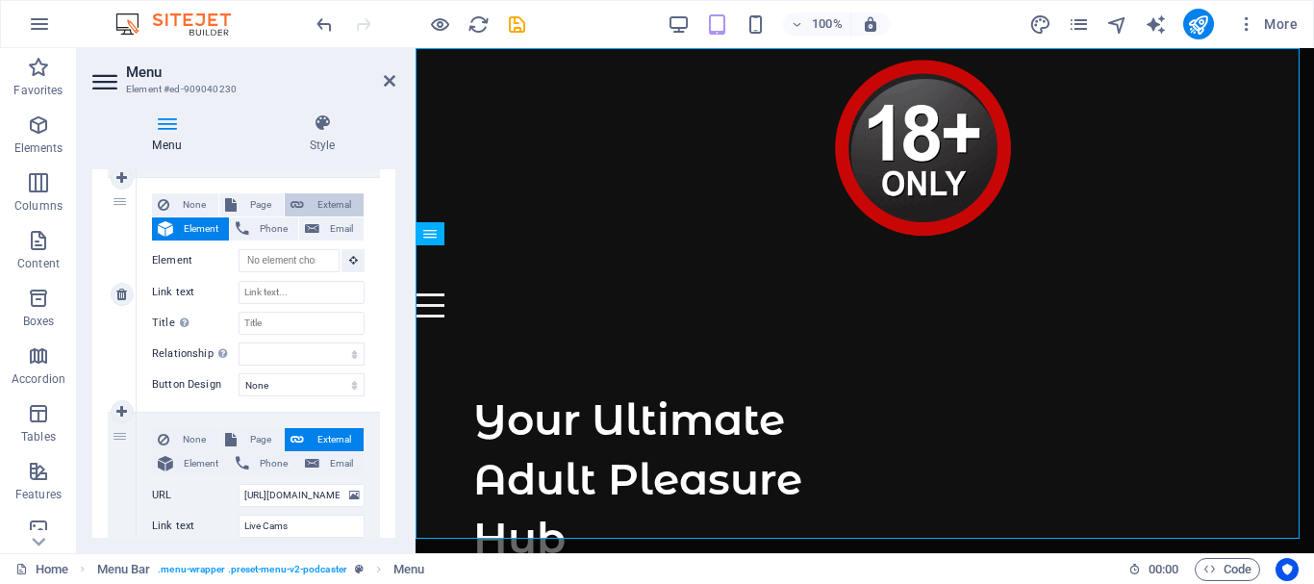
click at [318, 199] on span "External" at bounding box center [334, 204] width 48 height 23
select select
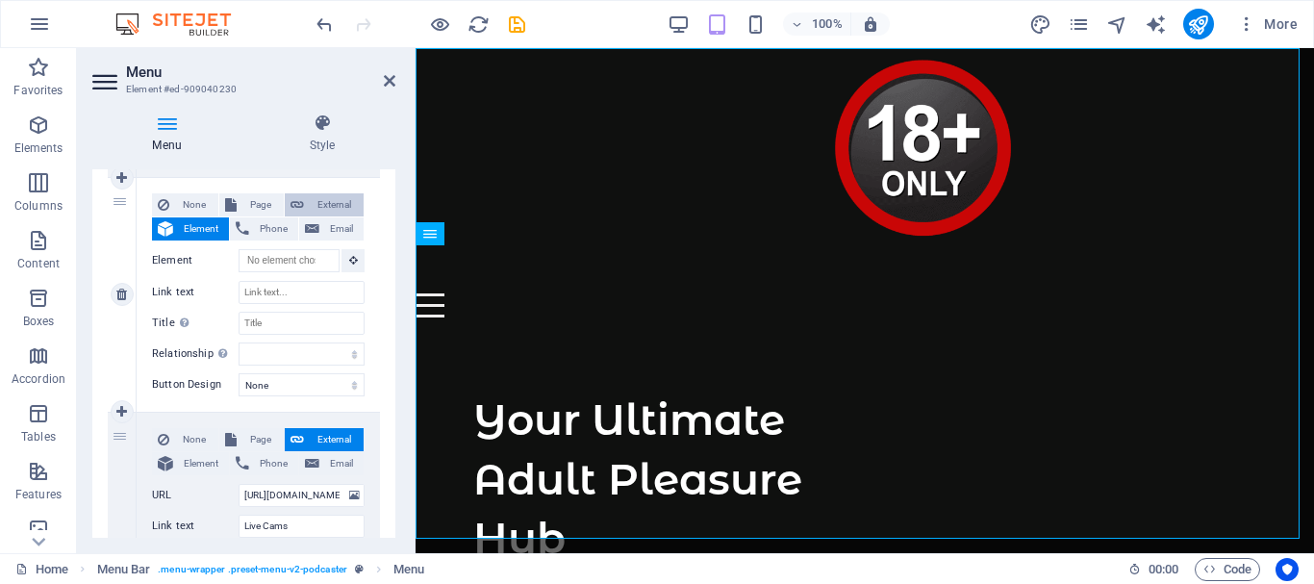
select select "blank"
select select
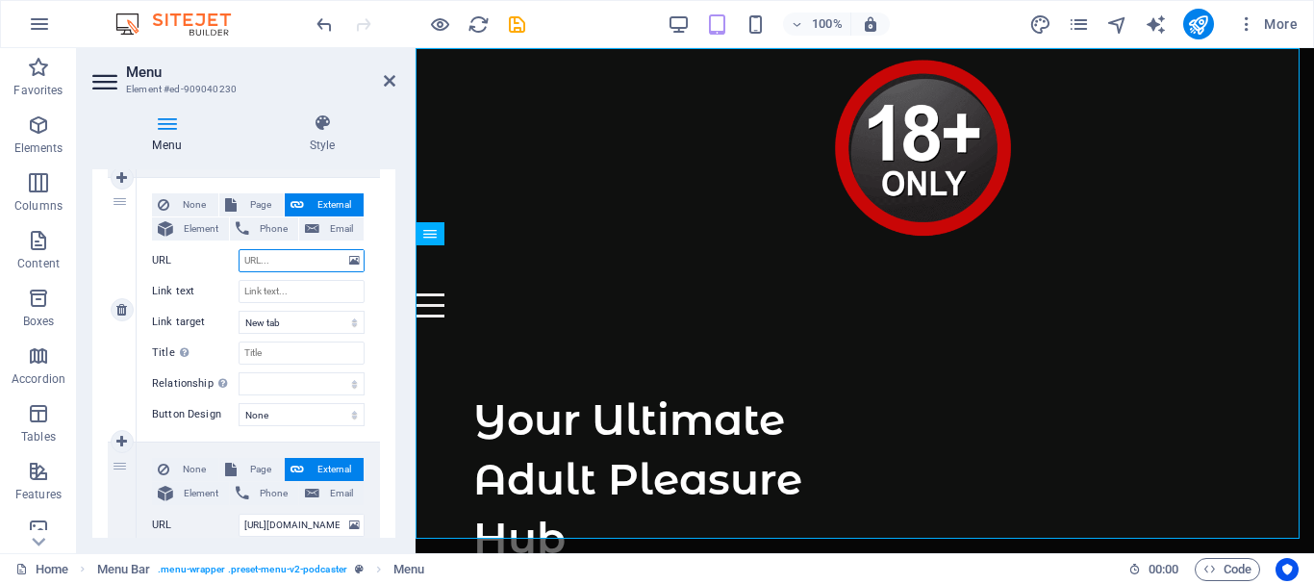
click at [267, 261] on input "URL" at bounding box center [301, 260] width 126 height 23
paste input "[URL][DOMAIN_NAME]"
type input "[URL][DOMAIN_NAME]"
select select
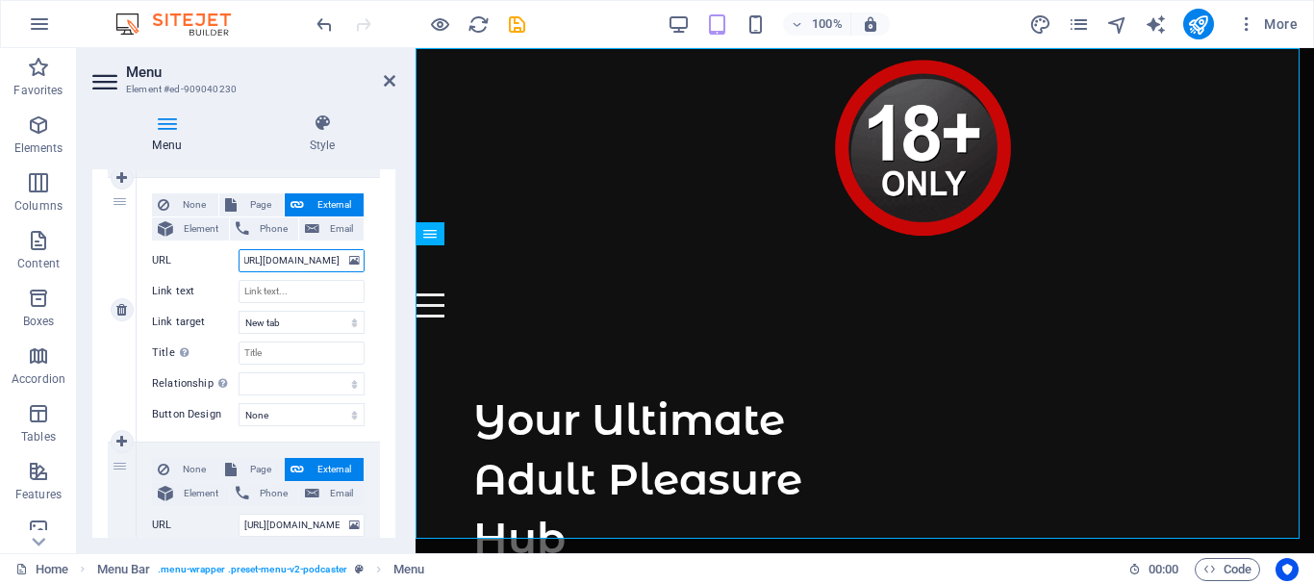
select select
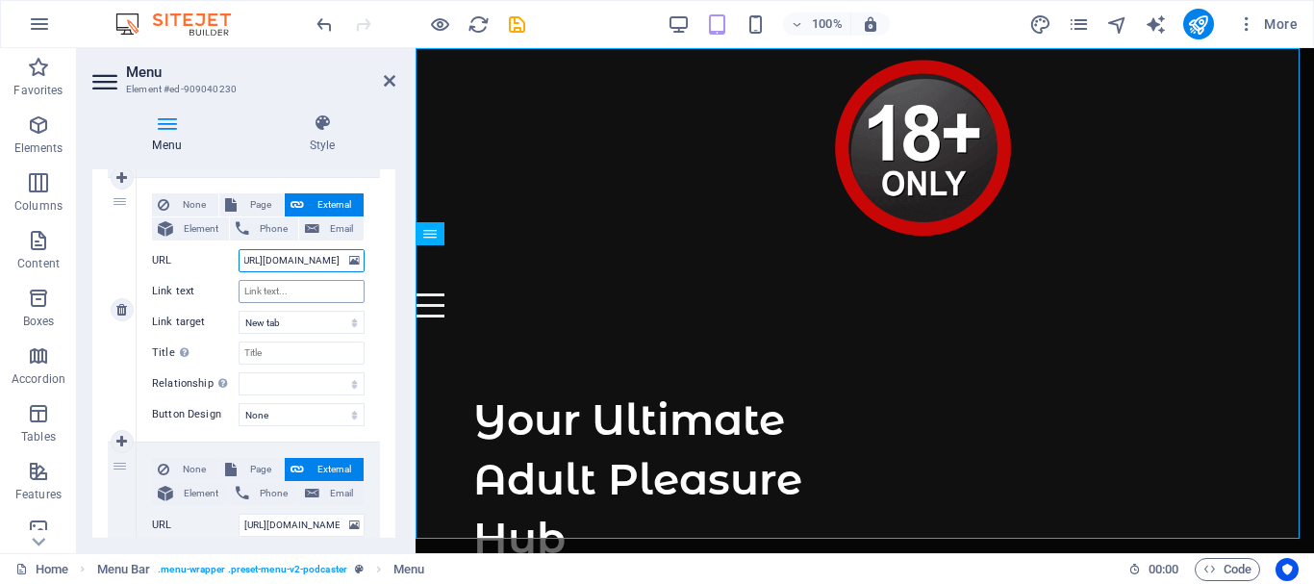
type input "[URL][DOMAIN_NAME]"
click at [274, 293] on input "Link text" at bounding box center [301, 291] width 126 height 23
click at [265, 290] on input "Link text" at bounding box center [301, 291] width 126 height 23
paste input "Affiliate program"
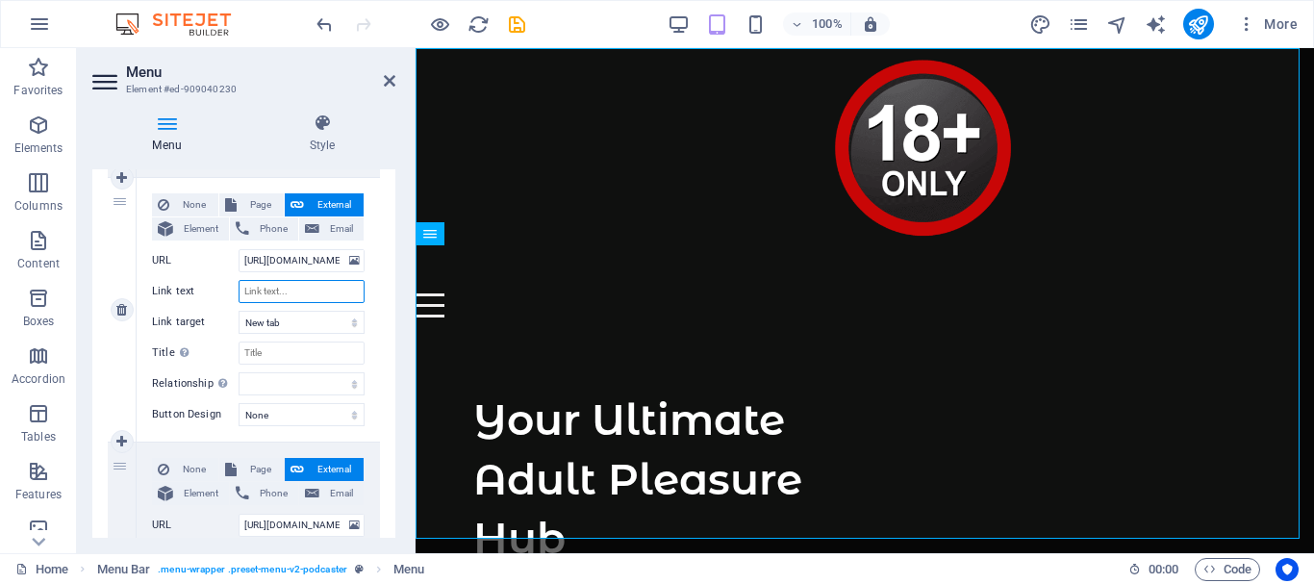
type input "Affiliate program"
select select
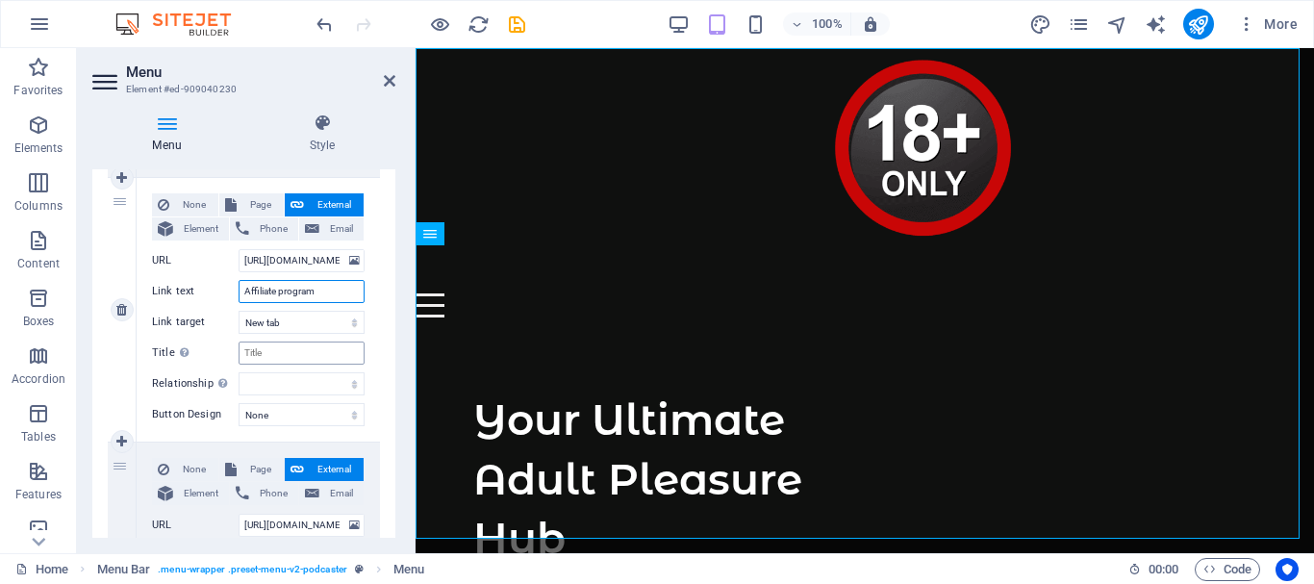
select select
type input "Affiliate program"
click at [261, 352] on input "Title Additional link description, should not be the same as the link text. The…" at bounding box center [301, 352] width 126 height 23
paste input "Affiliate program"
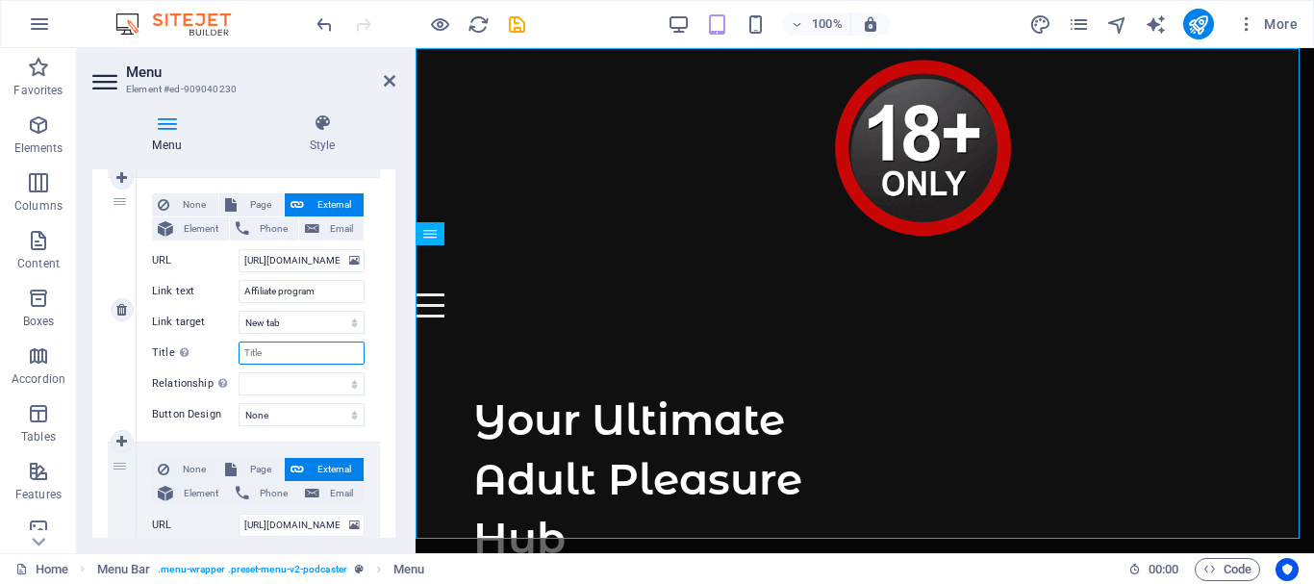
select select
type input "Affiliate program"
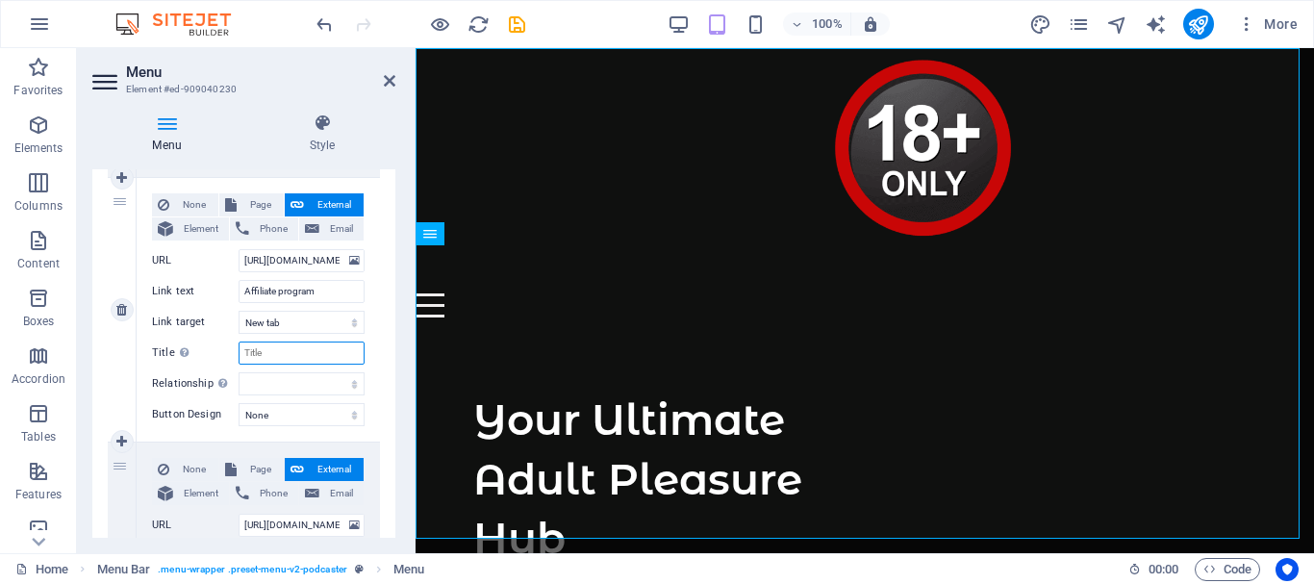
select select
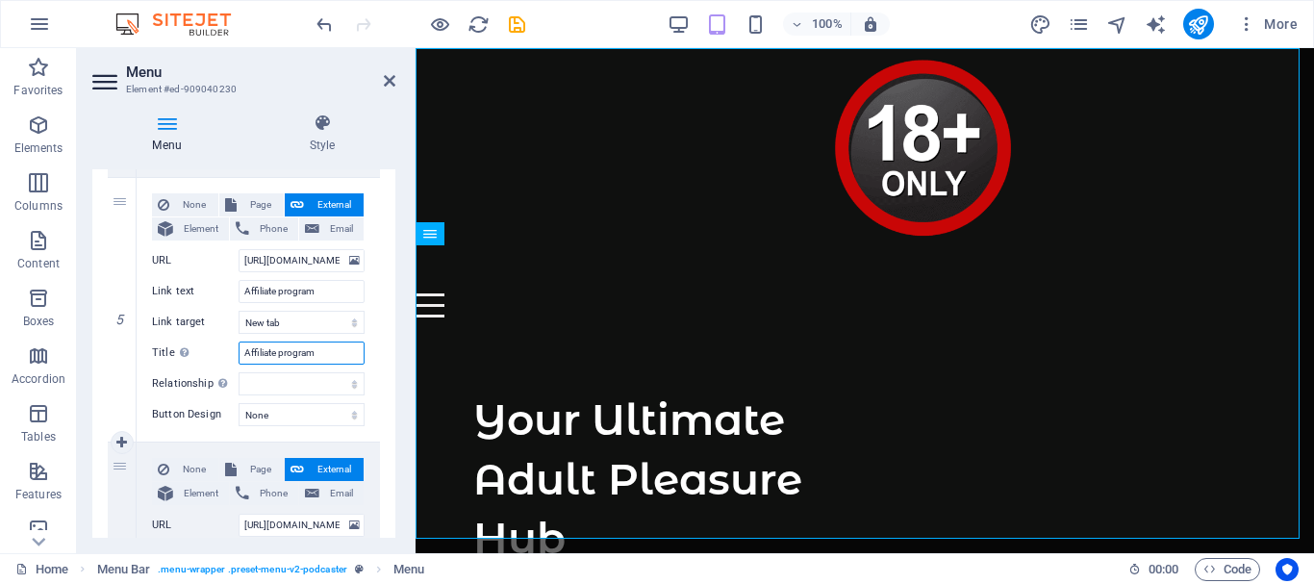
select select
type input "Affiliate program"
drag, startPoint x: 117, startPoint y: 472, endPoint x: 117, endPoint y: 189, distance: 282.7
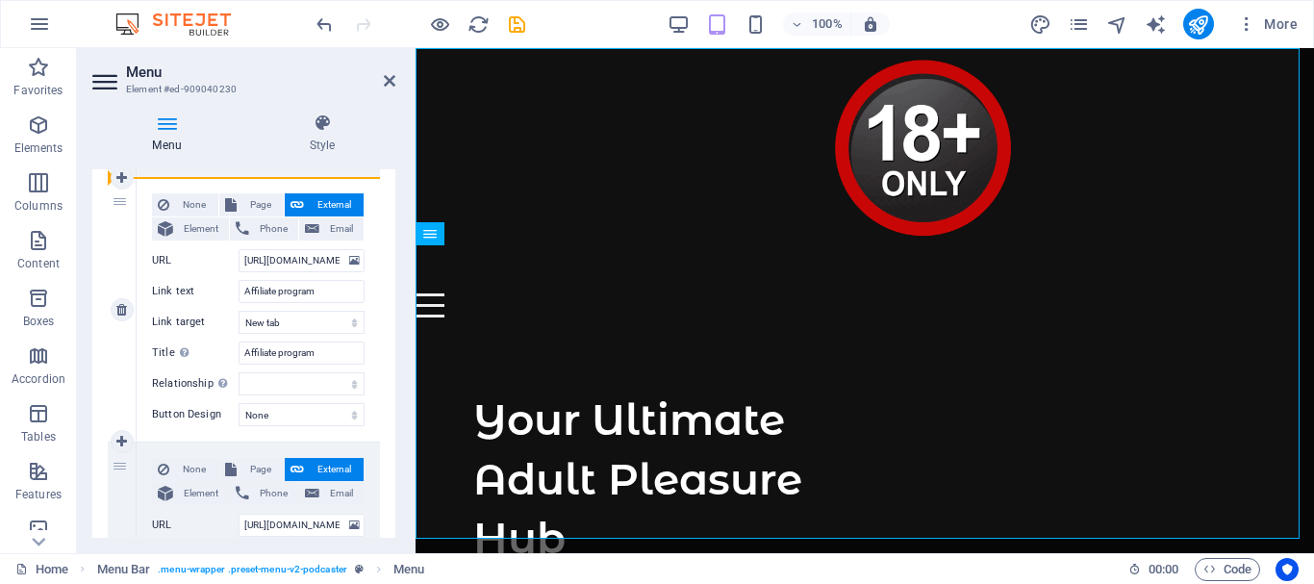
select select
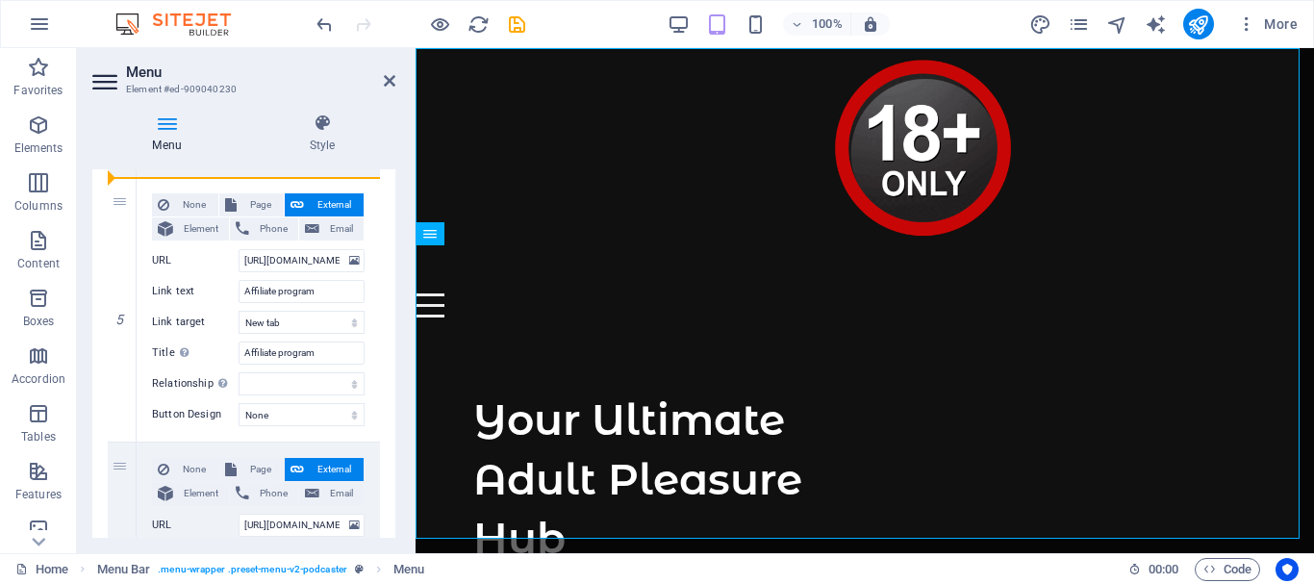
type input "https://t.acrsmartcam.com/385739/3664/0?bo=2779,2778,2777,2776,2775&target=tabs…"
type input "Live Cams"
select select
type input "[URL][DOMAIN_NAME]"
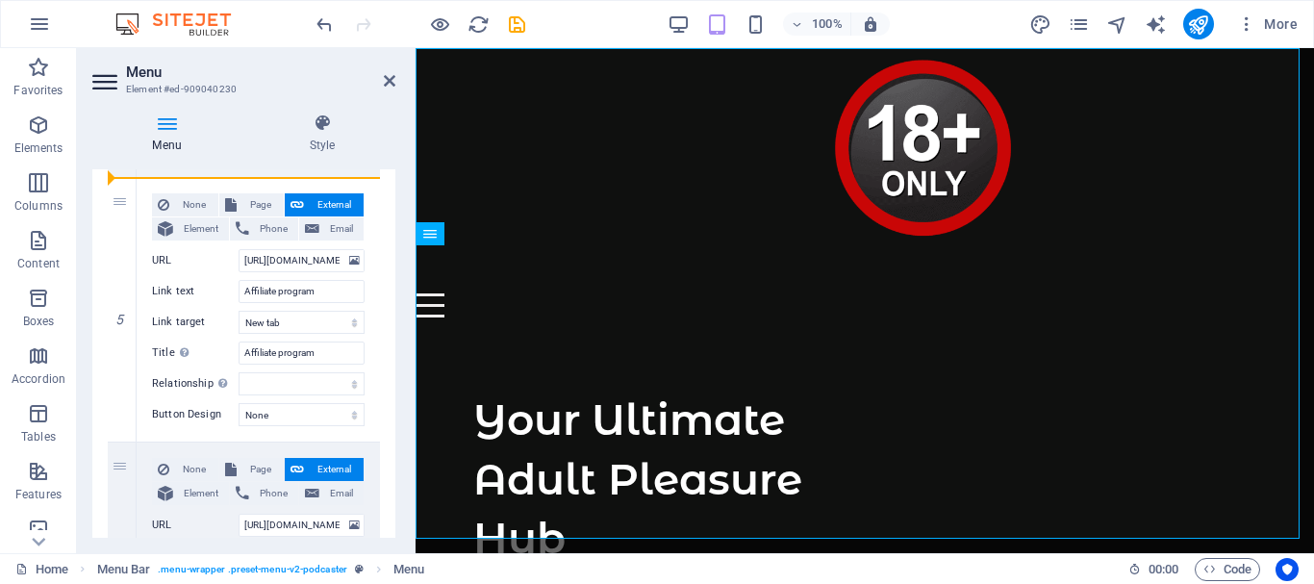
type input "Affiliate program"
select select
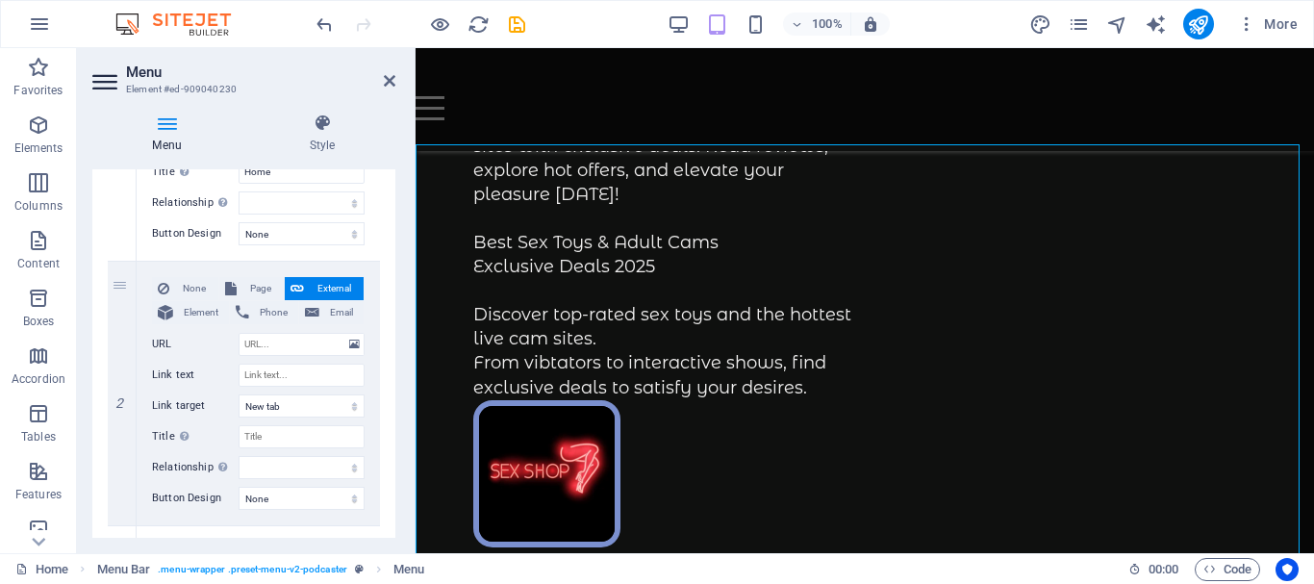
scroll to position [385, 0]
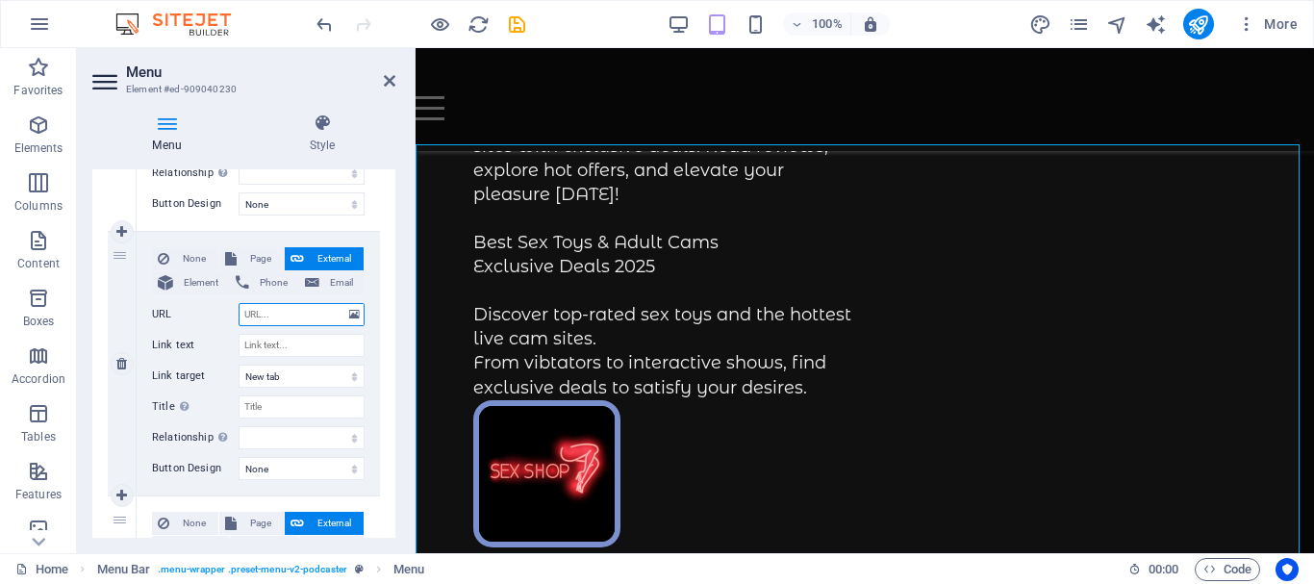
click at [267, 313] on input "URL" at bounding box center [301, 314] width 126 height 23
click at [262, 346] on input "Link text" at bounding box center [301, 345] width 126 height 23
paste input "Erectile Dysfunction"
type input "Erectile Dysfunction"
select select
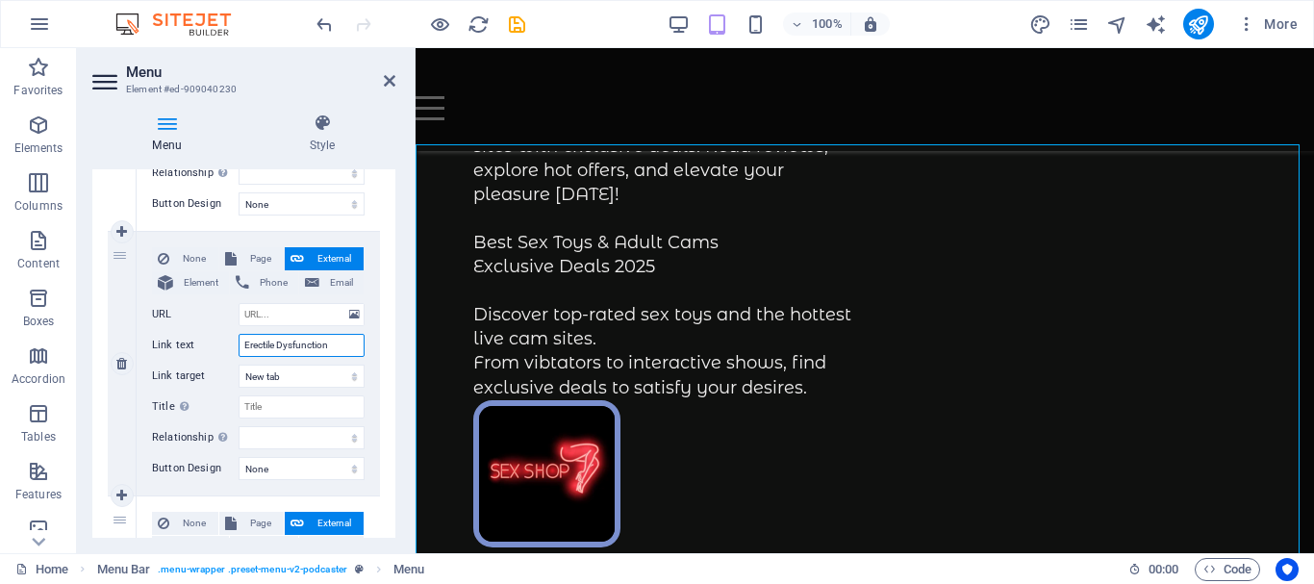
select select
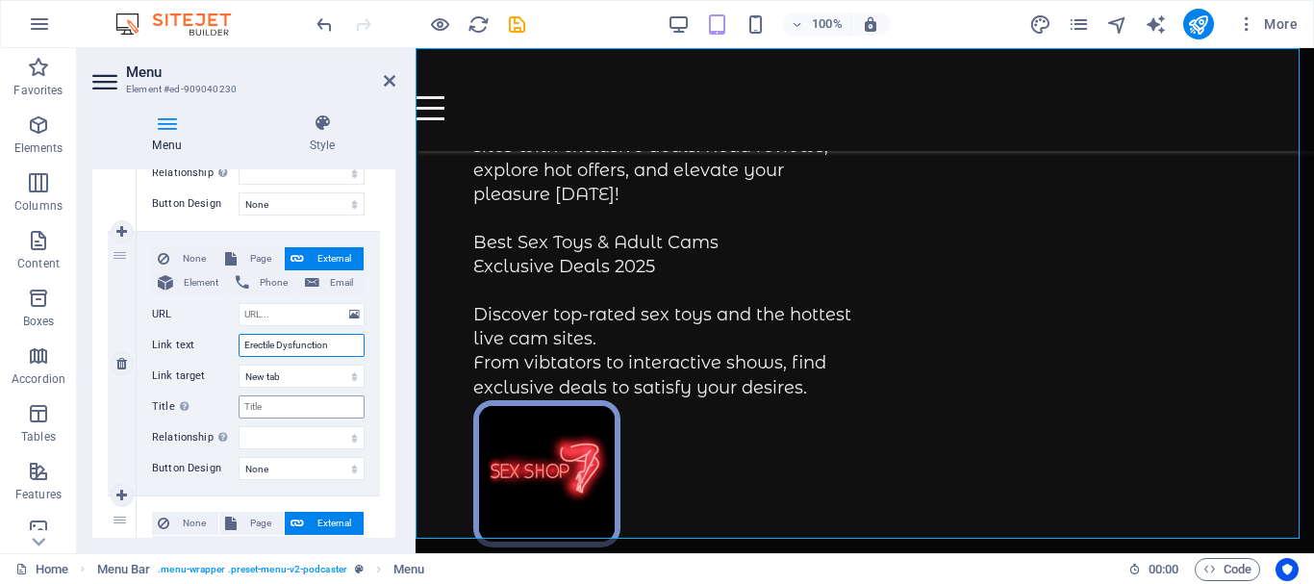
type input "Erectile Dysfunction"
click at [262, 414] on input "Title Additional link description, should not be the same as the link text. The…" at bounding box center [301, 406] width 126 height 23
paste input "Erectile Dysfunction"
select select
type input "Erectile Dysfunction"
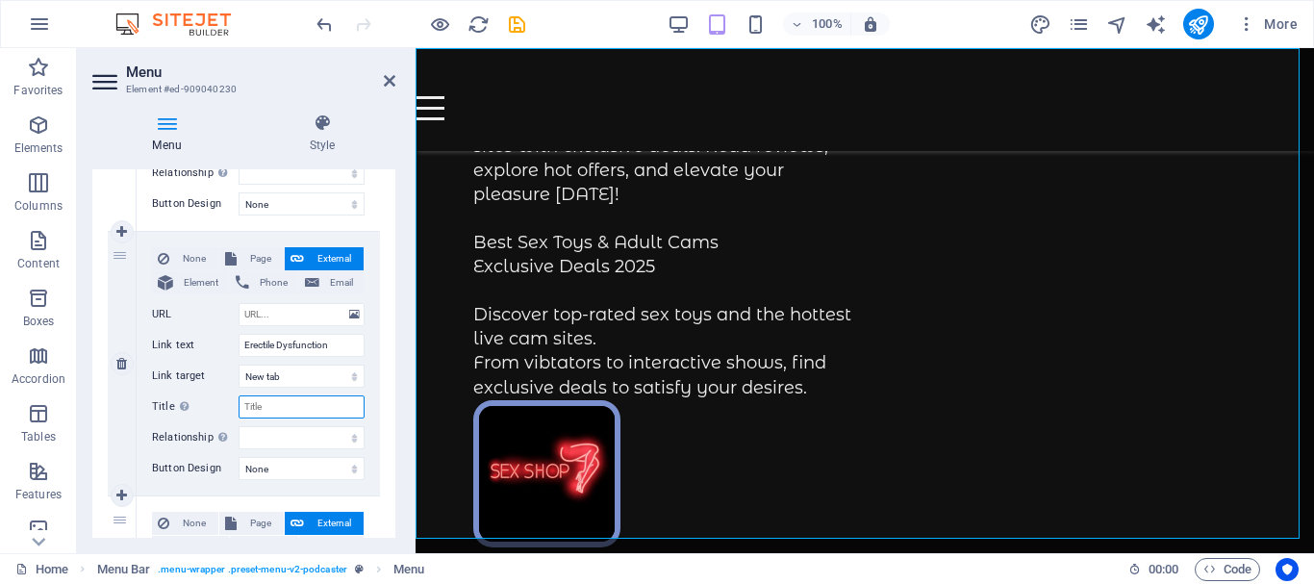
select select
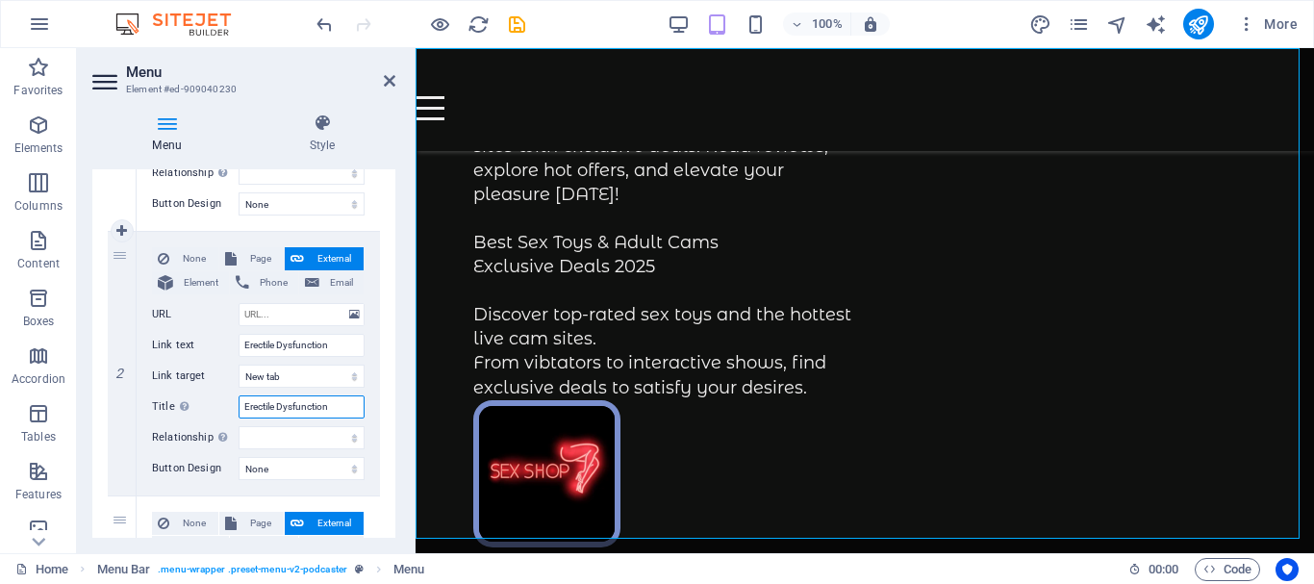
select select
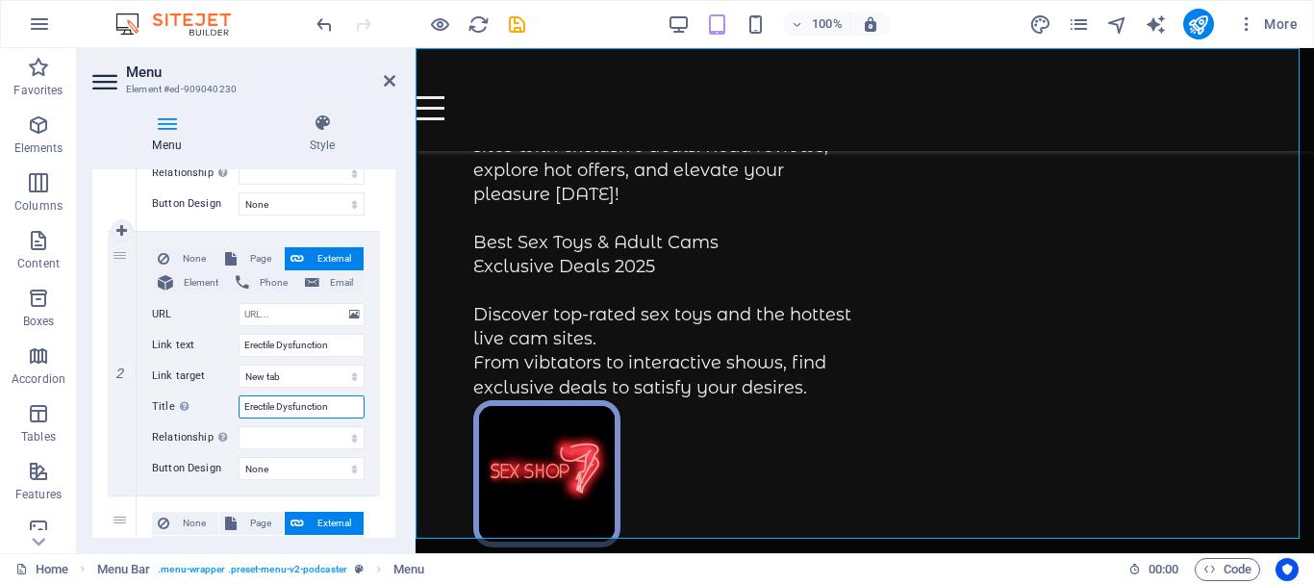
select select
type input "Erectile Dysfunction"
click at [263, 315] on input "URL" at bounding box center [301, 314] width 126 height 23
paste input "[URL][DOMAIN_NAME]"
type input "[URL][DOMAIN_NAME]"
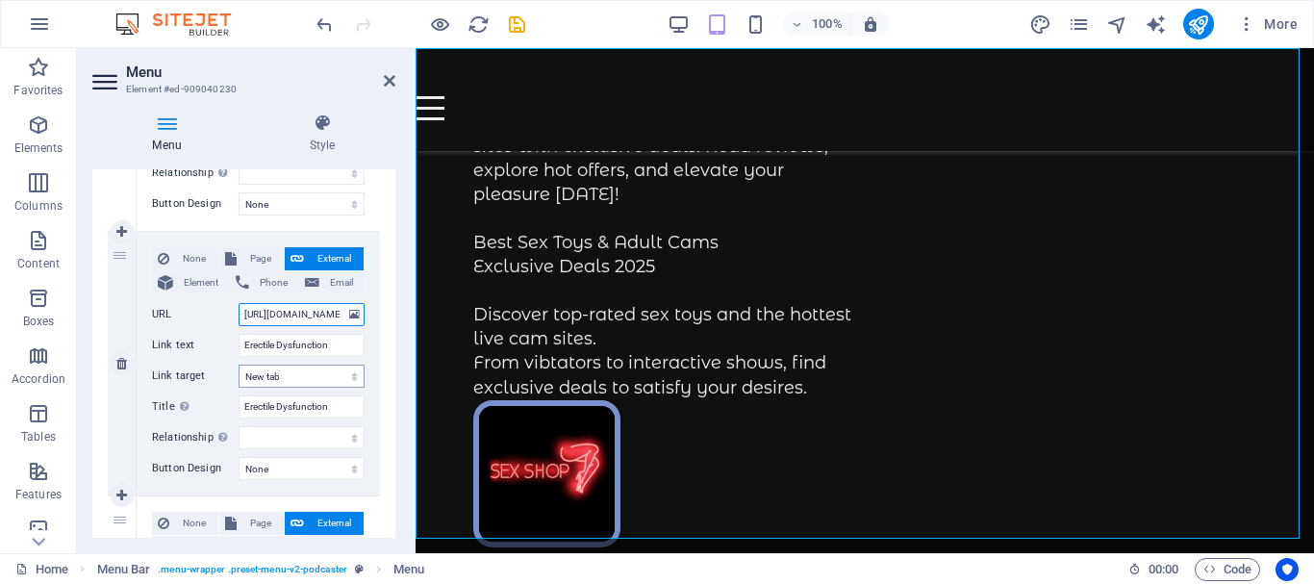
scroll to position [0, 65]
select select
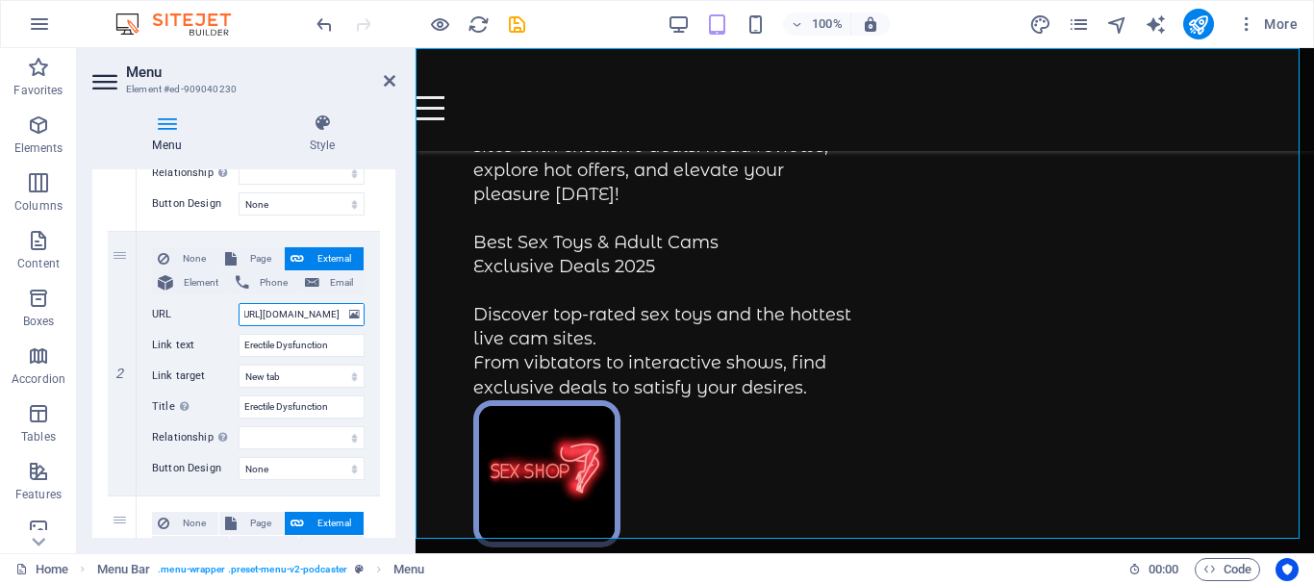
select select
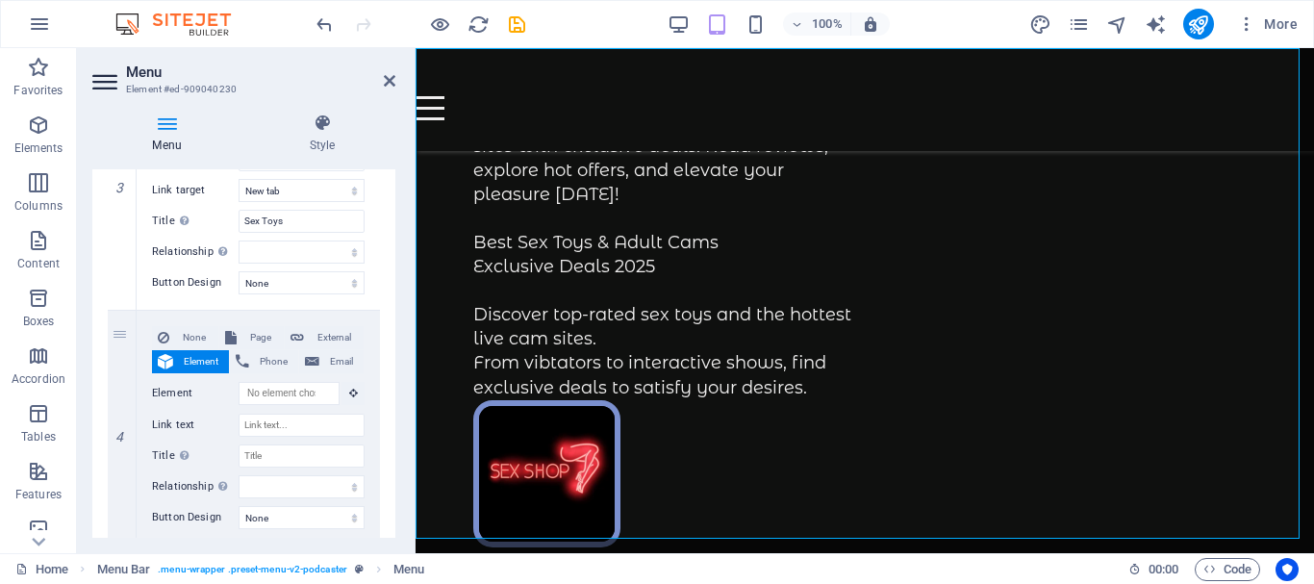
scroll to position [865, 0]
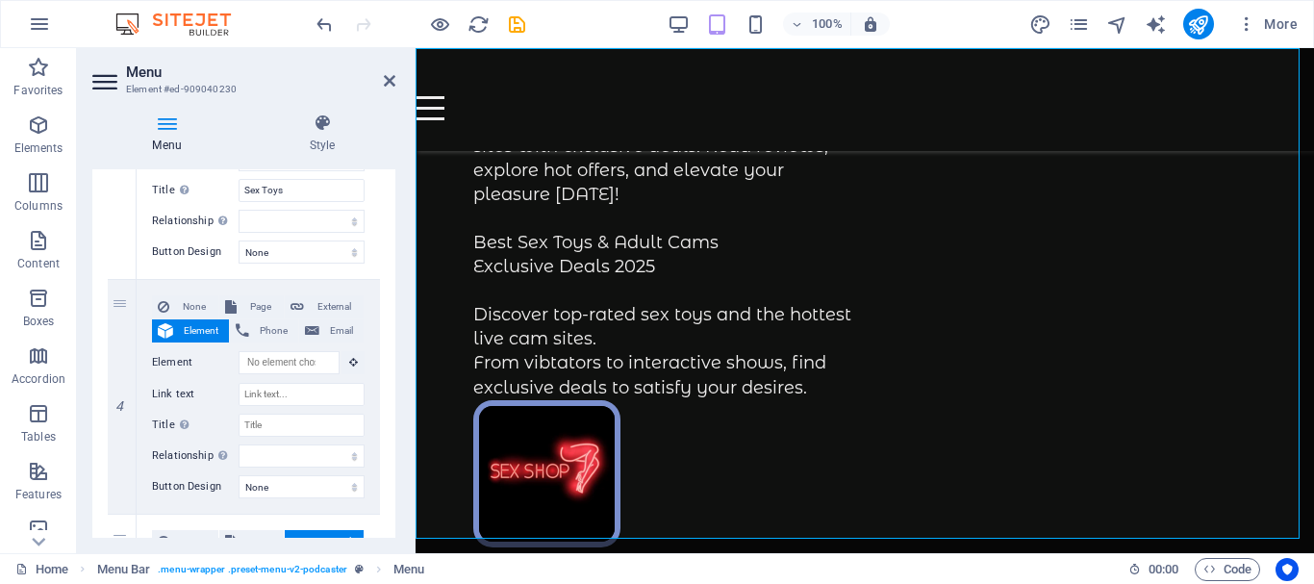
type input "[URL][DOMAIN_NAME]"
click at [315, 302] on span "External" at bounding box center [334, 306] width 48 height 23
select select
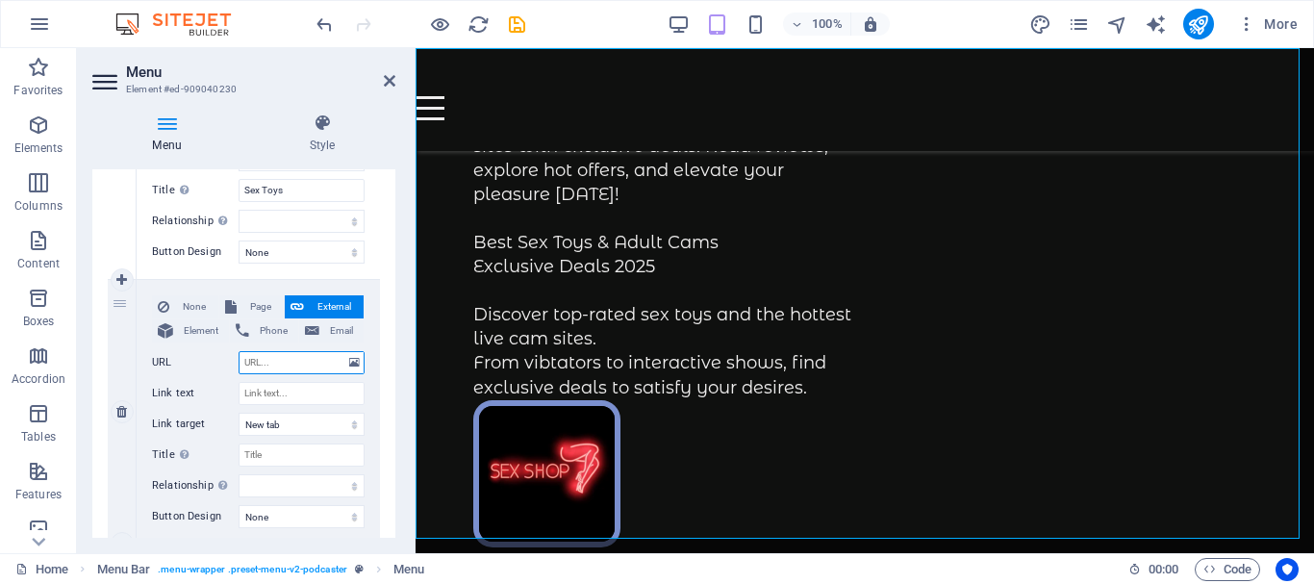
click at [275, 366] on input "URL" at bounding box center [301, 362] width 126 height 23
click at [268, 395] on input "Link text" at bounding box center [301, 393] width 126 height 23
paste input "Dating"
click at [262, 456] on input "Title Additional link description, should not be the same as the link text. The…" at bounding box center [301, 454] width 126 height 23
paste input "Dating"
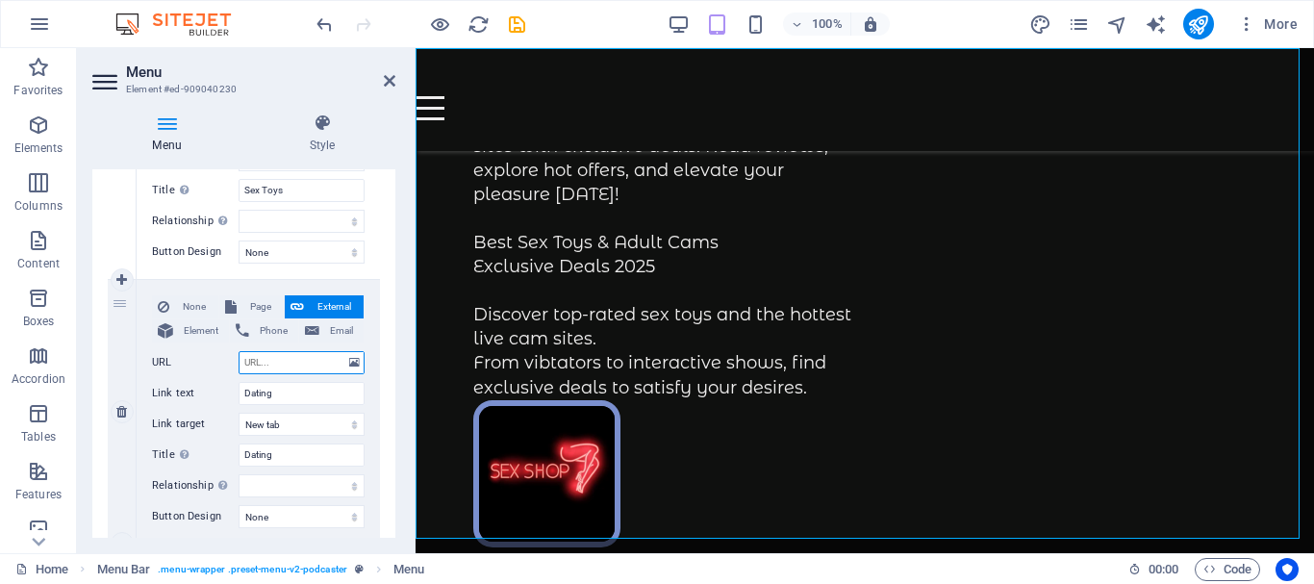
click at [258, 364] on input "URL" at bounding box center [301, 362] width 126 height 23
paste input "https://t.mbsrv2.com/385739/3785/0?bo=2753,2754,2755,2756&target=banners&po=645…"
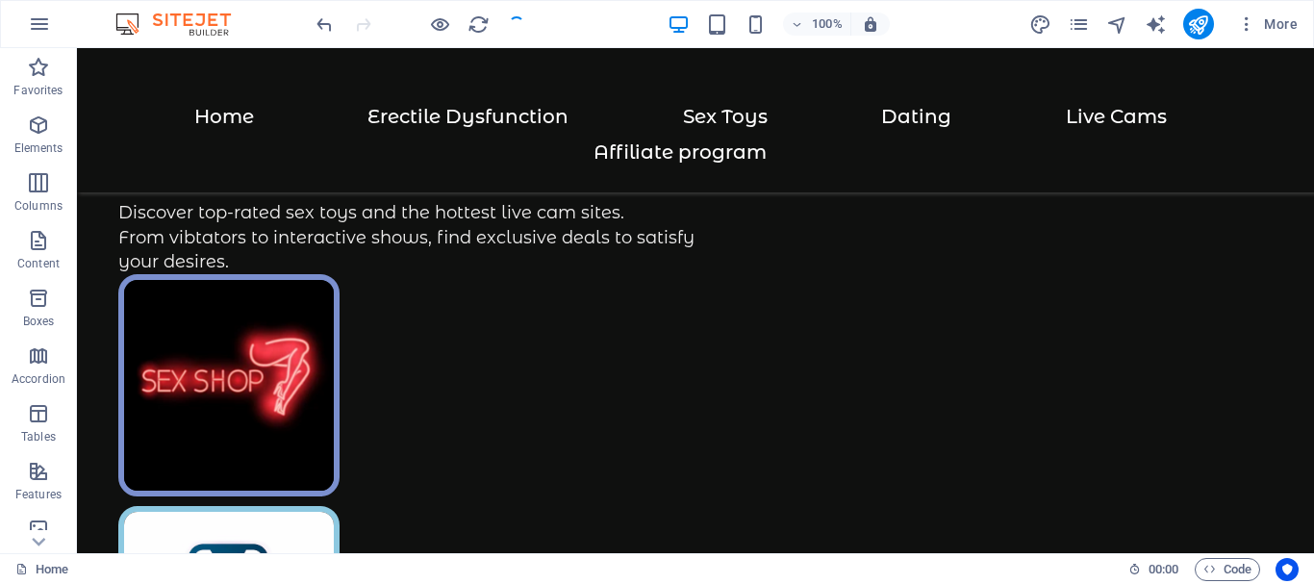
scroll to position [487, 0]
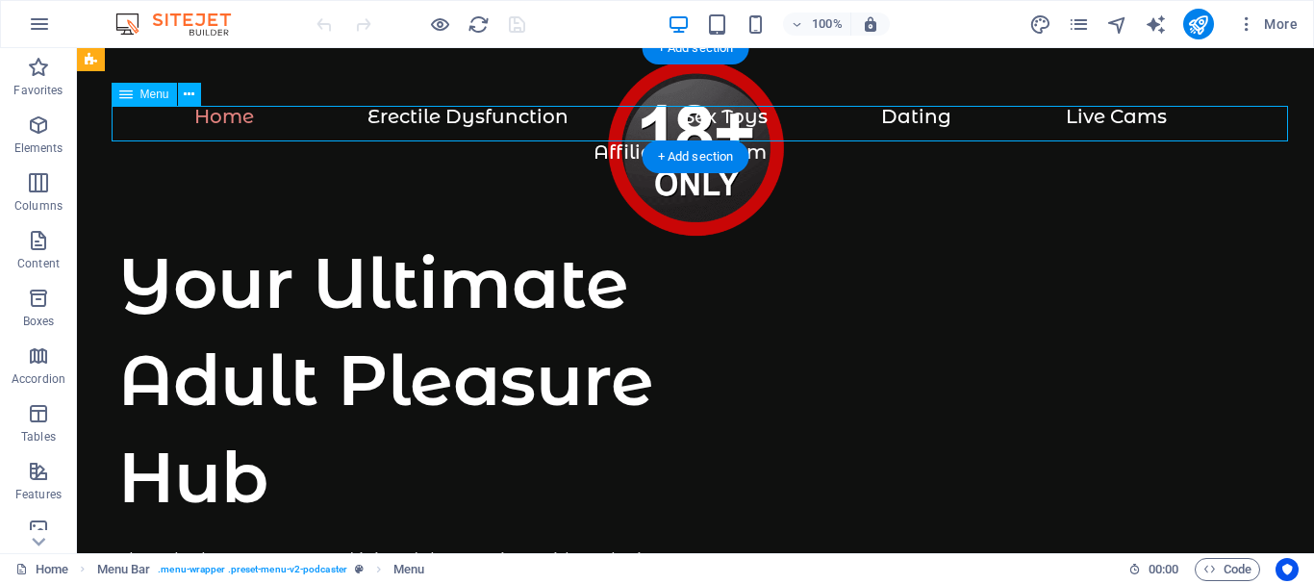
click at [490, 119] on nav "Home Erectile Dysfunction Sex Toys Dating Live Cams Affiliate program" at bounding box center [695, 141] width 1154 height 71
select select
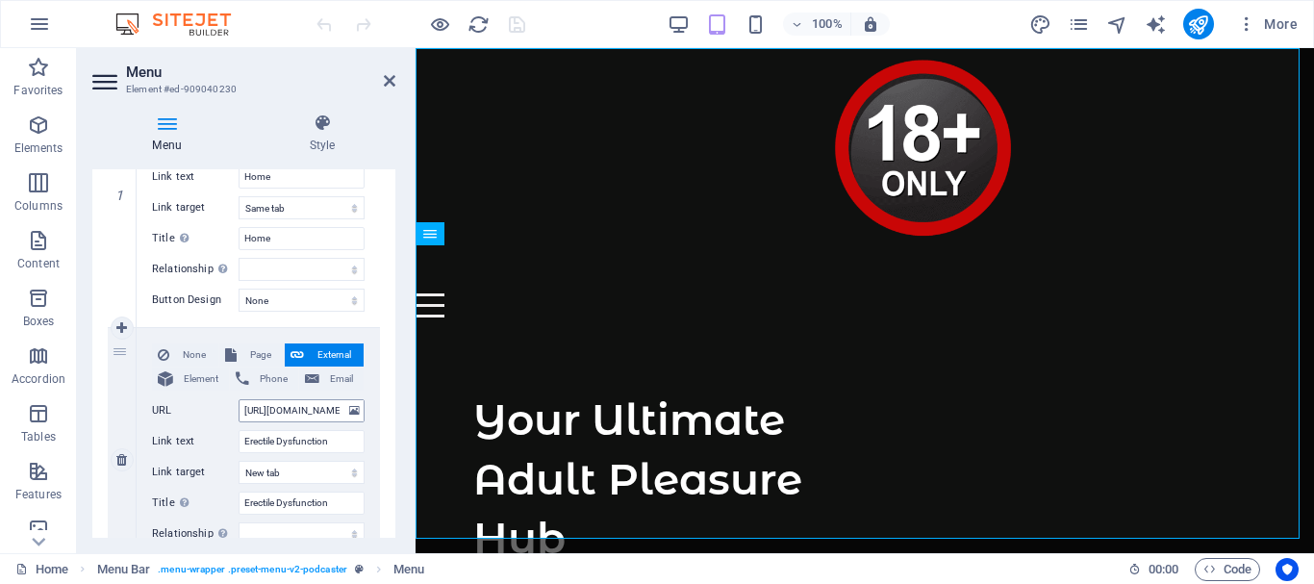
scroll to position [385, 0]
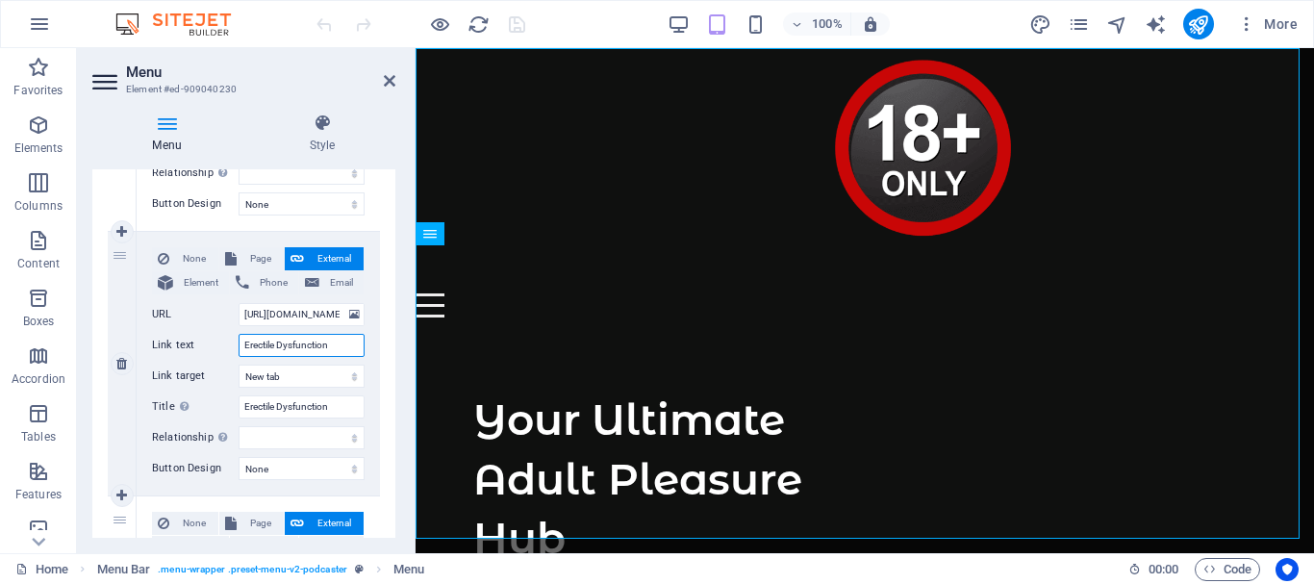
drag, startPoint x: 322, startPoint y: 338, endPoint x: 237, endPoint y: 339, distance: 85.6
click at [237, 339] on div "Link text Erectile Dysfunction" at bounding box center [258, 345] width 213 height 23
paste input "sexual health"
type input "sexual health"
select select
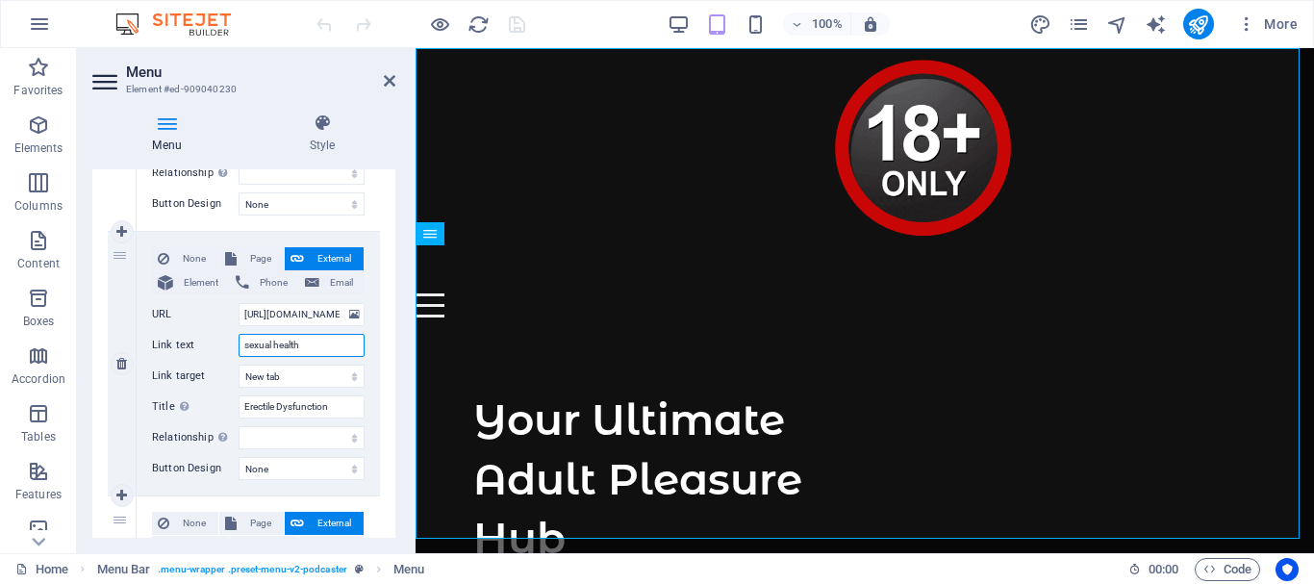
select select
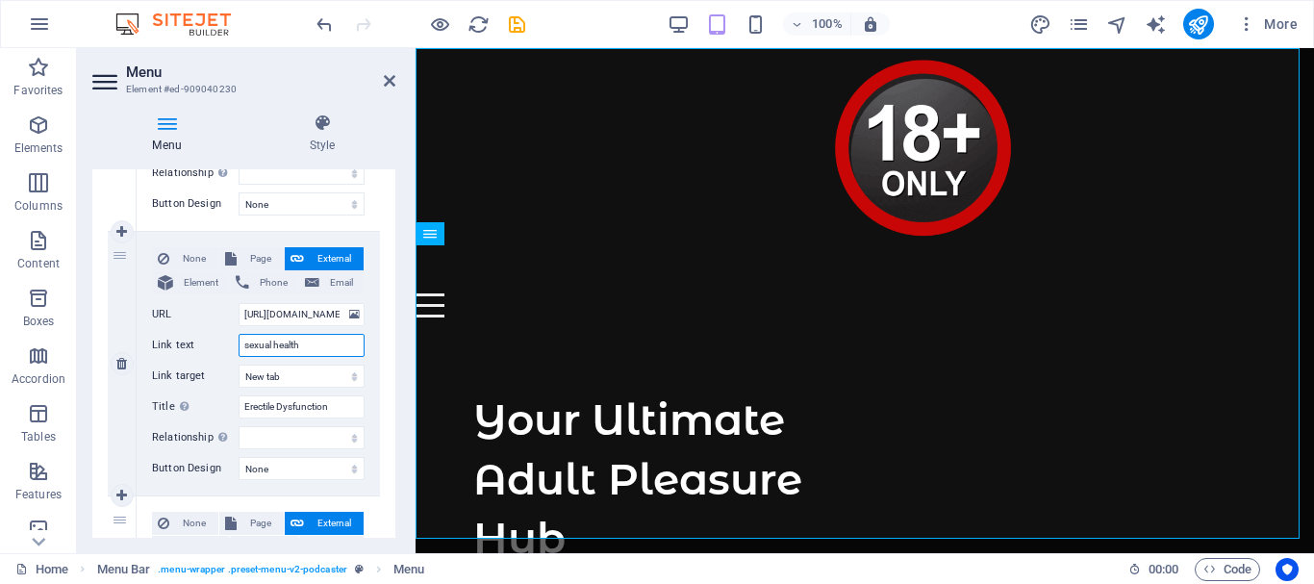
click at [243, 346] on input "sexual health" at bounding box center [301, 345] width 126 height 23
type input "exual health"
select select
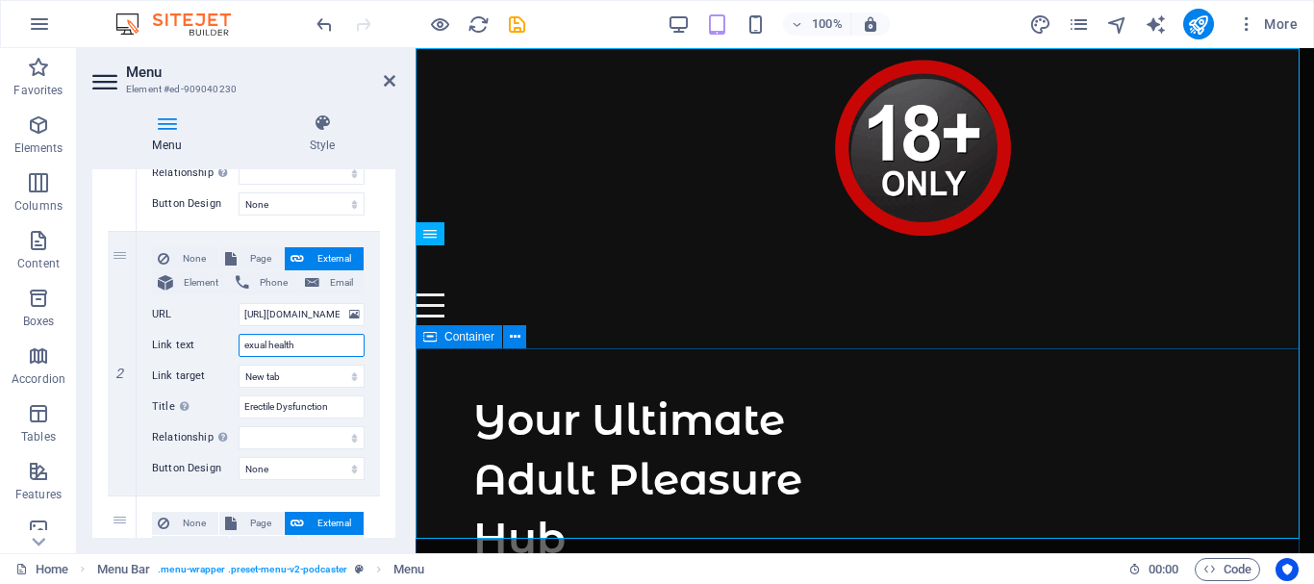
select select
type input "Sexual health"
select select
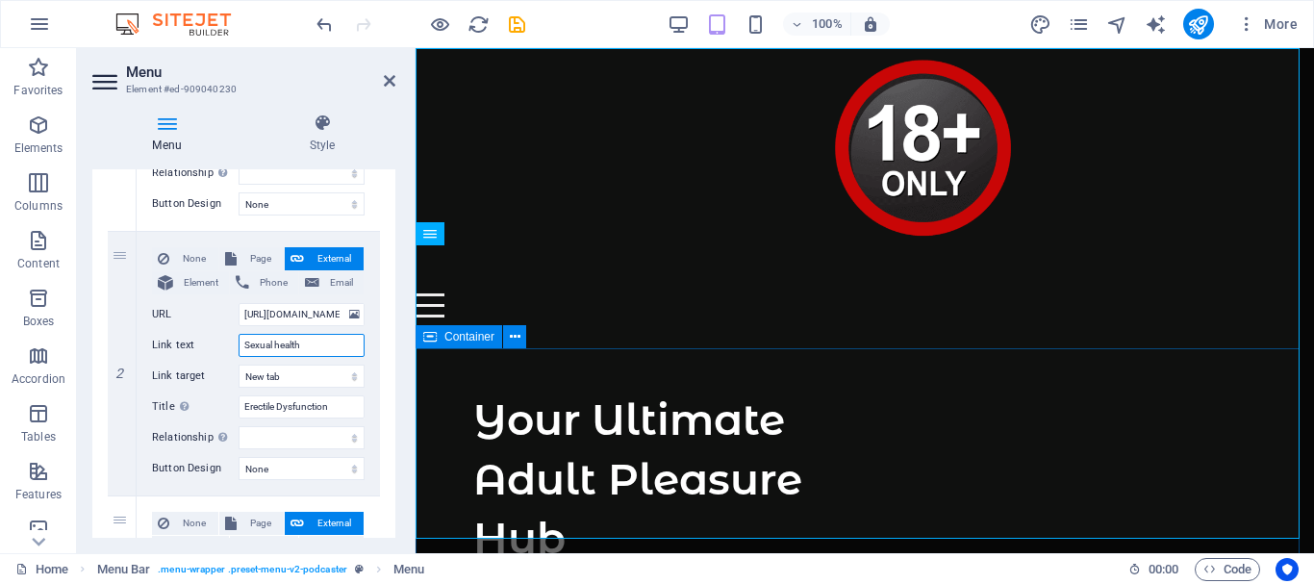
select select
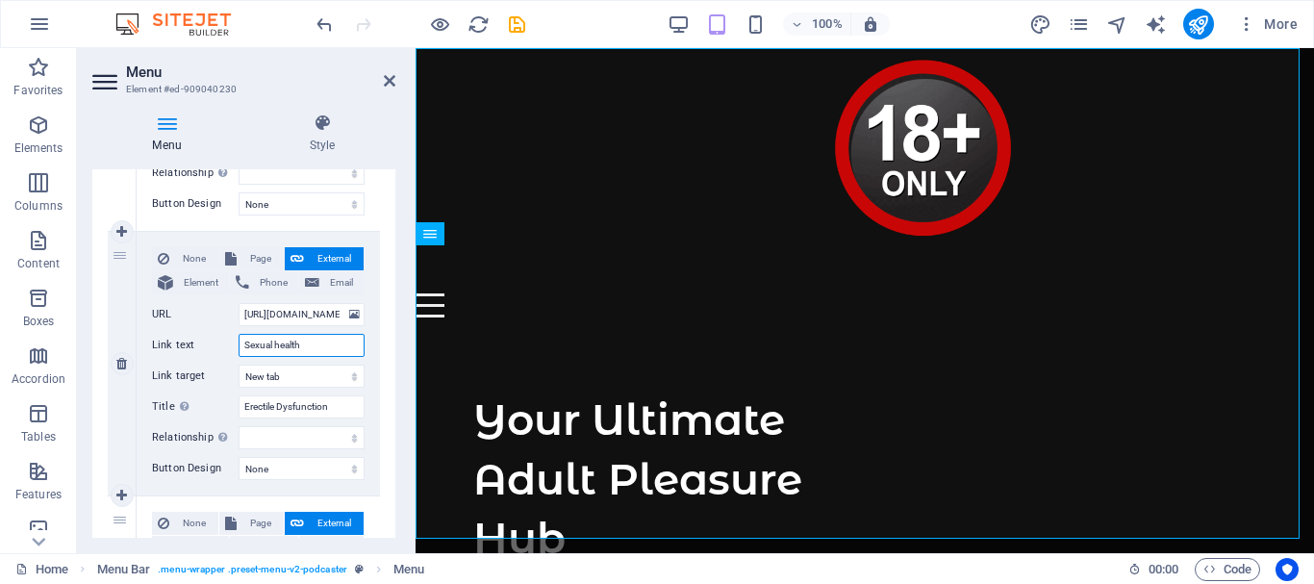
drag, startPoint x: 315, startPoint y: 342, endPoint x: 252, endPoint y: 348, distance: 63.7
click at [235, 347] on div "Link text Sexual health" at bounding box center [258, 345] width 213 height 23
type input "Sexual health"
drag, startPoint x: 332, startPoint y: 406, endPoint x: 234, endPoint y: 395, distance: 98.7
click at [234, 395] on div "Title Additional link description, should not be the same as the link text. The…" at bounding box center [258, 406] width 213 height 23
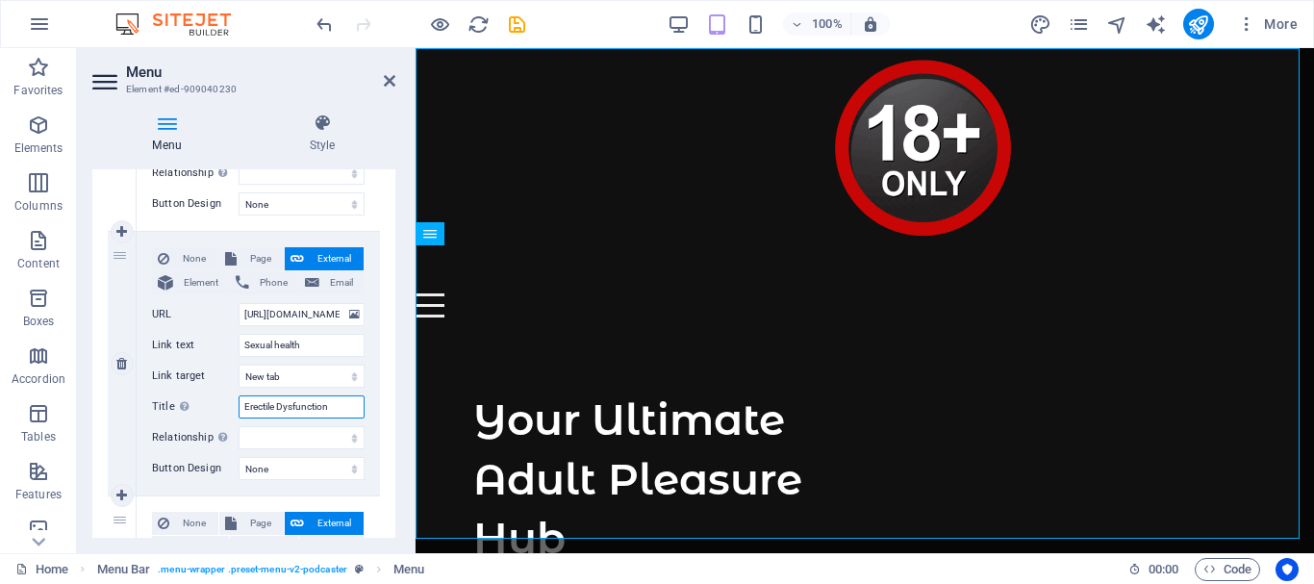
paste input "Sexual health"
type input "Sexual health"
select select
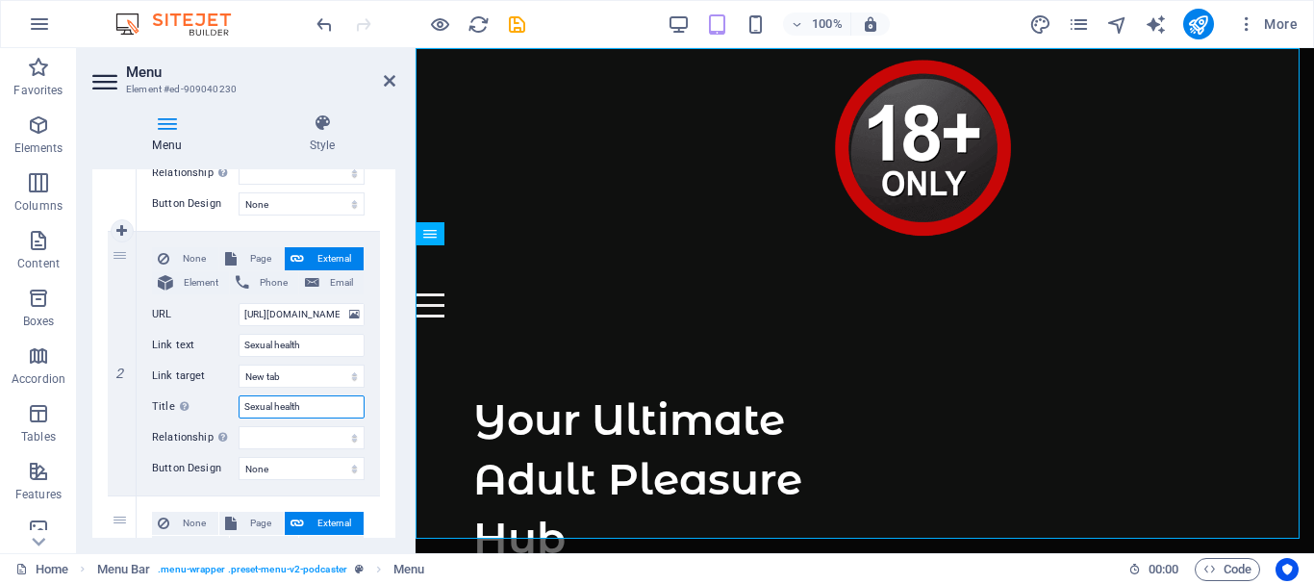
select select
type input "Sexual health"
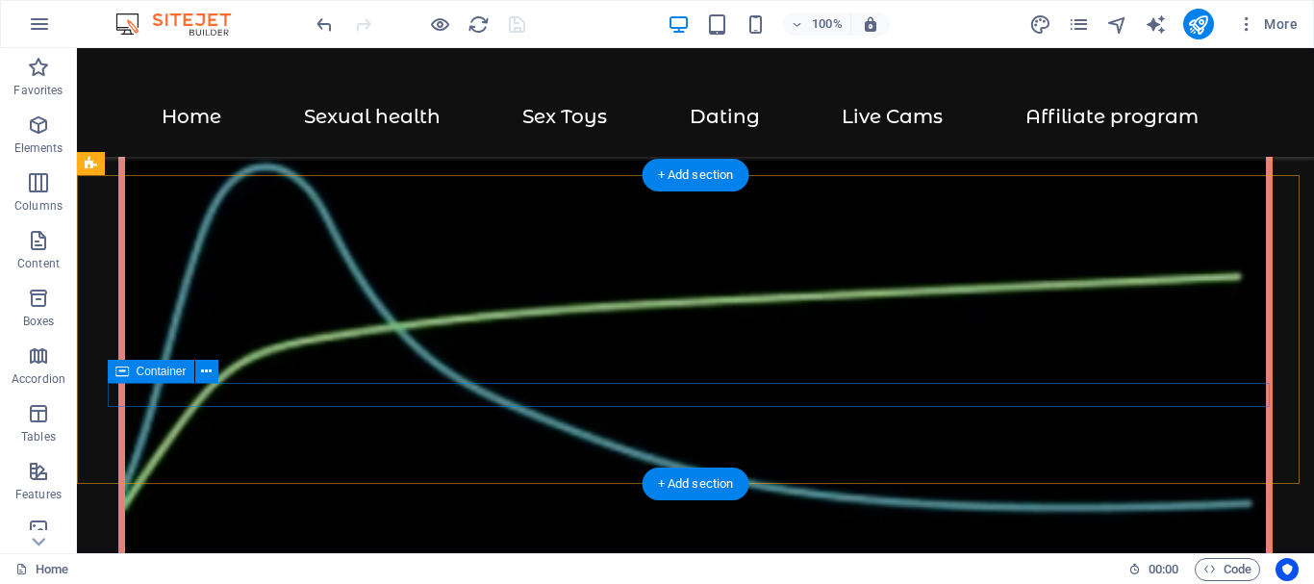
scroll to position [4904, 0]
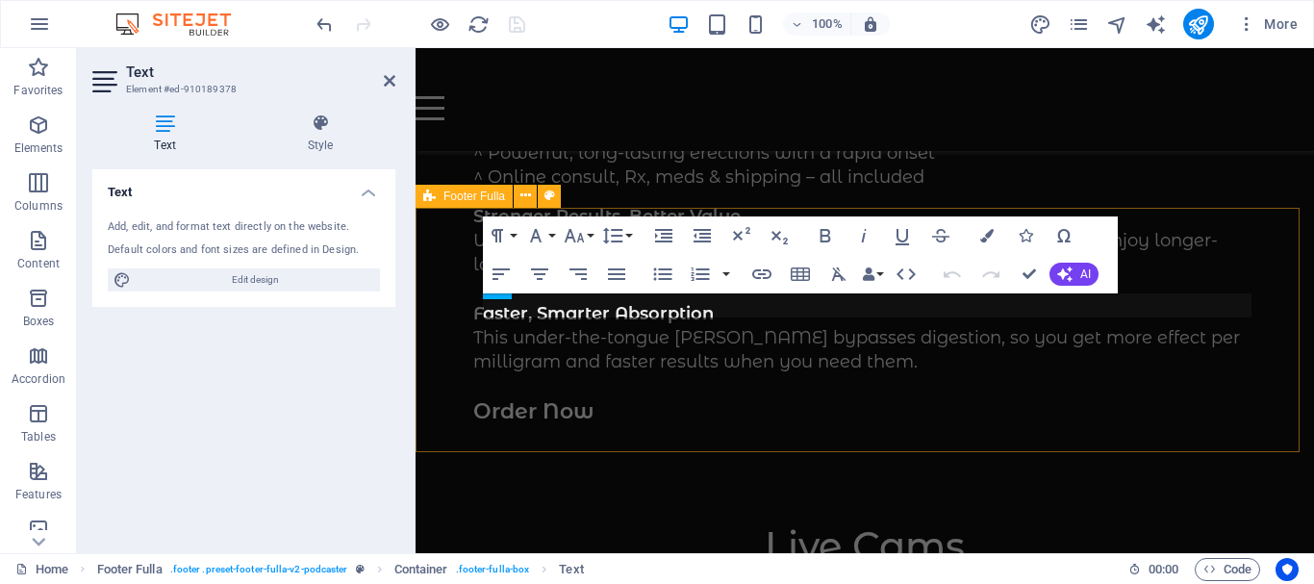
scroll to position [5343, 0]
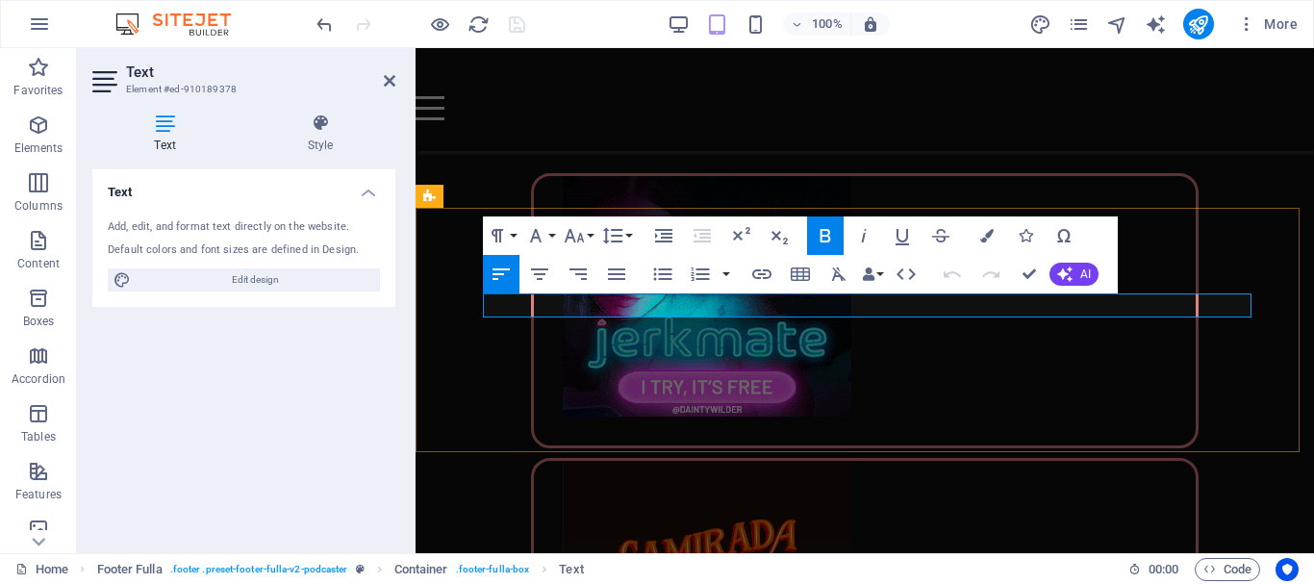
drag, startPoint x: 856, startPoint y: 302, endPoint x: 1034, endPoint y: 299, distance: 177.9
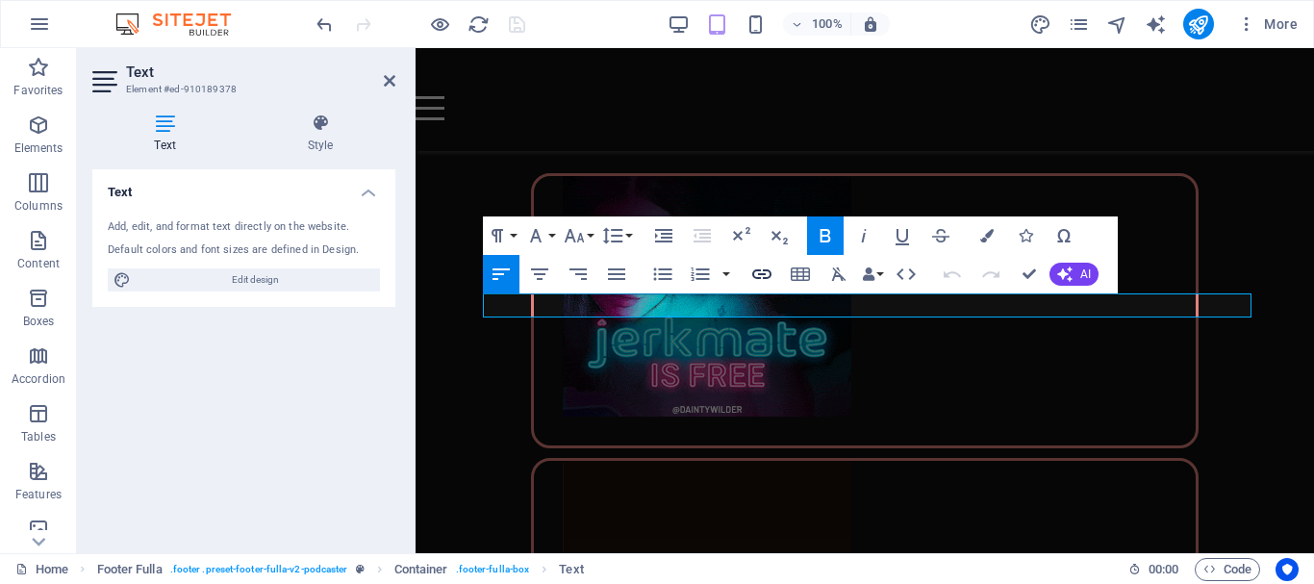
click at [761, 268] on icon "button" at bounding box center [761, 274] width 23 height 23
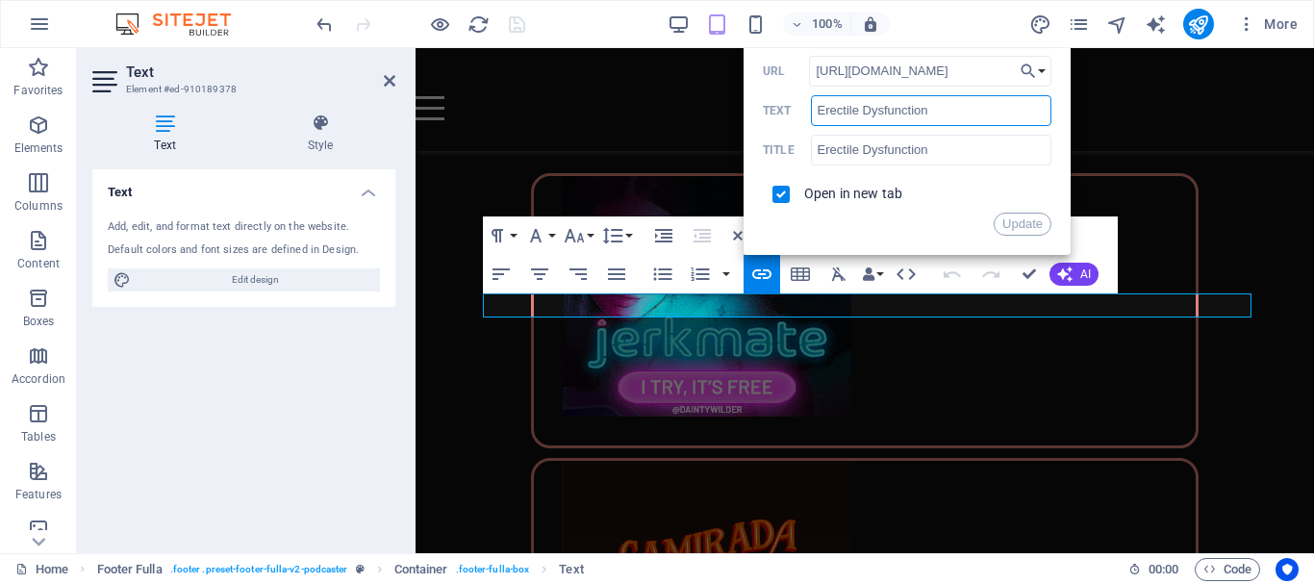
scroll to position [0, 0]
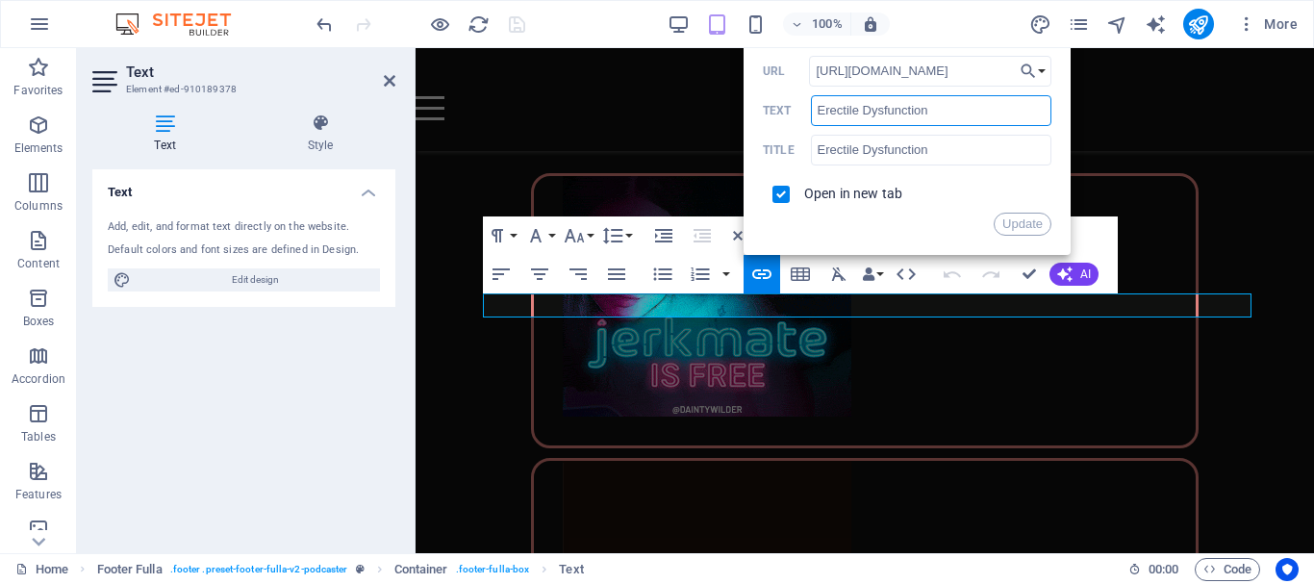
drag, startPoint x: 935, startPoint y: 105, endPoint x: 811, endPoint y: 128, distance: 126.2
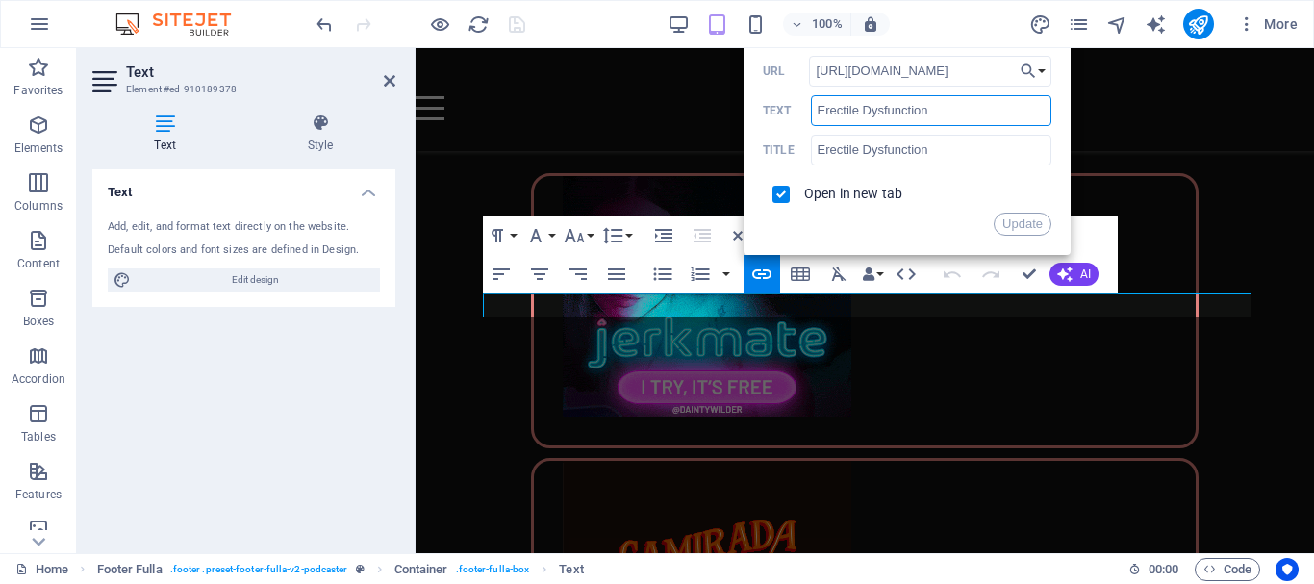
click at [811, 128] on div "https://shamelesscare.sjv.io/DyrQNn URL Erectile Dysfunction Text Erectile Dysf…" at bounding box center [907, 146] width 288 height 180
paste input "Sexual health"
click at [861, 109] on input "Sexual health" at bounding box center [931, 110] width 240 height 31
drag, startPoint x: 914, startPoint y: 113, endPoint x: 814, endPoint y: 114, distance: 100.0
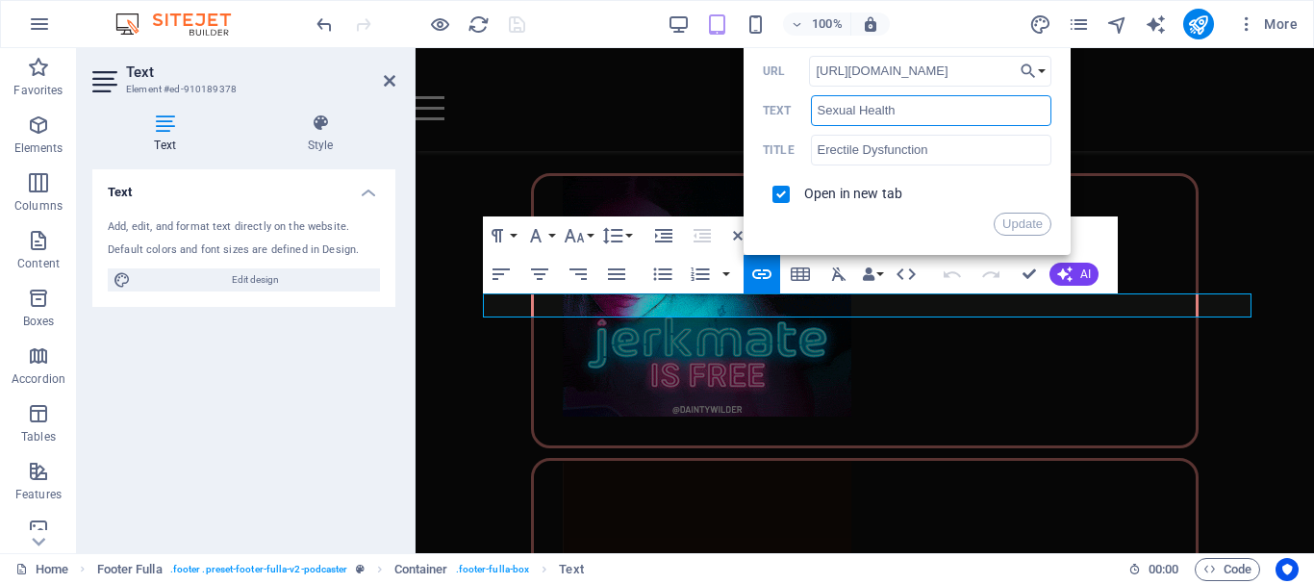
click at [808, 114] on div "Sexual Health Text" at bounding box center [907, 111] width 288 height 32
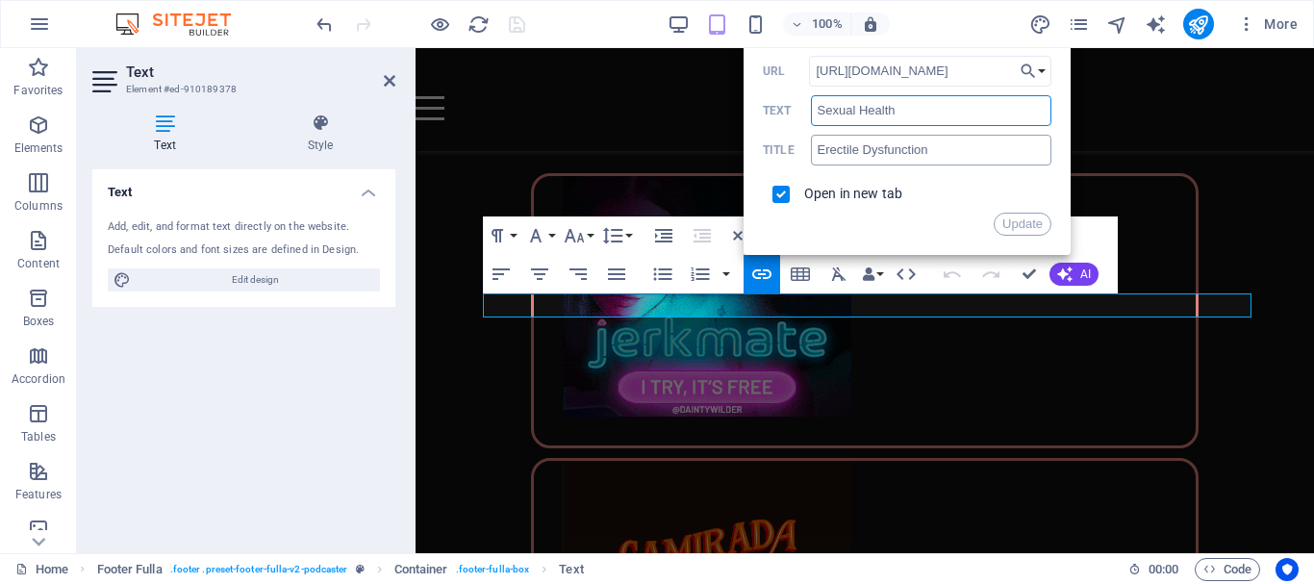
type input "Sexual Health"
drag, startPoint x: 938, startPoint y: 146, endPoint x: 816, endPoint y: 158, distance: 121.7
click at [810, 152] on div "Erectile Dysfunction Title" at bounding box center [907, 151] width 288 height 32
paste input "Sexual Health"
type input "Sexual Health"
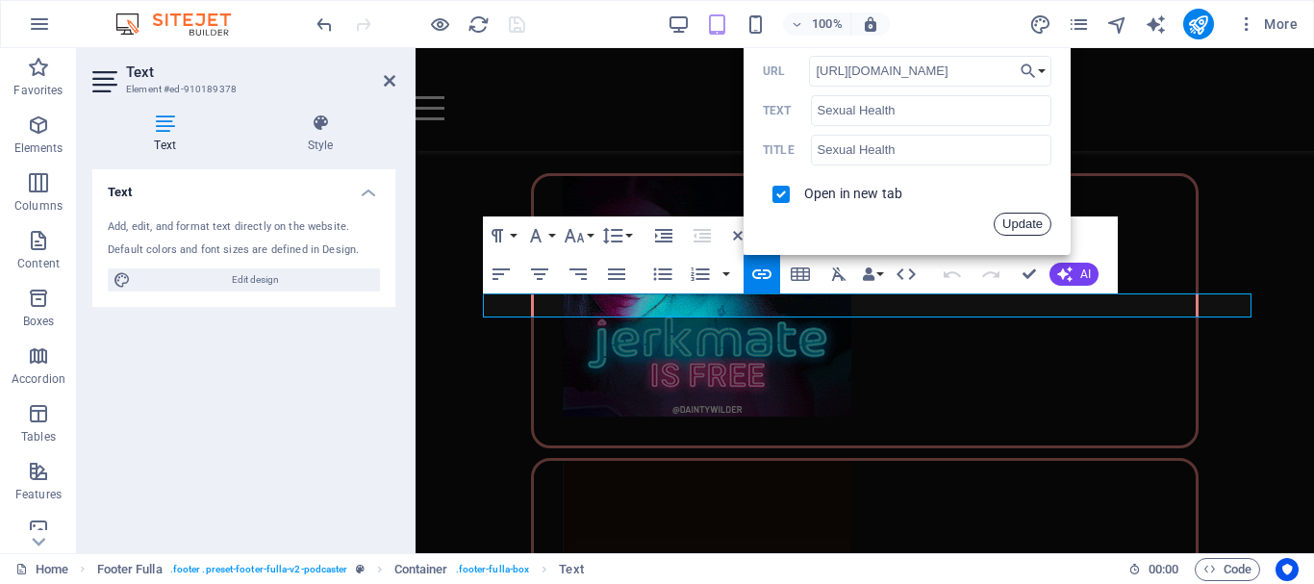
click at [1021, 214] on button "Update" at bounding box center [1022, 224] width 58 height 23
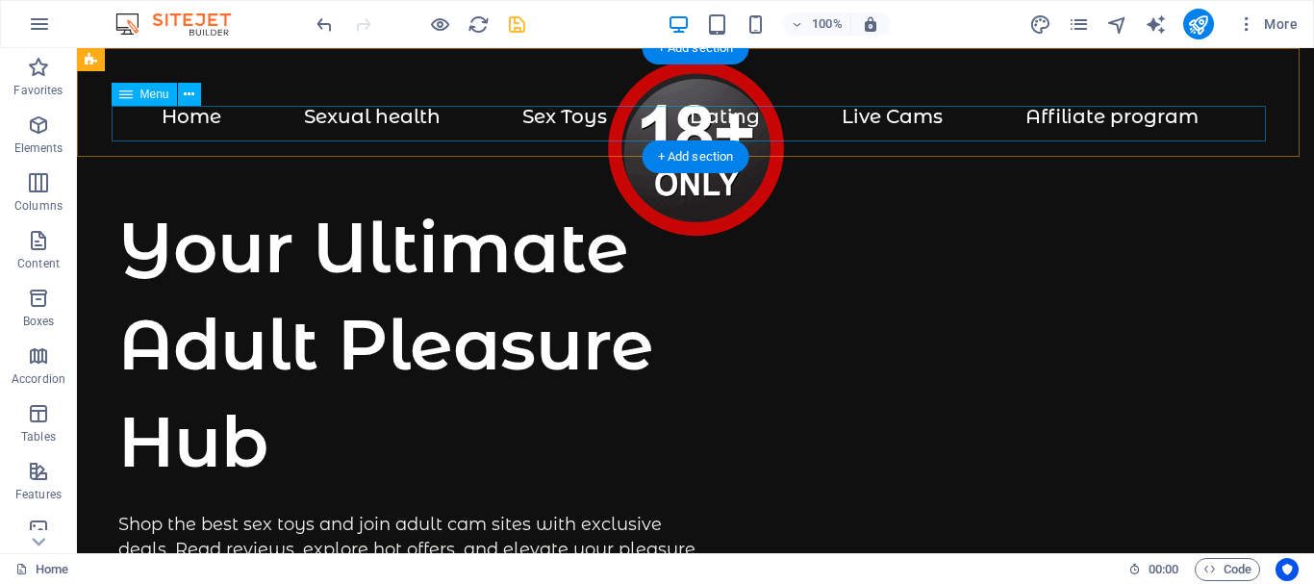
click at [492, 116] on nav "Home Sexual health Sex Toys Dating Live Cams Affiliate program" at bounding box center [695, 124] width 1154 height 36
select select
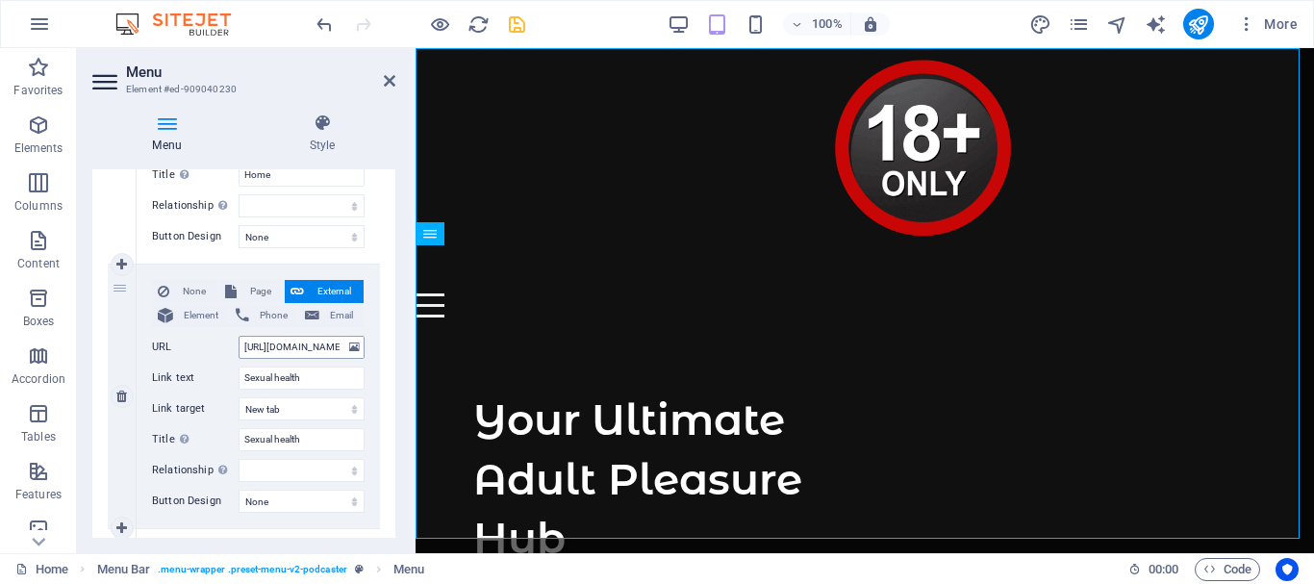
scroll to position [385, 0]
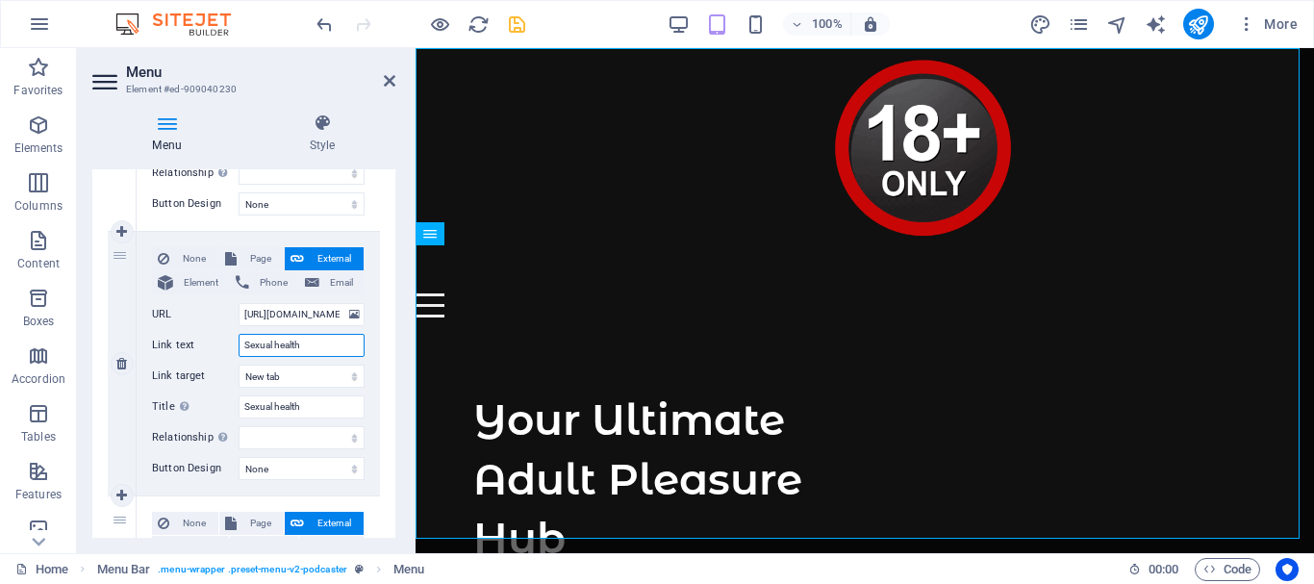
drag, startPoint x: 312, startPoint y: 347, endPoint x: 235, endPoint y: 336, distance: 77.8
click at [235, 335] on div "Link text Sexual health" at bounding box center [258, 345] width 213 height 23
paste input "H"
type input "Sexual Health"
select select
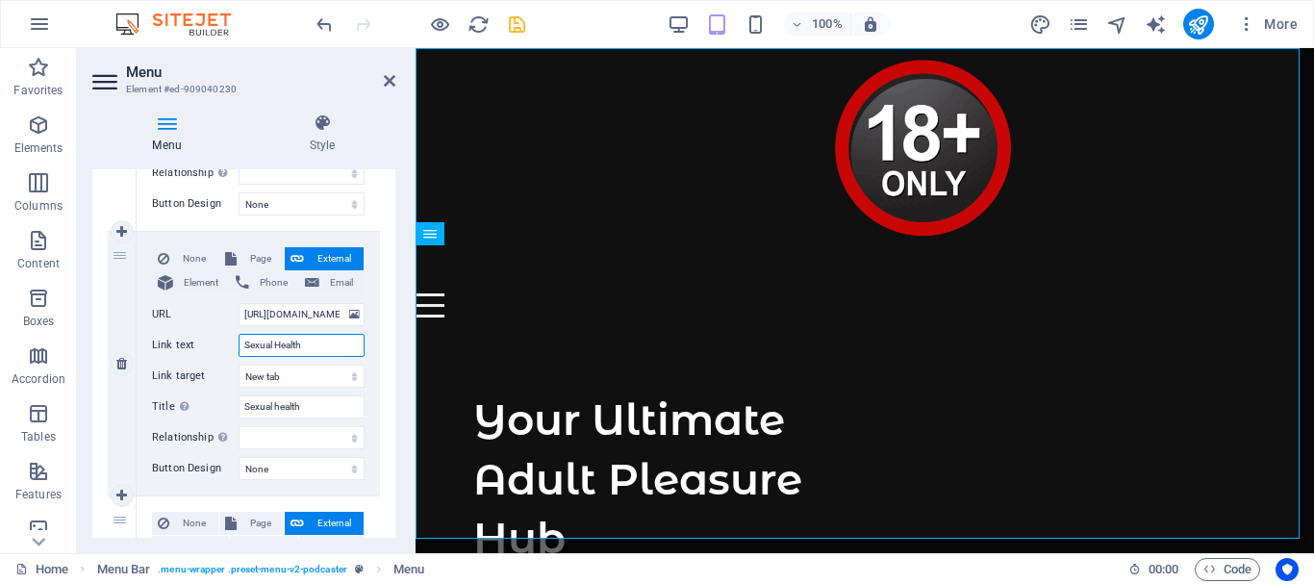
select select
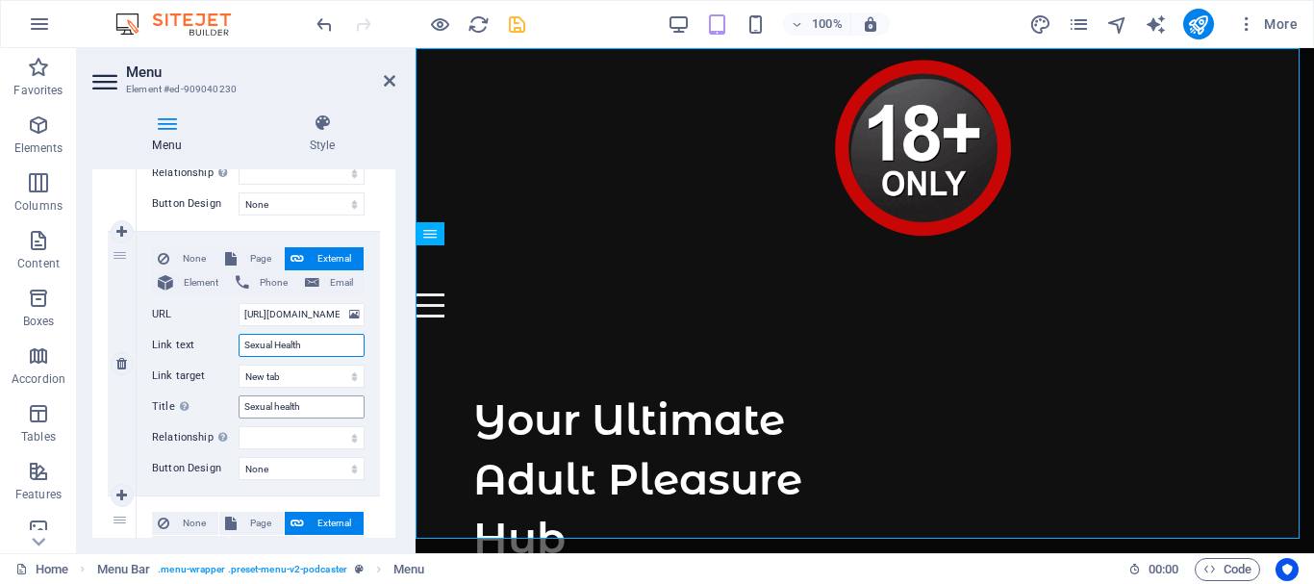
type input "Sexual Health"
click at [262, 401] on input "Sexual health" at bounding box center [301, 406] width 126 height 23
drag, startPoint x: 316, startPoint y: 407, endPoint x: 227, endPoint y: 396, distance: 90.1
click at [227, 396] on div "Title Additional link description, should not be the same as the link text. The…" at bounding box center [258, 406] width 213 height 23
paste input "H"
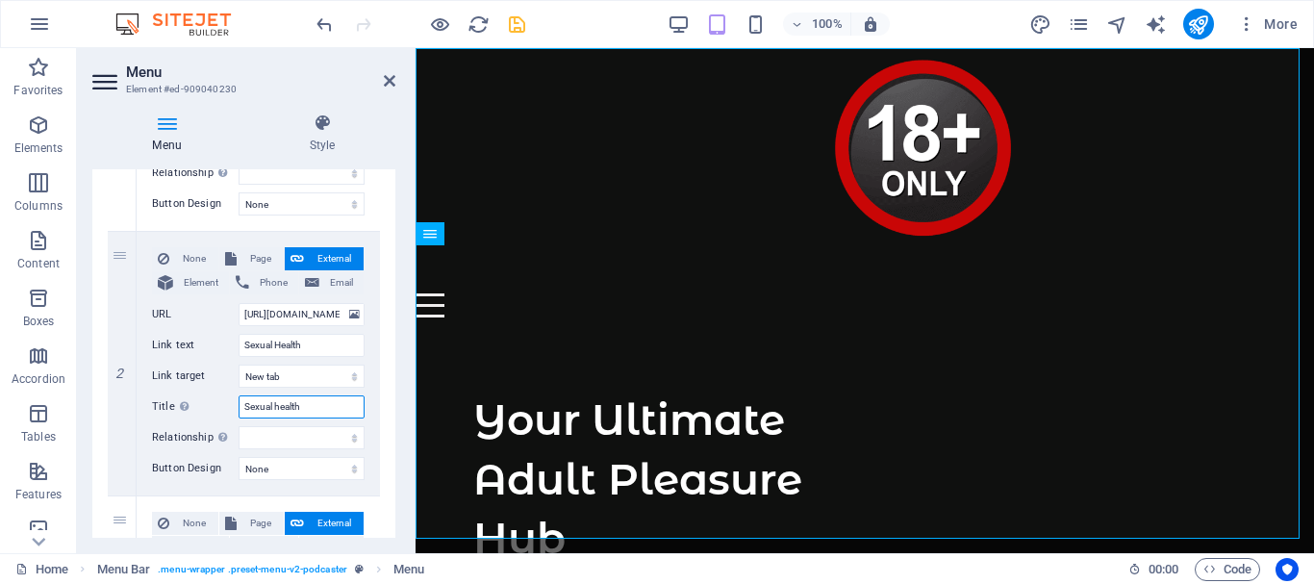
type input "Sexual Health"
select select
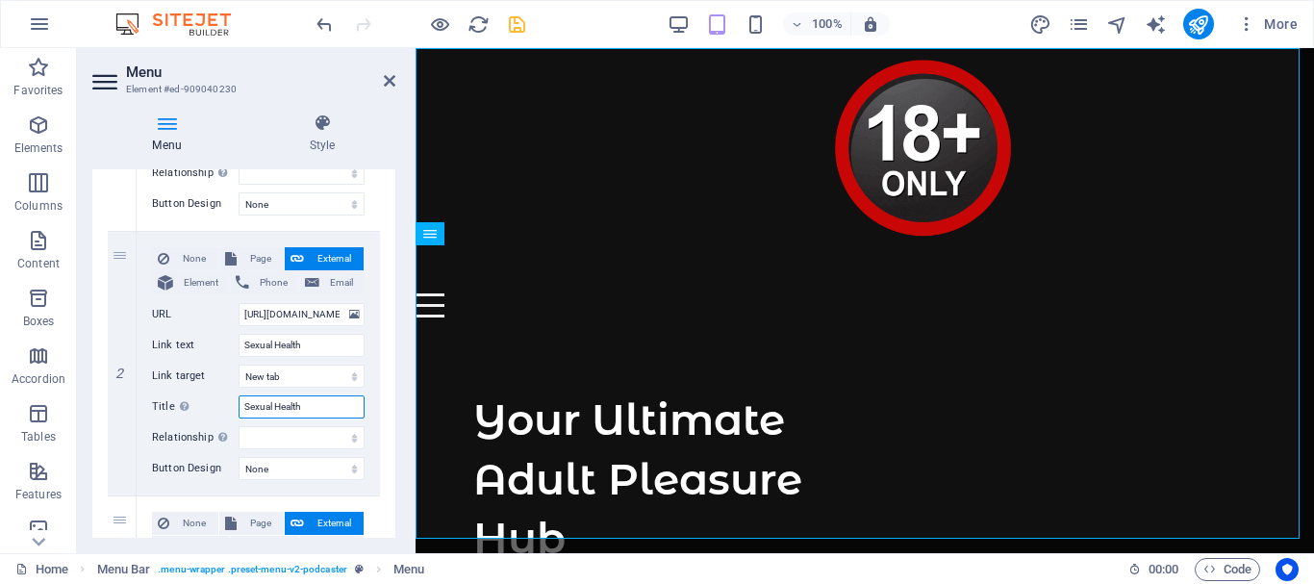
select select
type input "Sexual Health"
click at [520, 18] on icon "save" at bounding box center [517, 24] width 22 height 22
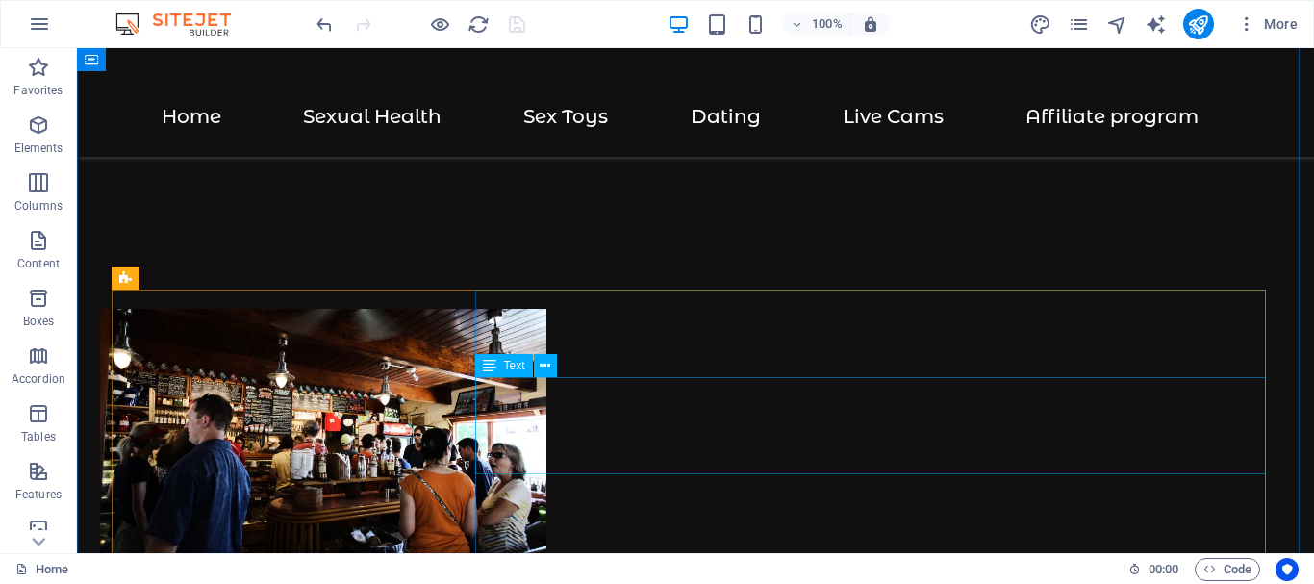
scroll to position [2500, 0]
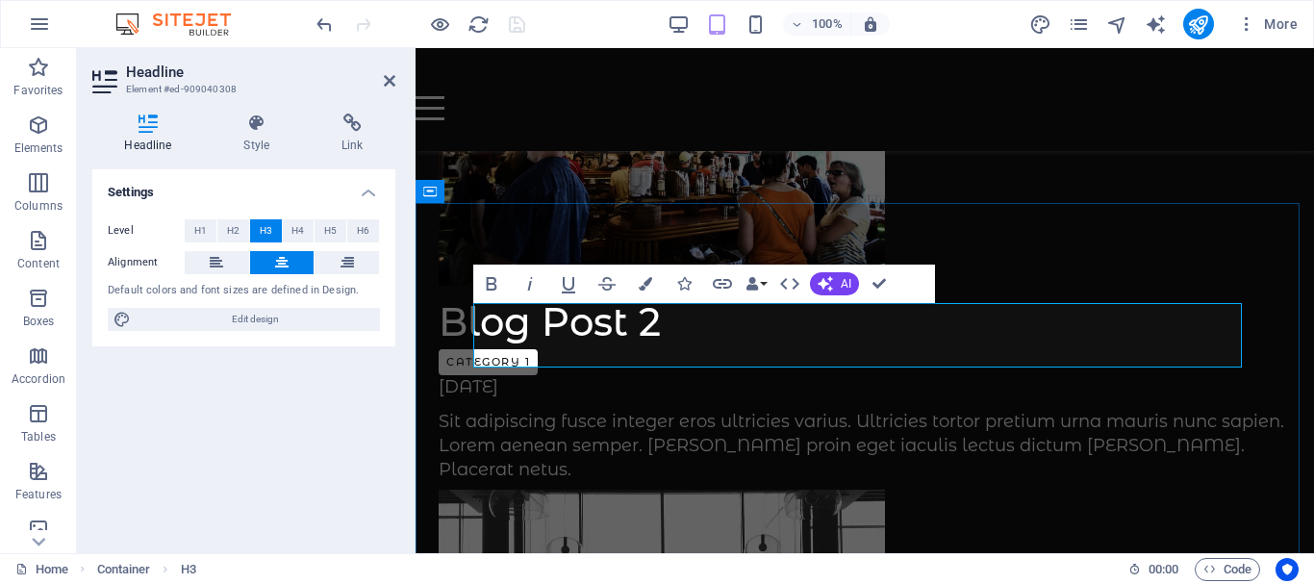
scroll to position [2211, 0]
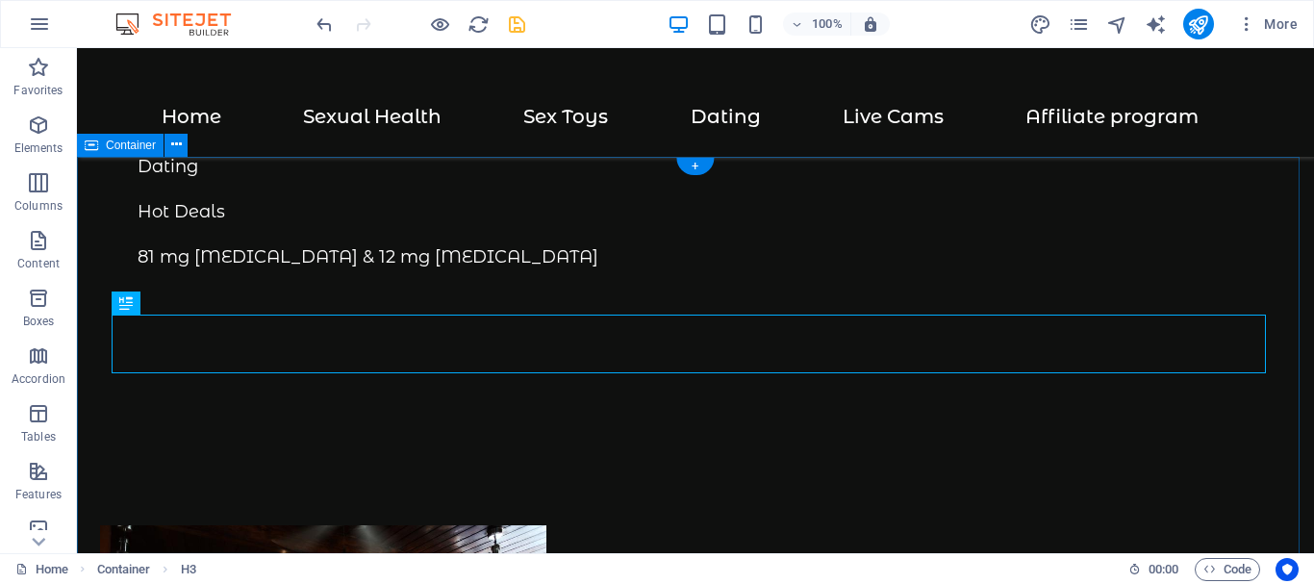
scroll to position [2409, 0]
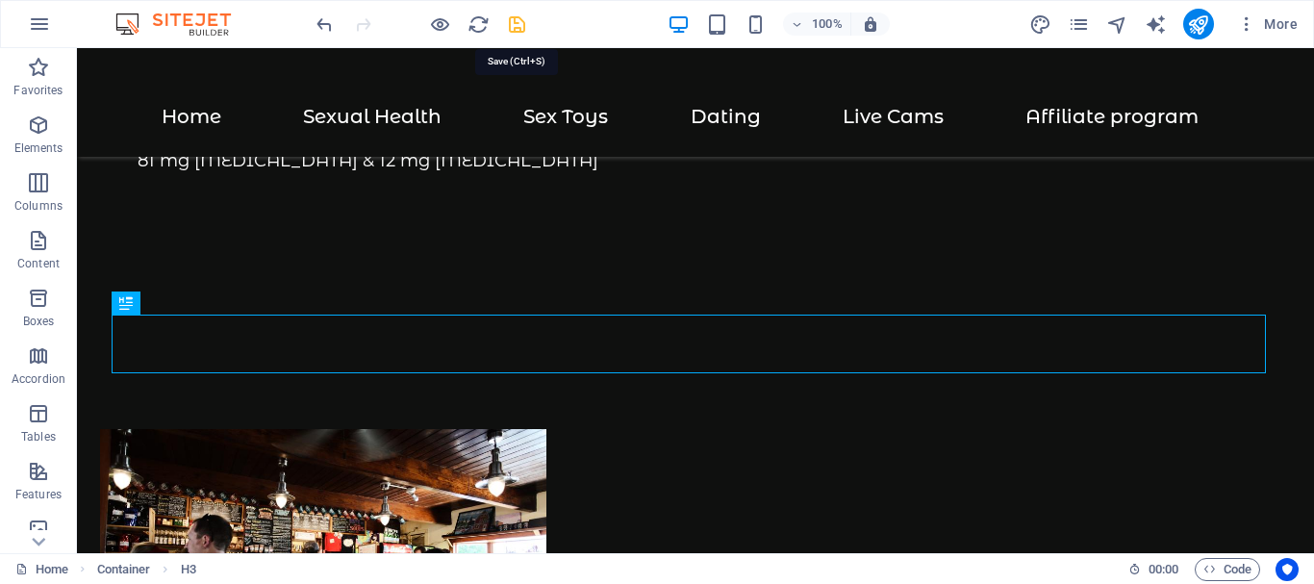
click at [514, 23] on icon "save" at bounding box center [517, 24] width 22 height 22
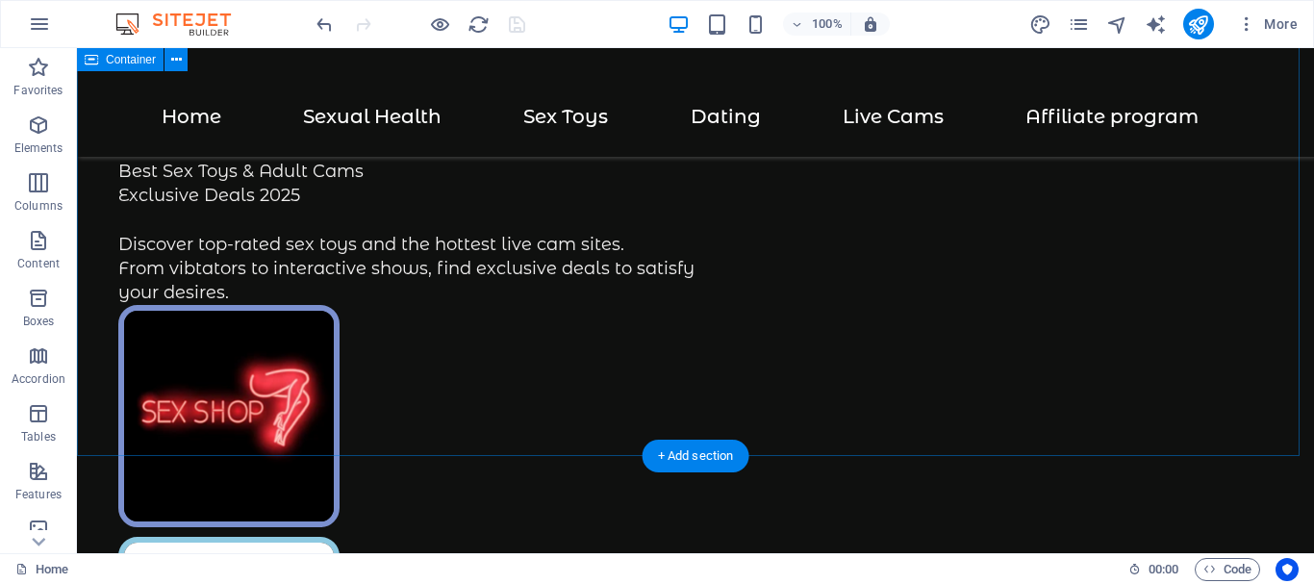
scroll to position [481, 0]
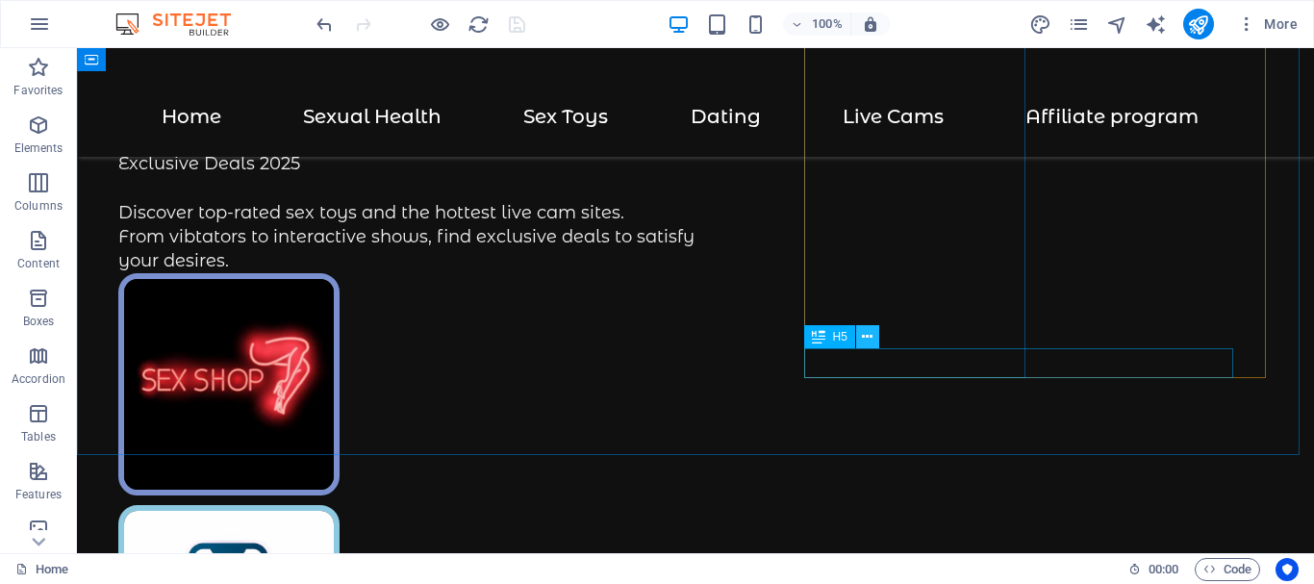
click at [867, 331] on icon at bounding box center [867, 337] width 11 height 20
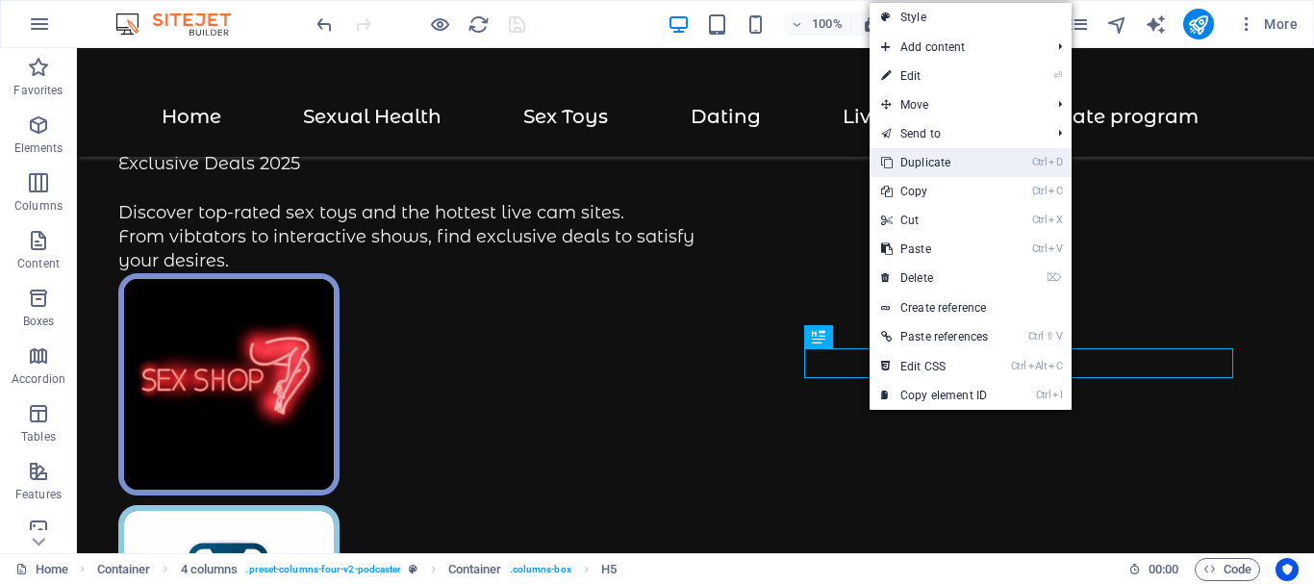
click at [937, 155] on link "Ctrl D Duplicate" at bounding box center [934, 162] width 130 height 29
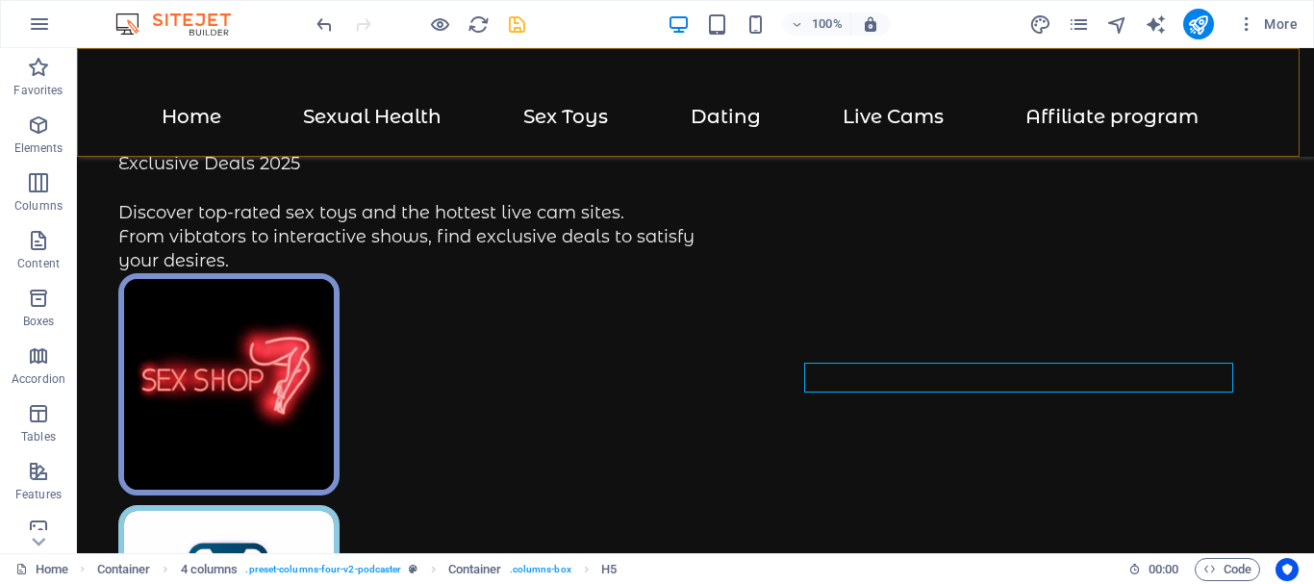
scroll to position [496, 0]
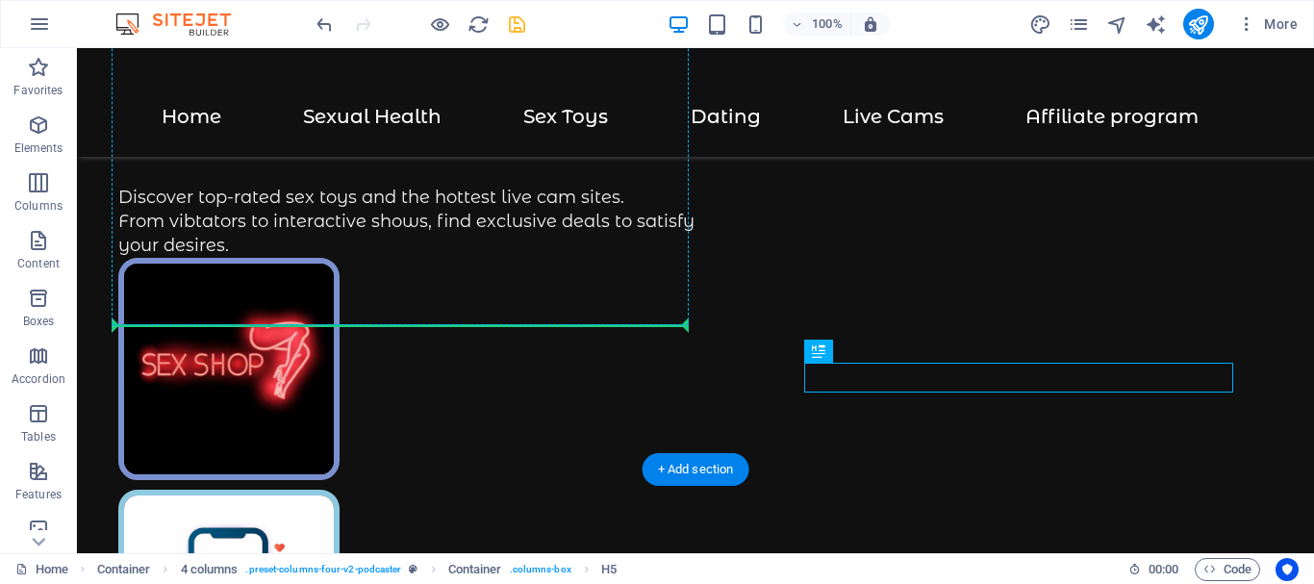
drag, startPoint x: 809, startPoint y: 368, endPoint x: 169, endPoint y: 319, distance: 641.4
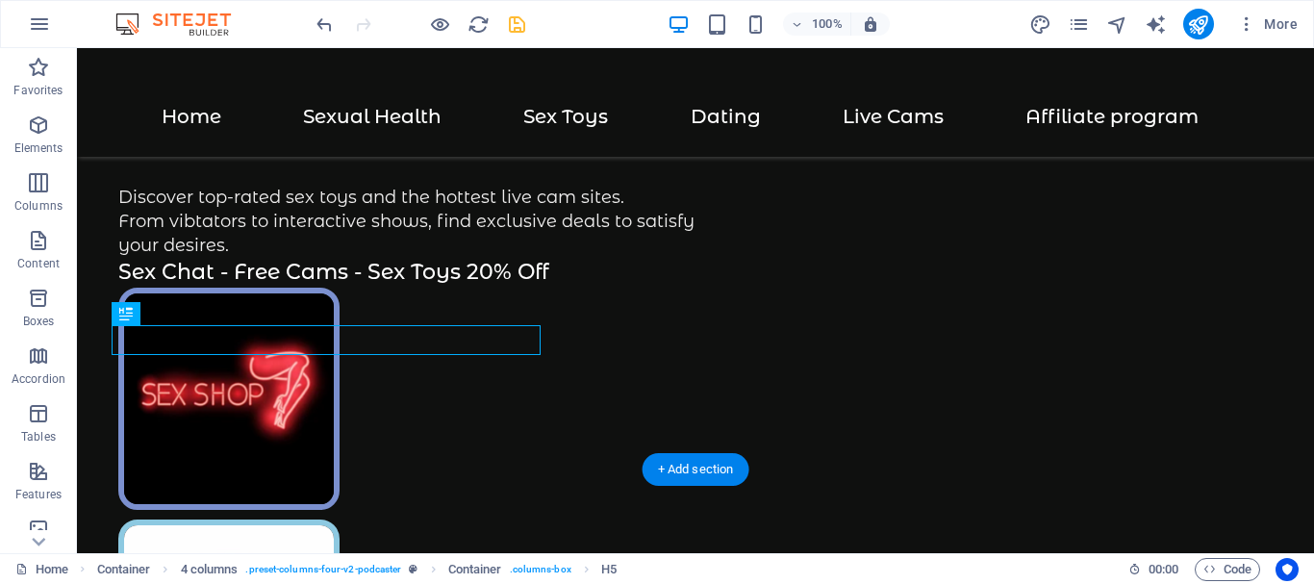
scroll to position [466, 0]
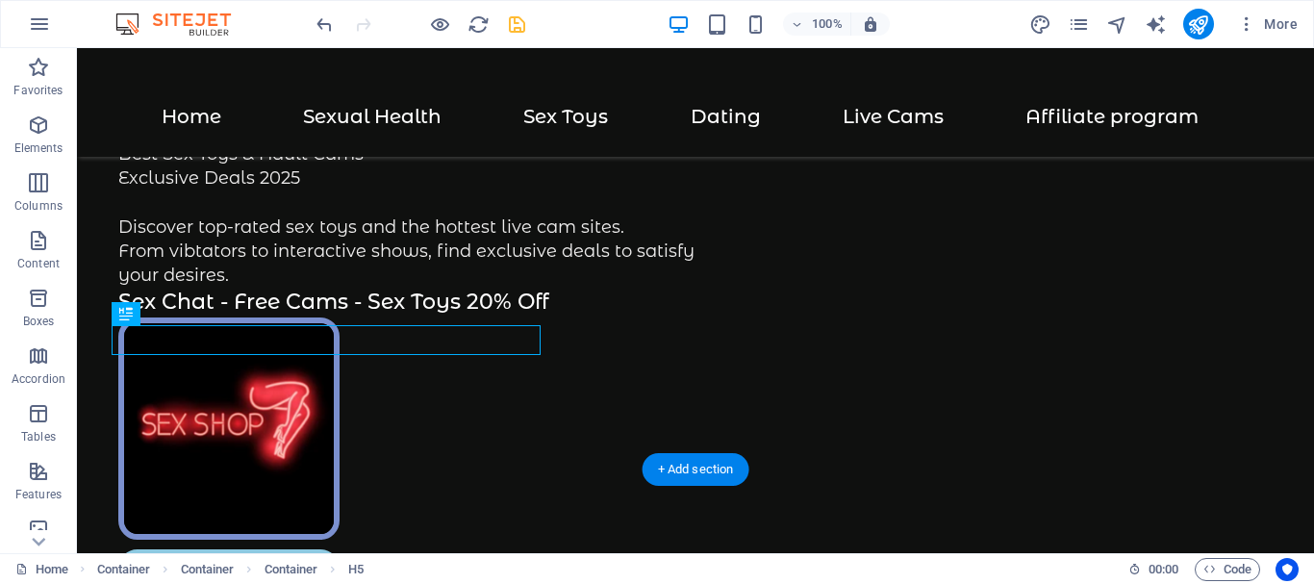
drag, startPoint x: 216, startPoint y: 364, endPoint x: 139, endPoint y: 354, distance: 77.7
click at [262, 392] on div "Your Ultimate Adult Pleasure Hub Shop the best sex toys and join adult cam site…" at bounding box center [695, 573] width 1237 height 1983
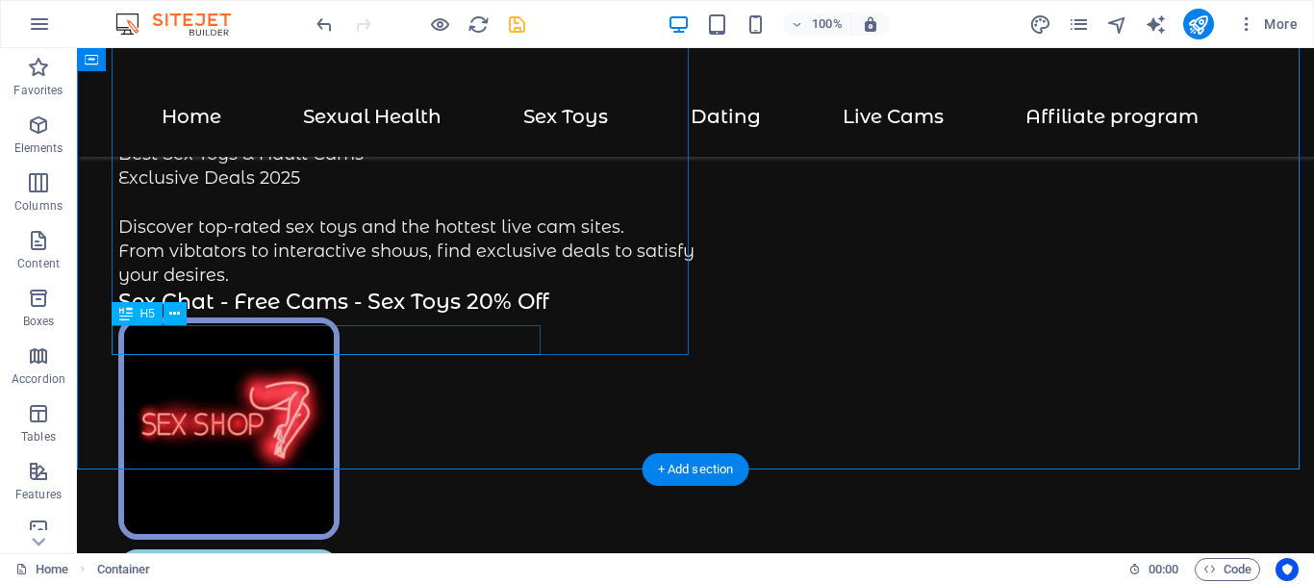
click at [206, 317] on div "Sex Chat - Free Cams - Sex Toys 20% Off" at bounding box center [406, 303] width 577 height 30
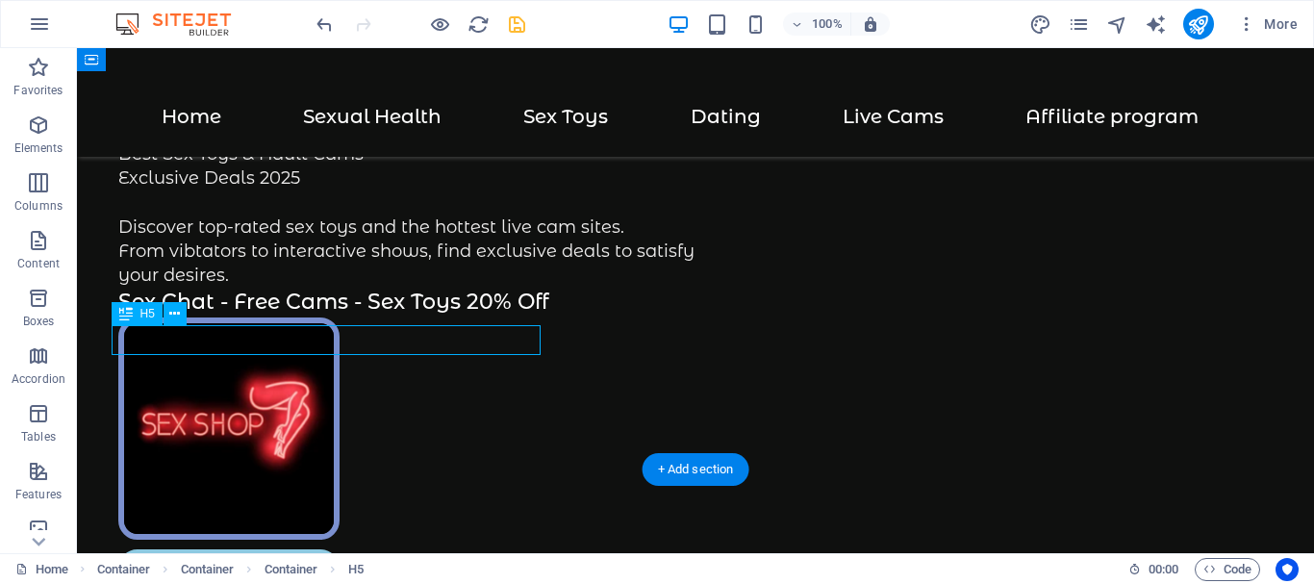
click at [206, 317] on div "Sex Chat - Free Cams - Sex Toys 20% Off" at bounding box center [406, 303] width 577 height 30
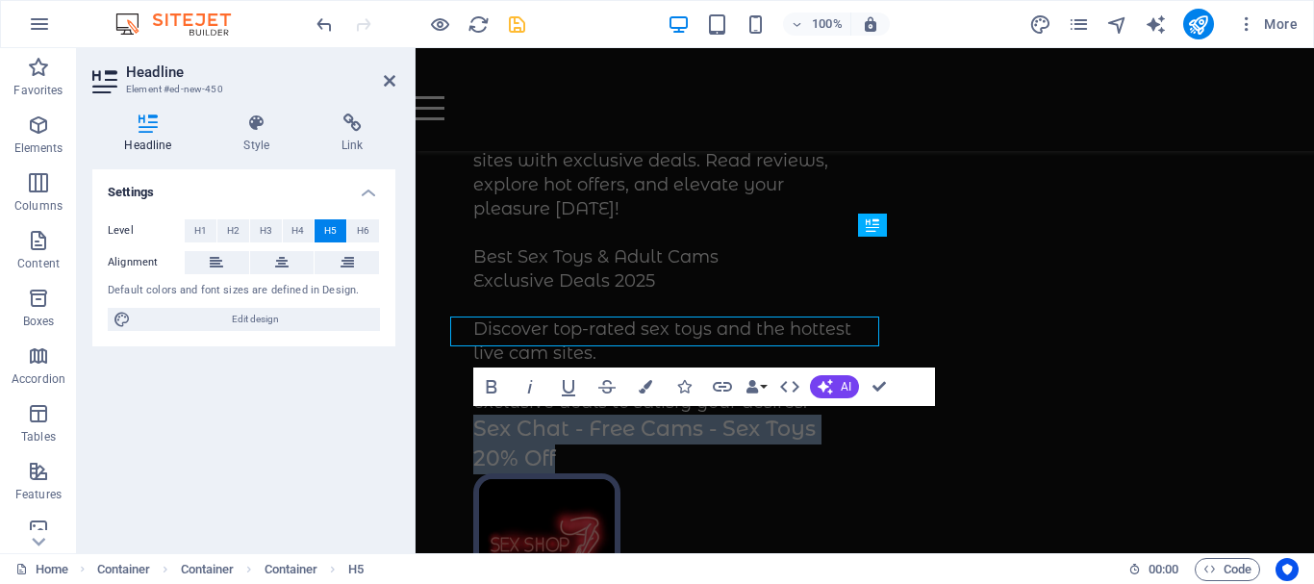
scroll to position [475, 0]
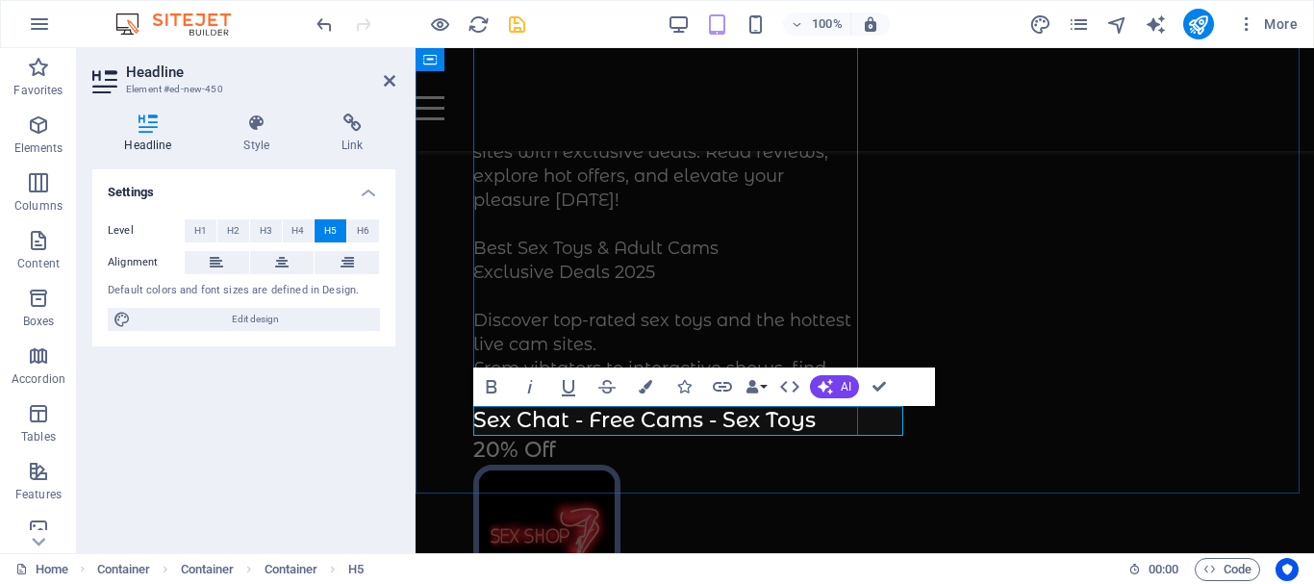
click at [538, 421] on h5 "Sex Chat - Free Cams - Sex Toys 20% Off" at bounding box center [668, 436] width 391 height 60
drag, startPoint x: 477, startPoint y: 414, endPoint x: 567, endPoint y: 418, distance: 90.5
click at [567, 418] on h5 "Sex Chat - Free Cams - Sex Toys 20% Off" at bounding box center [668, 436] width 391 height 60
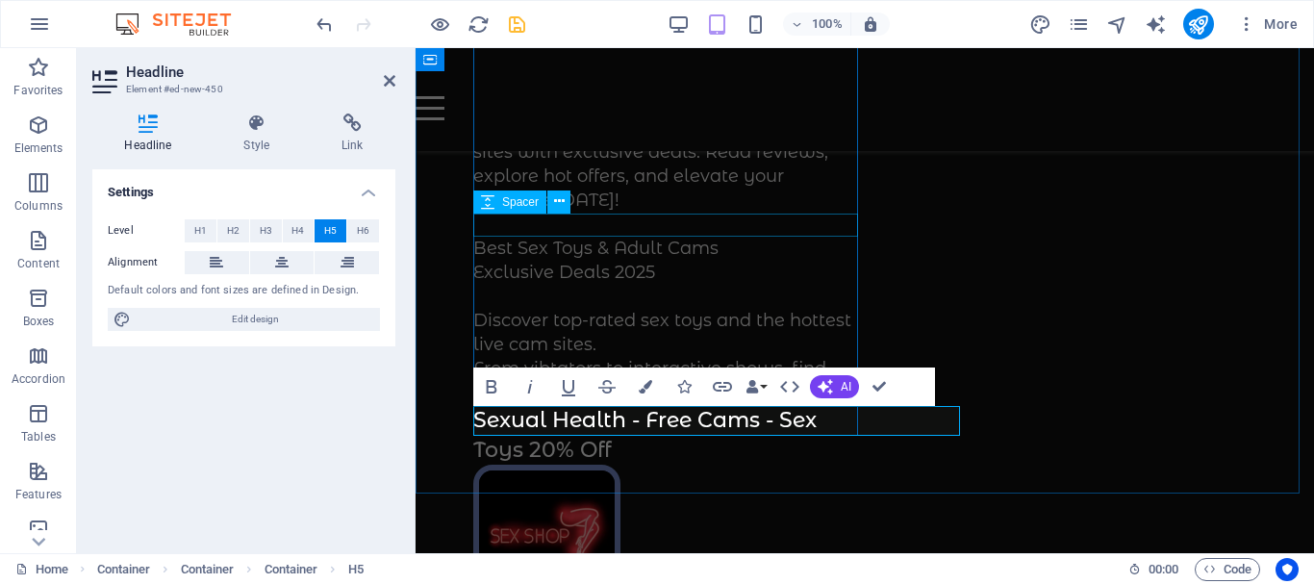
scroll to position [0, 11]
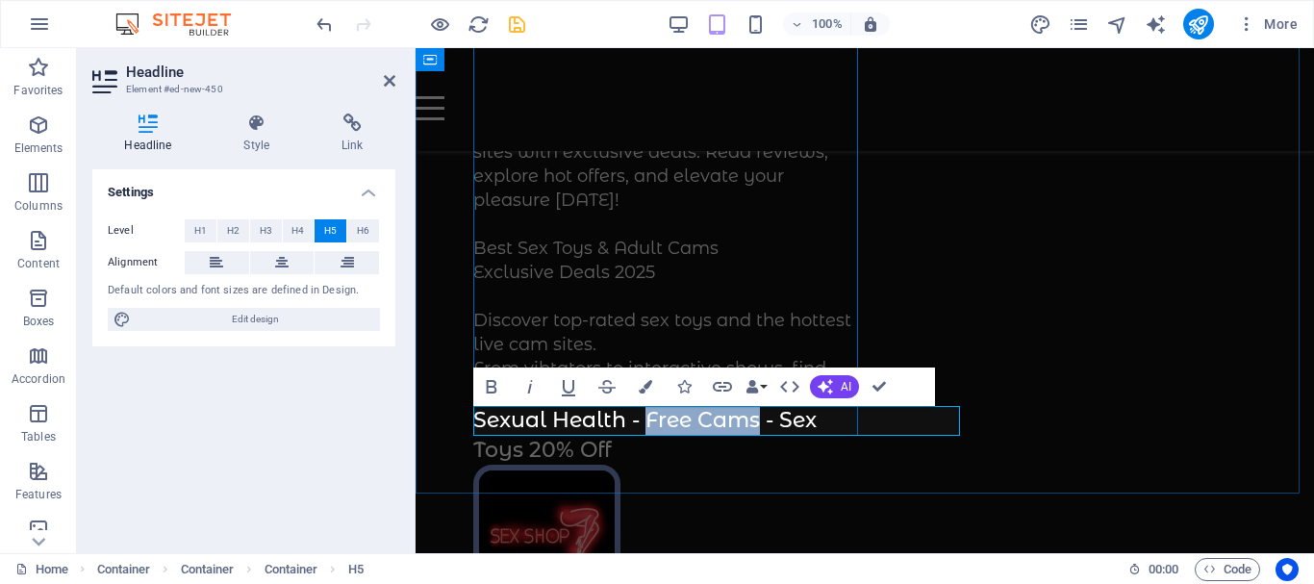
drag, startPoint x: 645, startPoint y: 418, endPoint x: 757, endPoint y: 420, distance: 111.6
click at [757, 420] on h5 "Sexual Health - Free Cams - Sex Toys 20% Off" at bounding box center [668, 436] width 391 height 60
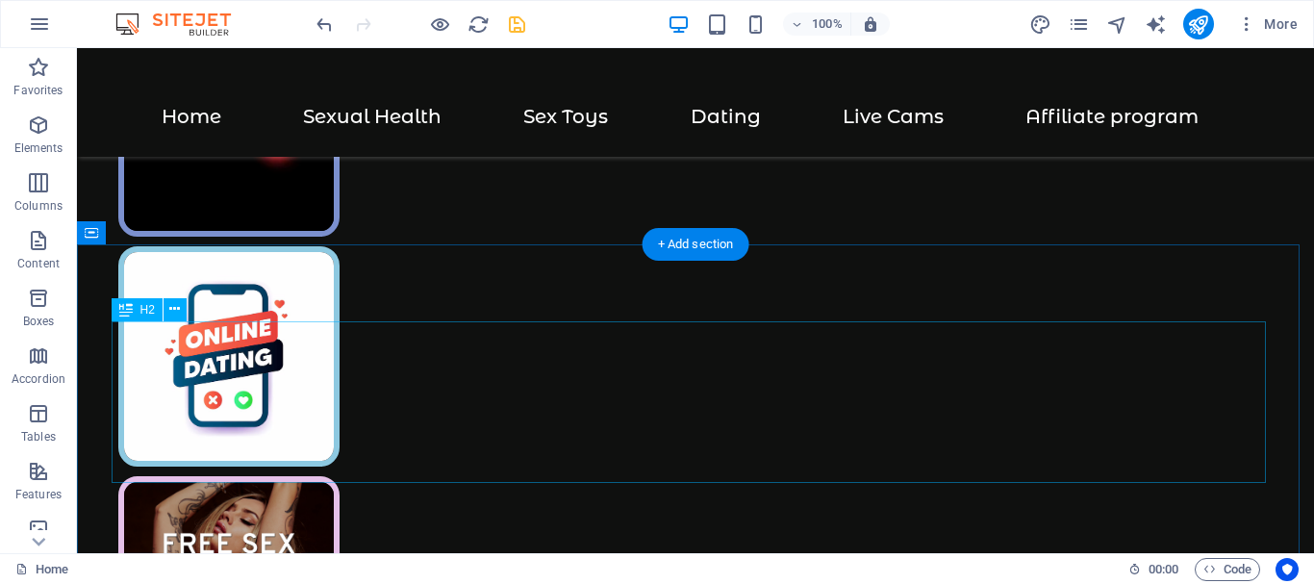
scroll to position [481, 0]
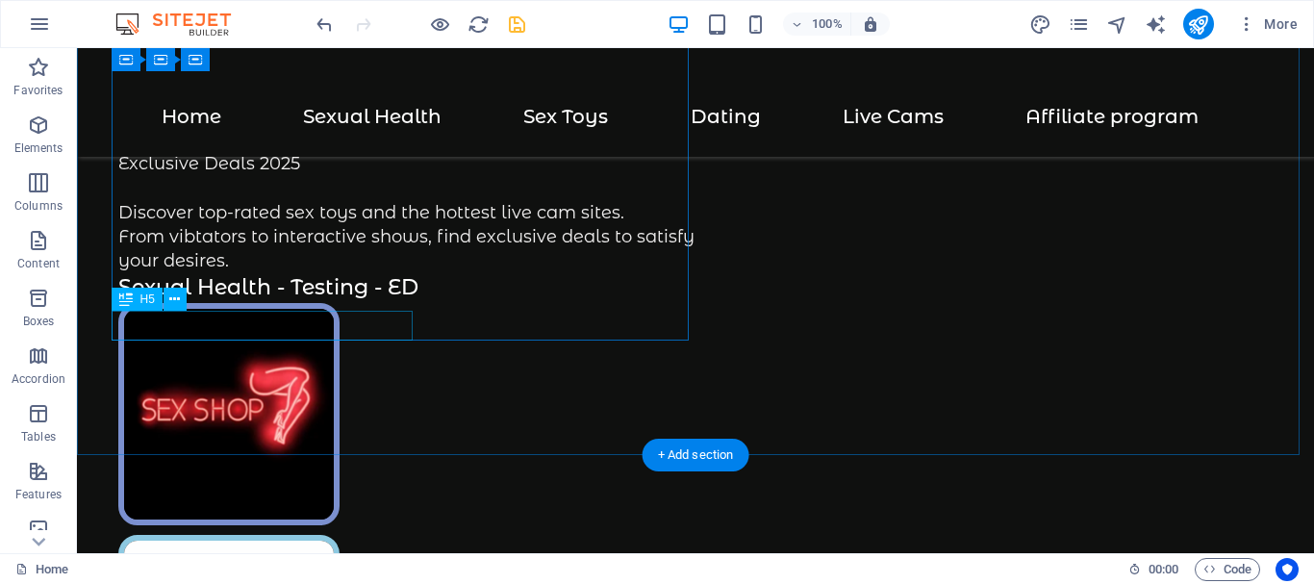
click at [382, 303] on div "Sexual Health - Testing - ED" at bounding box center [406, 288] width 577 height 30
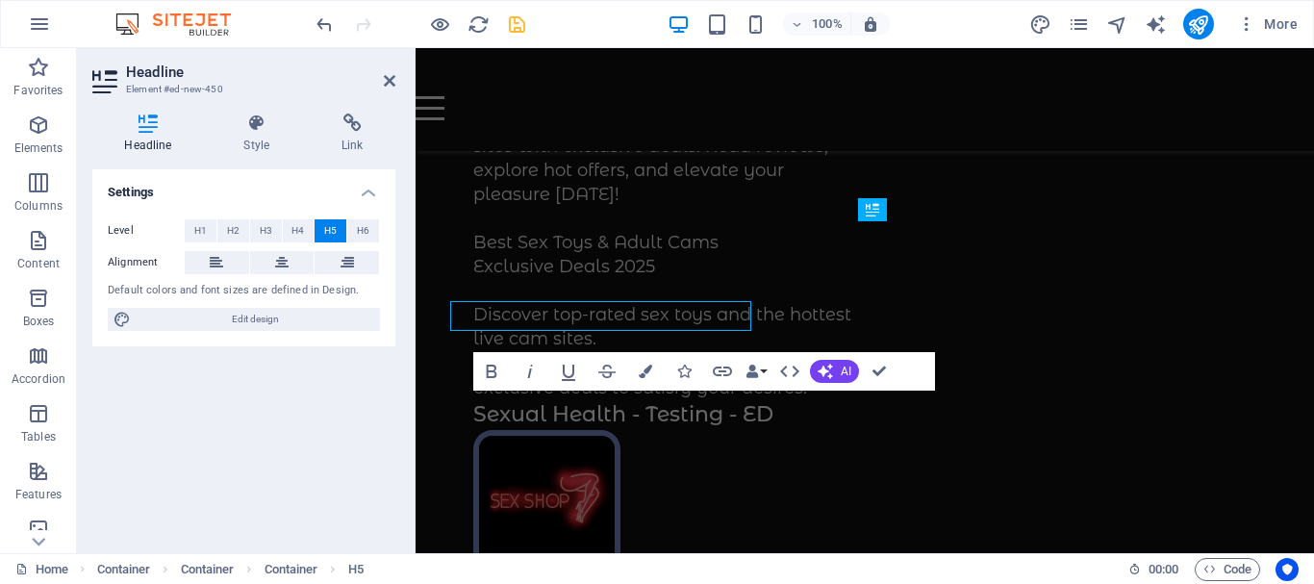
scroll to position [490, 0]
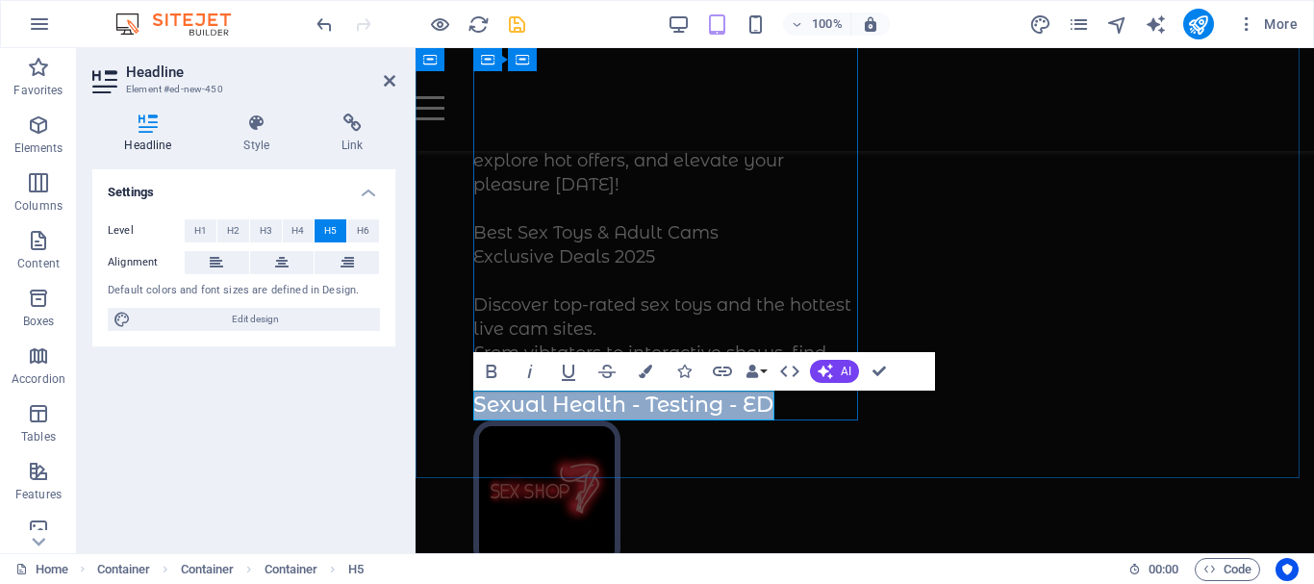
click at [742, 406] on h5 "Sexual Health - Testing - ED" at bounding box center [668, 405] width 391 height 30
click at [741, 406] on h5 "Sexual Health - Testing - ED" at bounding box center [668, 405] width 391 height 30
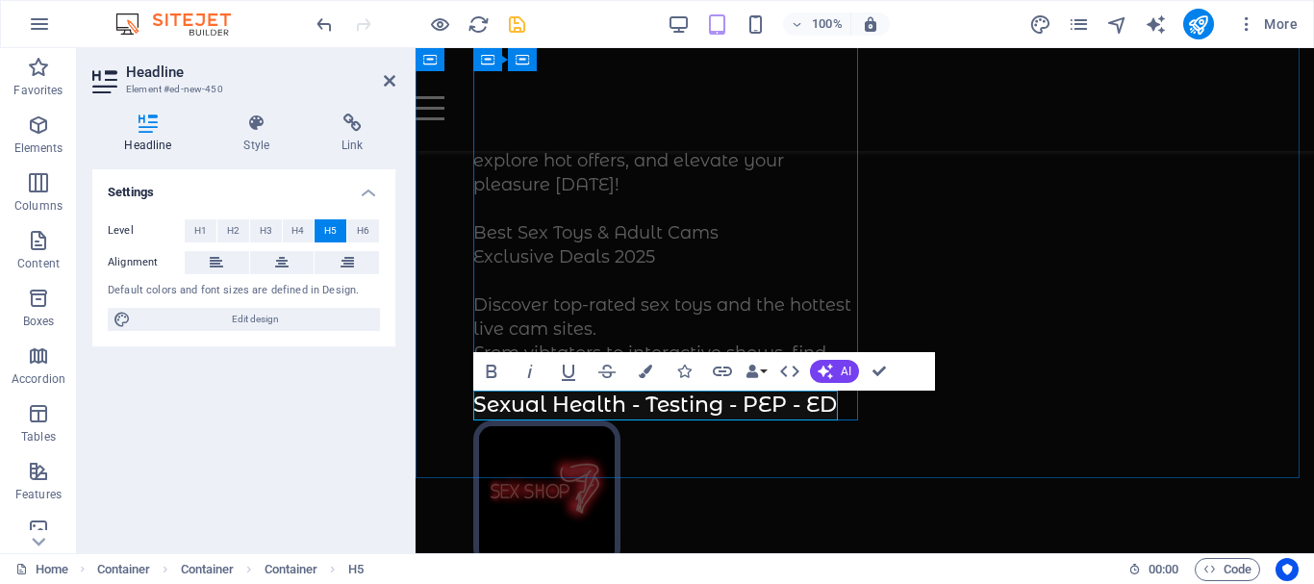
click at [645, 402] on h5 "Sexual Health - Testing - PEP - ED" at bounding box center [668, 405] width 391 height 30
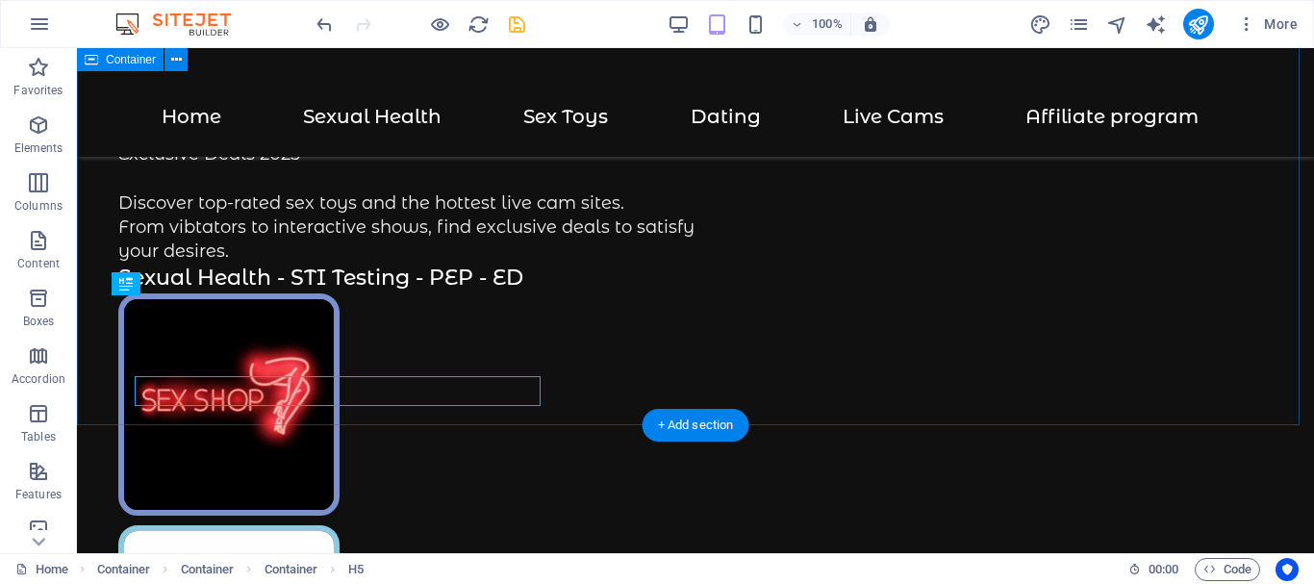
scroll to position [496, 0]
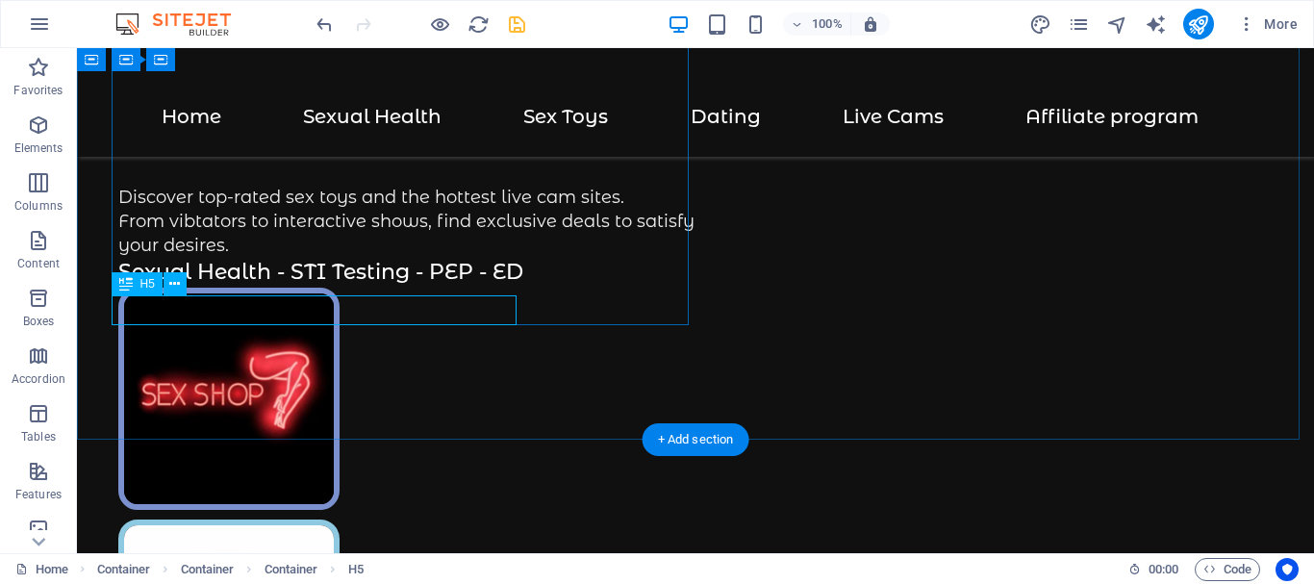
click at [491, 288] on div "Sexual Health - STI Testing - PEP - ED" at bounding box center [406, 273] width 577 height 30
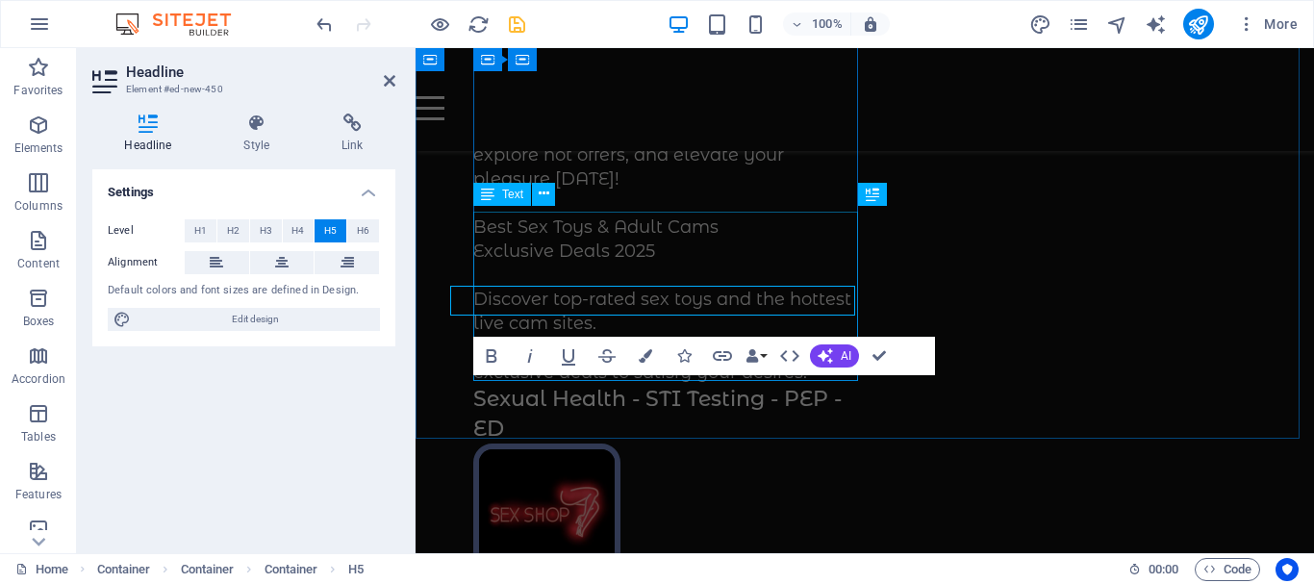
scroll to position [506, 0]
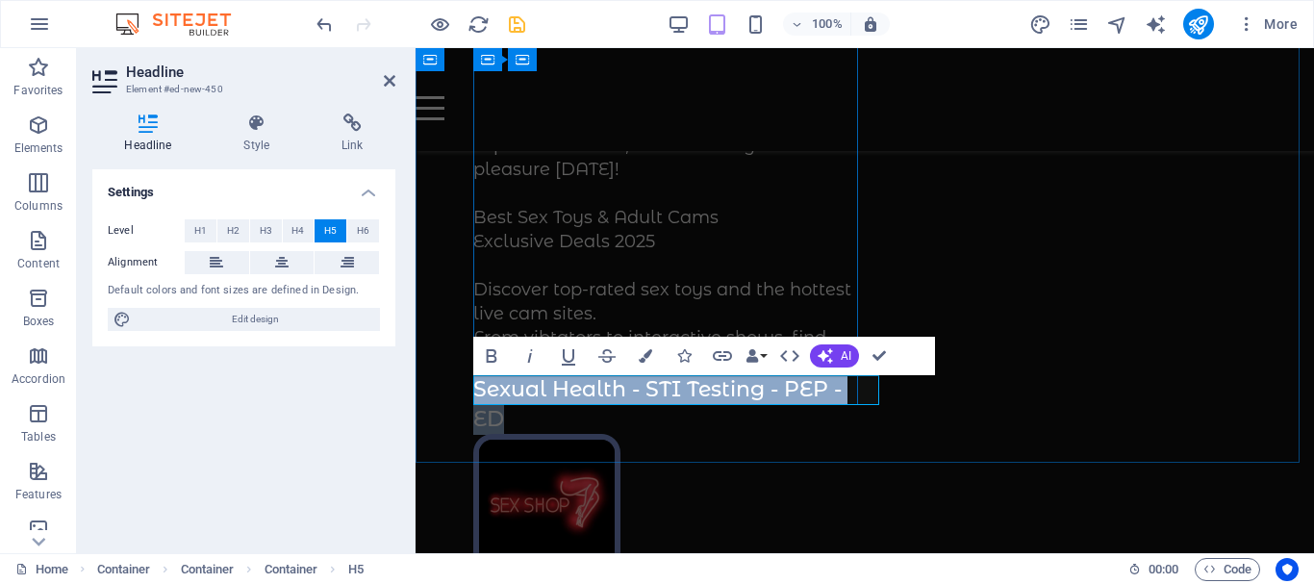
click at [847, 389] on h5 "Sexual Health - STI Testing - PEP - ED" at bounding box center [668, 405] width 391 height 60
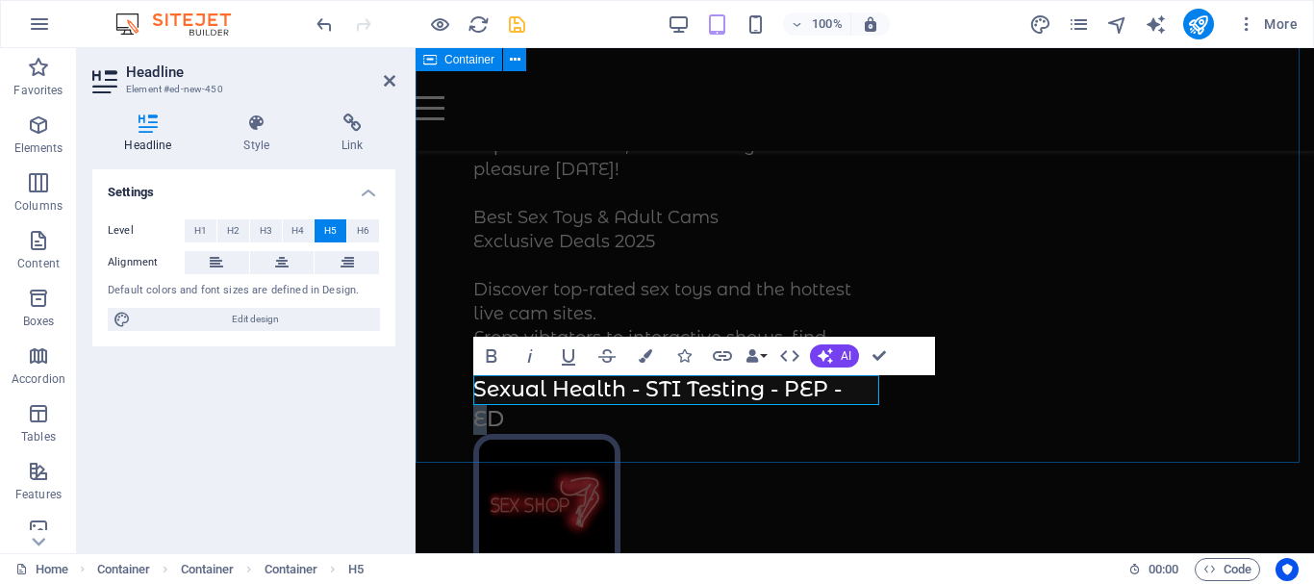
drag, startPoint x: 847, startPoint y: 390, endPoint x: 865, endPoint y: 385, distance: 18.2
click at [865, 385] on div "Your Ultimate Adult Pleasure Hub Shop the best sex toys and join adult cam site…" at bounding box center [864, 552] width 898 height 1626
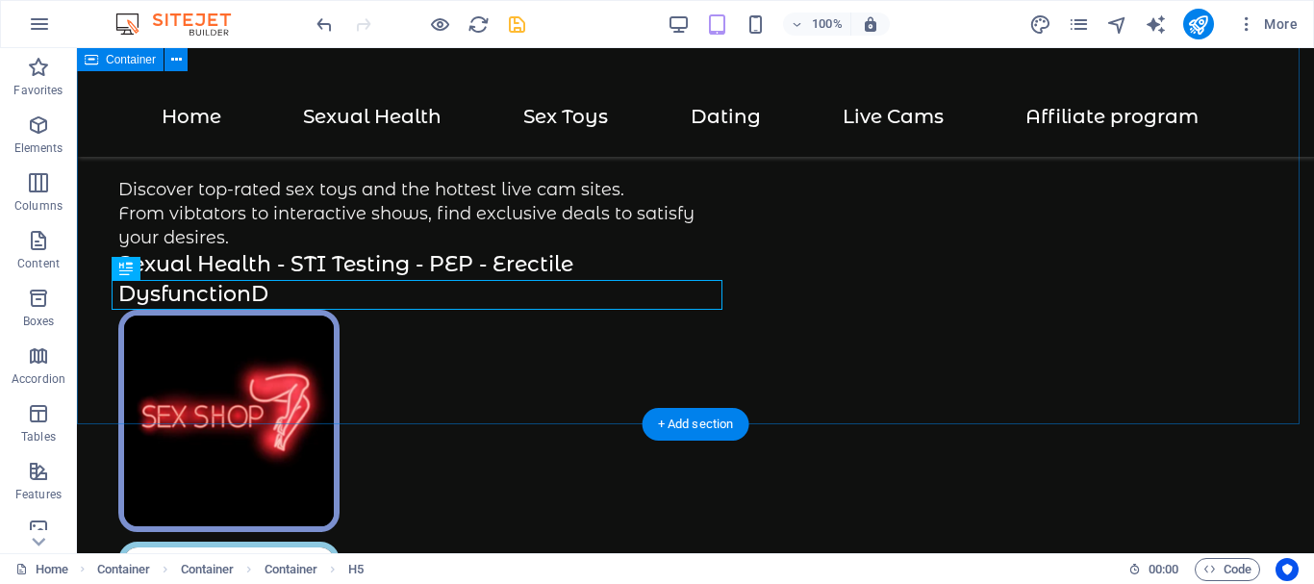
scroll to position [512, 0]
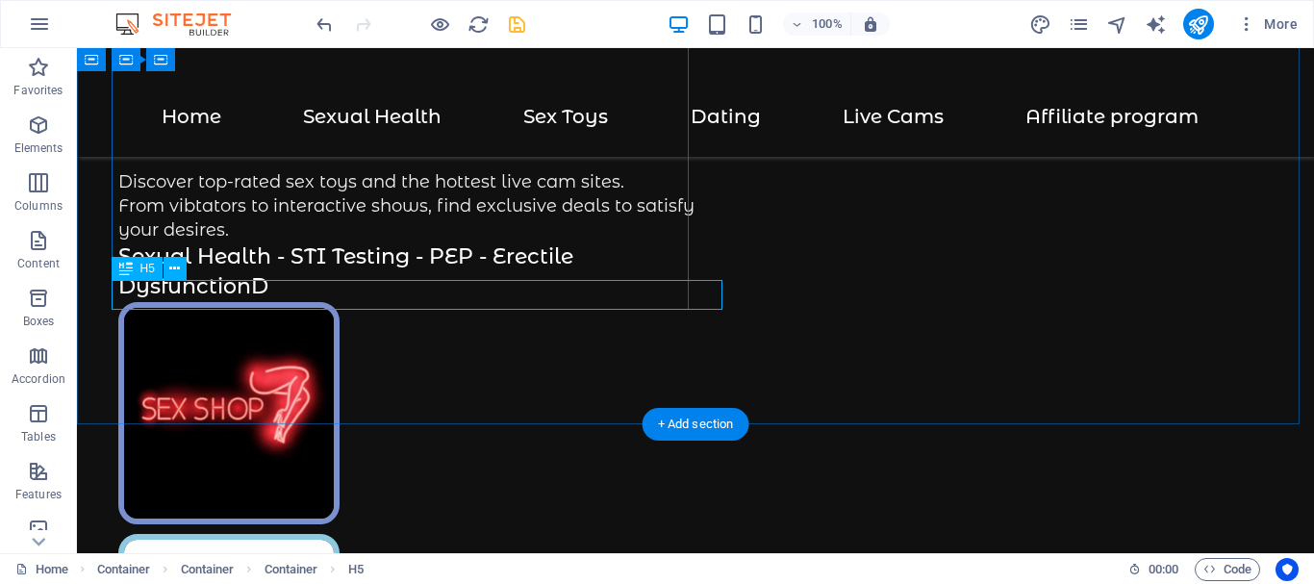
click at [319, 293] on div "Sexual Health - STI Testing - PEP - Erectile DysfunctionD" at bounding box center [406, 272] width 577 height 60
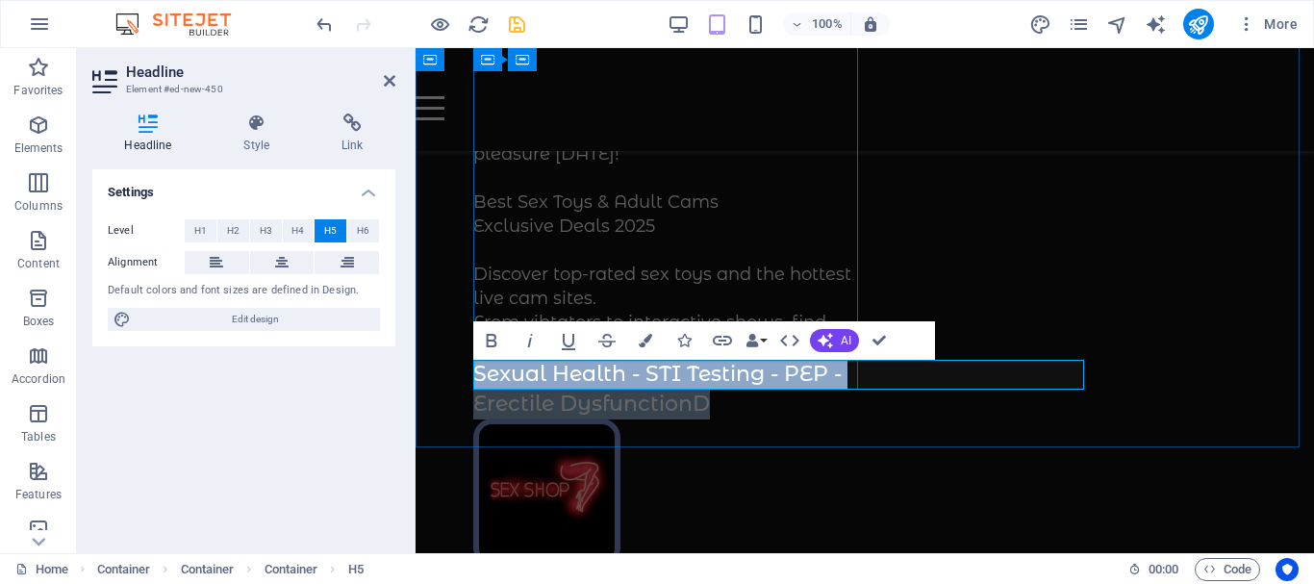
click at [680, 376] on h5 "Sexual Health - STI Testing - PEP - Erectile DysfunctionD" at bounding box center [668, 390] width 391 height 60
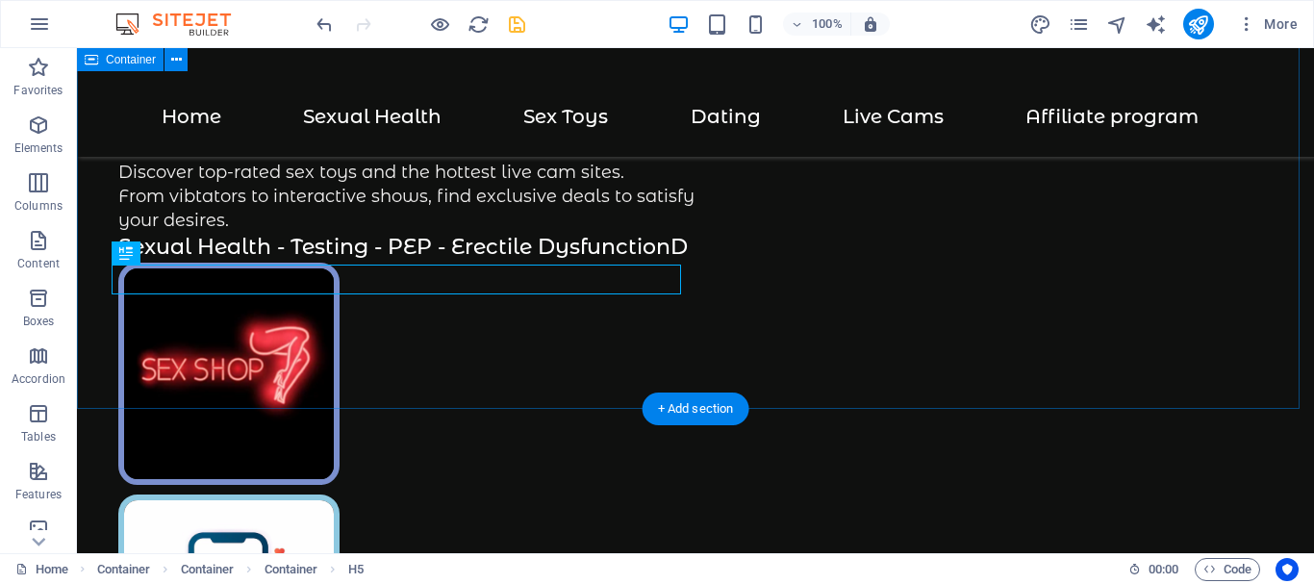
scroll to position [527, 0]
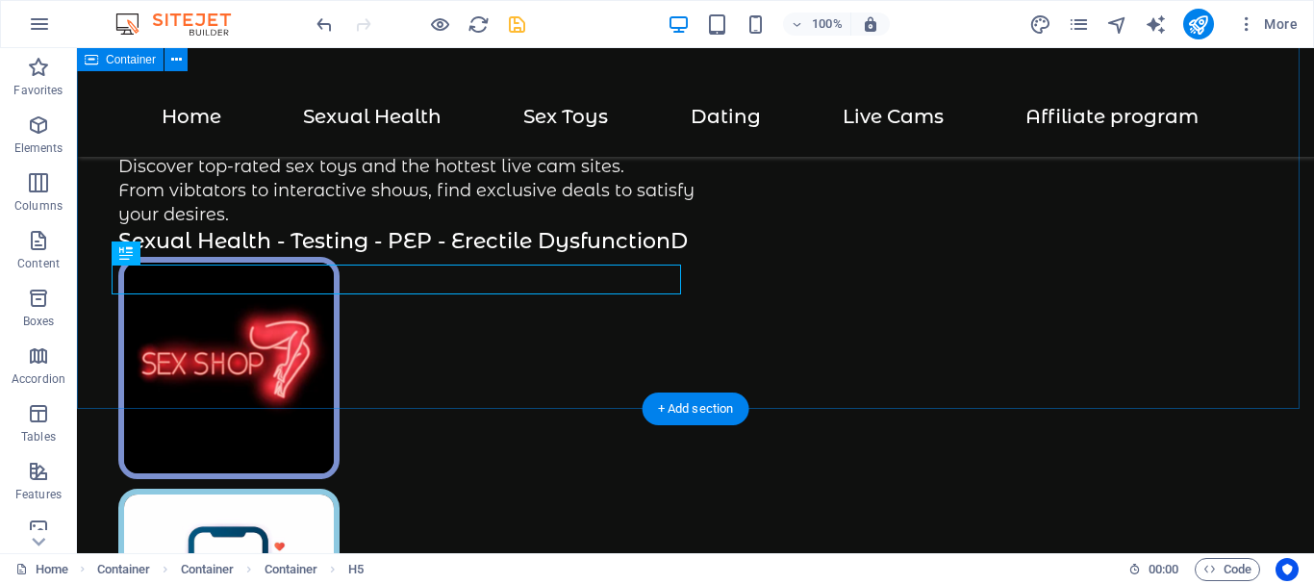
drag, startPoint x: 395, startPoint y: 384, endPoint x: 95, endPoint y: 314, distance: 307.9
click at [395, 383] on div "Your Ultimate Adult Pleasure Hub Shop the best sex toys and join adult cam site…" at bounding box center [695, 512] width 1237 height 1983
click at [95, 314] on div "Your Ultimate Adult Pleasure Hub Shop the best sex toys and join adult cam site…" at bounding box center [695, 512] width 1237 height 1983
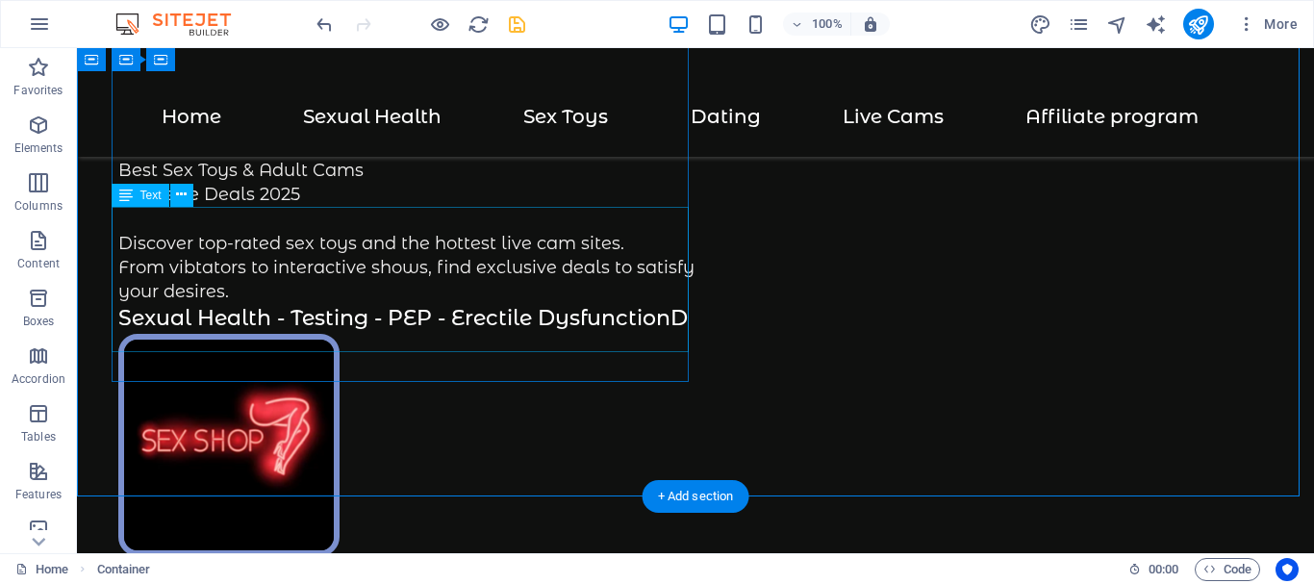
scroll to position [431, 0]
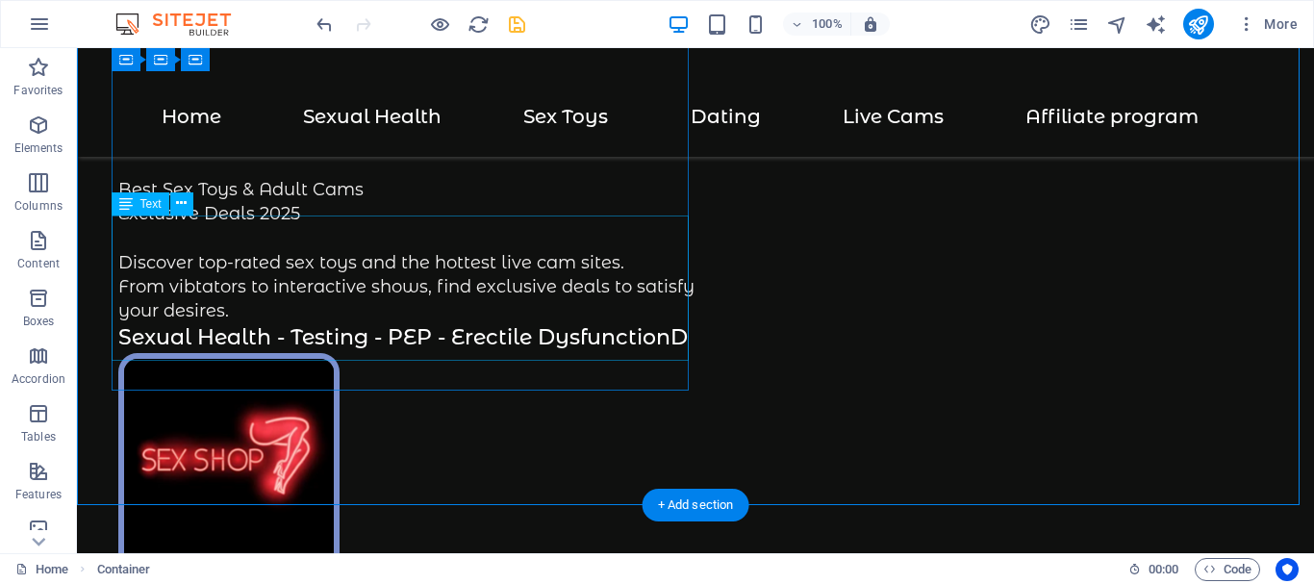
click at [176, 275] on div "Best Sex Toys & Adult Cams Exclusive Deals 2025 Discover top-rated sex toys and…" at bounding box center [406, 250] width 577 height 145
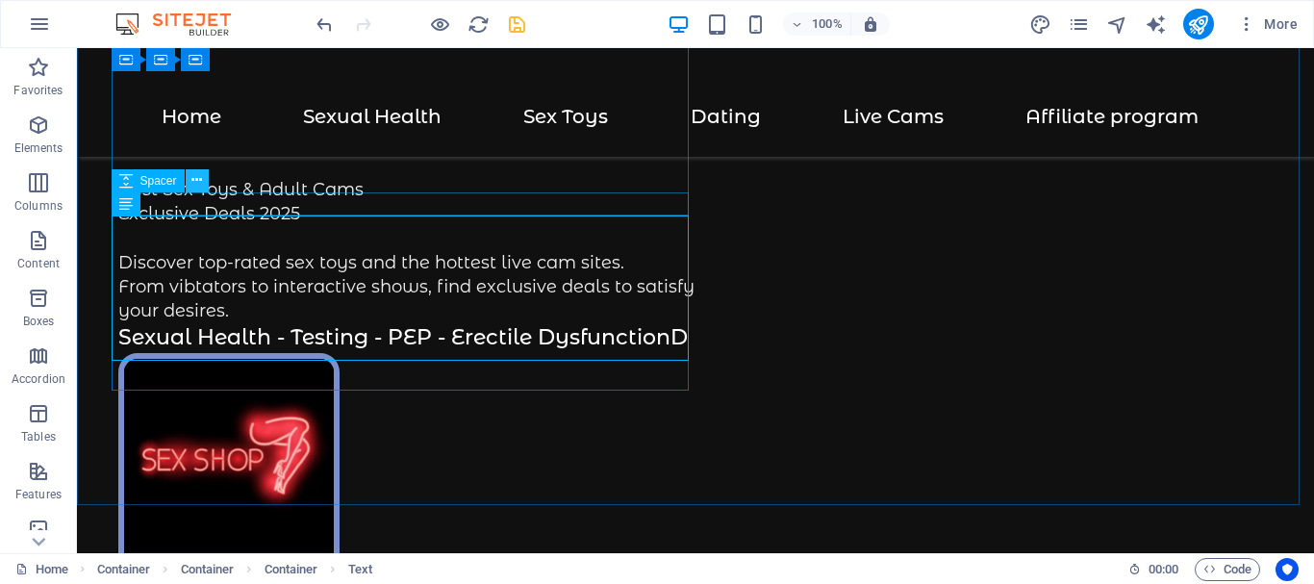
click at [194, 183] on icon at bounding box center [196, 180] width 11 height 20
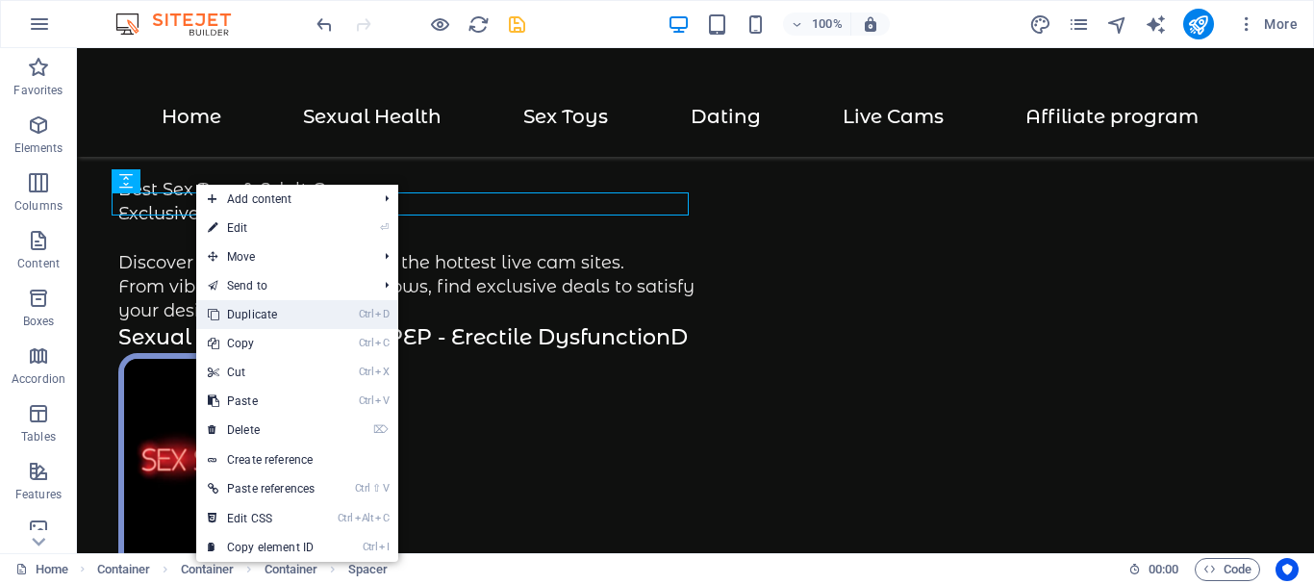
click at [244, 311] on link "Ctrl D Duplicate" at bounding box center [261, 314] width 130 height 29
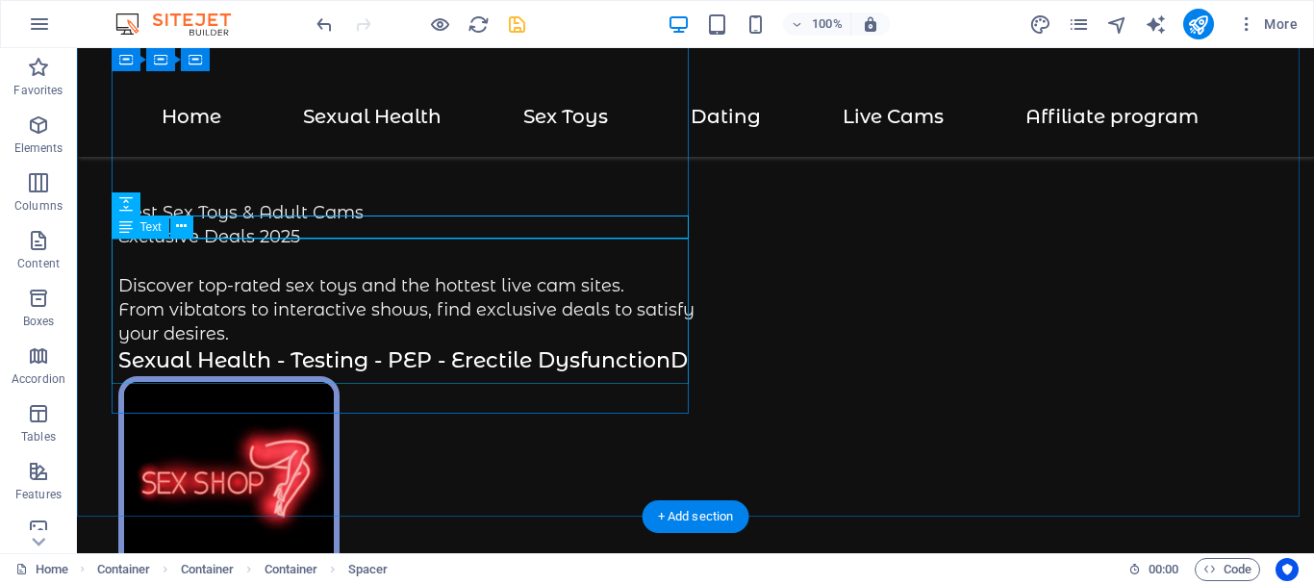
scroll to position [419, 0]
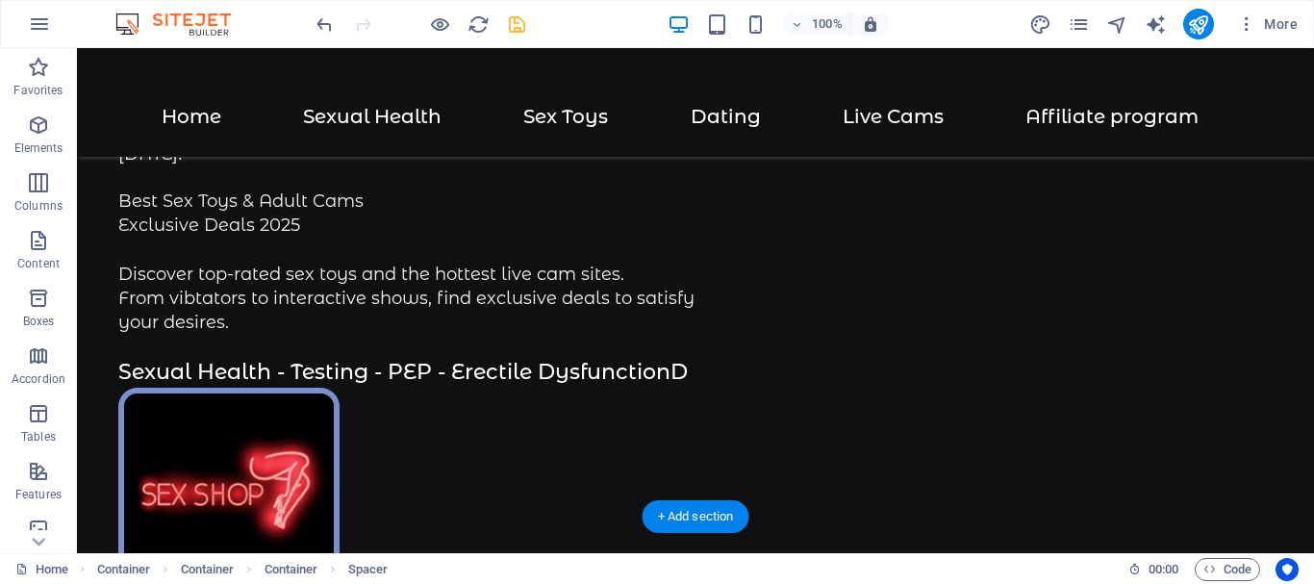
drag, startPoint x: 219, startPoint y: 255, endPoint x: 171, endPoint y: 369, distance: 124.1
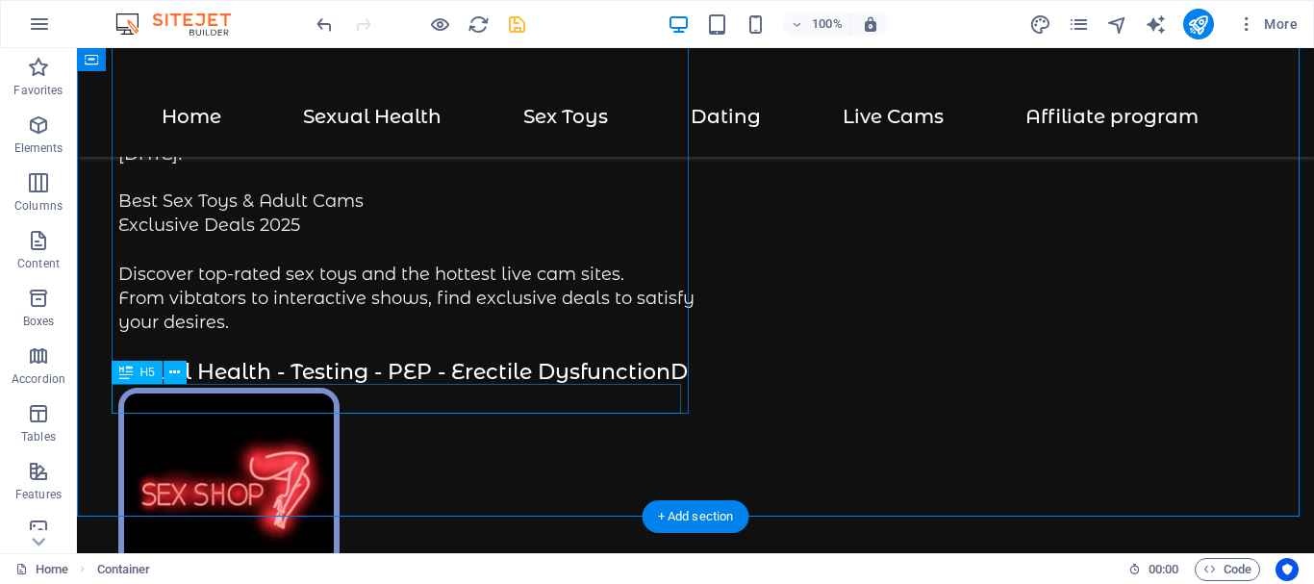
click at [629, 388] on div "Sexual Health - Testing - PEP - Erectile DysfunctionD" at bounding box center [406, 373] width 577 height 30
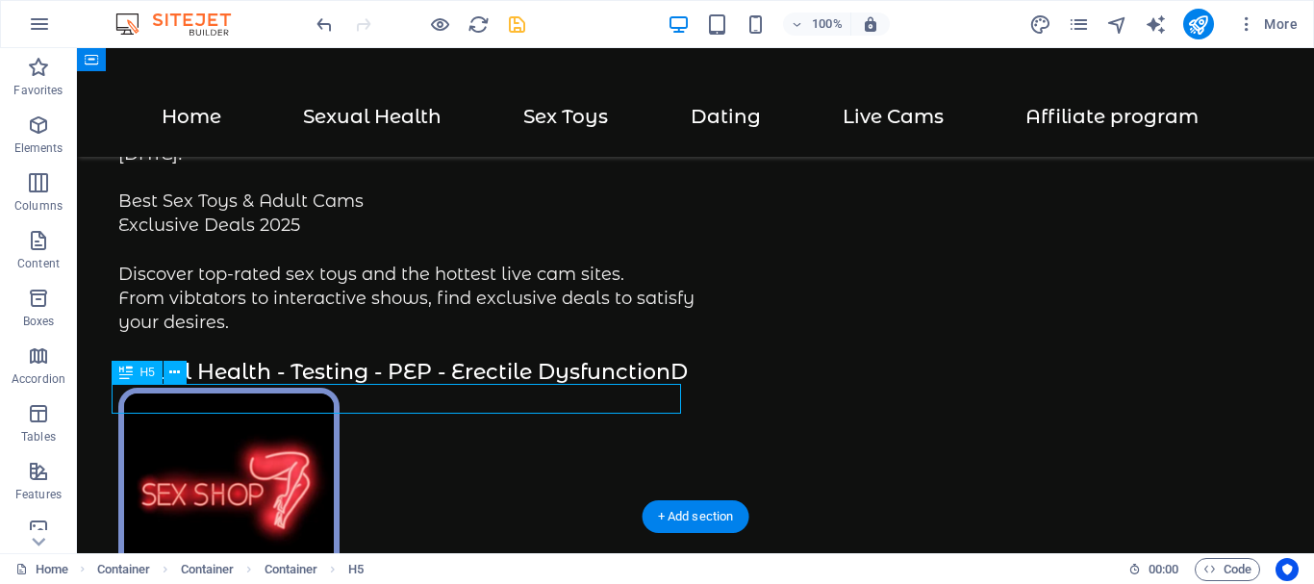
click at [629, 388] on div "Sexual Health - Testing - PEP - Erectile DysfunctionD" at bounding box center [406, 373] width 577 height 30
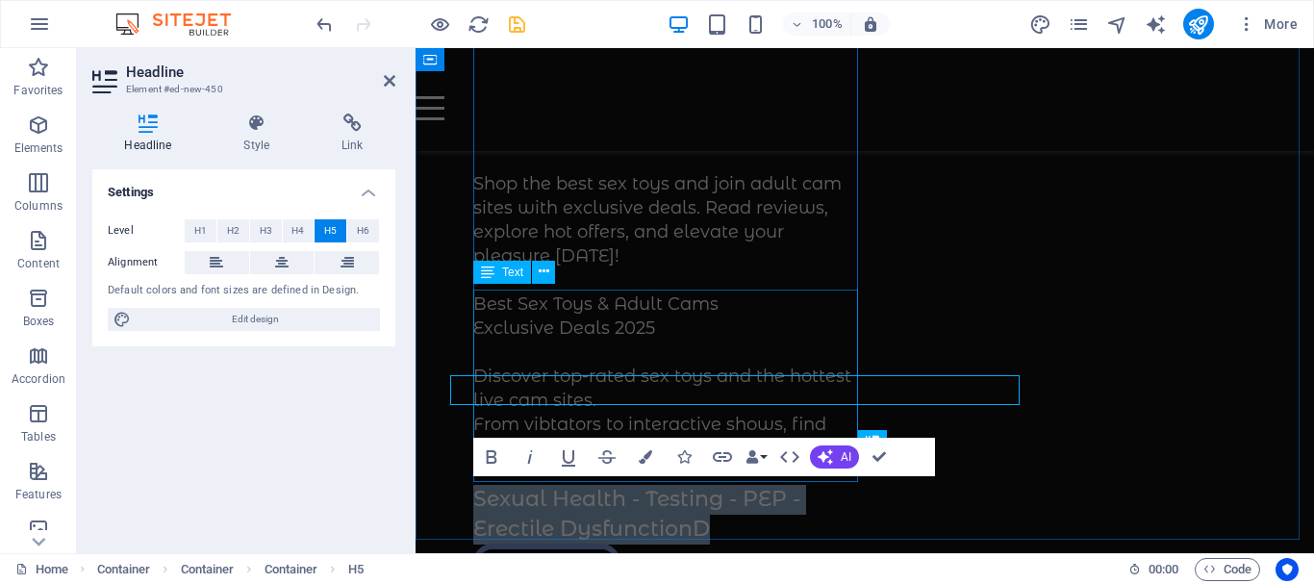
scroll to position [428, 0]
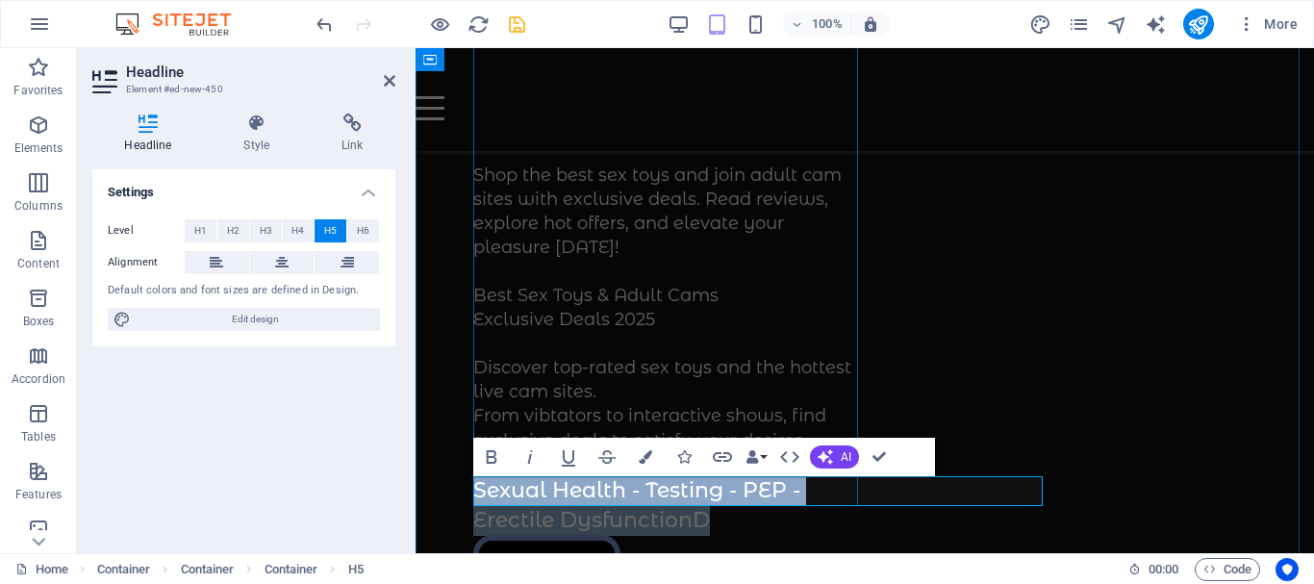
click at [825, 490] on h5 "Sexual Health - Testing - PEP - Erectile DysfunctionD" at bounding box center [668, 506] width 391 height 60
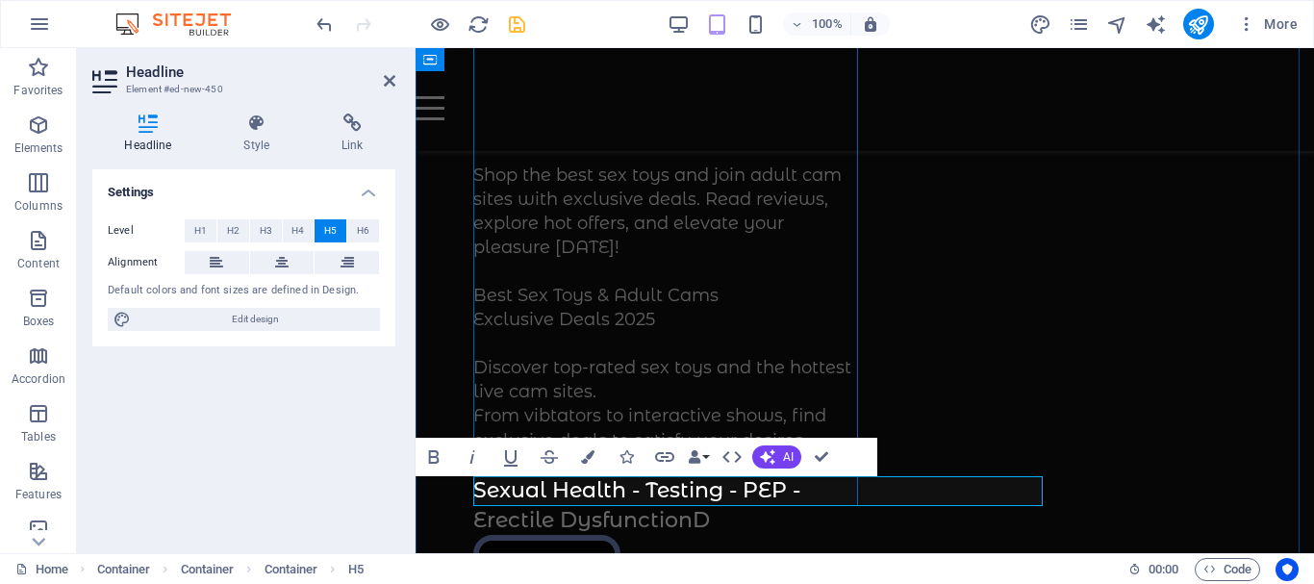
scroll to position [0, 185]
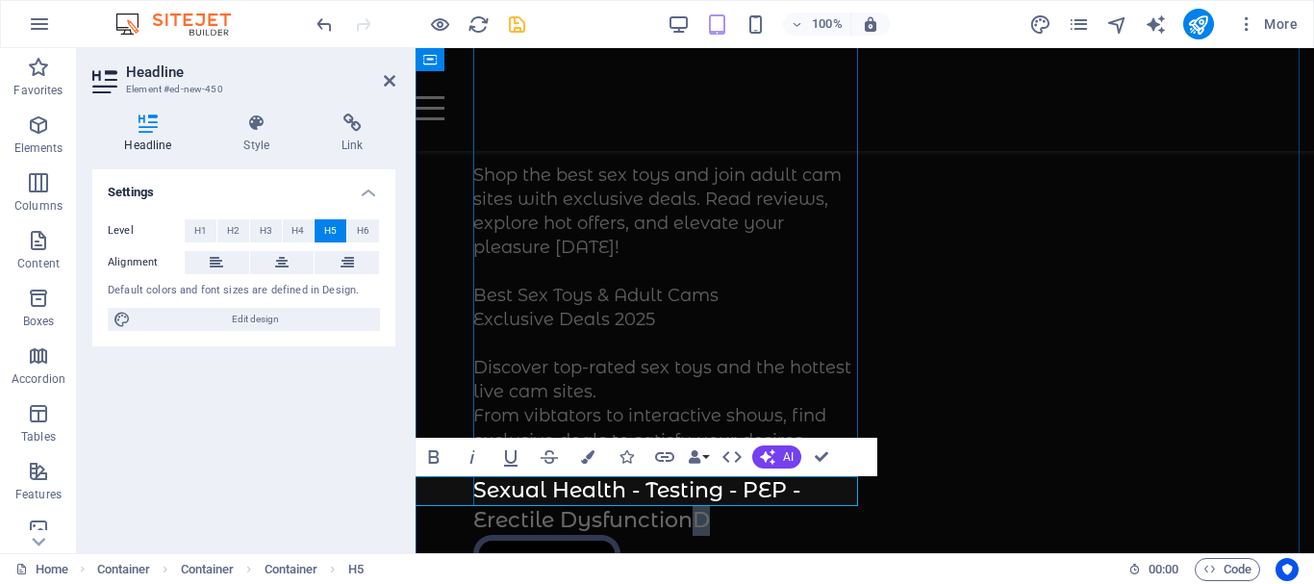
drag, startPoint x: 840, startPoint y: 488, endPoint x: 852, endPoint y: 489, distance: 11.7
click at [852, 489] on h5 "Sexual Health - Testing - PEP - Erectile DysfunctionD" at bounding box center [668, 506] width 391 height 60
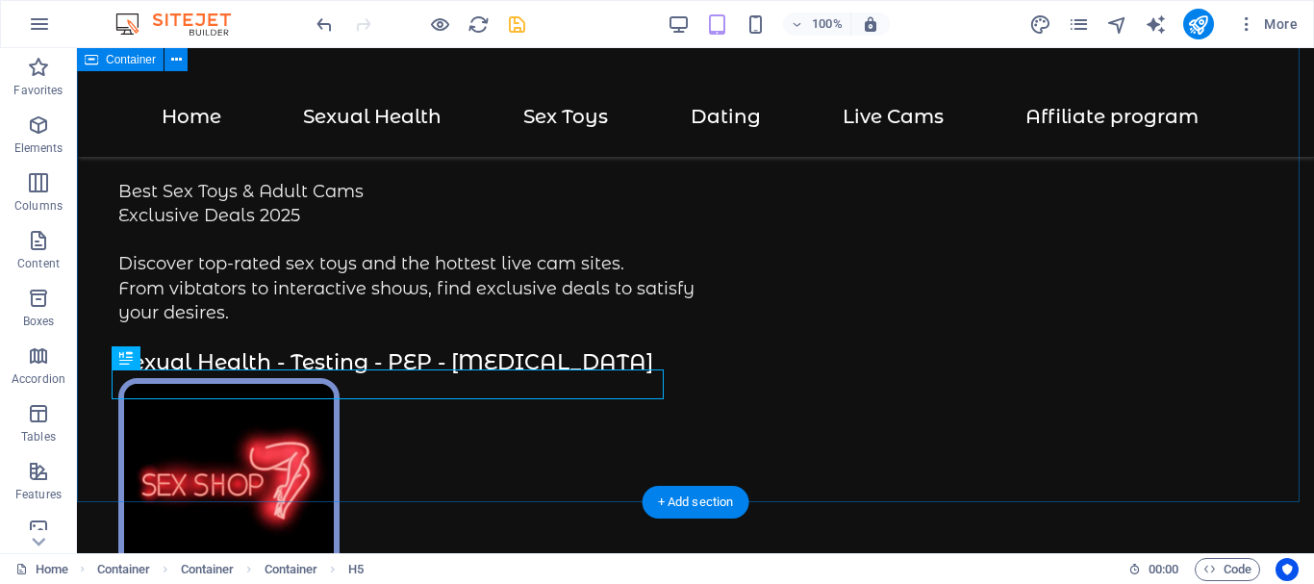
scroll to position [0, 0]
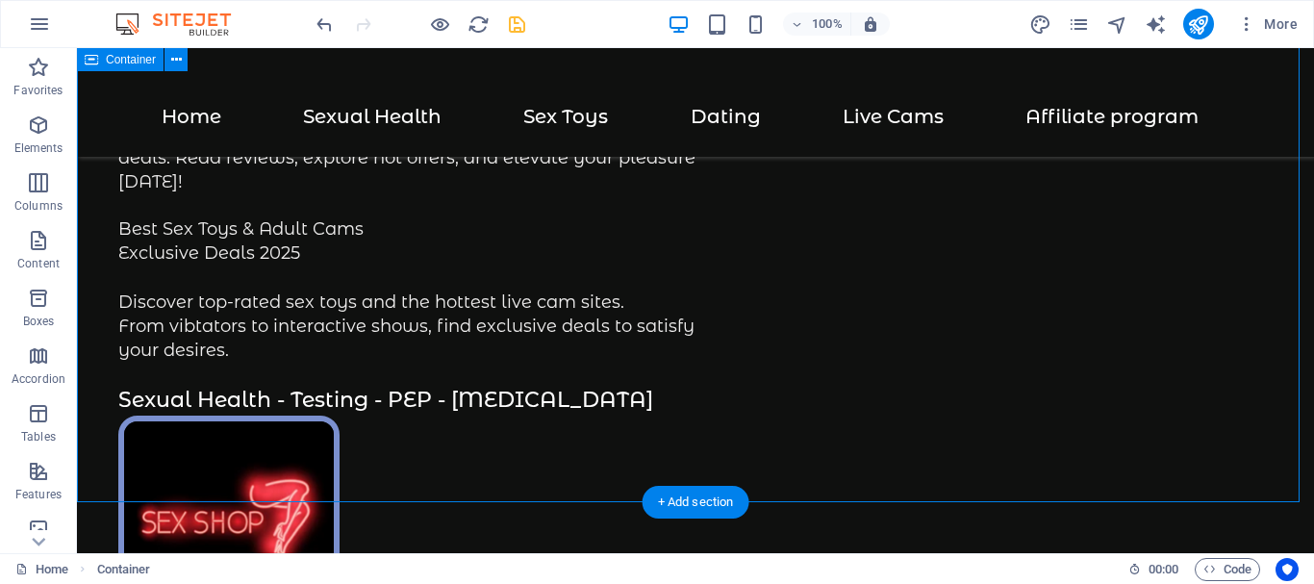
scroll to position [434, 0]
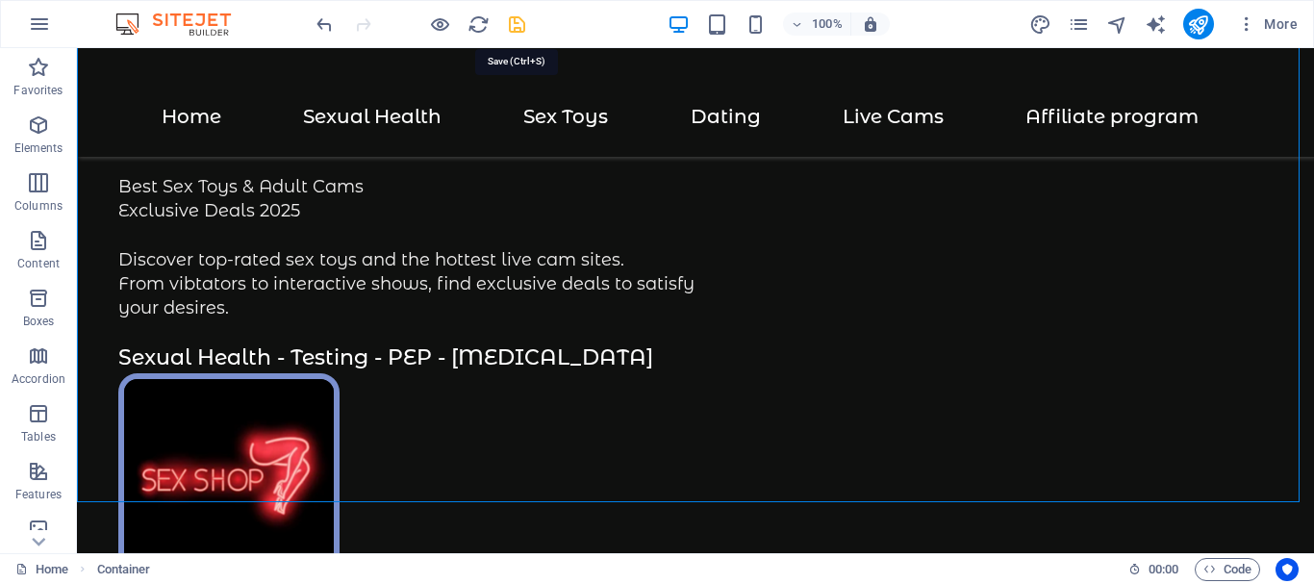
click at [514, 20] on icon "save" at bounding box center [517, 24] width 22 height 22
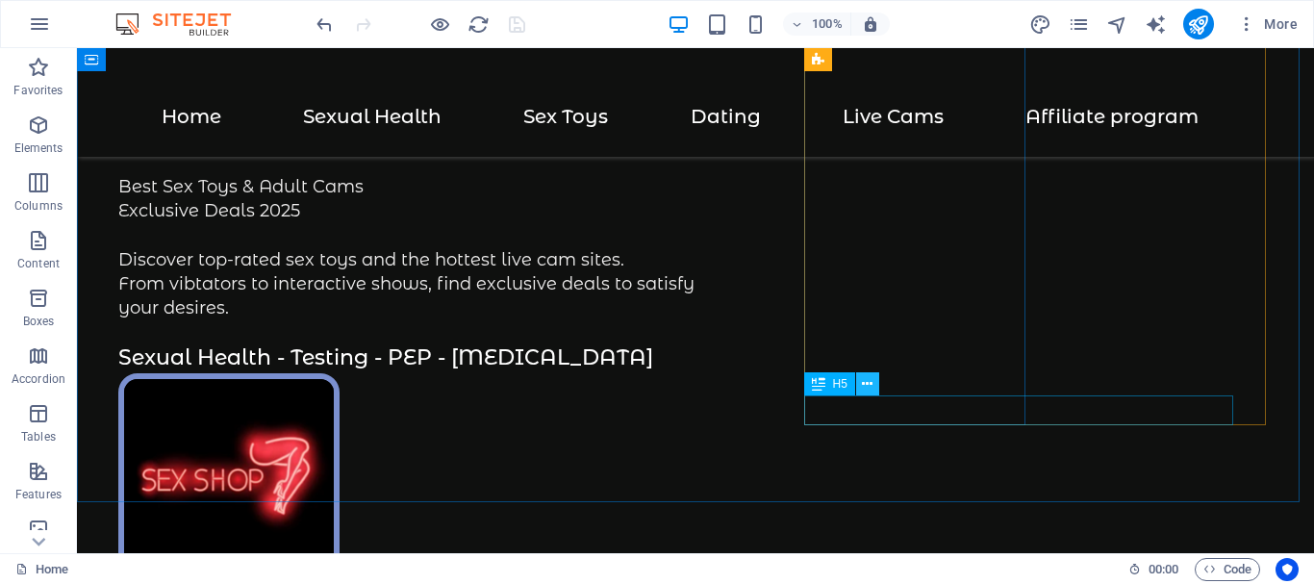
click at [865, 382] on icon at bounding box center [867, 384] width 11 height 20
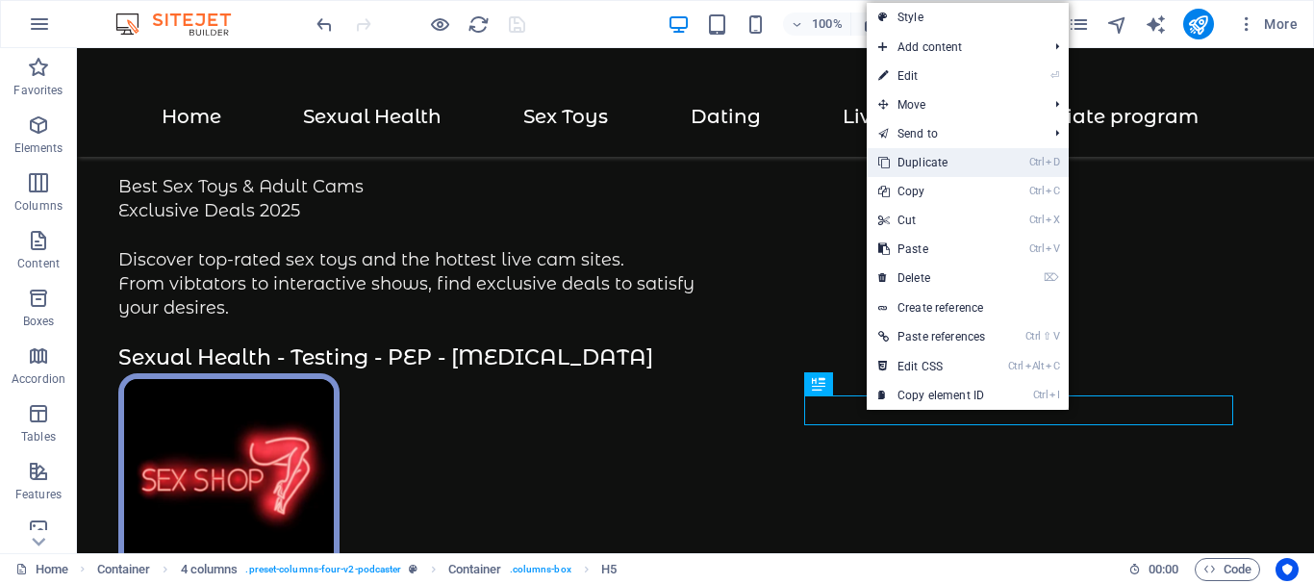
drag, startPoint x: 939, startPoint y: 158, endPoint x: 867, endPoint y: 130, distance: 76.4
click at [939, 158] on link "Ctrl D Duplicate" at bounding box center [931, 162] width 130 height 29
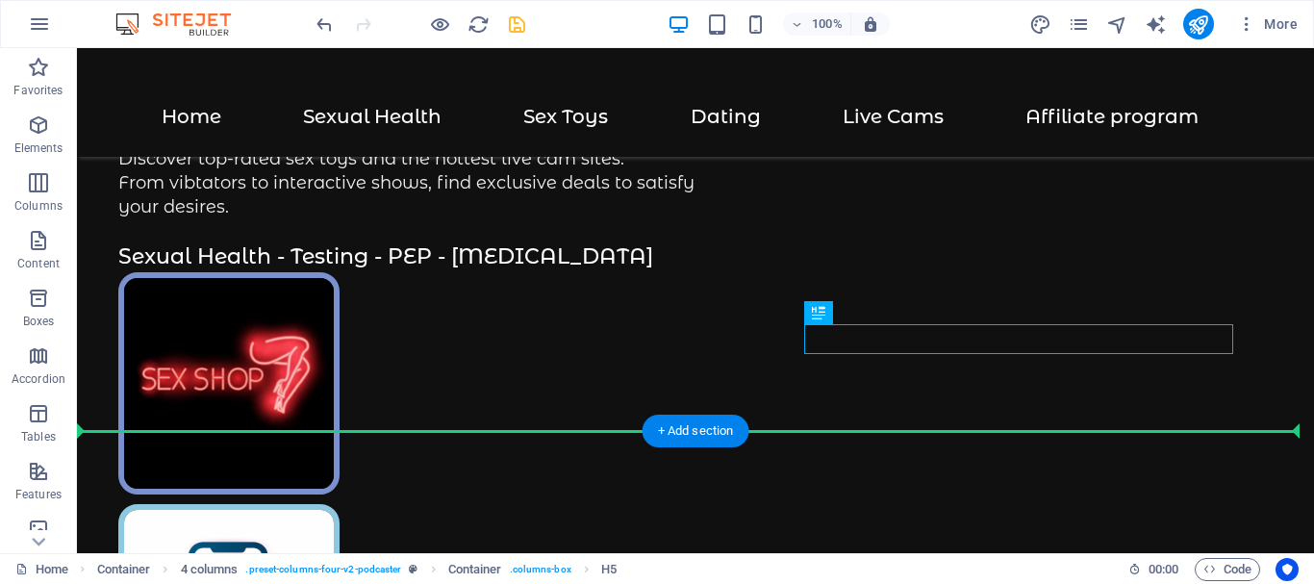
scroll to position [537, 0]
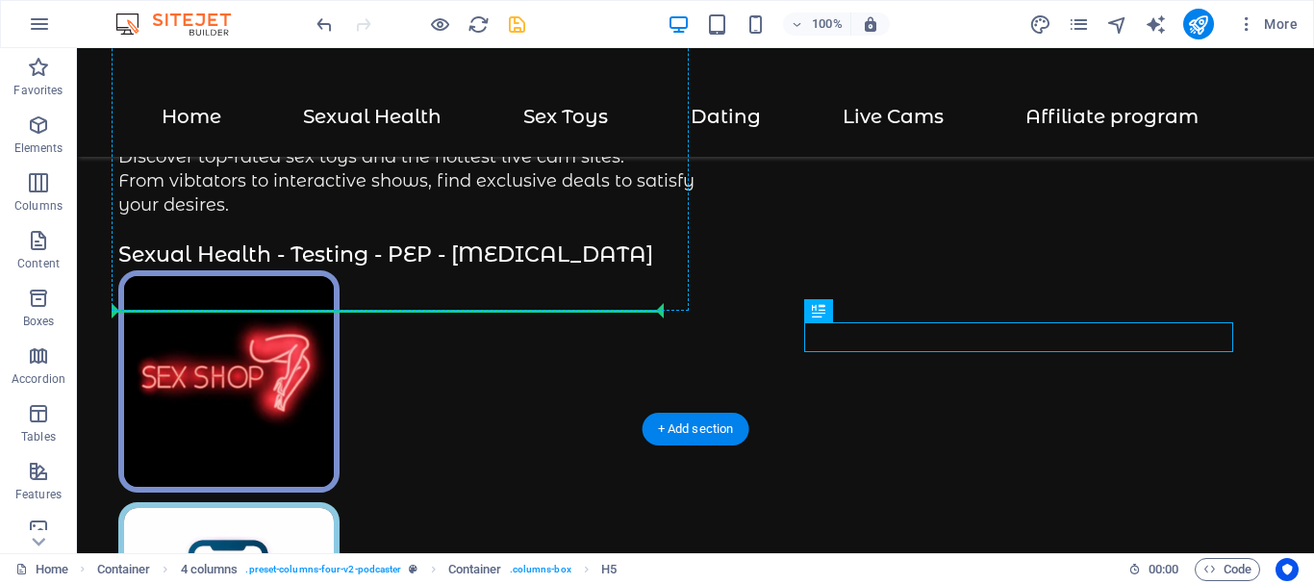
drag, startPoint x: 585, startPoint y: 498, endPoint x: 170, endPoint y: 308, distance: 456.1
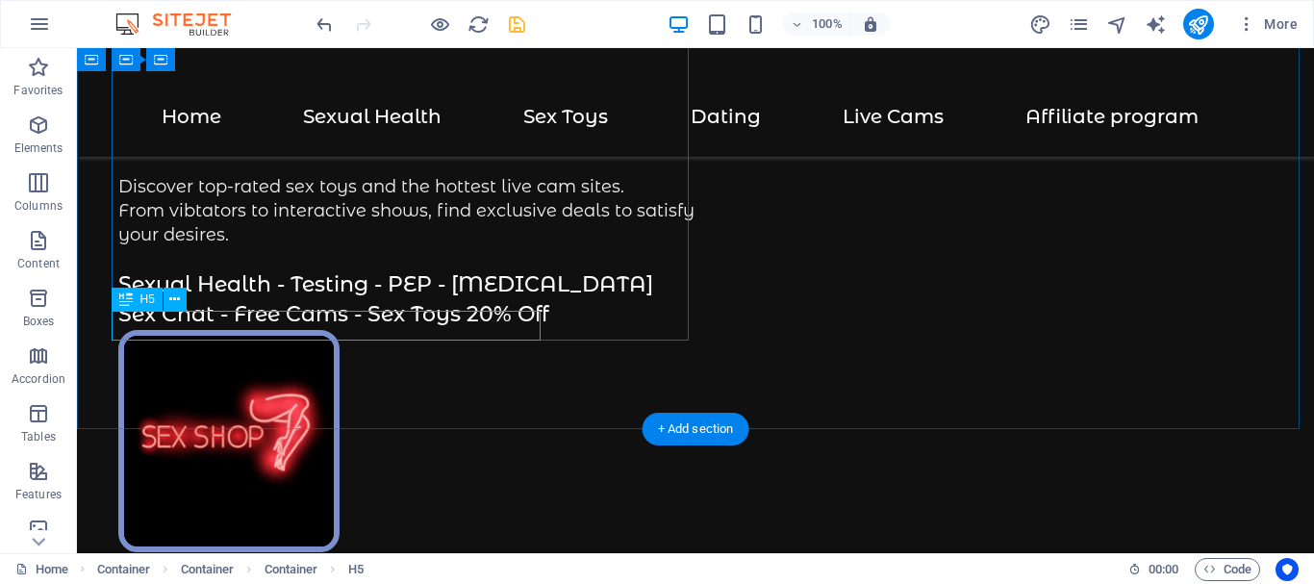
click at [157, 319] on div "Sex Chat - Free Cams - Sex Toys 20% Off" at bounding box center [406, 315] width 577 height 30
click at [187, 319] on div "Sex Chat - Free Cams - Sex Toys 20% Off" at bounding box center [406, 315] width 577 height 30
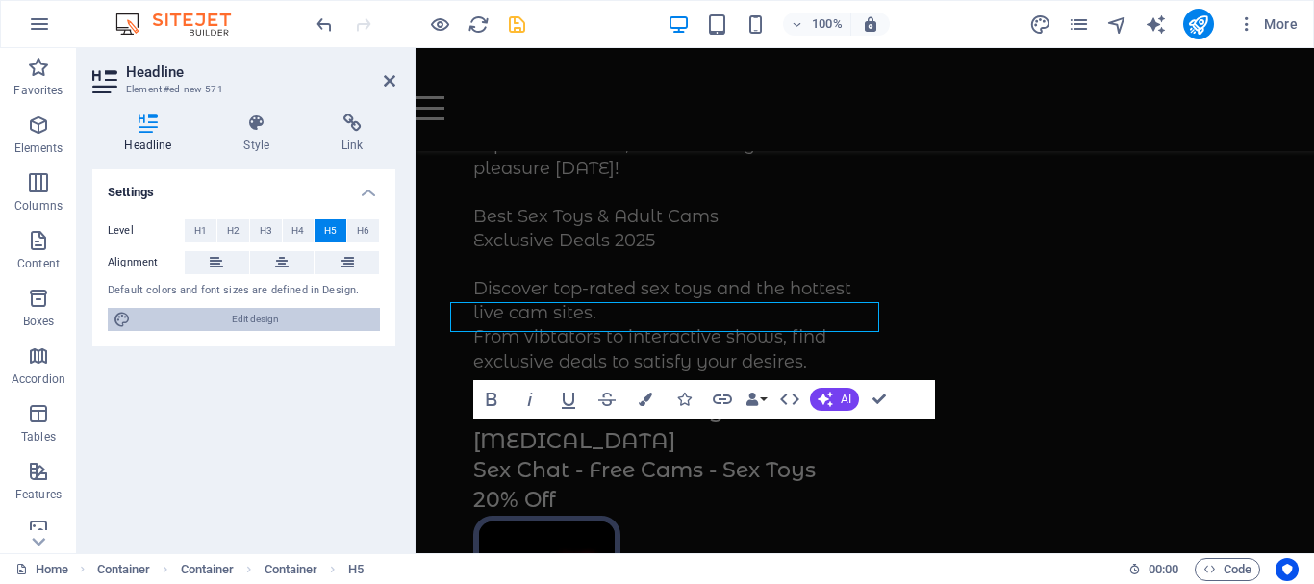
scroll to position [515, 0]
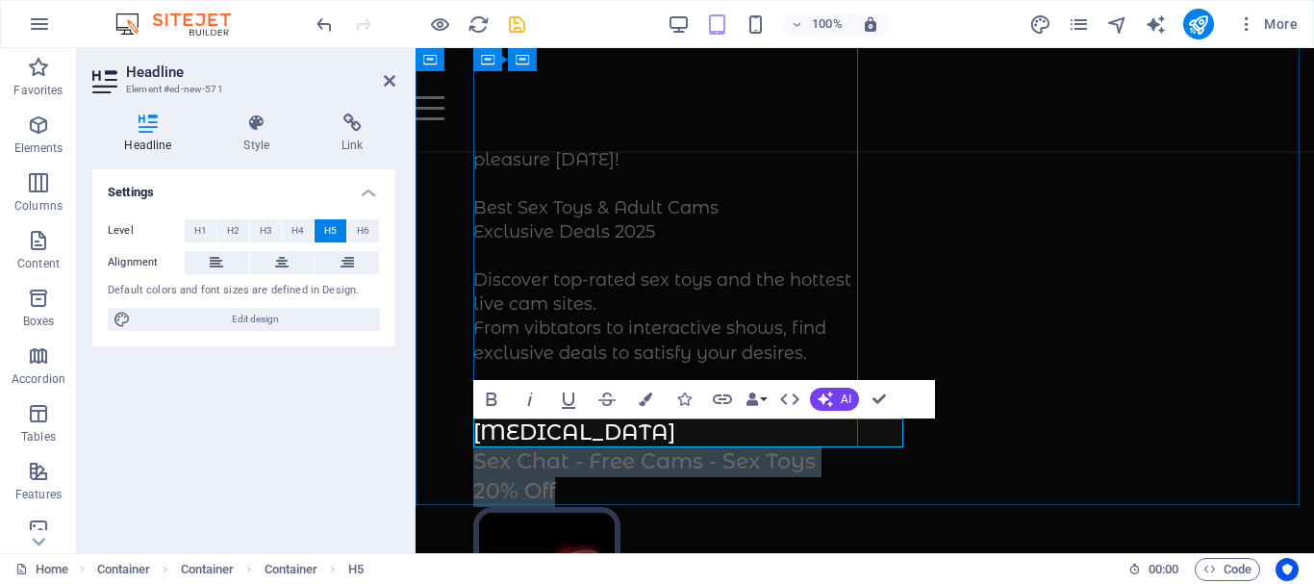
click at [511, 447] on h5 "Sex Chat - Free Cams - Sex Toys 20% Off" at bounding box center [668, 477] width 391 height 60
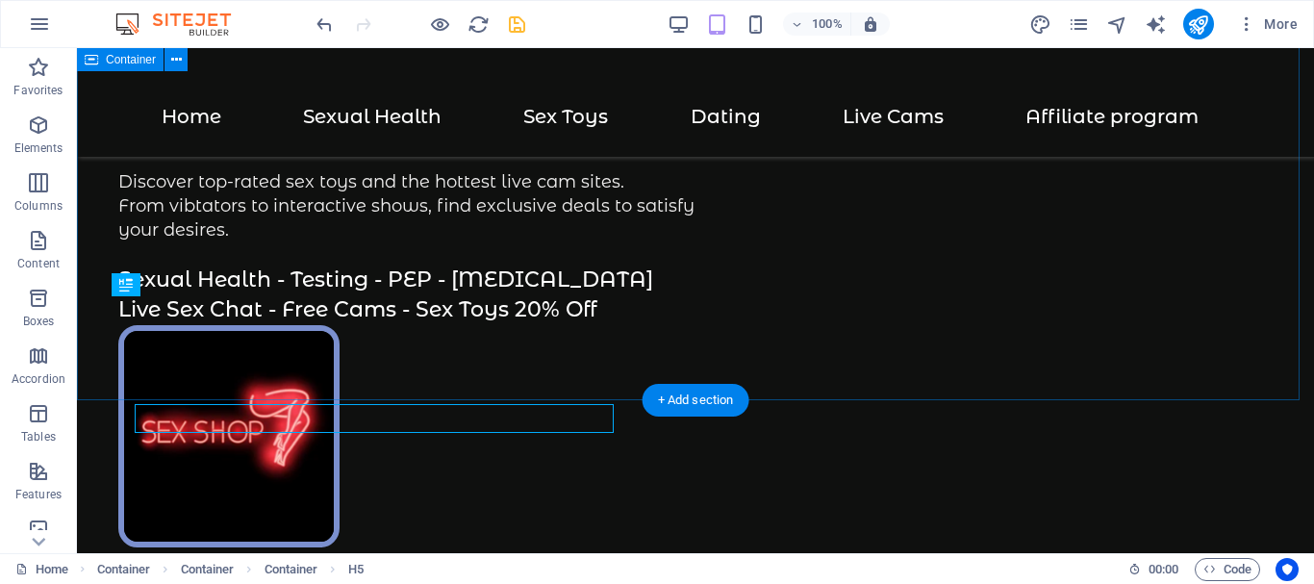
scroll to position [521, 0]
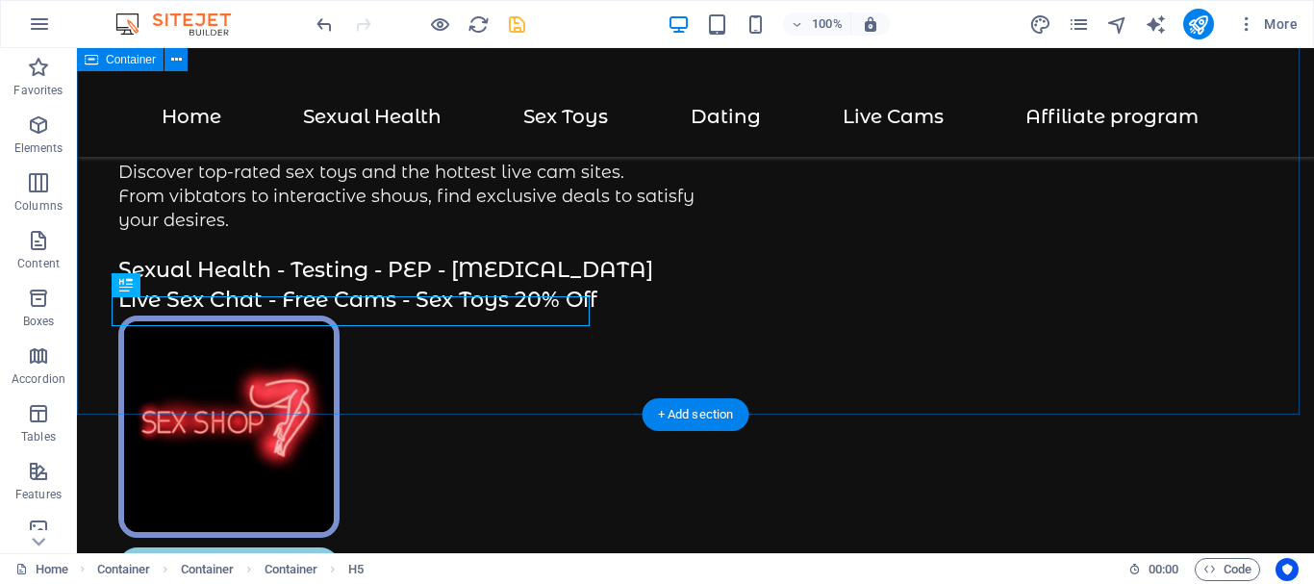
click at [104, 291] on div "Your Ultimate Adult Pleasure Hub Shop the best sex toys and join adult cam site…" at bounding box center [695, 545] width 1237 height 2036
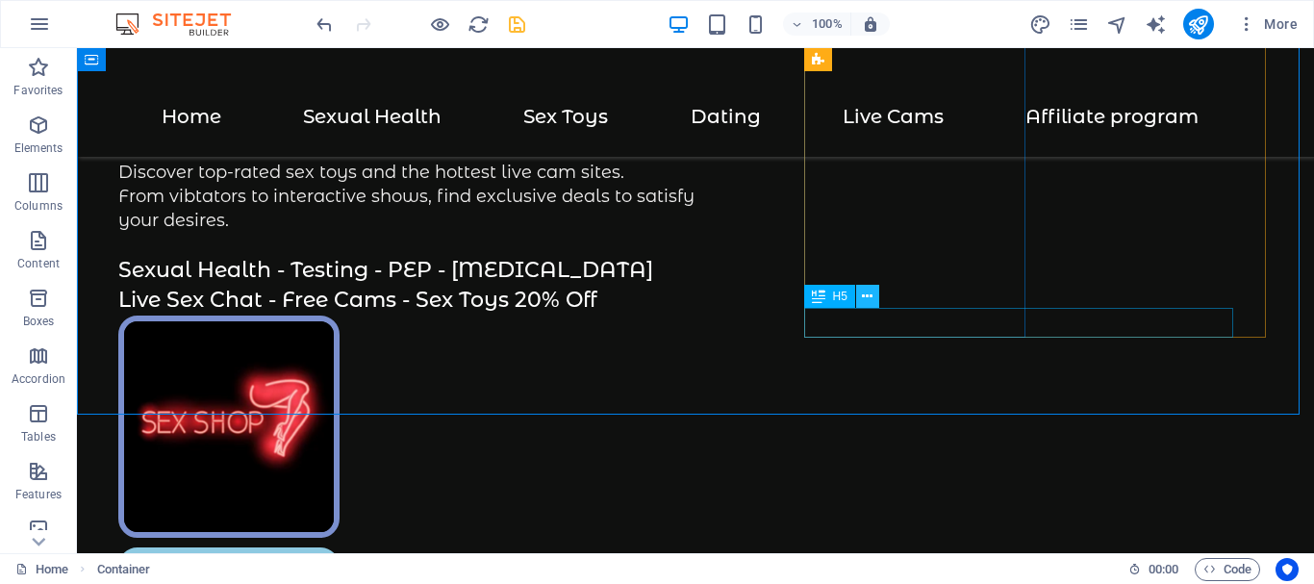
click at [870, 296] on icon at bounding box center [867, 297] width 11 height 20
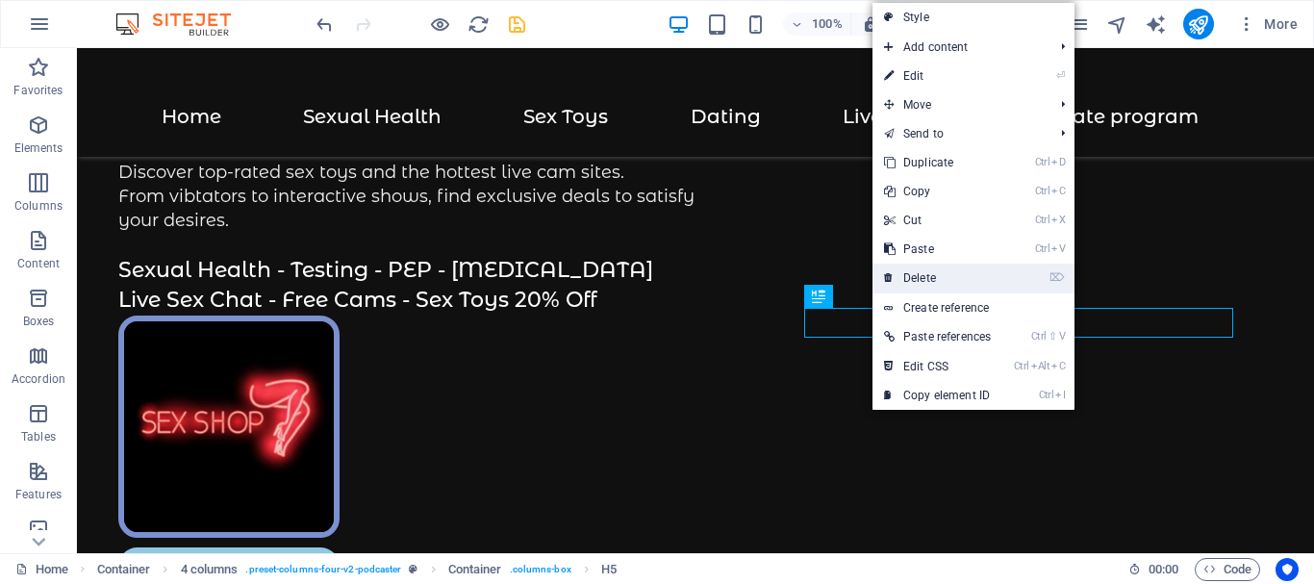
click at [932, 270] on link "⌦ Delete" at bounding box center [937, 277] width 130 height 29
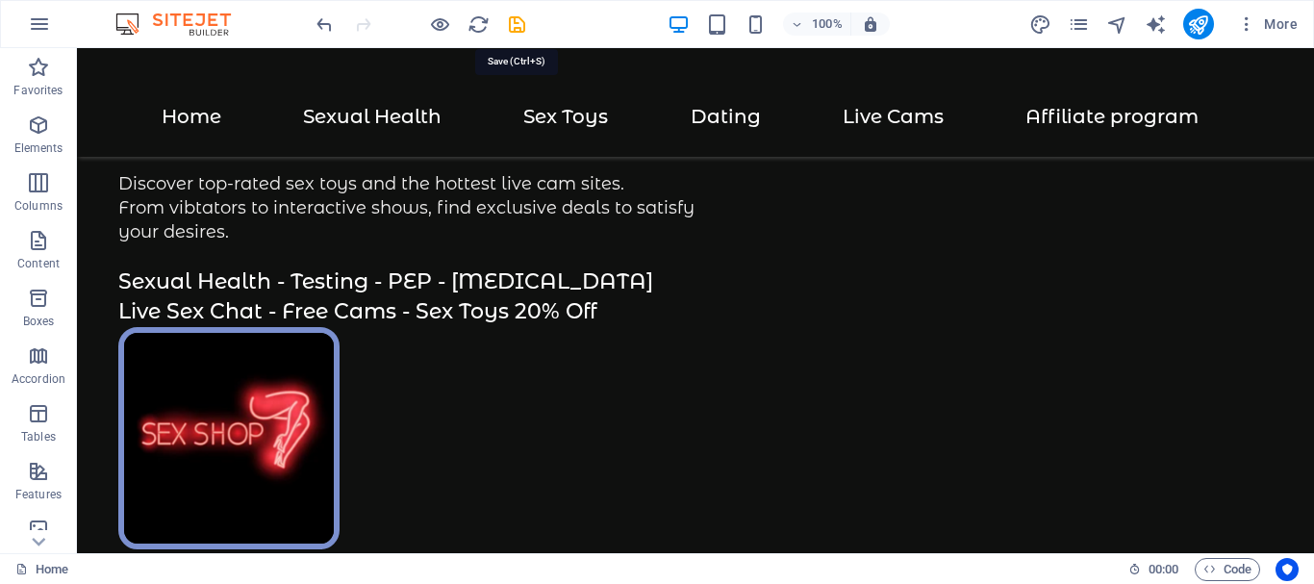
click at [511, 20] on icon "save" at bounding box center [517, 24] width 22 height 22
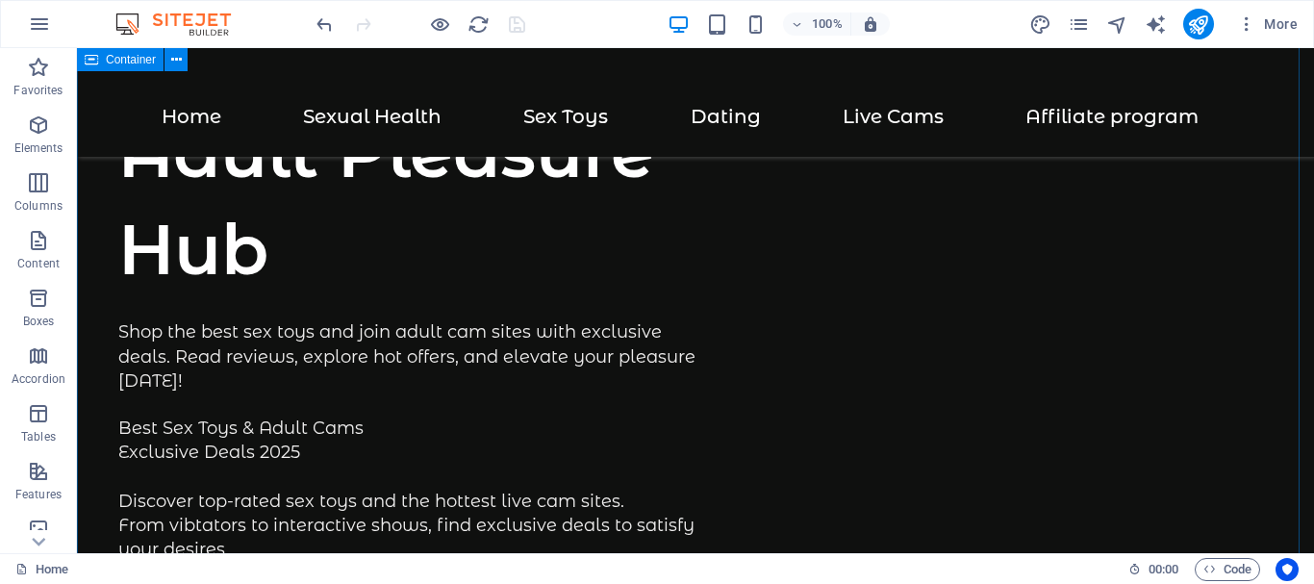
scroll to position [385, 0]
